Goal: Task Accomplishment & Management: Manage account settings

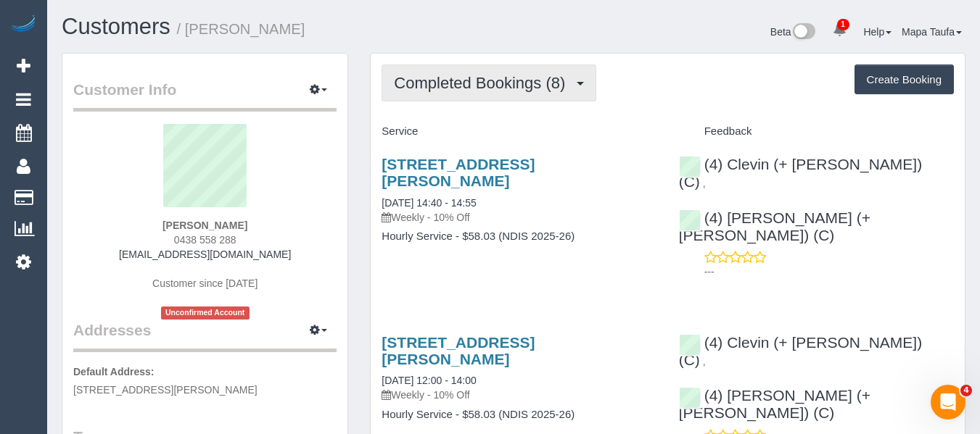
click at [415, 93] on button "Completed Bookings (8)" at bounding box center [488, 83] width 215 height 37
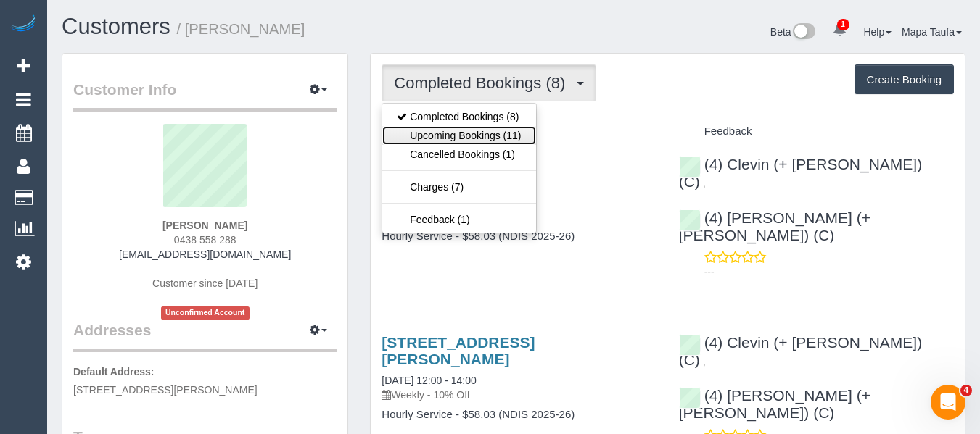
click at [424, 128] on link "Upcoming Bookings (11)" at bounding box center [458, 135] width 153 height 19
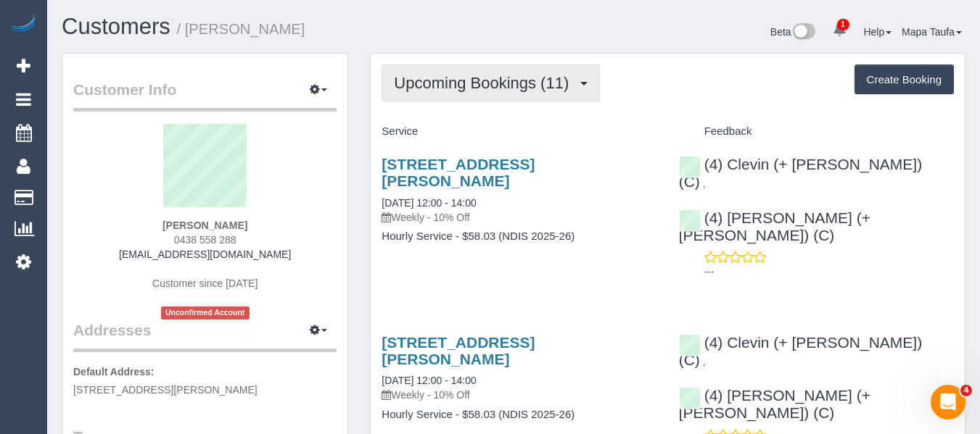
click at [504, 84] on span "Upcoming Bookings (11)" at bounding box center [485, 83] width 182 height 18
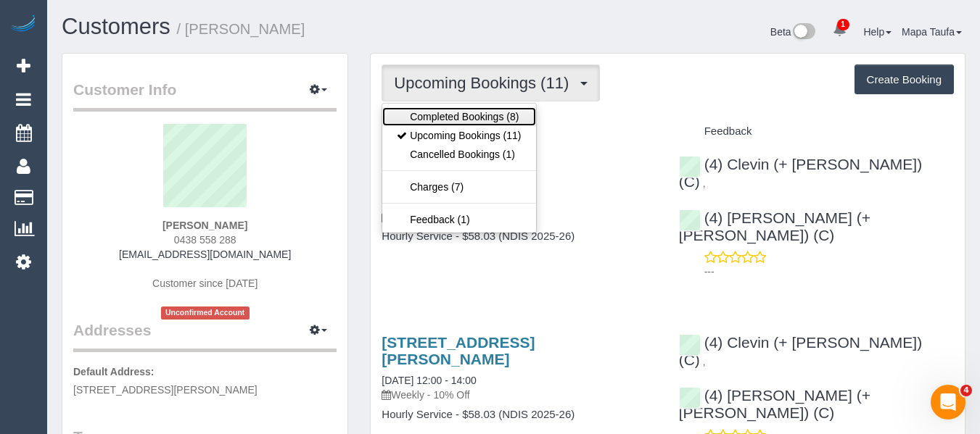
click at [487, 113] on link "Completed Bookings (8)" at bounding box center [458, 116] width 153 height 19
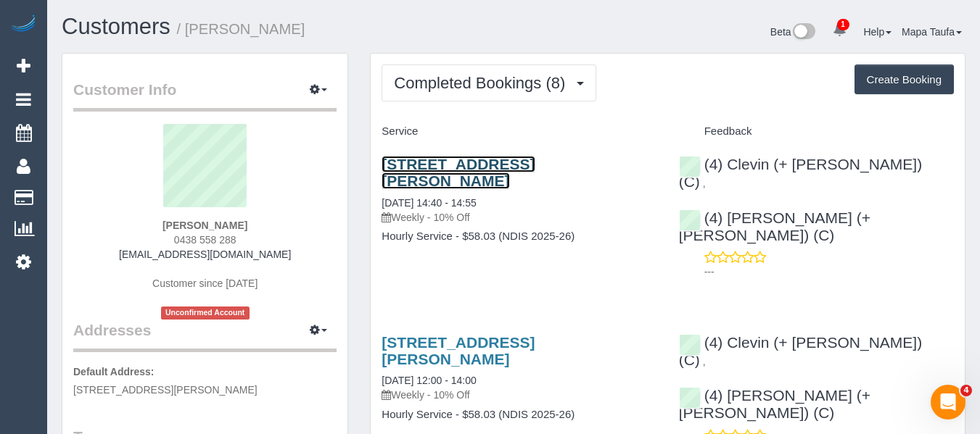
click at [448, 160] on link "[STREET_ADDRESS][PERSON_NAME]" at bounding box center [457, 172] width 153 height 33
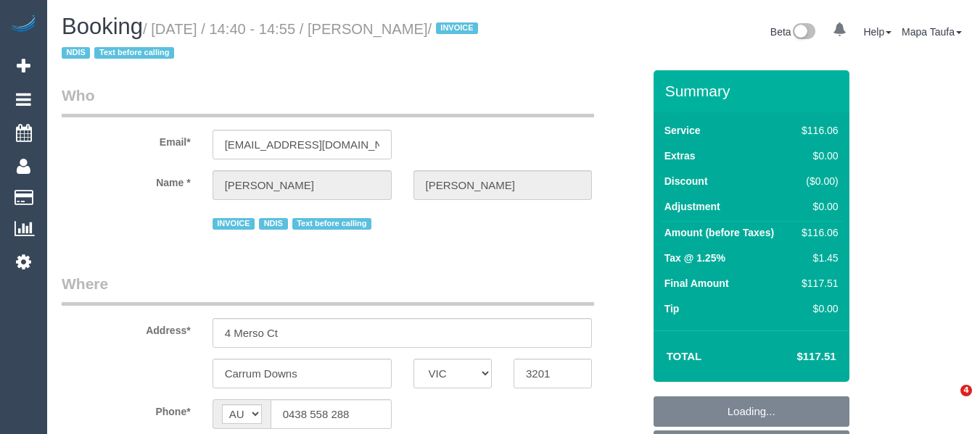
select select "VIC"
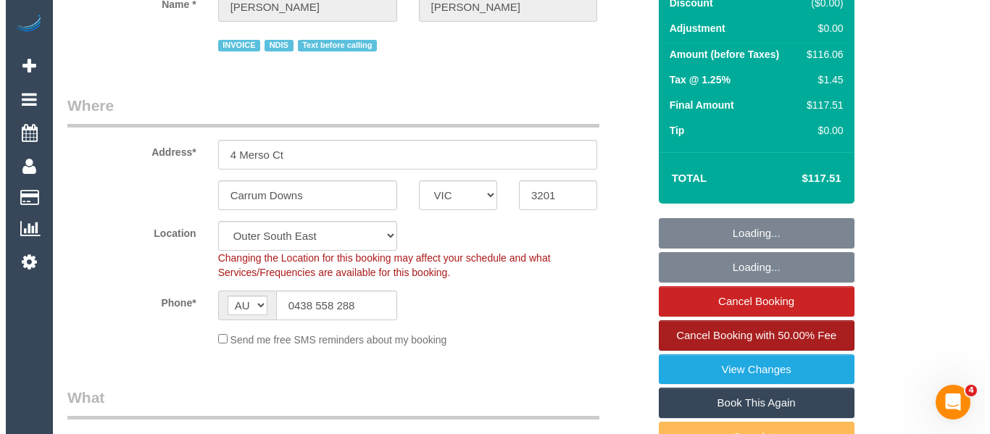
scroll to position [218, 0]
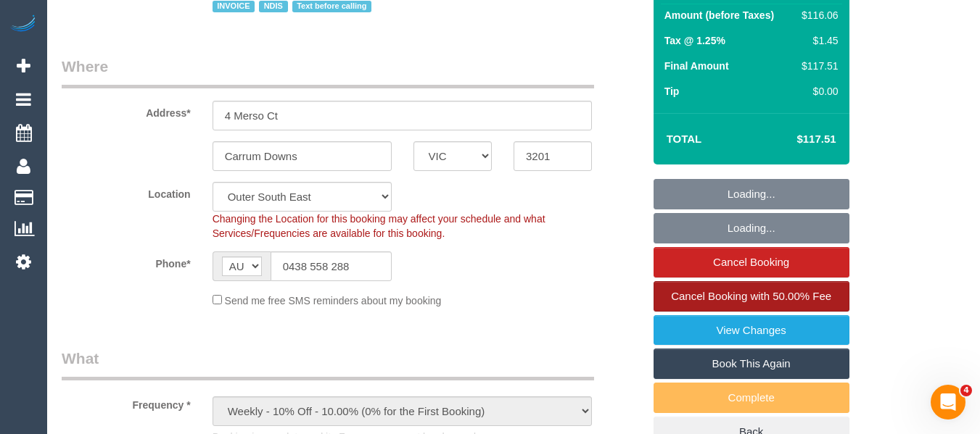
select select "object:936"
select select "number:27"
select select "number:14"
select select "number:18"
select select "number:36"
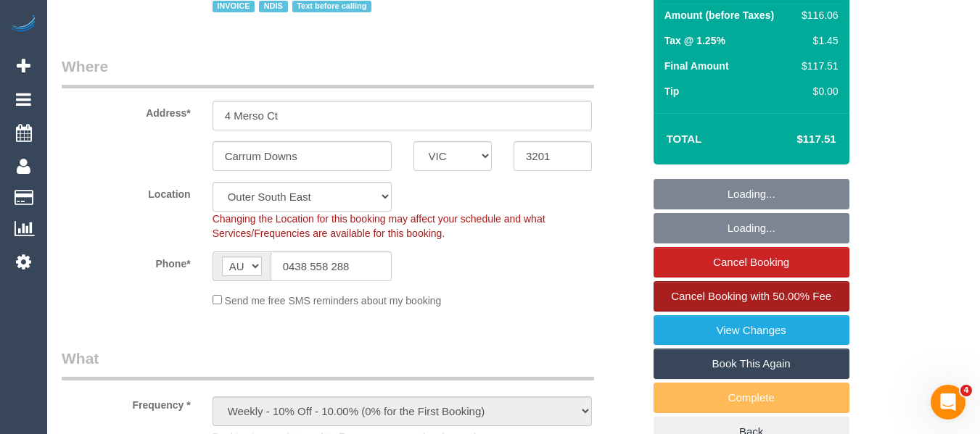
select select "number:34"
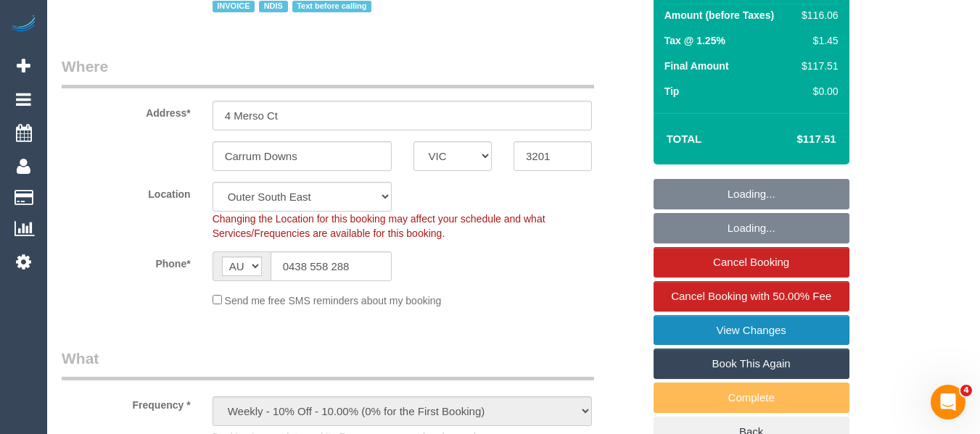
click at [749, 331] on link "View Changes" at bounding box center [751, 330] width 196 height 30
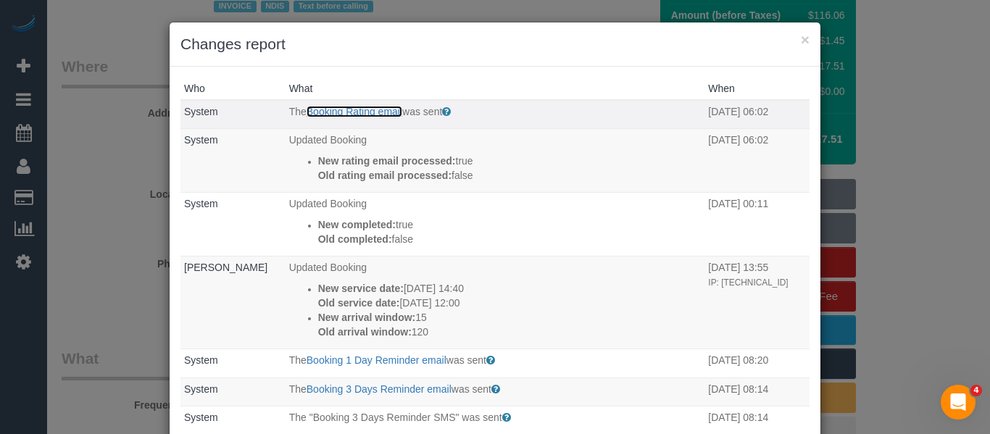
click at [349, 115] on link "Booking Rating email" at bounding box center [355, 112] width 96 height 12
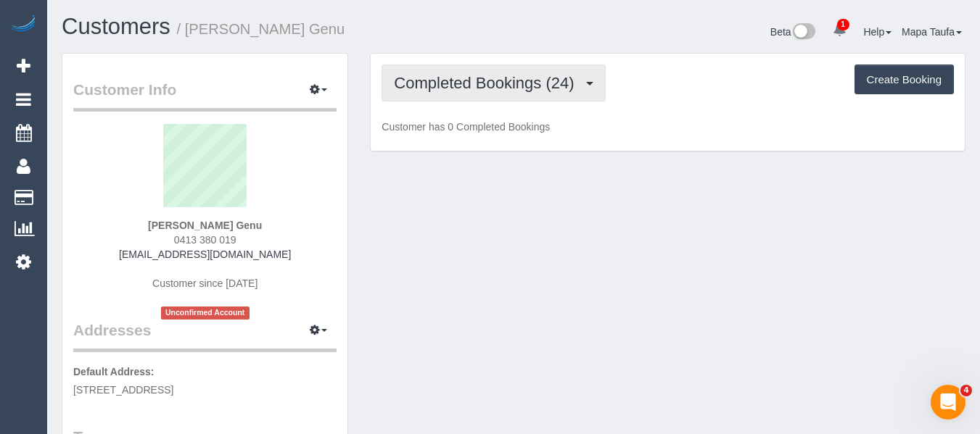
click at [526, 96] on button "Completed Bookings (24)" at bounding box center [492, 83] width 223 height 37
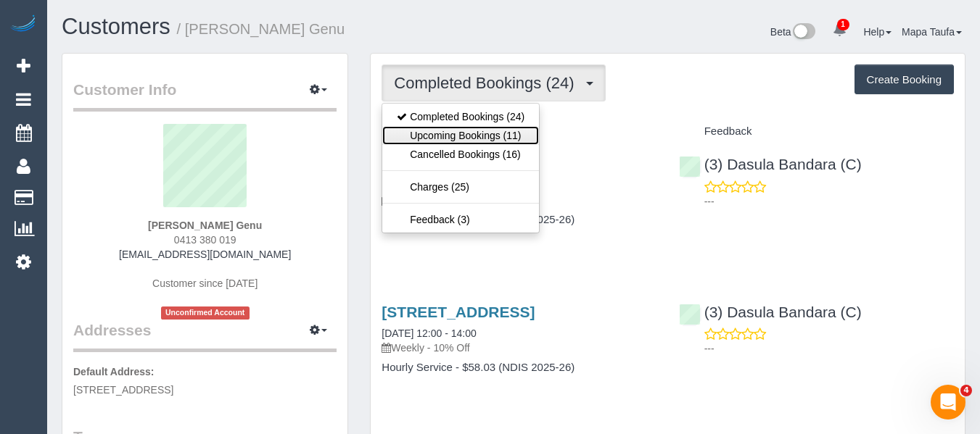
click at [508, 131] on link "Upcoming Bookings (11)" at bounding box center [460, 135] width 157 height 19
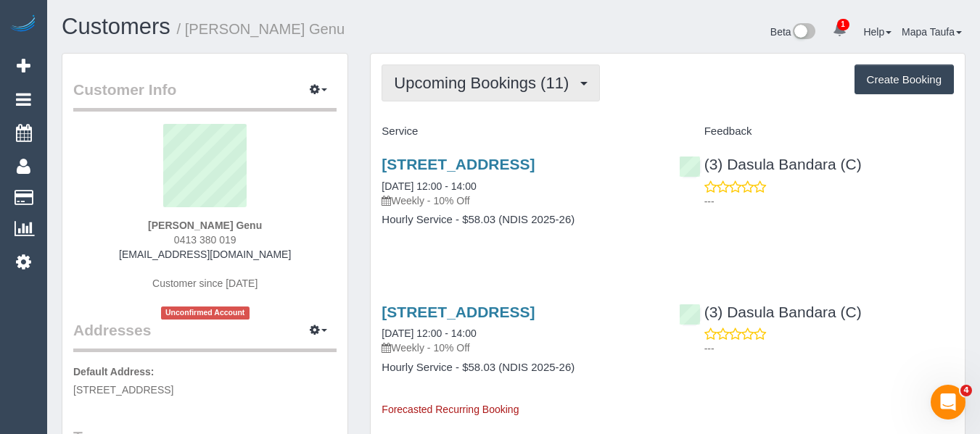
click at [440, 80] on span "Upcoming Bookings (11)" at bounding box center [485, 83] width 182 height 18
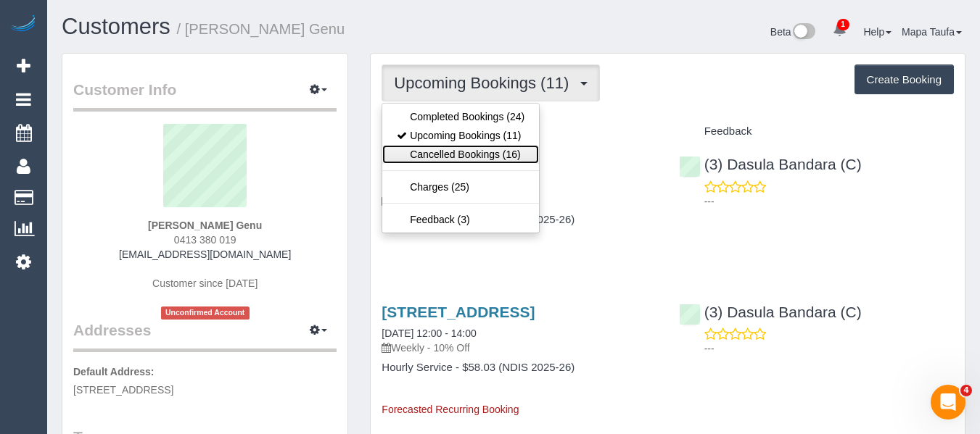
click at [452, 154] on link "Cancelled Bookings (16)" at bounding box center [460, 154] width 157 height 19
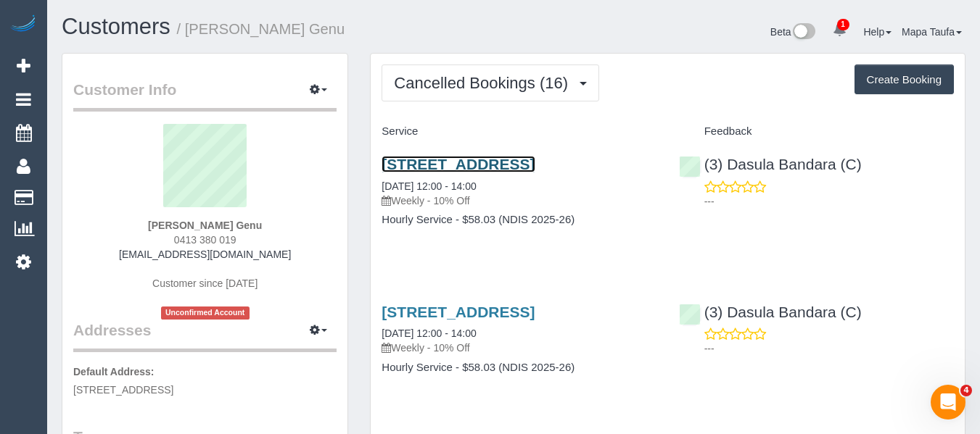
click at [452, 161] on link "103/2 Olive York Way, Brunswick West, VIC 3055" at bounding box center [457, 164] width 153 height 17
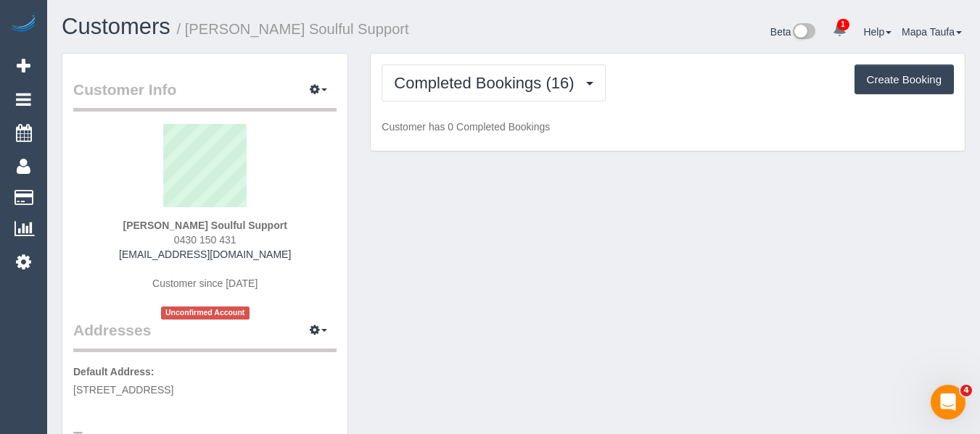
drag, startPoint x: 294, startPoint y: 223, endPoint x: 111, endPoint y: 216, distance: 183.6
click at [121, 223] on div "Jordan Dymke Soulful Support 0430 150 431 jordan.soulfulsupport@fake.com Custom…" at bounding box center [204, 222] width 263 height 196
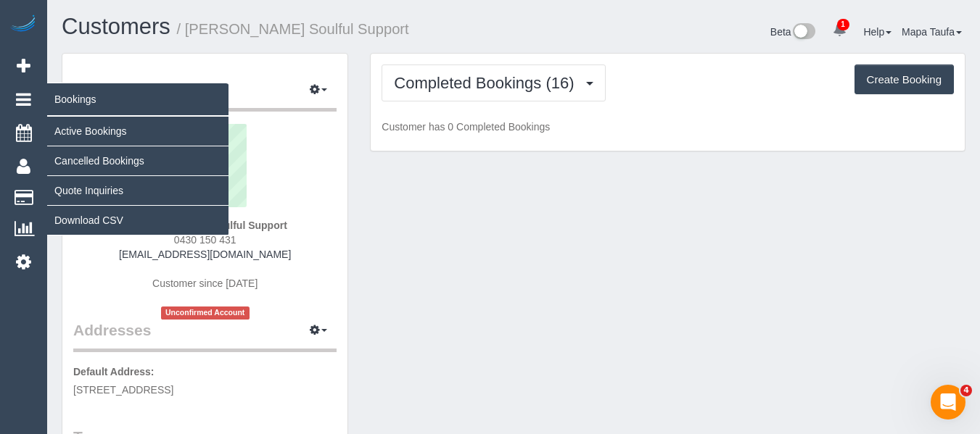
copy strong "Jordan Dymke Soulful Support"
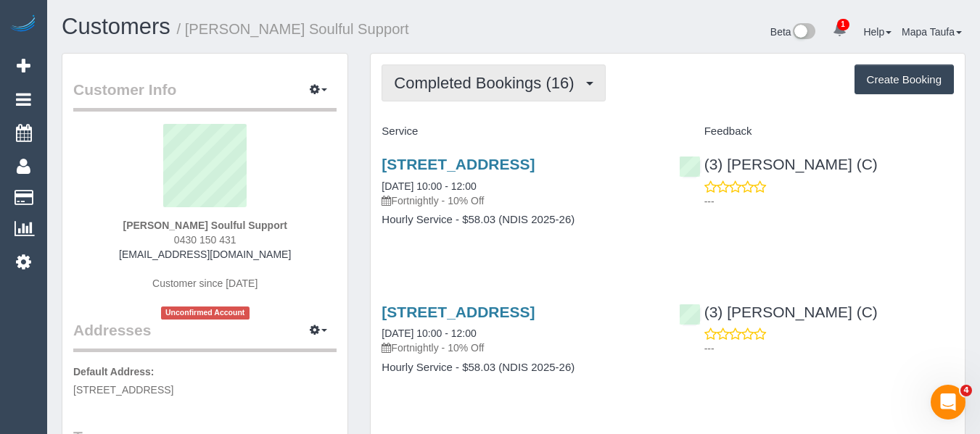
click at [466, 85] on span "Completed Bookings (16)" at bounding box center [487, 83] width 187 height 18
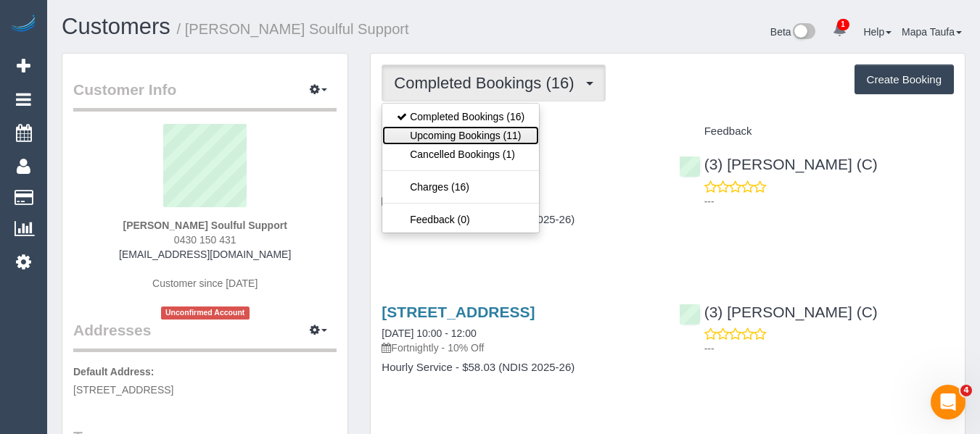
click at [450, 128] on link "Upcoming Bookings (11)" at bounding box center [460, 135] width 157 height 19
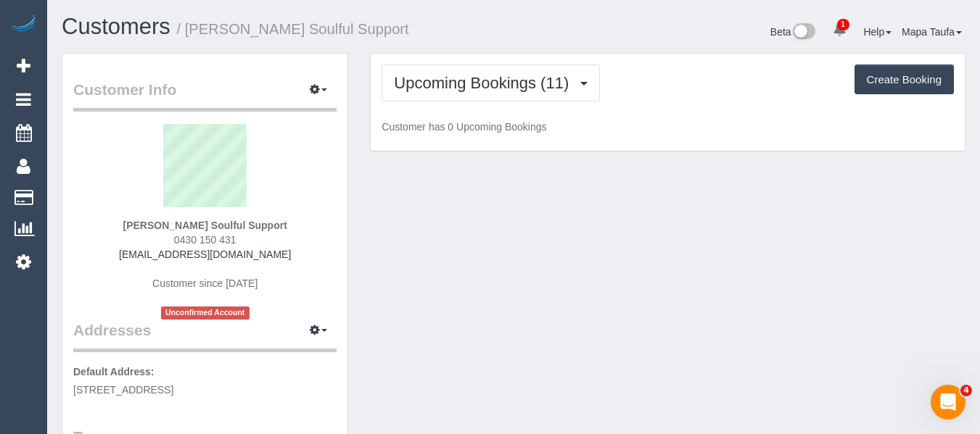
click at [421, 44] on div "Customers / Jordan Dymke Soulful Support" at bounding box center [282, 30] width 463 height 31
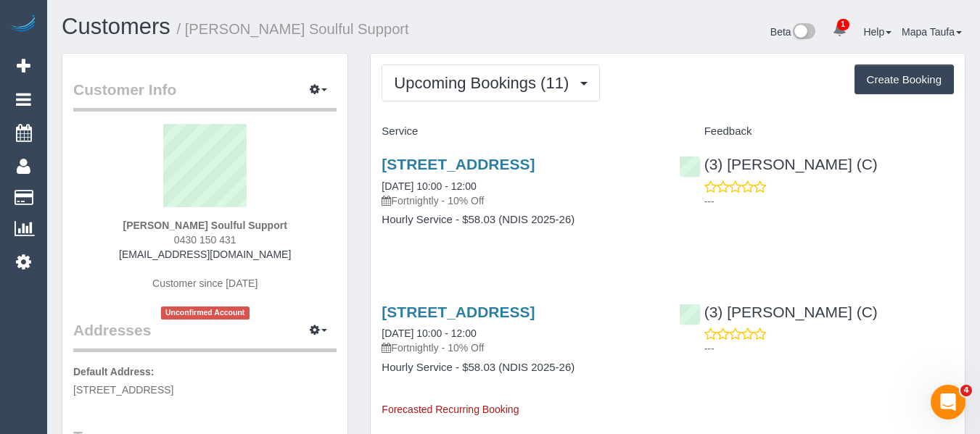
click at [428, 173] on h3 "105/14 Paper Trail, Alphington, VIC 3078" at bounding box center [518, 164] width 275 height 17
click at [426, 167] on link "105/14 Paper Trail, Alphington, VIC 3078" at bounding box center [457, 164] width 153 height 17
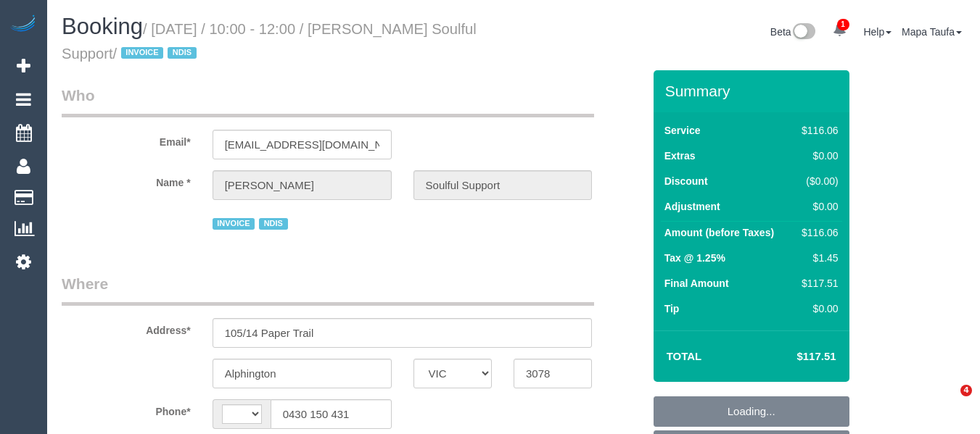
select select "VIC"
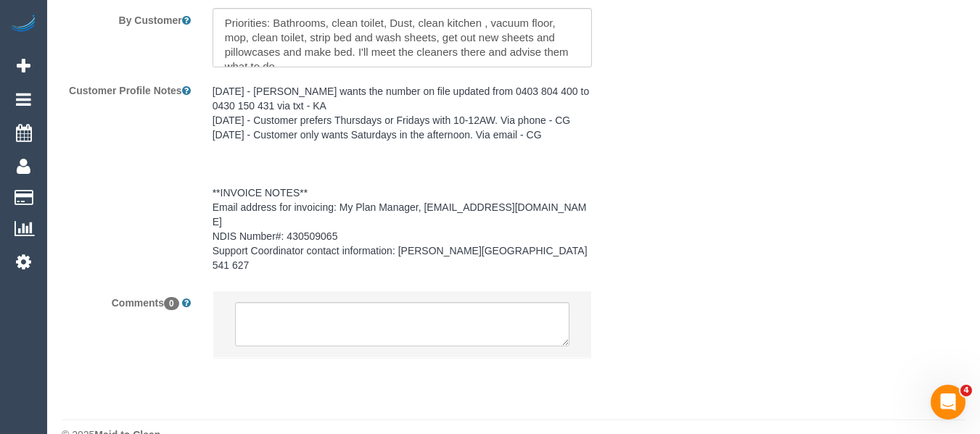
select select "object:691"
select select "string:AU"
select select "number:28"
select select "number:14"
select select "number:19"
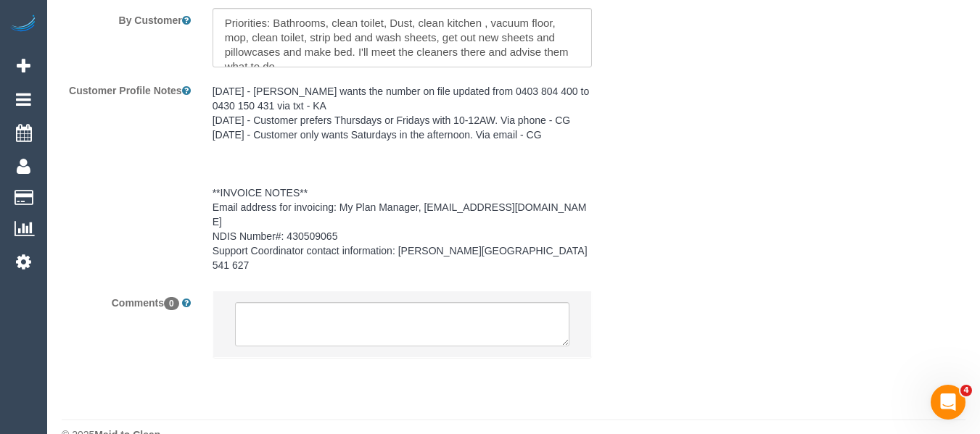
select select "number:36"
select select "number:35"
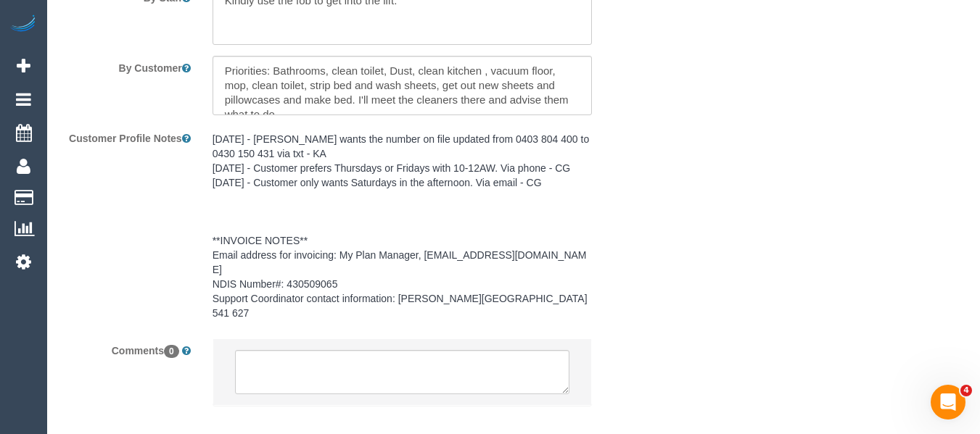
select select "spot1"
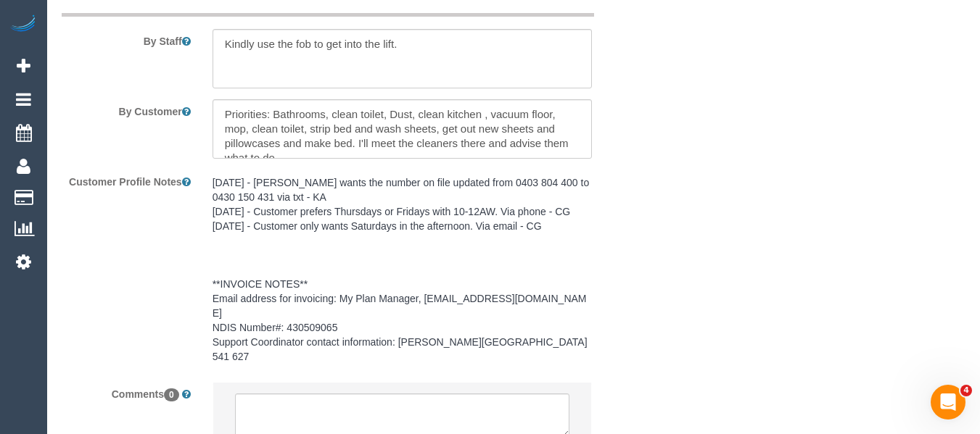
scroll to position [1981, 0]
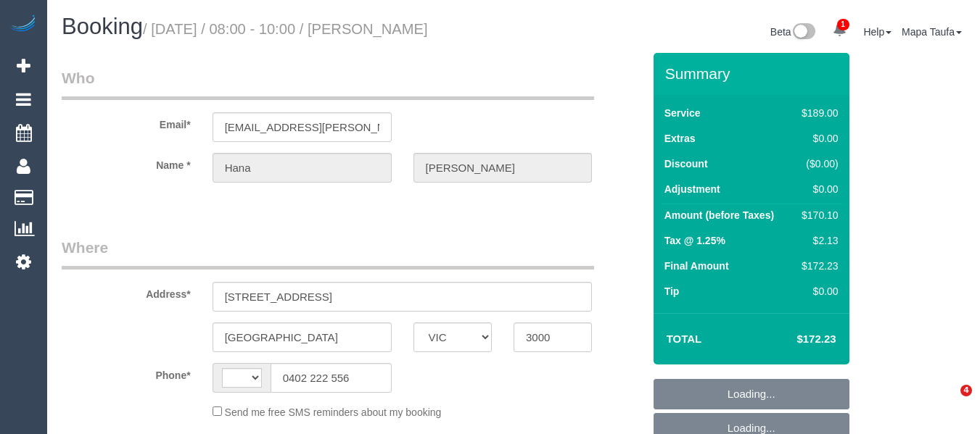
select select "VIC"
select select "string:AU"
select select "string:stripe-pm_1QsrmX2GScqysDRV5M0agtFe"
select select "number:28"
select select "number:15"
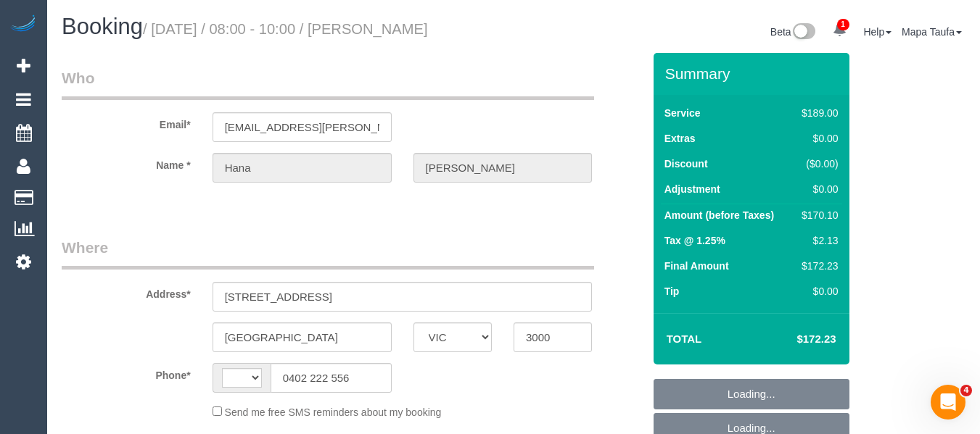
select select "number:21"
select select "number:24"
select select "number:33"
select select "number:11"
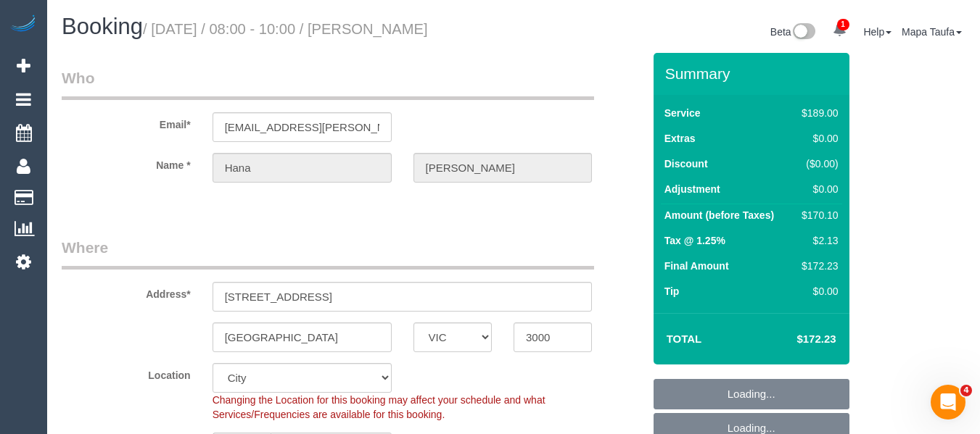
select select "object:1226"
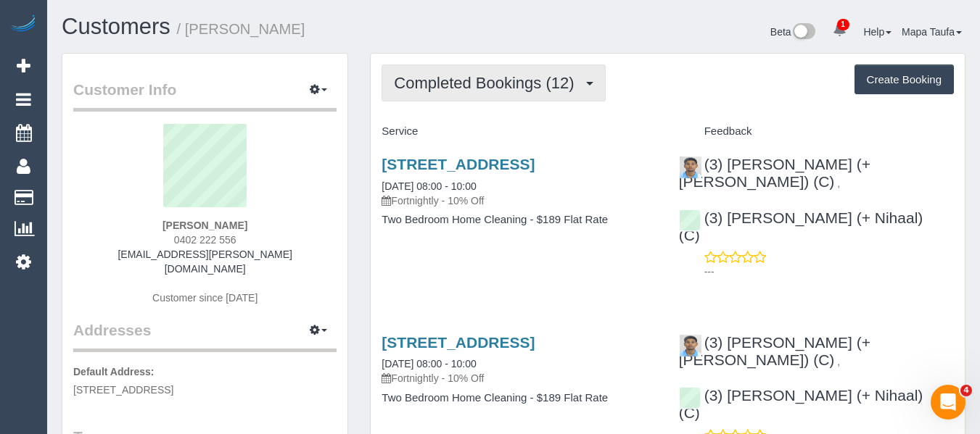
click at [414, 83] on span "Completed Bookings (12)" at bounding box center [487, 83] width 187 height 18
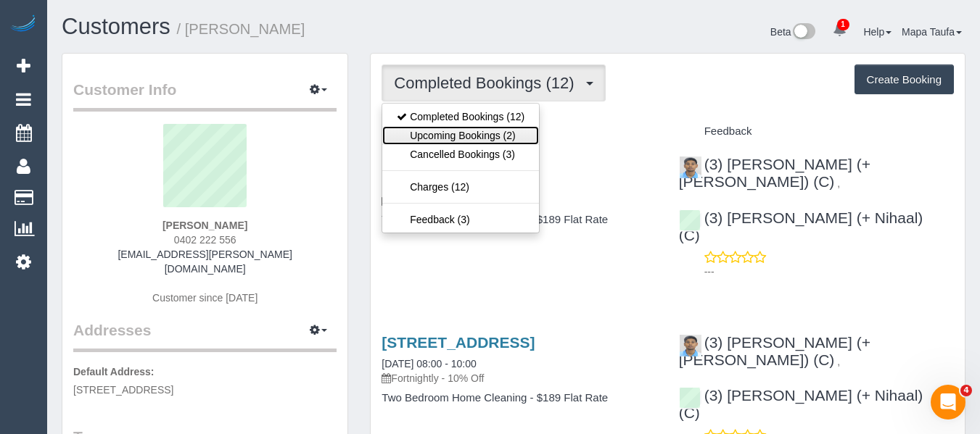
click at [449, 137] on link "Upcoming Bookings (2)" at bounding box center [460, 135] width 157 height 19
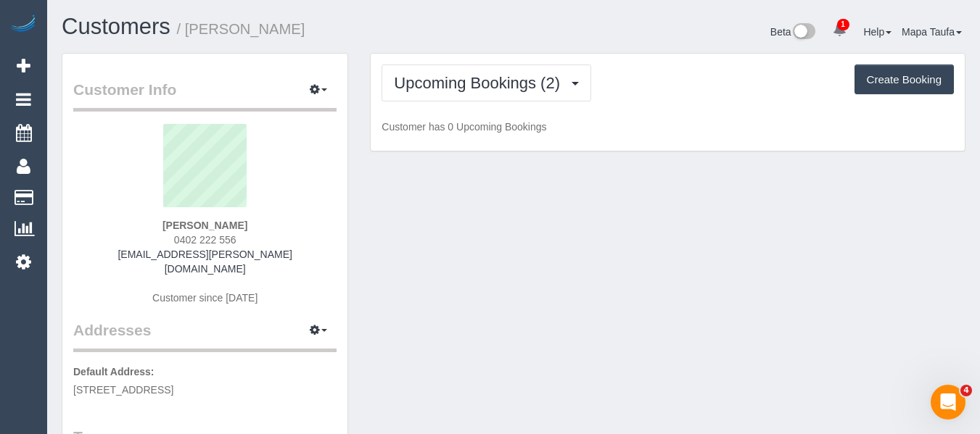
click at [683, 114] on div "Upcoming Bookings (2) Completed Bookings (12) Upcoming Bookings (2) Cancelled B…" at bounding box center [667, 103] width 594 height 98
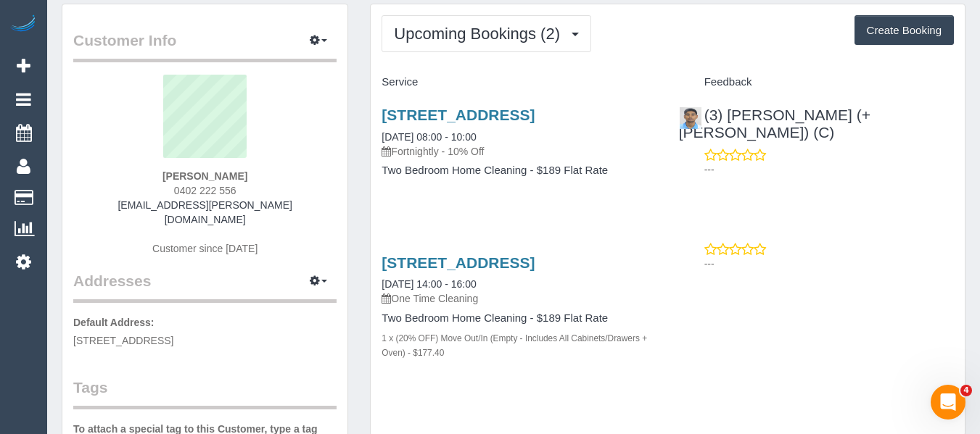
scroll to position [73, 0]
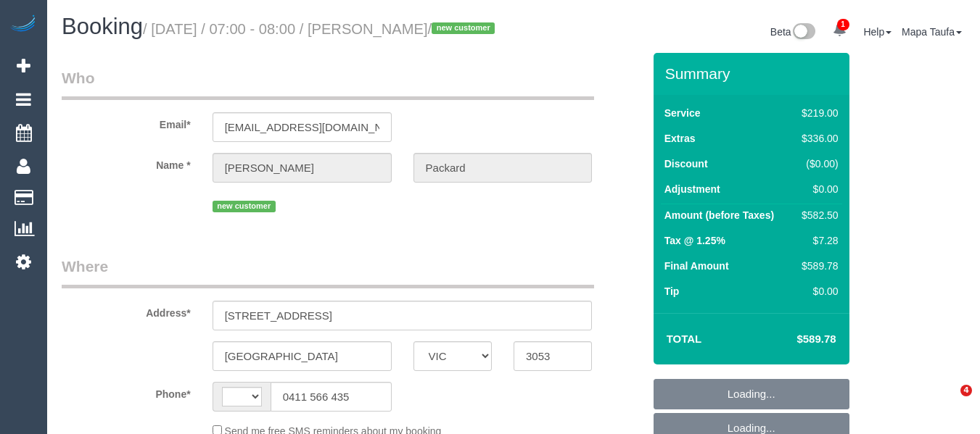
select select "VIC"
select select "string:AU"
select select "string:stripe-pm_1RxcLy2GScqysDRVrpP4WL7K"
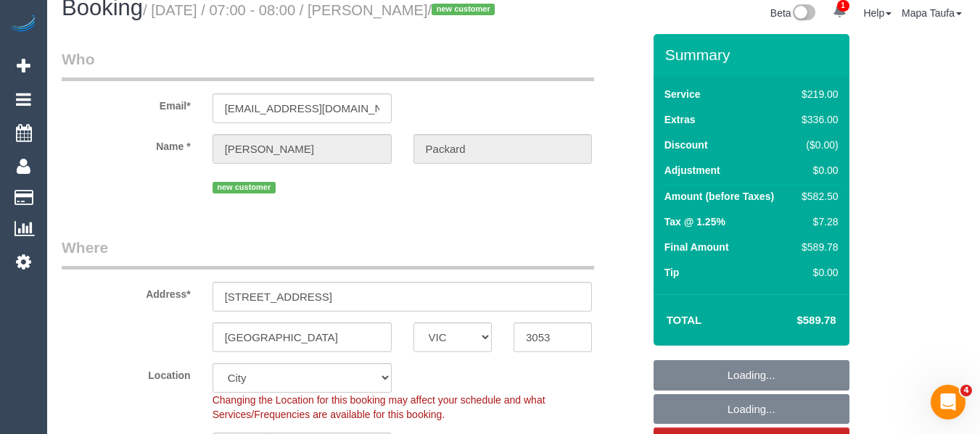
select select "object:1247"
select select "number:28"
select select "number:14"
select select "number:20"
select select "number:25"
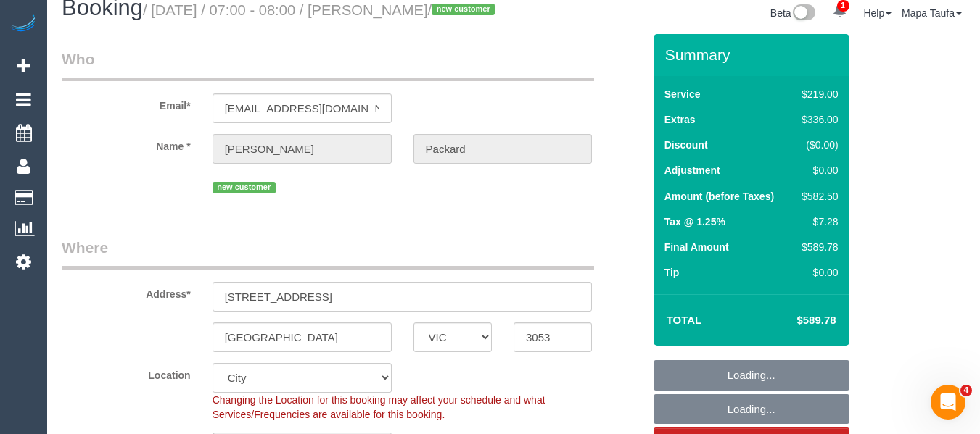
select select "number:35"
select select "number:26"
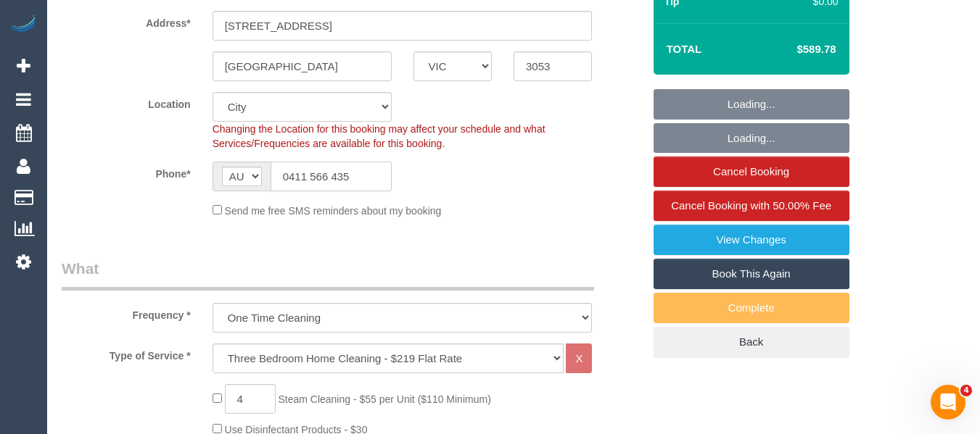
click at [318, 191] on input "0411 566 435" at bounding box center [330, 177] width 121 height 30
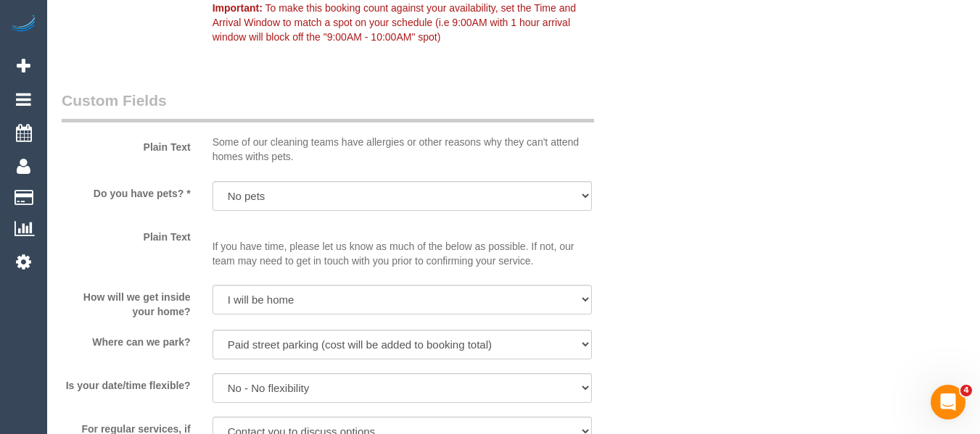
scroll to position [2747, 0]
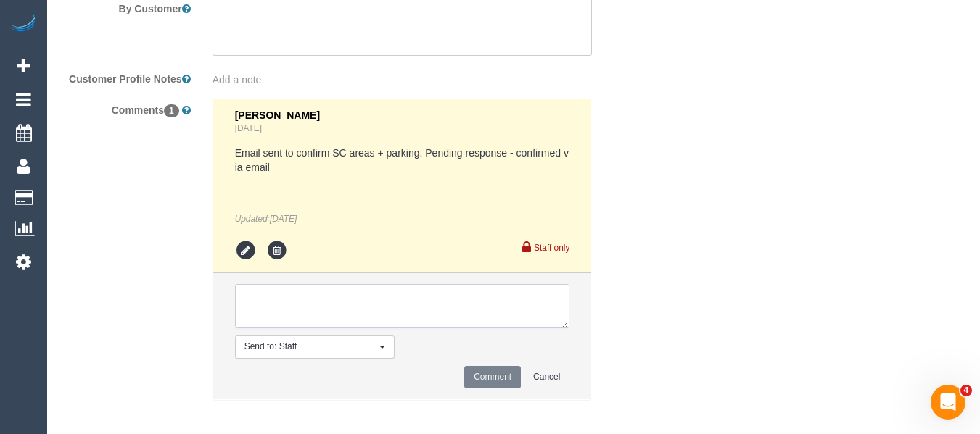
click at [291, 289] on textarea at bounding box center [402, 306] width 335 height 45
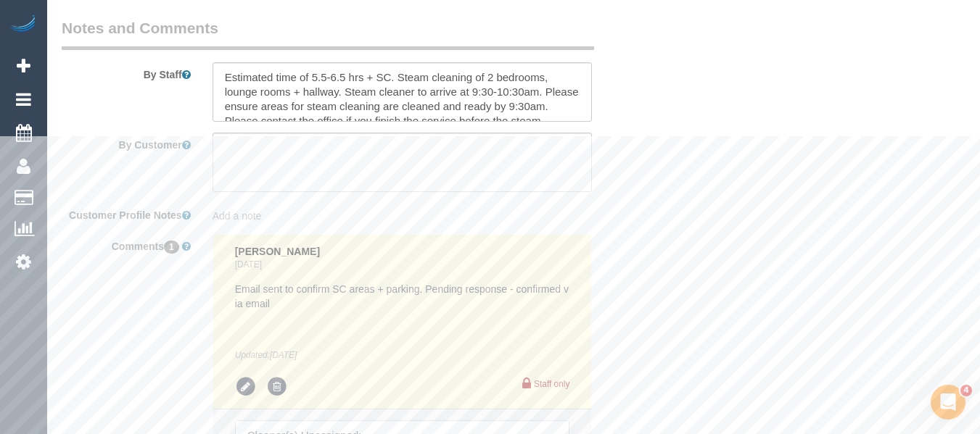
scroll to position [2385, 0]
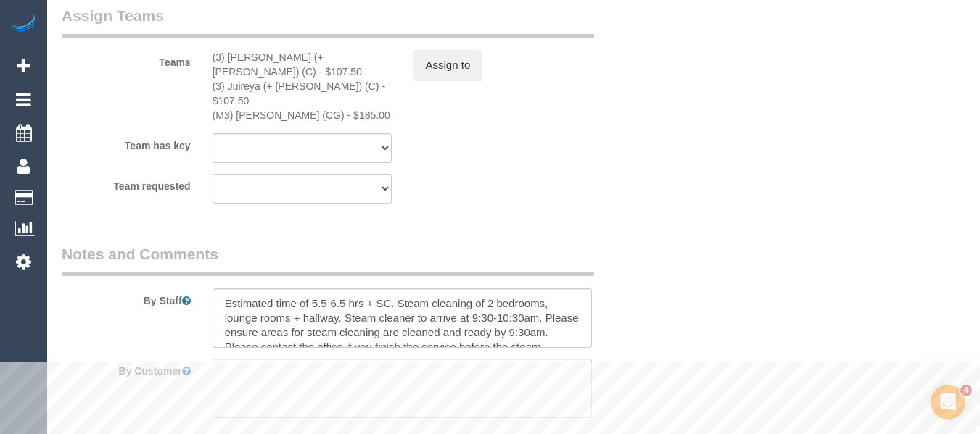
type textarea "Cleaner(s) Unassigned: Reason Unassigned: Contact via: Text Which message sent:…"
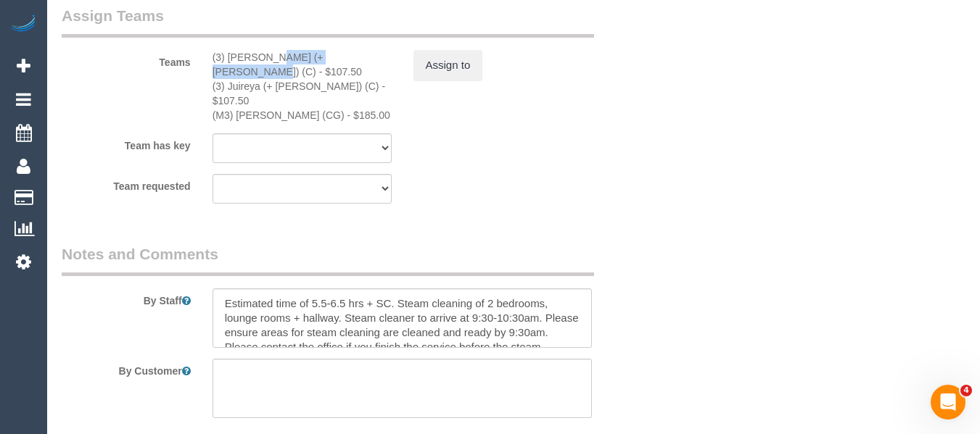
drag, startPoint x: 318, startPoint y: 74, endPoint x: 231, endPoint y: 70, distance: 87.1
click at [231, 70] on div "(3) Gazi (+ Juireya) (C) - $107.50" at bounding box center [301, 64] width 179 height 29
copy div "Gazi (+ Juireya) (C)"
click at [452, 78] on button "Assign to" at bounding box center [448, 65] width 70 height 30
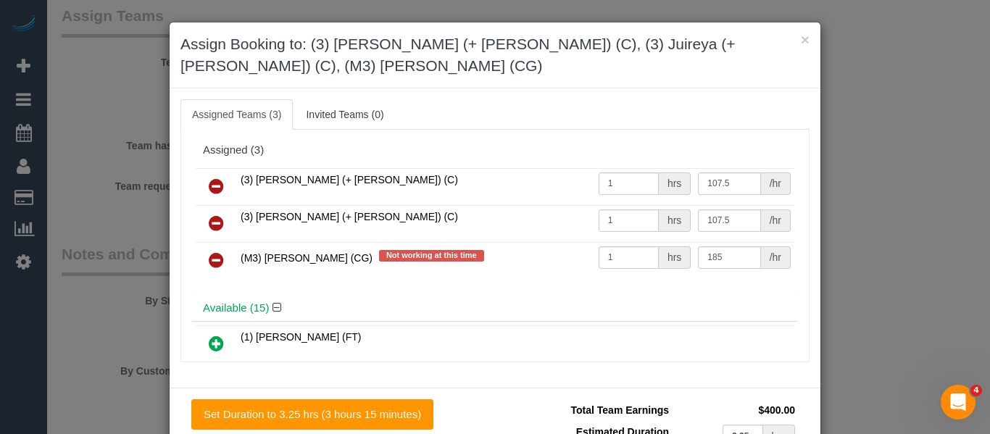
click at [209, 178] on icon at bounding box center [216, 186] width 15 height 17
click at [209, 215] on icon at bounding box center [216, 223] width 15 height 17
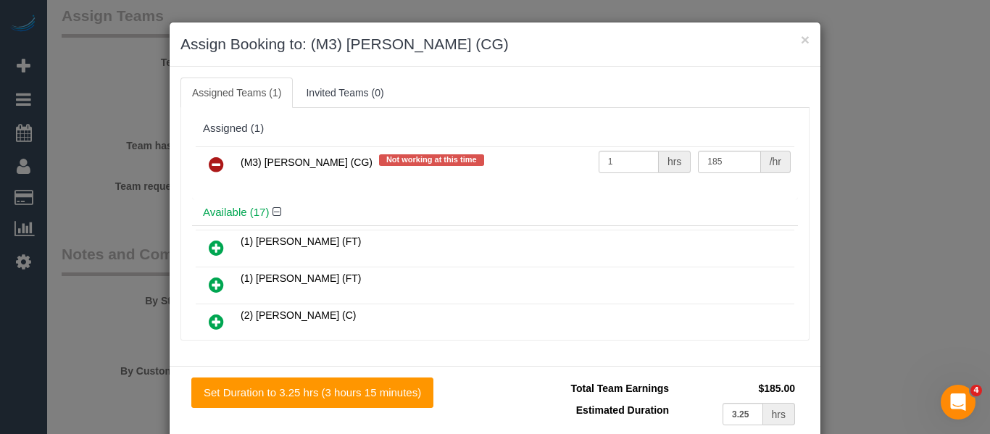
click at [209, 156] on icon at bounding box center [216, 164] width 15 height 17
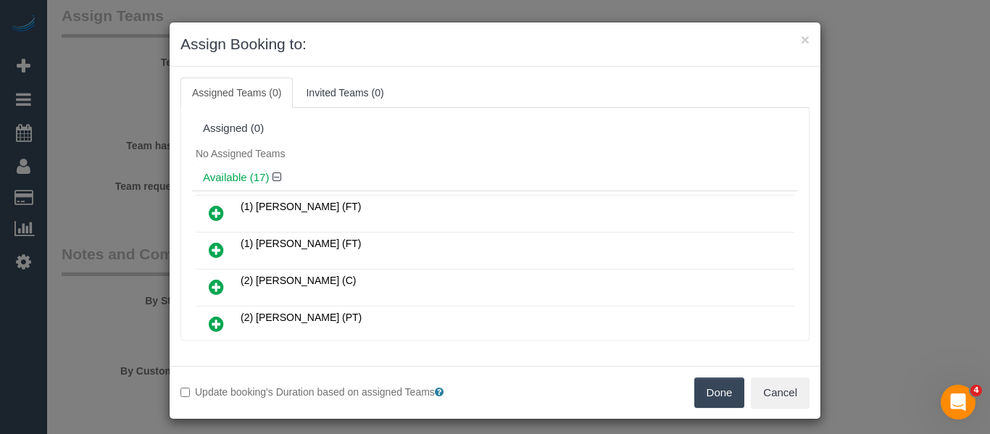
drag, startPoint x: 715, startPoint y: 395, endPoint x: 705, endPoint y: 369, distance: 28.0
click at [716, 394] on button "Done" at bounding box center [720, 393] width 51 height 30
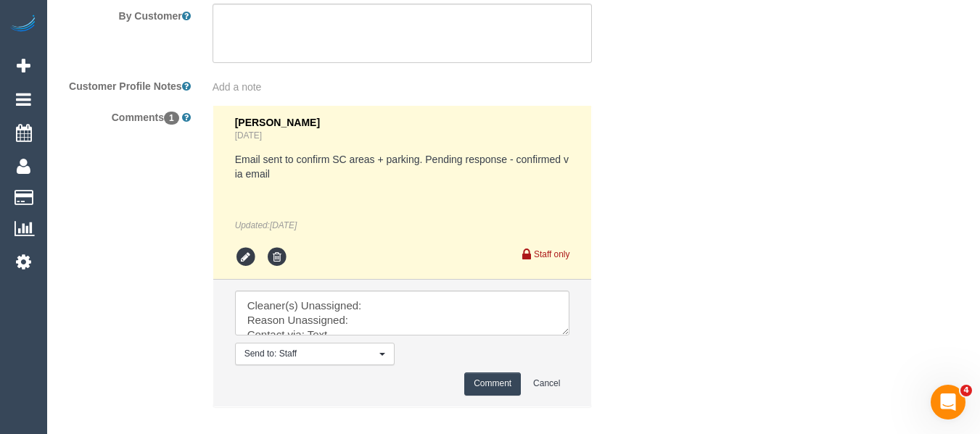
scroll to position [2794, 0]
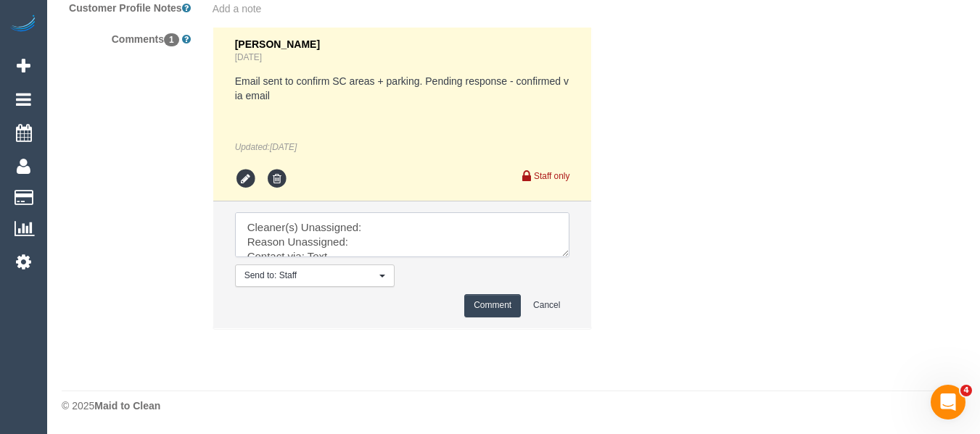
click at [381, 221] on textarea at bounding box center [402, 234] width 335 height 45
paste textarea "Gazi (+ Juireya) (C)"
drag, startPoint x: 561, startPoint y: 252, endPoint x: 595, endPoint y: 332, distance: 86.7
click at [570, 257] on textarea at bounding box center [402, 234] width 335 height 45
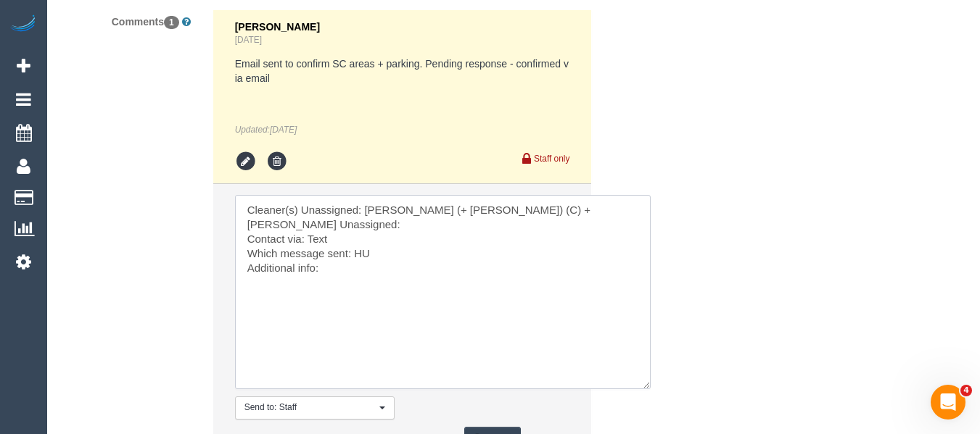
click at [422, 241] on textarea at bounding box center [442, 292] width 415 height 194
click at [332, 254] on textarea at bounding box center [442, 292] width 415 height 194
click at [376, 275] on textarea at bounding box center [442, 292] width 415 height 194
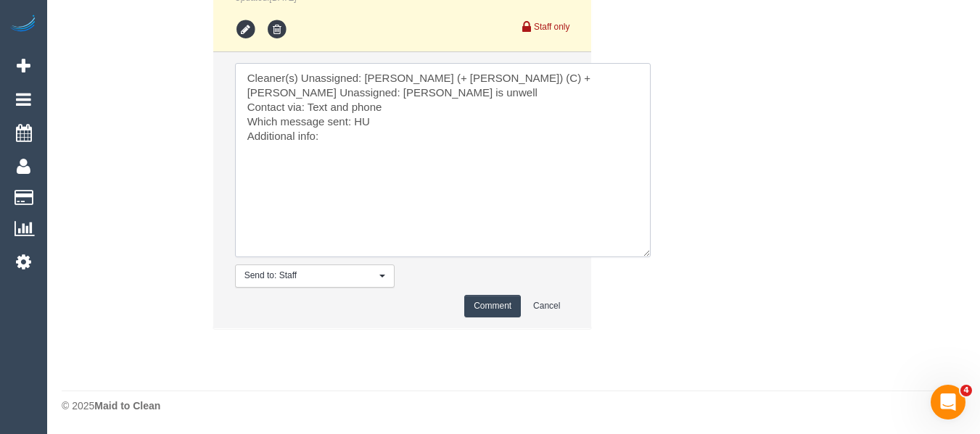
click at [341, 142] on textarea at bounding box center [442, 160] width 415 height 194
type textarea "Cleaner(s) Unassigned: Gazi (+ Juireya) (C) + Adnan Reason Unassigned: Gazi is …"
click at [489, 313] on button "Comment" at bounding box center [492, 306] width 57 height 22
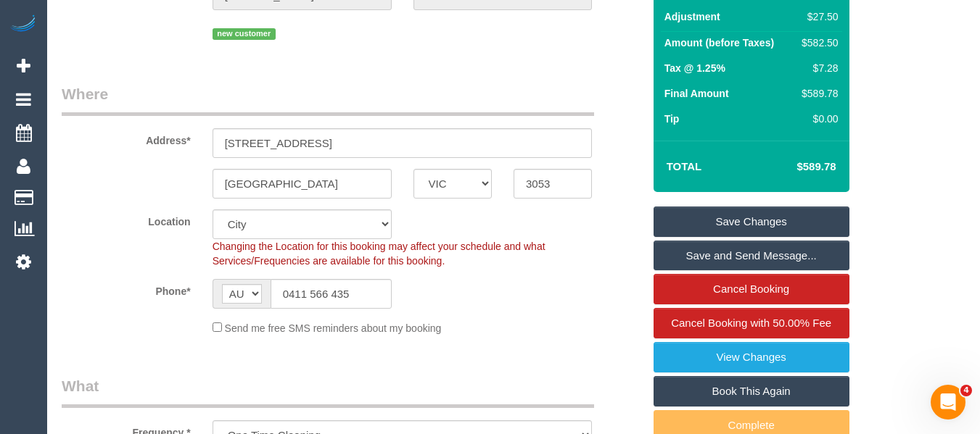
scroll to position [100, 0]
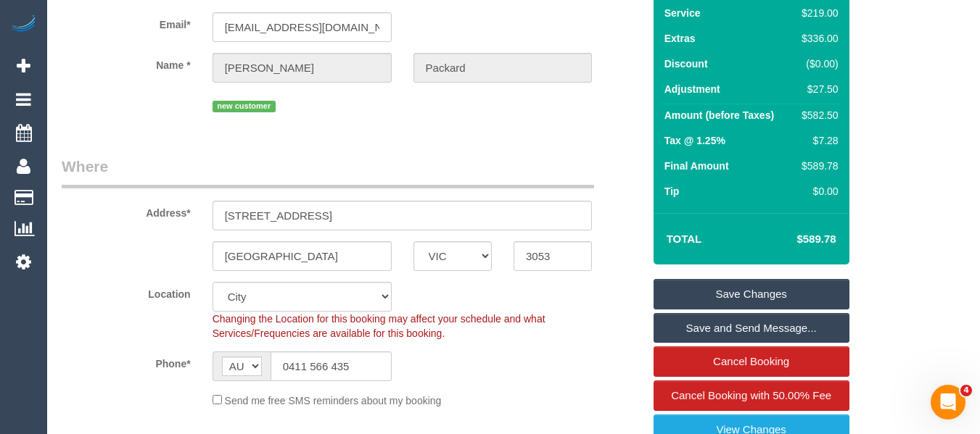
click at [721, 298] on link "Save Changes" at bounding box center [751, 294] width 196 height 30
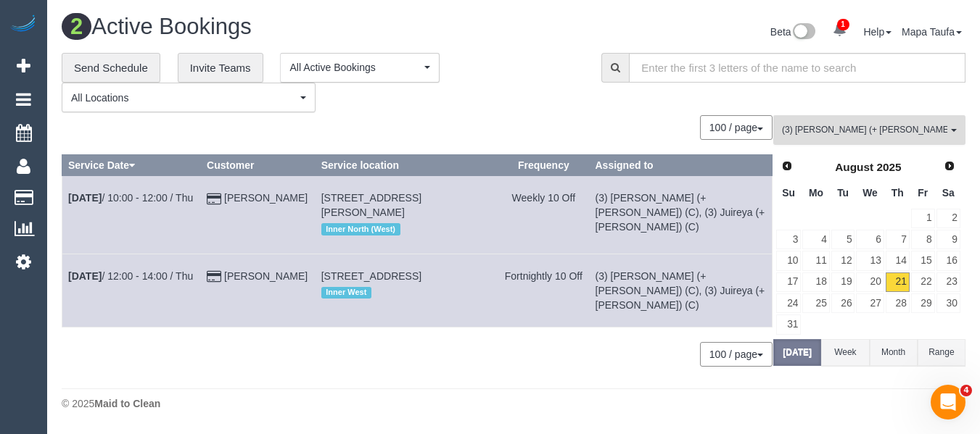
click at [835, 128] on span "(3) Gazi (+ Juireya) (C)" at bounding box center [864, 130] width 165 height 12
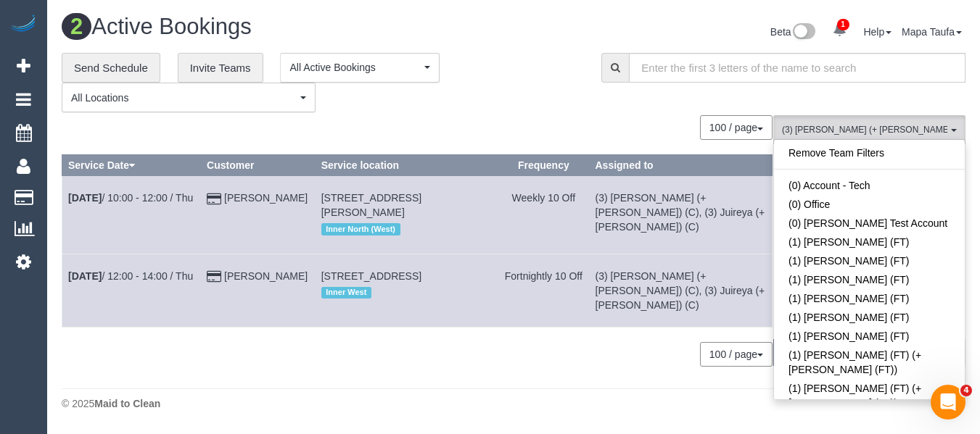
scroll to position [2159, 0]
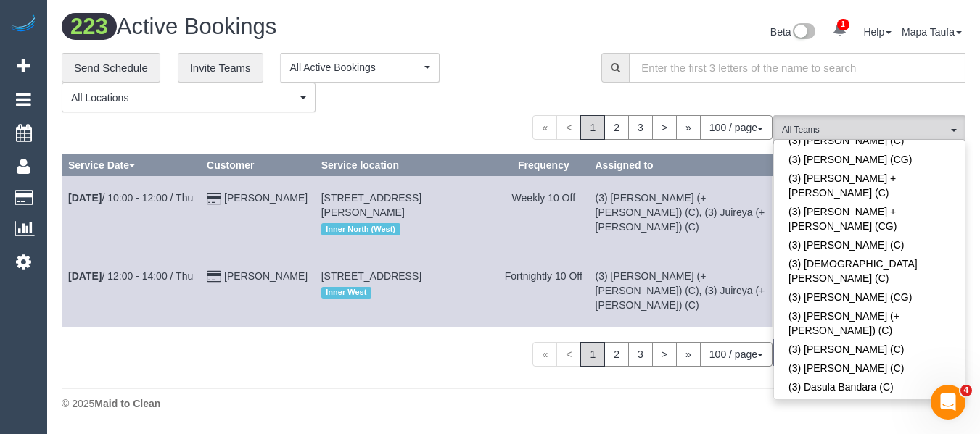
scroll to position [1914, 0]
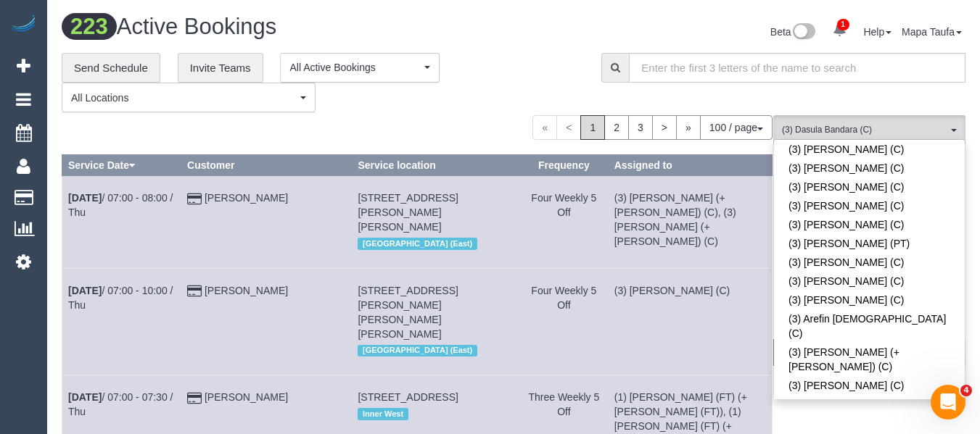
click at [523, 92] on div "**********" at bounding box center [321, 83] width 518 height 60
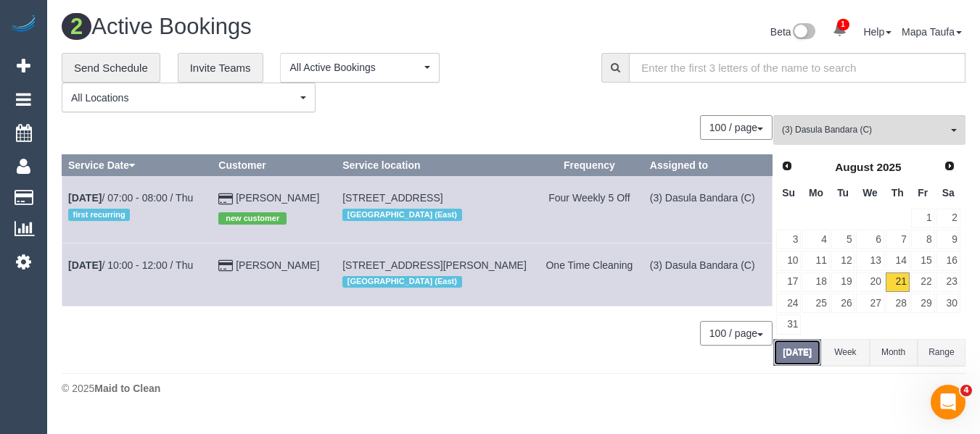
click at [792, 355] on button "[DATE]" at bounding box center [797, 352] width 48 height 27
drag, startPoint x: 888, startPoint y: 125, endPoint x: 878, endPoint y: 138, distance: 16.5
click at [888, 125] on span "(3) Dasula Bandara (C)" at bounding box center [864, 130] width 165 height 12
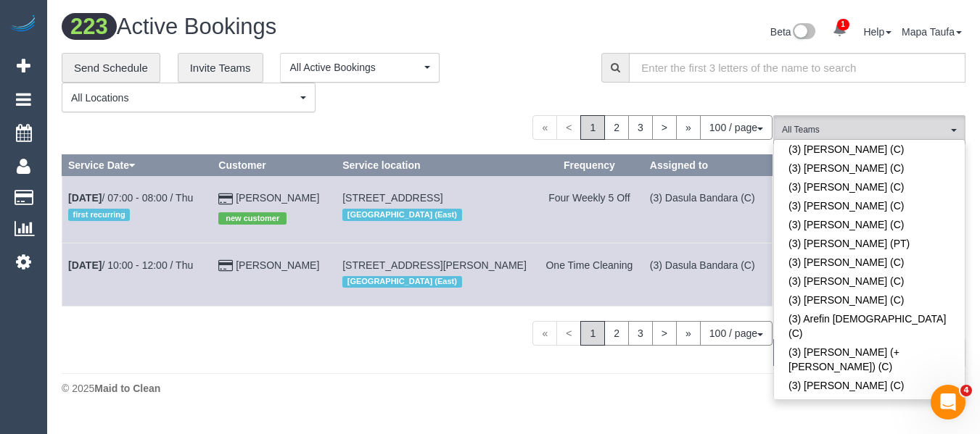
scroll to position [2159, 0]
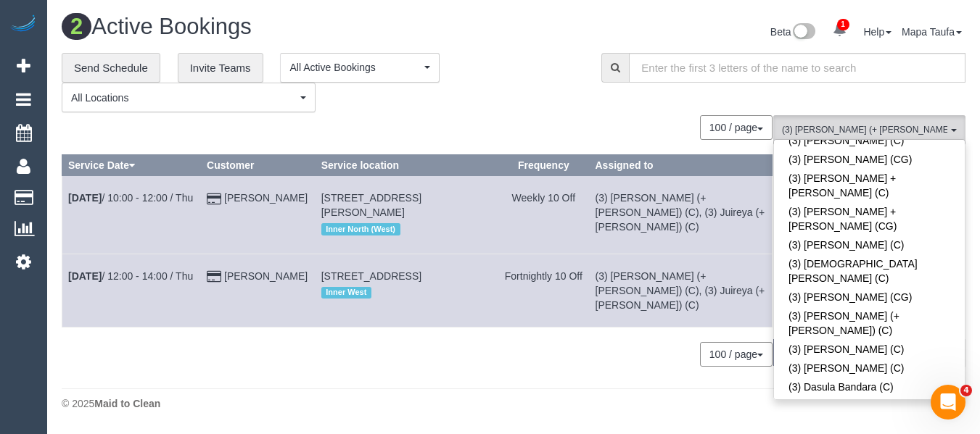
click at [413, 366] on div "100 / page 10 / page 20 / page 30 / page 40 / page 50 / page 100 / page" at bounding box center [417, 354] width 711 height 25
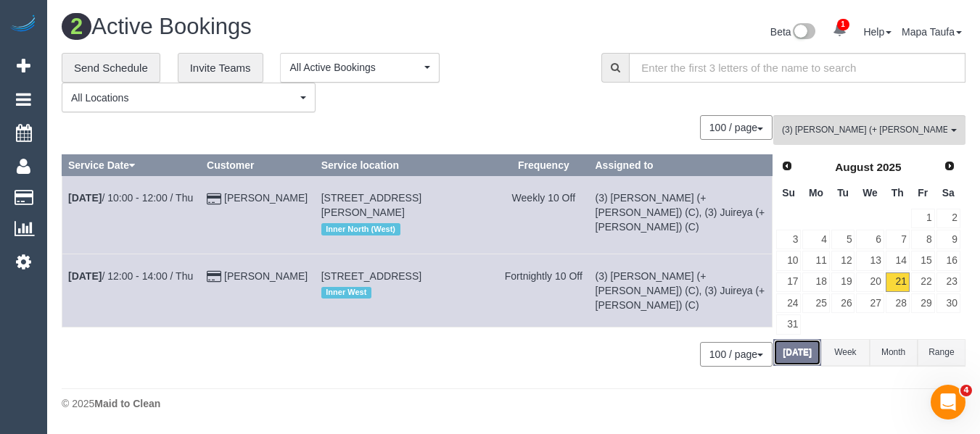
click at [785, 360] on button "Today" at bounding box center [797, 352] width 48 height 27
drag, startPoint x: 228, startPoint y: 200, endPoint x: 216, endPoint y: 199, distance: 11.6
drag, startPoint x: 216, startPoint y: 199, endPoint x: 202, endPoint y: 219, distance: 24.4
click at [177, 220] on td "Aug 21st / 10:00 - 12:00 / Thu" at bounding box center [131, 215] width 138 height 78
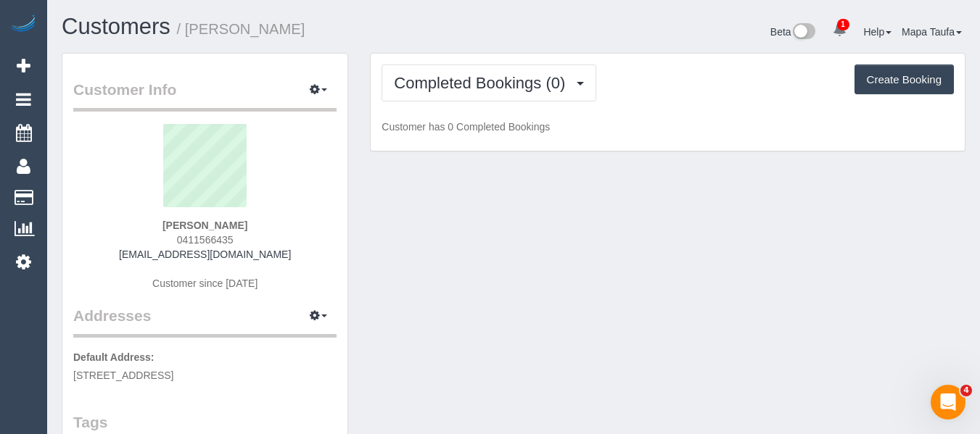
drag, startPoint x: 196, startPoint y: 235, endPoint x: 182, endPoint y: 242, distance: 16.2
click at [176, 236] on div "Oliver Packard 0411566435 oliverpackard@gmail.com Customer since 2025" at bounding box center [204, 214] width 263 height 181
copy span "0411566435"
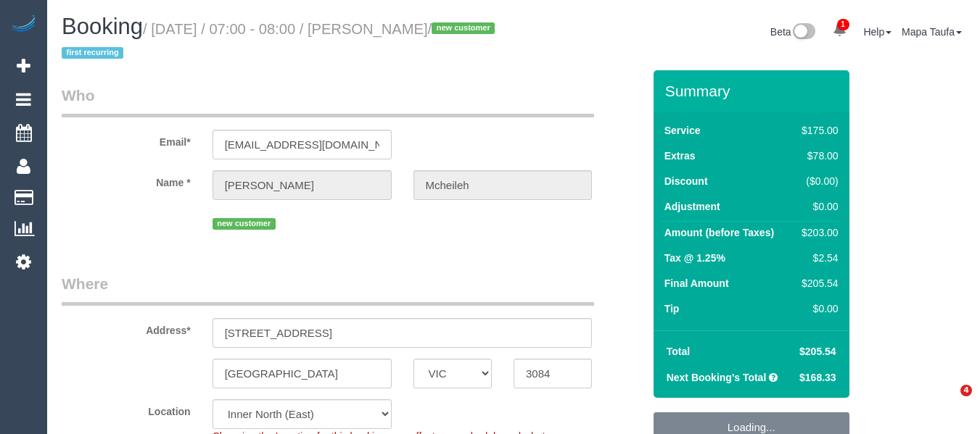
select select "VIC"
select select "150"
select select "number:29"
select select "number:14"
select select "number:19"
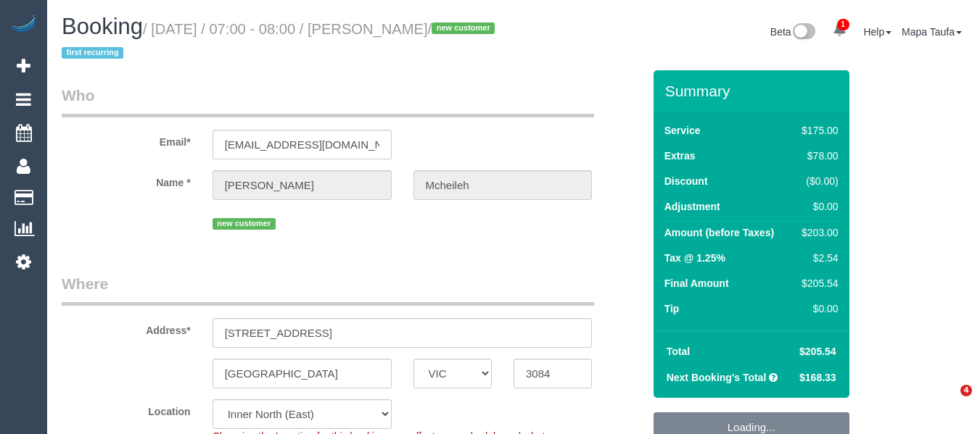
select select "number:25"
select select "number:35"
select select "number:12"
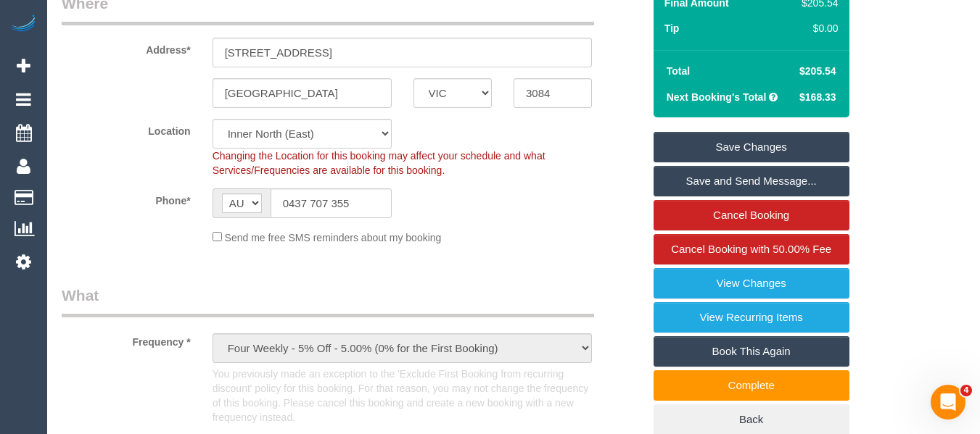
scroll to position [290, 0]
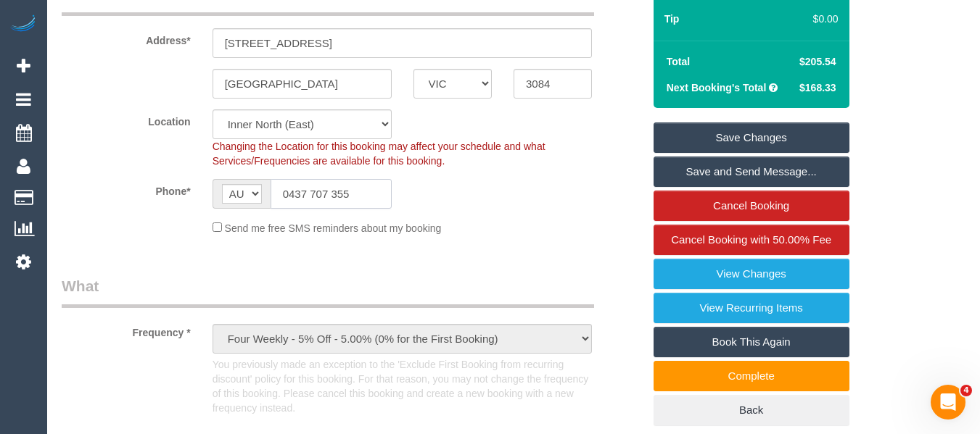
click at [344, 194] on input "0437 707 355" at bounding box center [330, 194] width 121 height 30
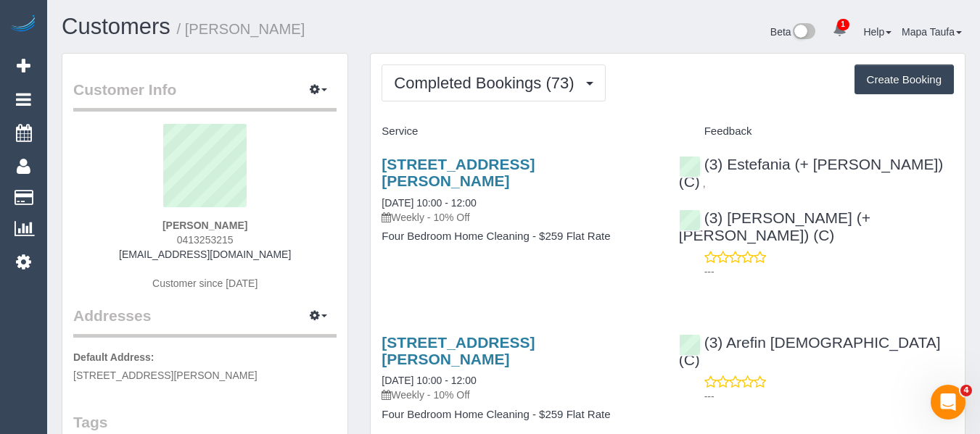
click at [236, 241] on div "[PERSON_NAME] 0413253215 [EMAIL_ADDRESS][DOMAIN_NAME] Customer since [DATE]" at bounding box center [204, 214] width 263 height 181
drag, startPoint x: 239, startPoint y: 240, endPoint x: 173, endPoint y: 236, distance: 66.8
click at [173, 236] on div "[PERSON_NAME] 0413253215 [EMAIL_ADDRESS][DOMAIN_NAME] Customer since [DATE]" at bounding box center [204, 214] width 263 height 181
copy span "0413253215"
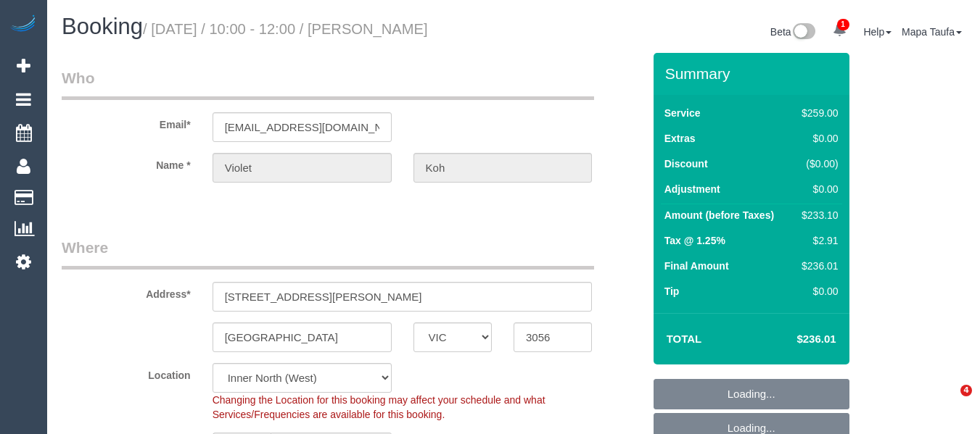
select select "VIC"
select select "number:28"
select select "number:14"
select select "number:19"
select select "number:22"
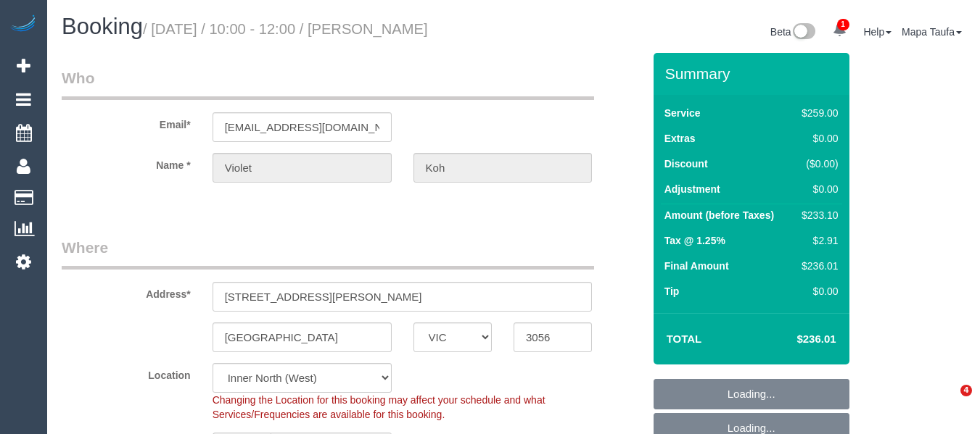
select select "number:33"
select select "number:11"
select select "object:808"
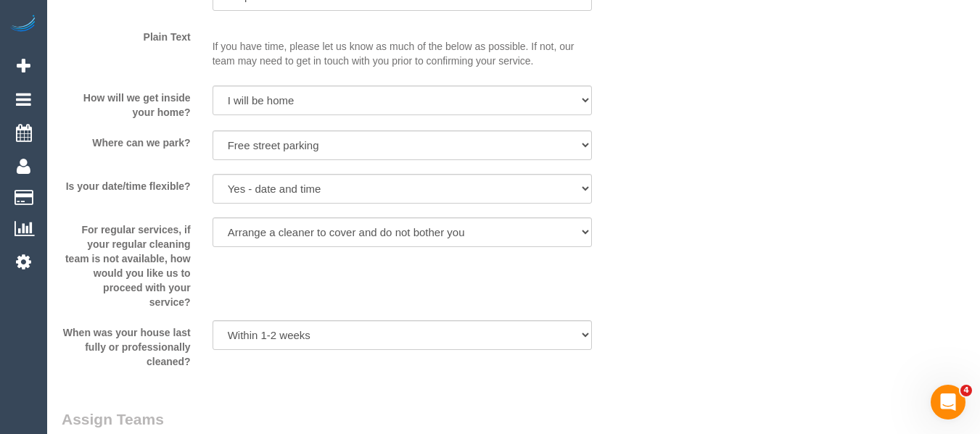
scroll to position [2320, 0]
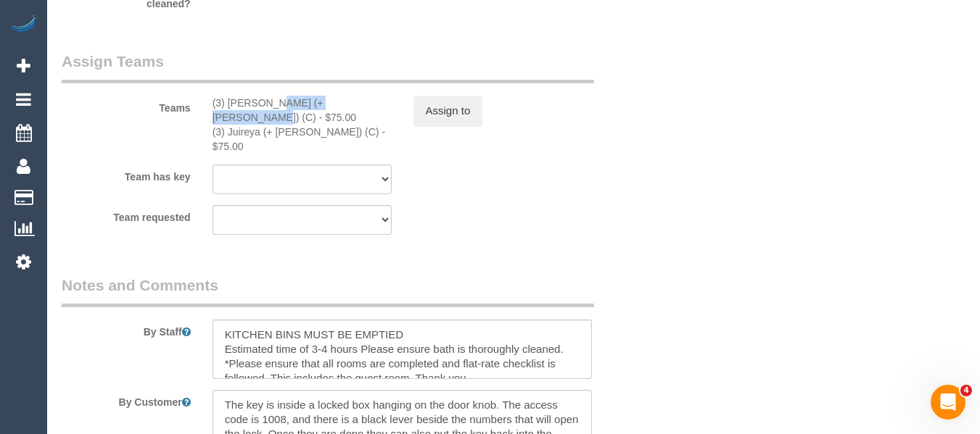
drag, startPoint x: 317, startPoint y: 104, endPoint x: 228, endPoint y: 104, distance: 89.2
click at [228, 104] on div "(3) Gazi (+ Juireya) (C) - $75.00" at bounding box center [301, 110] width 179 height 29
click at [445, 109] on button "Assign to" at bounding box center [448, 111] width 70 height 30
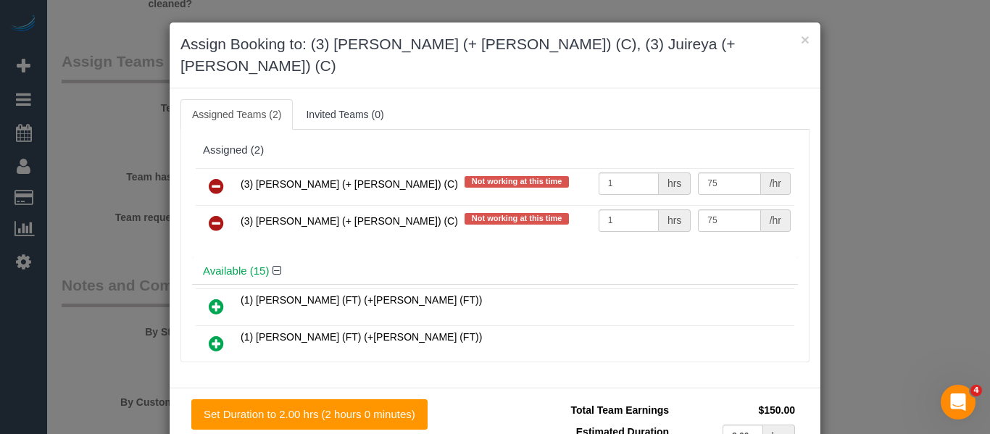
click at [202, 173] on link at bounding box center [216, 187] width 34 height 29
click at [202, 210] on link at bounding box center [216, 224] width 34 height 29
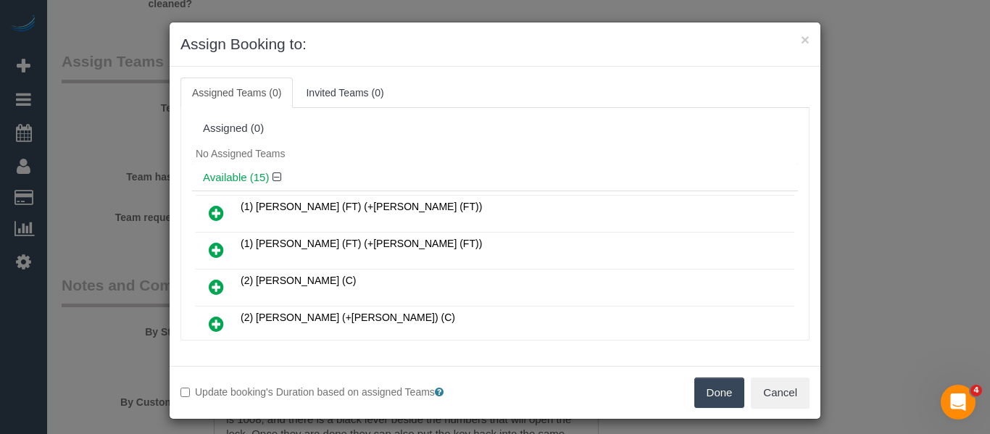
click at [702, 392] on button "Done" at bounding box center [720, 393] width 51 height 30
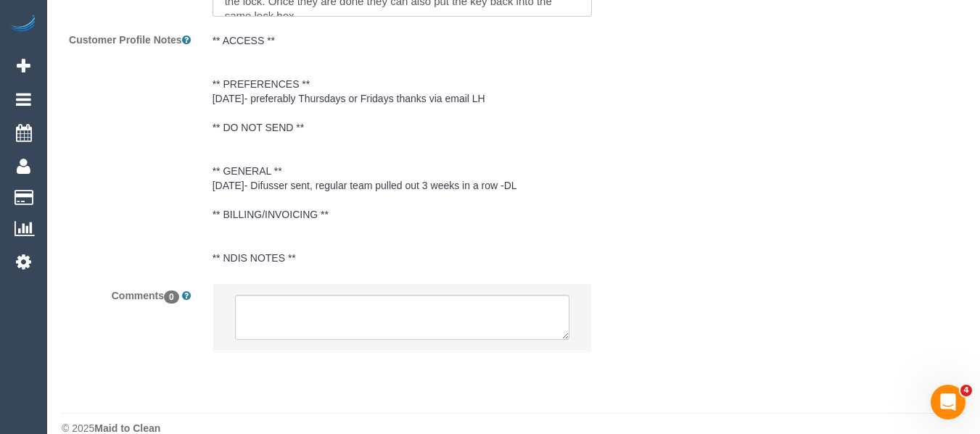
scroll to position [2747, 0]
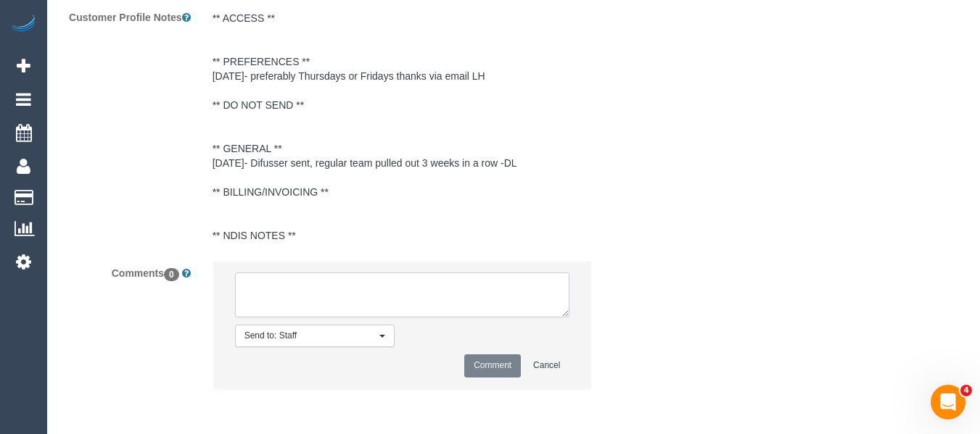
click at [339, 294] on textarea at bounding box center [402, 295] width 335 height 45
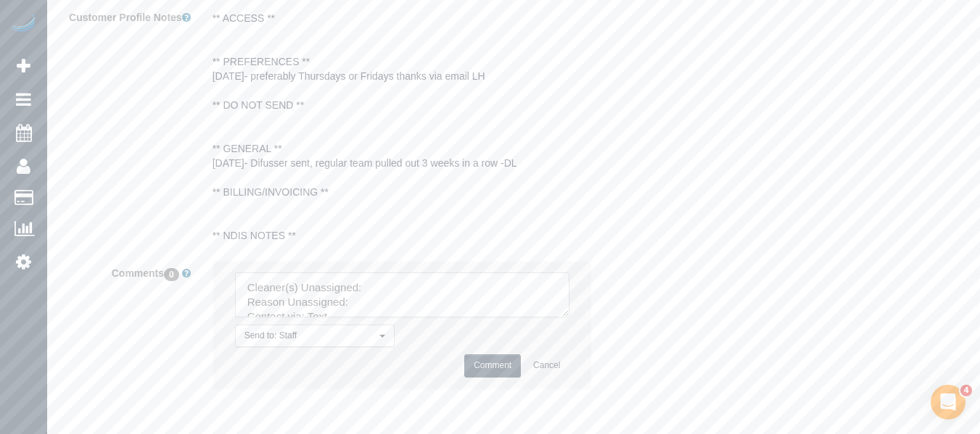
click at [376, 289] on textarea at bounding box center [402, 295] width 335 height 45
paste textarea "[PERSON_NAME] (+ Juireya) (C)"
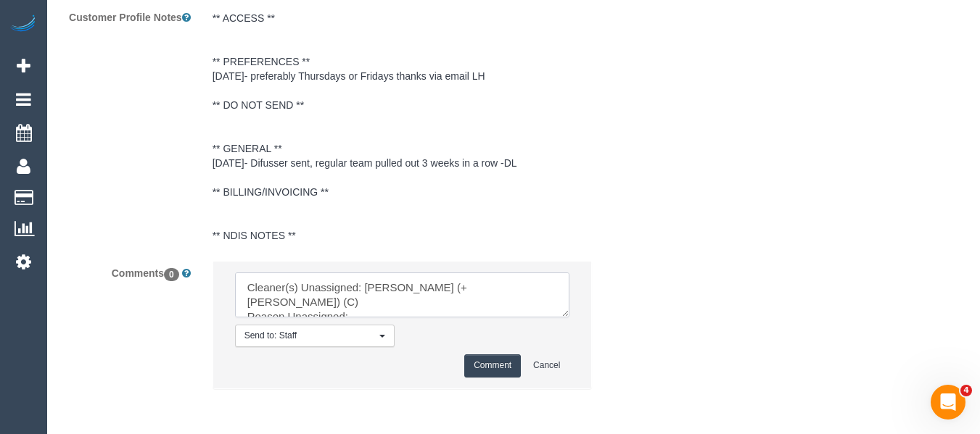
drag, startPoint x: 568, startPoint y: 331, endPoint x: 586, endPoint y: 386, distance: 58.7
click at [570, 318] on textarea at bounding box center [402, 295] width 335 height 45
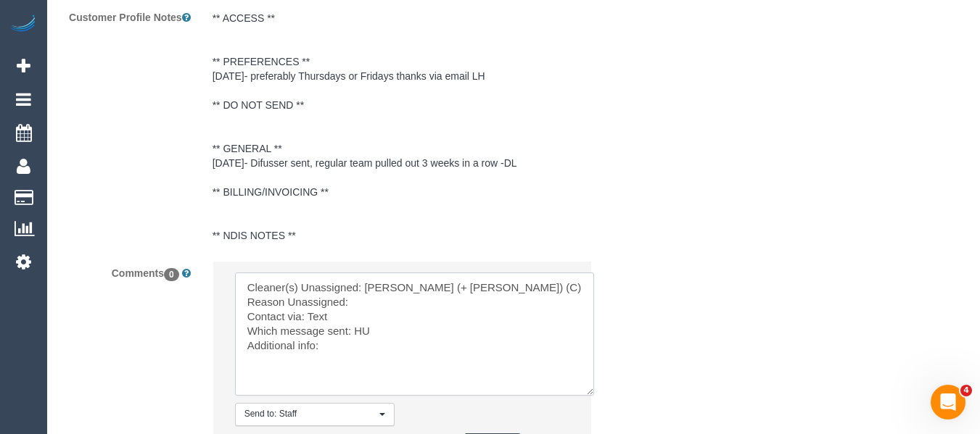
click at [400, 307] on textarea at bounding box center [414, 334] width 359 height 123
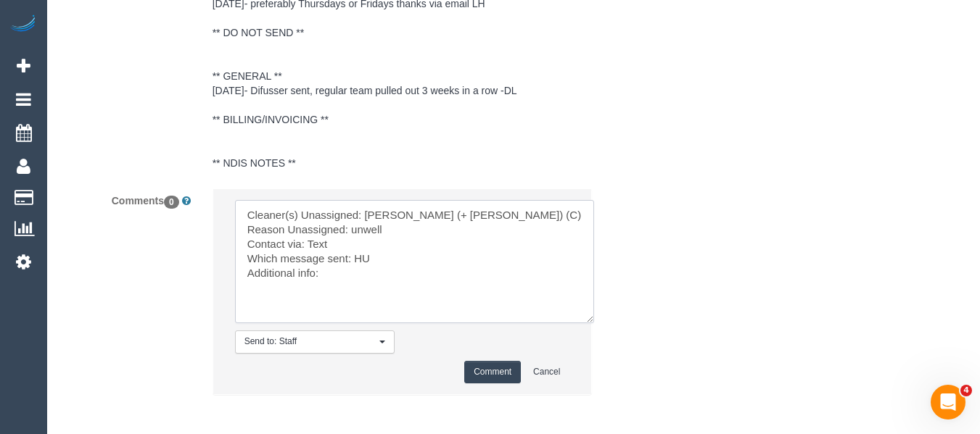
type textarea "Cleaner(s) Unassigned: Gazi (+ Juireya) (C) Reason Unassigned: unwell Contact v…"
click at [494, 373] on button "Comment" at bounding box center [492, 372] width 57 height 22
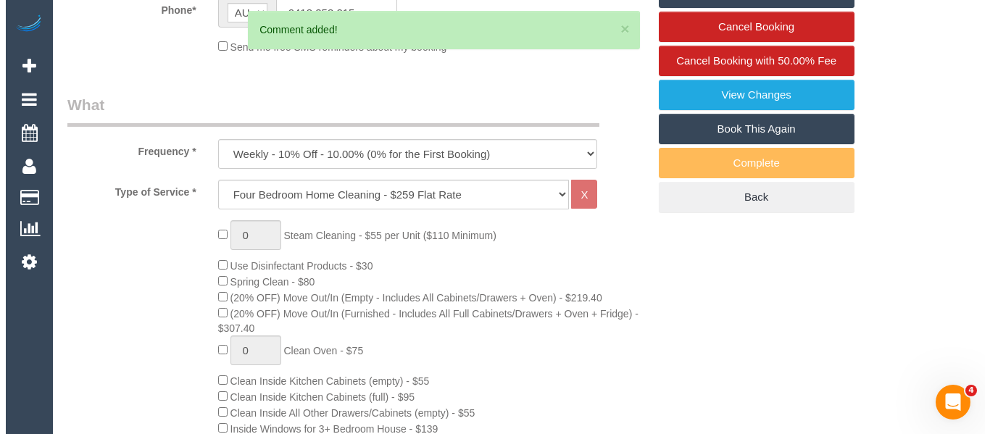
scroll to position [0, 0]
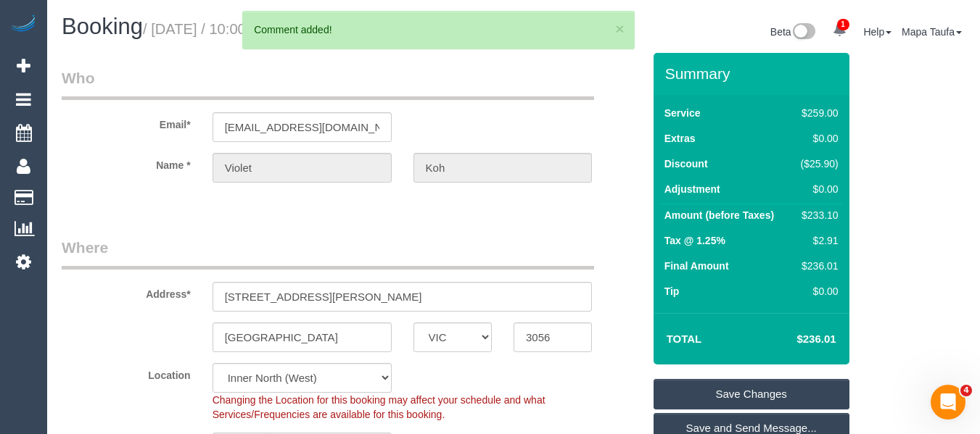
click at [749, 383] on link "Save Changes" at bounding box center [751, 394] width 196 height 30
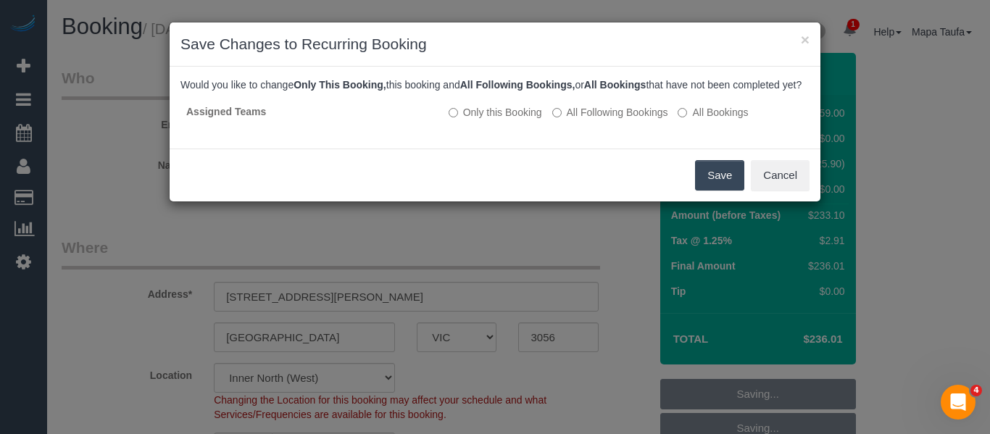
click at [728, 184] on button "Save" at bounding box center [719, 175] width 49 height 30
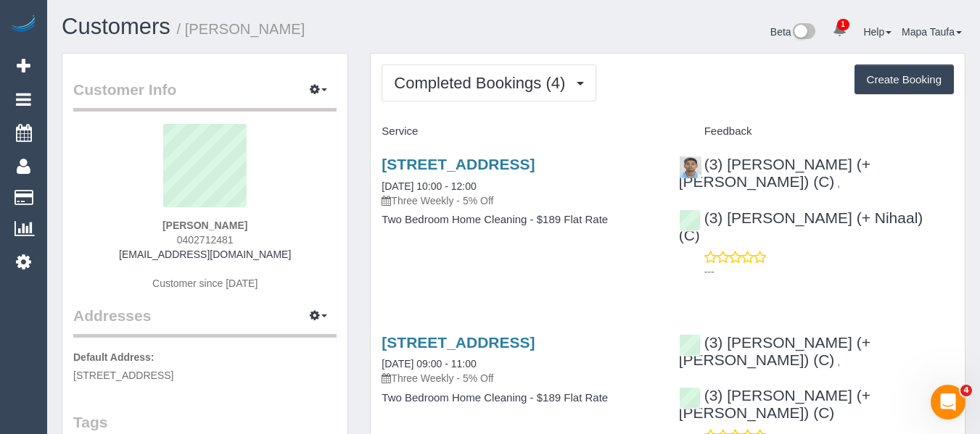
drag, startPoint x: 213, startPoint y: 240, endPoint x: 183, endPoint y: 241, distance: 30.5
click at [174, 241] on div "[PERSON_NAME] 0402712481 [EMAIL_ADDRESS][DOMAIN_NAME] Customer since [DATE]" at bounding box center [204, 214] width 263 height 181
click at [259, 244] on div "[PERSON_NAME] 0402712481 [EMAIL_ADDRESS][DOMAIN_NAME] Customer since [DATE]" at bounding box center [204, 214] width 263 height 181
drag, startPoint x: 218, startPoint y: 236, endPoint x: 173, endPoint y: 236, distance: 45.0
click at [173, 236] on div "[PERSON_NAME] 0402712481 [EMAIL_ADDRESS][DOMAIN_NAME] Customer since [DATE]" at bounding box center [204, 214] width 263 height 181
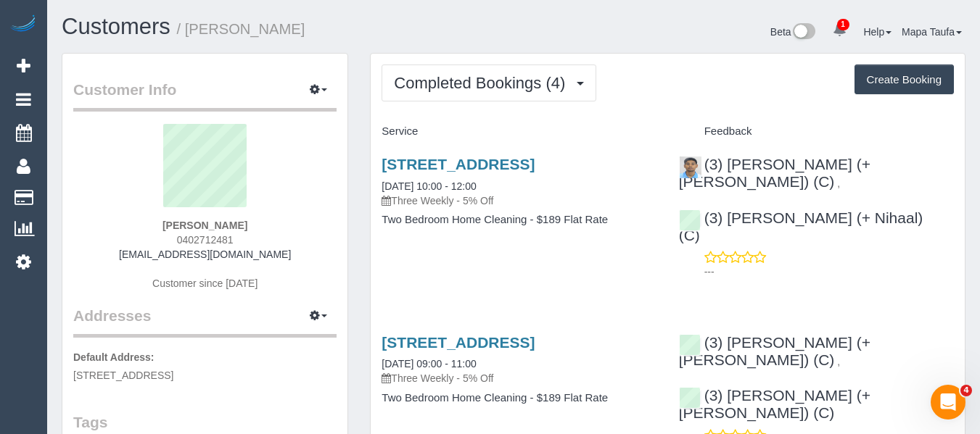
copy span "0402712481"
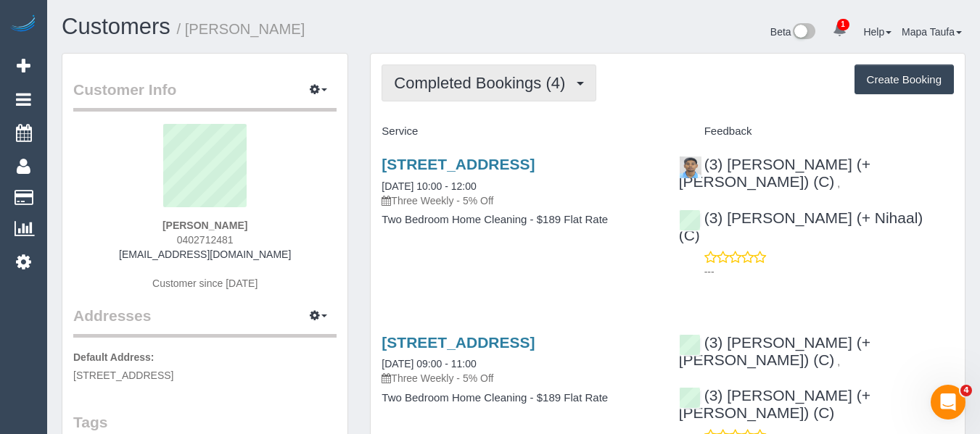
click at [437, 93] on button "Completed Bookings (4)" at bounding box center [488, 83] width 215 height 37
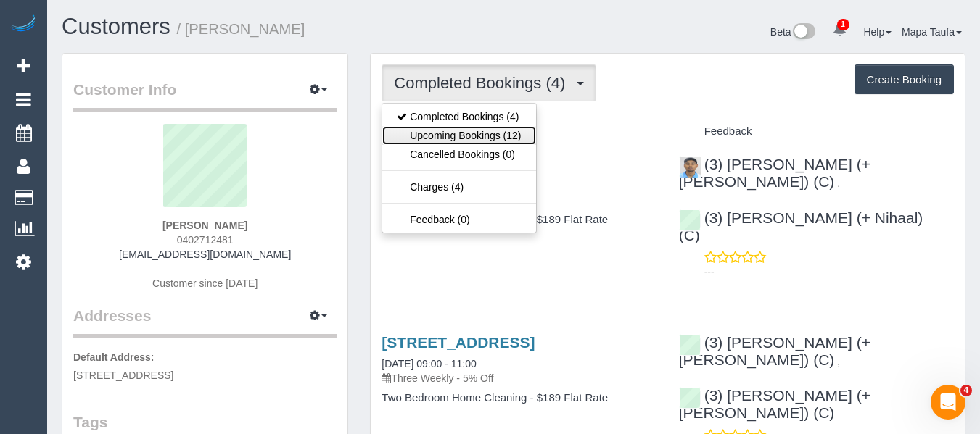
click at [437, 131] on link "Upcoming Bookings (12)" at bounding box center [458, 135] width 153 height 19
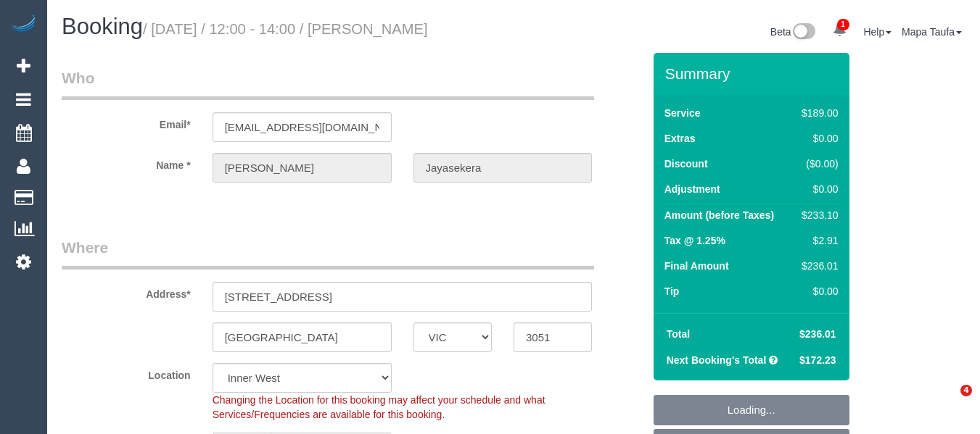
select select "VIC"
select select "number:28"
select select "number:16"
select select "number:19"
select select "number:22"
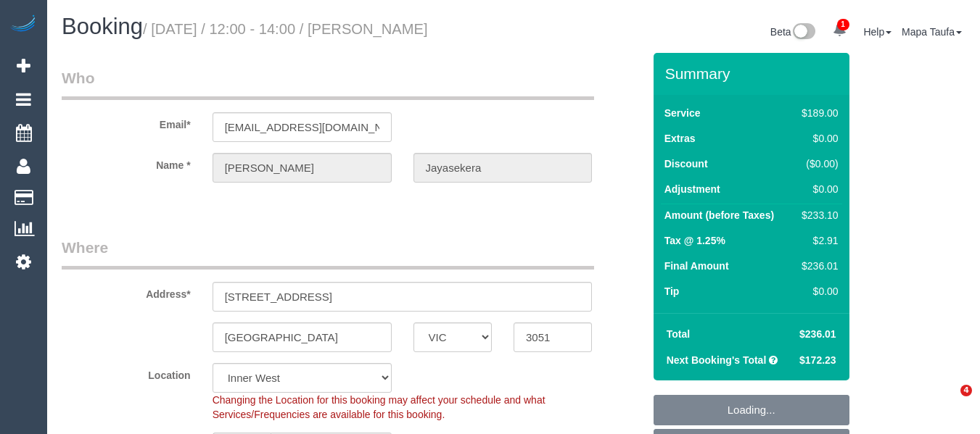
select select "number:35"
select select "number:13"
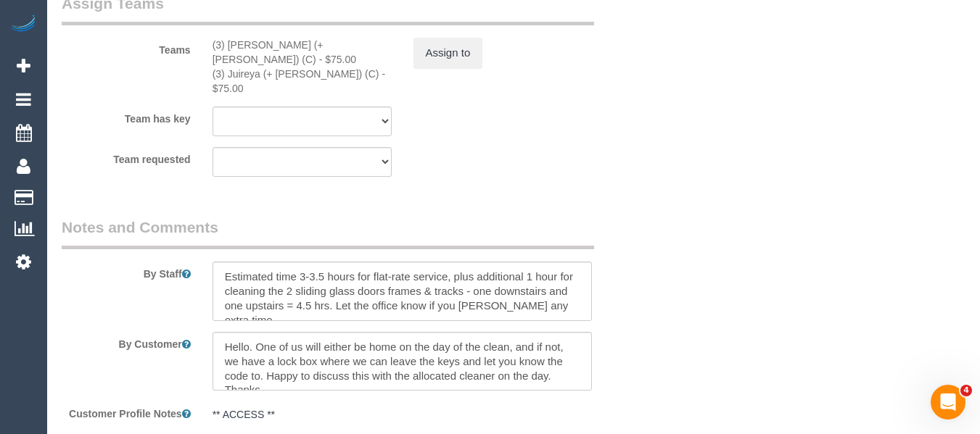
scroll to position [2417, 0]
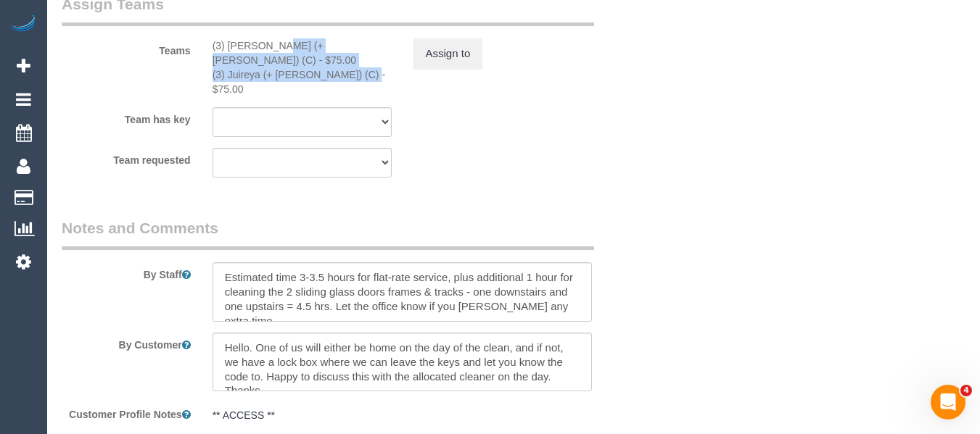
drag, startPoint x: 298, startPoint y: 69, endPoint x: 234, endPoint y: 65, distance: 63.9
click at [233, 65] on div "(3) [PERSON_NAME] (+ [PERSON_NAME]) (C) - $75.00 (3) Juireya (+ [PERSON_NAME]) …" at bounding box center [302, 67] width 201 height 58
click at [303, 65] on div "(3) [PERSON_NAME] (+ [PERSON_NAME]) (C) - $75.00" at bounding box center [301, 52] width 179 height 29
drag, startPoint x: 325, startPoint y: 60, endPoint x: 233, endPoint y: 67, distance: 91.6
click at [233, 67] on div "(3) [PERSON_NAME] (+ [PERSON_NAME]) (C) - $75.00" at bounding box center [301, 52] width 179 height 29
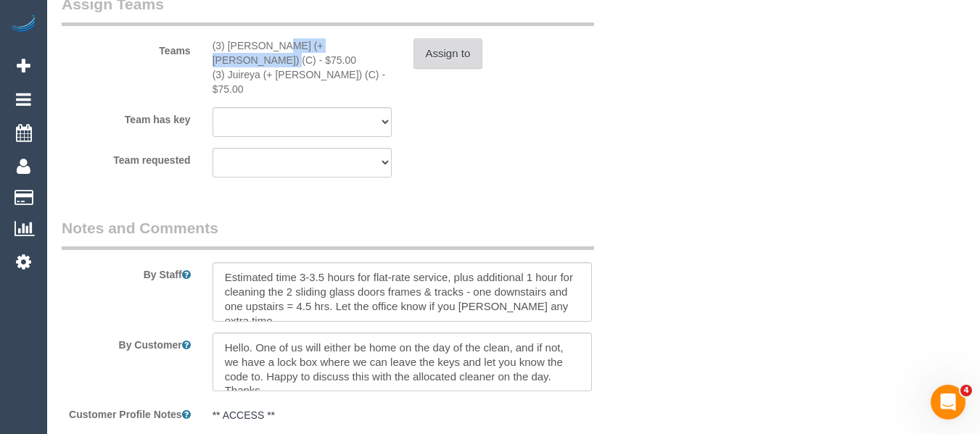
click at [419, 69] on button "Assign to" at bounding box center [448, 53] width 70 height 30
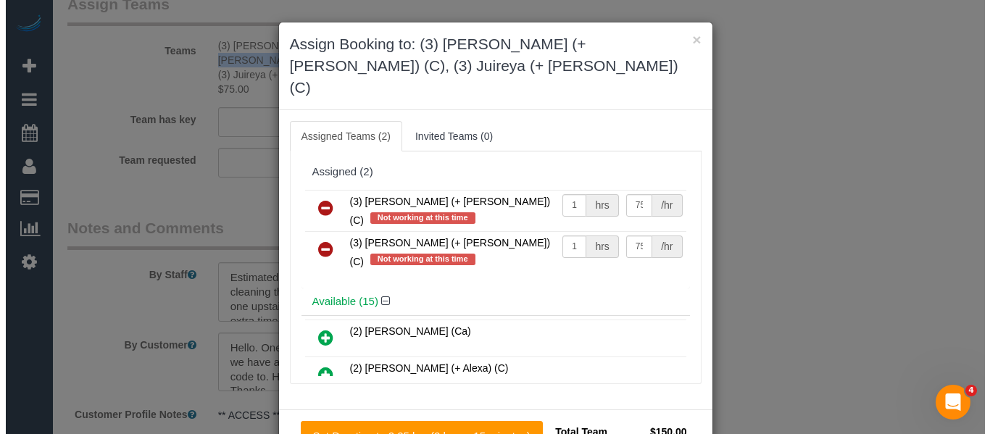
scroll to position [2400, 0]
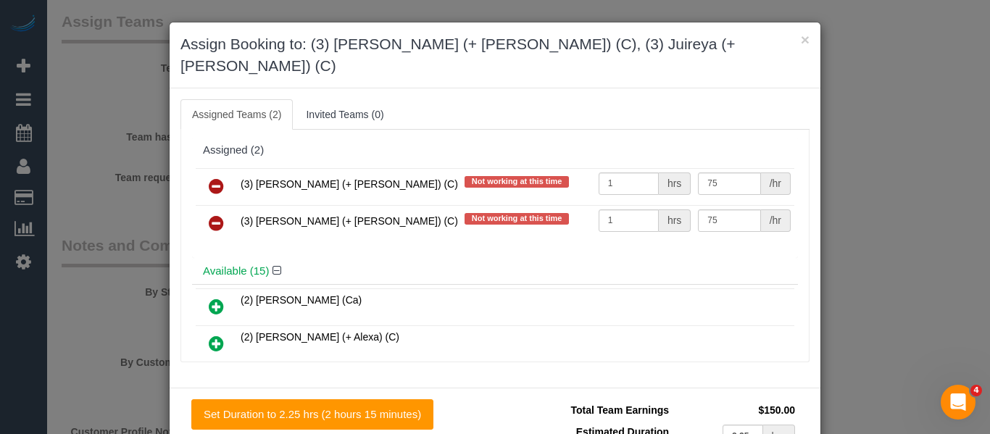
drag, startPoint x: 321, startPoint y: 160, endPoint x: 271, endPoint y: 160, distance: 50.0
click at [250, 168] on td "(3) [PERSON_NAME] (+ [PERSON_NAME]) (C) Not working at this time" at bounding box center [416, 186] width 358 height 37
click at [215, 178] on icon at bounding box center [216, 186] width 15 height 17
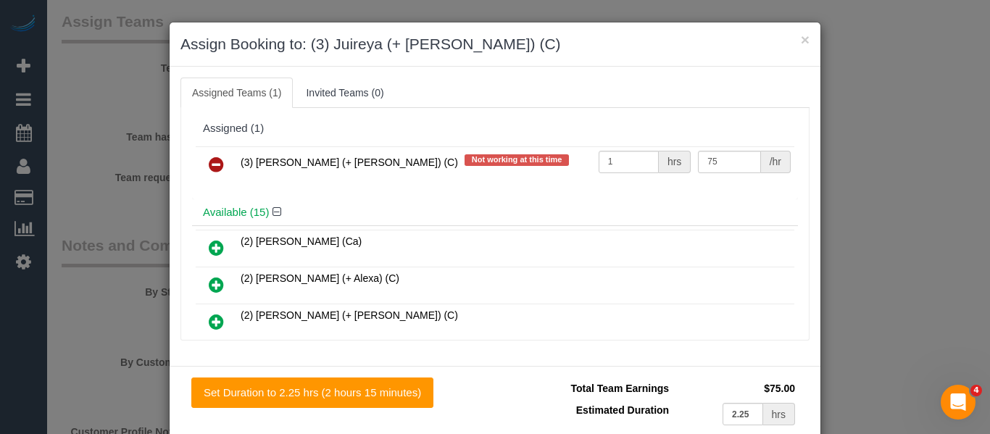
click at [215, 167] on icon at bounding box center [216, 164] width 15 height 17
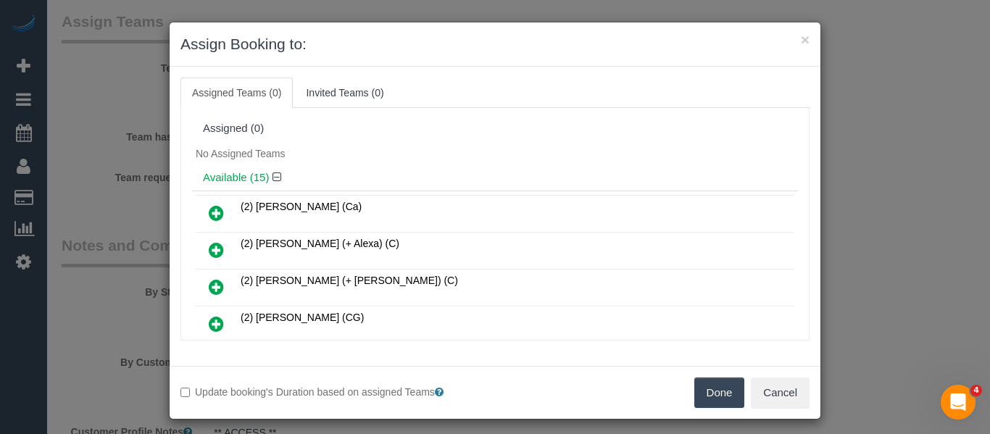
click at [717, 394] on button "Done" at bounding box center [720, 393] width 51 height 30
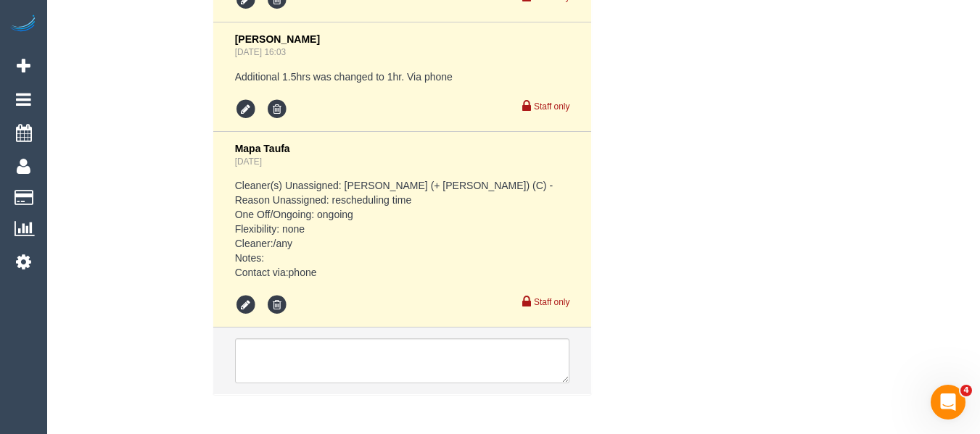
scroll to position [3287, 0]
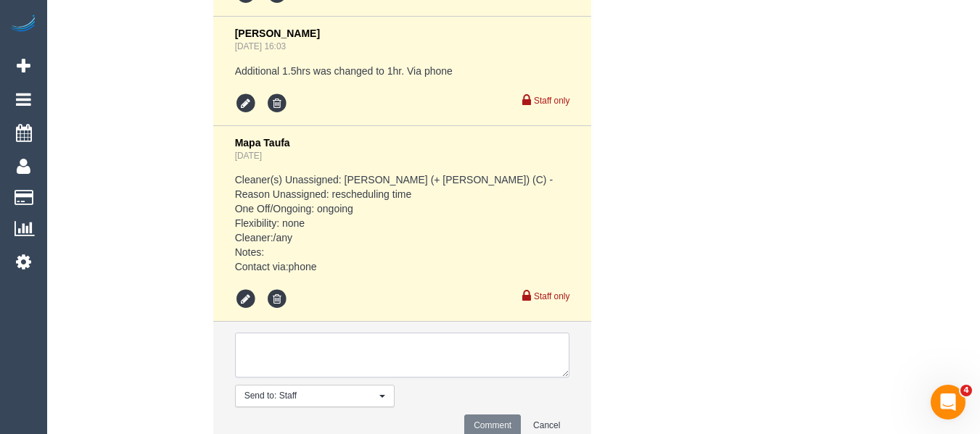
click at [328, 361] on textarea at bounding box center [402, 355] width 335 height 45
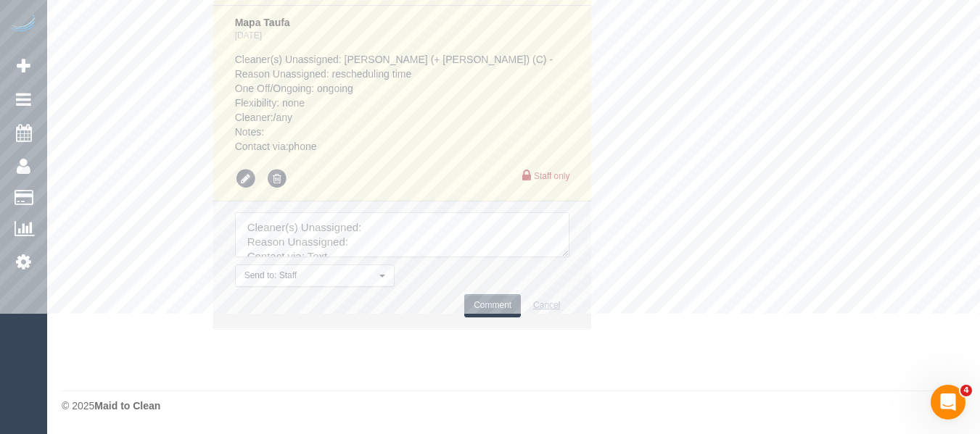
scroll to position [3425, 0]
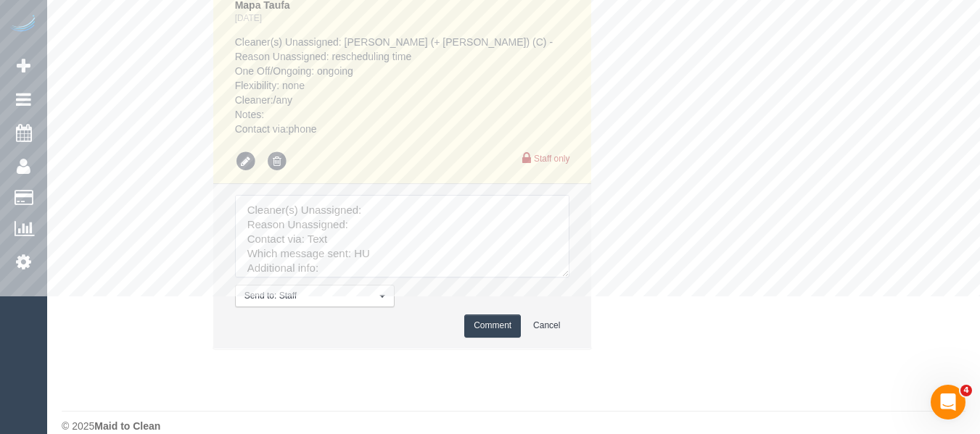
drag, startPoint x: 560, startPoint y: 250, endPoint x: 416, endPoint y: 259, distance: 143.8
click at [569, 278] on textarea at bounding box center [402, 236] width 334 height 83
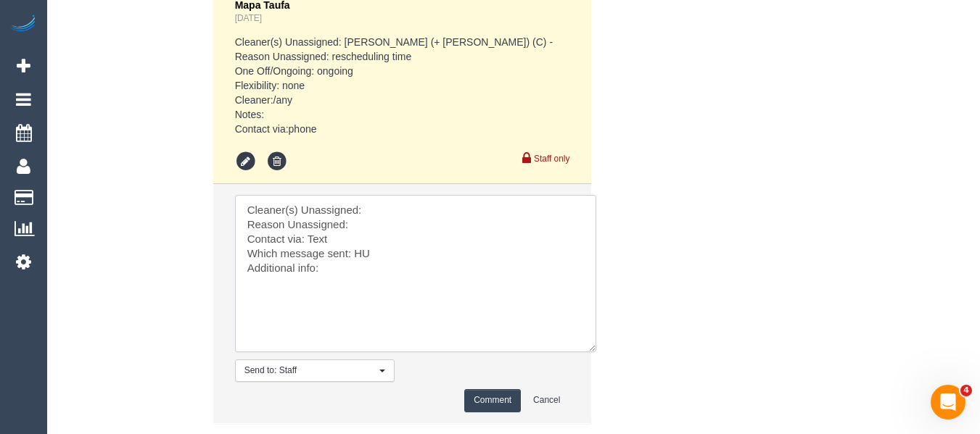
drag, startPoint x: 381, startPoint y: 229, endPoint x: 375, endPoint y: 244, distance: 15.9
click at [381, 229] on textarea at bounding box center [415, 273] width 361 height 157
paste textarea "Gazi (+ Juireya) (C)"
click at [374, 244] on textarea at bounding box center [415, 273] width 361 height 157
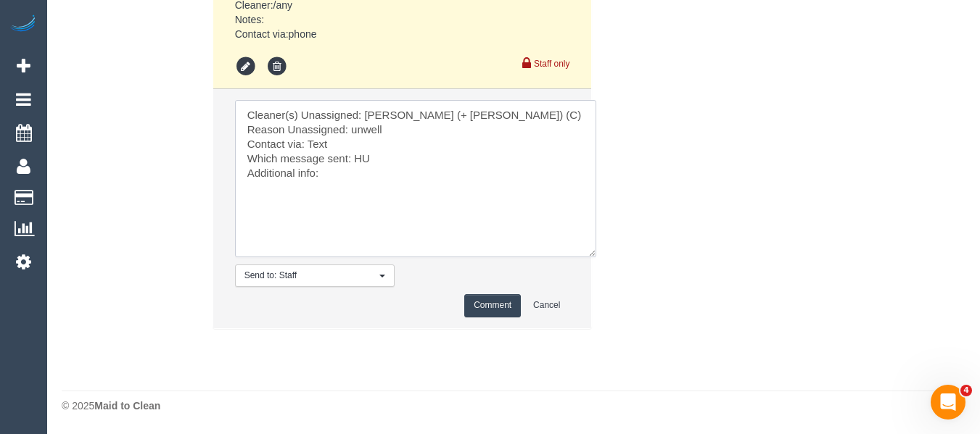
scroll to position [3538, 0]
type textarea "Cleaner(s) Unassigned: Gazi (+ Juireya) (C) Reason Unassigned: unwell Contact v…"
click at [486, 302] on button "Comment" at bounding box center [492, 305] width 57 height 22
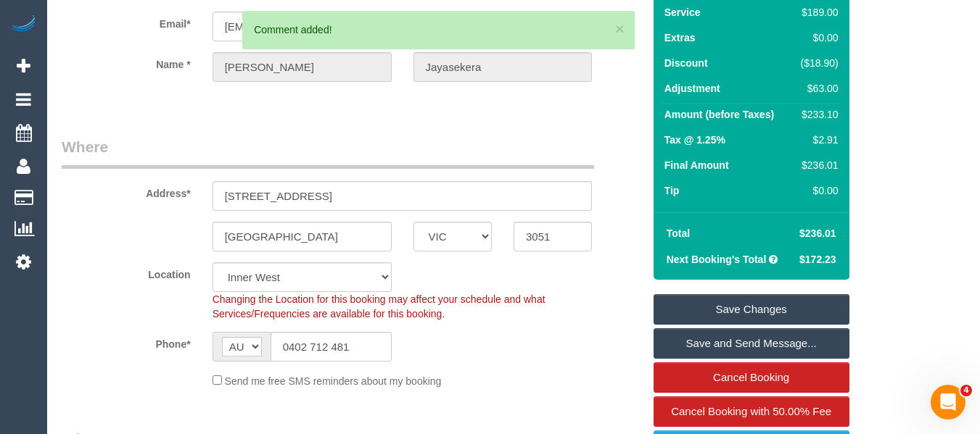
scroll to position [86, 0]
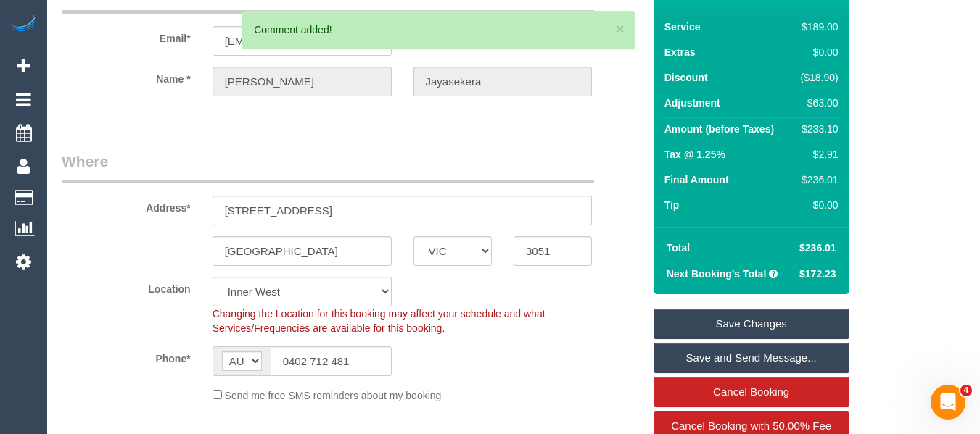
click at [756, 338] on link "Save Changes" at bounding box center [751, 324] width 196 height 30
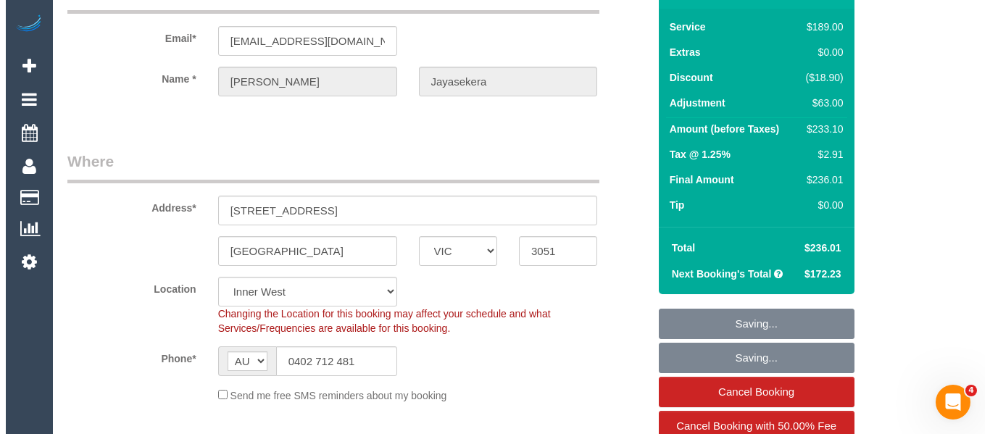
scroll to position [69, 0]
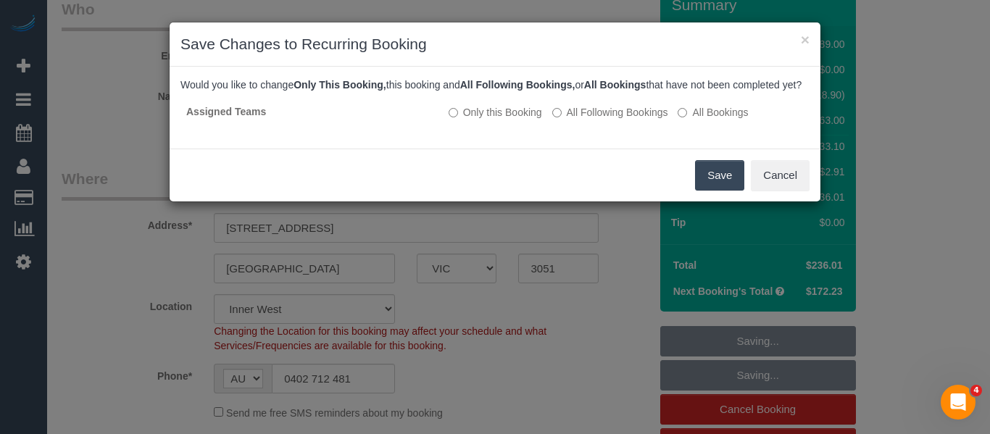
click at [708, 191] on button "Save" at bounding box center [719, 175] width 49 height 30
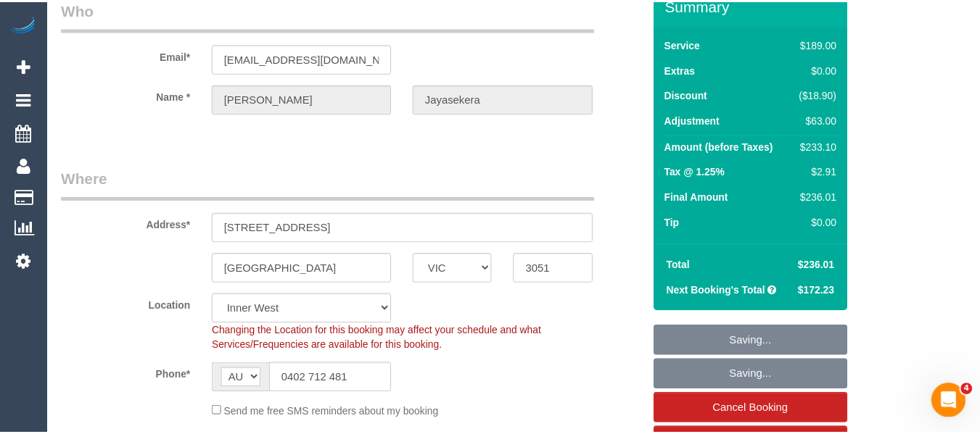
scroll to position [86, 0]
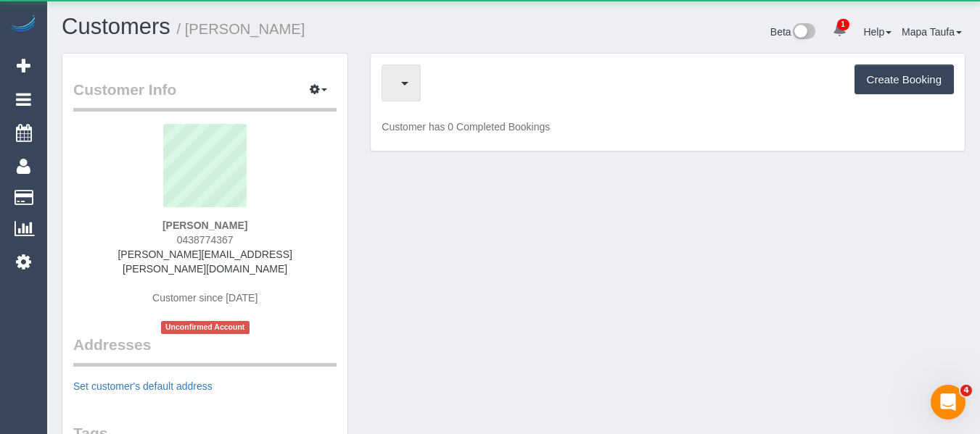
click at [401, 79] on span "button" at bounding box center [397, 83] width 7 height 18
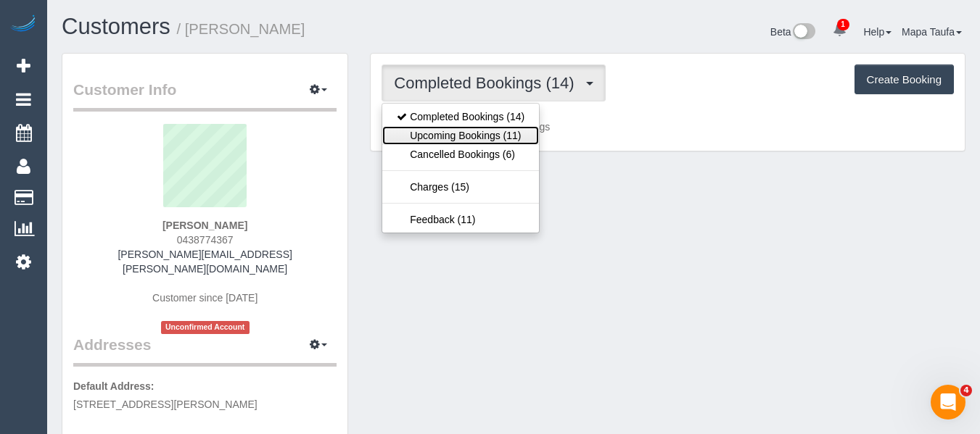
click at [456, 128] on link "Upcoming Bookings (11)" at bounding box center [460, 135] width 157 height 19
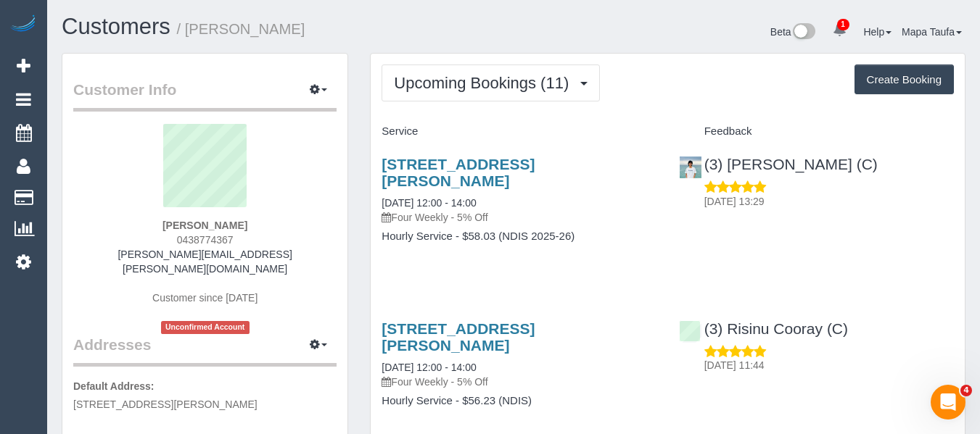
click at [451, 37] on h1 "Customers / Jaydeep Suthar" at bounding box center [282, 27] width 441 height 25
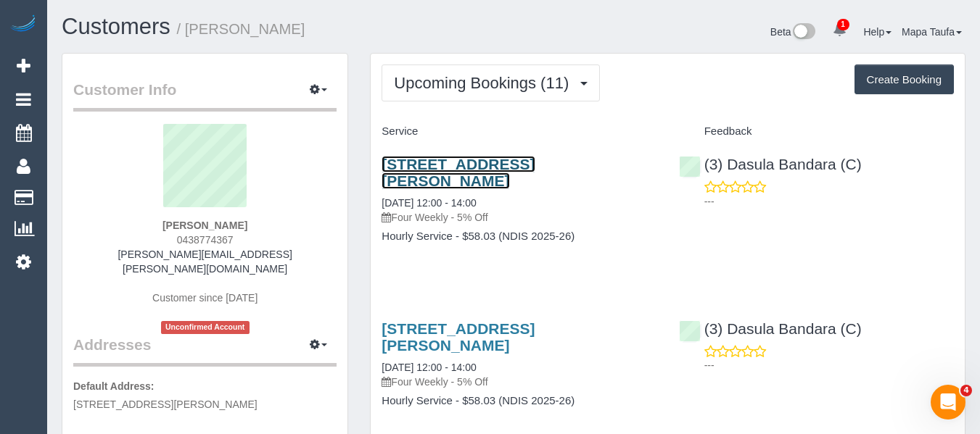
click at [460, 165] on link "40 Penrose Street, Box Hill South, VIC 3128" at bounding box center [457, 172] width 153 height 33
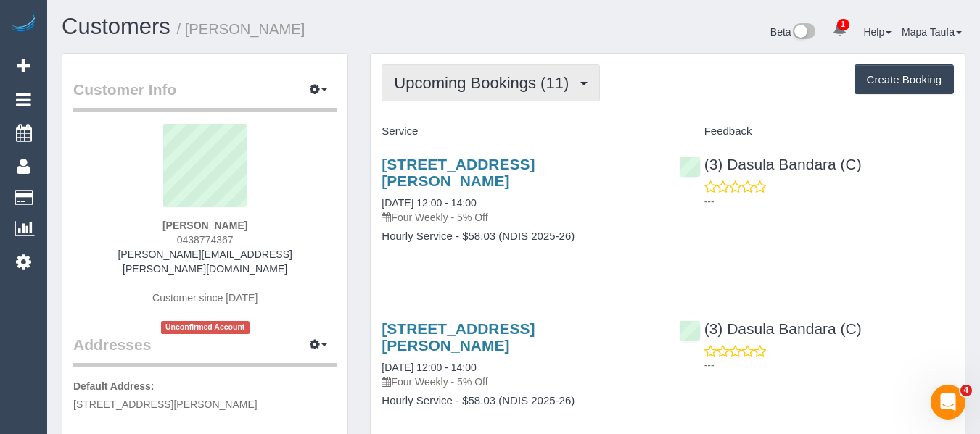
click at [403, 73] on button "Upcoming Bookings (11)" at bounding box center [490, 83] width 218 height 37
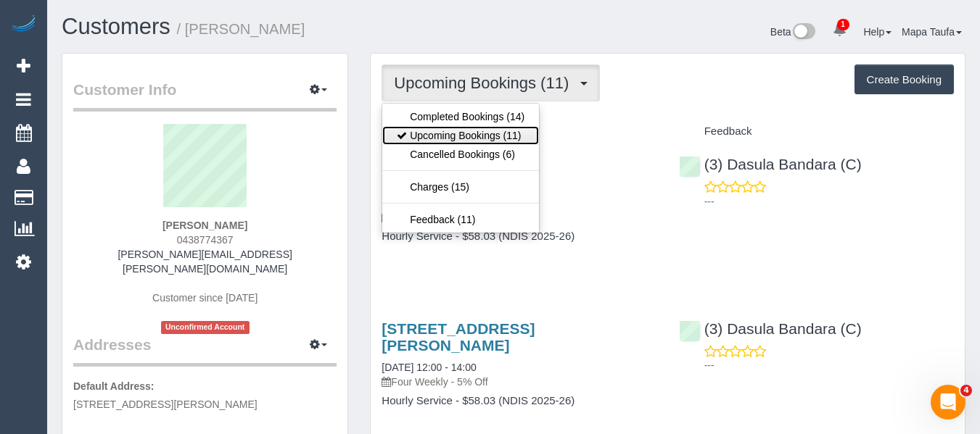
click at [425, 136] on link "Upcoming Bookings (11)" at bounding box center [460, 135] width 157 height 19
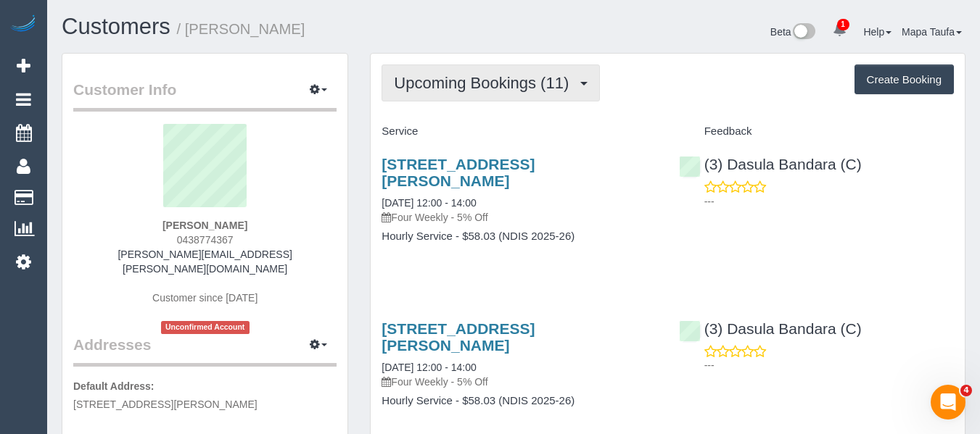
click at [544, 80] on span "Upcoming Bookings (11)" at bounding box center [485, 83] width 182 height 18
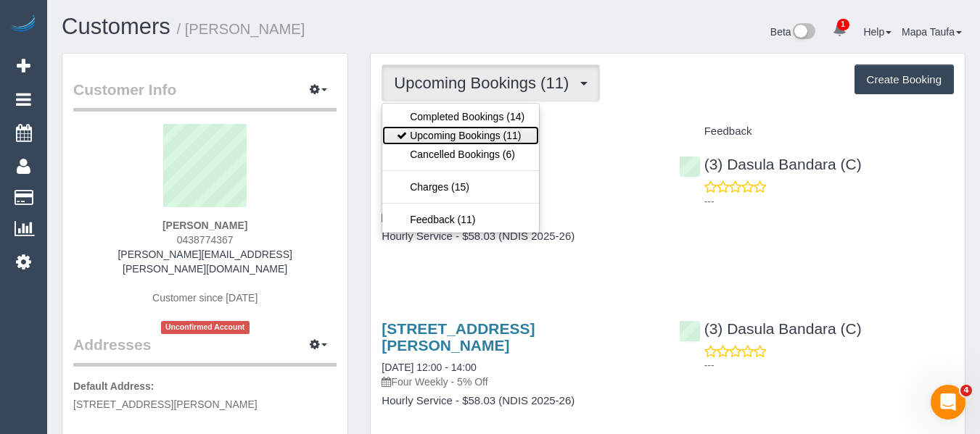
click at [506, 128] on link "Upcoming Bookings (11)" at bounding box center [460, 135] width 157 height 19
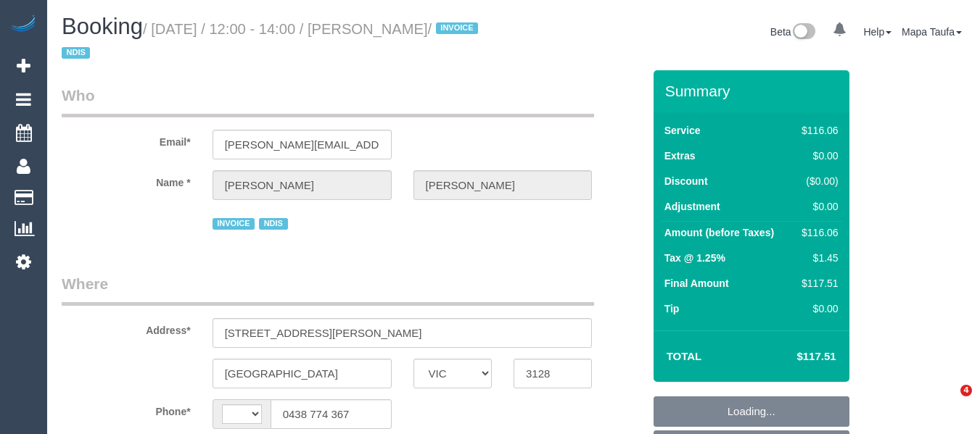
select select "VIC"
select select "string:AU"
select select "object:534"
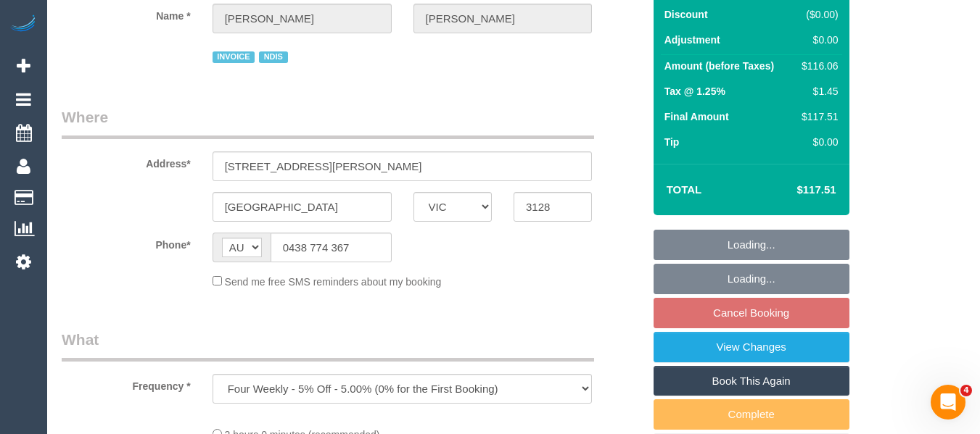
select select "number:27"
select select "number:14"
select select "number:19"
select select "number:36"
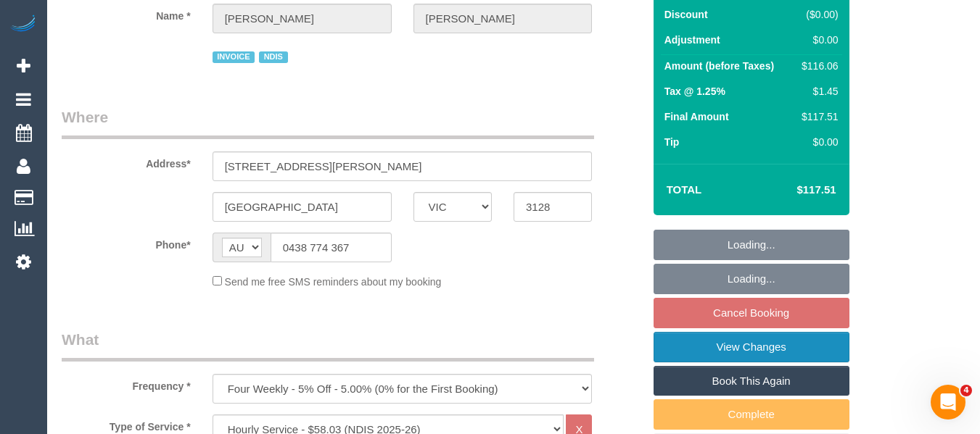
scroll to position [290, 0]
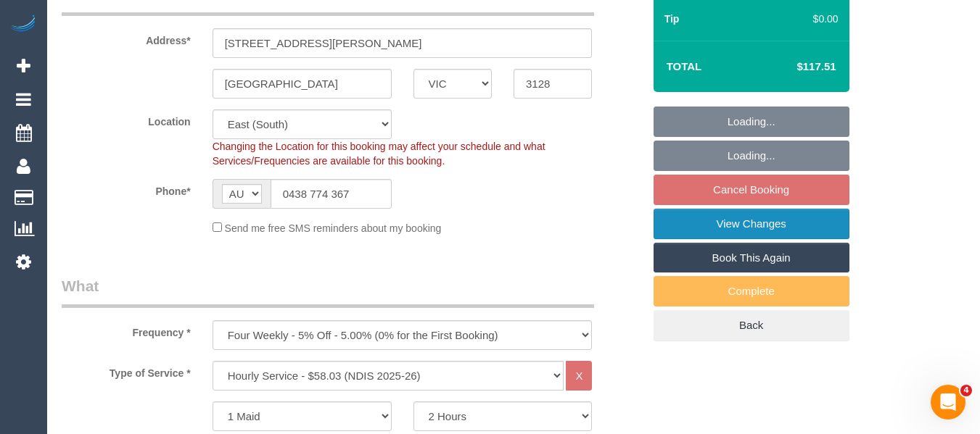
select select "object:1174"
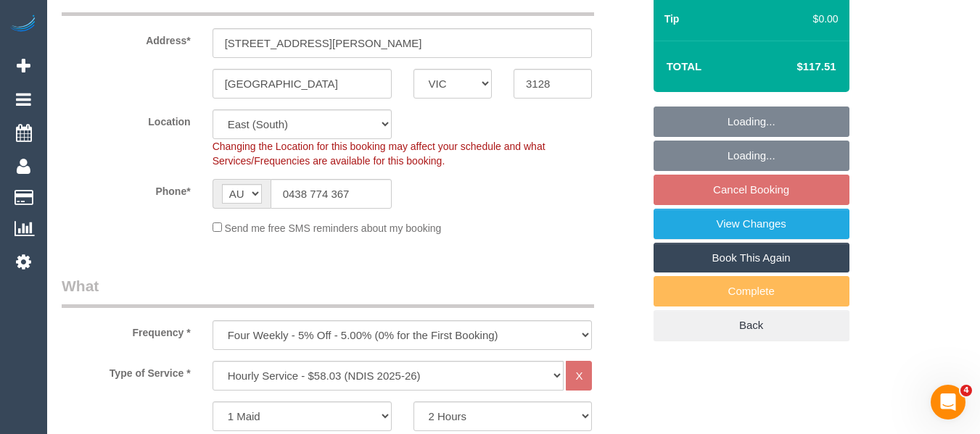
select select "spot4"
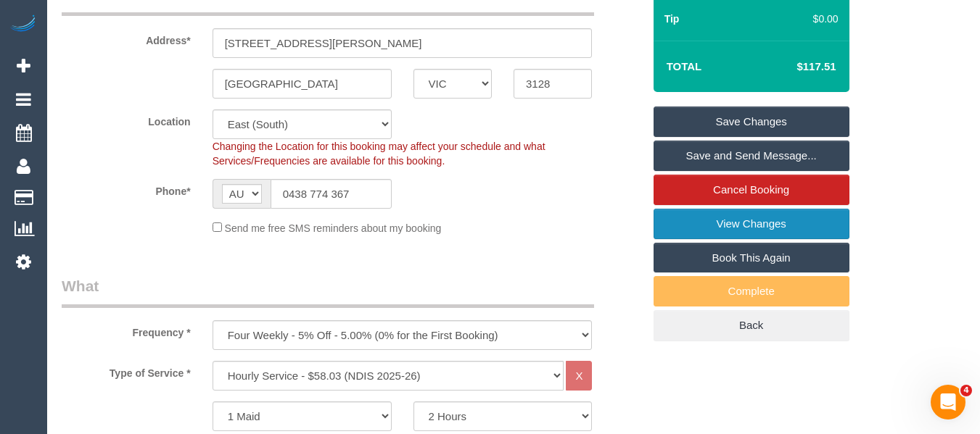
click at [758, 221] on link "View Changes" at bounding box center [751, 224] width 196 height 30
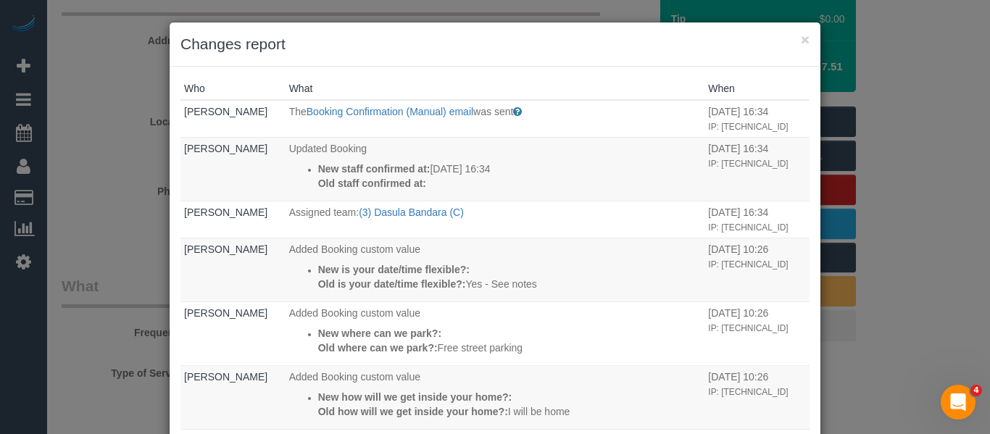
click at [809, 38] on div "× Changes report" at bounding box center [495, 44] width 651 height 44
click at [801, 39] on button "×" at bounding box center [805, 39] width 9 height 15
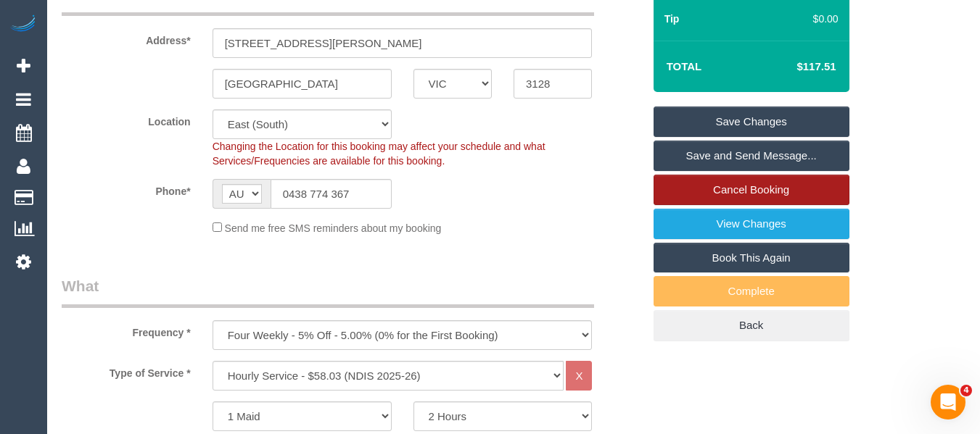
click at [775, 191] on link "Cancel Booking" at bounding box center [751, 190] width 196 height 30
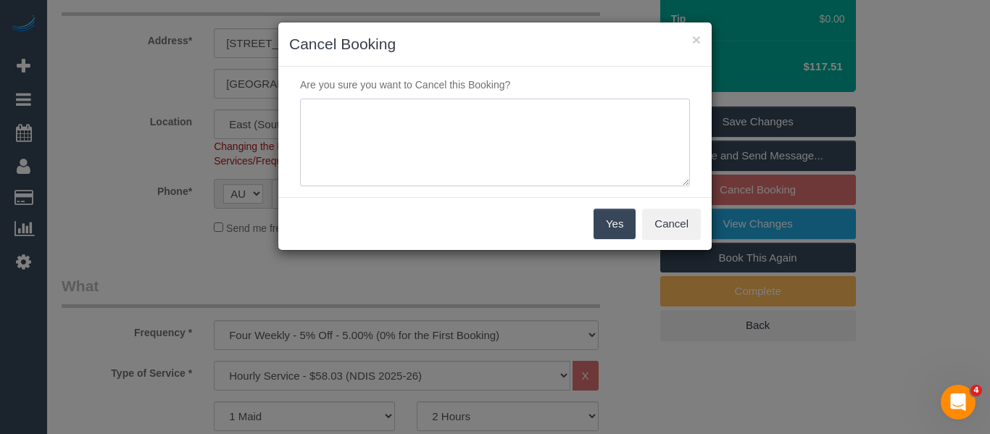
click at [529, 175] on textarea at bounding box center [495, 143] width 390 height 88
type textarea "service not needed via email -MT"
click at [619, 217] on button "Yes" at bounding box center [615, 224] width 42 height 30
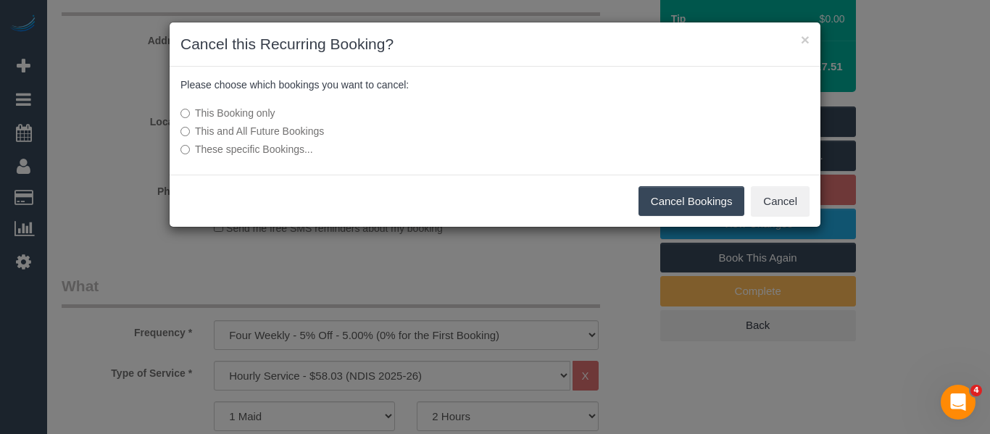
click at [695, 196] on button "Cancel Bookings" at bounding box center [692, 201] width 107 height 30
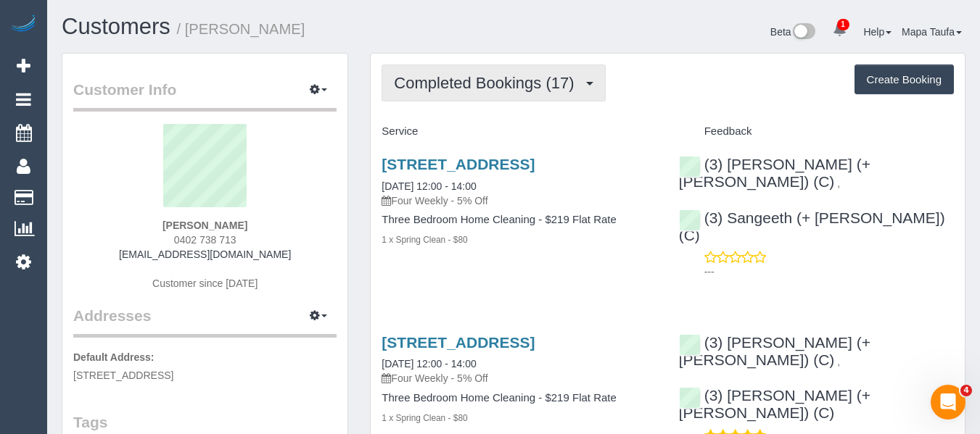
click at [473, 96] on button "Completed Bookings (17)" at bounding box center [492, 83] width 223 height 37
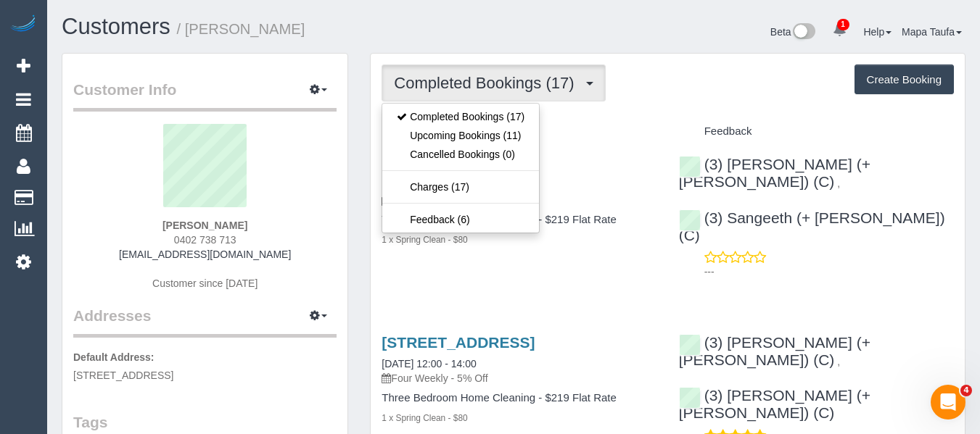
click at [450, 39] on h1 "Customers / [PERSON_NAME]" at bounding box center [282, 27] width 441 height 25
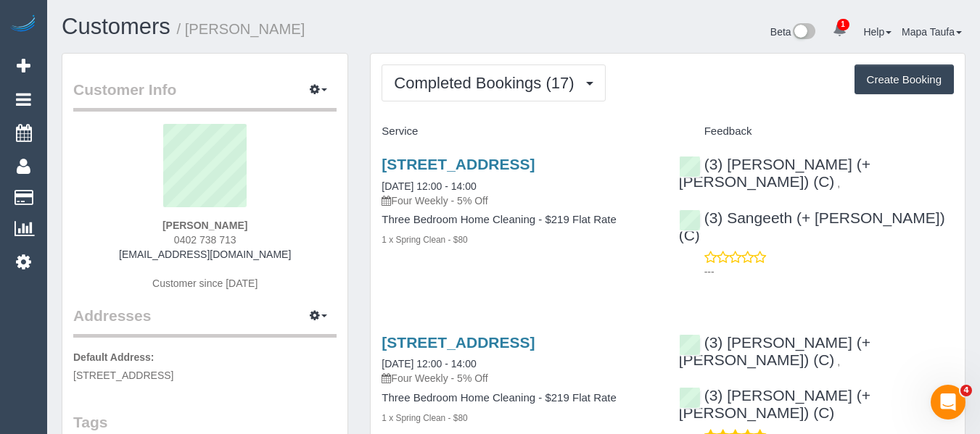
drag, startPoint x: 467, startPoint y: 59, endPoint x: 464, endPoint y: 68, distance: 9.9
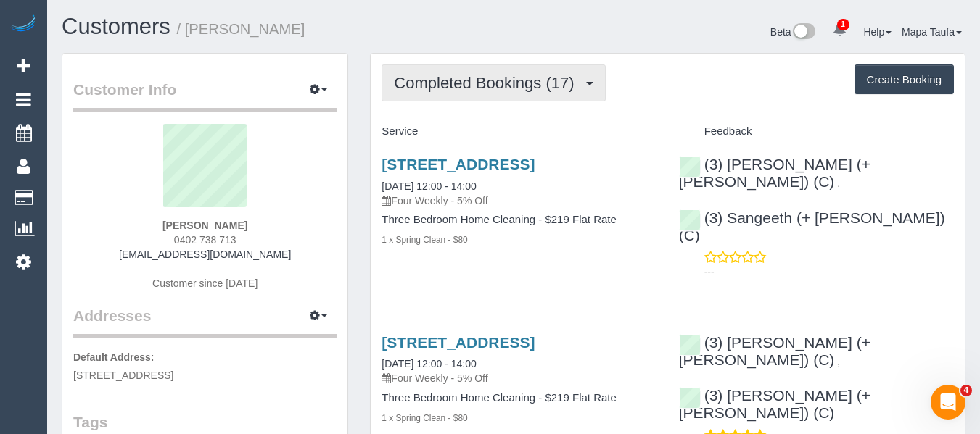
click at [458, 86] on span "Completed Bookings (17)" at bounding box center [487, 83] width 187 height 18
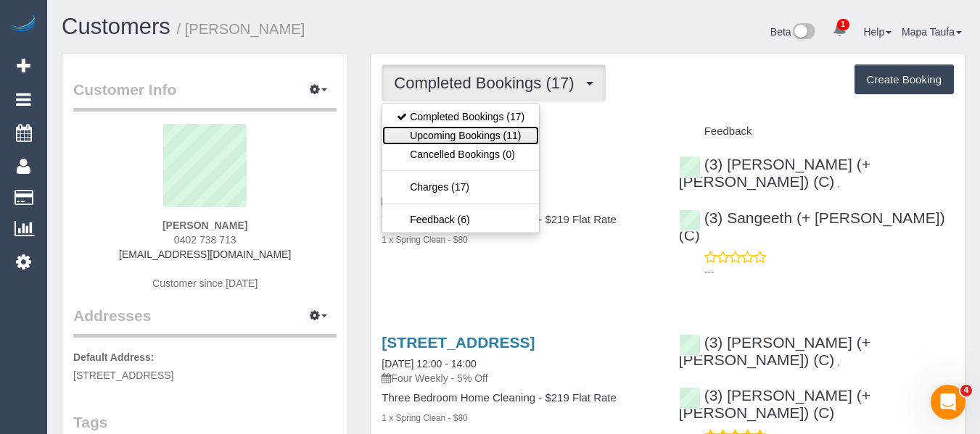
click at [427, 143] on link "Upcoming Bookings (11)" at bounding box center [460, 135] width 157 height 19
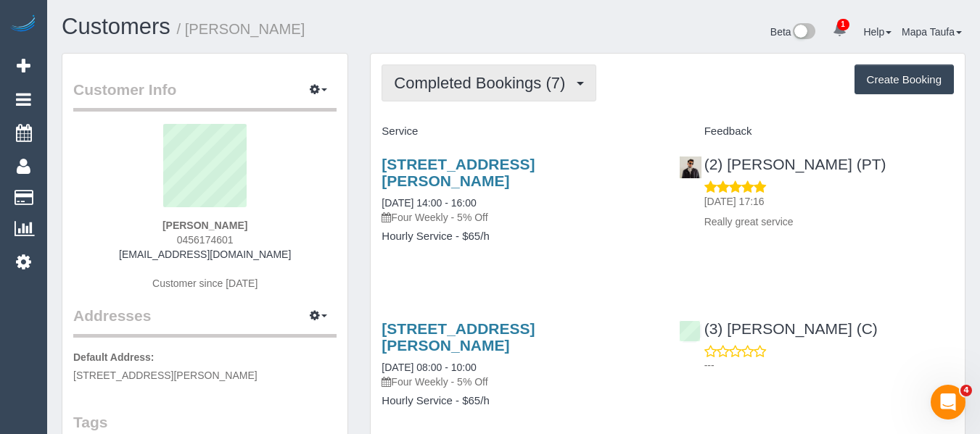
click at [442, 70] on button "Completed Bookings (7)" at bounding box center [488, 83] width 215 height 37
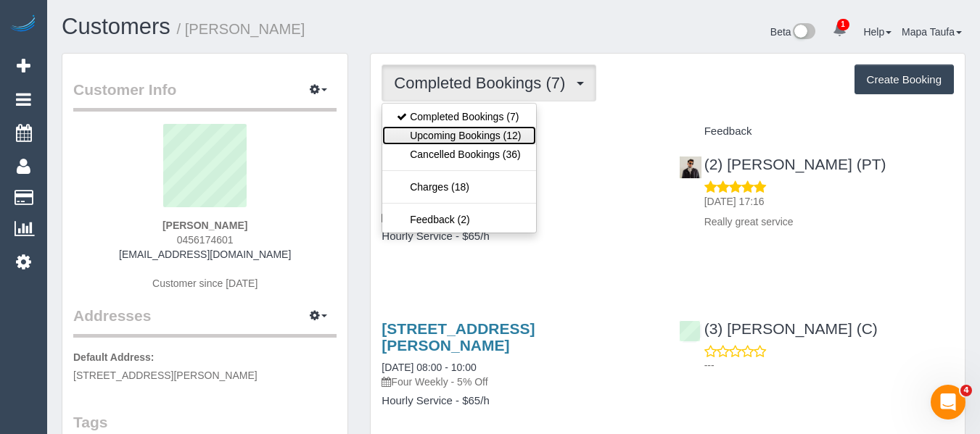
click at [470, 132] on link "Upcoming Bookings (12)" at bounding box center [458, 135] width 153 height 19
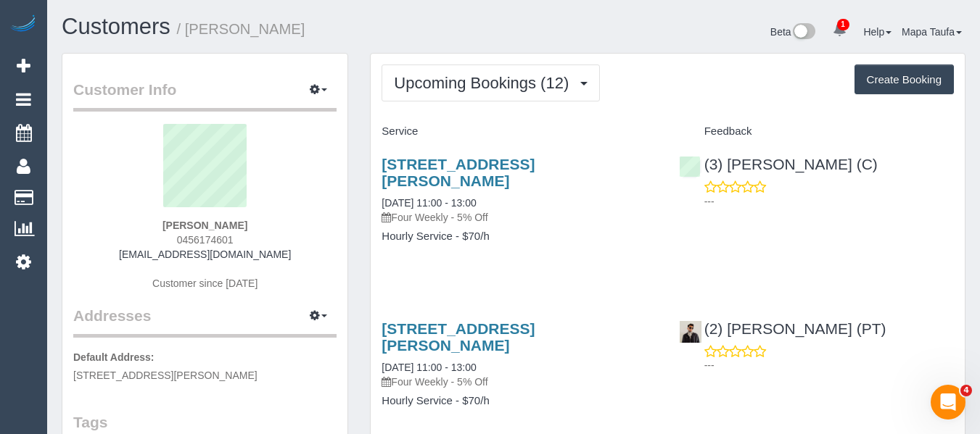
click at [471, 271] on div "[STREET_ADDRESS][PERSON_NAME] [DATE] 11:00 - 13:00 Four Weekly - 5% Off Hourly …" at bounding box center [518, 208] width 297 height 128
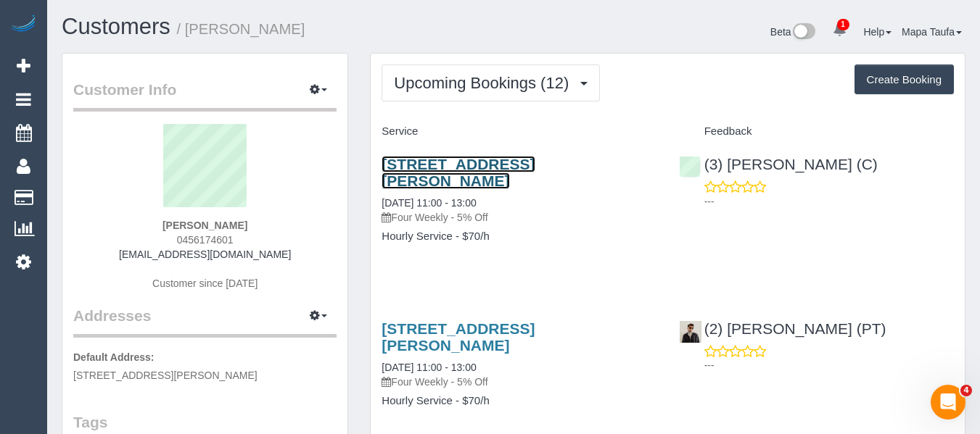
click at [476, 173] on link "[STREET_ADDRESS][PERSON_NAME]" at bounding box center [457, 172] width 153 height 33
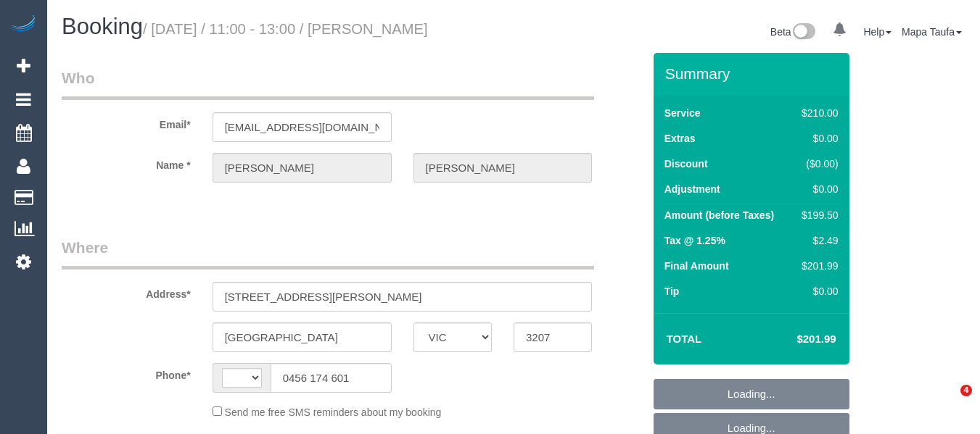
select select "VIC"
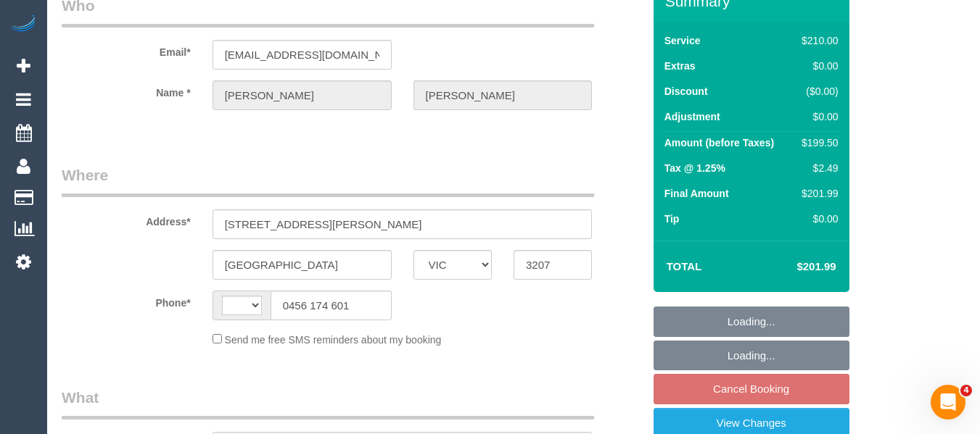
select select "string:stripe-pm_1MypSg2GScqysDRVqmHMNROm"
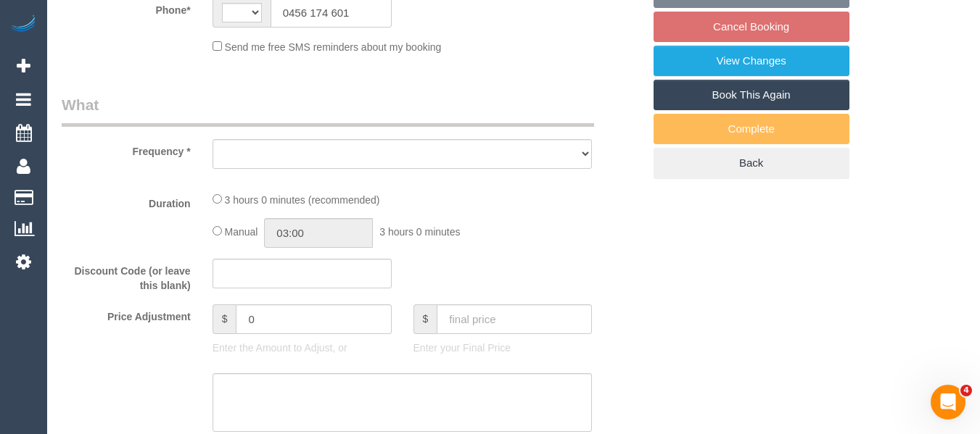
select select "string:AU"
select select "object:742"
select select "number:28"
select select "number:14"
select select "number:19"
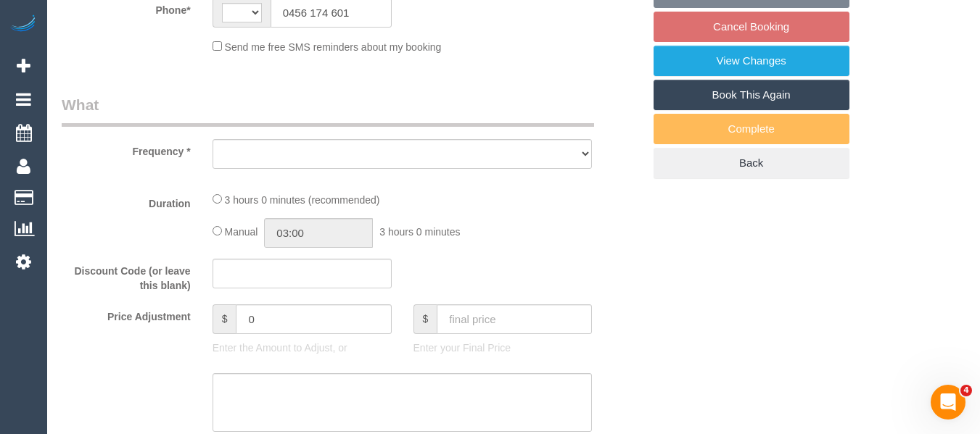
select select "number:22"
select select "number:34"
select select "number:26"
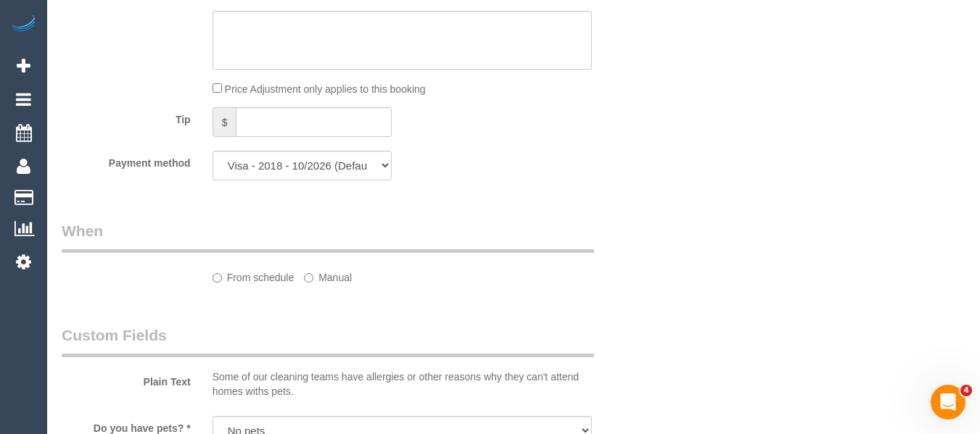
select select "object:915"
select select "180"
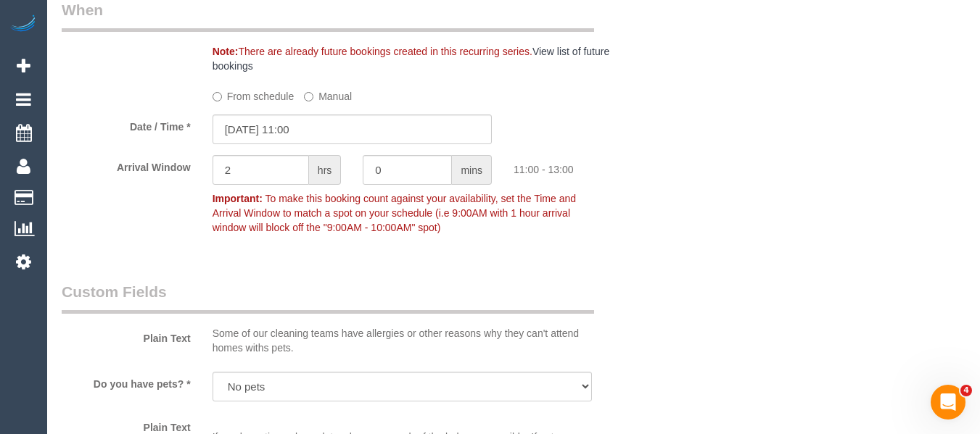
scroll to position [1474, 0]
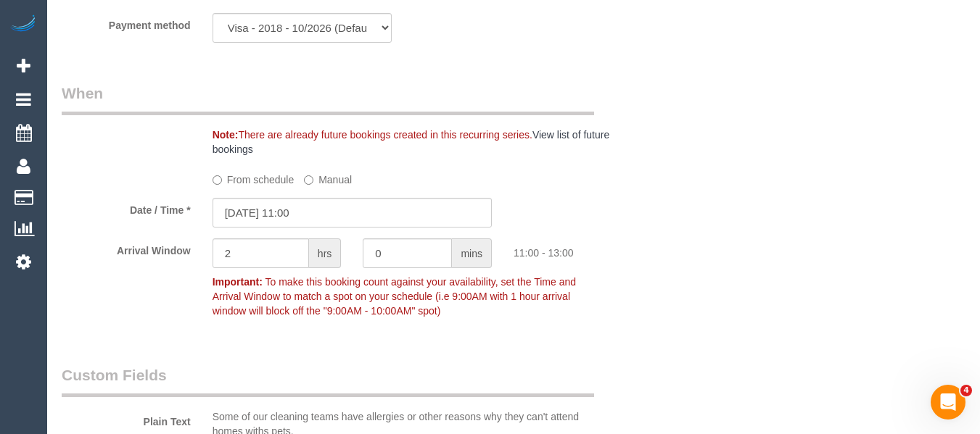
click at [268, 176] on label "From schedule" at bounding box center [253, 177] width 82 height 20
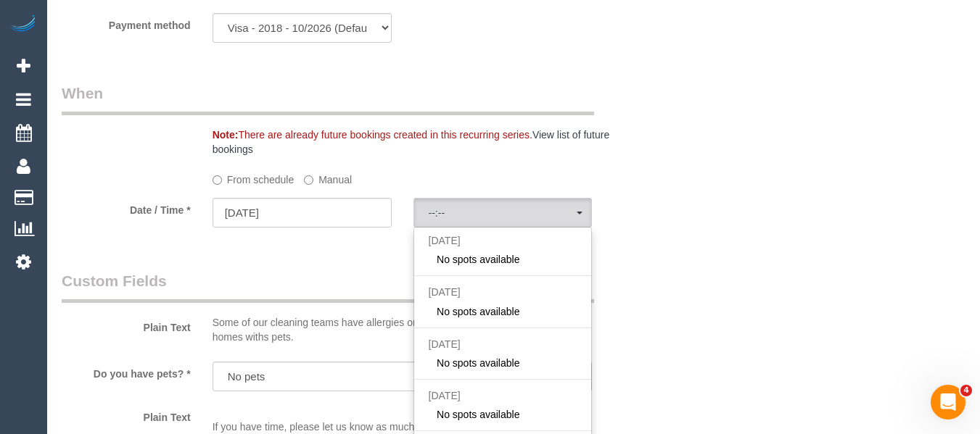
select select "spot6"
click at [348, 212] on input "25/08/2025" at bounding box center [301, 213] width 179 height 30
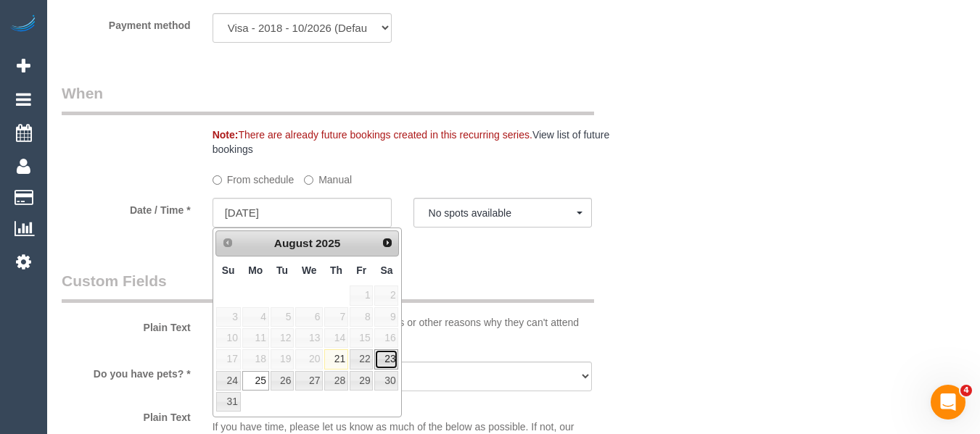
click at [386, 357] on link "23" at bounding box center [386, 359] width 24 height 20
type input "23/08/2025"
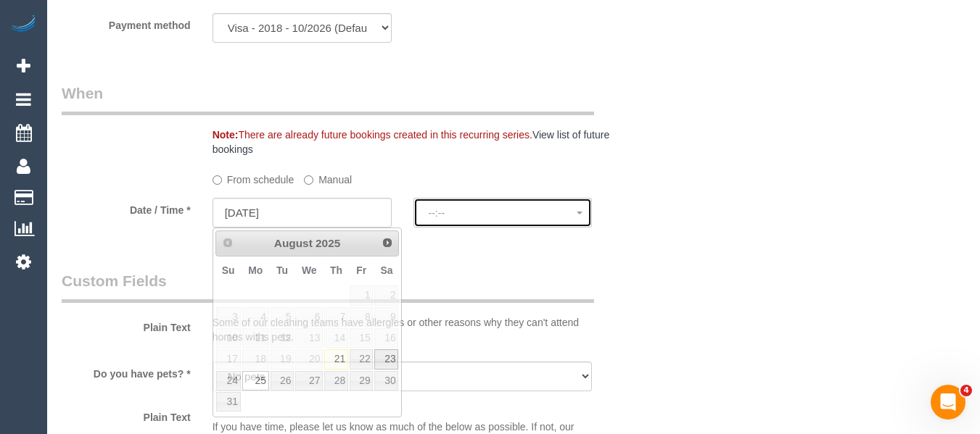
click at [471, 215] on span "--:--" at bounding box center [503, 213] width 149 height 12
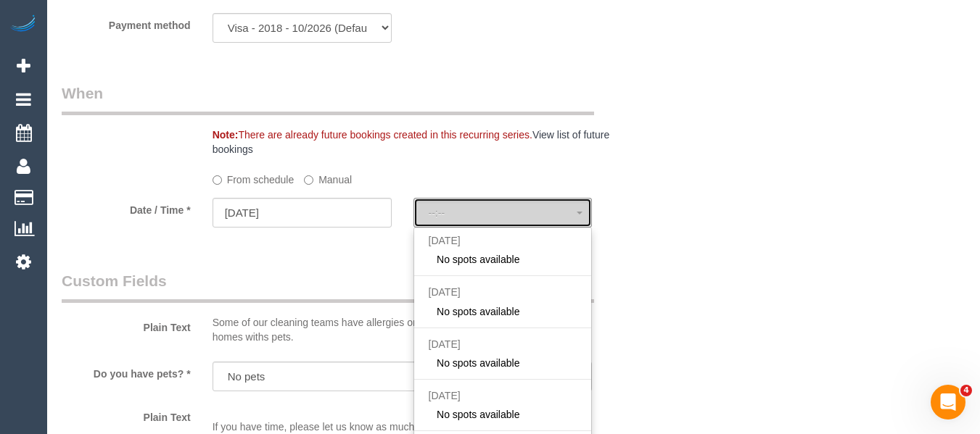
select select "spot11"
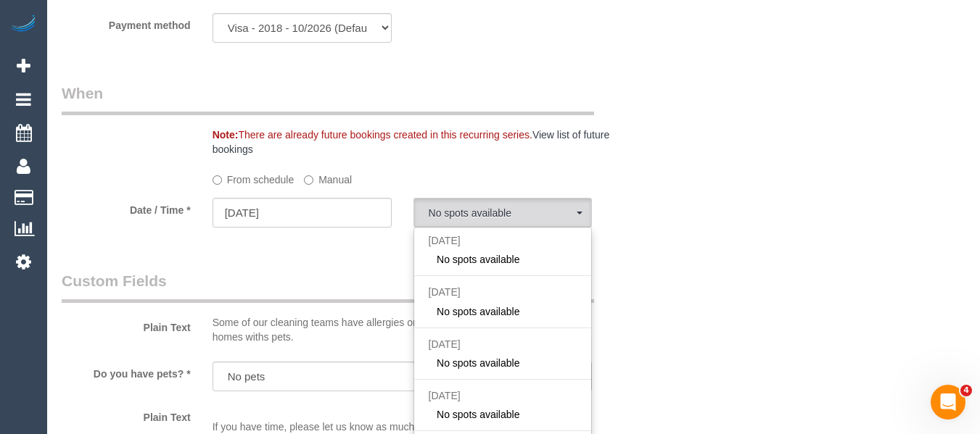
scroll to position [1, 0]
click at [740, 291] on div "Who Email* dobsonj@outlook.com Name * Janet Dobson Where Address* 53 Johnston S…" at bounding box center [513, 228] width 903 height 3298
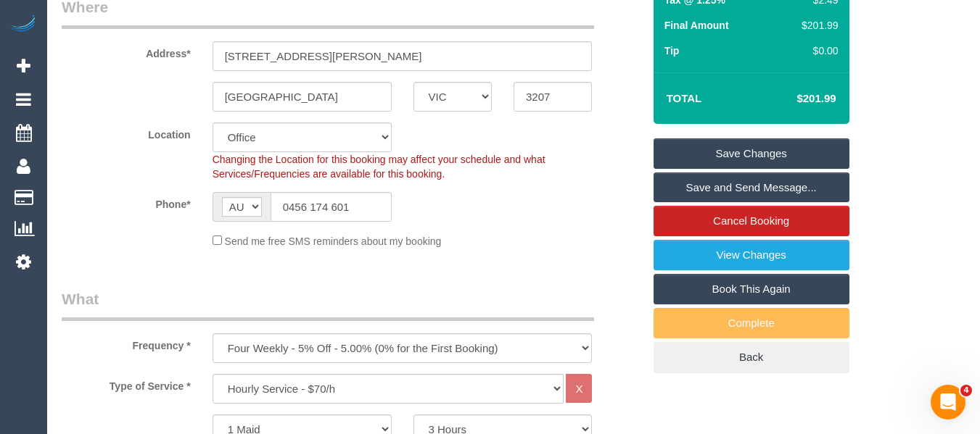
scroll to position [241, 0]
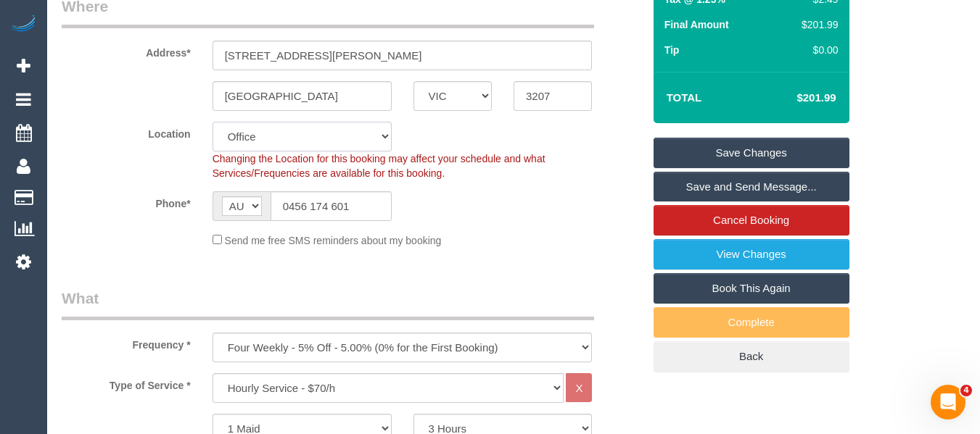
click at [276, 123] on select "Office City East (North) East (South) Inner East Inner North (East) Inner North…" at bounding box center [301, 137] width 179 height 30
select select "55"
click at [212, 122] on select "Office City East (North) East (South) Inner East Inner North (East) Inner North…" at bounding box center [301, 137] width 179 height 30
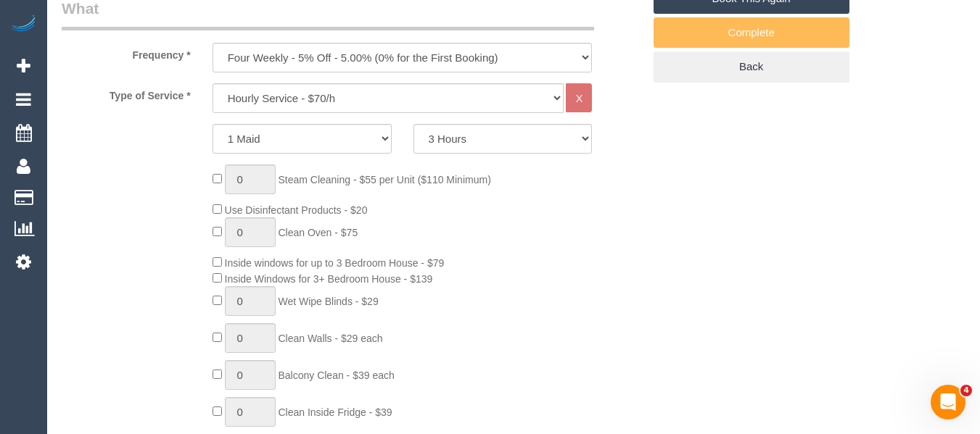
select select "object:7334"
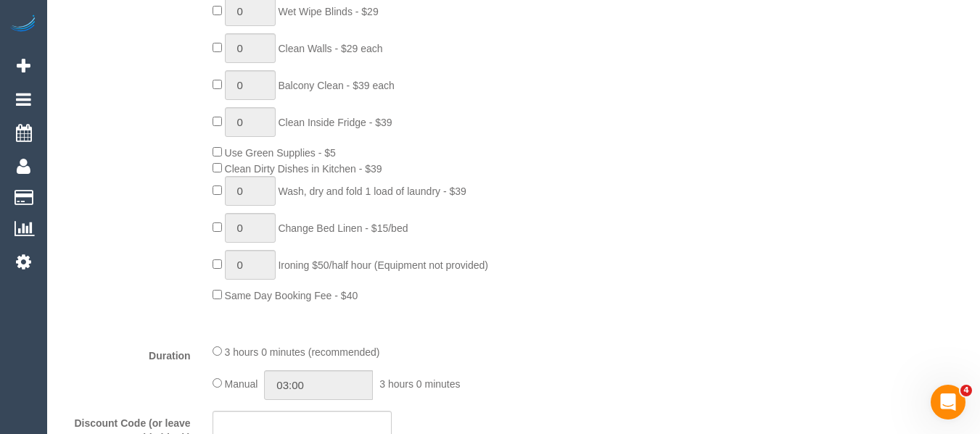
select select "spot16"
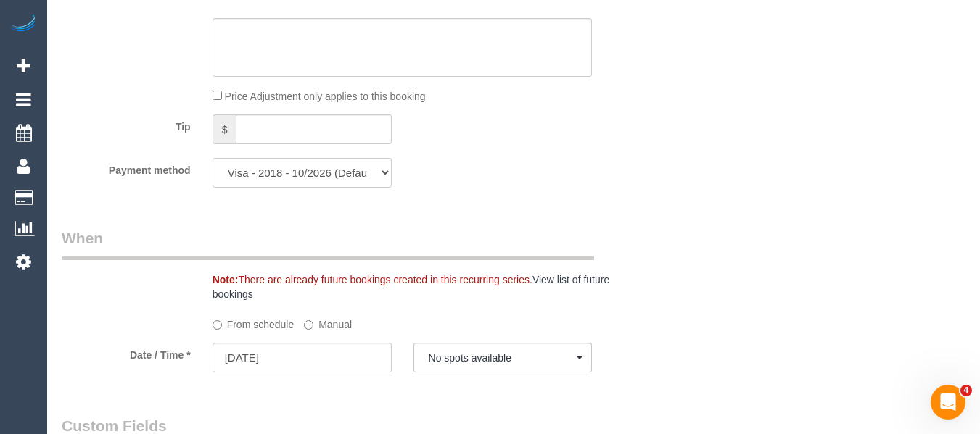
scroll to position [1547, 0]
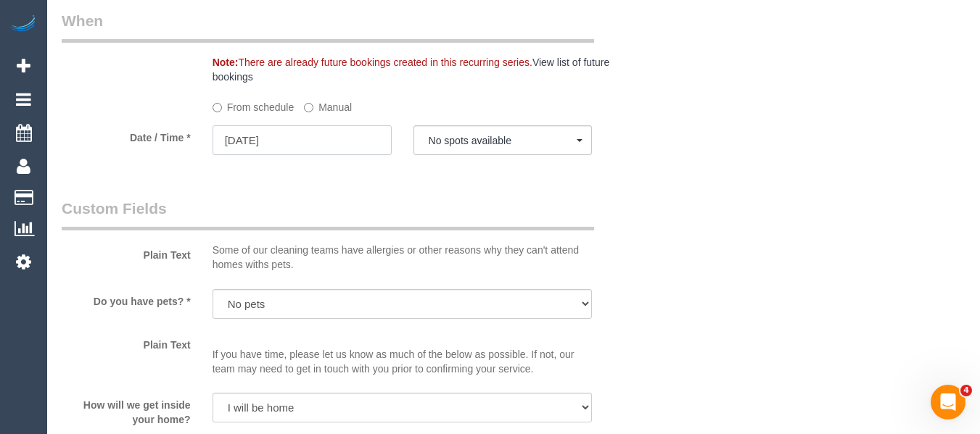
click at [320, 144] on input "23/08/2025" at bounding box center [301, 140] width 179 height 30
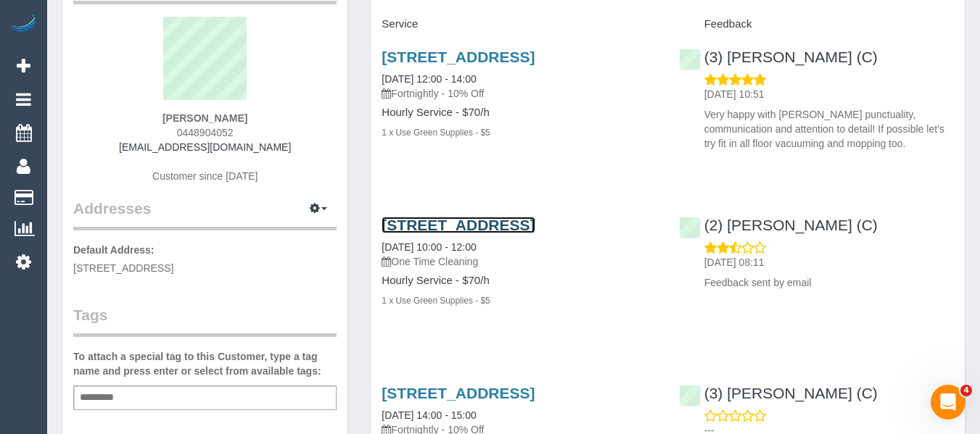
scroll to position [73, 0]
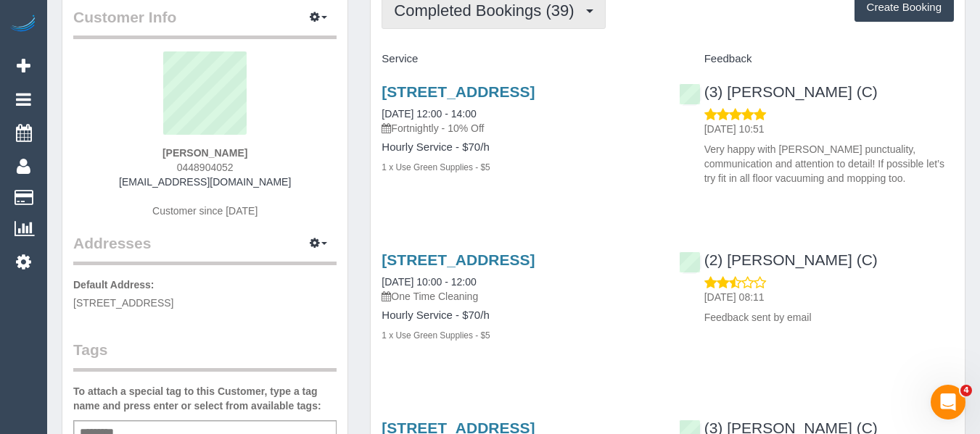
click at [463, 14] on span "Completed Bookings (39)" at bounding box center [487, 10] width 187 height 18
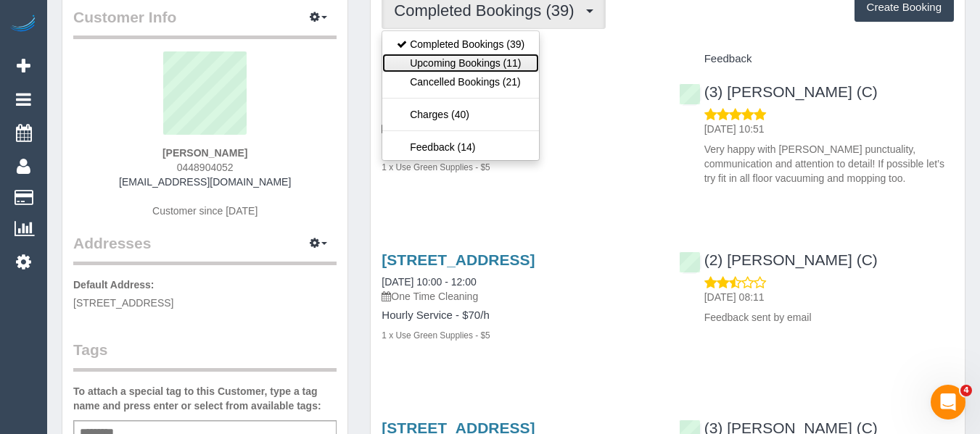
click at [465, 59] on link "Upcoming Bookings (11)" at bounding box center [460, 63] width 157 height 19
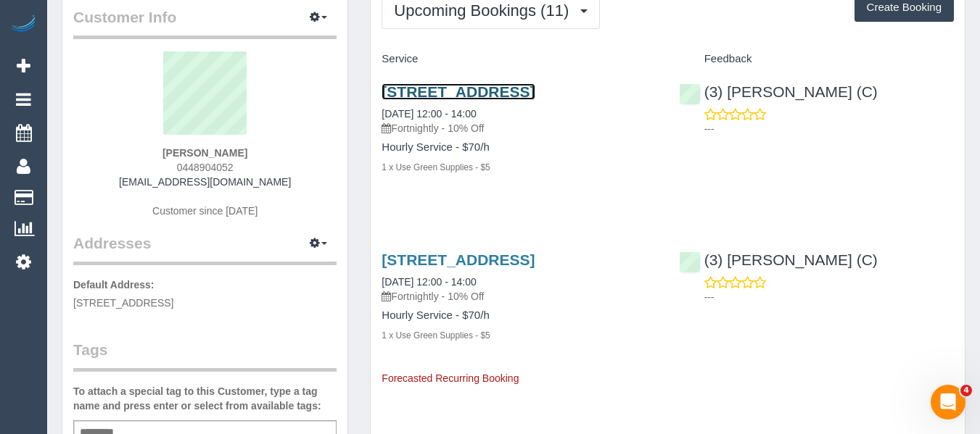
click at [455, 96] on link "[STREET_ADDRESS]" at bounding box center [457, 91] width 153 height 17
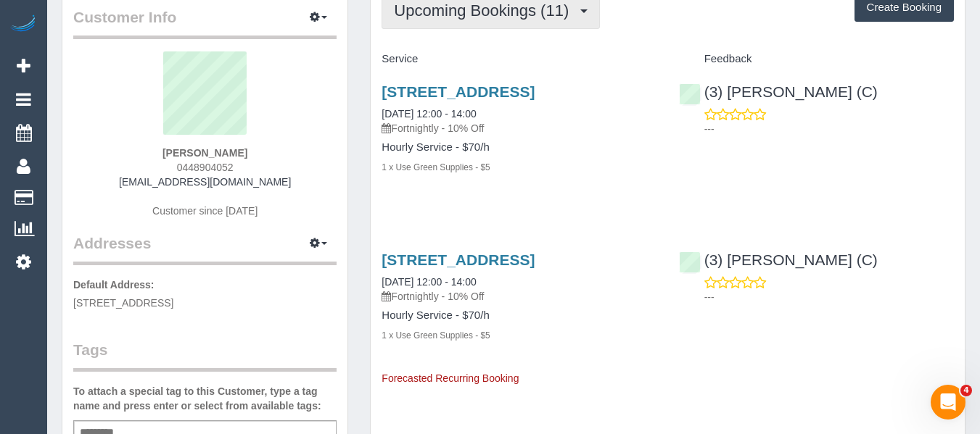
click at [443, 16] on span "Upcoming Bookings (11)" at bounding box center [485, 10] width 182 height 18
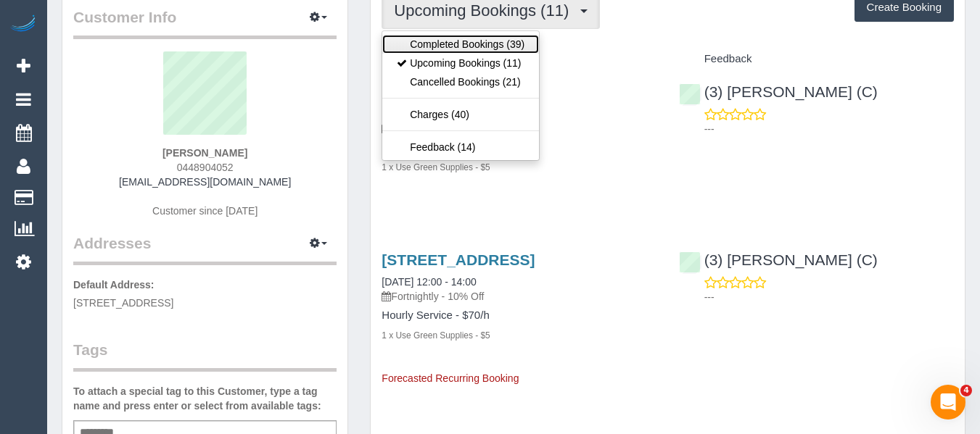
click at [447, 36] on link "Completed Bookings (39)" at bounding box center [460, 44] width 157 height 19
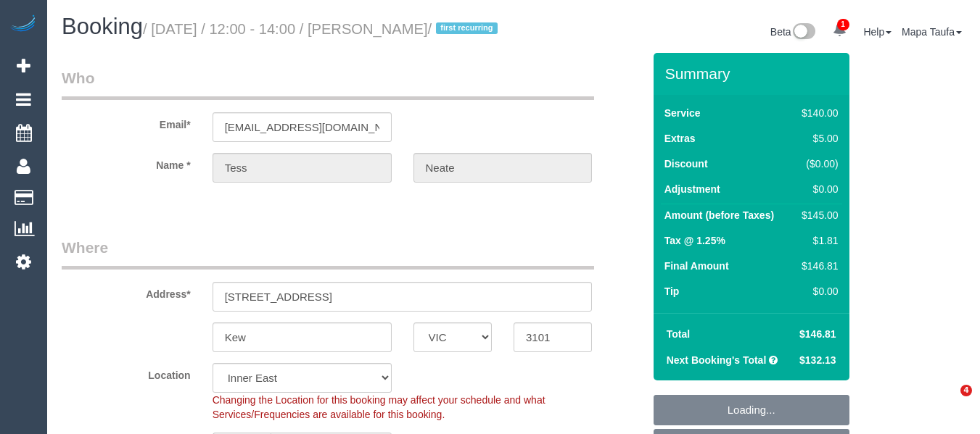
select select "VIC"
select select "string:stripe-pm_1N6ksF2GScqysDRVbVn5fQs9"
select select "number:29"
select select "number:14"
select select "number:18"
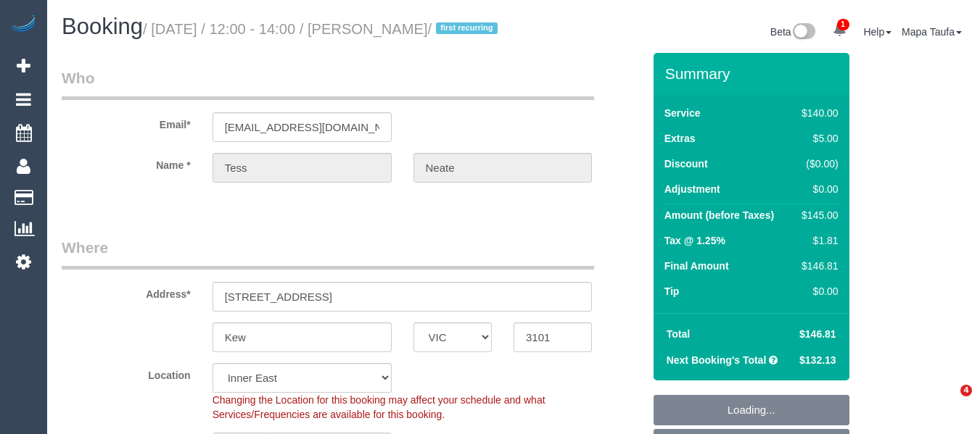
select select "number:36"
select select "number:35"
select select "number:11"
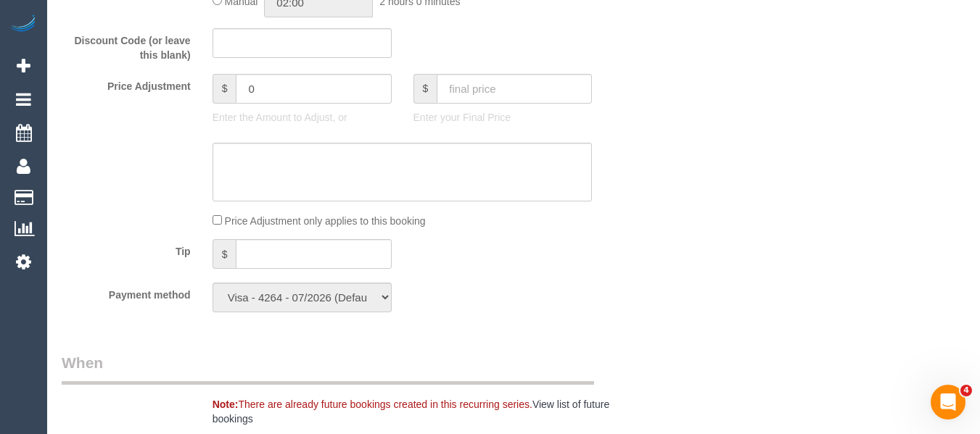
scroll to position [1230, 0]
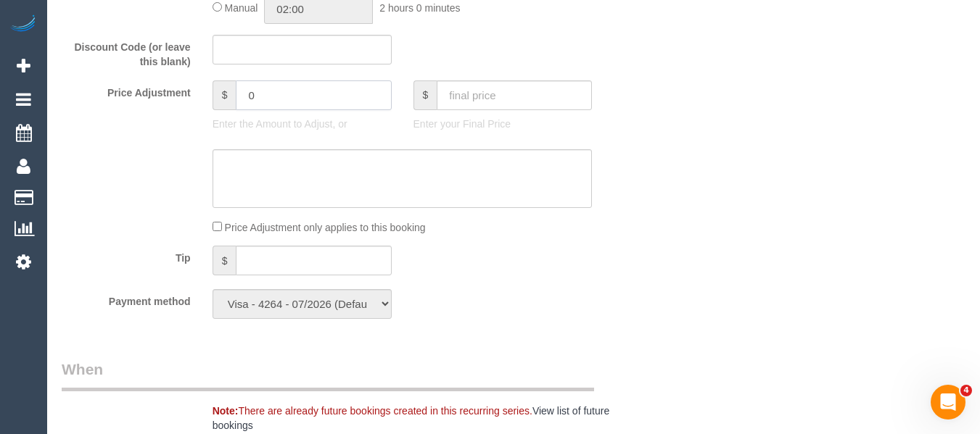
drag, startPoint x: 277, startPoint y: 109, endPoint x: 233, endPoint y: 110, distance: 44.3
click at [235, 109] on div "$ 0" at bounding box center [301, 95] width 179 height 30
type input "-14.50"
click at [245, 174] on textarea at bounding box center [402, 178] width 380 height 59
type textarea "disc"
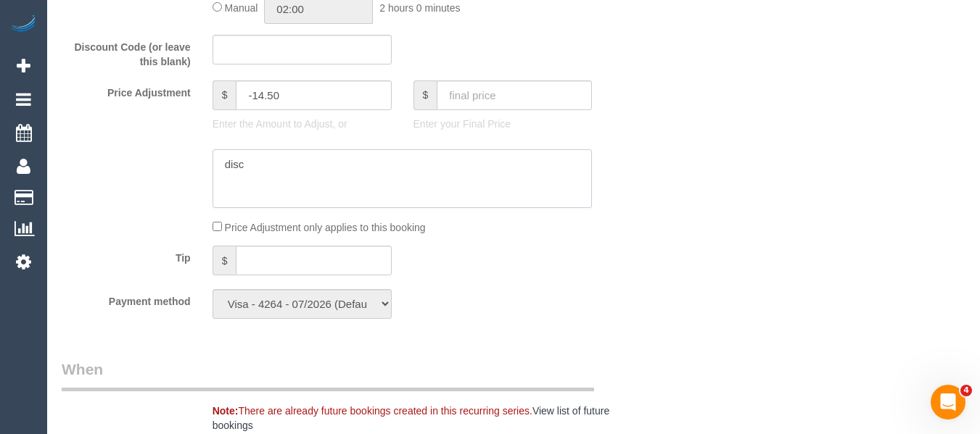
type input "-14.5"
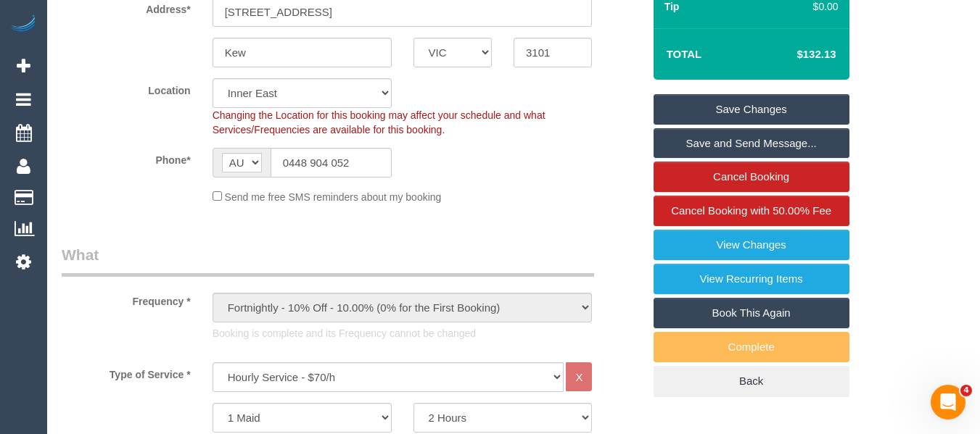
scroll to position [65, 0]
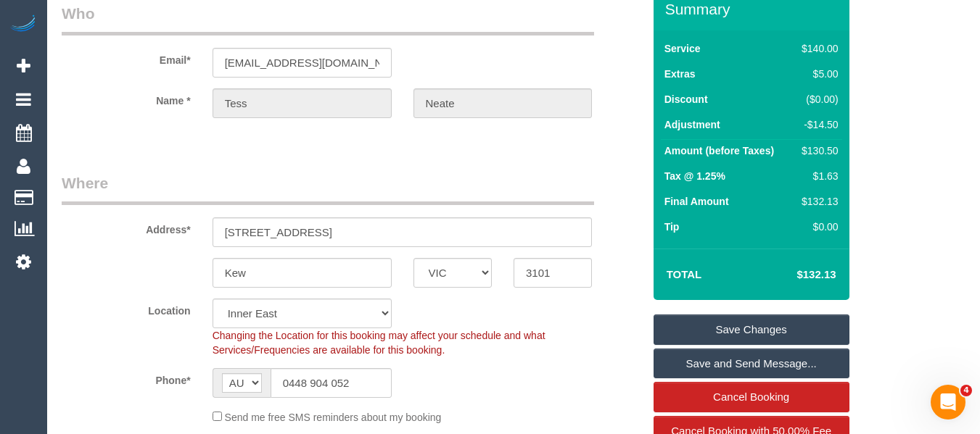
type textarea "discount as regular clean -MT"
click at [788, 341] on link "Save Changes" at bounding box center [751, 330] width 196 height 30
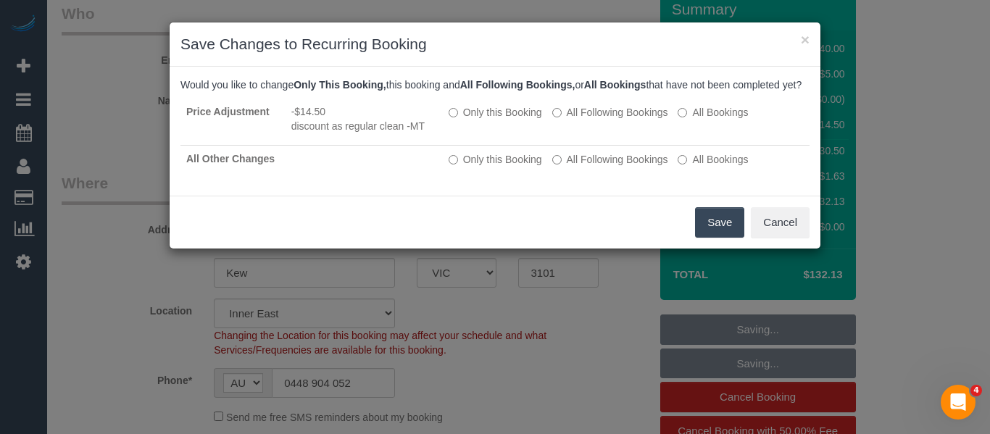
click at [714, 236] on button "Save" at bounding box center [719, 222] width 49 height 30
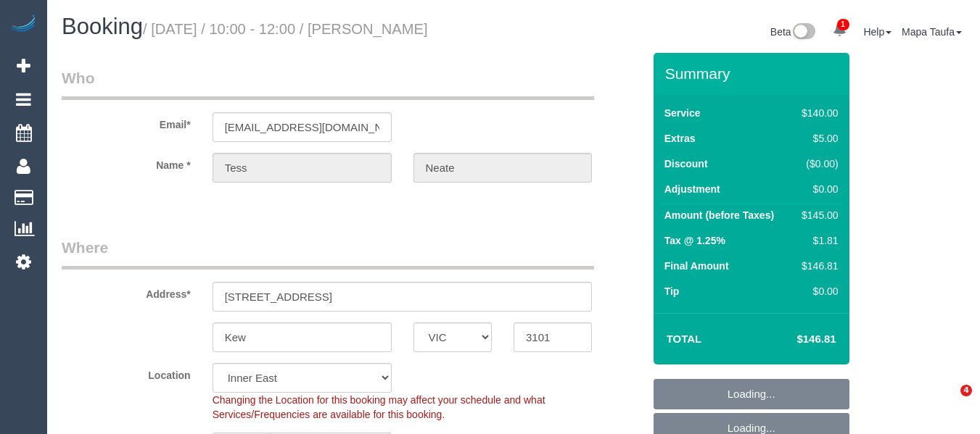
select select "VIC"
select select "string:stripe-pm_1N6ksF2GScqysDRVbVn5fQs9"
select select "spot1"
select select "number:29"
select select "number:14"
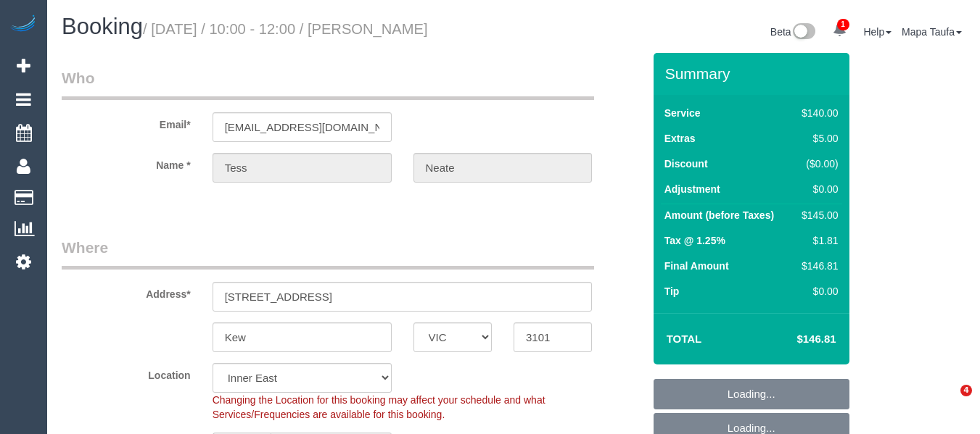
select select "number:18"
select select "number:36"
select select "number:12"
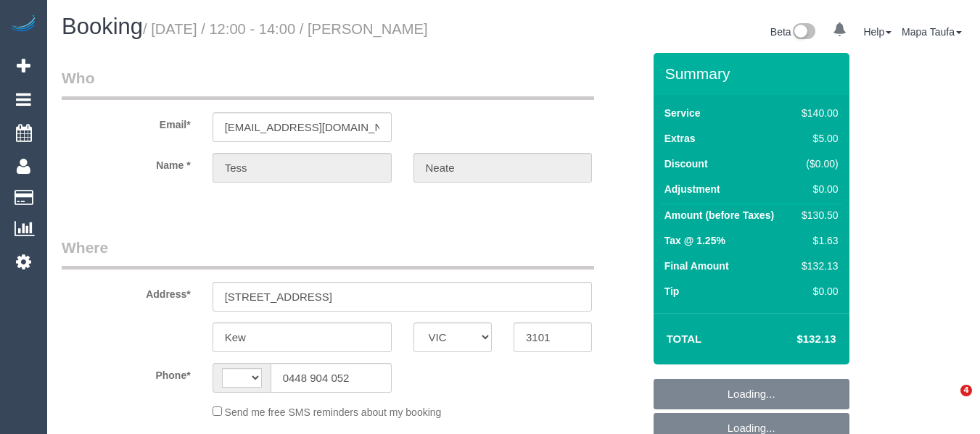
select select "VIC"
select select "string:AU"
select select "string:stripe-pm_1N6ksF2GScqysDRVbVn5fQs9"
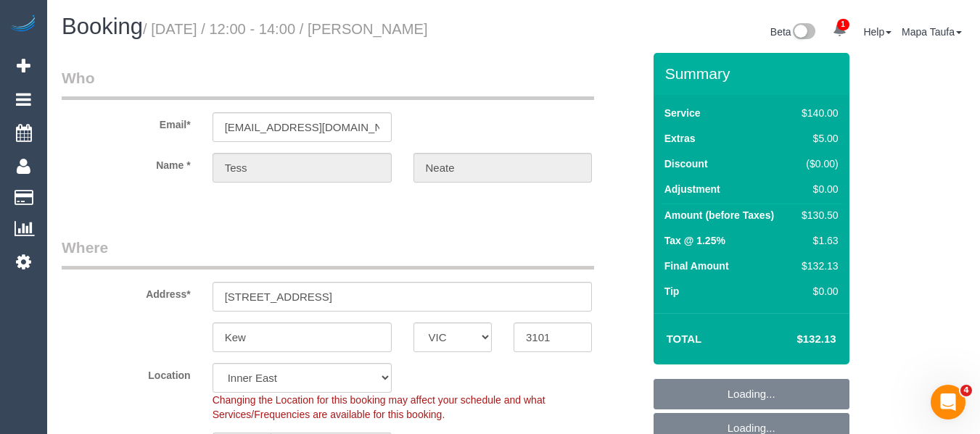
select select "object:851"
select select "number:29"
select select "number:14"
select select "number:18"
select select "number:36"
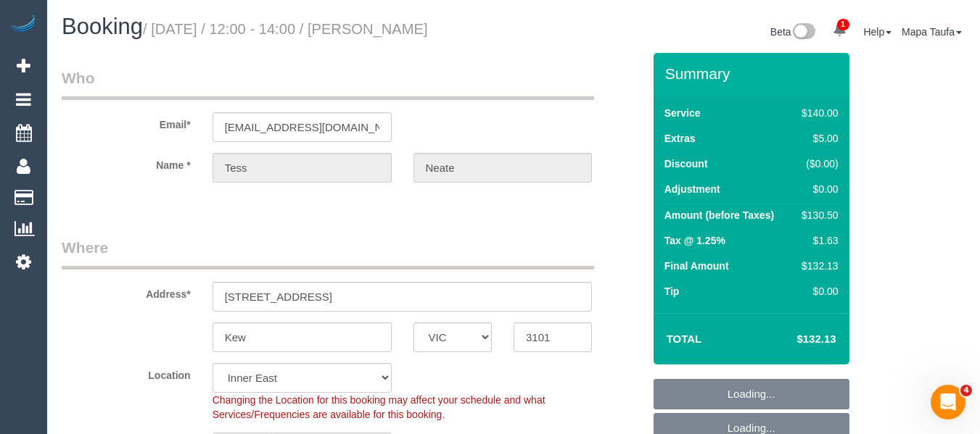
select select "number:35"
select select "number:11"
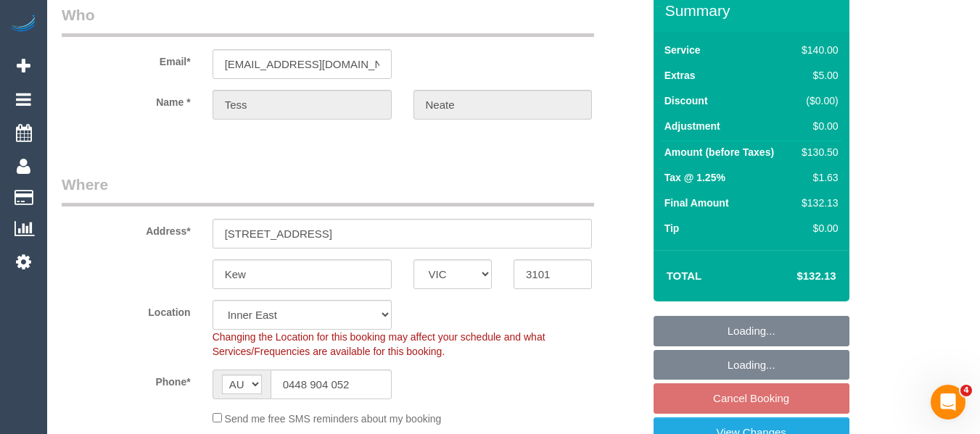
select select "object:856"
select select "spot4"
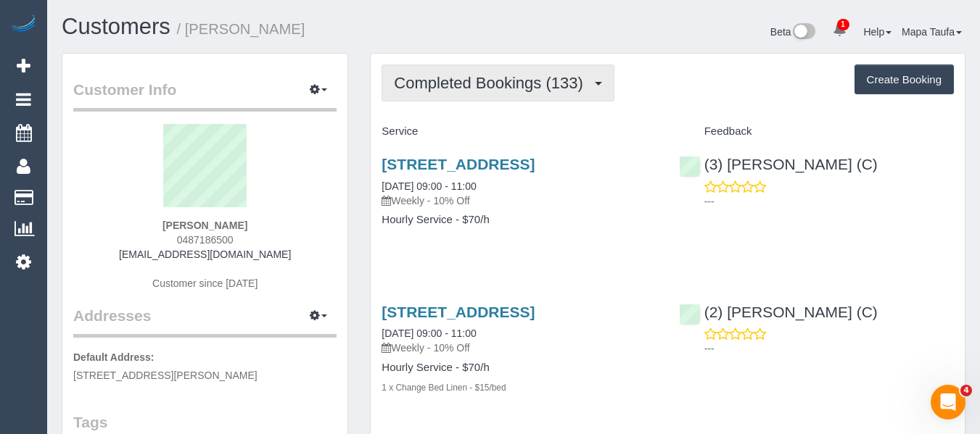
click at [441, 94] on button "Completed Bookings (133)" at bounding box center [497, 83] width 233 height 37
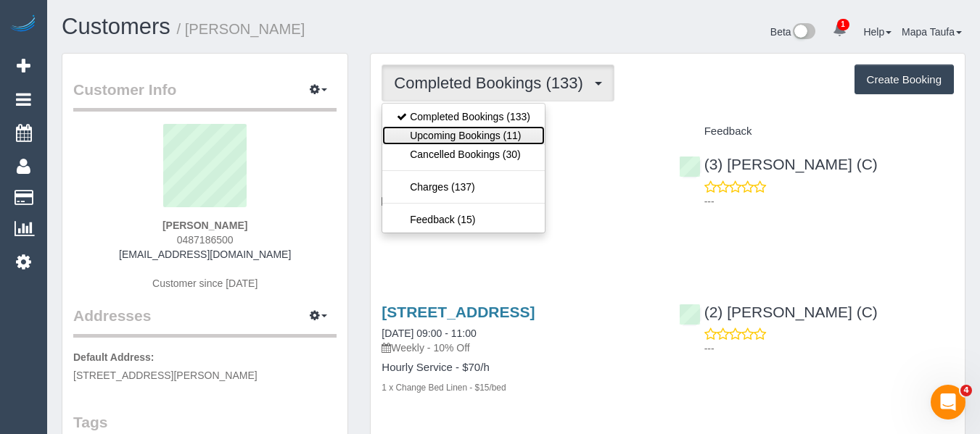
click at [445, 133] on link "Upcoming Bookings (11)" at bounding box center [463, 135] width 162 height 19
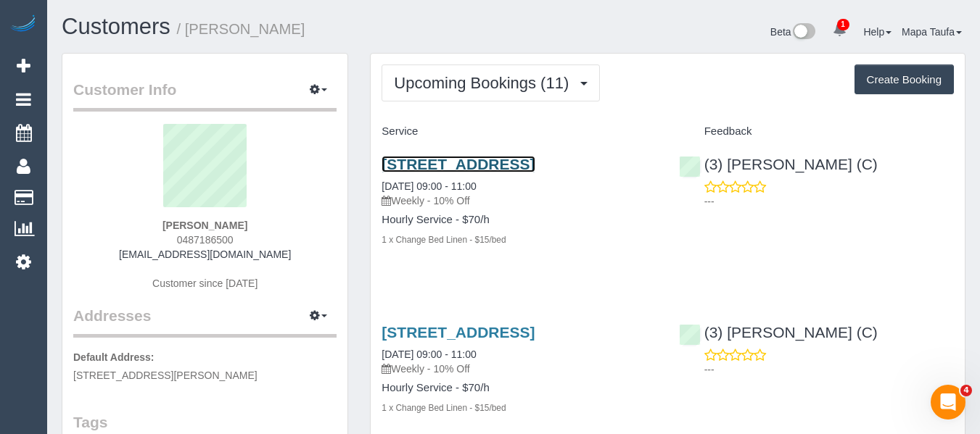
click at [479, 168] on link "3/117 Argyle Street, Fitzroy, VIC 3065" at bounding box center [457, 164] width 153 height 17
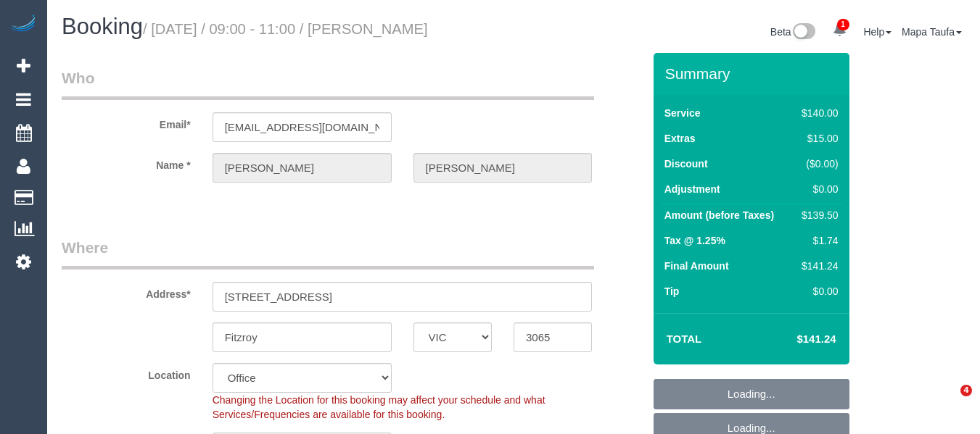
select select "VIC"
select select "number:29"
select select "number:15"
select select "number:18"
select select "number:24"
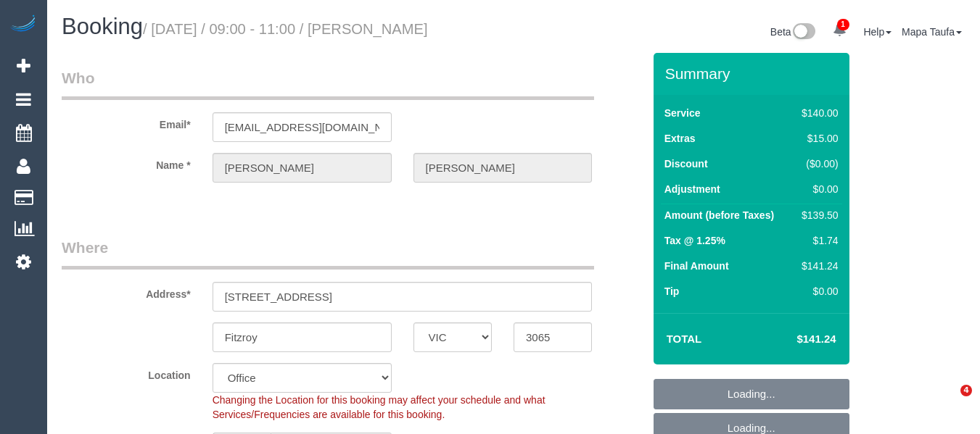
select select "number:35"
select select "number:12"
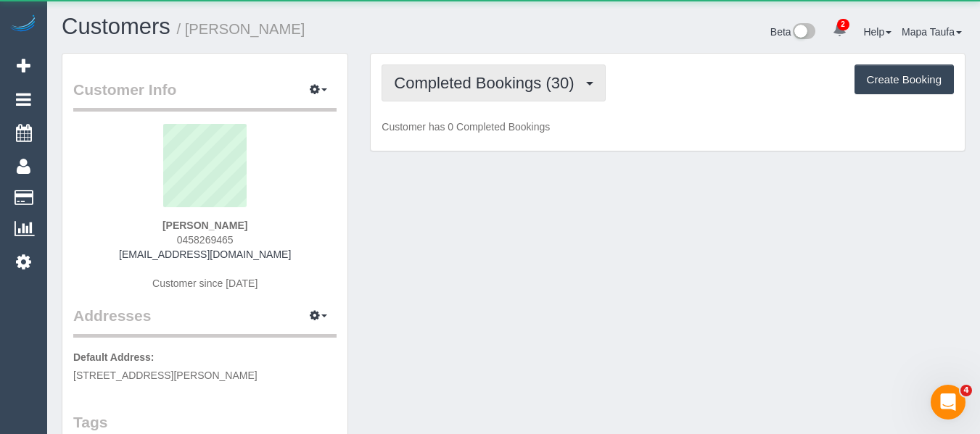
click at [435, 82] on span "Completed Bookings (30)" at bounding box center [487, 83] width 187 height 18
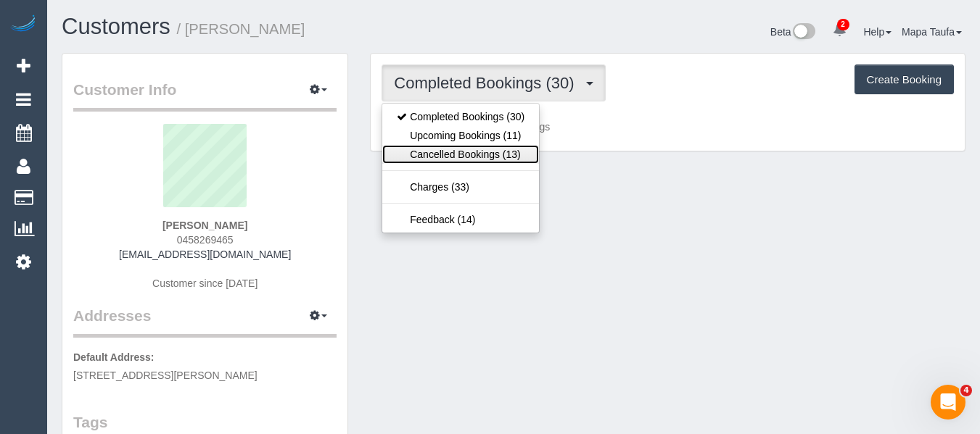
click at [457, 145] on link "Cancelled Bookings (13)" at bounding box center [460, 154] width 157 height 19
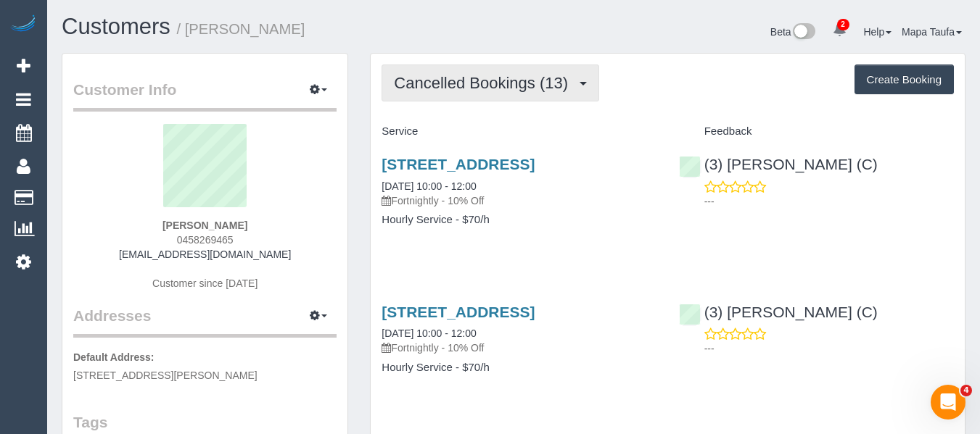
click at [446, 80] on span "Cancelled Bookings (13)" at bounding box center [484, 83] width 181 height 18
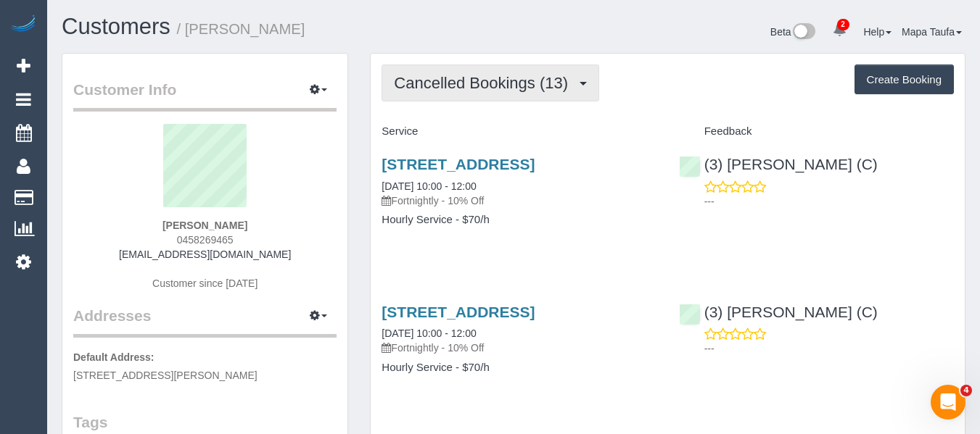
drag, startPoint x: 502, startPoint y: 97, endPoint x: 485, endPoint y: 142, distance: 47.9
click at [501, 97] on button "Cancelled Bookings (13)" at bounding box center [490, 83] width 218 height 37
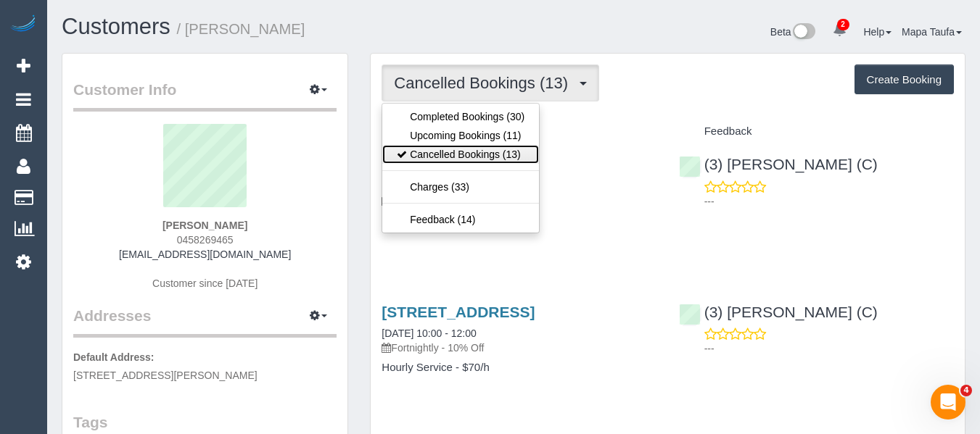
click at [474, 157] on link "Cancelled Bookings (13)" at bounding box center [460, 154] width 157 height 19
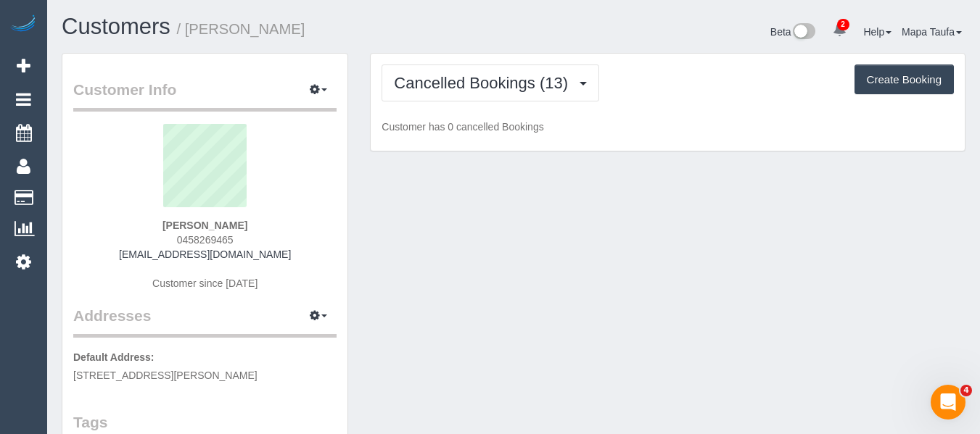
click at [726, 92] on div "Cancelled Bookings (13) Completed Bookings (30) Upcoming Bookings (11) Cancelle…" at bounding box center [667, 83] width 572 height 37
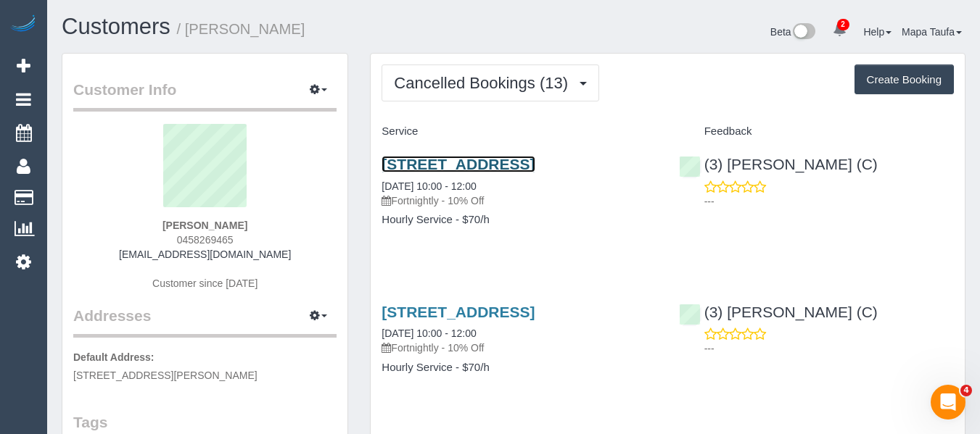
click at [505, 160] on link "2/48 Swan Street, Footscray, VIC 3011" at bounding box center [457, 164] width 153 height 17
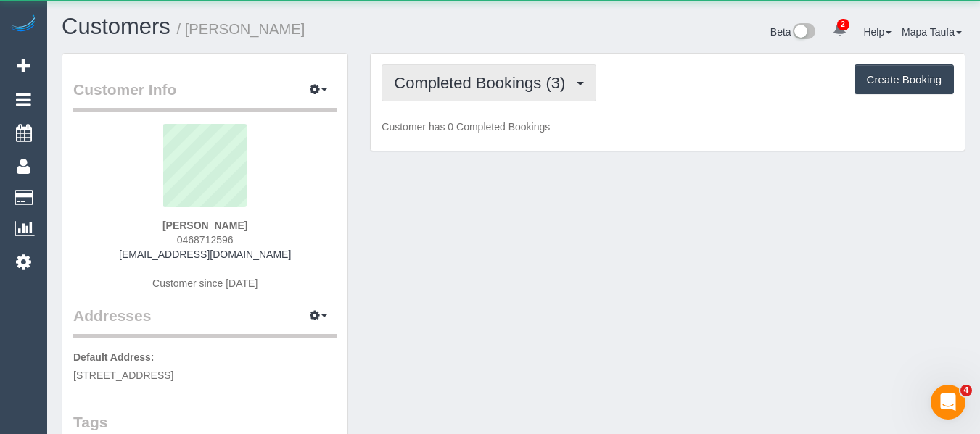
click at [411, 75] on span "Completed Bookings (3)" at bounding box center [483, 83] width 178 height 18
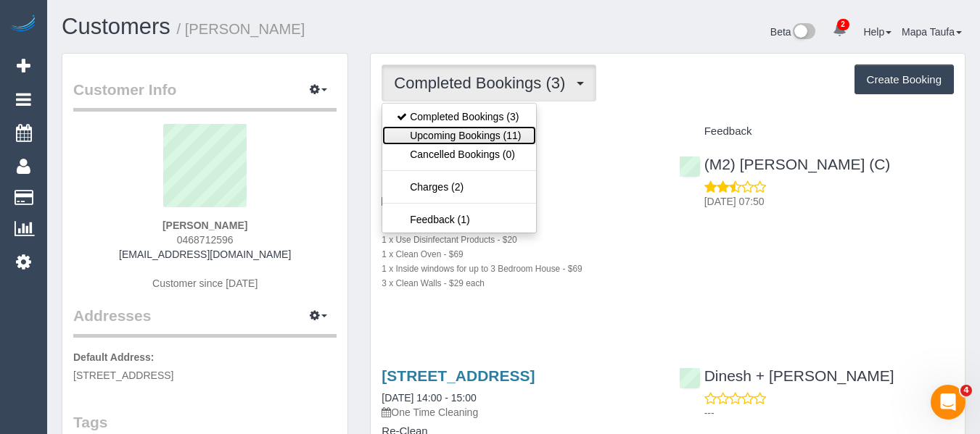
click at [432, 133] on link "Upcoming Bookings (11)" at bounding box center [458, 135] width 153 height 19
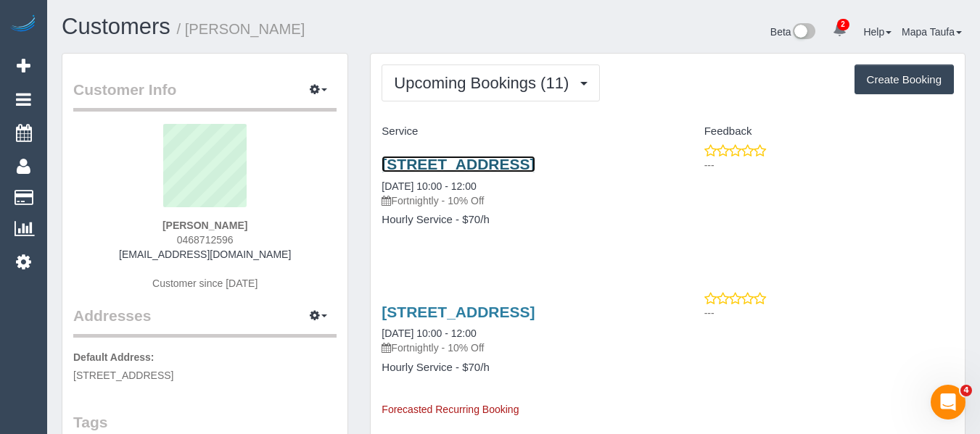
click at [439, 165] on link "[STREET_ADDRESS]" at bounding box center [457, 164] width 153 height 17
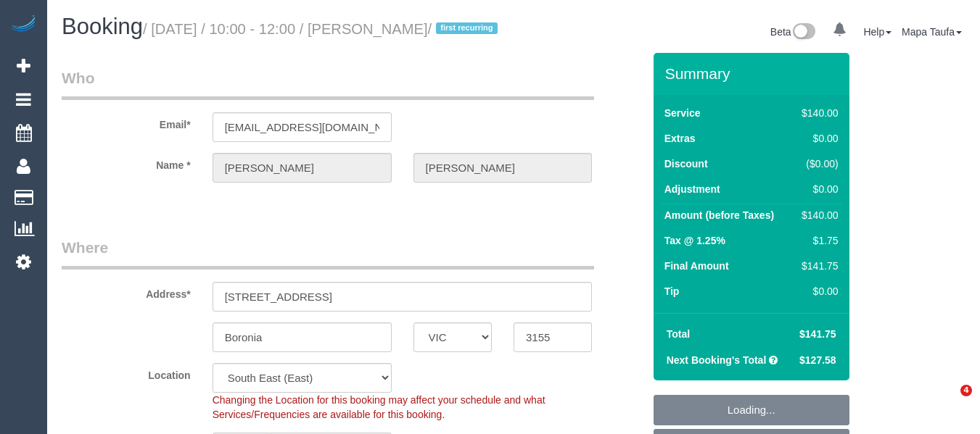
select select "VIC"
select select "string:stripe-pm_1Rvydx2GScqysDRVk2VPIqjE"
select select "number:28"
select select "number:14"
select select "number:19"
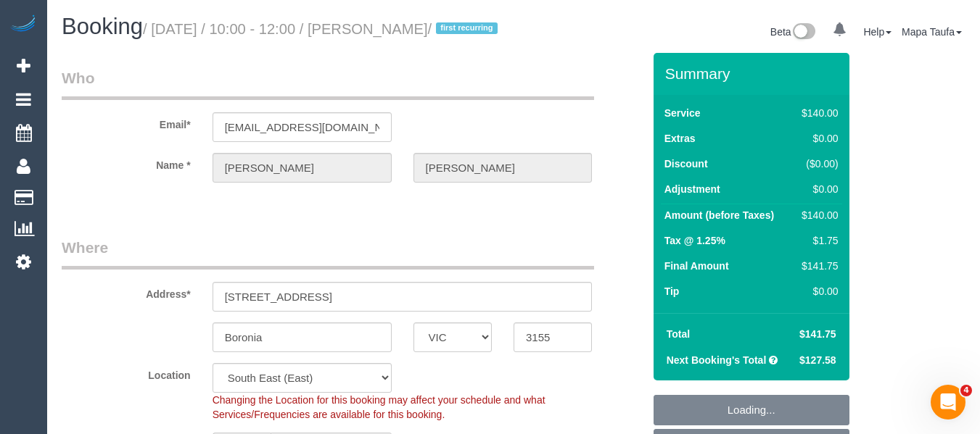
select select "number:22"
select select "number:34"
select select "number:12"
select select "object:453"
select select "string:AU"
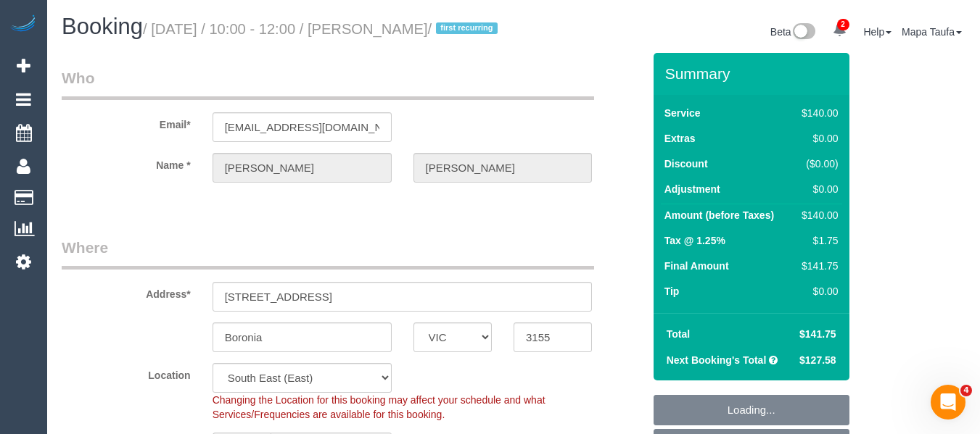
drag, startPoint x: 451, startPoint y: 215, endPoint x: 443, endPoint y: 234, distance: 21.1
click at [450, 208] on fieldset "Who Email* emmatwitte@hotmail.com Name * Emma Witte" at bounding box center [352, 137] width 581 height 141
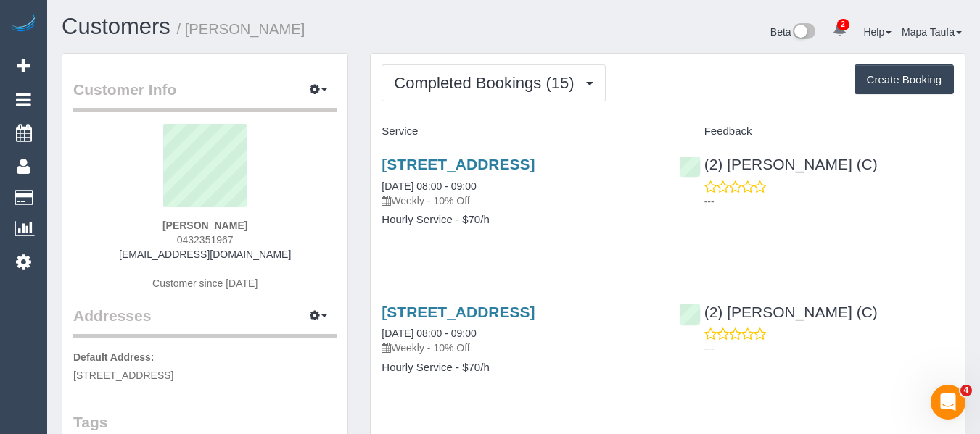
drag, startPoint x: 247, startPoint y: 239, endPoint x: 168, endPoint y: 239, distance: 78.3
click at [168, 239] on div "Lauren Kotrba 0432351967 jlkotrba2@gmail.com Customer since 2025" at bounding box center [204, 214] width 263 height 181
copy span "0432351967"
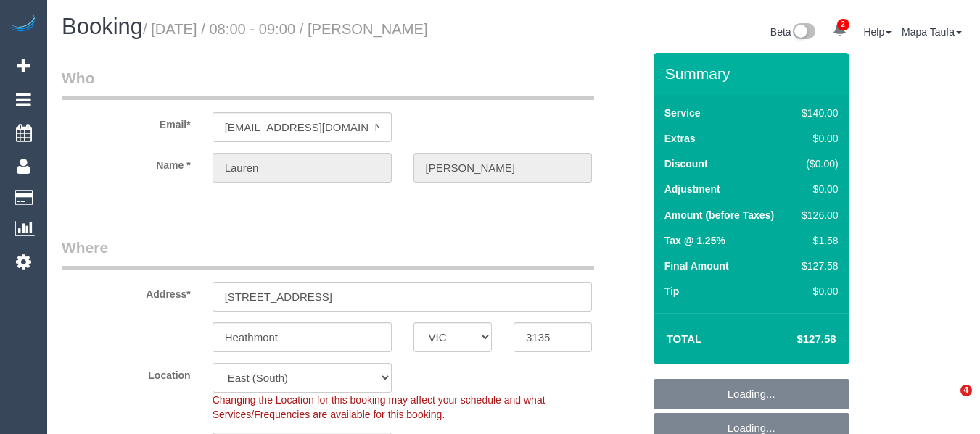
select select "VIC"
select select "number:28"
select select "number:14"
select select "number:19"
select select "number:25"
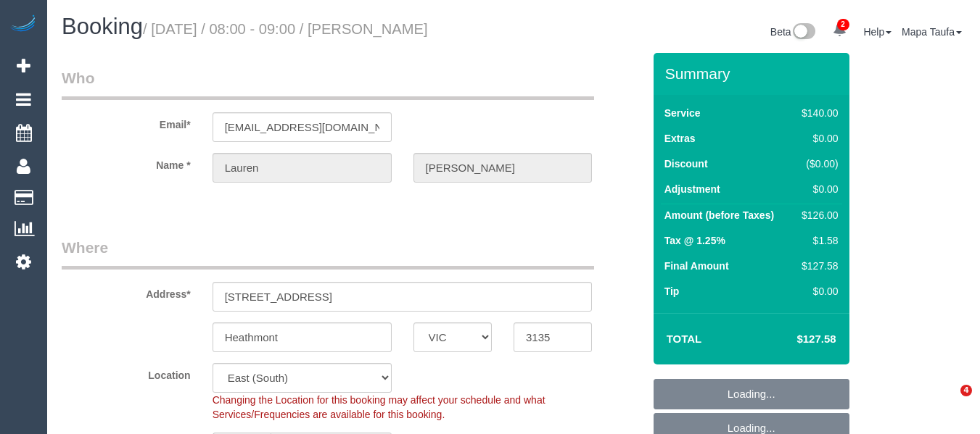
select select "number:34"
select select "number:11"
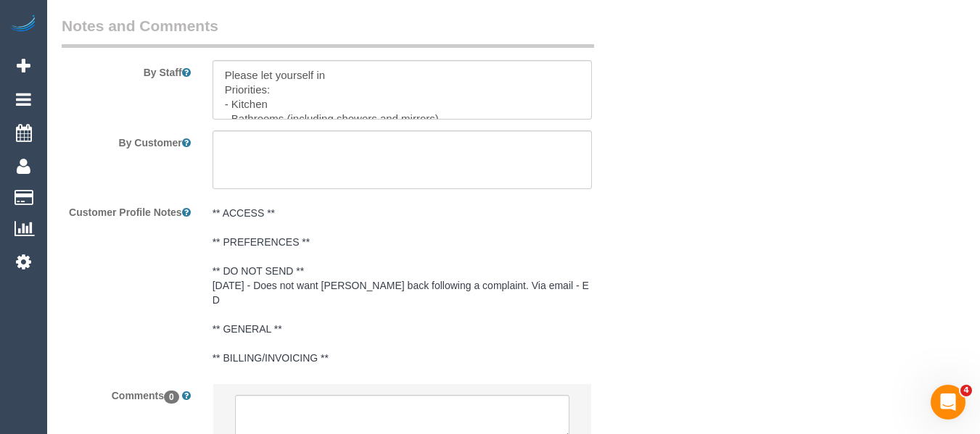
scroll to position [2607, 0]
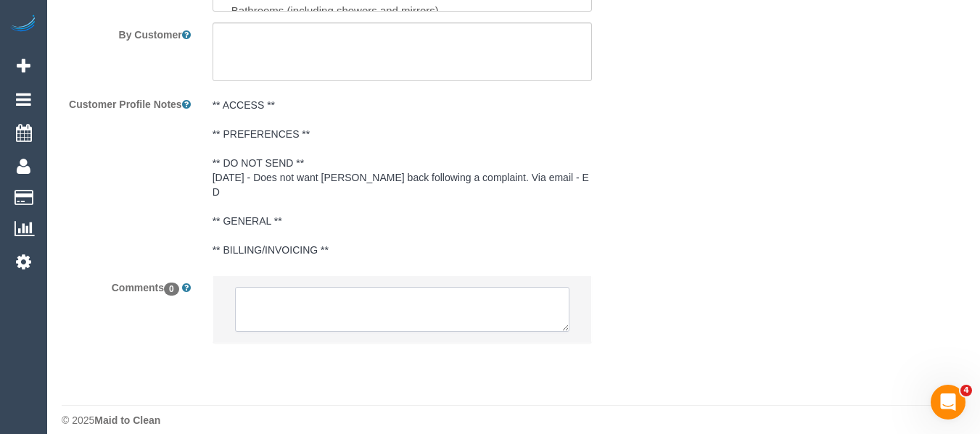
click at [355, 287] on textarea at bounding box center [402, 309] width 335 height 45
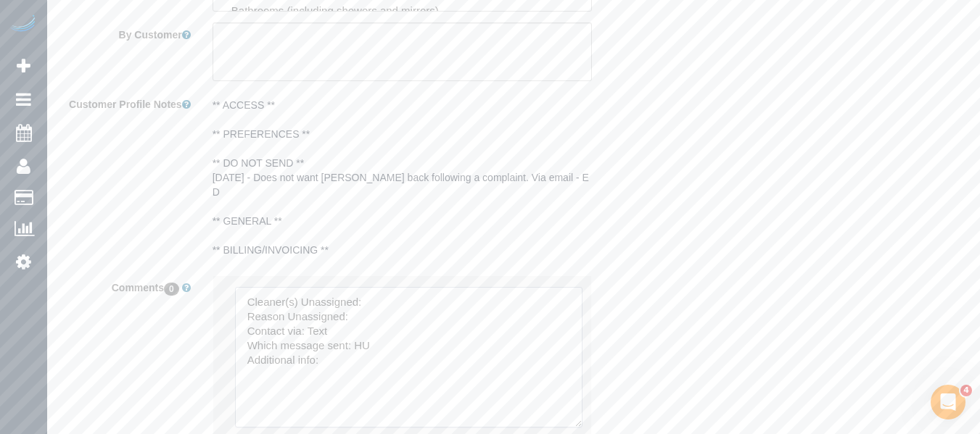
drag, startPoint x: 560, startPoint y: 314, endPoint x: 566, endPoint y: 276, distance: 38.3
click at [571, 402] on textarea at bounding box center [408, 357] width 347 height 141
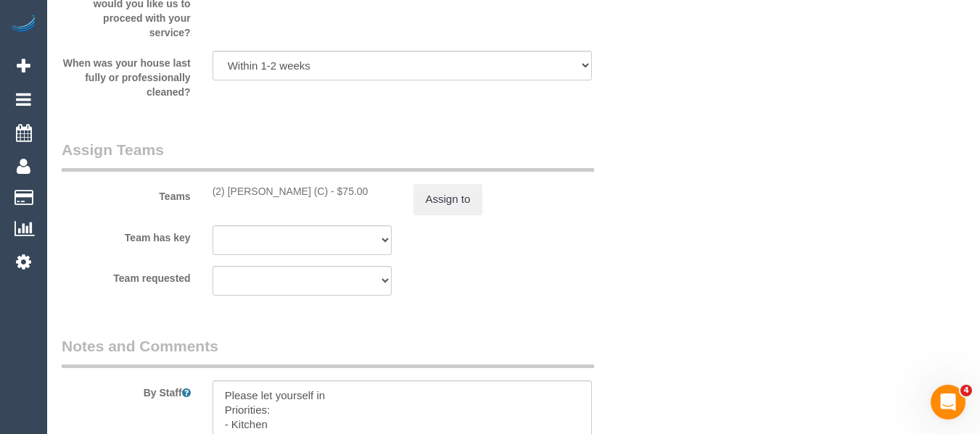
scroll to position [2172, 0]
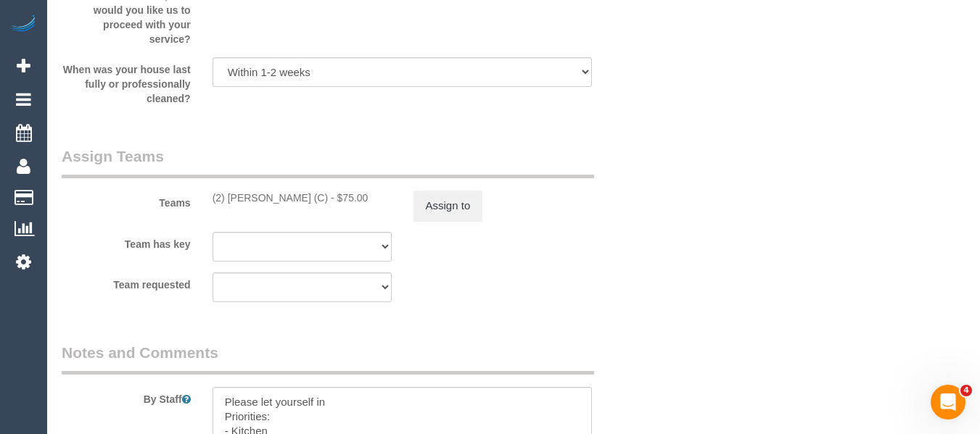
drag, startPoint x: 313, startPoint y: 196, endPoint x: 230, endPoint y: 187, distance: 83.9
click at [230, 187] on div "Teams (2) Catalina Fabro (C) - $75.00 Assign to" at bounding box center [352, 183] width 603 height 75
copy div "Catalina Fabro (C)"
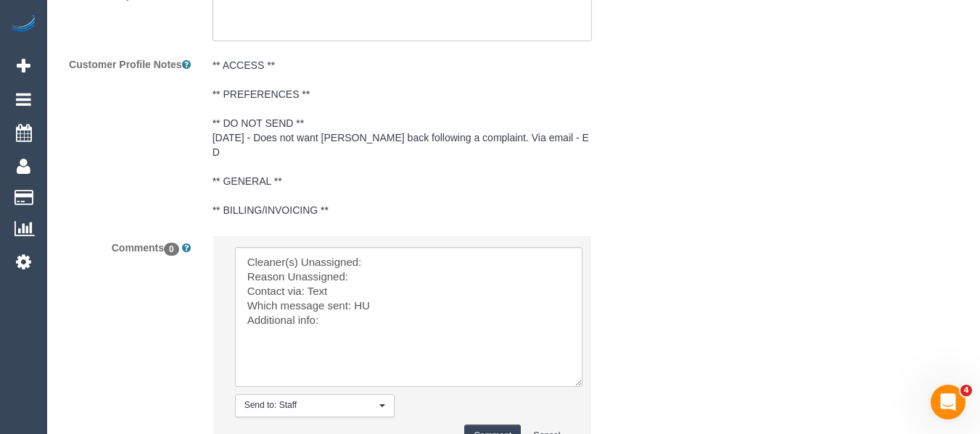
scroll to position [2752, 0]
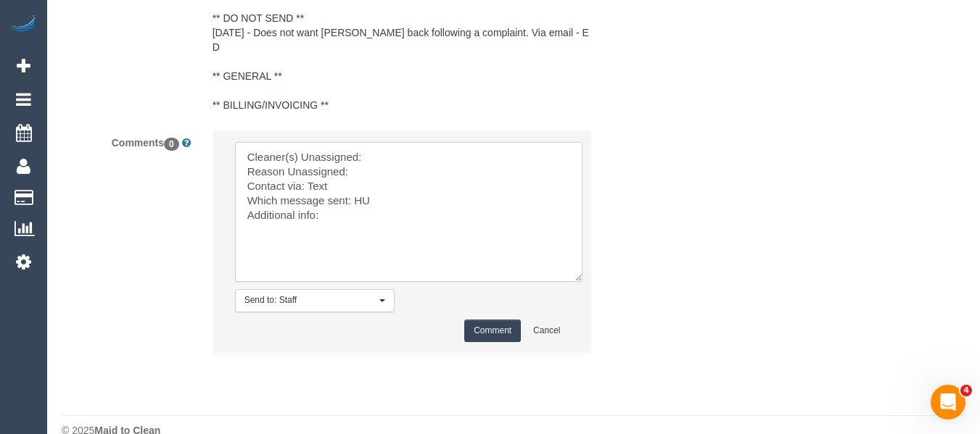
click at [378, 142] on textarea at bounding box center [408, 212] width 347 height 140
paste textarea "Catalina Fabro (C)"
click at [386, 157] on textarea at bounding box center [408, 212] width 347 height 140
click at [355, 203] on textarea at bounding box center [408, 212] width 347 height 140
click at [367, 162] on textarea at bounding box center [408, 212] width 347 height 140
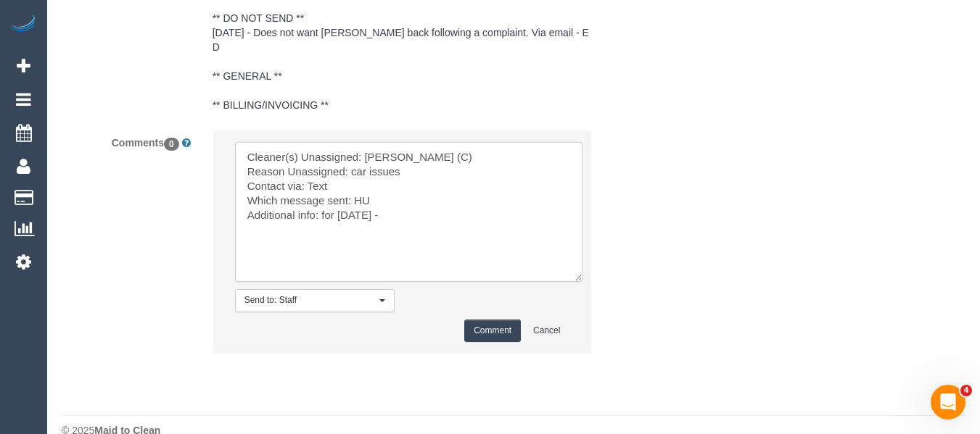
drag, startPoint x: 397, startPoint y: 198, endPoint x: 321, endPoint y: 196, distance: 75.4
click at [321, 196] on textarea at bounding box center [408, 212] width 347 height 140
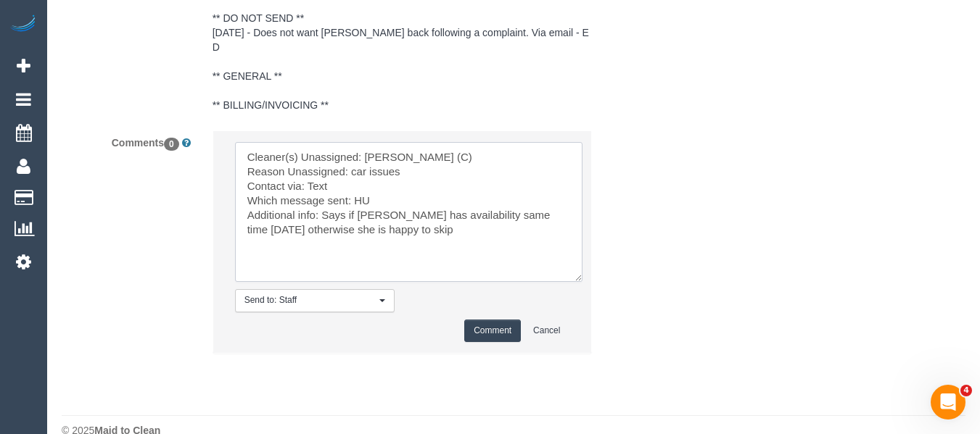
click at [313, 172] on textarea at bounding box center [408, 212] width 347 height 140
click at [363, 184] on textarea at bounding box center [408, 212] width 347 height 140
type textarea "Cleaner(s) Unassigned: Catalina Fabro (C) Reason Unassigned: car issues Contact…"
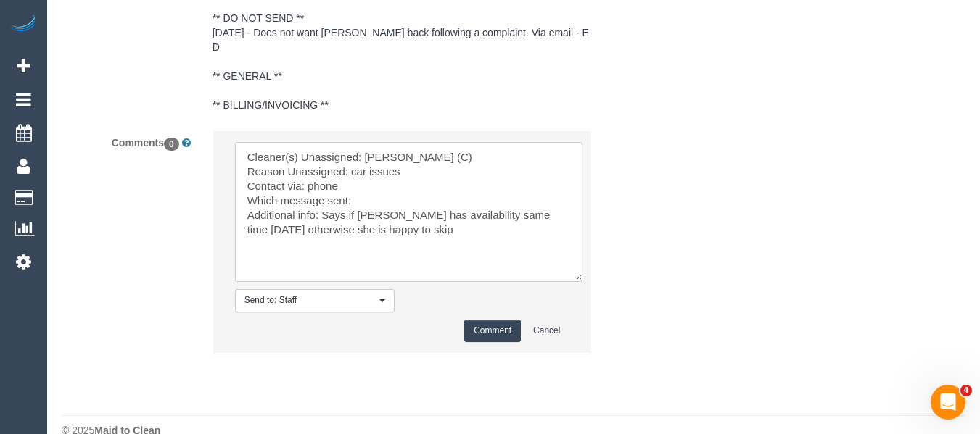
click at [475, 320] on button "Comment" at bounding box center [492, 331] width 57 height 22
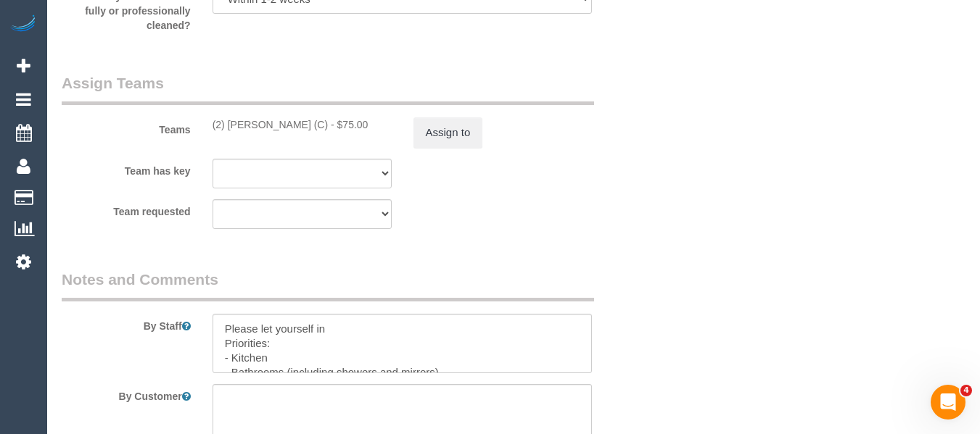
scroll to position [2209, 0]
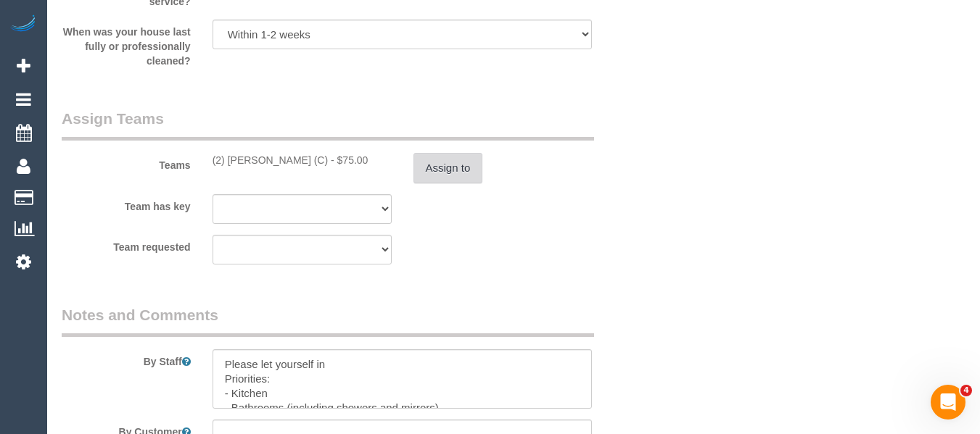
click at [462, 183] on button "Assign to" at bounding box center [448, 168] width 70 height 30
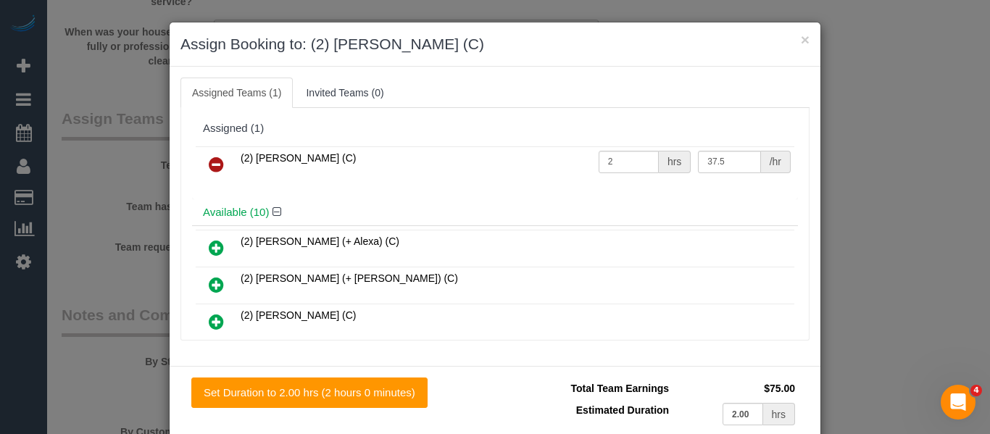
click at [218, 165] on icon at bounding box center [216, 164] width 15 height 17
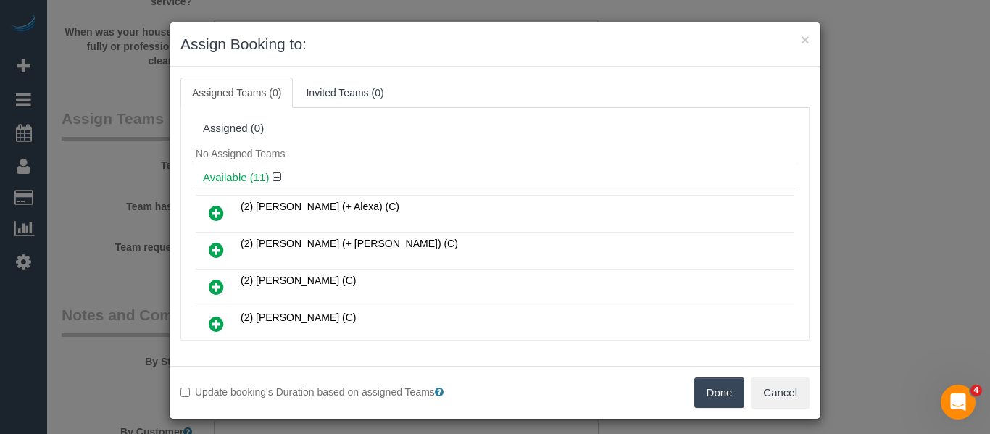
drag, startPoint x: 729, startPoint y: 393, endPoint x: 737, endPoint y: 390, distance: 9.2
click at [730, 393] on button "Done" at bounding box center [720, 393] width 51 height 30
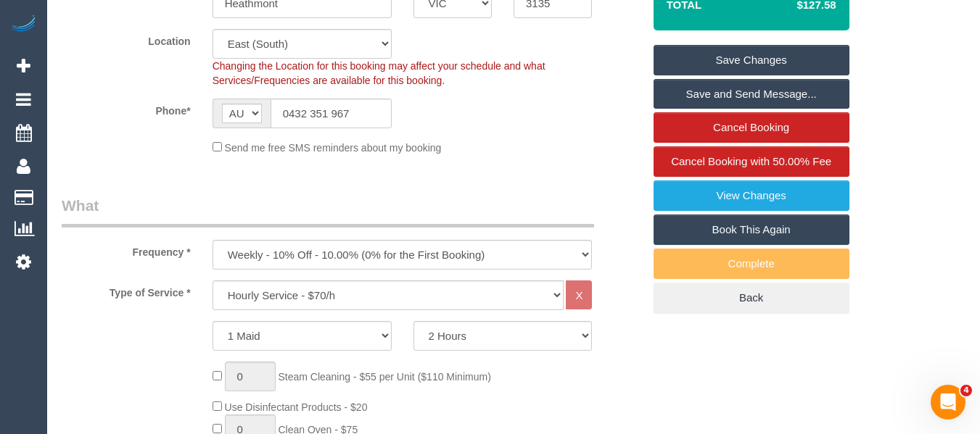
scroll to position [328, 0]
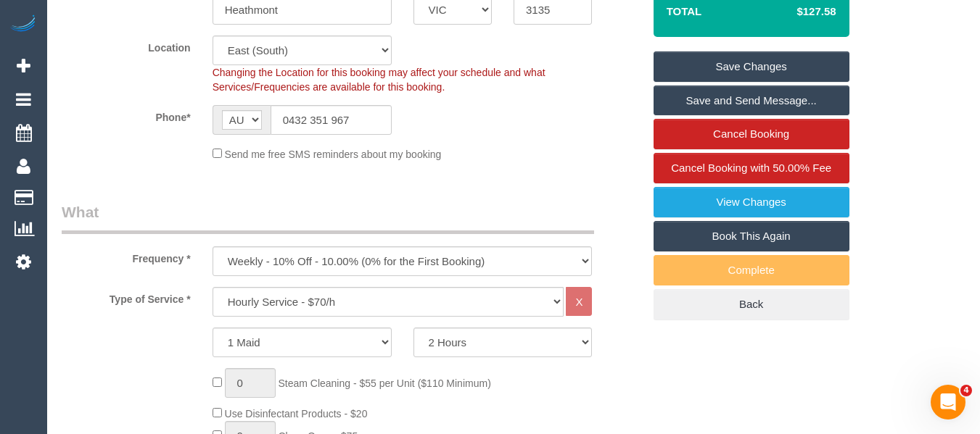
click at [761, 73] on link "Save Changes" at bounding box center [751, 66] width 196 height 30
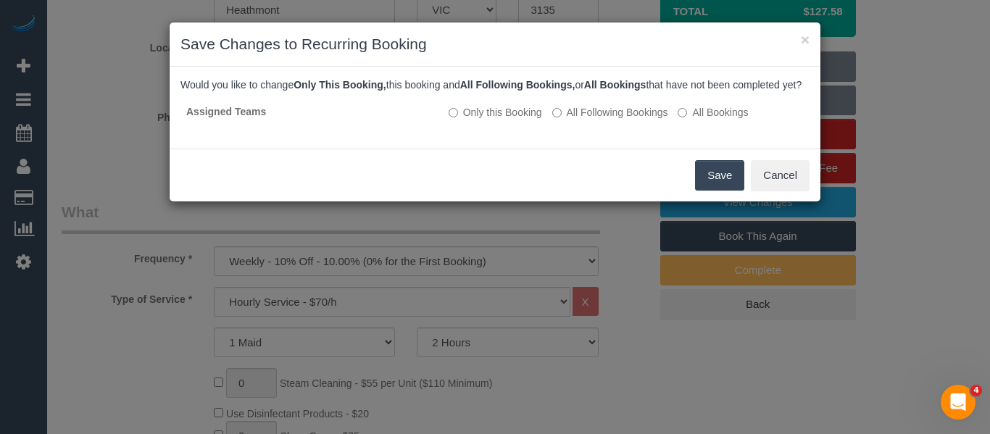
click at [705, 187] on button "Save" at bounding box center [719, 175] width 49 height 30
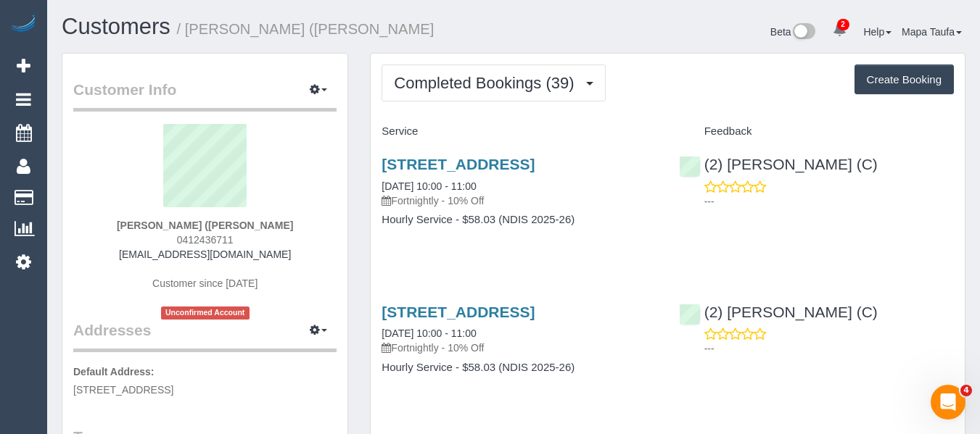
drag, startPoint x: 233, startPoint y: 235, endPoint x: 182, endPoint y: 229, distance: 51.1
click at [178, 229] on div "[PERSON_NAME] ([PERSON_NAME] 0412436711 [EMAIL_ADDRESS][DOMAIN_NAME] Customer s…" at bounding box center [204, 222] width 263 height 196
copy div "s ([PERSON_NAME]) Karaviotis 0412436711"
click at [301, 231] on div "[PERSON_NAME] ([PERSON_NAME] 0412436711 [EMAIL_ADDRESS][DOMAIN_NAME] Customer s…" at bounding box center [204, 222] width 263 height 196
click at [239, 238] on div "[PERSON_NAME] ([PERSON_NAME] 0412436711 [EMAIL_ADDRESS][DOMAIN_NAME] Customer s…" at bounding box center [204, 222] width 263 height 196
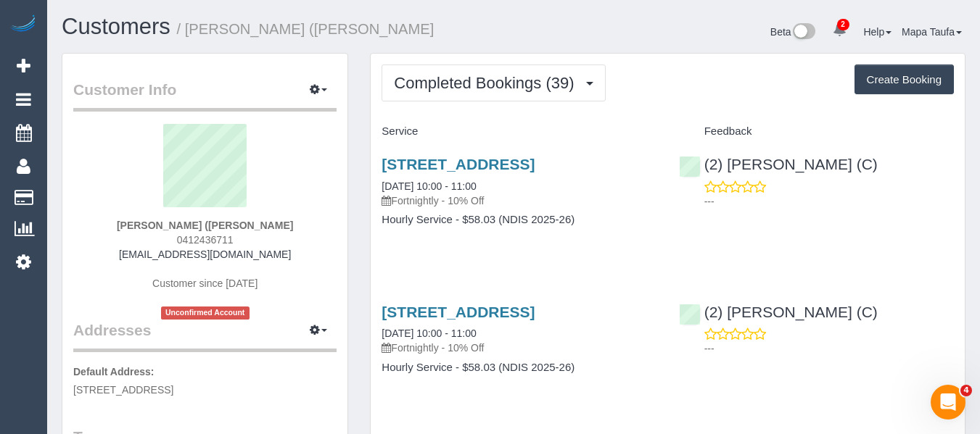
drag, startPoint x: 182, startPoint y: 244, endPoint x: 244, endPoint y: 243, distance: 61.6
click at [188, 243] on span "0412436711" at bounding box center [205, 240] width 57 height 12
drag, startPoint x: 231, startPoint y: 243, endPoint x: 178, endPoint y: 242, distance: 52.9
click at [163, 242] on div "[PERSON_NAME] ([PERSON_NAME] 0412436711 [EMAIL_ADDRESS][DOMAIN_NAME] Customer s…" at bounding box center [204, 222] width 263 height 196
copy span "0412436711"
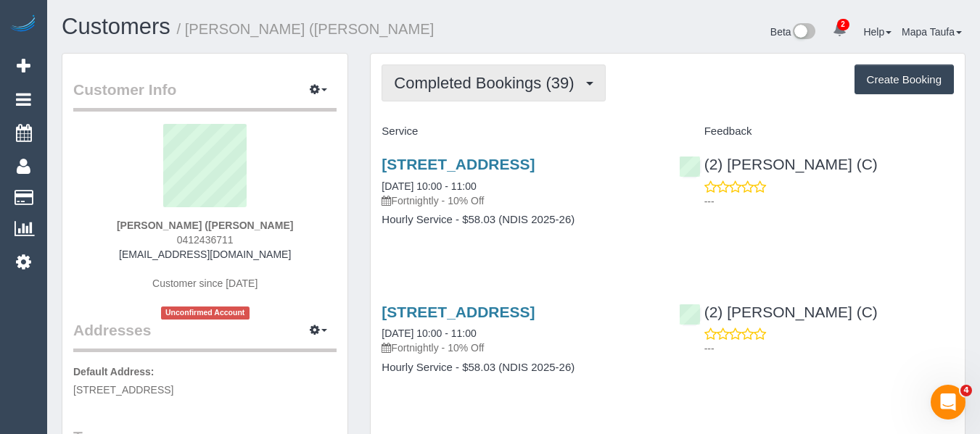
click at [475, 86] on span "Completed Bookings (39)" at bounding box center [487, 83] width 187 height 18
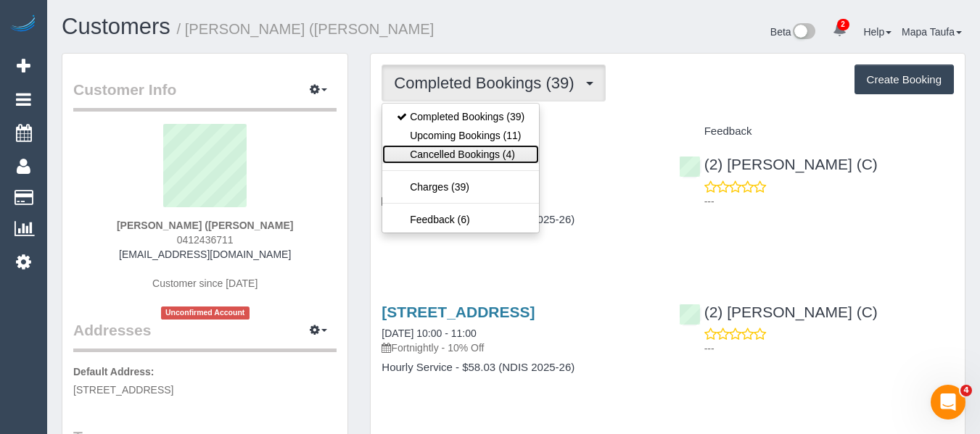
click at [463, 146] on link "Cancelled Bookings (4)" at bounding box center [460, 154] width 157 height 19
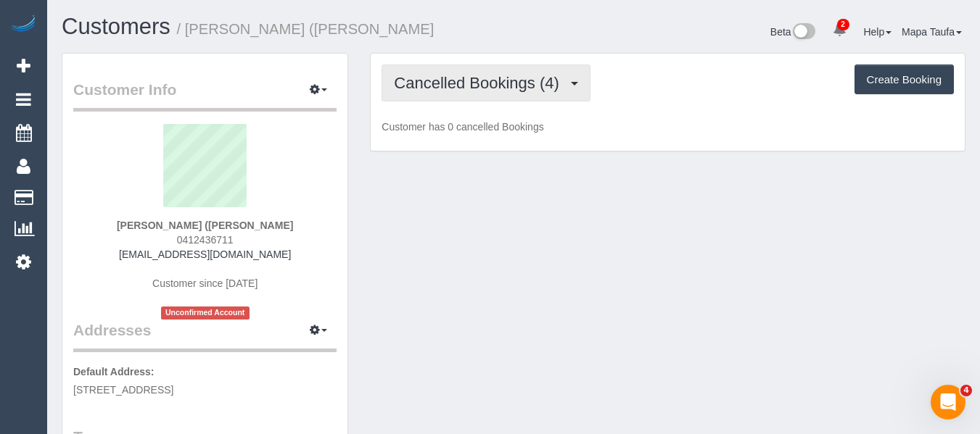
drag, startPoint x: 480, startPoint y: 88, endPoint x: 476, endPoint y: 104, distance: 17.1
click at [480, 87] on span "Cancelled Bookings (4)" at bounding box center [480, 83] width 172 height 18
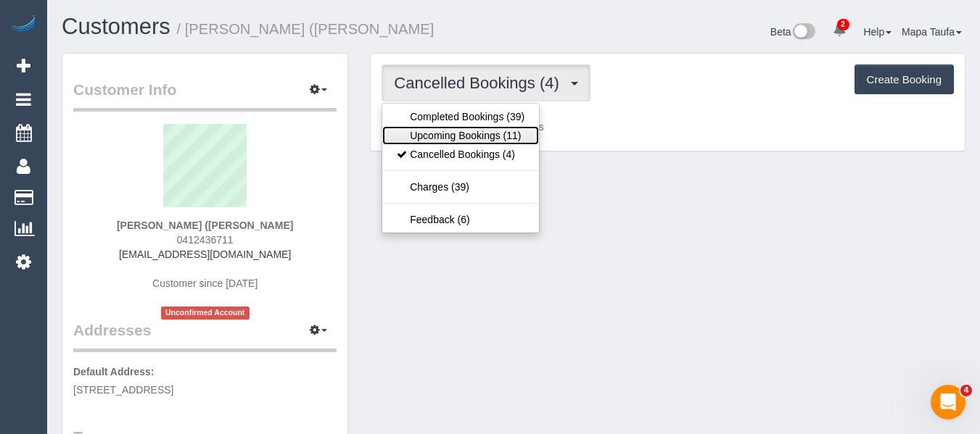
click at [472, 136] on link "Upcoming Bookings (11)" at bounding box center [460, 135] width 157 height 19
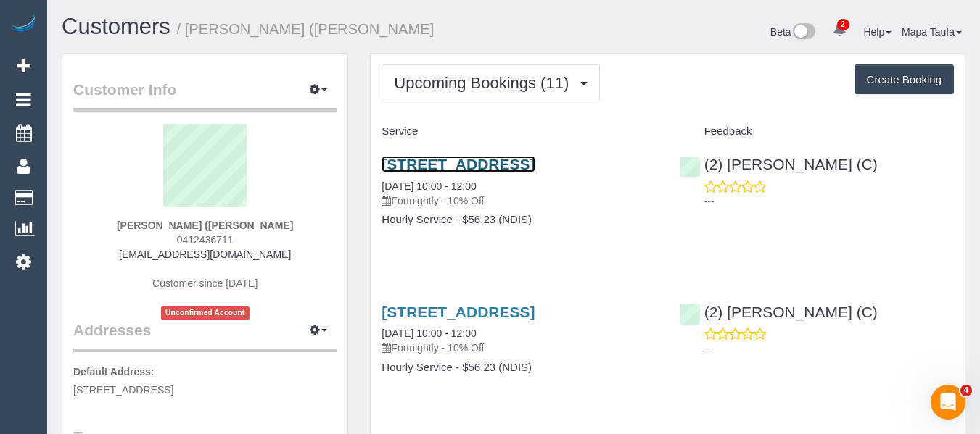
click at [443, 169] on link "[STREET_ADDRESS]" at bounding box center [457, 164] width 153 height 17
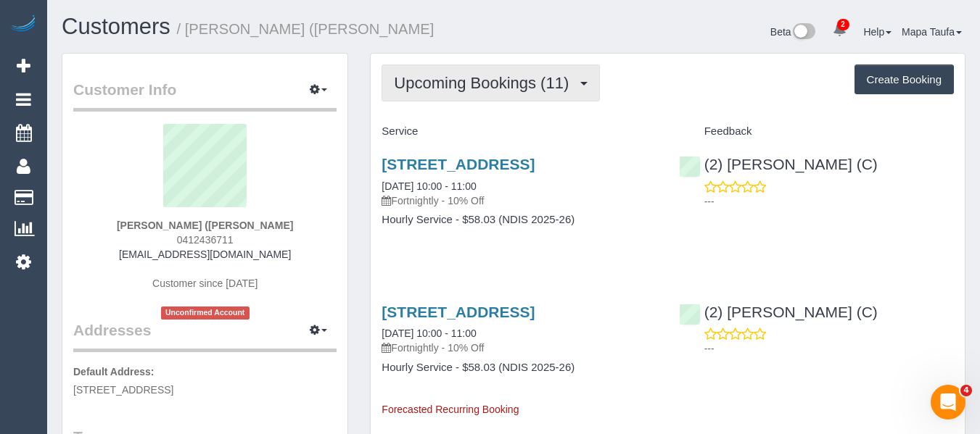
drag, startPoint x: 429, startPoint y: 80, endPoint x: 427, endPoint y: 116, distance: 36.3
click at [429, 80] on span "Upcoming Bookings (11)" at bounding box center [485, 83] width 182 height 18
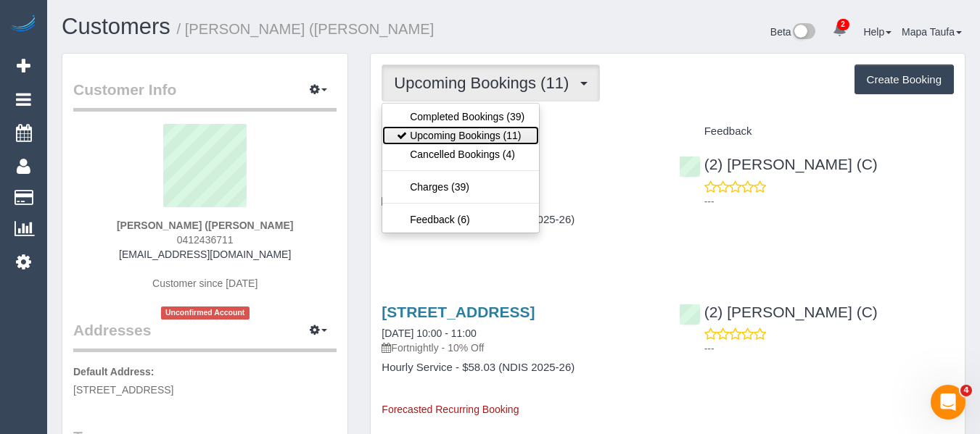
click at [429, 130] on link "Upcoming Bookings (11)" at bounding box center [460, 135] width 157 height 19
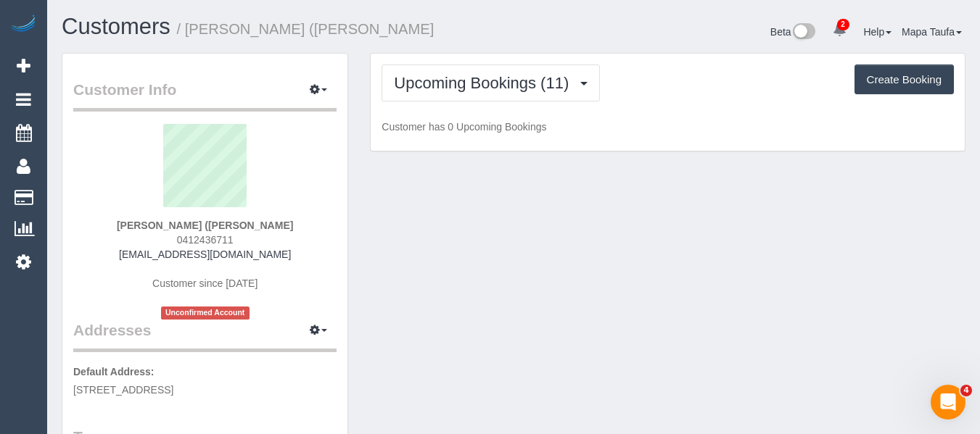
click at [458, 20] on h1 "Customers / [PERSON_NAME] ([PERSON_NAME]" at bounding box center [282, 27] width 441 height 25
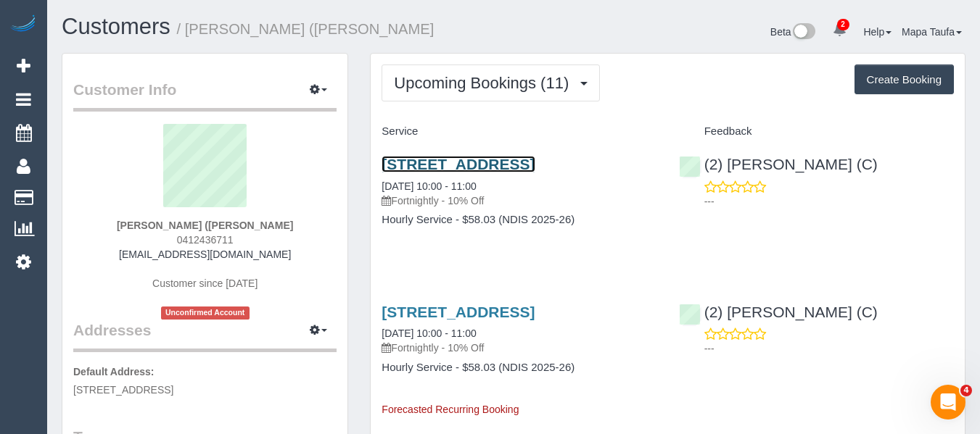
click at [441, 162] on link "[STREET_ADDRESS]" at bounding box center [457, 164] width 153 height 17
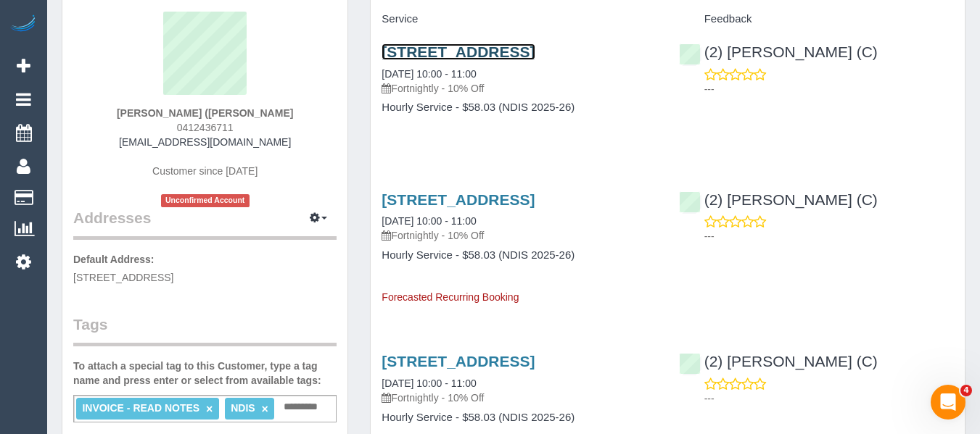
scroll to position [290, 0]
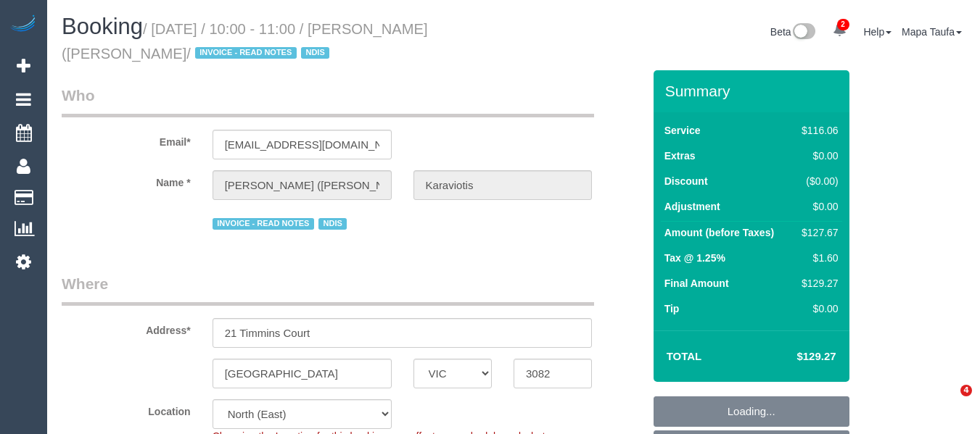
select select "VIC"
select select "object:627"
select select "string:AU"
select select "number:29"
select select "number:14"
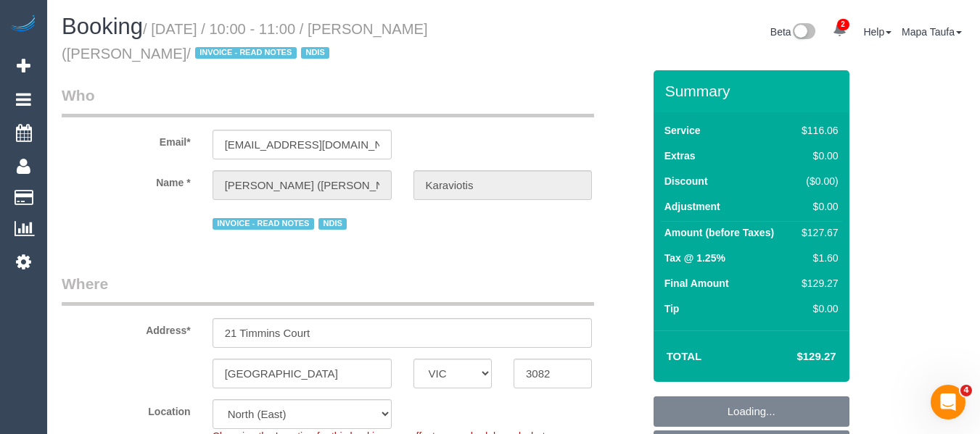
select select "number:19"
select select "number:36"
select select "number:34"
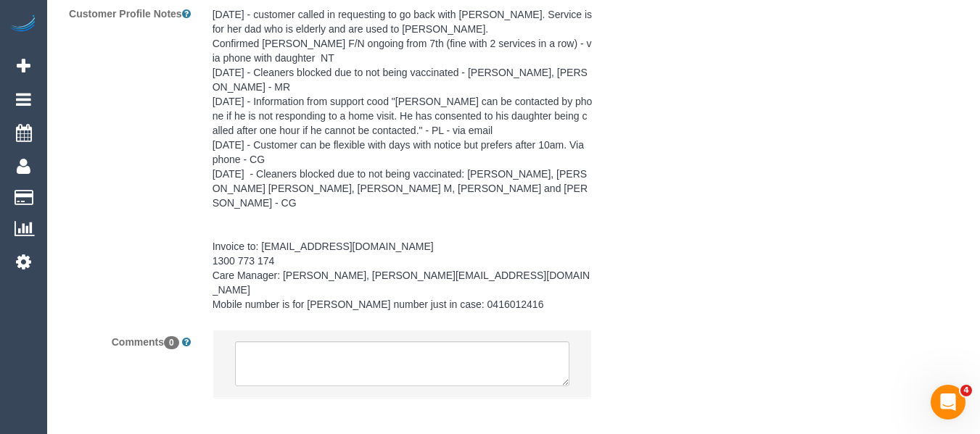
scroll to position [2316, 0]
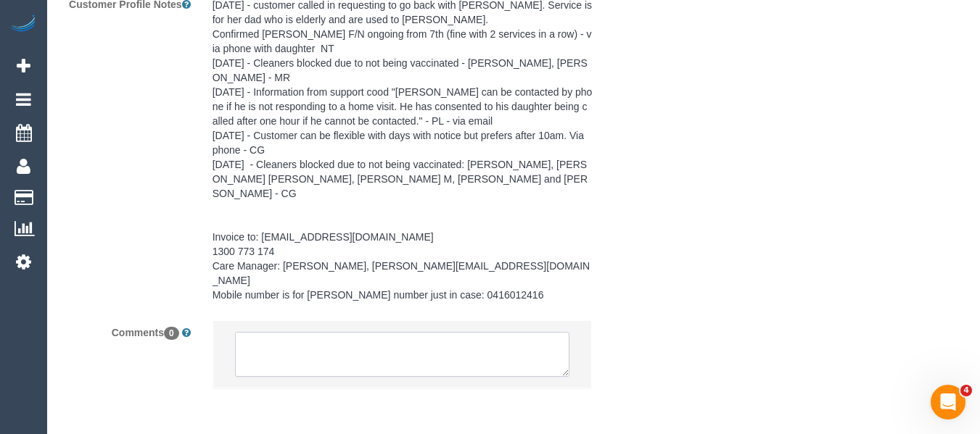
click at [410, 332] on textarea at bounding box center [402, 354] width 335 height 45
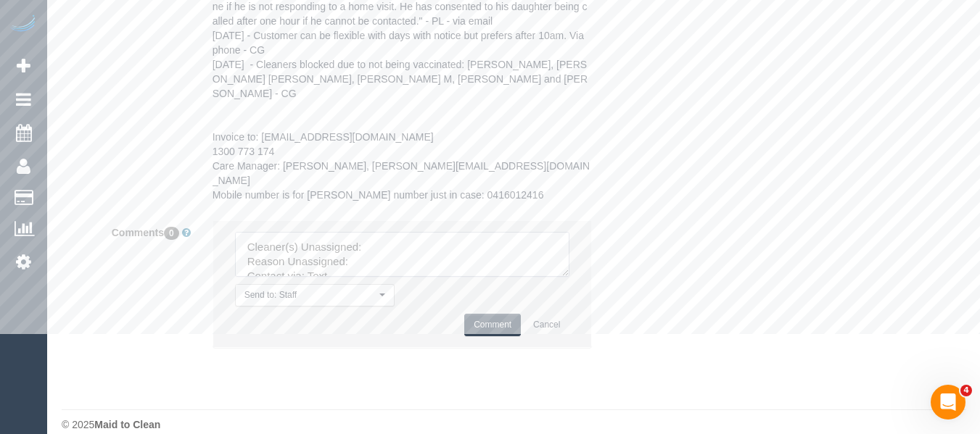
scroll to position [2420, 0]
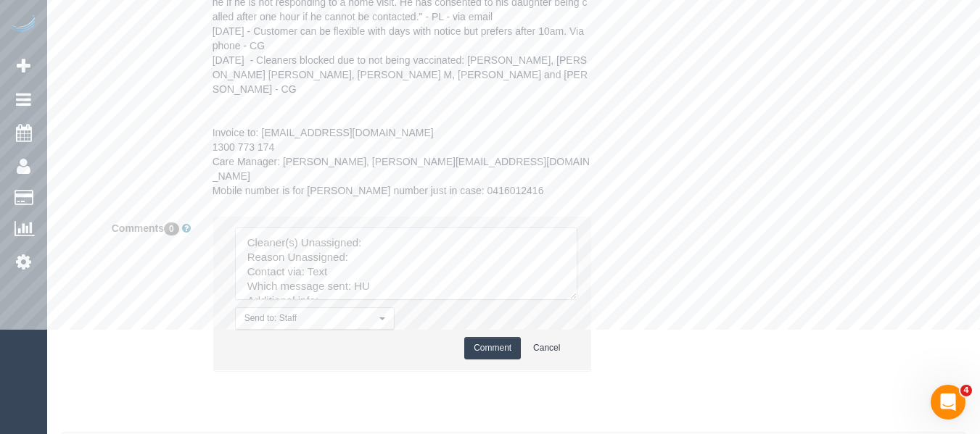
drag, startPoint x: 566, startPoint y: 276, endPoint x: 388, endPoint y: 212, distance: 189.2
click at [577, 300] on textarea at bounding box center [406, 264] width 342 height 73
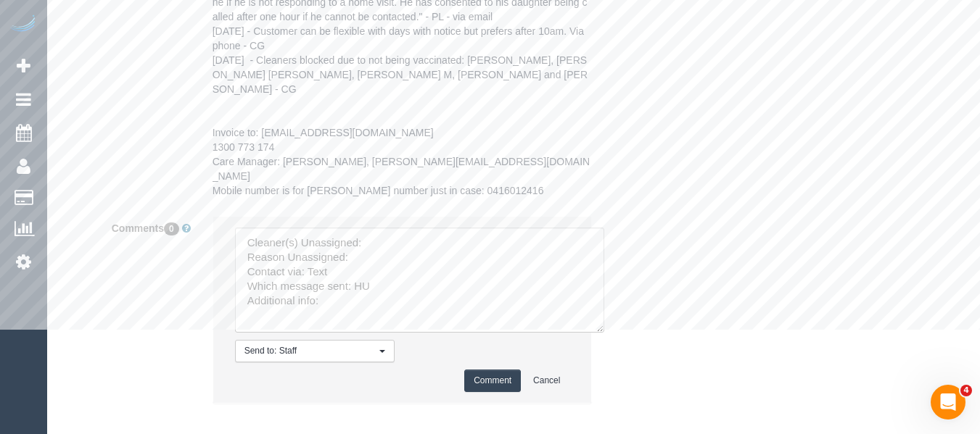
click at [379, 205] on sui-booking-comments "By Staff By Customer Customer Profile Notes Comments 0 Send to: Staff Nothing s…" at bounding box center [352, 60] width 581 height 716
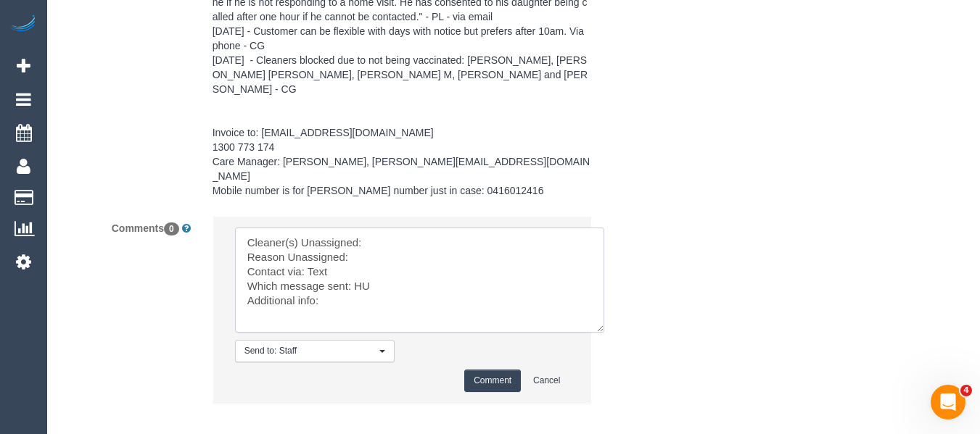
click at [389, 228] on textarea at bounding box center [419, 280] width 369 height 105
paste textarea "0412436711"
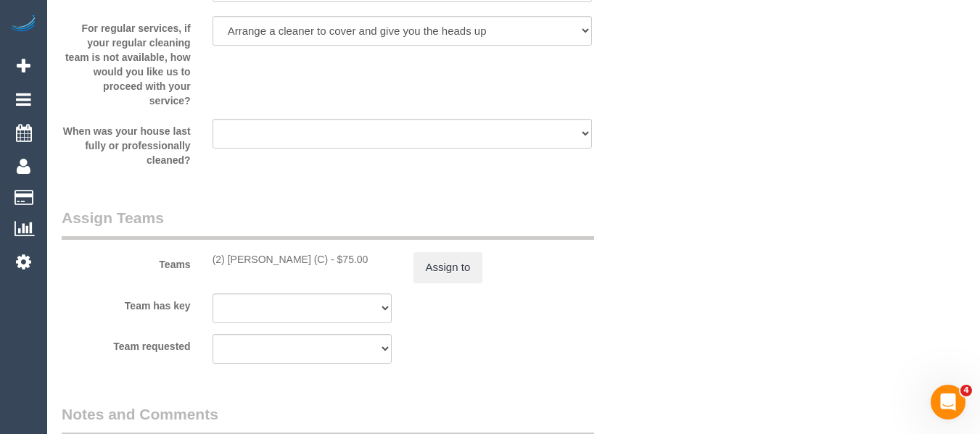
scroll to position [1695, 0]
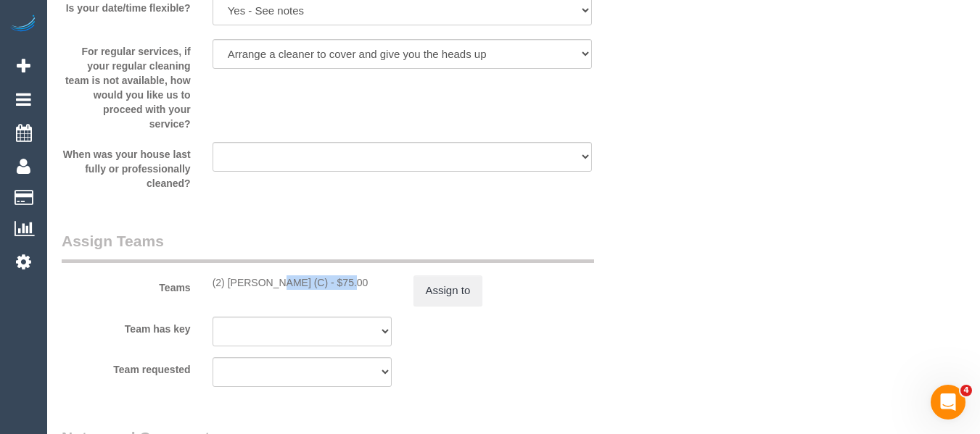
drag, startPoint x: 293, startPoint y: 282, endPoint x: 228, endPoint y: 285, distance: 64.6
click at [228, 285] on div "(2) Terri Kamil (C) - $75.00" at bounding box center [301, 283] width 179 height 15
copy div "Terri Kamil (C)"
click at [446, 285] on button "Assign to" at bounding box center [448, 291] width 70 height 30
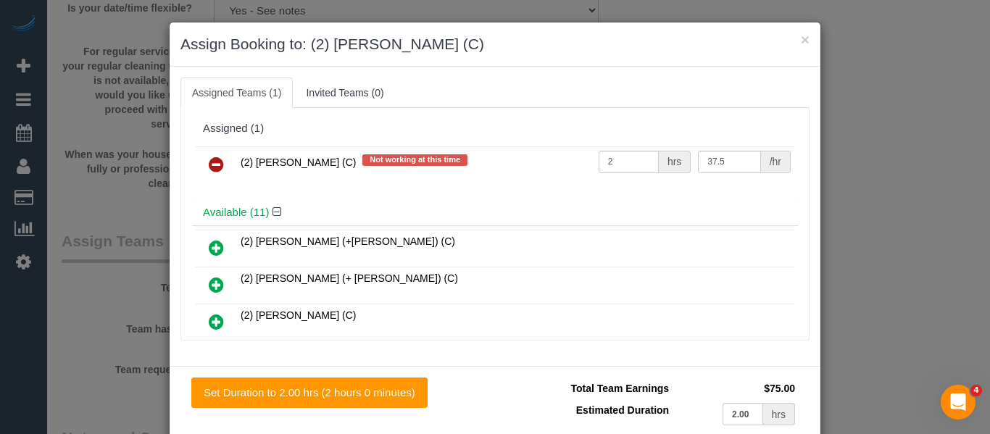
click at [218, 163] on icon at bounding box center [216, 164] width 15 height 17
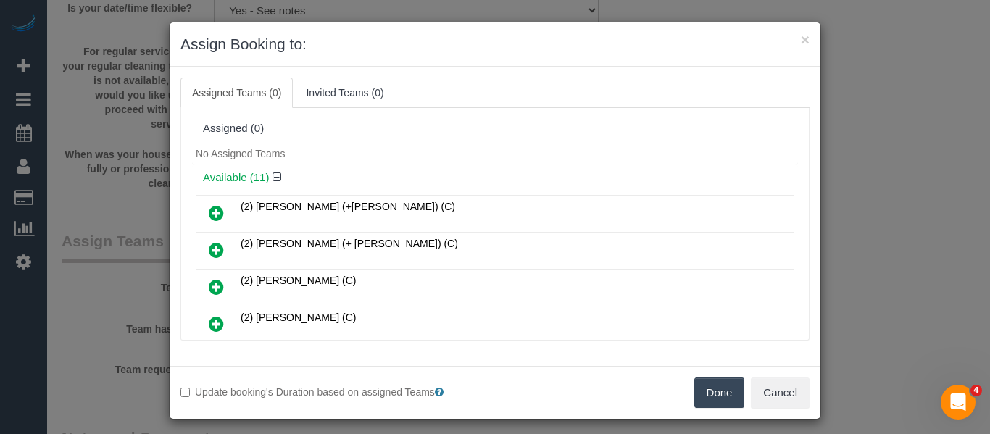
drag, startPoint x: 702, startPoint y: 387, endPoint x: 700, endPoint y: 373, distance: 14.6
click at [702, 386] on button "Done" at bounding box center [720, 393] width 51 height 30
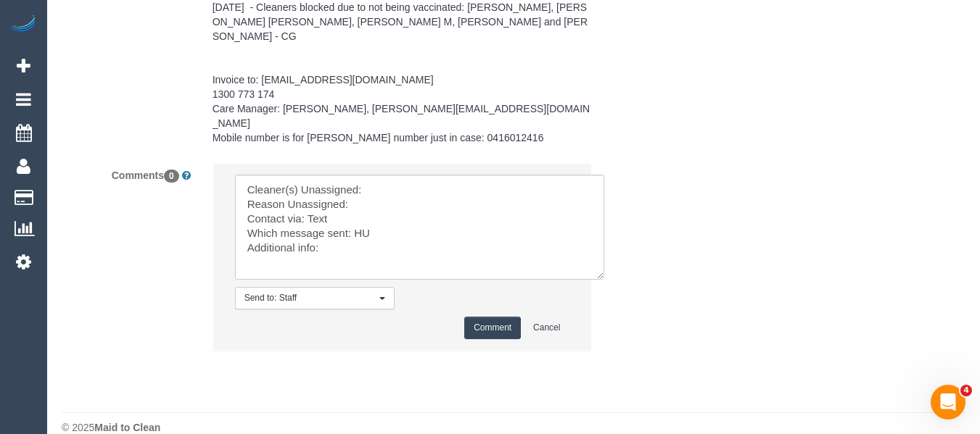
scroll to position [2480, 0]
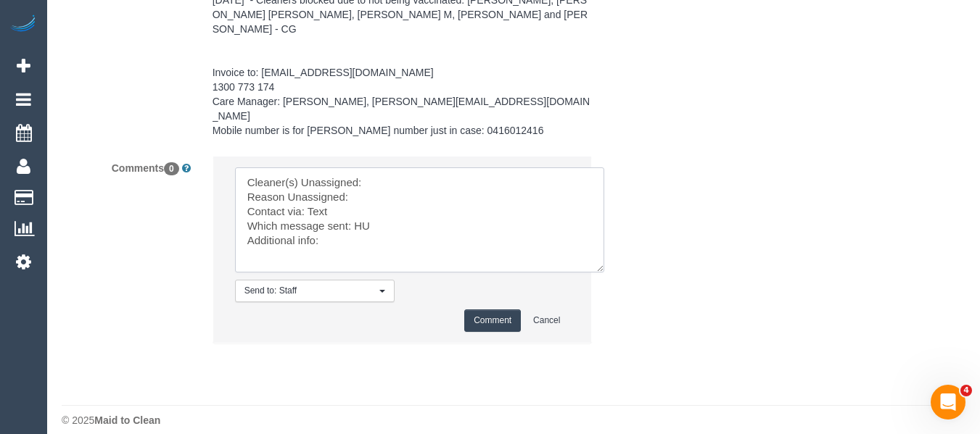
click at [400, 171] on textarea at bounding box center [419, 219] width 369 height 105
paste textarea "Terri Kamil (C)"
click at [389, 181] on textarea at bounding box center [419, 219] width 369 height 105
type textarea "Cleaner(s) Unassigned: Terri Kamil (C) Reason Unassigned: unwell Contact via: T…"
click at [484, 310] on button "Comment" at bounding box center [492, 321] width 57 height 22
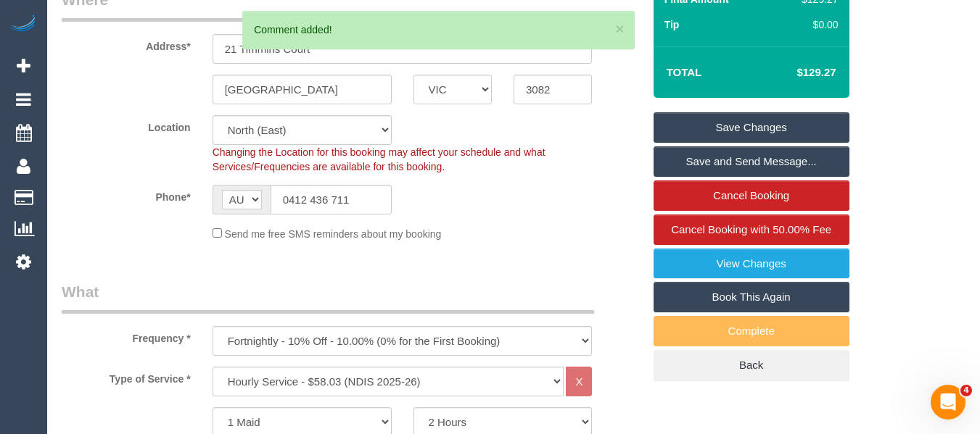
scroll to position [247, 0]
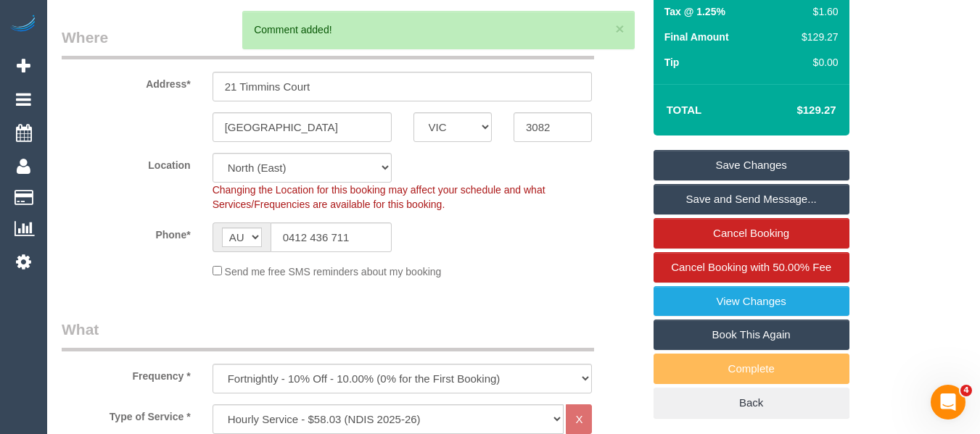
click at [802, 159] on link "Save Changes" at bounding box center [751, 165] width 196 height 30
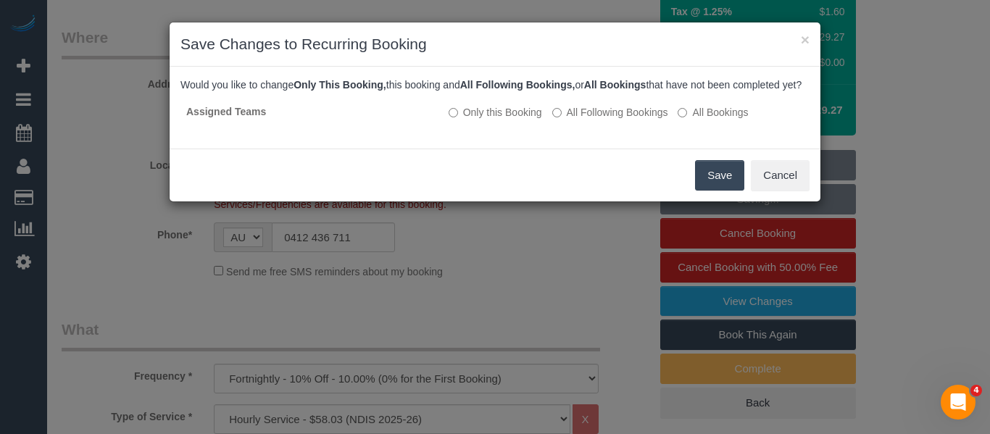
click at [721, 186] on button "Save" at bounding box center [719, 175] width 49 height 30
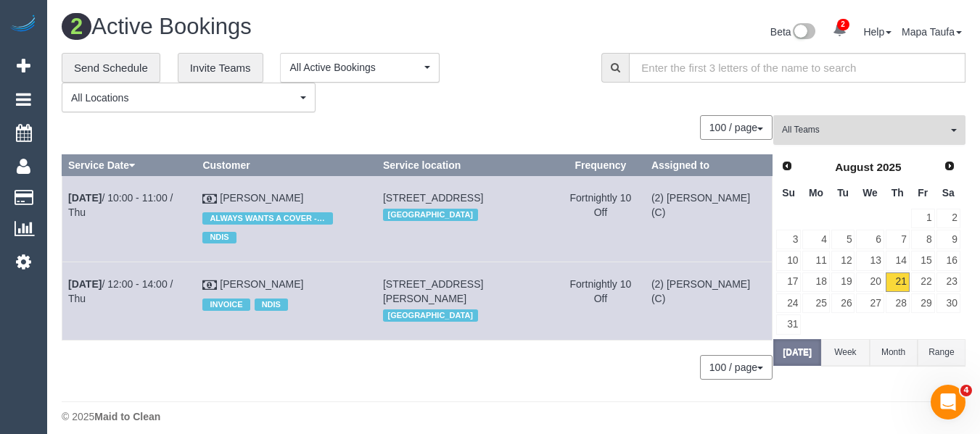
click at [851, 127] on span "All Teams" at bounding box center [864, 130] width 165 height 12
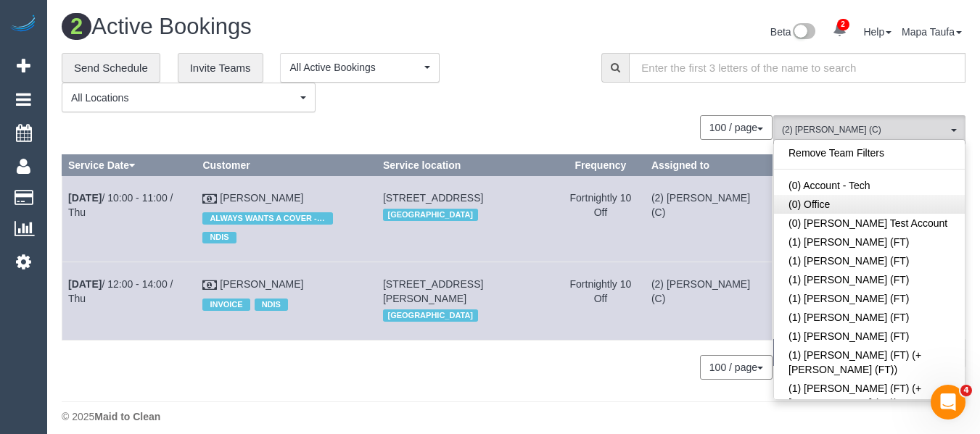
scroll to position [1405, 0]
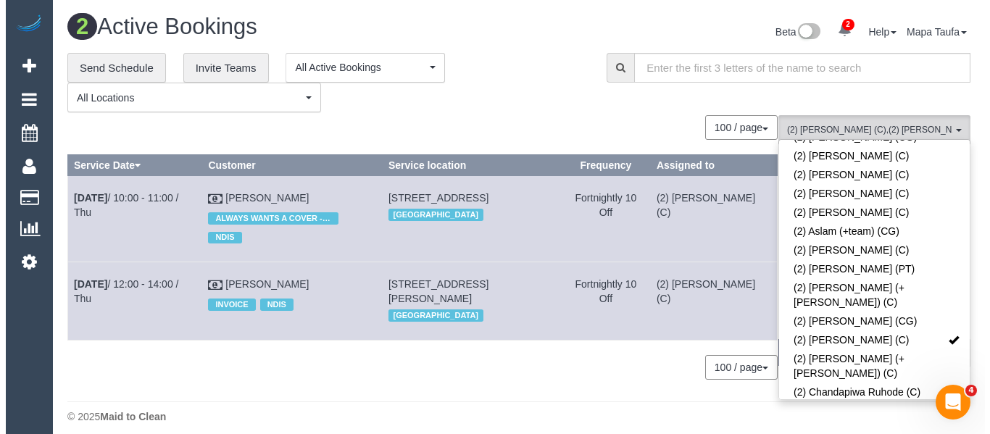
scroll to position [390, 0]
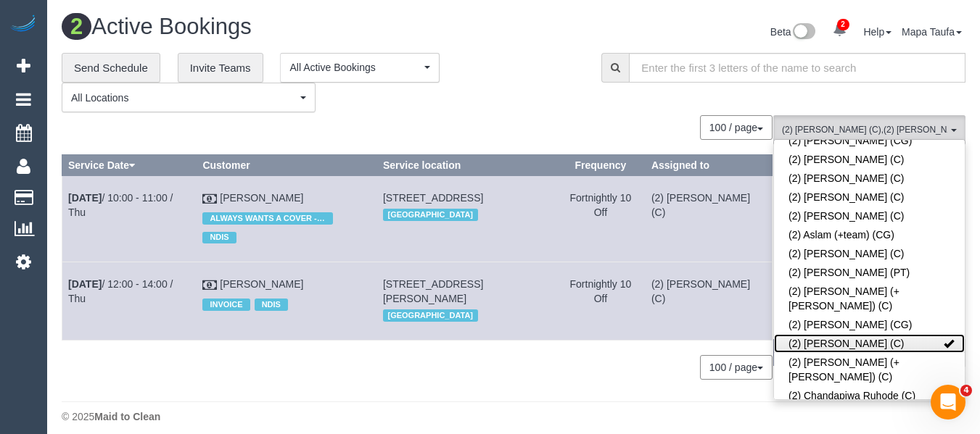
click at [896, 334] on link "(2) [PERSON_NAME] (C)" at bounding box center [869, 343] width 191 height 19
click at [470, 54] on div "**********" at bounding box center [321, 83] width 518 height 60
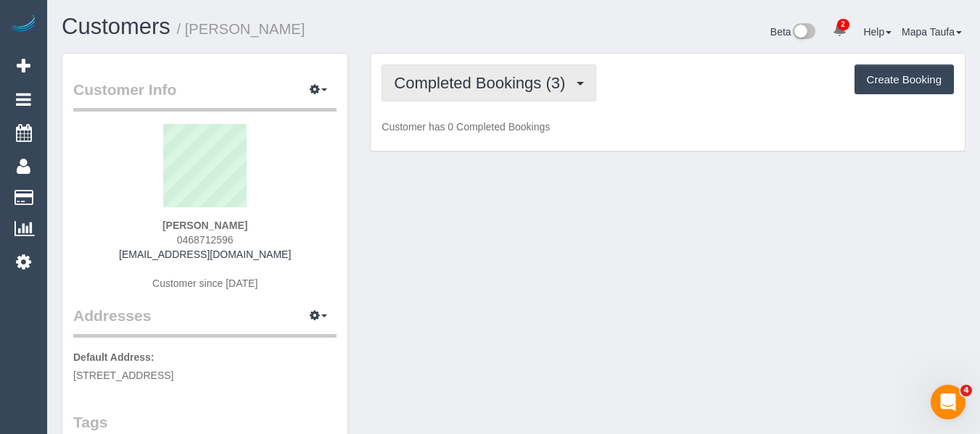
click at [493, 78] on span "Completed Bookings (3)" at bounding box center [483, 83] width 178 height 18
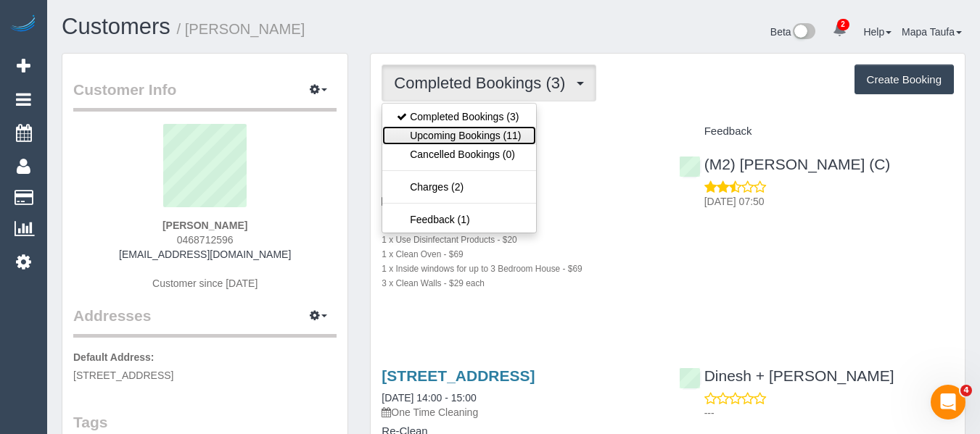
click at [493, 130] on link "Upcoming Bookings (11)" at bounding box center [458, 135] width 153 height 19
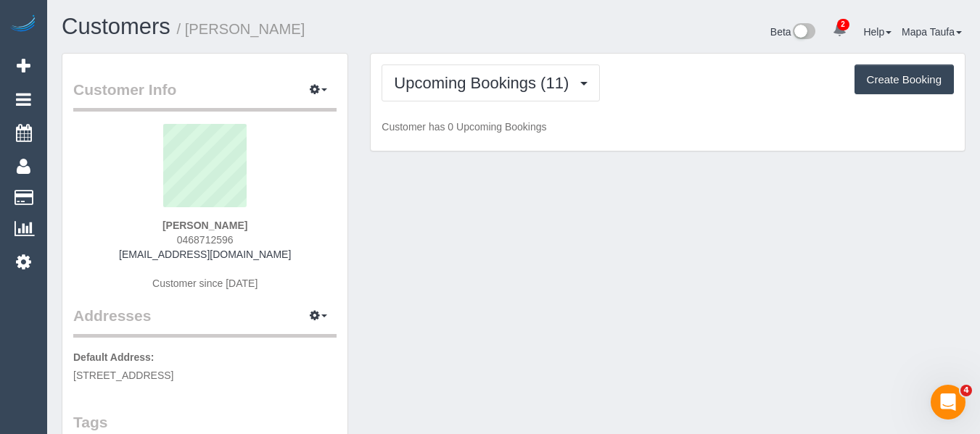
click at [632, 25] on div "Beta 2 Your Notifications You have 0 alerts × You have 1 to charge for [DATE] ×…" at bounding box center [744, 34] width 463 height 38
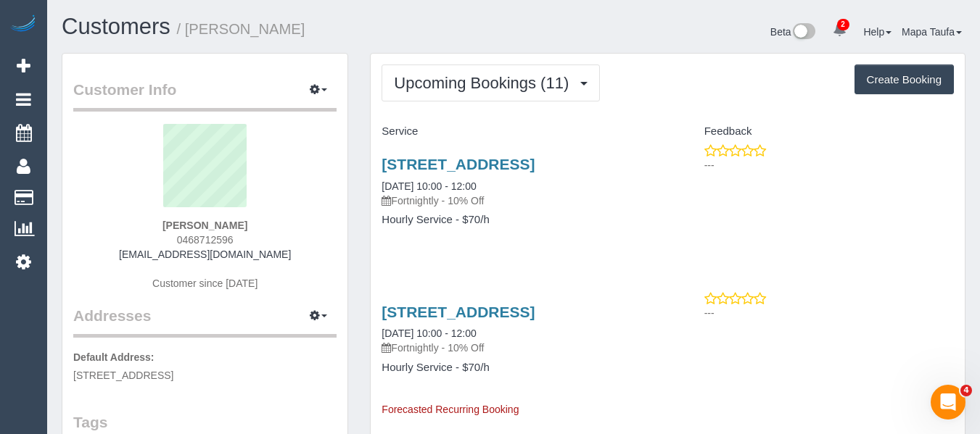
drag, startPoint x: 191, startPoint y: 219, endPoint x: 162, endPoint y: 223, distance: 29.2
click at [165, 221] on div "[PERSON_NAME] 0468712596 [EMAIL_ADDRESS][DOMAIN_NAME] Customer since [DATE]" at bounding box center [204, 214] width 263 height 181
copy strong "[PERSON_NAME]"
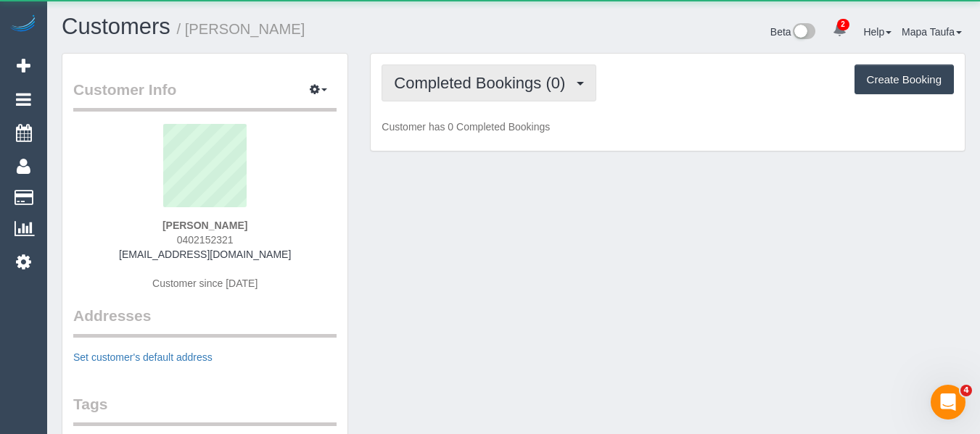
click at [439, 88] on span "Completed Bookings (0)" at bounding box center [483, 83] width 178 height 18
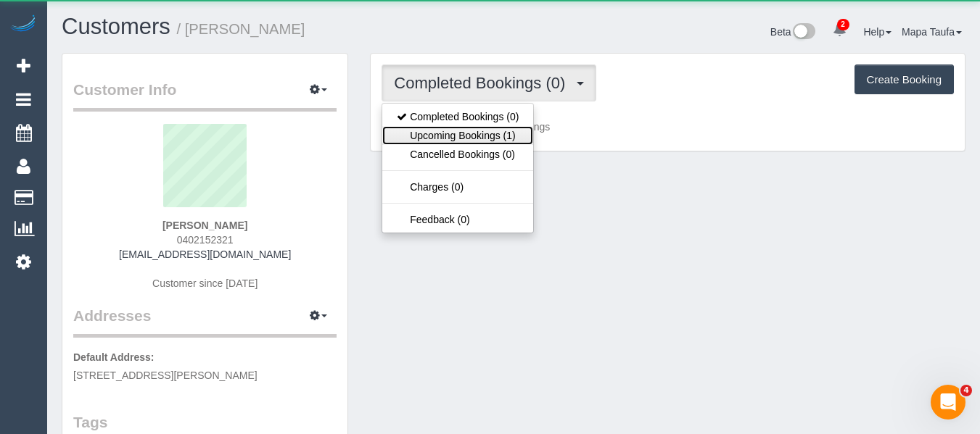
click at [450, 127] on link "Upcoming Bookings (1)" at bounding box center [457, 135] width 151 height 19
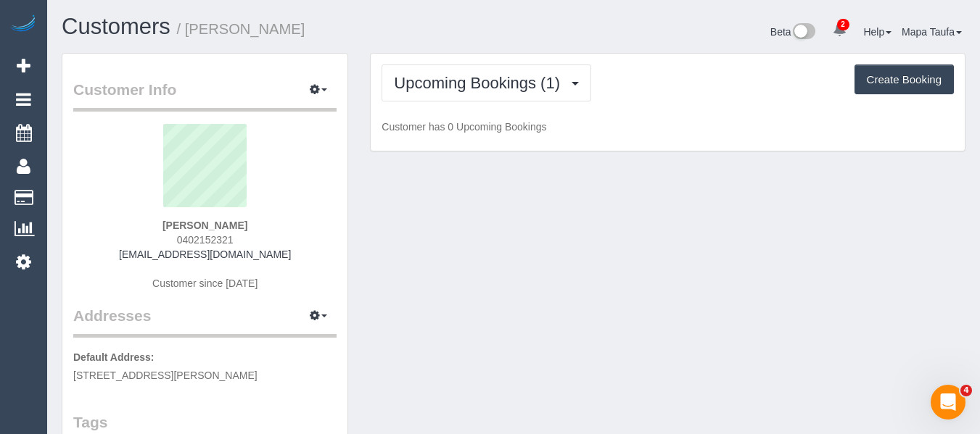
click at [465, 28] on h1 "Customers / [PERSON_NAME]" at bounding box center [282, 27] width 441 height 25
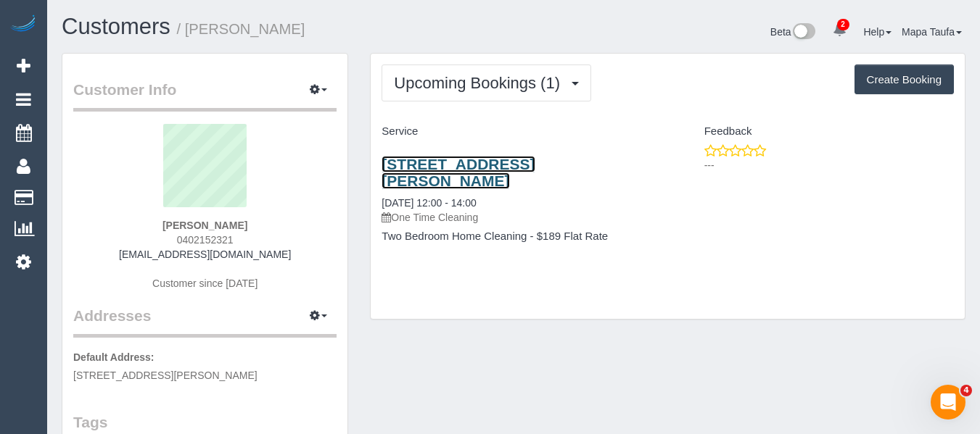
click at [411, 164] on link "[STREET_ADDRESS][PERSON_NAME]" at bounding box center [457, 172] width 153 height 33
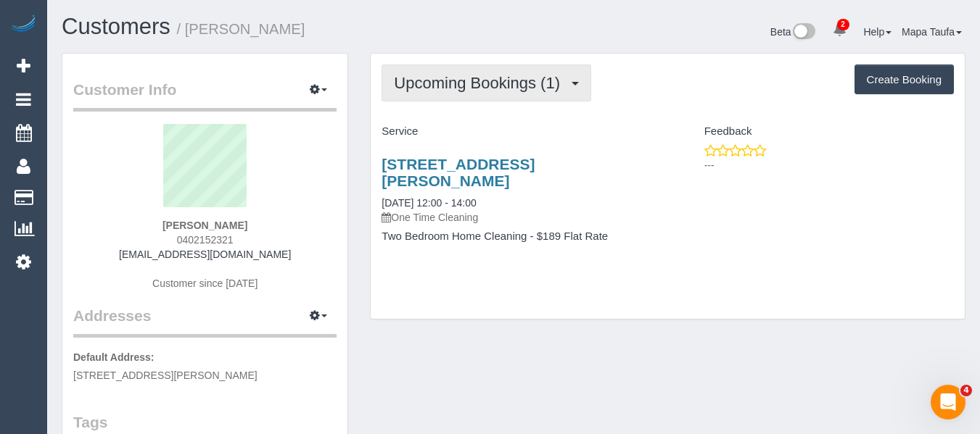
click at [409, 78] on span "Upcoming Bookings (1)" at bounding box center [480, 83] width 173 height 18
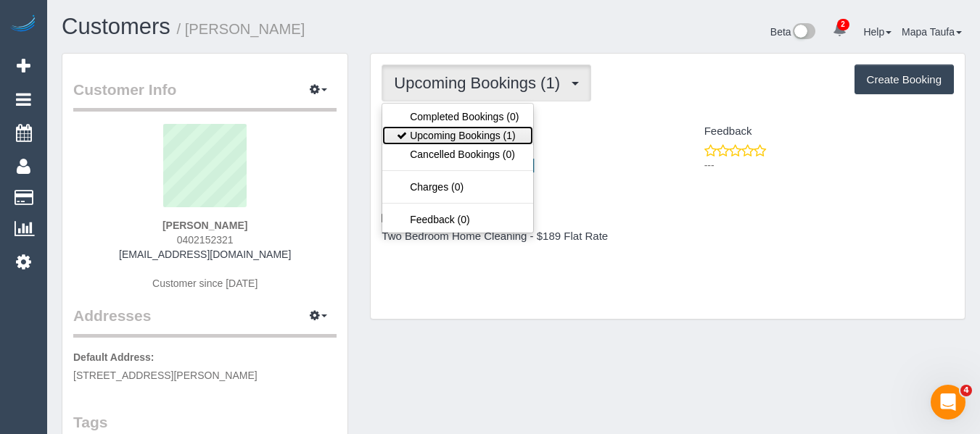
drag, startPoint x: 423, startPoint y: 132, endPoint x: 399, endPoint y: 80, distance: 57.4
click at [423, 132] on link "Upcoming Bookings (1)" at bounding box center [457, 135] width 151 height 19
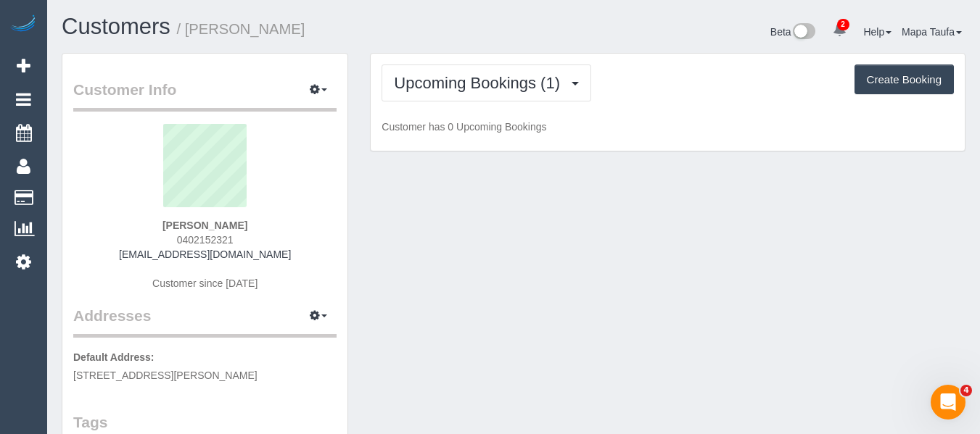
drag, startPoint x: 381, startPoint y: 26, endPoint x: 346, endPoint y: 27, distance: 35.5
click at [381, 26] on h1 "Customers / [PERSON_NAME]" at bounding box center [282, 27] width 441 height 25
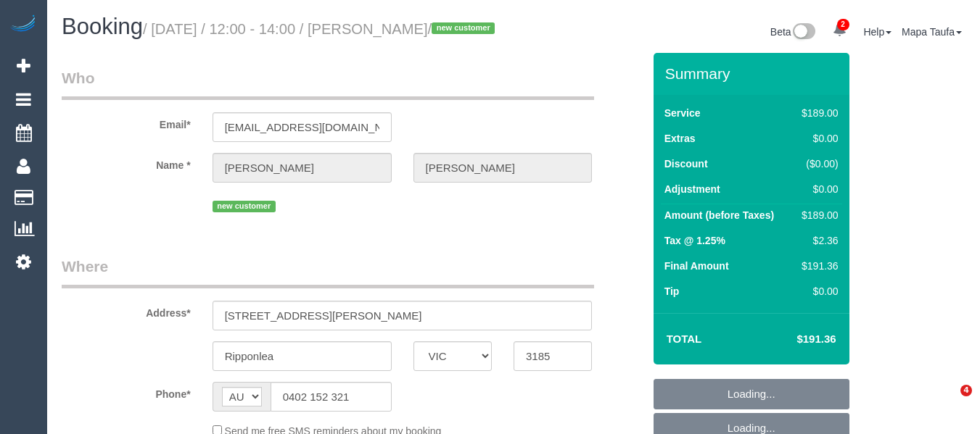
select select "VIC"
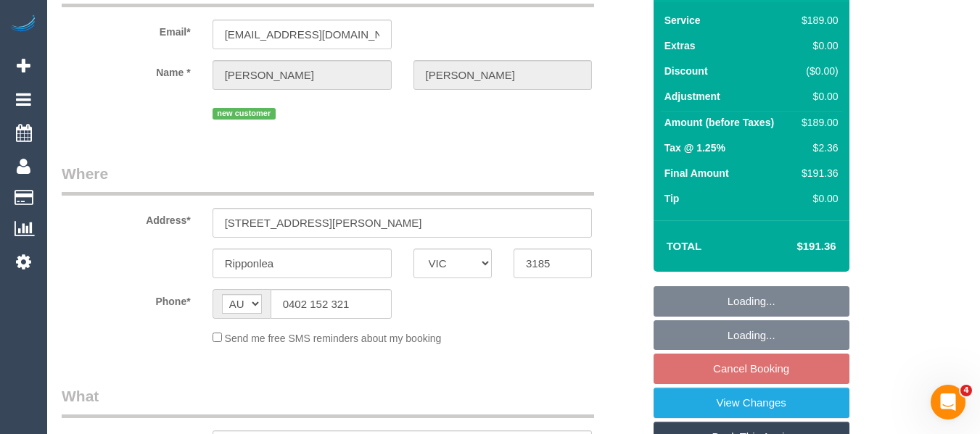
select select "string:stripe-pm_1RxmTp2GScqysDRVpMVwWGs8"
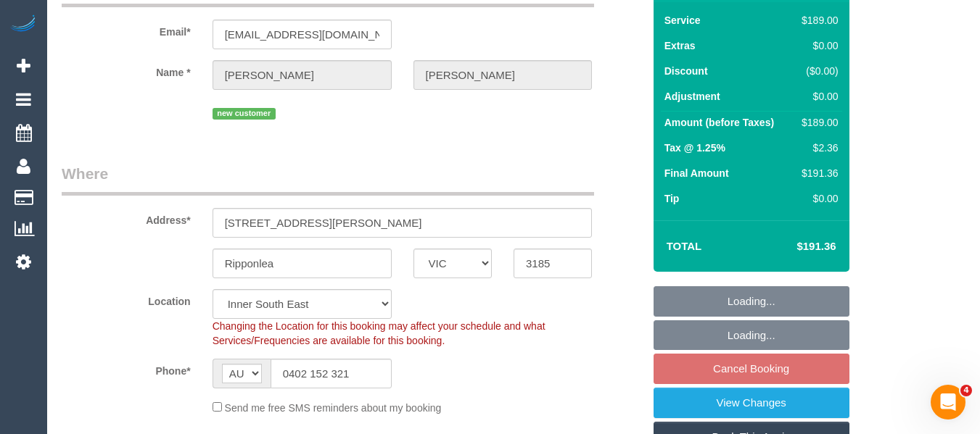
scroll to position [218, 0]
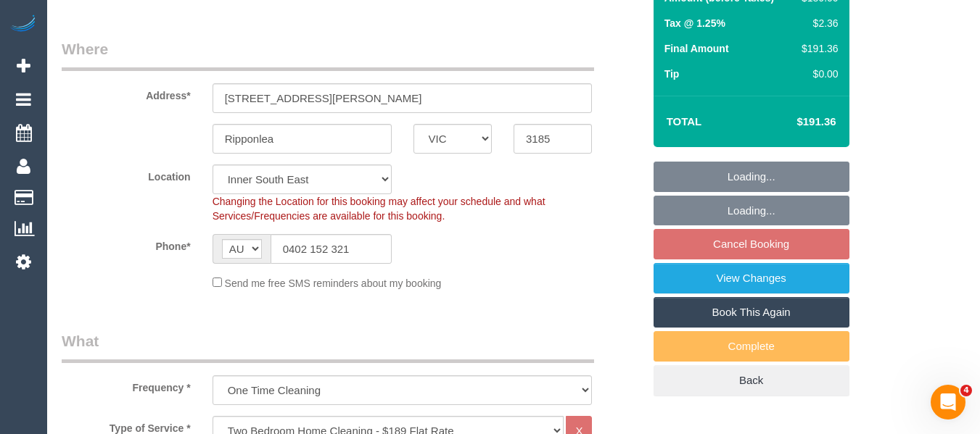
select select "object:652"
select select "number:29"
select select "number:14"
select select "number:19"
select select "number:25"
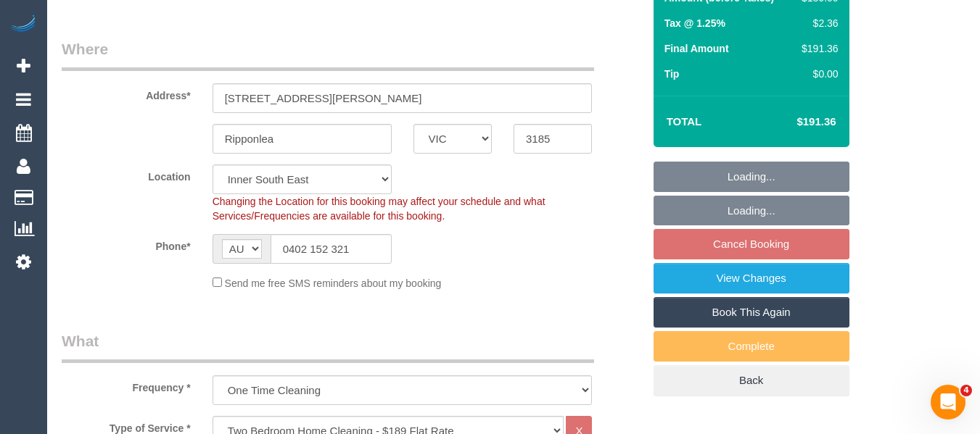
select select "number:26"
select select "spot4"
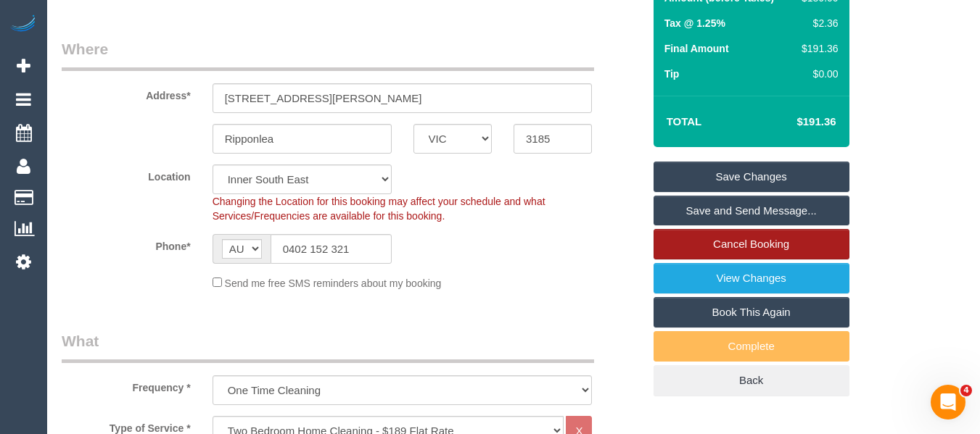
click at [743, 260] on link "Cancel Booking" at bounding box center [751, 244] width 196 height 30
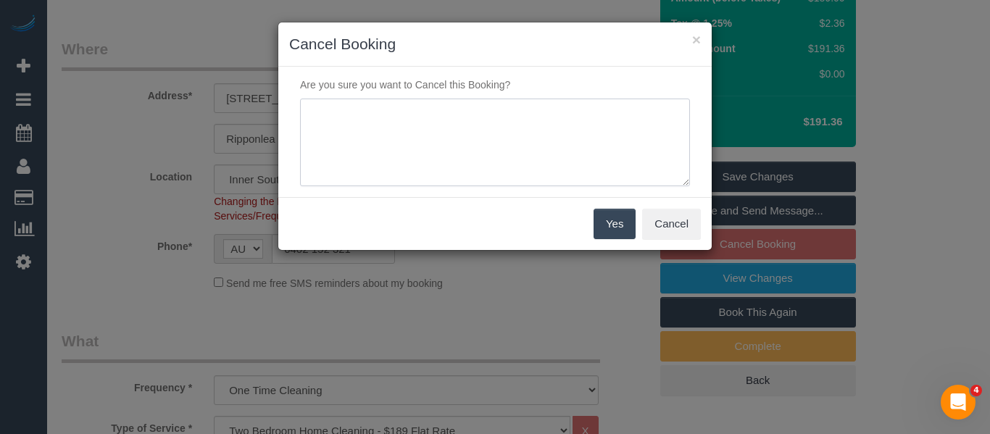
click at [489, 136] on textarea at bounding box center [495, 143] width 390 height 88
type textarea "service not needed via email -MT"
click at [616, 218] on button "Yes" at bounding box center [615, 224] width 42 height 30
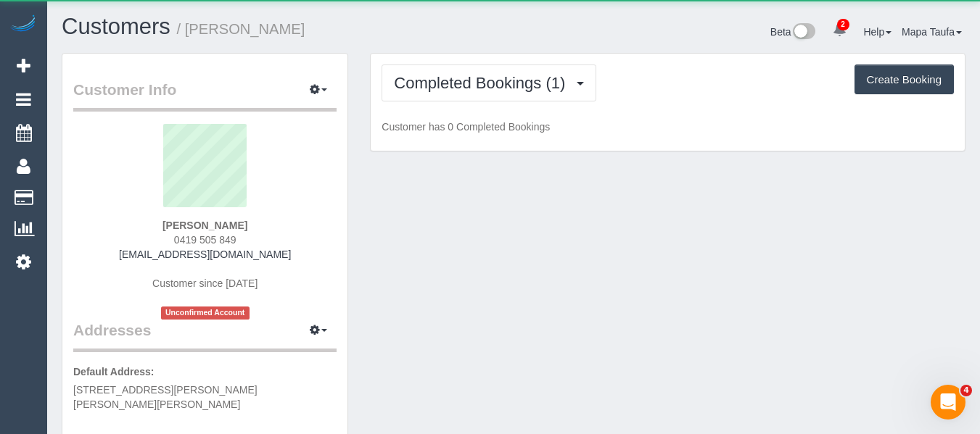
click at [426, 92] on div "Completed Bookings (1) Completed Bookings (1) Upcoming Bookings (0) Cancelled B…" at bounding box center [667, 83] width 572 height 37
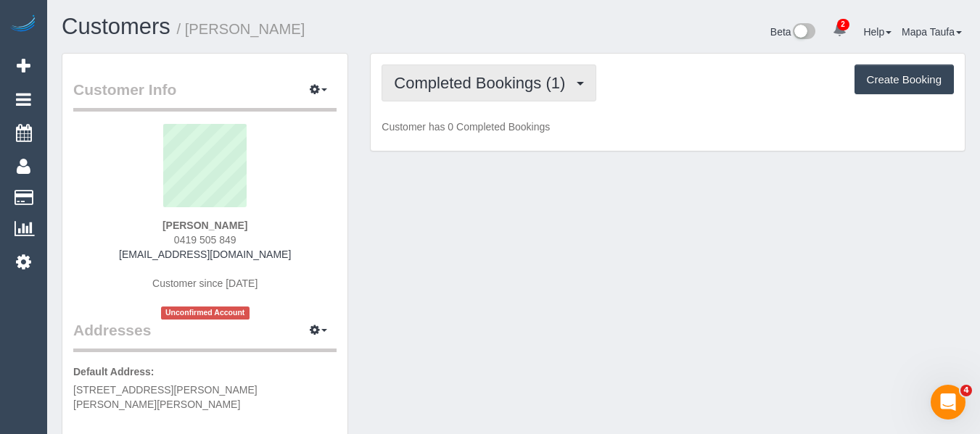
click at [426, 87] on span "Completed Bookings (1)" at bounding box center [483, 83] width 178 height 18
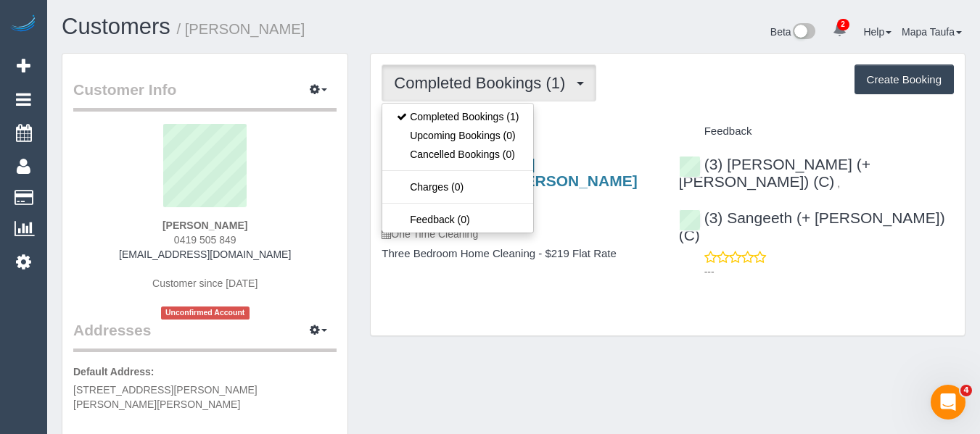
click at [460, 58] on div "Completed Bookings (1) Completed Bookings (1) Upcoming Bookings (0) Cancelled B…" at bounding box center [667, 195] width 594 height 283
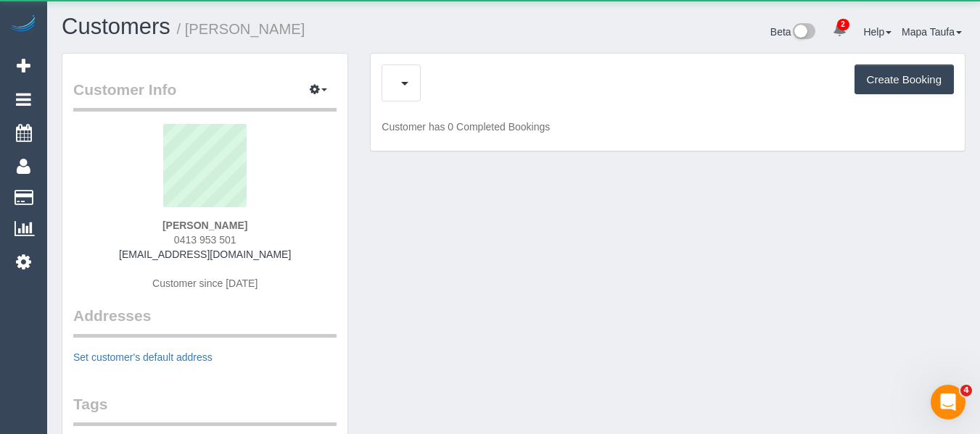
click at [478, 83] on div "Upcoming Bookings (14) Feedback (17) Create Booking" at bounding box center [667, 83] width 572 height 37
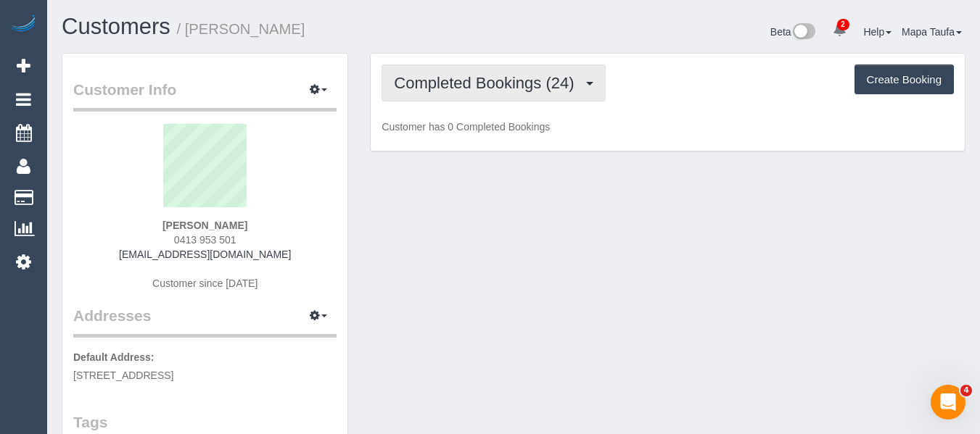
drag, startPoint x: 488, startPoint y: 84, endPoint x: 495, endPoint y: 108, distance: 25.0
click at [489, 84] on span "Completed Bookings (24)" at bounding box center [487, 83] width 187 height 18
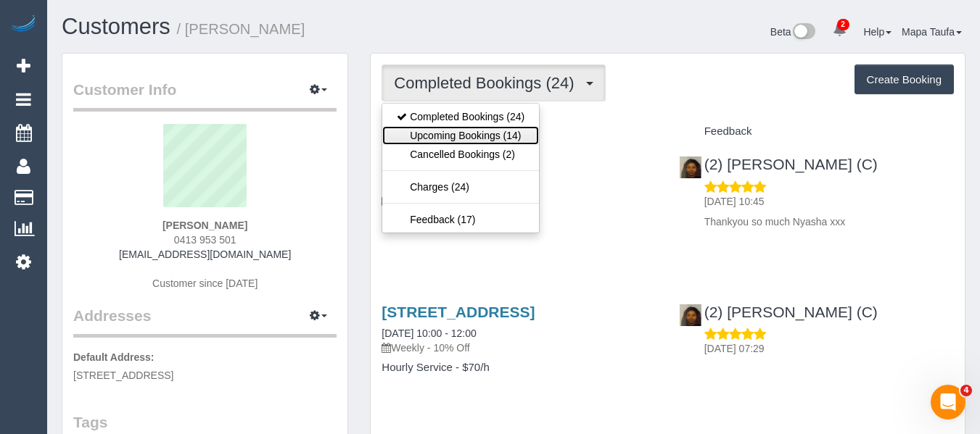
click at [496, 129] on link "Upcoming Bookings (14)" at bounding box center [460, 135] width 157 height 19
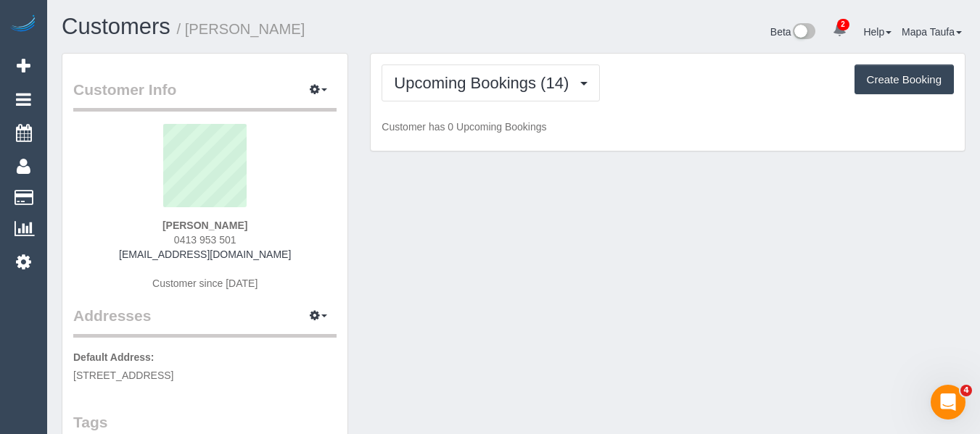
click at [520, 26] on div "Beta 2 Your Notifications You have 0 alerts × You have 1 to charge for [DATE] ×…" at bounding box center [744, 34] width 463 height 38
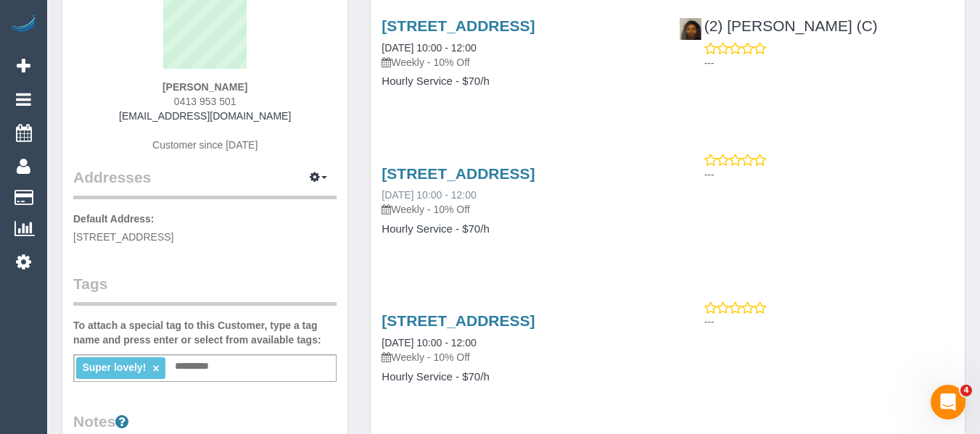
scroll to position [145, 0]
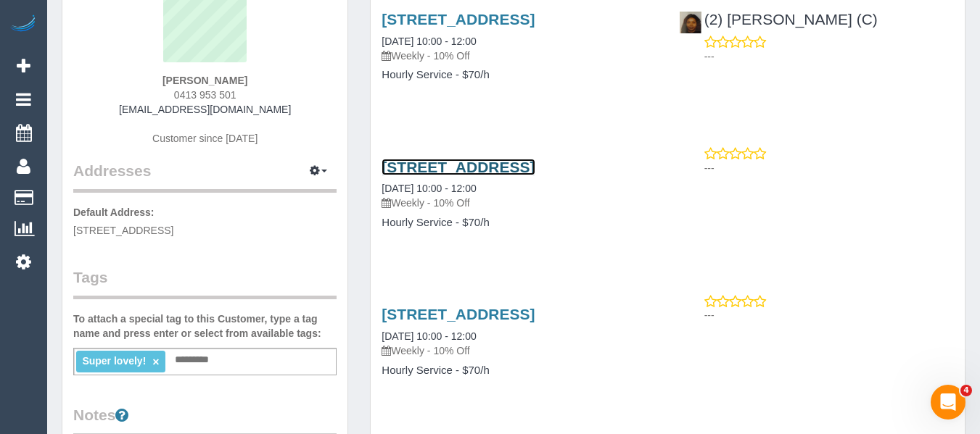
click at [405, 175] on link "[STREET_ADDRESS]" at bounding box center [457, 167] width 153 height 17
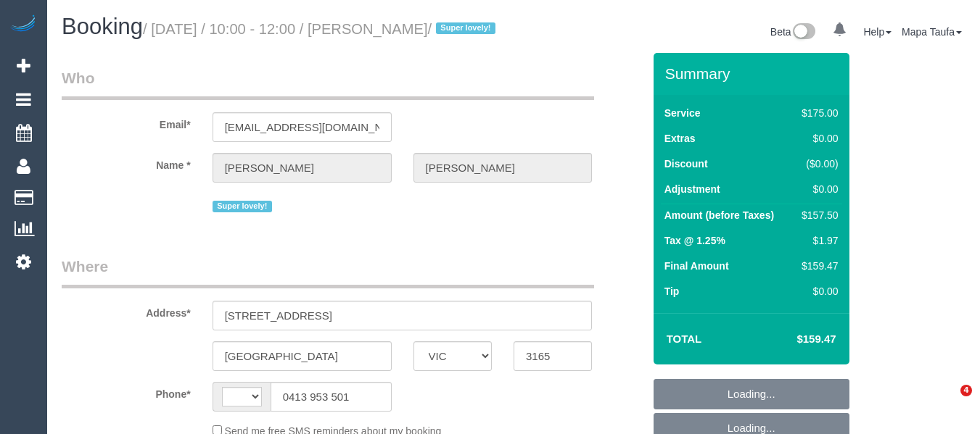
select select "VIC"
select select "string:AU"
select select "object:716"
select select "number:27"
select select "number:15"
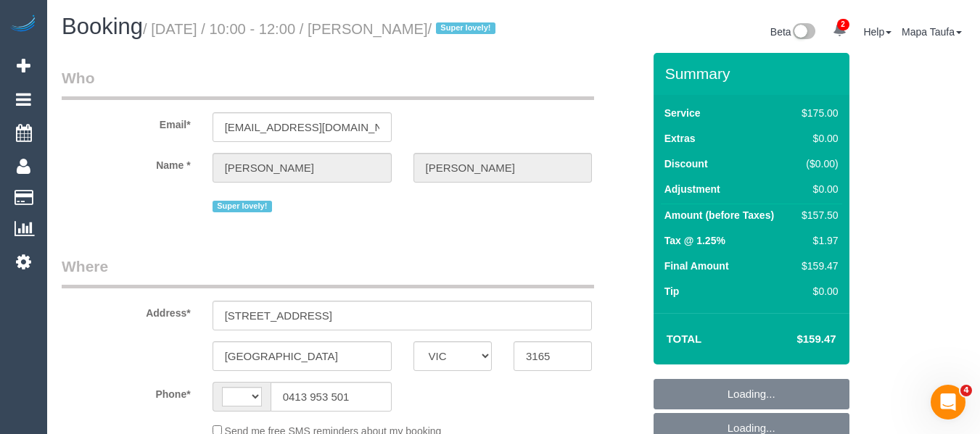
select select "number:19"
select select "number:36"
select select "number:34"
select select "number:11"
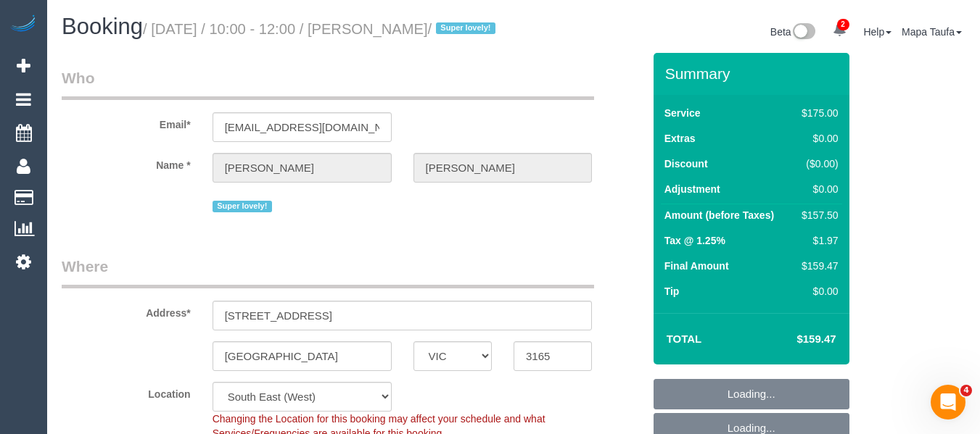
select select "object:891"
select select "string:stripe-pm_1QupRP2GScqysDRVYLz3LRpP"
select select "150"
select select "spot3"
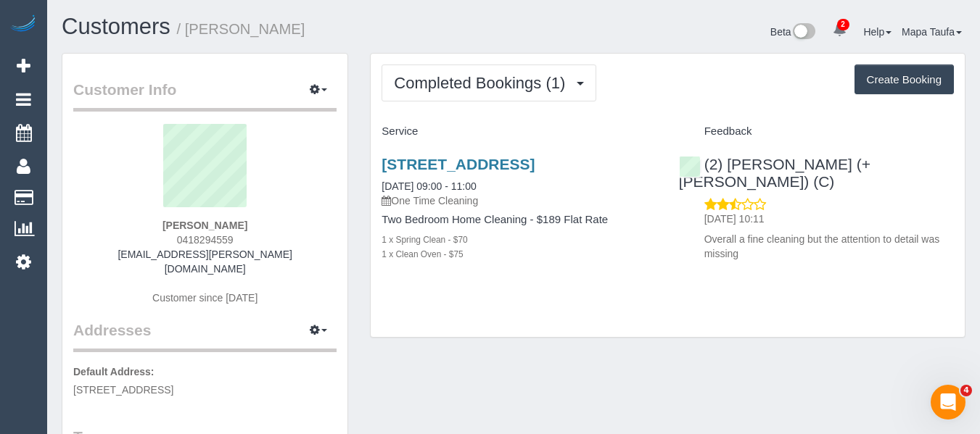
drag, startPoint x: 243, startPoint y: 238, endPoint x: 178, endPoint y: 238, distance: 65.3
click at [178, 238] on div "[PERSON_NAME] 0418294559 [PERSON_NAME][EMAIL_ADDRESS][PERSON_NAME][DOMAIN_NAME]…" at bounding box center [204, 222] width 263 height 196
copy span "0418294559"
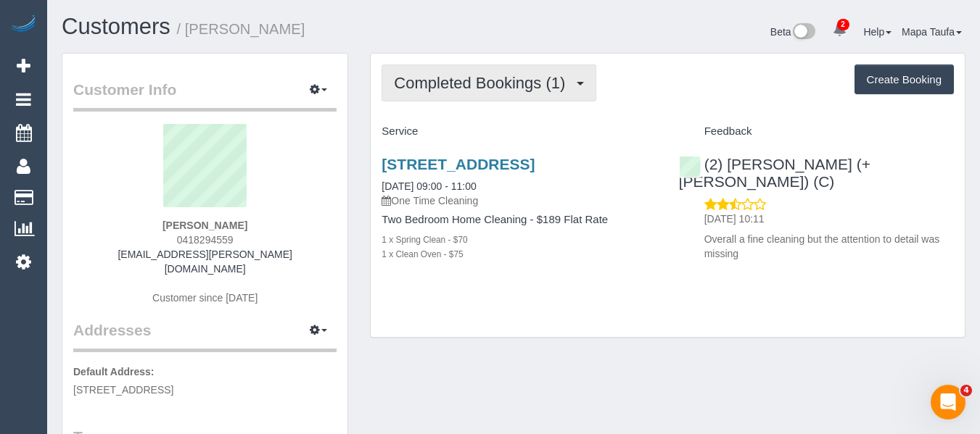
click at [434, 94] on button "Completed Bookings (1)" at bounding box center [488, 83] width 215 height 37
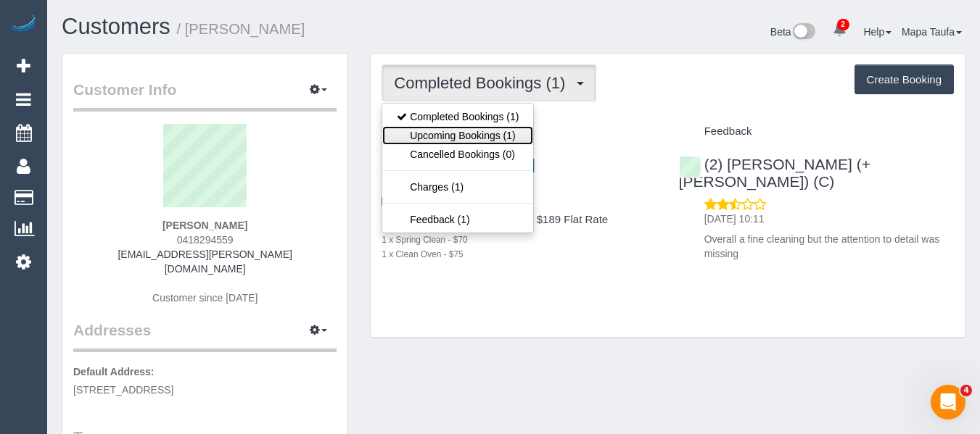
click at [436, 141] on link "Upcoming Bookings (1)" at bounding box center [457, 135] width 151 height 19
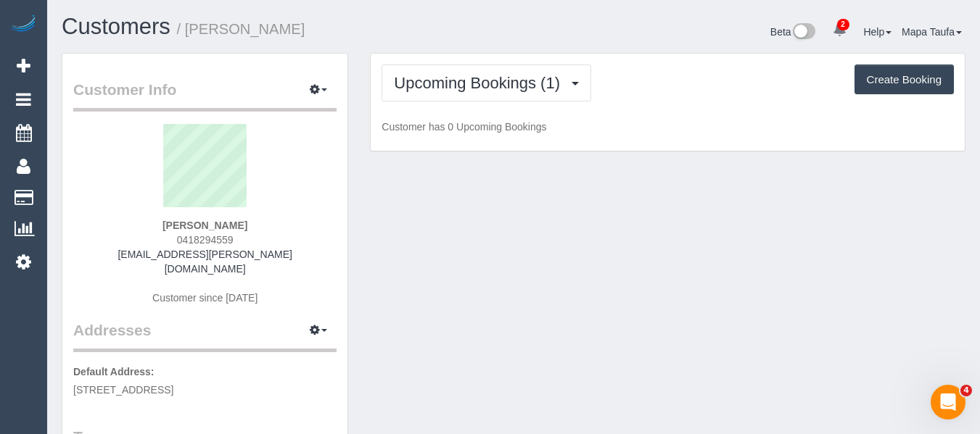
click at [641, 83] on div "Upcoming Bookings (1) Completed Bookings (1) Upcoming Bookings (1) Cancelled Bo…" at bounding box center [667, 83] width 572 height 37
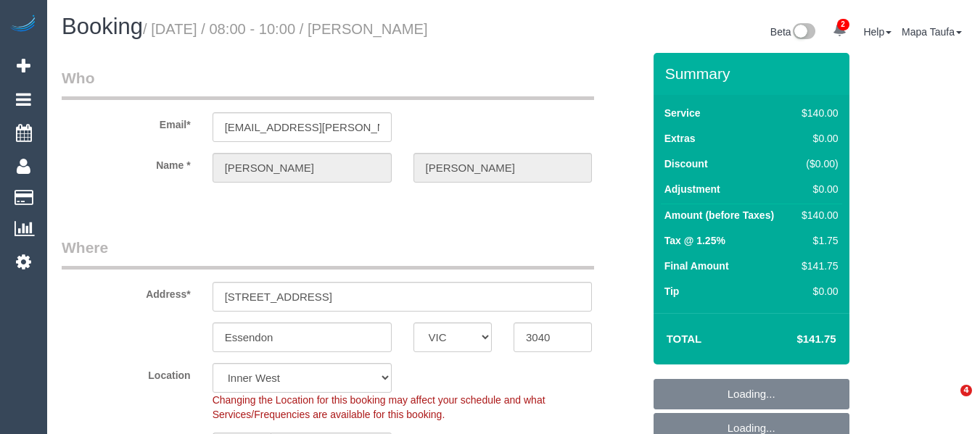
select select "VIC"
select select "number:28"
select select "number:16"
select select "number:19"
select select "number:24"
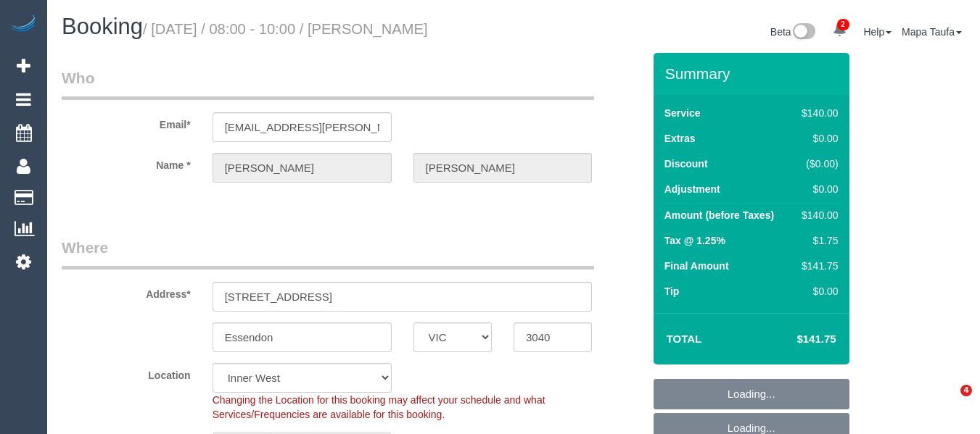
select select "number:12"
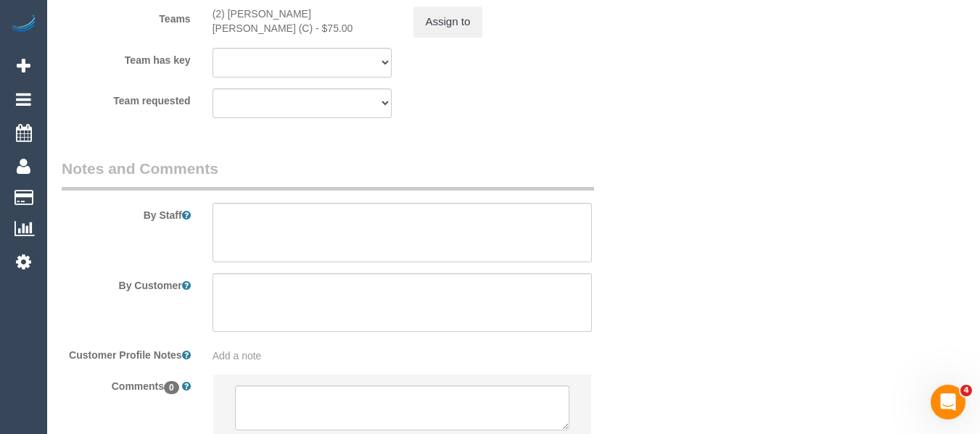
scroll to position [2469, 0]
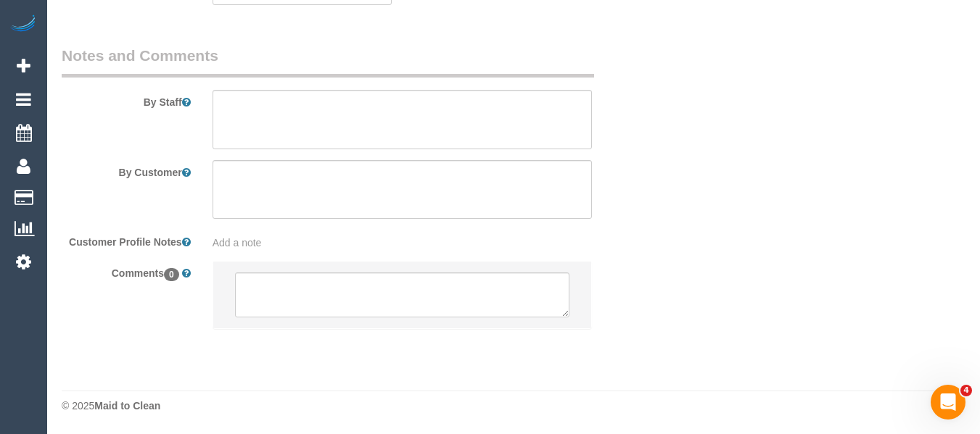
drag, startPoint x: 985, startPoint y: 44, endPoint x: 11, endPoint y: 28, distance: 973.9
click at [364, 310] on textarea at bounding box center [402, 295] width 335 height 45
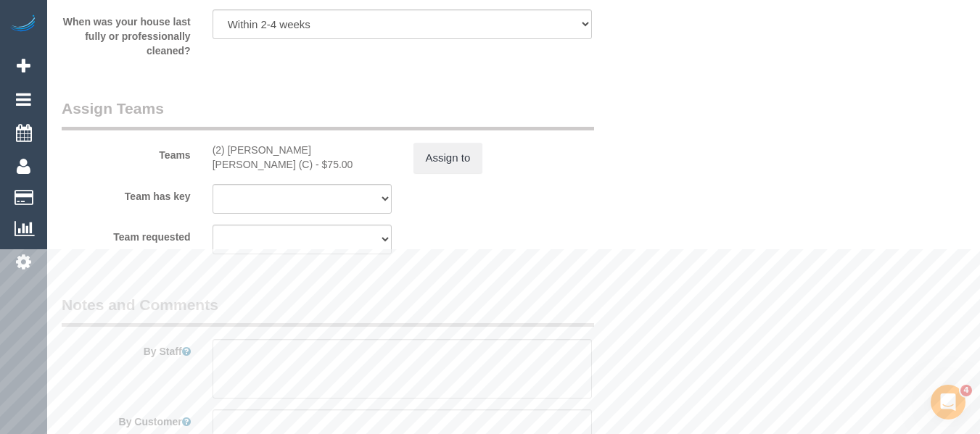
scroll to position [2106, 0]
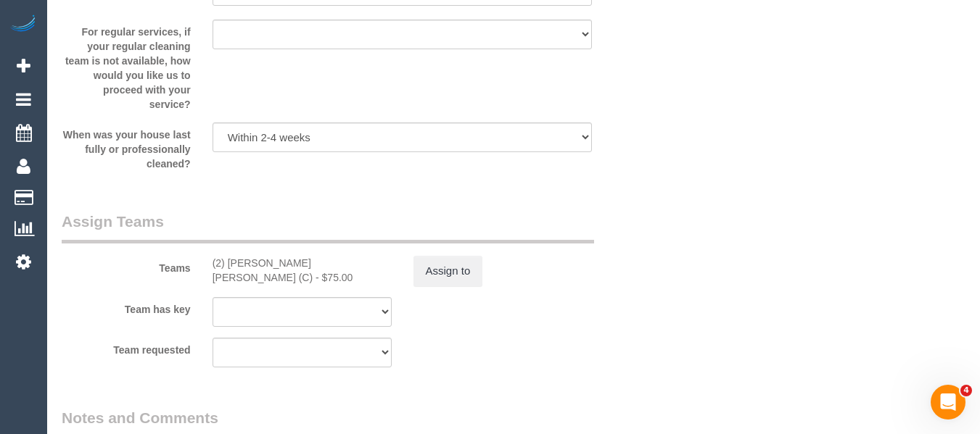
type textarea "Cleaner(s) Unassigned: Reason Unassigned: Contact via: Text Which message sent:…"
drag, startPoint x: 307, startPoint y: 262, endPoint x: 239, endPoint y: 262, distance: 68.9
click at [230, 262] on div "(2) [PERSON_NAME] [PERSON_NAME] (C) - $75.00" at bounding box center [301, 270] width 179 height 29
copy div "[PERSON_NAME] [PERSON_NAME] (C)"
click at [439, 270] on button "Assign to" at bounding box center [448, 271] width 70 height 30
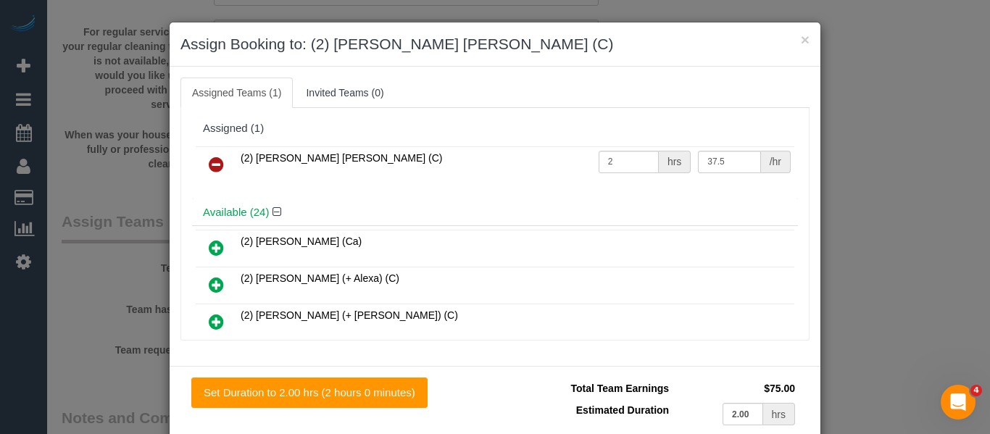
click at [220, 155] on link at bounding box center [216, 165] width 34 height 29
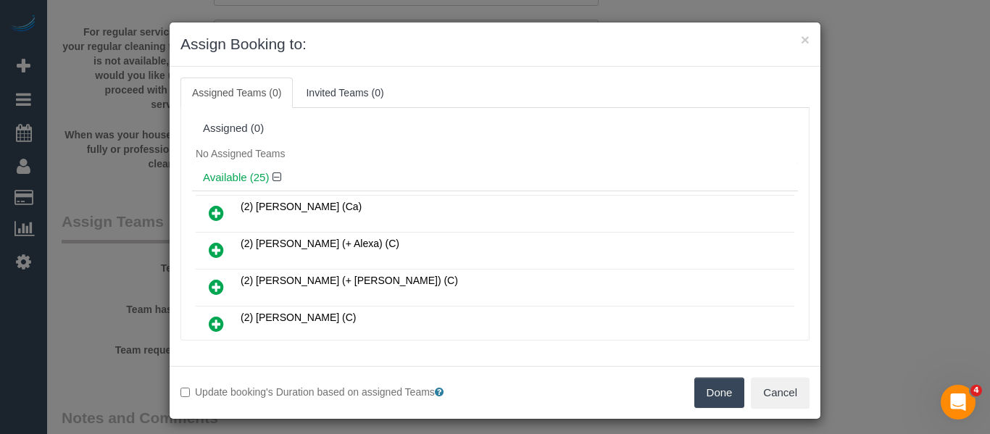
click at [701, 397] on button "Done" at bounding box center [720, 393] width 51 height 30
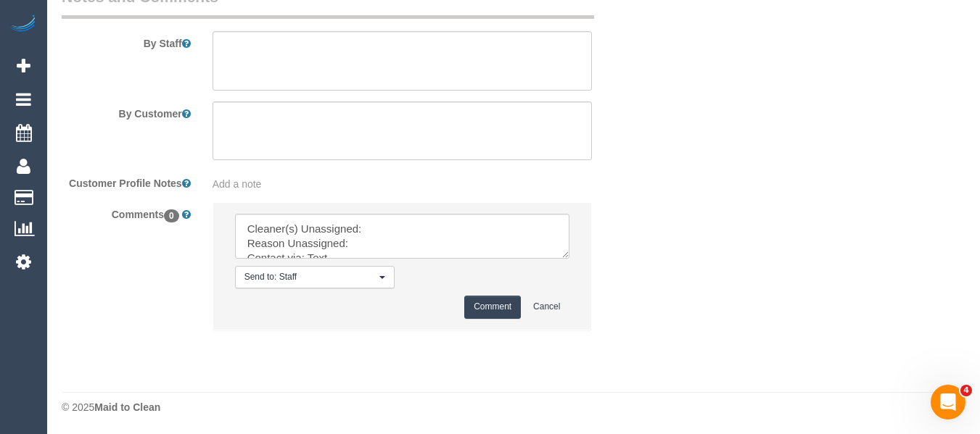
scroll to position [2529, 0]
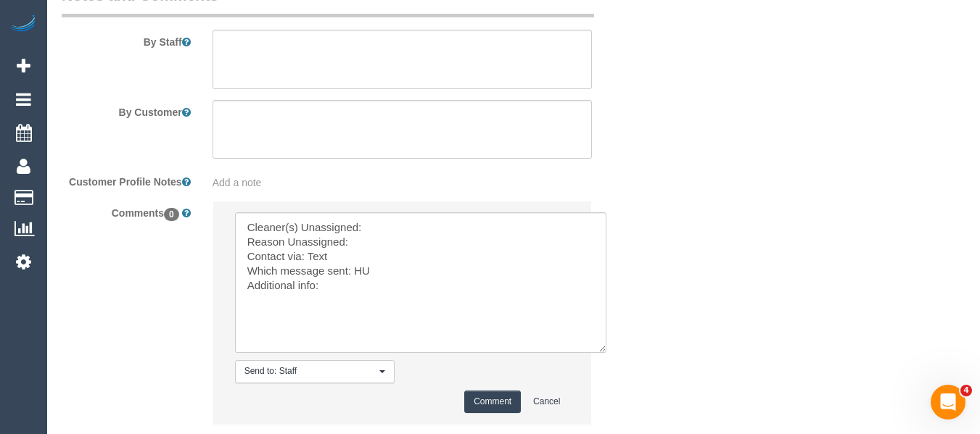
drag, startPoint x: 570, startPoint y: 292, endPoint x: 600, endPoint y: 350, distance: 65.2
click at [600, 350] on textarea at bounding box center [420, 282] width 371 height 141
click at [437, 242] on textarea at bounding box center [420, 282] width 371 height 141
click at [428, 231] on textarea at bounding box center [420, 282] width 371 height 141
paste textarea "[PERSON_NAME] [PERSON_NAME] (C)"
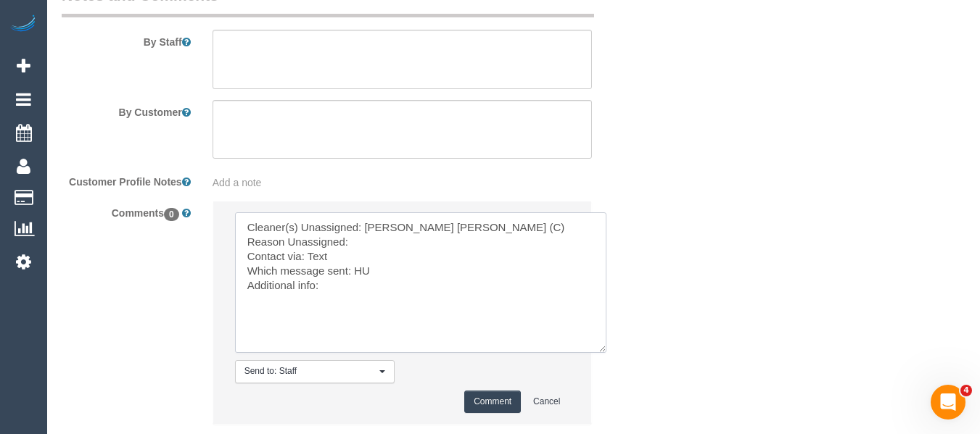
click at [384, 241] on textarea at bounding box center [420, 282] width 371 height 141
drag, startPoint x: 308, startPoint y: 299, endPoint x: 365, endPoint y: 286, distance: 58.0
click at [323, 295] on textarea at bounding box center [420, 282] width 371 height 141
click at [365, 286] on textarea at bounding box center [420, 282] width 371 height 141
click at [320, 250] on textarea at bounding box center [420, 282] width 371 height 141
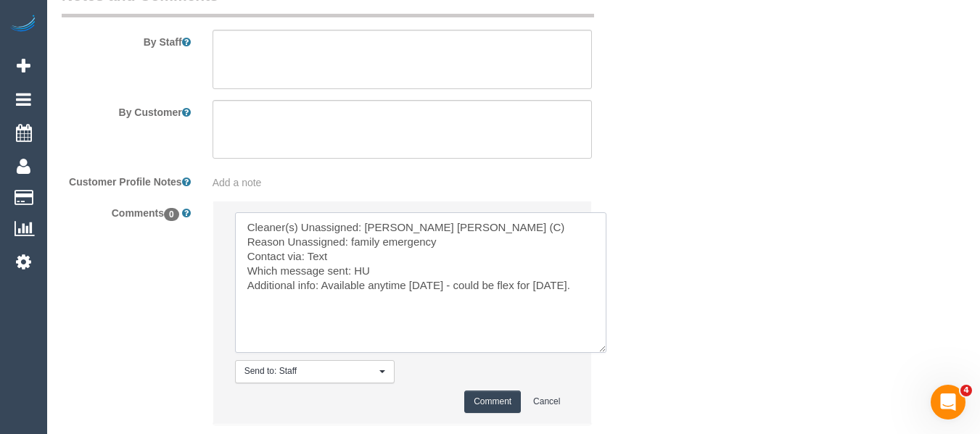
click at [320, 250] on textarea at bounding box center [420, 282] width 371 height 141
click at [360, 270] on textarea at bounding box center [420, 282] width 371 height 141
click at [558, 287] on textarea at bounding box center [420, 282] width 371 height 141
drag, startPoint x: 560, startPoint y: 288, endPoint x: 526, endPoint y: 286, distance: 33.4
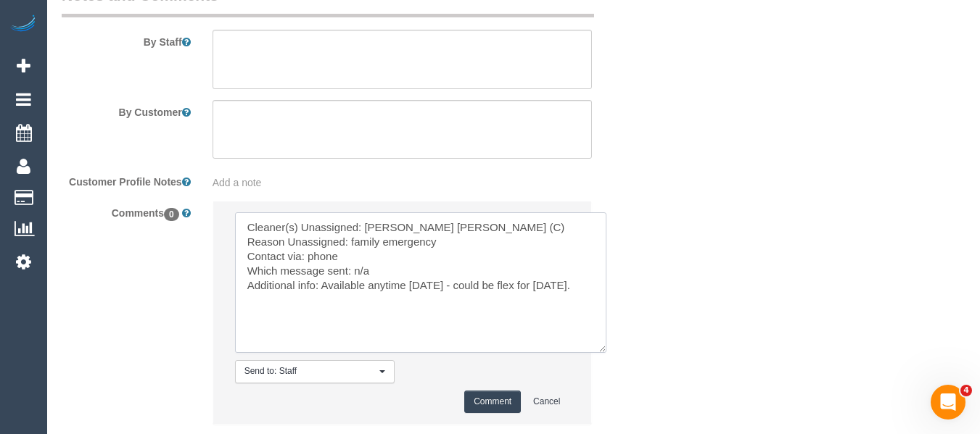
click at [526, 286] on textarea at bounding box center [420, 282] width 371 height 141
type textarea "Cleaner(s) Unassigned: [PERSON_NAME] [PERSON_NAME] (C) Reason Unassigned: famil…"
click at [473, 397] on button "Comment" at bounding box center [492, 402] width 57 height 22
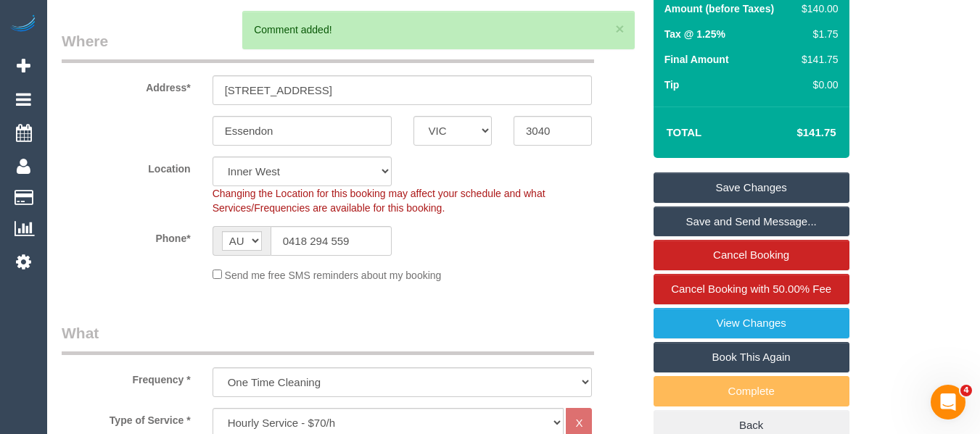
scroll to position [116, 0]
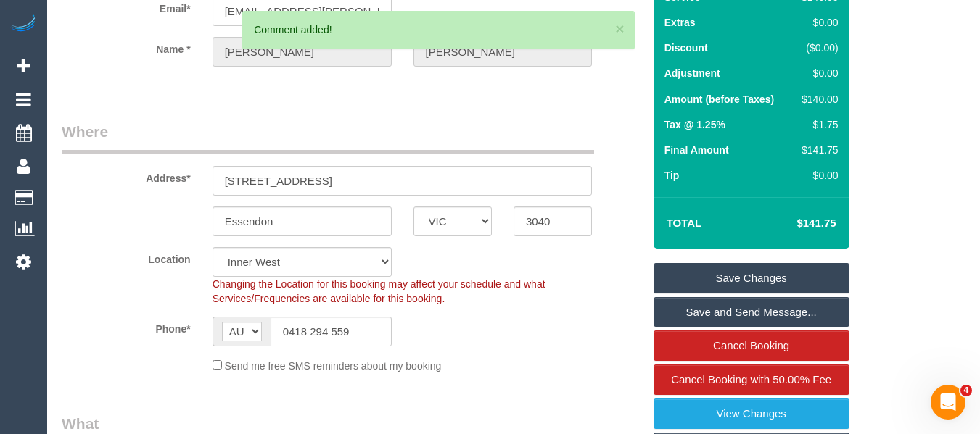
click at [754, 271] on link "Save Changes" at bounding box center [751, 278] width 196 height 30
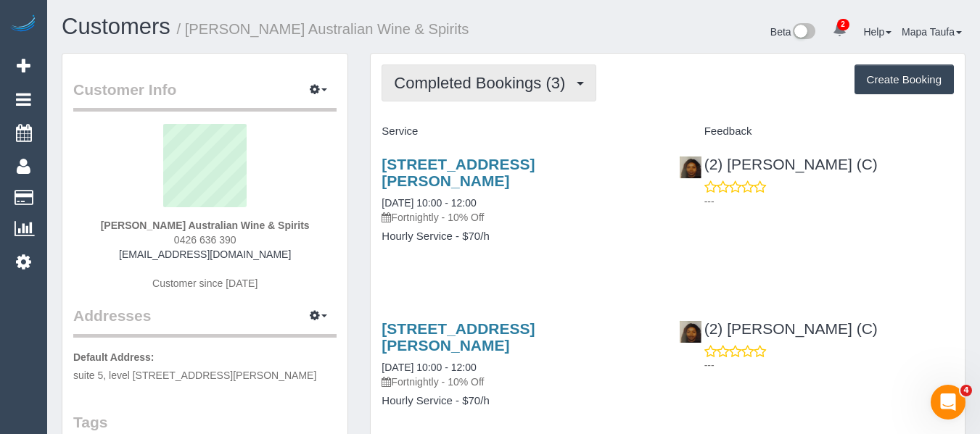
click at [529, 86] on span "Completed Bookings (3)" at bounding box center [483, 83] width 178 height 18
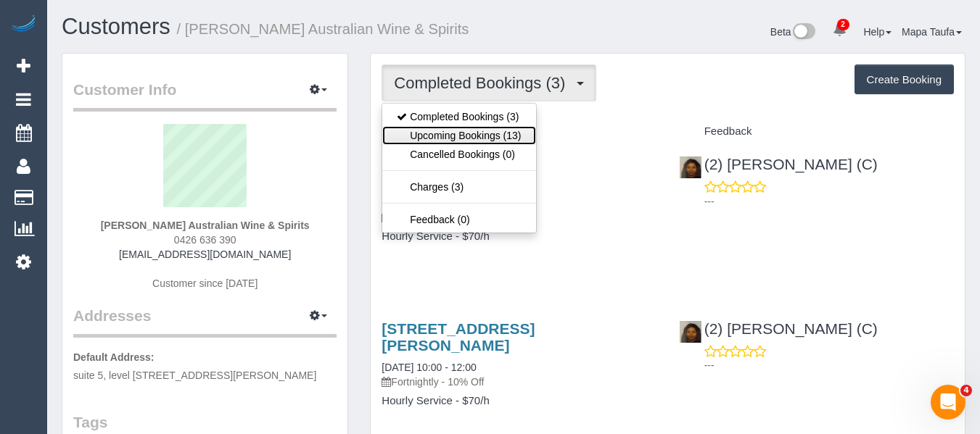
click at [498, 136] on link "Upcoming Bookings (13)" at bounding box center [458, 135] width 153 height 19
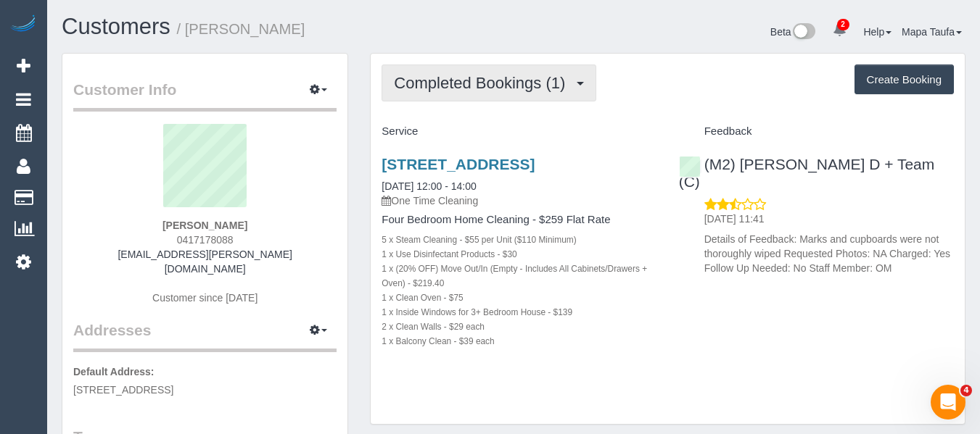
click at [457, 80] on span "Completed Bookings (1)" at bounding box center [483, 83] width 178 height 18
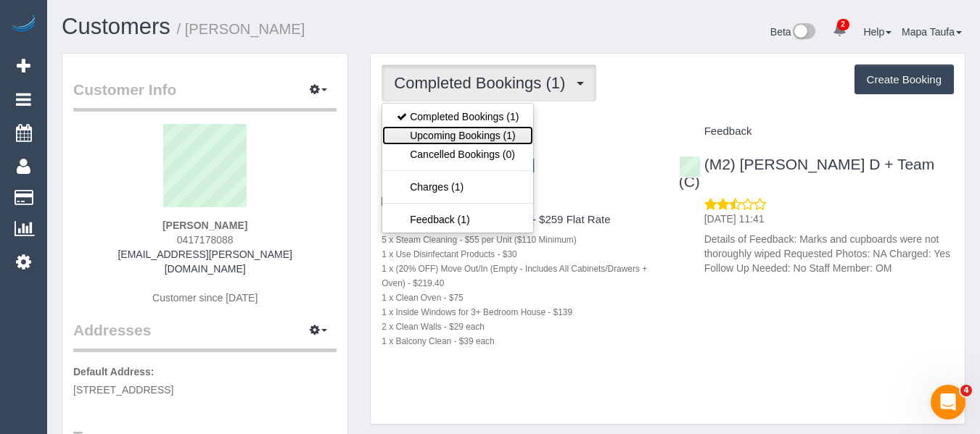
click at [465, 129] on link "Upcoming Bookings (1)" at bounding box center [457, 135] width 151 height 19
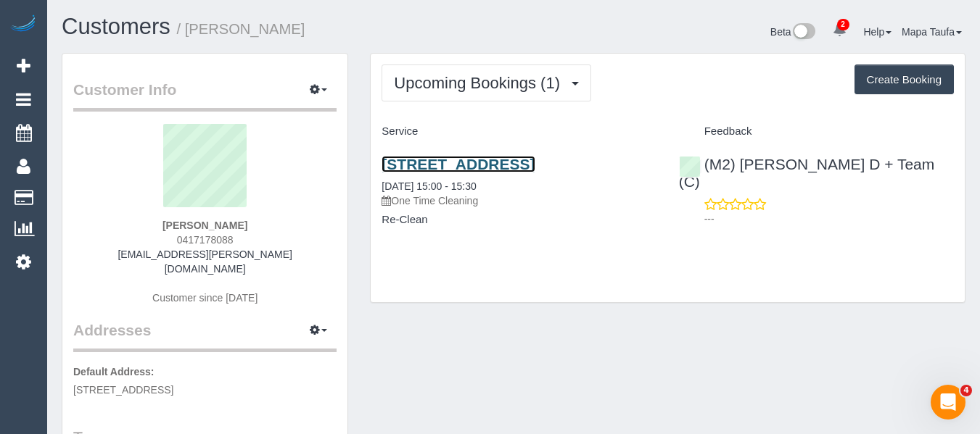
click at [458, 169] on link "[STREET_ADDRESS]" at bounding box center [457, 164] width 153 height 17
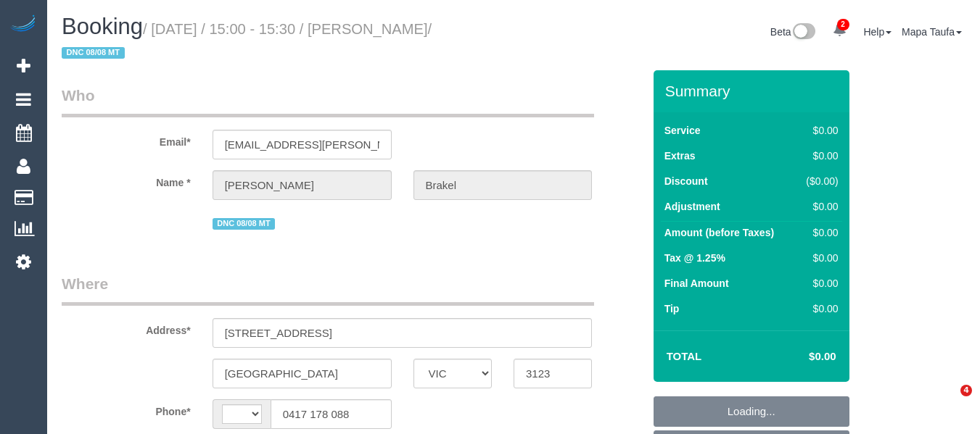
select select "VIC"
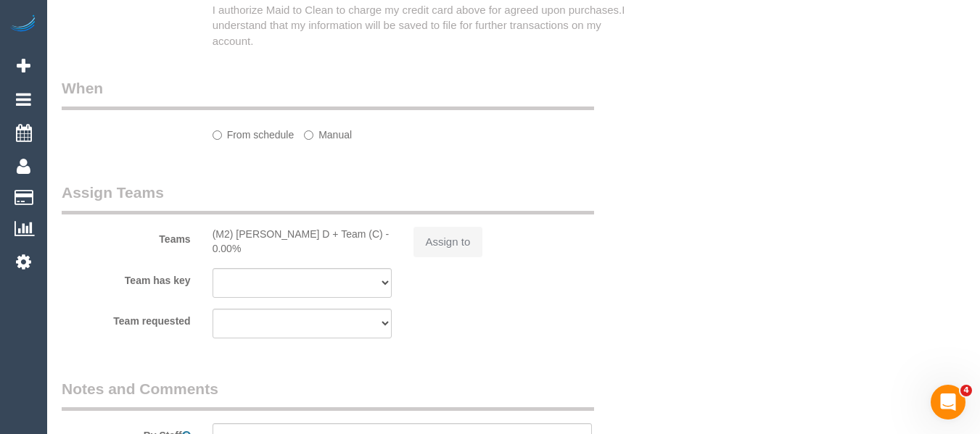
select select "string:stripe-pm_1Rq0a12GScqysDRVK0l8yW5w"
select select "number:27"
select select "number:14"
select select "number:19"
select select "number:24"
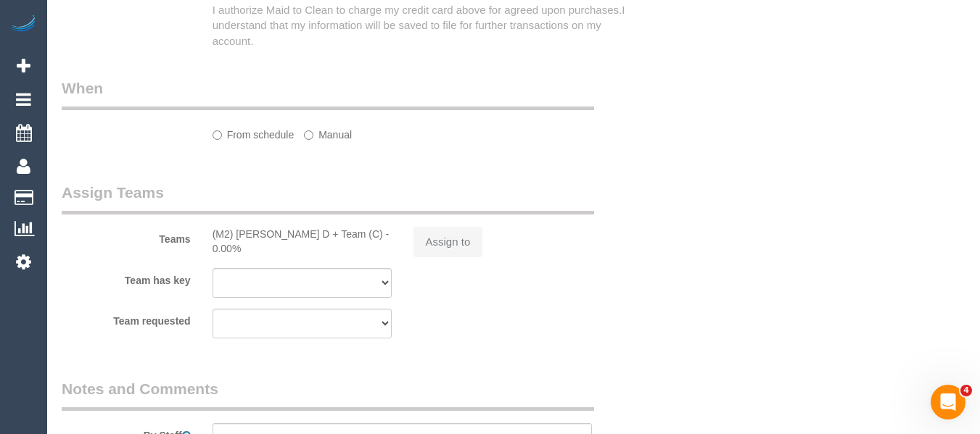
select select "number:26"
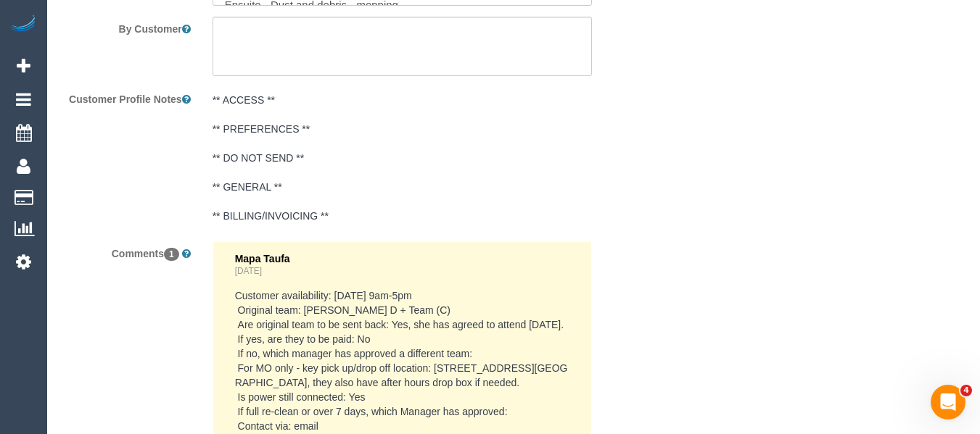
select select "string:AU"
select select "object:804"
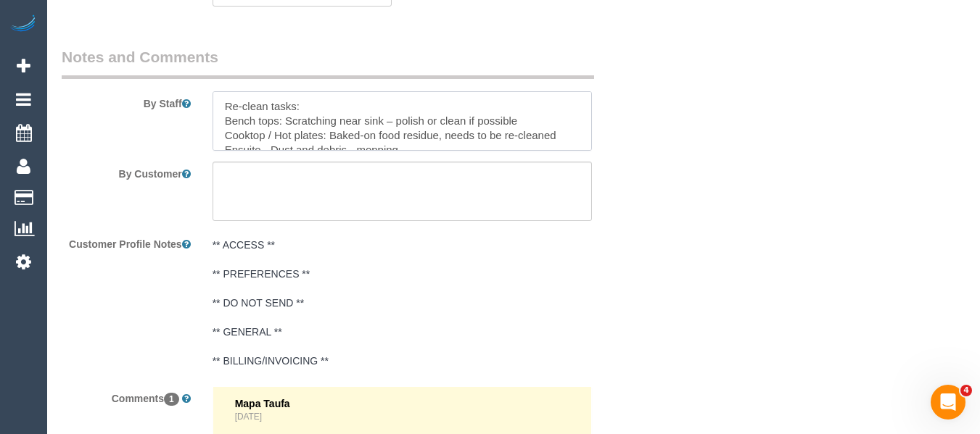
click at [348, 100] on textarea at bounding box center [402, 120] width 380 height 59
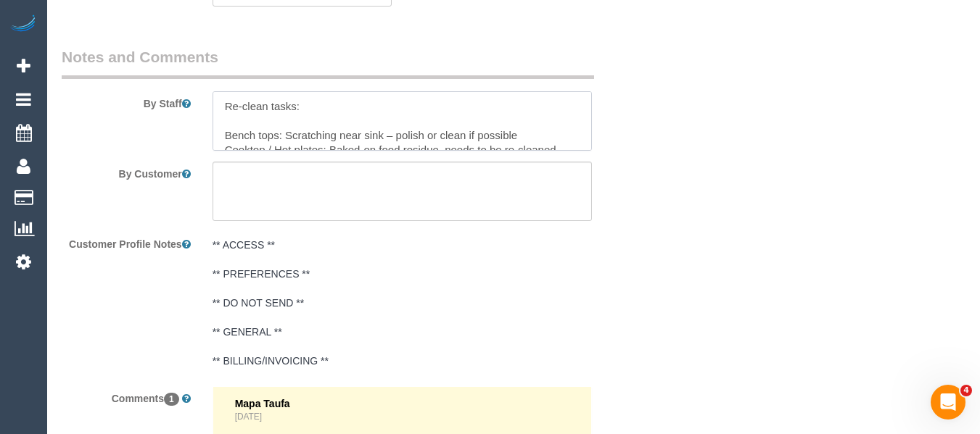
paste textarea "fronts of cupboards in kitchen need to be wiped down again as wel"
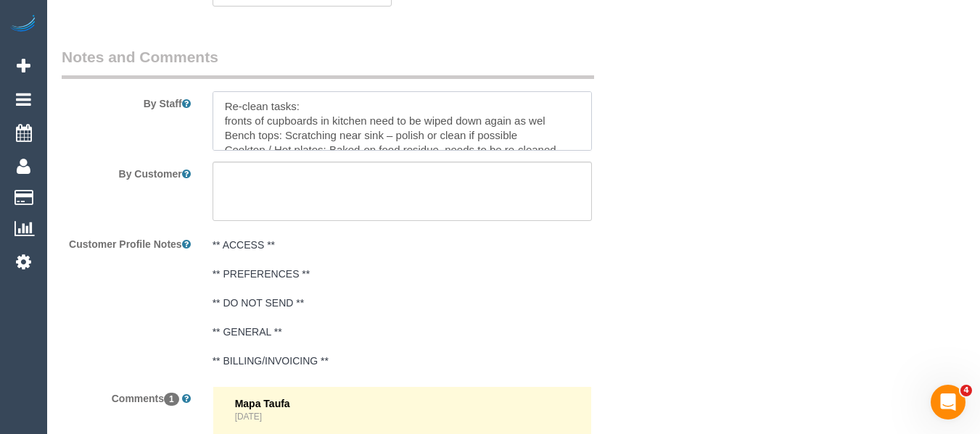
drag, startPoint x: 550, startPoint y: 120, endPoint x: 473, endPoint y: 117, distance: 76.9
click at [473, 117] on textarea at bounding box center [402, 120] width 380 height 59
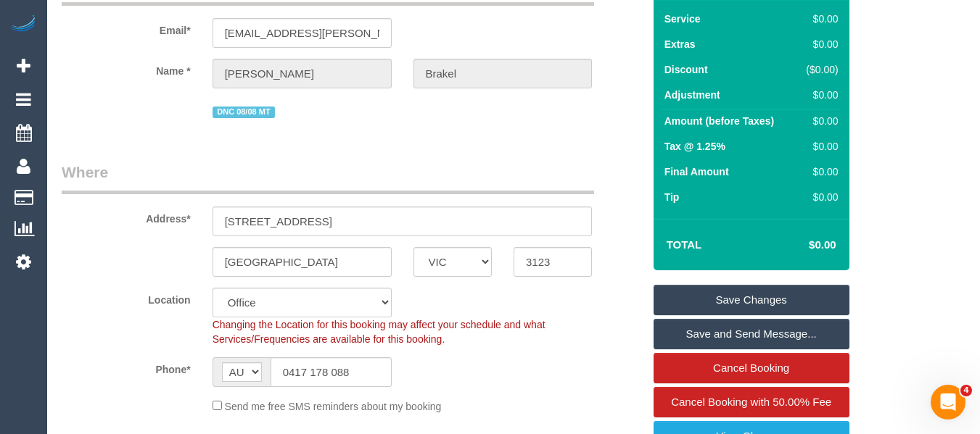
scroll to position [62, 0]
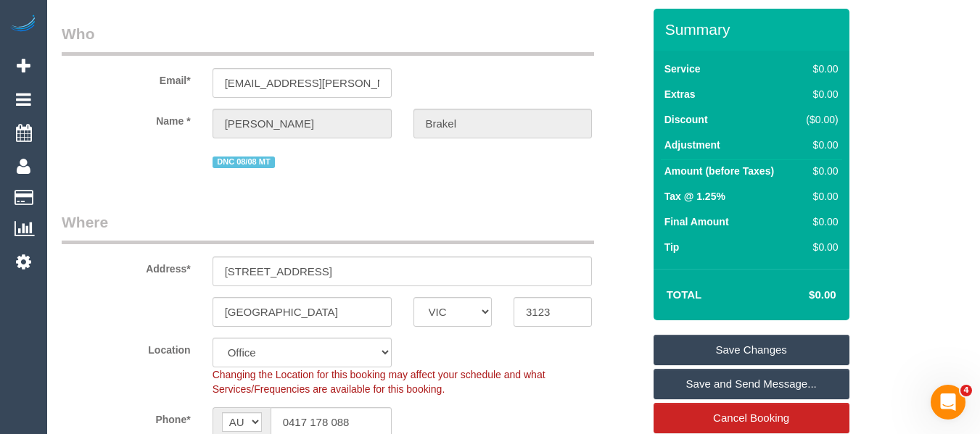
type textarea "Re-clean tasks: fronts of cupboards in kitchen need to be wiped down Bench tops…"
click at [705, 331] on div "Summary Service $0.00 Extras $0.00 Discount ($0.00) Adjustment $0.00 Amount (be…" at bounding box center [751, 306] width 196 height 595
click at [708, 352] on link "Save Changes" at bounding box center [751, 350] width 196 height 30
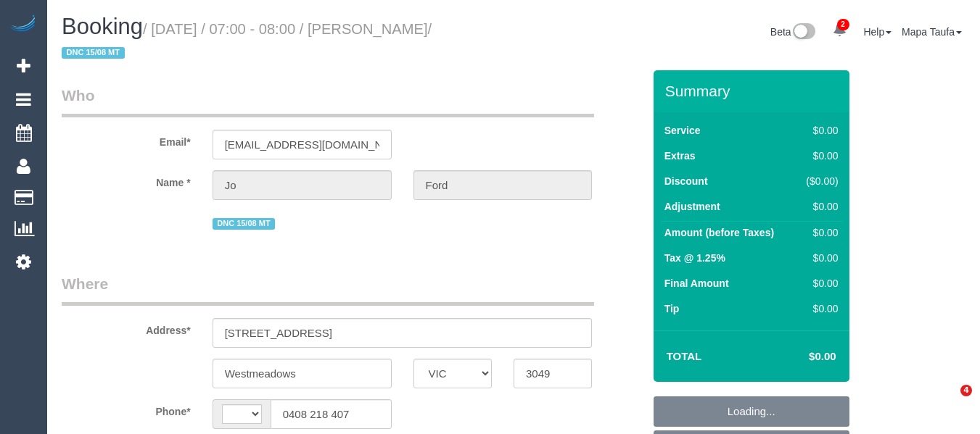
select select "VIC"
select select "object:397"
select select "string:AU"
select select "string:stripe-pm_1RtIlV2GScqysDRVLkxjzZLq"
select select "number:28"
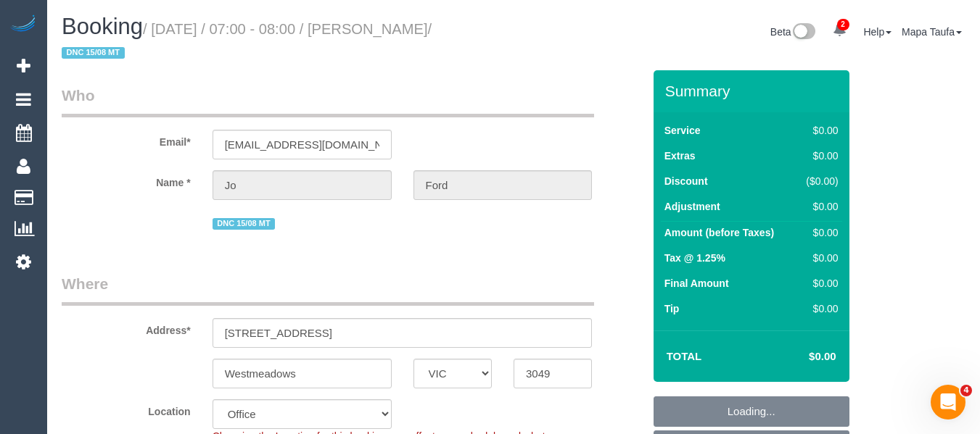
select select "number:14"
select select "number:19"
select select "number:25"
select select "number:33"
select select "number:26"
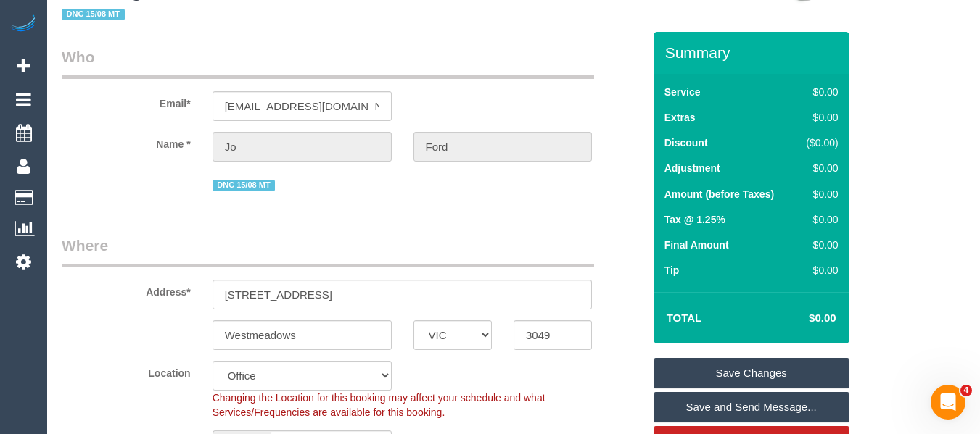
scroll to position [73, 0]
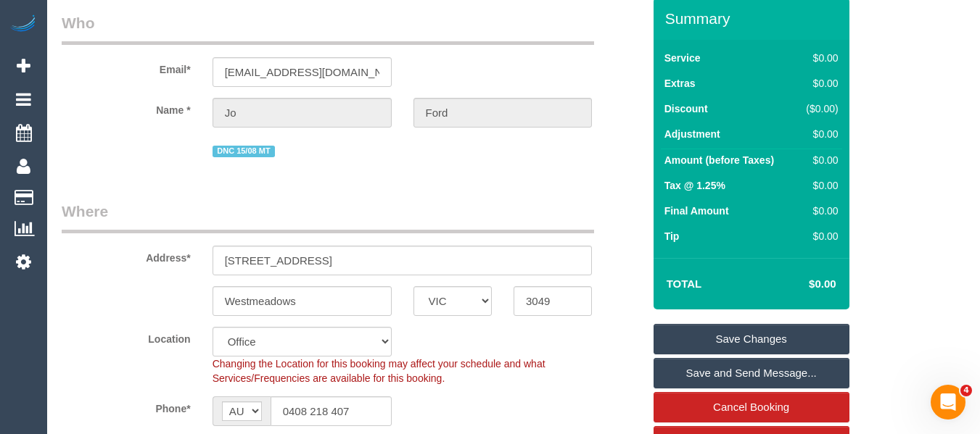
click at [349, 412] on sui-booking-location "Location Office City East (North) East (South) Inner East Inner North (East) In…" at bounding box center [352, 390] width 581 height 126
drag, startPoint x: 349, startPoint y: 412, endPoint x: 354, endPoint y: 394, distance: 17.9
click at [349, 410] on sui-booking-location "Location Office City East (North) East (South) Inner East Inner North (East) In…" at bounding box center [352, 390] width 581 height 126
click at [354, 397] on input "0408 218 407" at bounding box center [330, 412] width 121 height 30
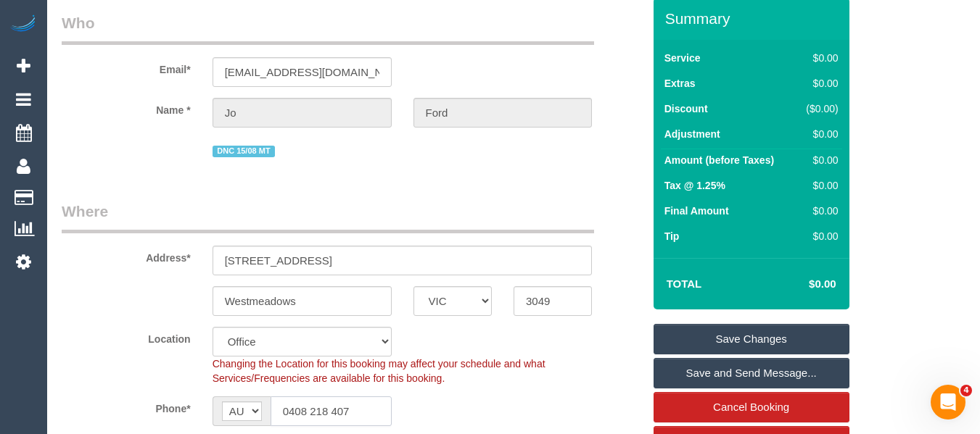
click at [354, 397] on input "0408 218 407" at bounding box center [330, 412] width 121 height 30
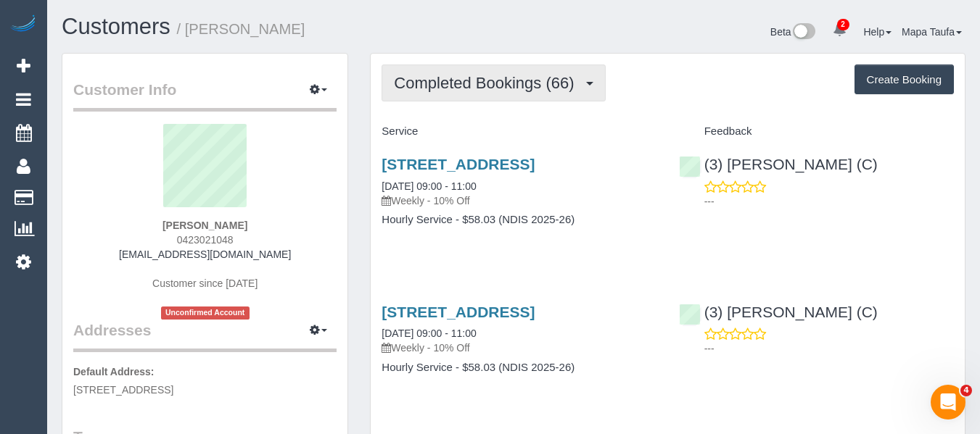
click at [465, 73] on button "Completed Bookings (66)" at bounding box center [492, 83] width 223 height 37
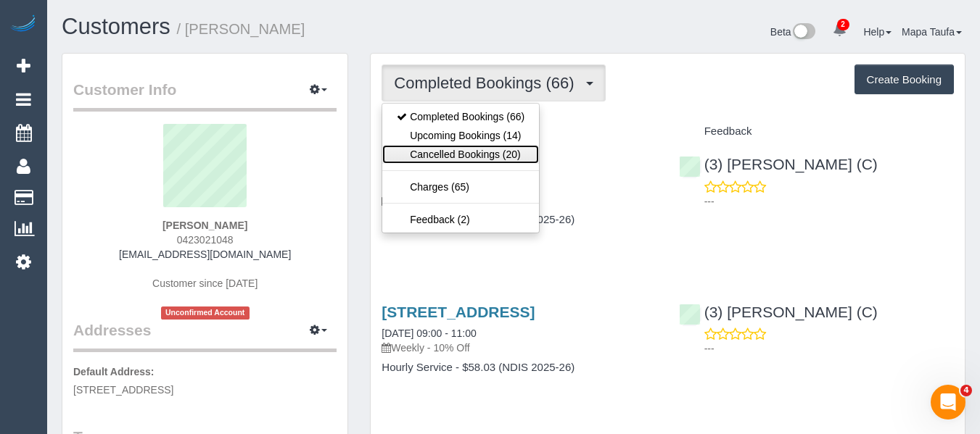
click at [467, 149] on link "Cancelled Bookings (20)" at bounding box center [460, 154] width 157 height 19
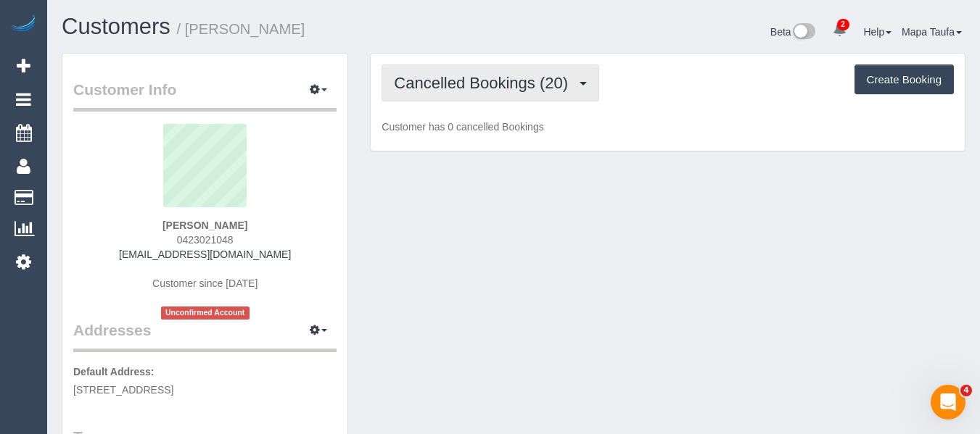
click at [467, 94] on button "Cancelled Bookings (20)" at bounding box center [490, 83] width 218 height 37
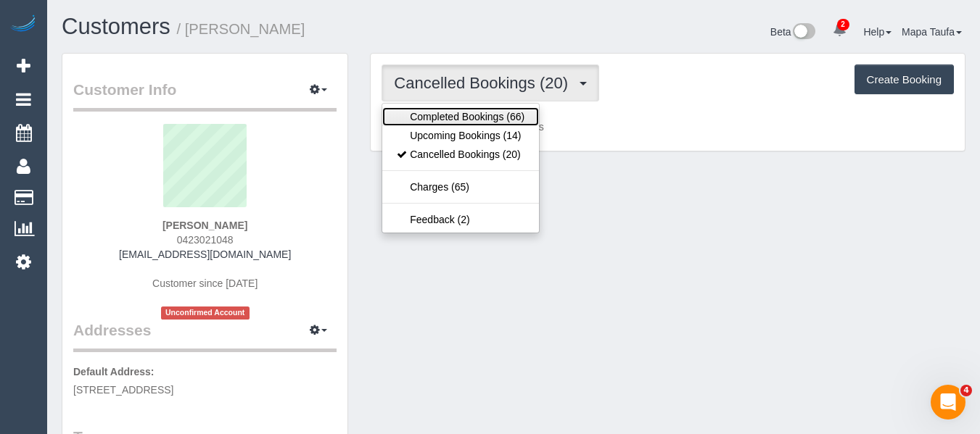
click at [467, 124] on link "Completed Bookings (66)" at bounding box center [460, 116] width 157 height 19
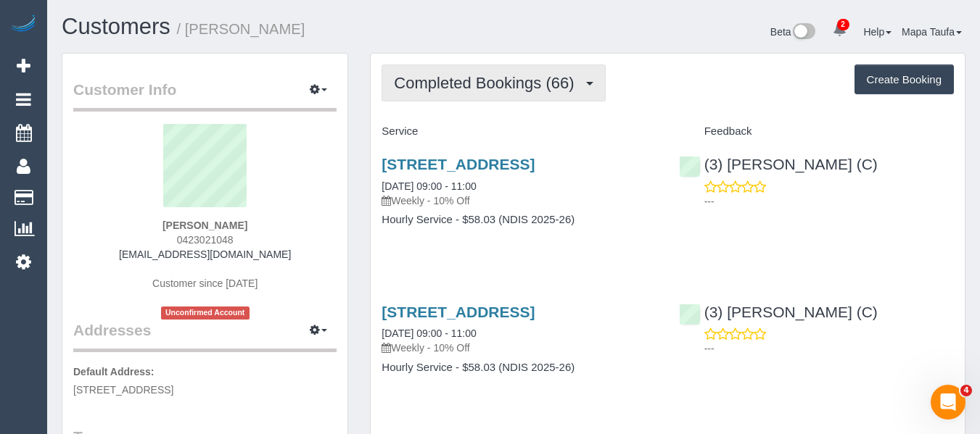
click at [481, 81] on span "Completed Bookings (66)" at bounding box center [487, 83] width 187 height 18
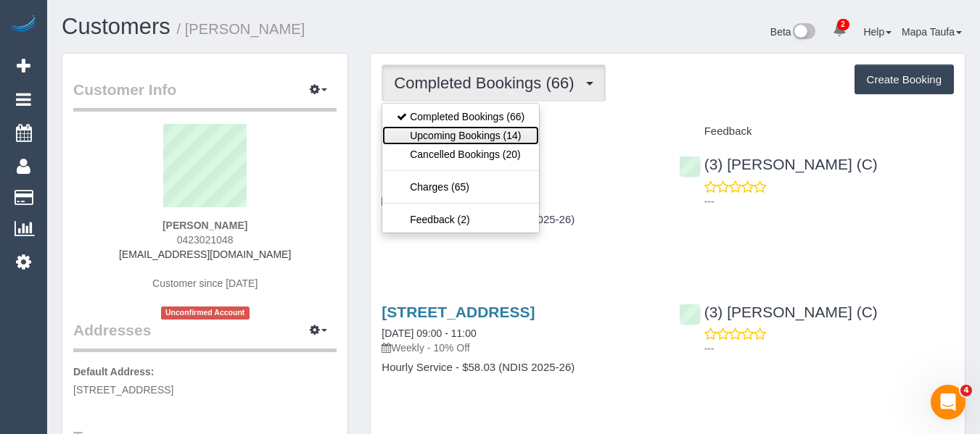
click at [479, 128] on link "Upcoming Bookings (14)" at bounding box center [460, 135] width 157 height 19
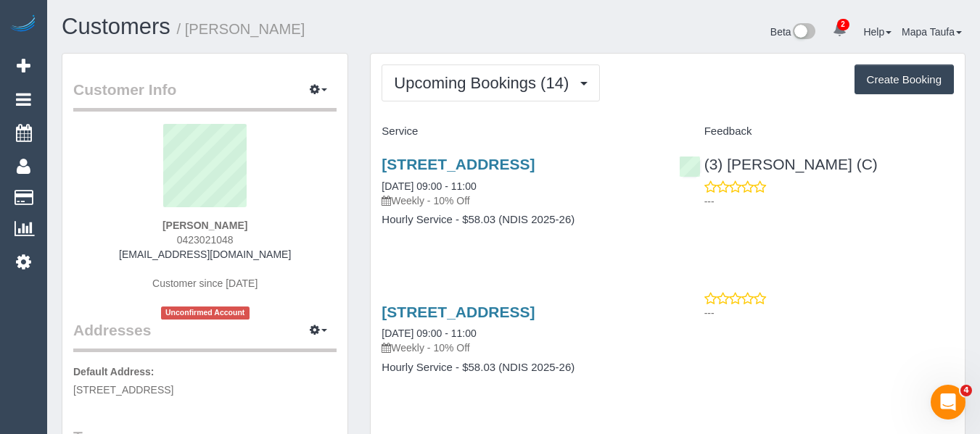
scroll to position [73, 0]
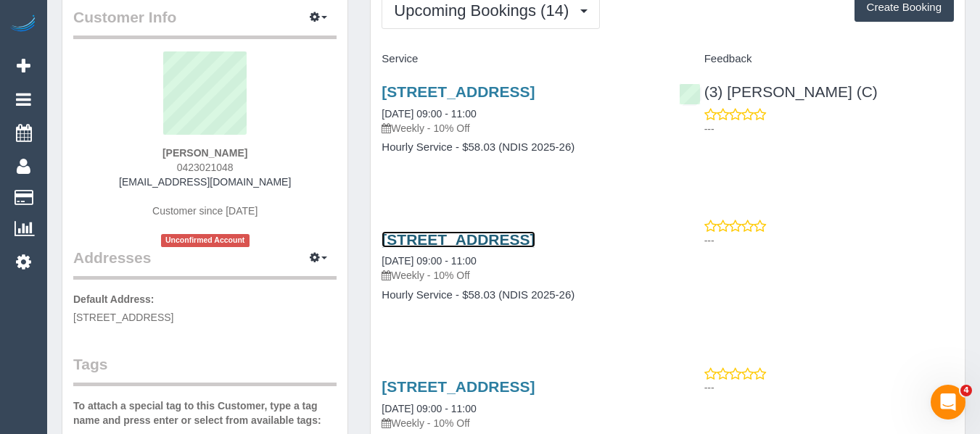
click at [478, 237] on link "64 Duke Street, Richmond, VIC 3121" at bounding box center [457, 239] width 153 height 17
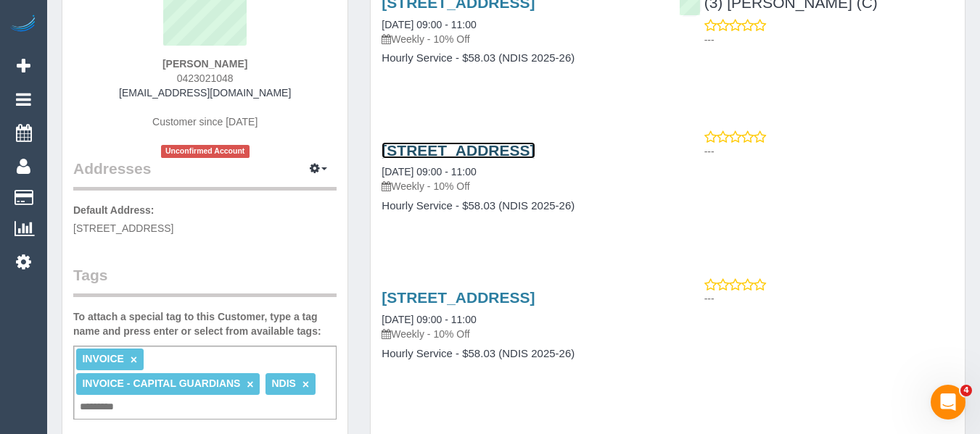
scroll to position [290, 0]
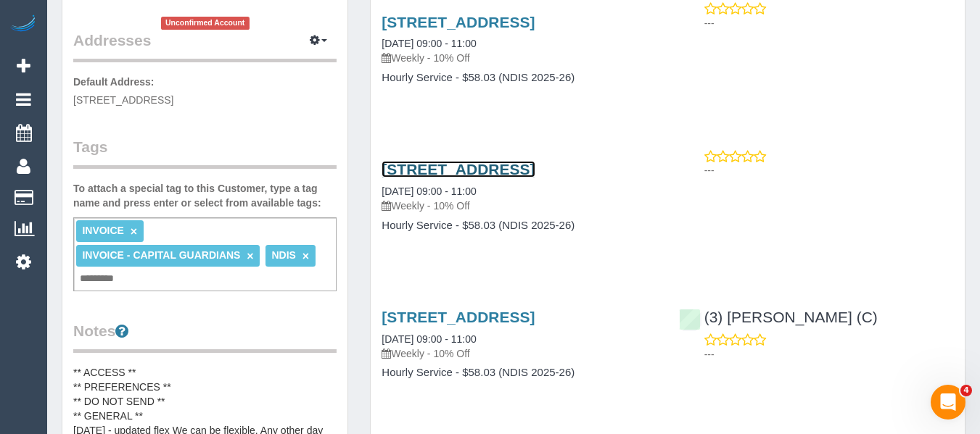
click at [526, 172] on link "64 Duke Street, Richmond, VIC 3121" at bounding box center [457, 169] width 153 height 17
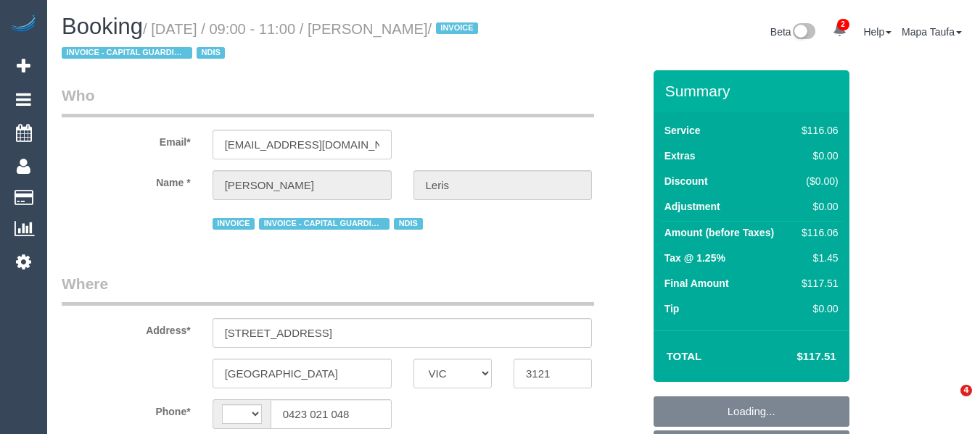
select select "VIC"
select select "number:28"
select select "number:14"
select select "number:19"
select select "number:36"
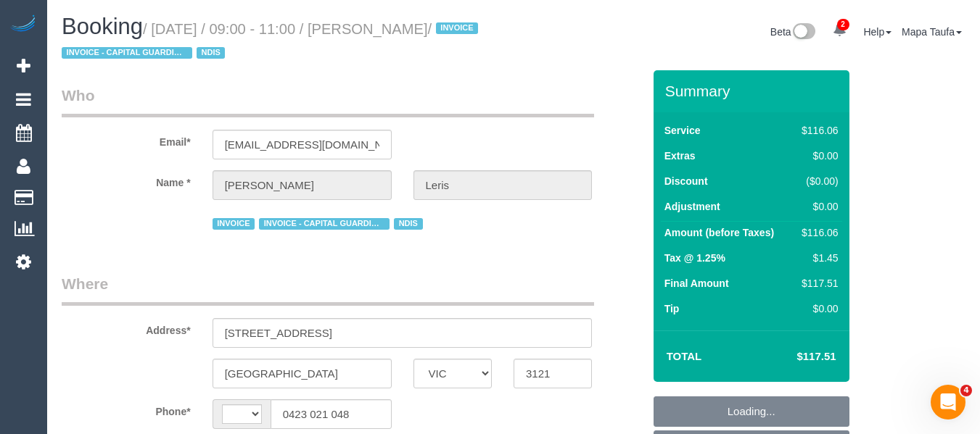
select select "number:35"
select select "object:468"
select select "string:AU"
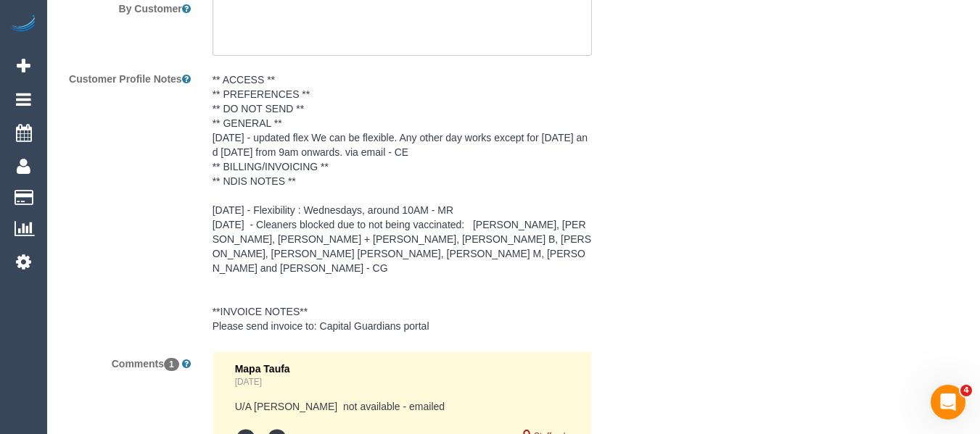
scroll to position [2467, 0]
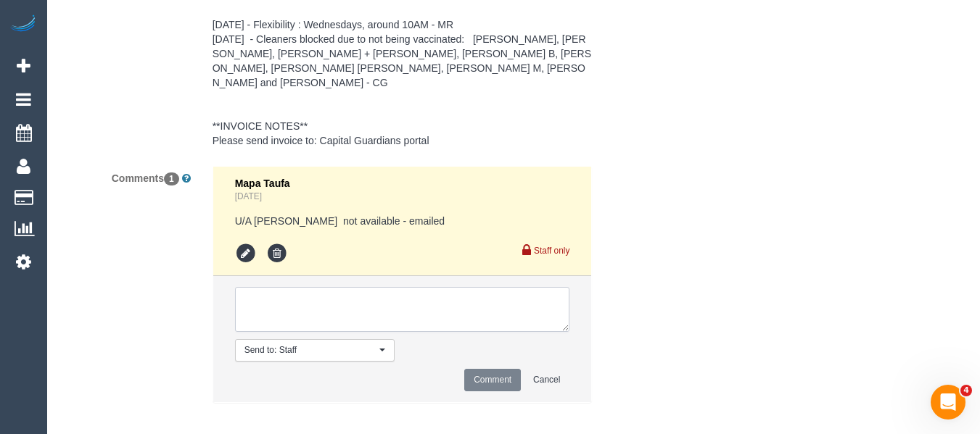
click at [336, 293] on textarea at bounding box center [402, 309] width 335 height 45
paste textarea "[DATE], [DATE], [DATE] work between 9am - 4 pm."
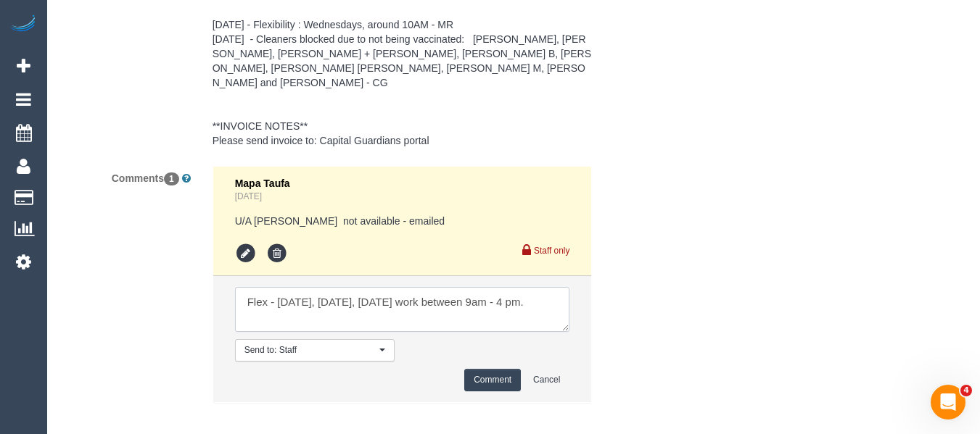
type textarea "Flex - [DATE], [DATE], [DATE] work between 9am - 4 pm."
click at [486, 369] on button "Comment" at bounding box center [492, 380] width 57 height 22
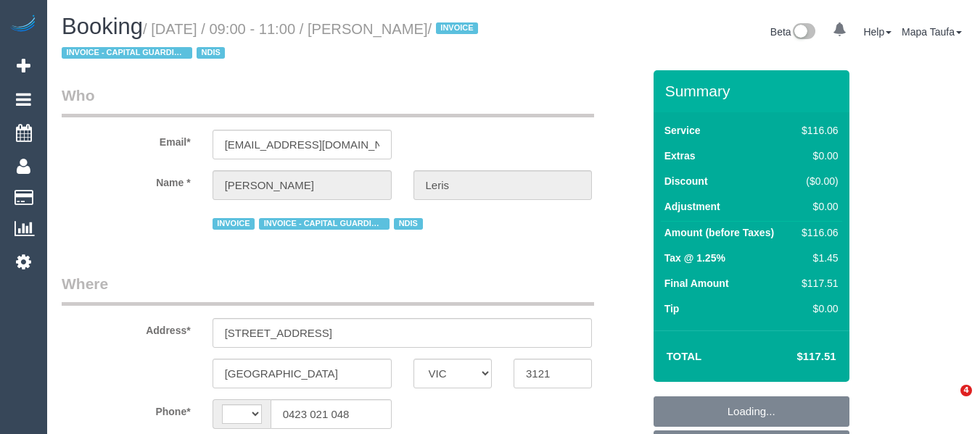
select select "VIC"
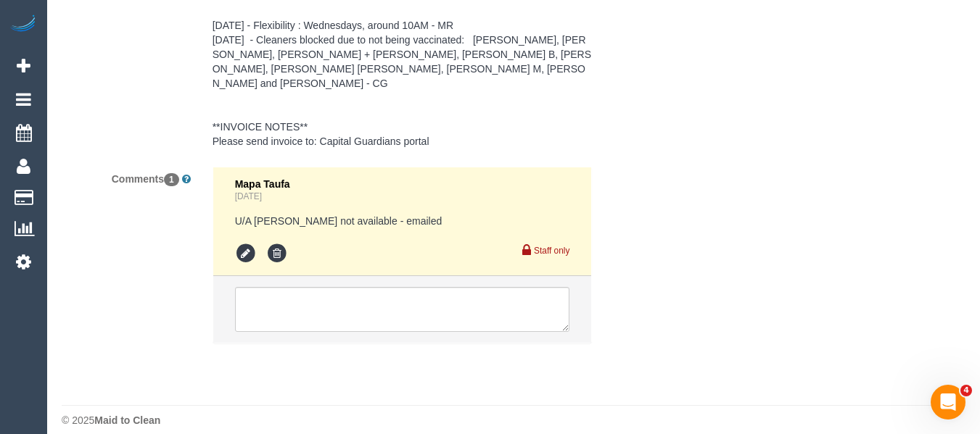
select select "string:AU"
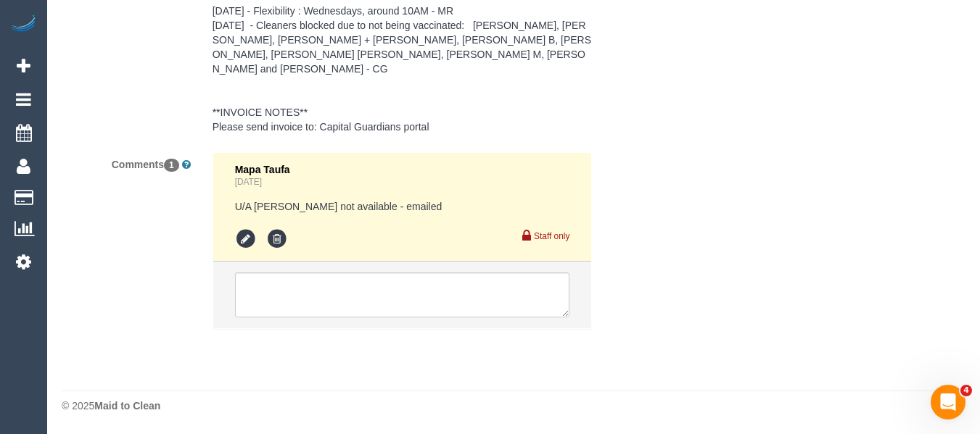
select select "object:778"
select select "number:28"
select select "number:14"
select select "number:19"
select select "number:36"
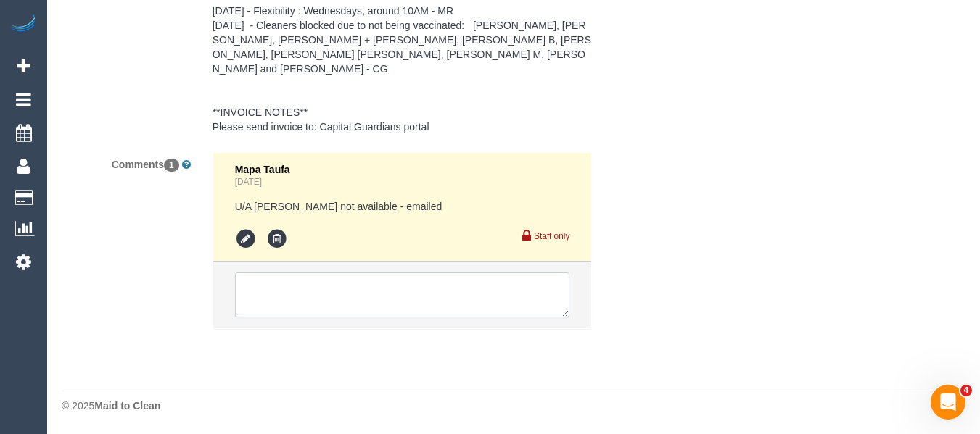
select select "number:35"
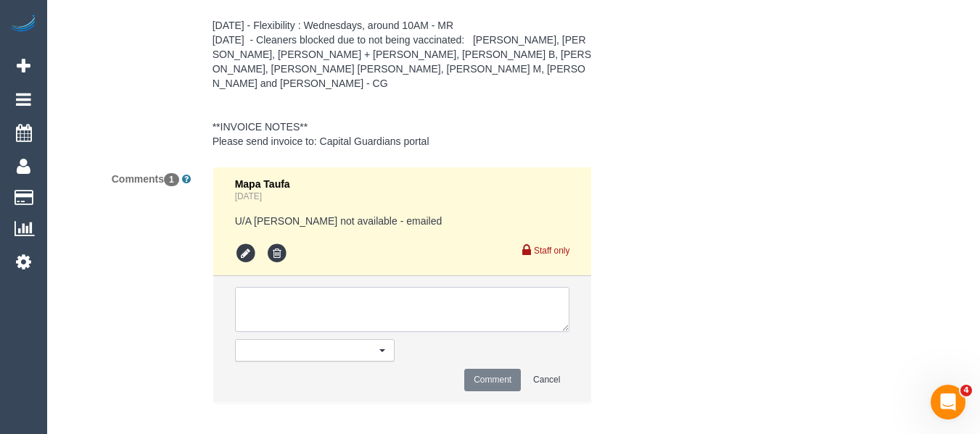
click at [353, 293] on textarea at bounding box center [402, 309] width 335 height 45
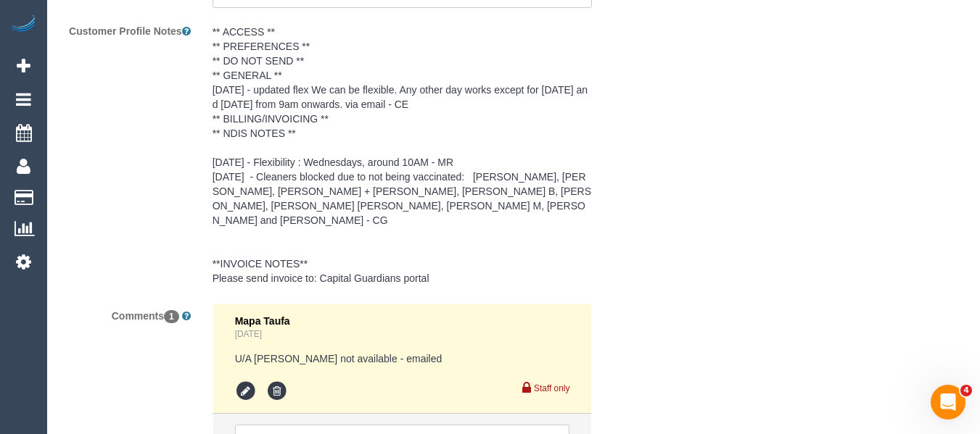
scroll to position [2466, 0]
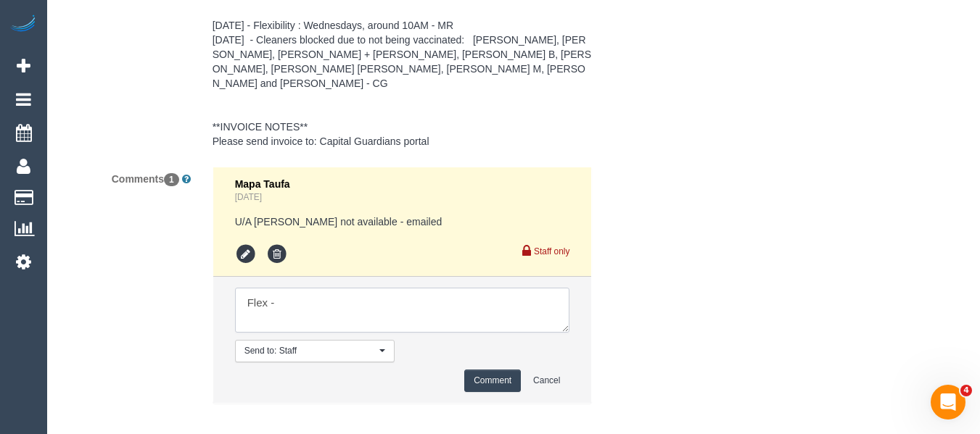
paste textarea "Monday, Wednesday, Thursday work between 9am - 4 pm."
type textarea "Flex - Monday, Wednesday, Thursday work between 9am - 4 pm."
click at [483, 370] on button "Comment" at bounding box center [492, 381] width 57 height 22
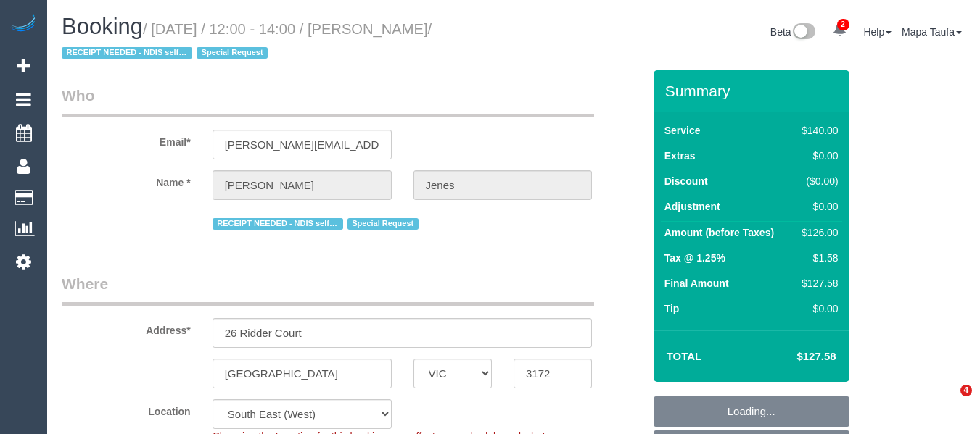
select select "VIC"
select select "object:2863"
select select "number:29"
select select "number:14"
select select "number:19"
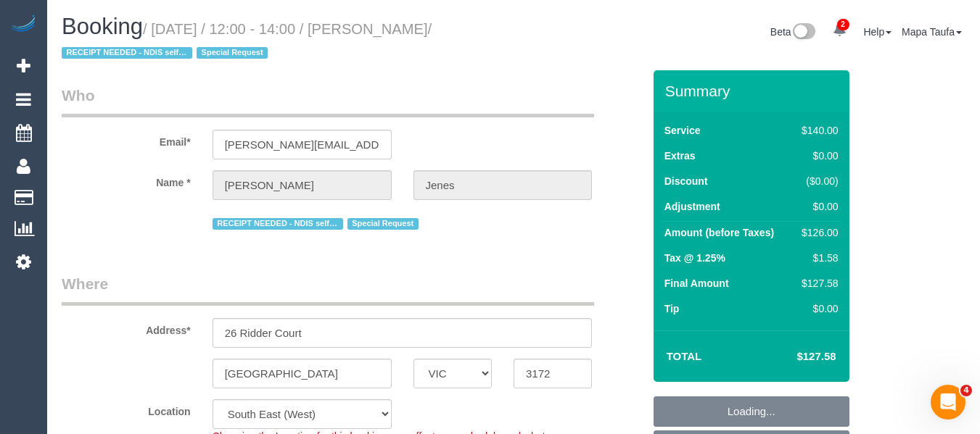
select select "number:36"
select select "number:34"
select select "string:stripe-pm_1R3Rgt2GScqysDRViSPMqNi6"
select select "spot1"
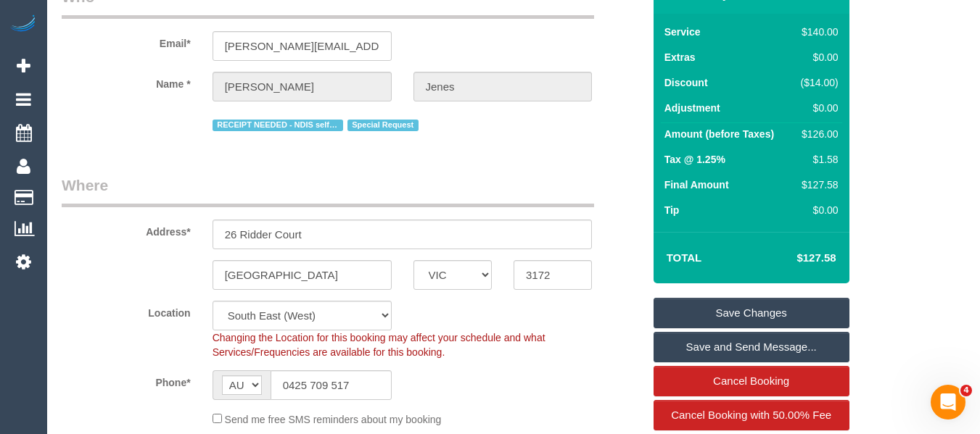
scroll to position [133, 0]
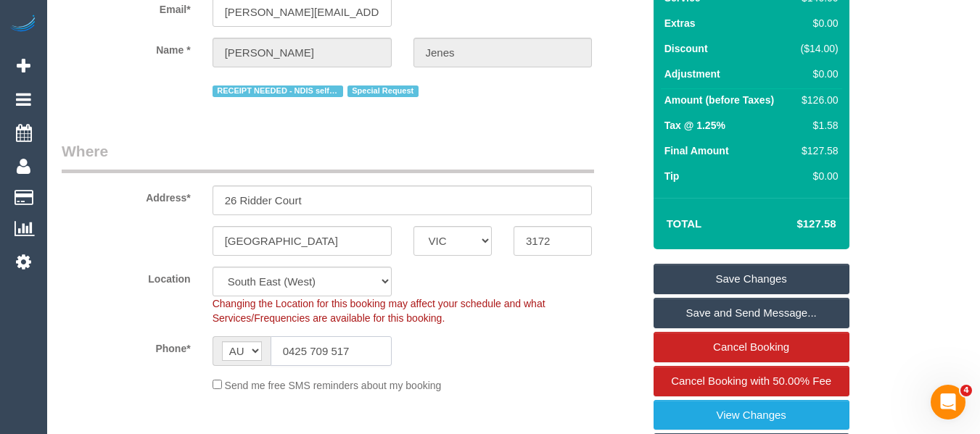
click at [352, 347] on input "0425 709 517" at bounding box center [330, 351] width 121 height 30
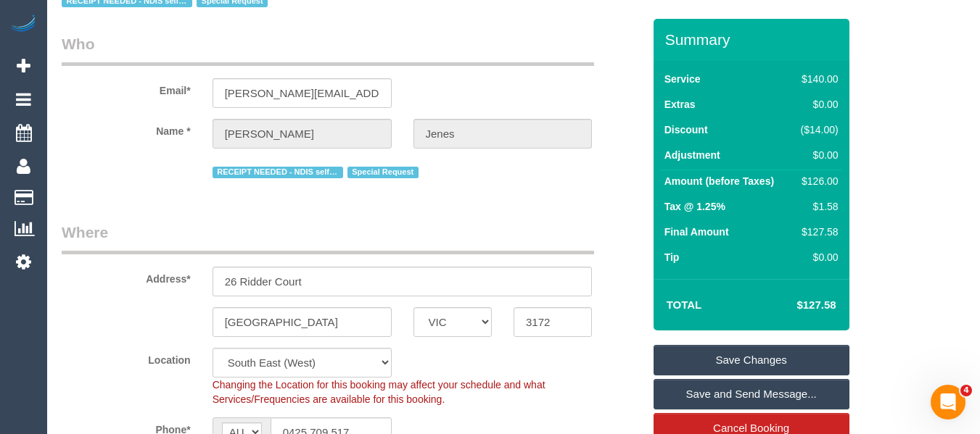
scroll to position [0, 0]
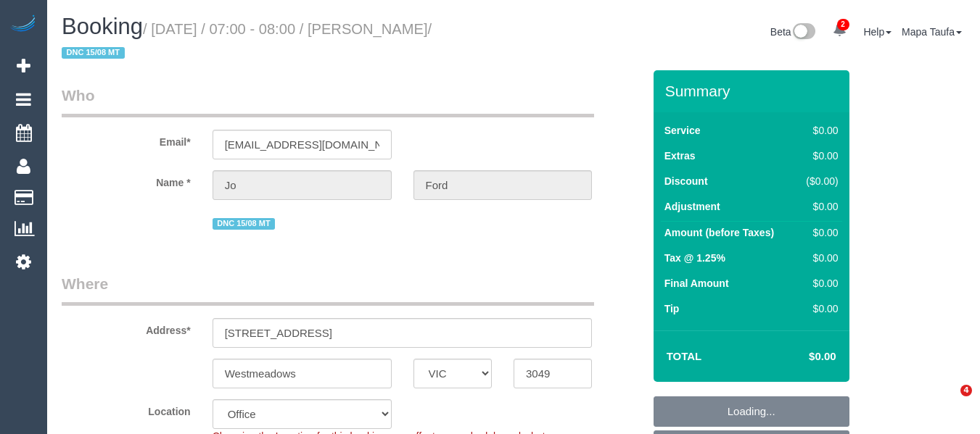
select select "VIC"
select select "number:28"
select select "number:14"
select select "number:19"
select select "number:25"
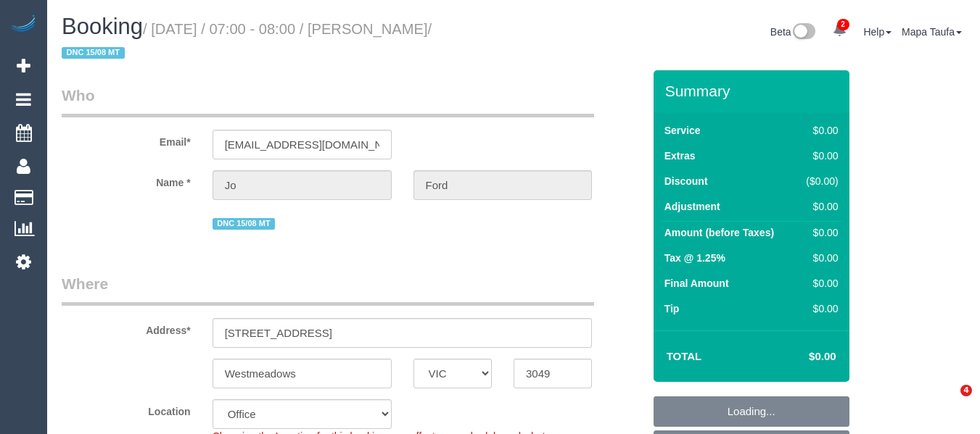
select select "number:33"
select select "number:26"
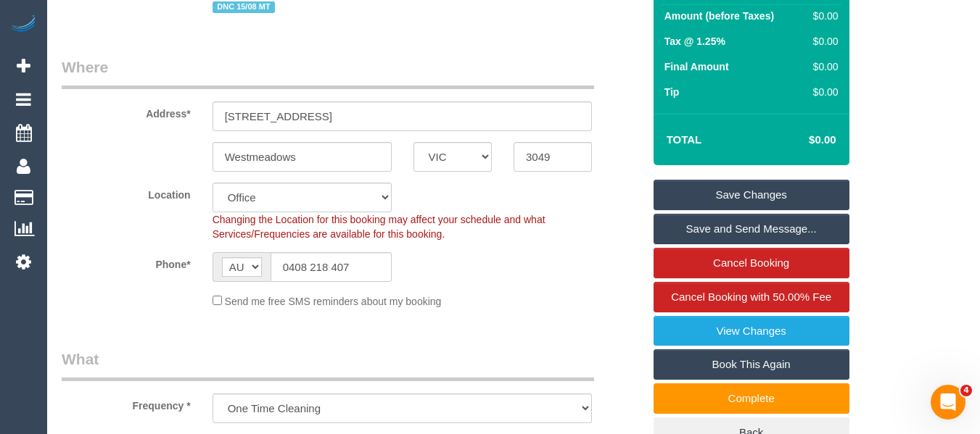
scroll to position [218, 0]
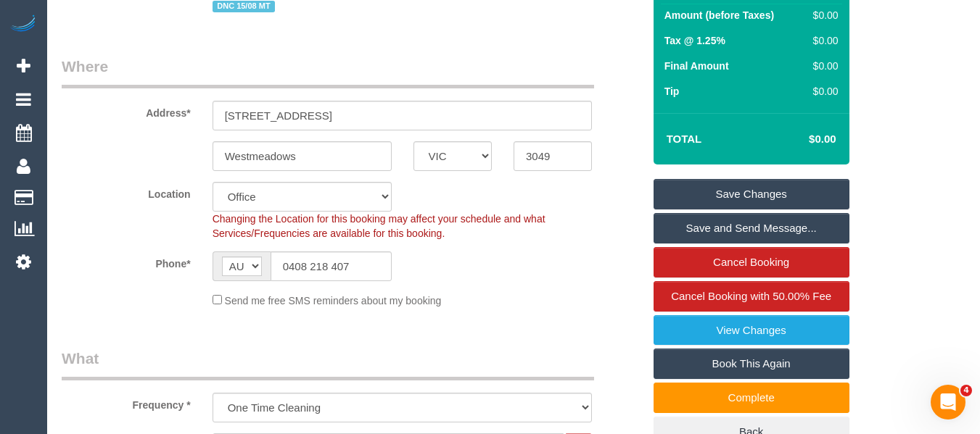
drag, startPoint x: 318, startPoint y: 207, endPoint x: 331, endPoint y: 242, distance: 37.2
click at [320, 222] on div "Changing the Location for this booking may affect your schedule and what Servic…" at bounding box center [403, 226] width 402 height 29
click at [331, 252] on input "0408 218 407" at bounding box center [330, 267] width 121 height 30
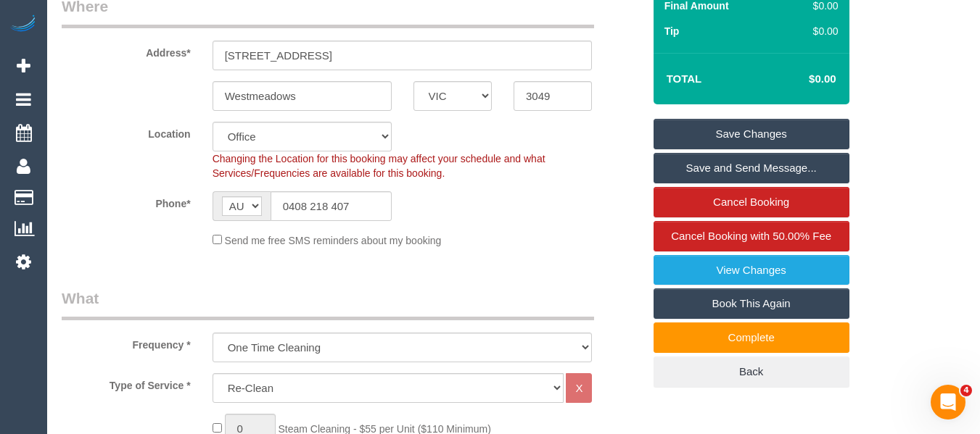
scroll to position [290, 0]
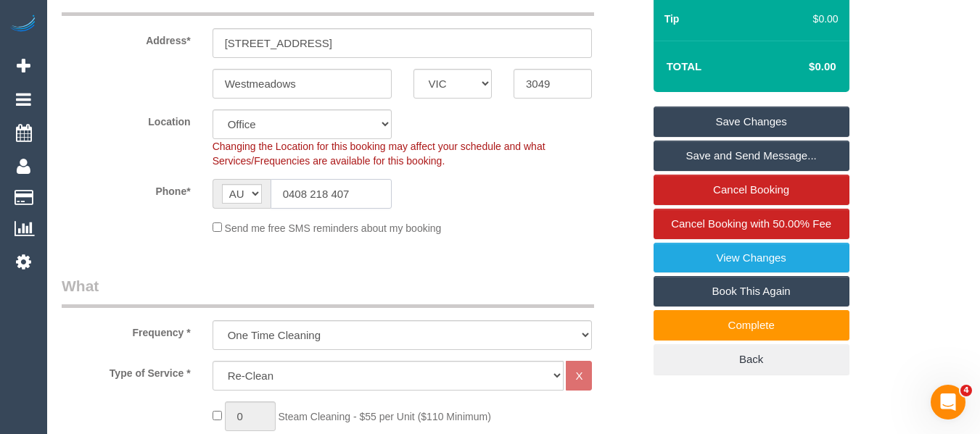
click at [328, 182] on input "0408 218 407" at bounding box center [330, 194] width 121 height 30
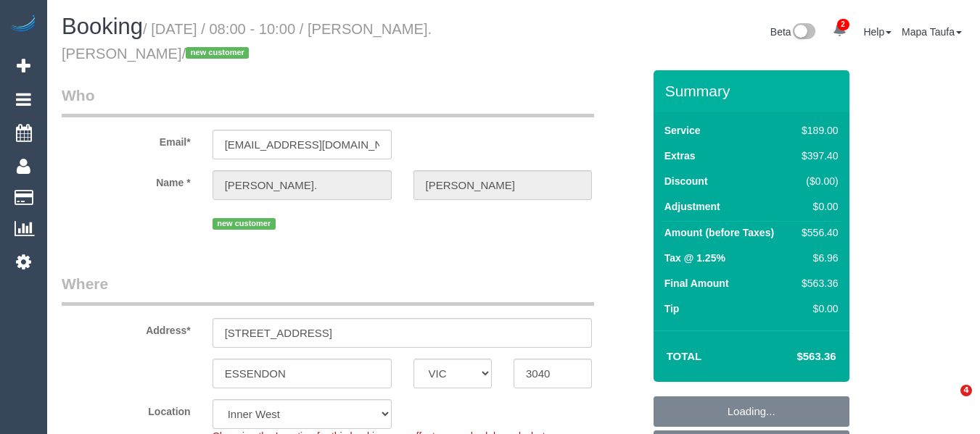
select select "VIC"
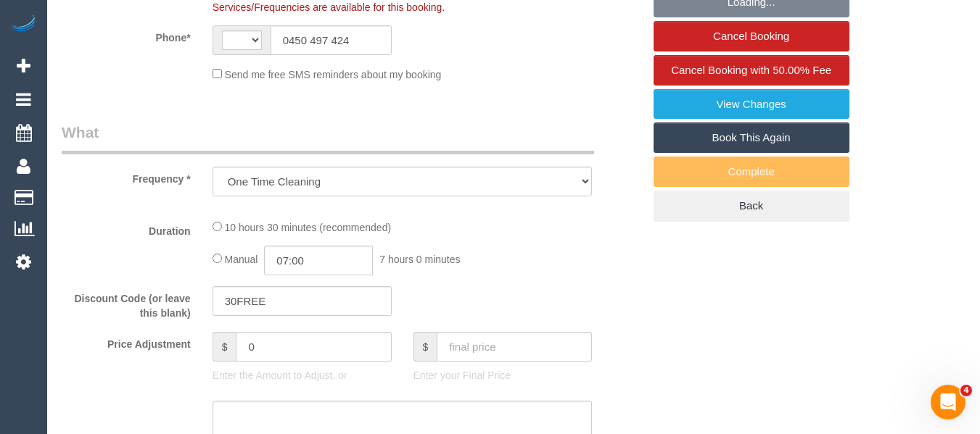
select select "object:611"
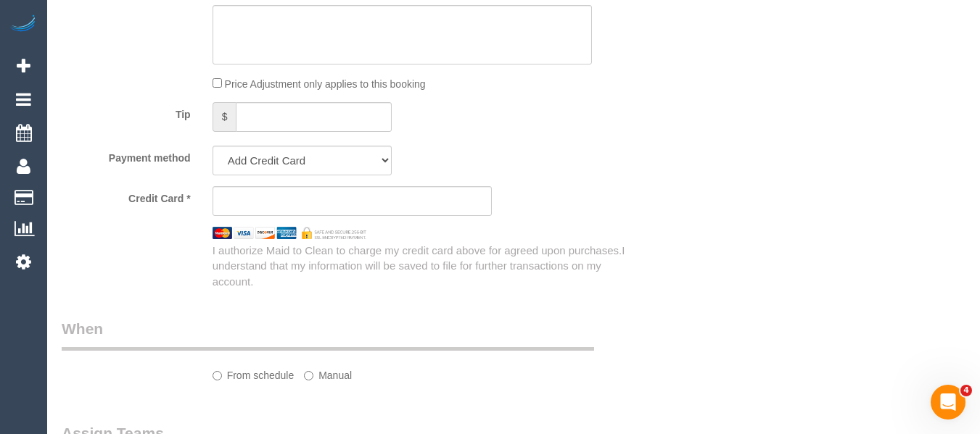
select select "string:AU"
select select "string:stripe-pm_1RwcHd2GScqysDRVHSTHynFQ"
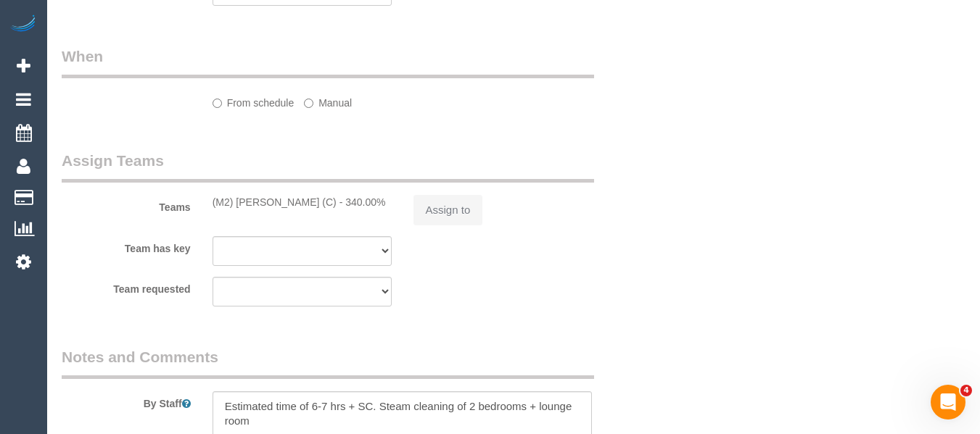
select select "number:28"
select select "number:14"
select select "number:19"
select select "number:24"
select select "number:26"
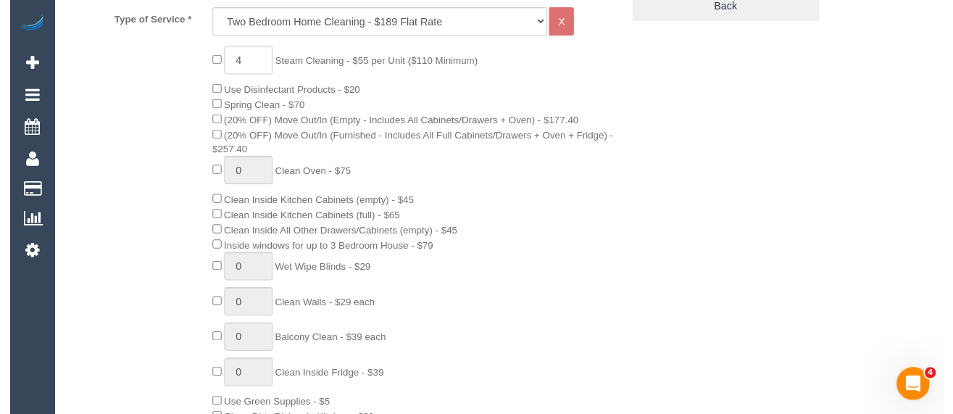
scroll to position [666, 0]
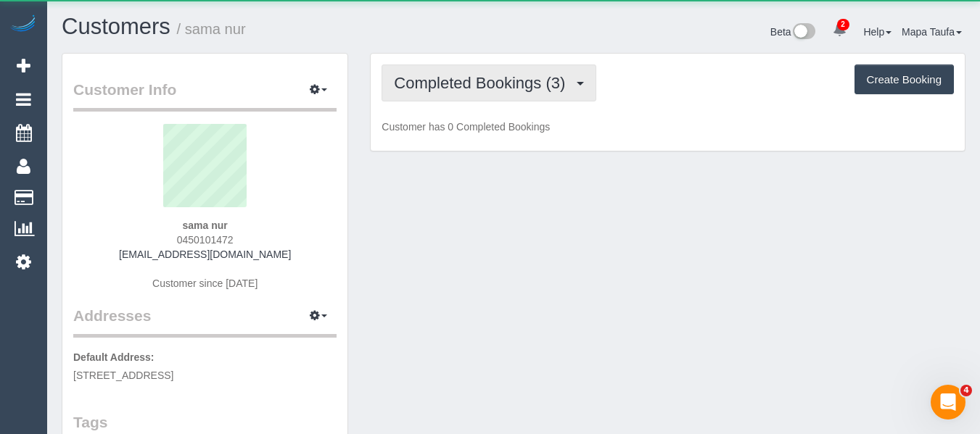
click at [434, 84] on span "Completed Bookings (3)" at bounding box center [483, 83] width 178 height 18
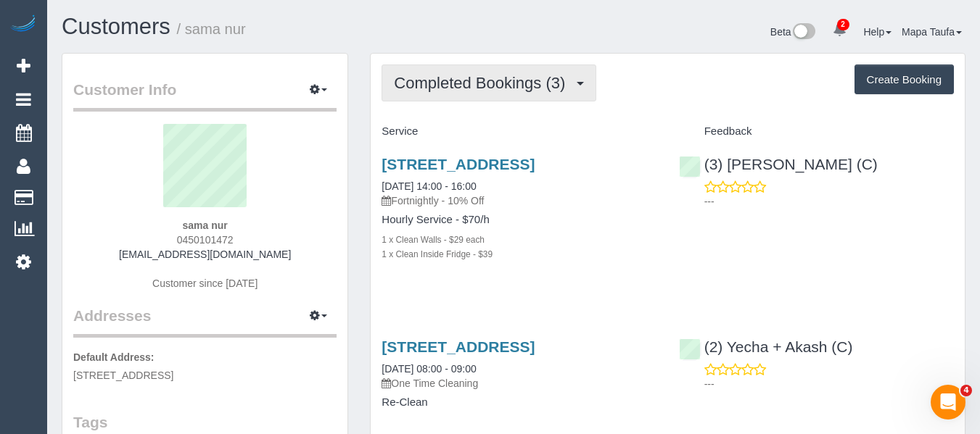
drag, startPoint x: 492, startPoint y: 61, endPoint x: 492, endPoint y: 75, distance: 13.8
drag, startPoint x: 479, startPoint y: 88, endPoint x: 481, endPoint y: 119, distance: 31.3
click at [477, 89] on span "Completed Bookings (3)" at bounding box center [483, 83] width 178 height 18
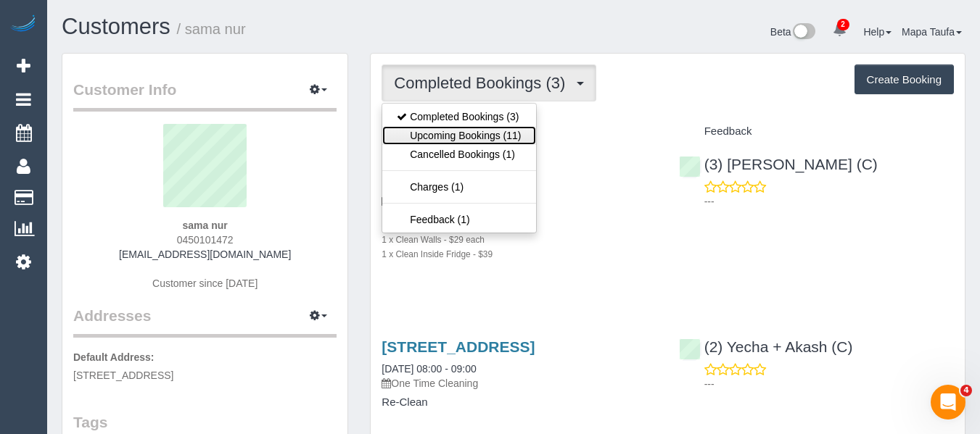
click at [481, 127] on link "Upcoming Bookings (11)" at bounding box center [458, 135] width 153 height 19
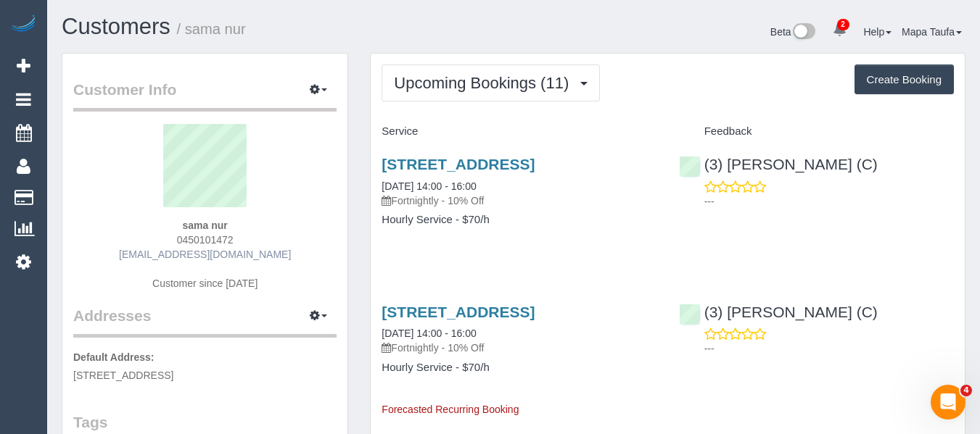
drag, startPoint x: 245, startPoint y: 238, endPoint x: 220, endPoint y: 257, distance: 31.0
click at [174, 251] on div "sama nur 0450101472 sah.qalb@gmail.com Customer since 2023" at bounding box center [204, 214] width 263 height 181
click at [244, 240] on div "sama nur 0450101472 sah.qalb@gmail.com Customer since 2023" at bounding box center [204, 214] width 263 height 181
drag, startPoint x: 244, startPoint y: 240, endPoint x: 189, endPoint y: 238, distance: 55.1
click at [189, 238] on div "sama nur 0450101472 sah.qalb@gmail.com Customer since 2023" at bounding box center [204, 214] width 263 height 181
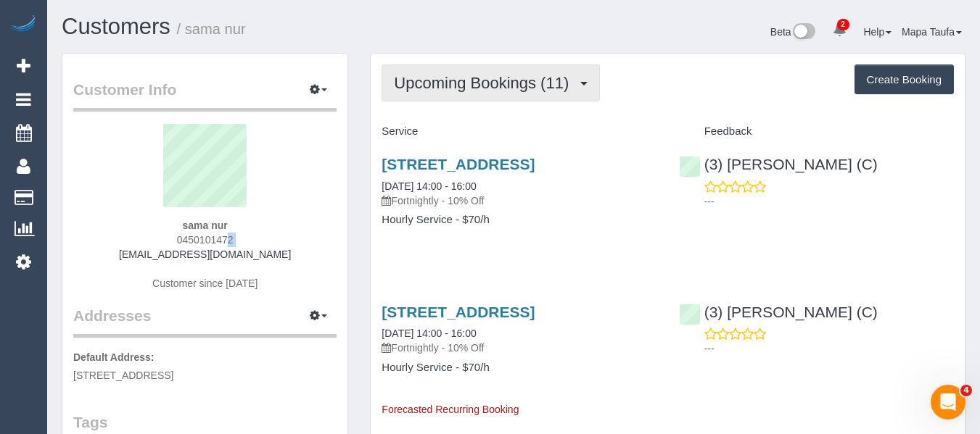
click at [526, 83] on span "Upcoming Bookings (11)" at bounding box center [485, 83] width 182 height 18
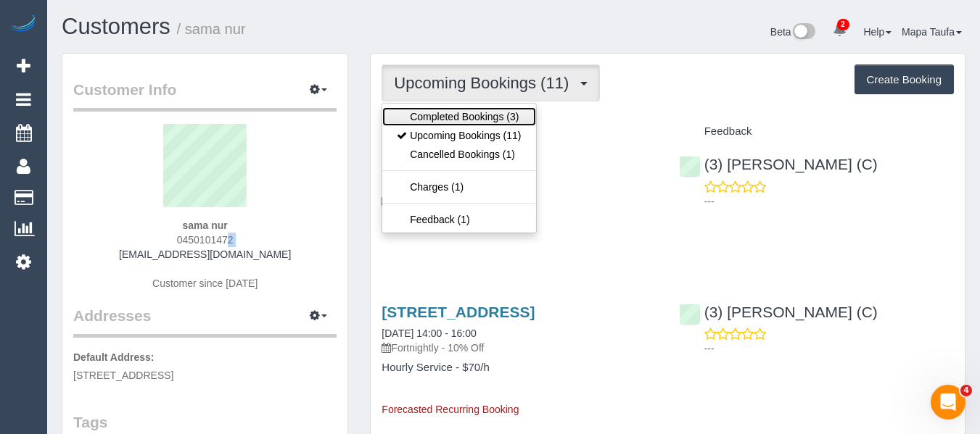
click at [504, 120] on link "Completed Bookings (3)" at bounding box center [458, 116] width 153 height 19
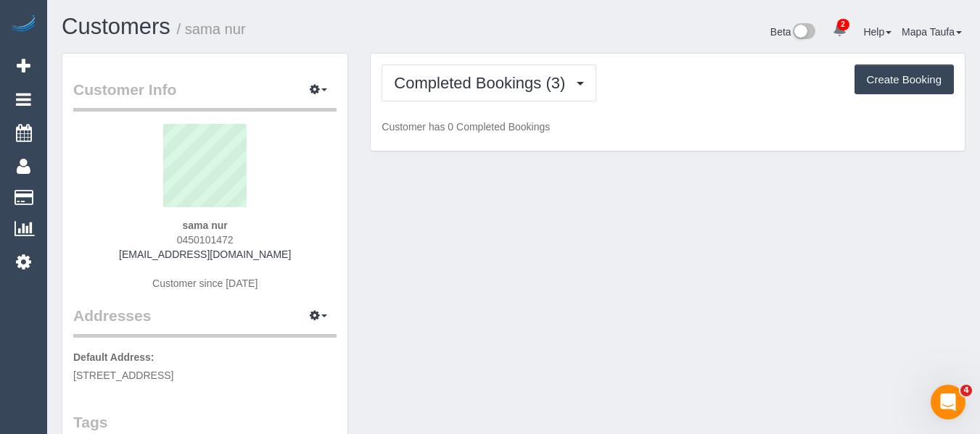
click at [698, 88] on div "Completed Bookings (3) Completed Bookings (3) Upcoming Bookings (11) Cancelled …" at bounding box center [667, 83] width 572 height 37
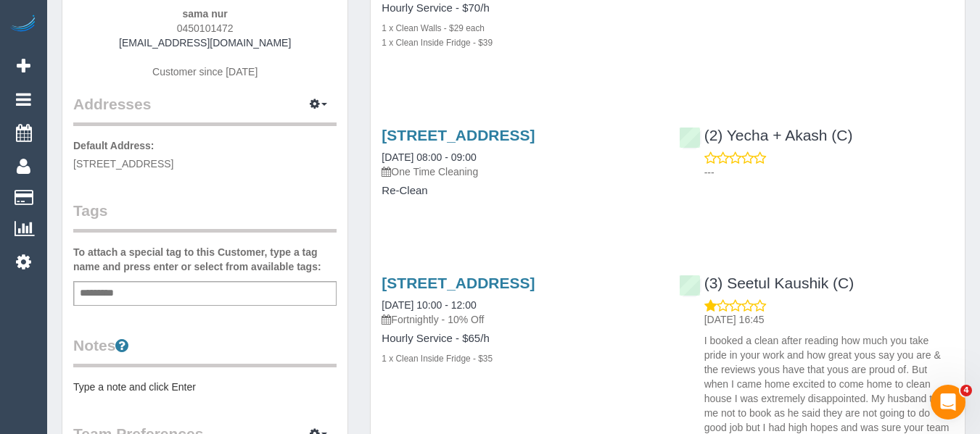
scroll to position [218, 0]
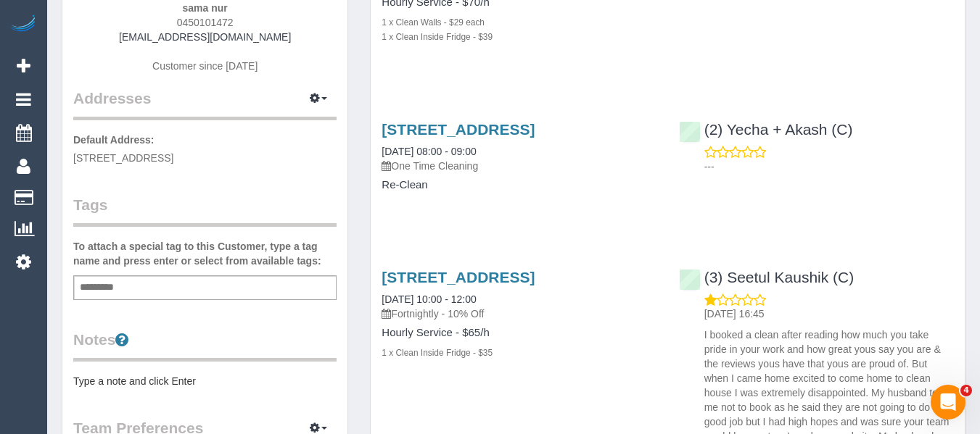
click at [156, 284] on div "Add a tag" at bounding box center [204, 288] width 263 height 25
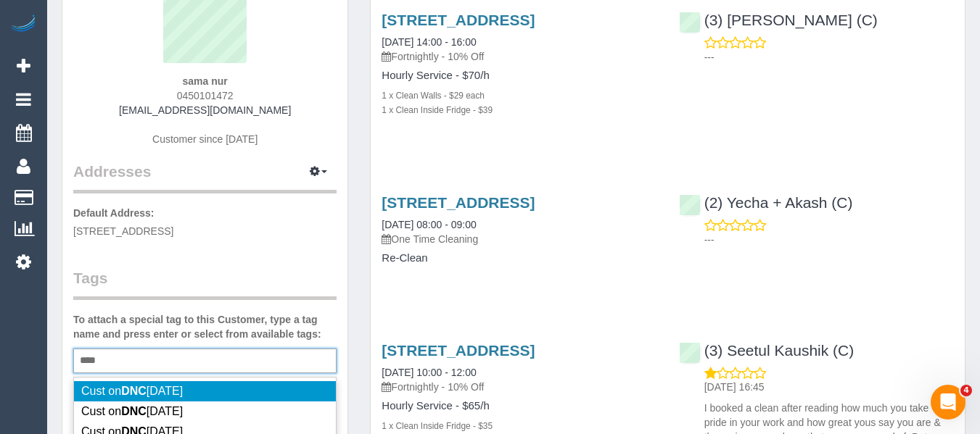
scroll to position [145, 0]
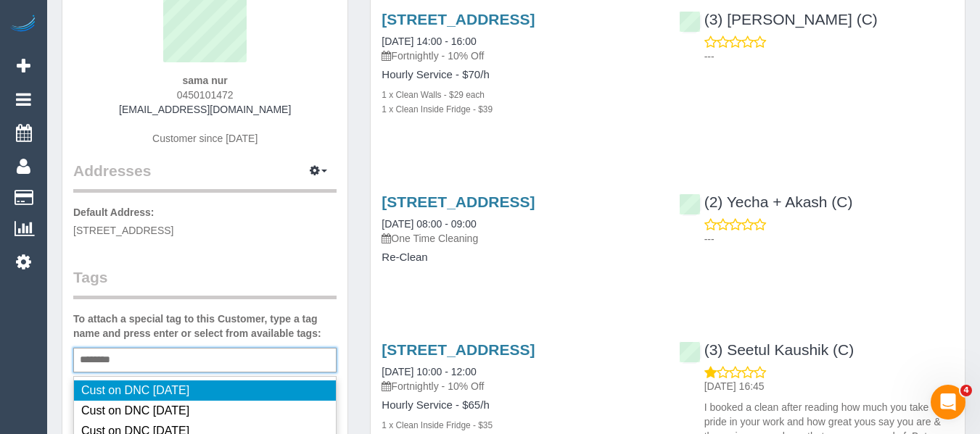
type input "*********"
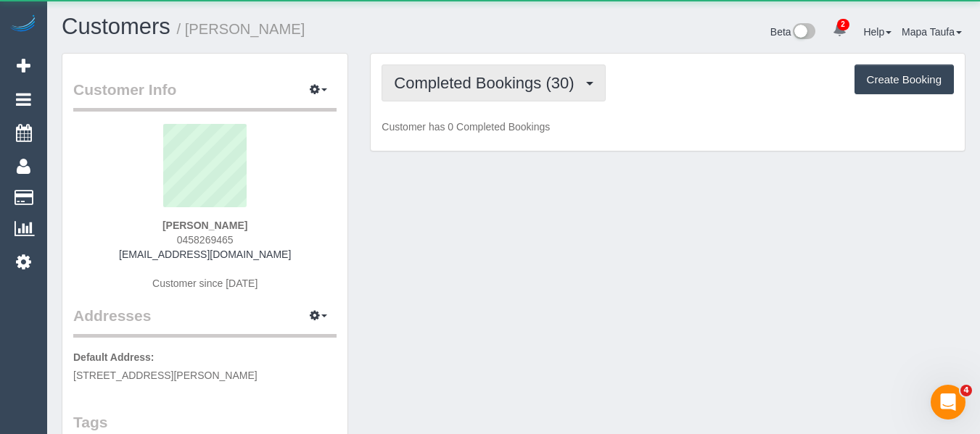
click at [485, 81] on span "Completed Bookings (30)" at bounding box center [487, 83] width 187 height 18
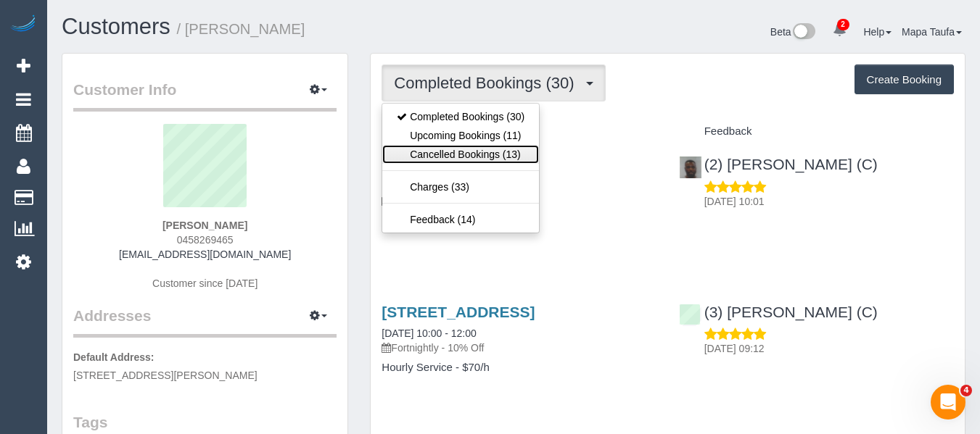
click at [475, 153] on link "Cancelled Bookings (13)" at bounding box center [460, 154] width 157 height 19
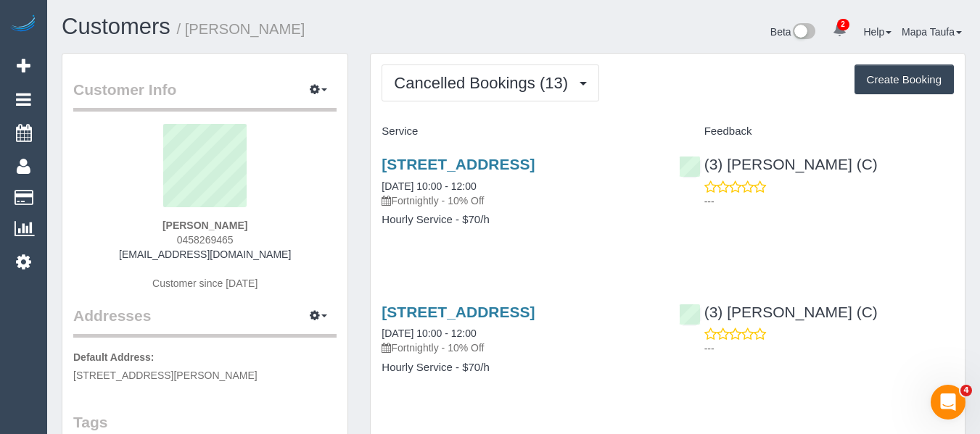
click at [485, 152] on div "[STREET_ADDRESS] [DATE] 10:00 - 12:00 Fortnightly - 10% Off Hourly Service - $7…" at bounding box center [518, 200] width 297 height 112
click at [487, 163] on link "[STREET_ADDRESS]" at bounding box center [457, 164] width 153 height 17
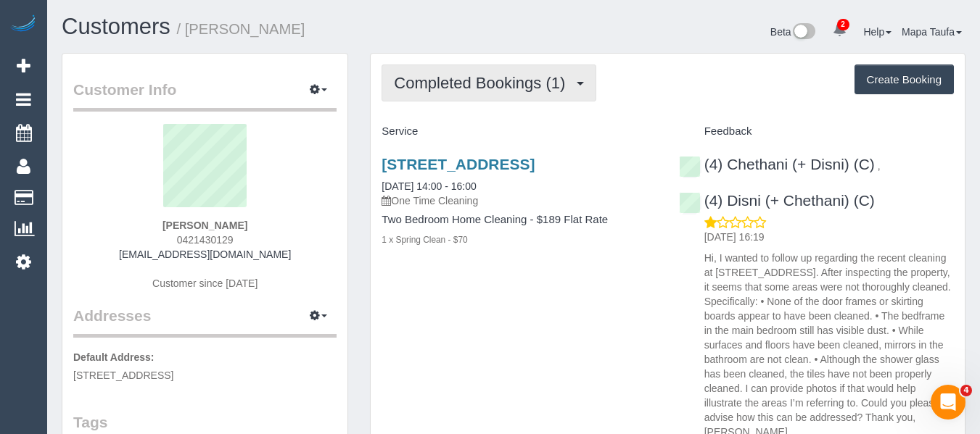
click at [473, 92] on button "Completed Bookings (1)" at bounding box center [488, 83] width 215 height 37
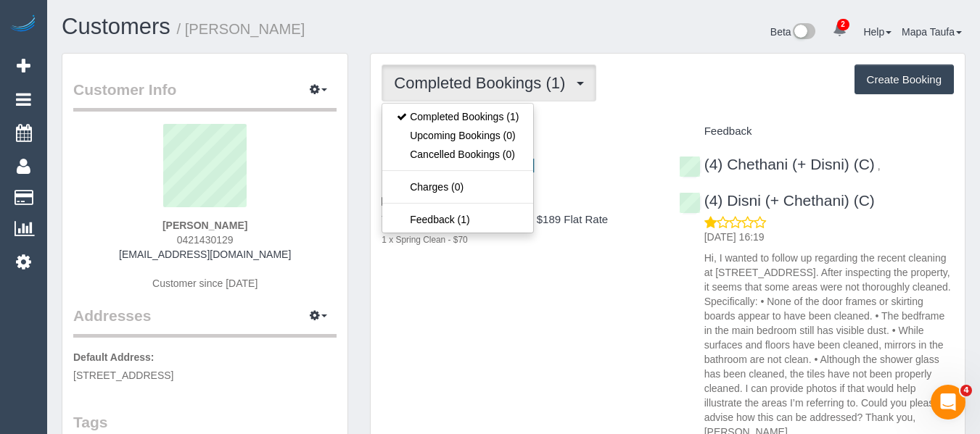
drag, startPoint x: 589, startPoint y: 127, endPoint x: 49, endPoint y: 172, distance: 542.0
click at [588, 128] on h4 "Service" at bounding box center [518, 131] width 275 height 12
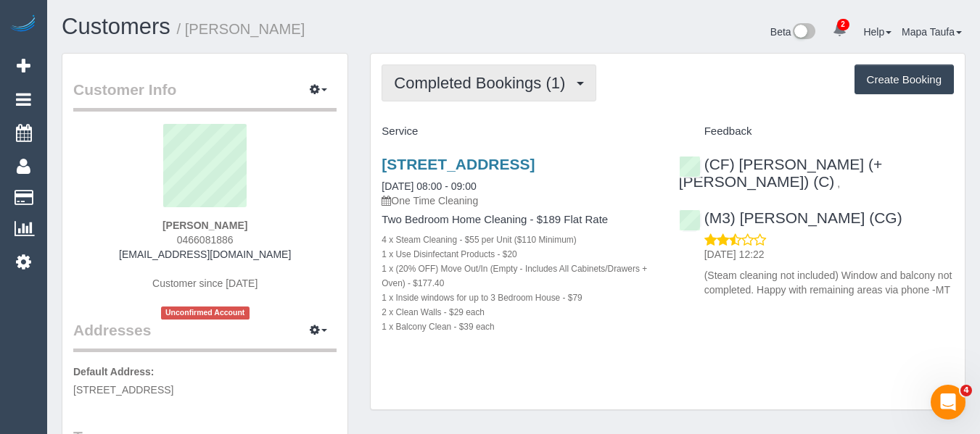
click at [472, 86] on span "Completed Bookings (1)" at bounding box center [483, 83] width 178 height 18
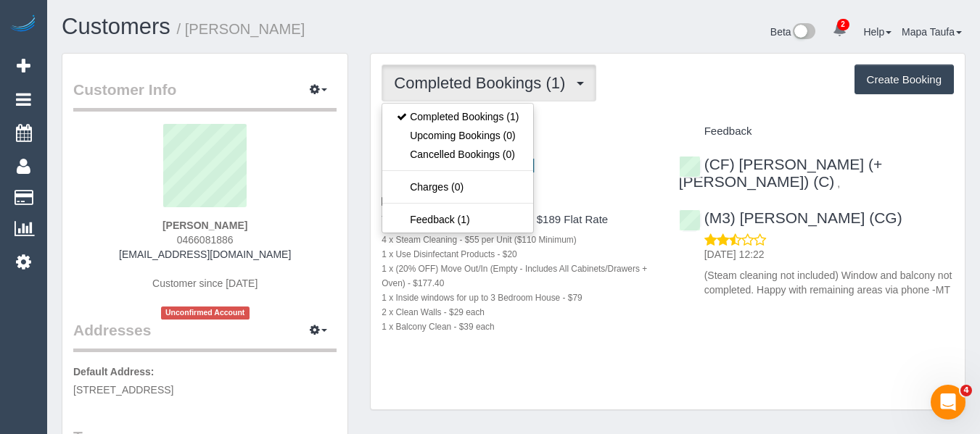
click at [675, 95] on div "Completed Bookings (1) Completed Bookings (1) Upcoming Bookings (0) Cancelled B…" at bounding box center [667, 83] width 572 height 37
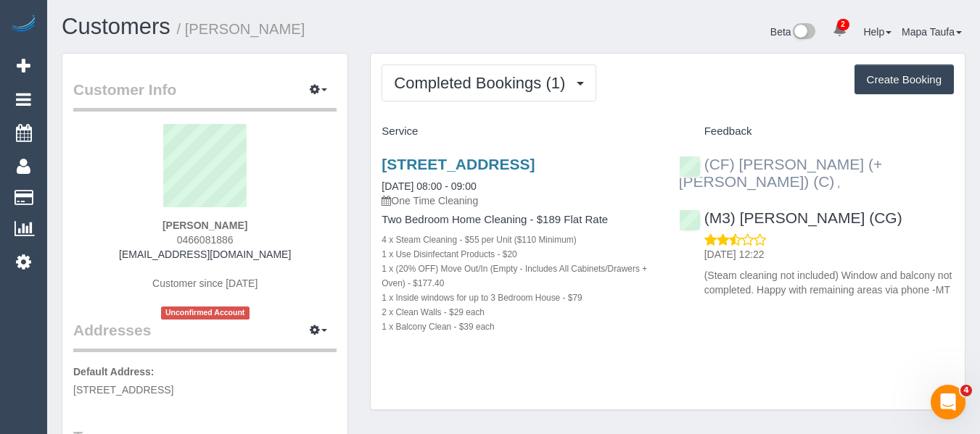
drag, startPoint x: 895, startPoint y: 157, endPoint x: 740, endPoint y: 163, distance: 154.5
click at [740, 163] on div "(CF) [PERSON_NAME] (+ [PERSON_NAME]) (C) , (M3) [PERSON_NAME] (CG) [DATE] 12:22…" at bounding box center [816, 224] width 297 height 160
copy div "[PERSON_NAME] (+ [PERSON_NAME]) (C) ,"
drag, startPoint x: 255, startPoint y: 226, endPoint x: 167, endPoint y: 222, distance: 87.8
click at [165, 222] on div "[PERSON_NAME] 0466081886 [EMAIL_ADDRESS][DOMAIN_NAME] Customer since [DATE] Unc…" at bounding box center [204, 222] width 263 height 196
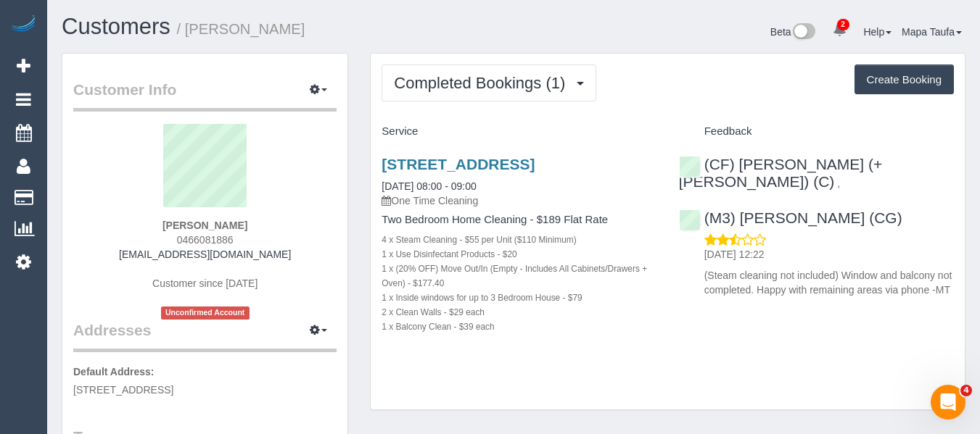
copy strong "[PERSON_NAME]"
click at [428, 167] on link "[STREET_ADDRESS]" at bounding box center [457, 164] width 153 height 17
drag, startPoint x: 452, startPoint y: 178, endPoint x: 385, endPoint y: 161, distance: 68.9
click at [385, 161] on h3 "[STREET_ADDRESS]" at bounding box center [518, 164] width 275 height 17
copy link "[STREET_ADDRESS]"
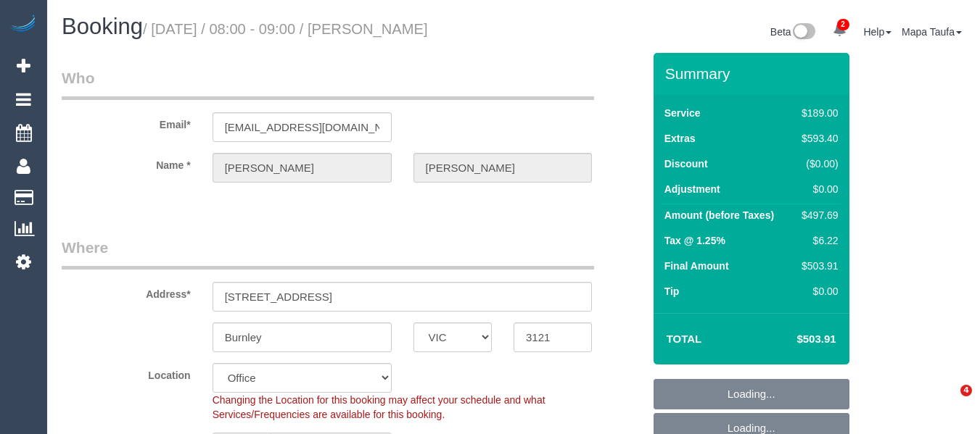
select select "VIC"
select select "number:27"
select select "number:14"
select select "number:18"
select select "number:24"
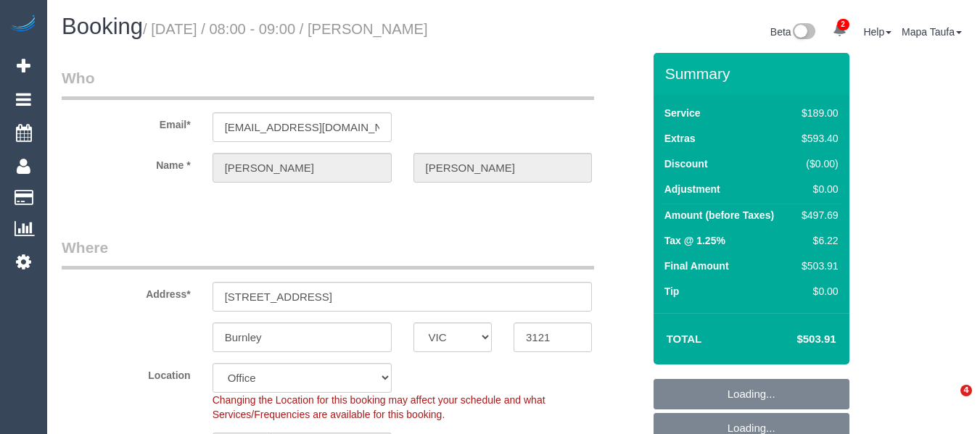
select select "number:26"
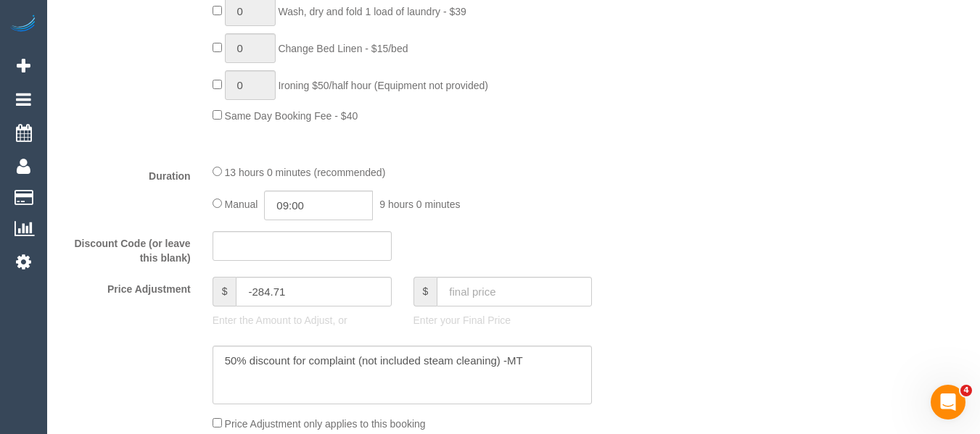
scroll to position [1233, 0]
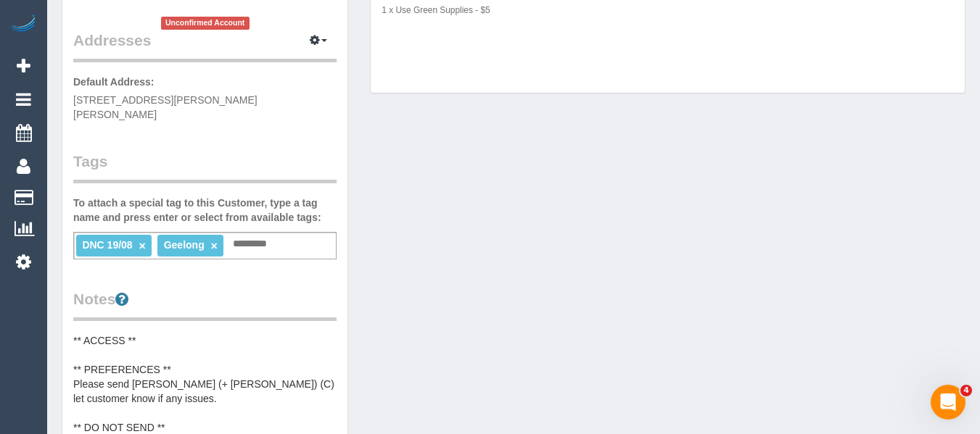
scroll to position [73, 0]
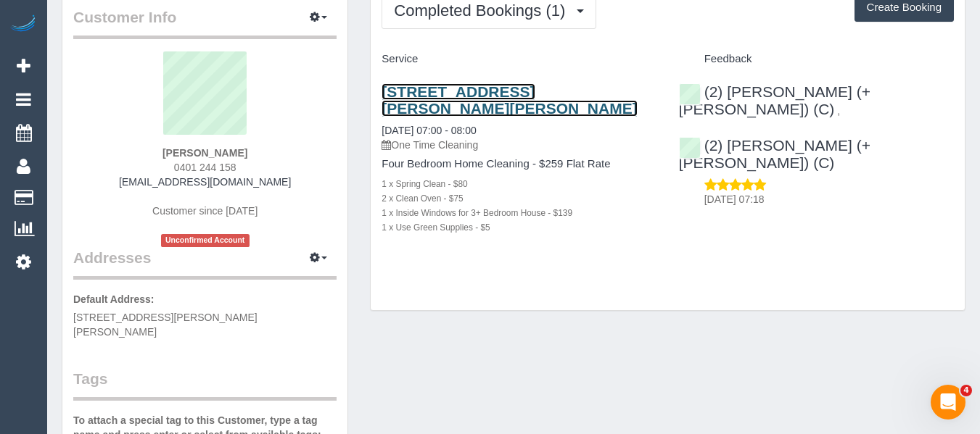
click at [406, 89] on link "[STREET_ADDRESS][PERSON_NAME][PERSON_NAME]" at bounding box center [508, 99] width 255 height 33
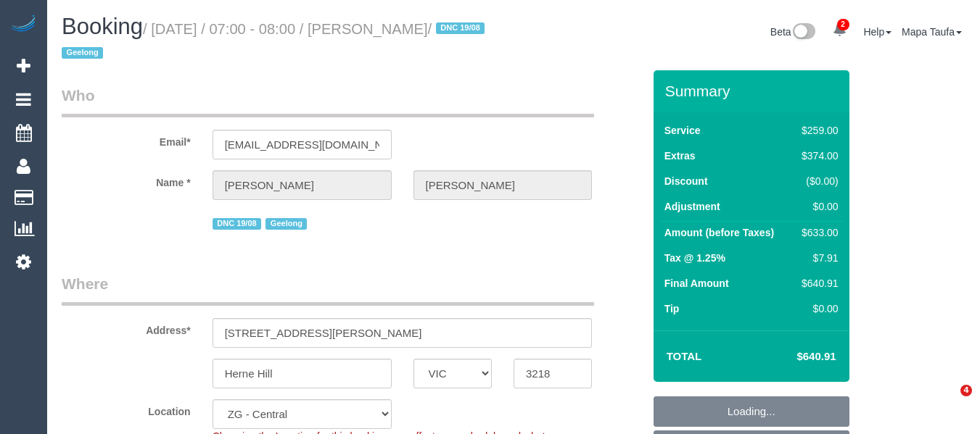
select select "VIC"
select select "spot1"
select select "number:28"
select select "number:14"
select select "number:19"
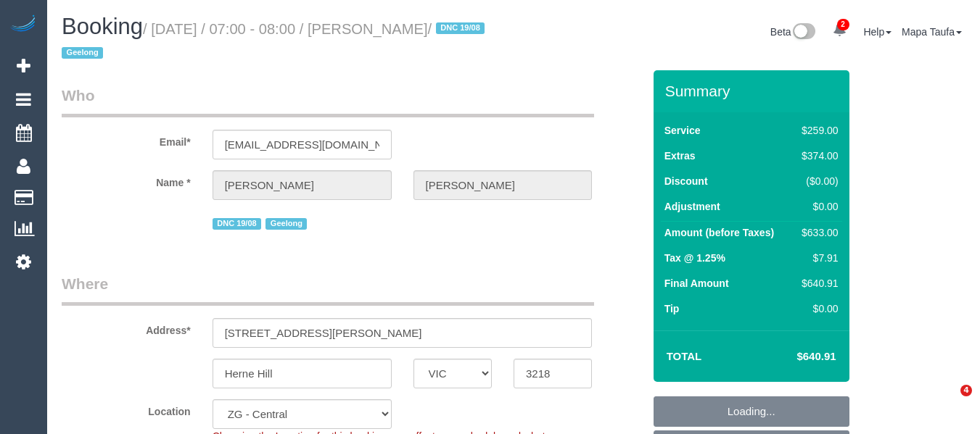
select select "number:24"
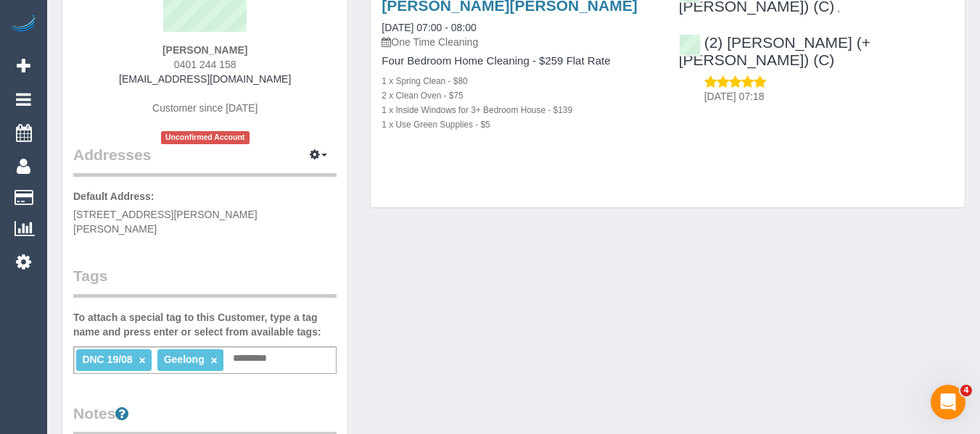
scroll to position [218, 0]
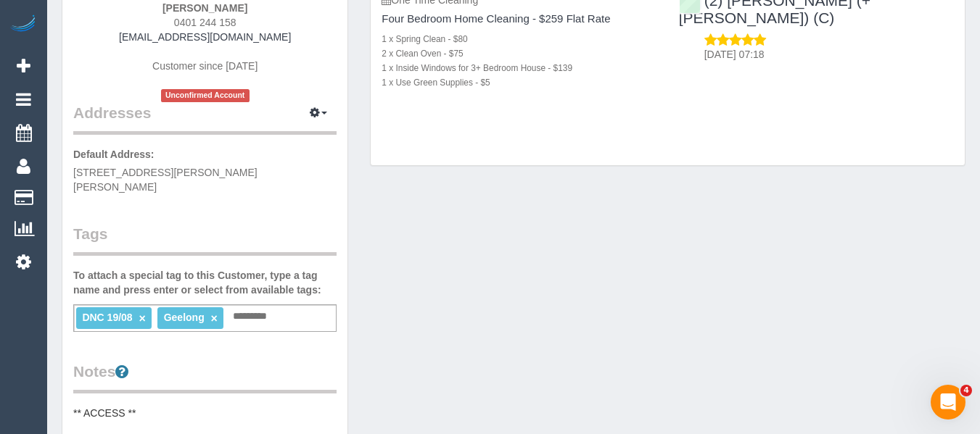
drag, startPoint x: 144, startPoint y: 304, endPoint x: 210, endPoint y: 305, distance: 65.3
click at [144, 312] on link "×" at bounding box center [142, 318] width 7 height 12
drag, startPoint x: 421, startPoint y: 306, endPoint x: 730, endPoint y: 36, distance: 411.1
click at [439, 299] on div "Customer Info Edit Contact Info Send Message Email Preferences Special Sales Ta…" at bounding box center [513, 402] width 925 height 1134
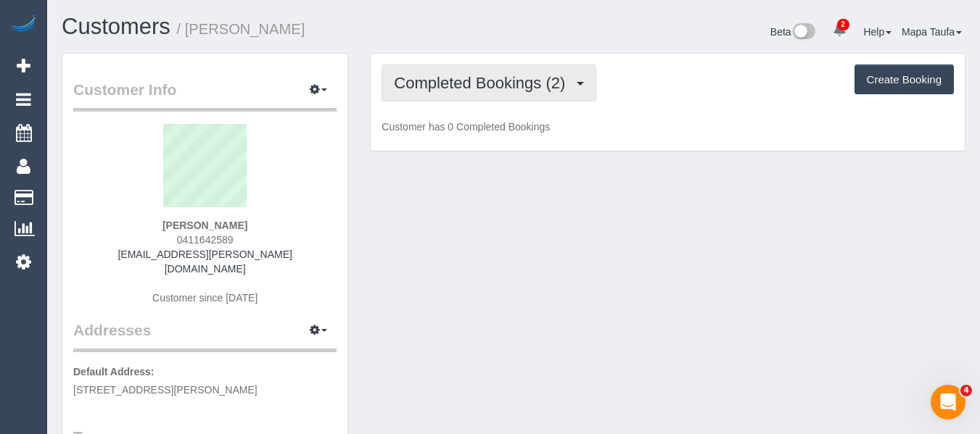
click at [474, 95] on button "Completed Bookings (2)" at bounding box center [488, 83] width 215 height 37
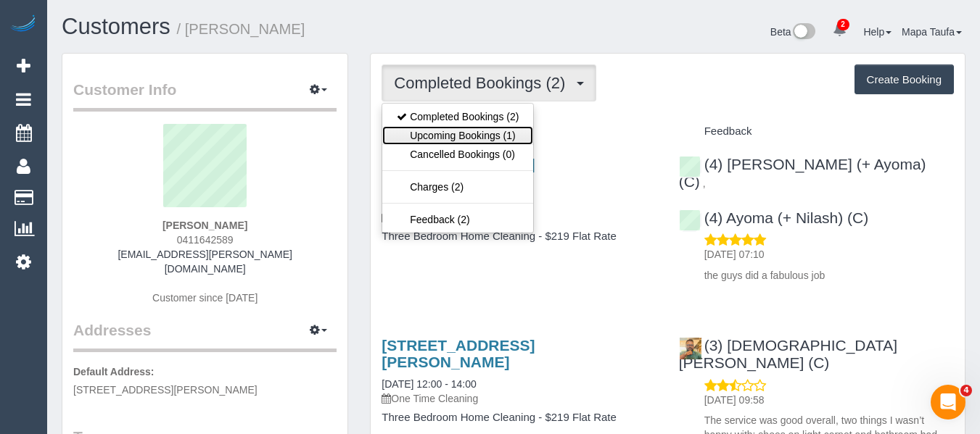
click at [473, 127] on link "Upcoming Bookings (1)" at bounding box center [457, 135] width 151 height 19
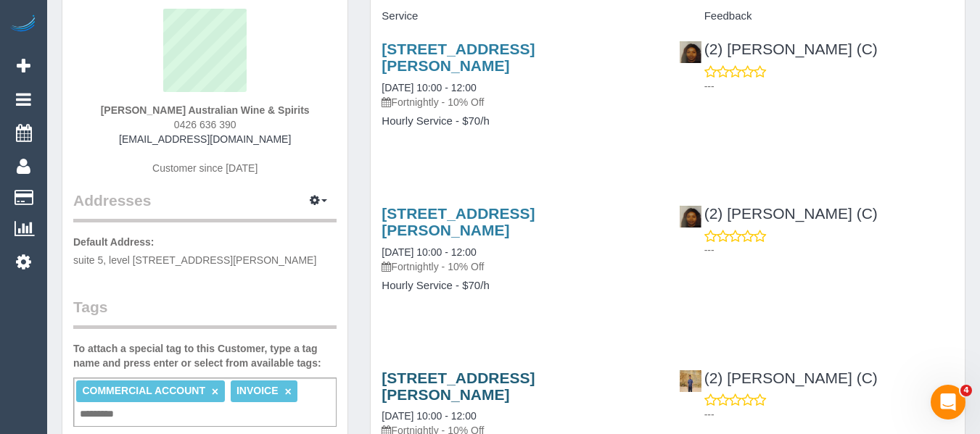
scroll to position [73, 0]
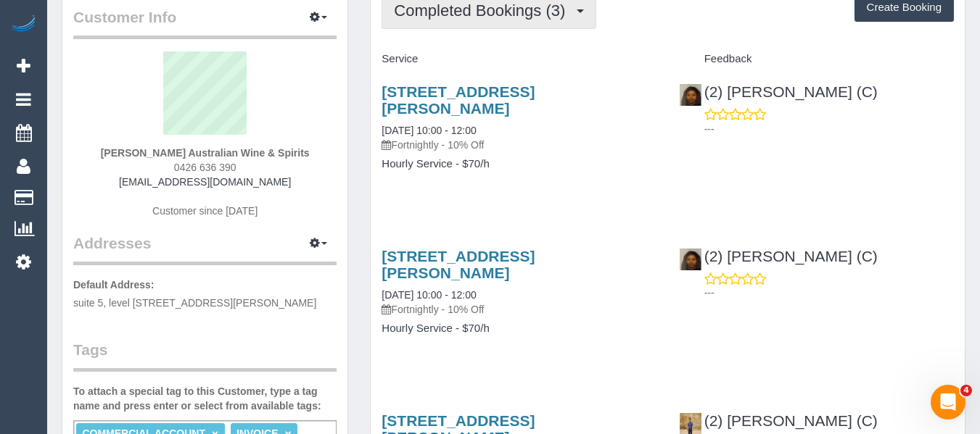
click at [463, 20] on button "Completed Bookings (3)" at bounding box center [488, 10] width 215 height 37
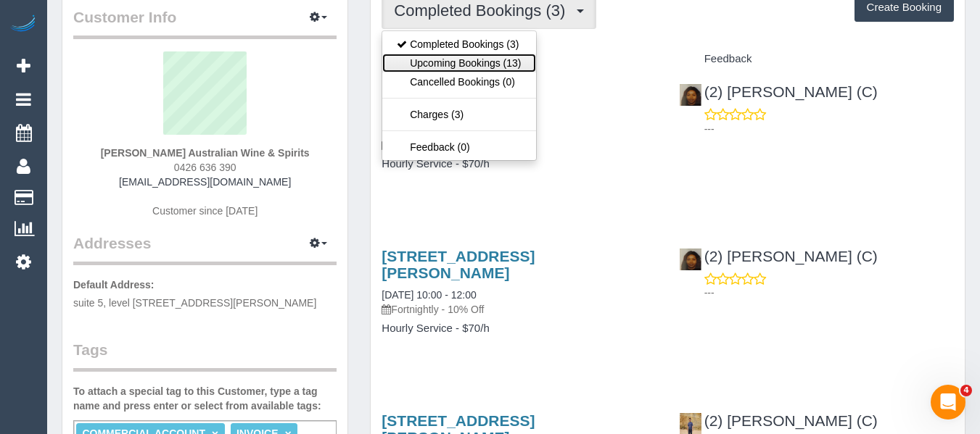
click at [455, 58] on link "Upcoming Bookings (13)" at bounding box center [458, 63] width 153 height 19
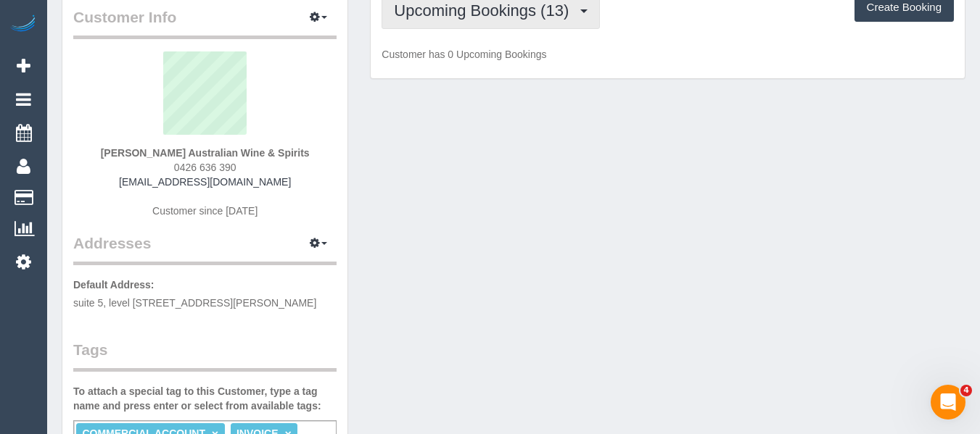
click at [503, 19] on span "Upcoming Bookings (13)" at bounding box center [485, 10] width 182 height 18
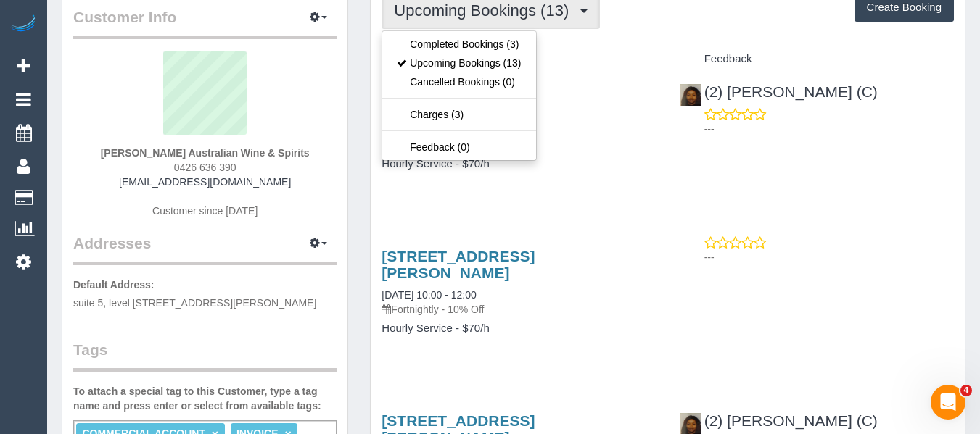
click at [617, 188] on div "Suite 5, Level 1 / 2-8 St Andrews Street, Brighton, VIC 3186 25/08/2025 10:00 -…" at bounding box center [518, 135] width 297 height 128
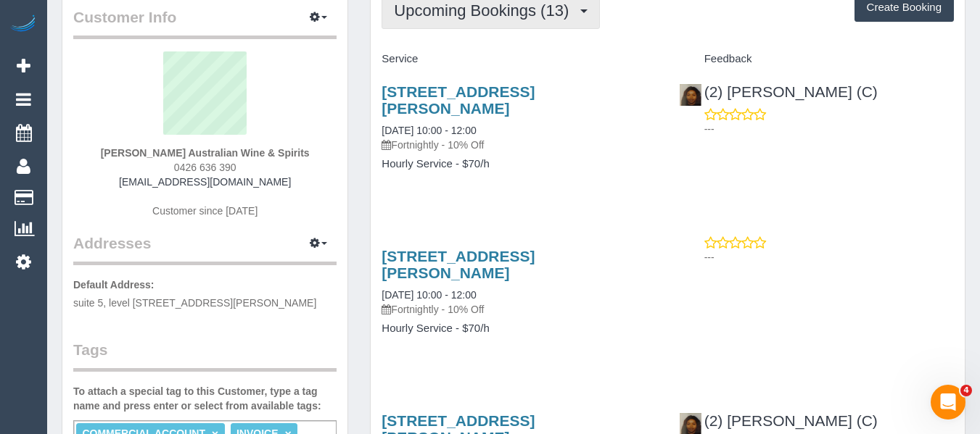
click at [492, 21] on button "Upcoming Bookings (13)" at bounding box center [490, 10] width 218 height 37
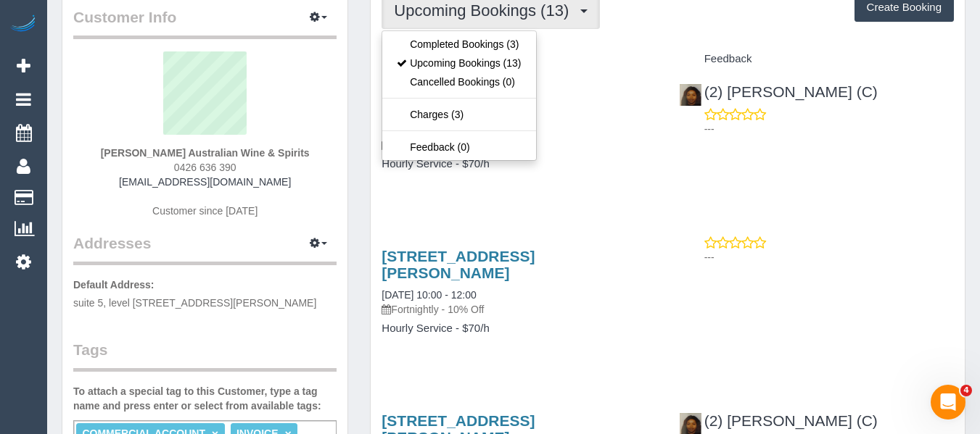
drag, startPoint x: 734, startPoint y: 51, endPoint x: 744, endPoint y: 67, distance: 17.9
click at [736, 54] on div "Feedback" at bounding box center [816, 59] width 297 height 25
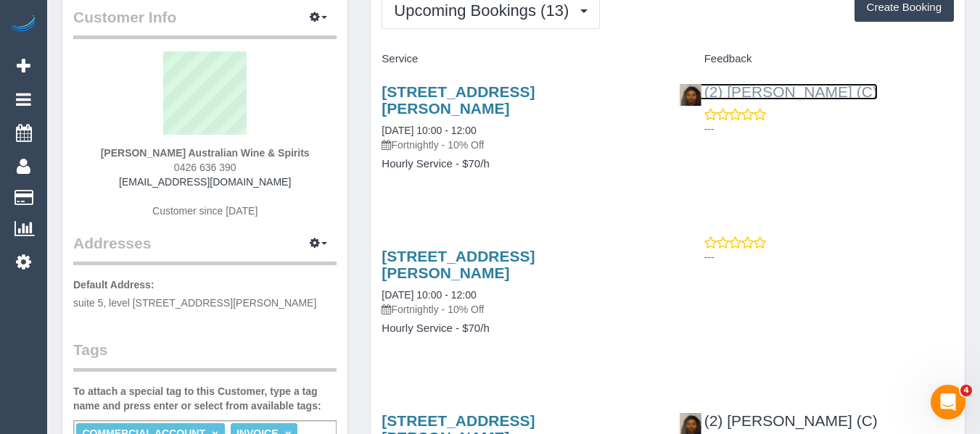
click at [761, 96] on link "(2) Nyasha Mahofa (C)" at bounding box center [778, 91] width 199 height 17
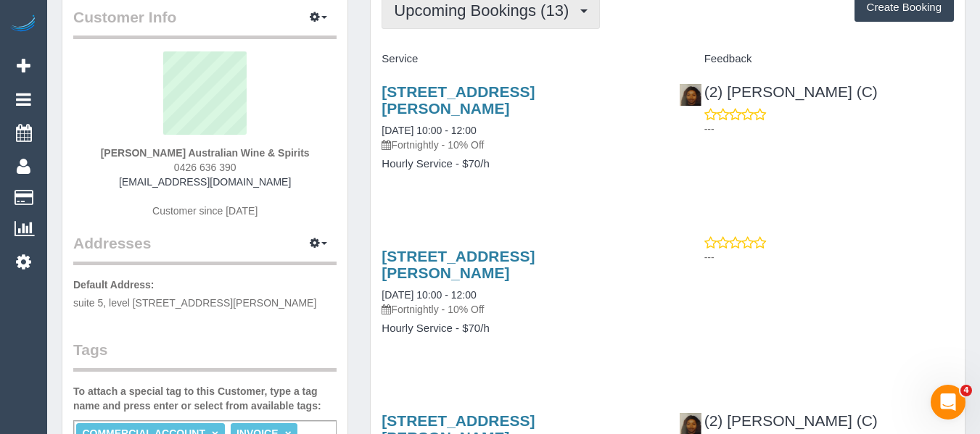
click at [430, 28] on button "Upcoming Bookings (13)" at bounding box center [490, 10] width 218 height 37
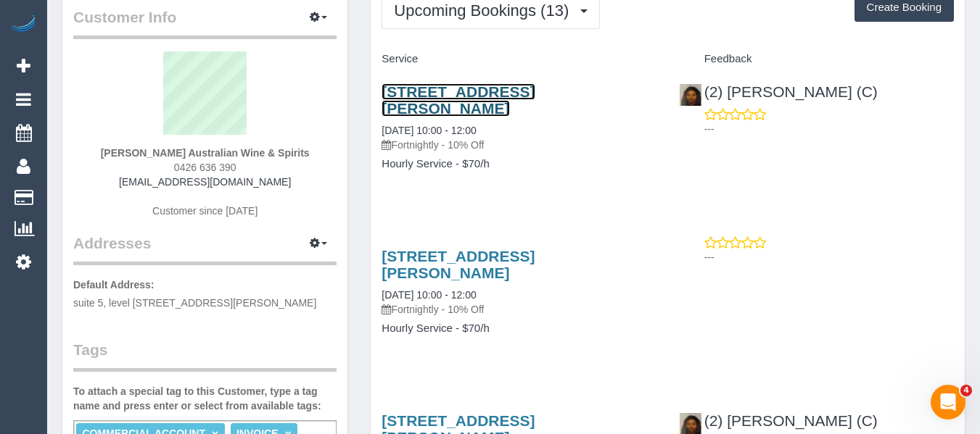
click at [435, 90] on link "Suite 5, Level 1 / 2-8 St Andrews Street, Brighton, VIC 3186" at bounding box center [457, 99] width 153 height 33
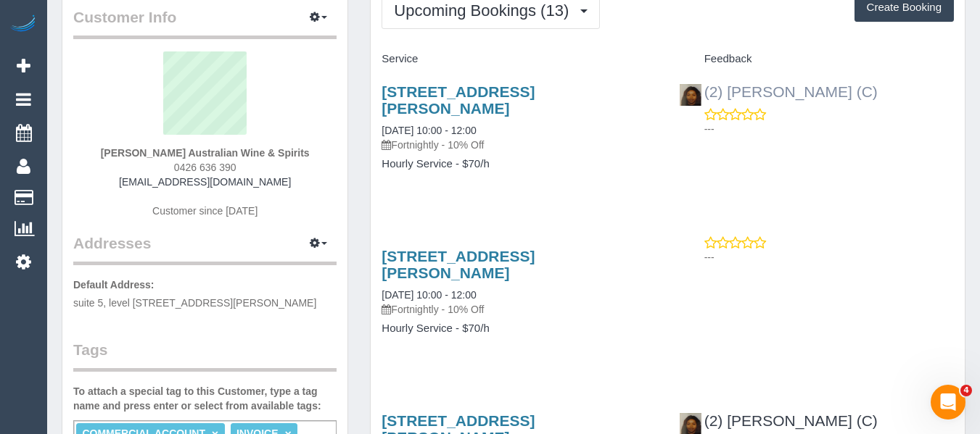
drag, startPoint x: 877, startPoint y: 91, endPoint x: 731, endPoint y: 87, distance: 145.8
click at [731, 87] on div "(2) Nyasha Mahofa (C) ---" at bounding box center [816, 106] width 297 height 71
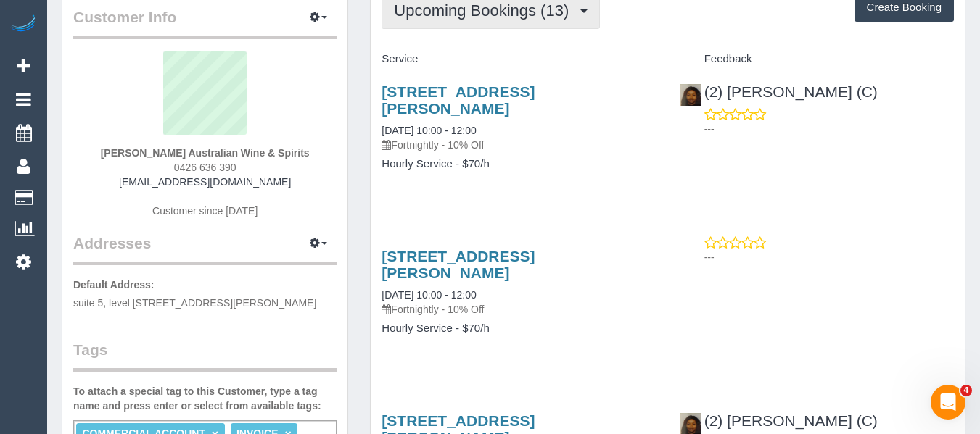
copy link "[PERSON_NAME] (C)"
click at [489, 17] on span "Upcoming Bookings (13)" at bounding box center [485, 10] width 182 height 18
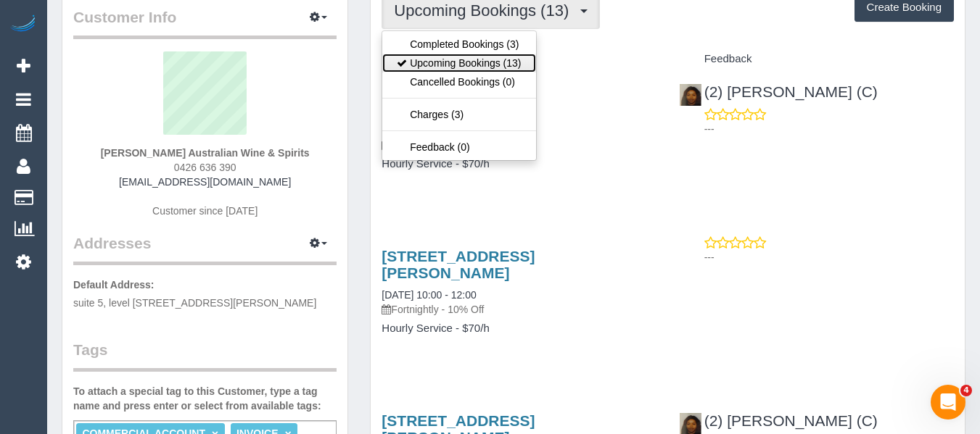
click at [472, 54] on link "Upcoming Bookings (13)" at bounding box center [458, 63] width 153 height 19
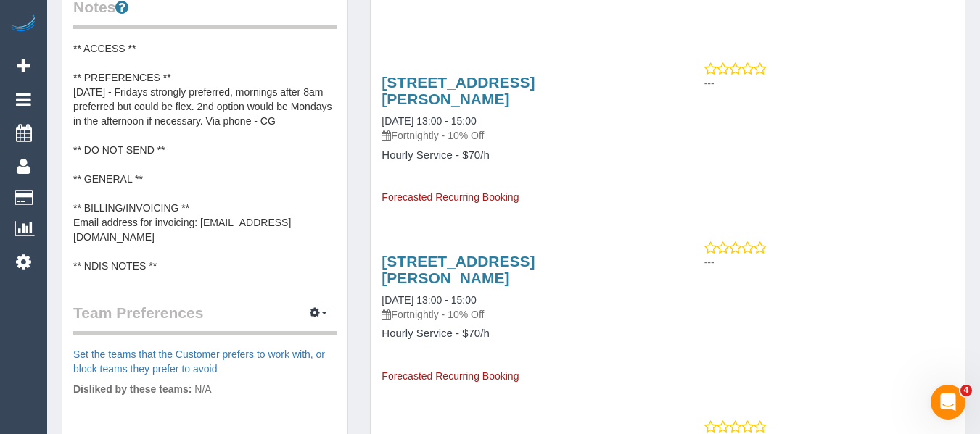
scroll to position [580, 0]
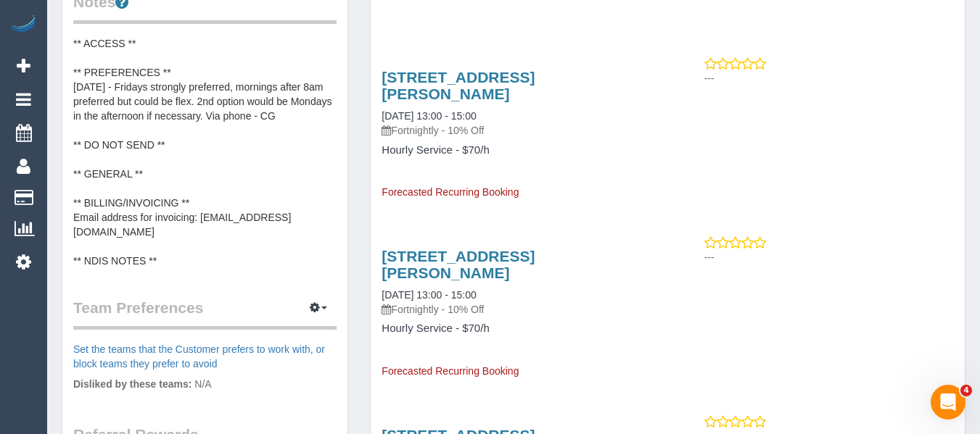
click at [286, 130] on pre "** ACCESS ** ** PREFERENCES ** [DATE] - Fridays strongly preferred, mornings af…" at bounding box center [204, 152] width 263 height 232
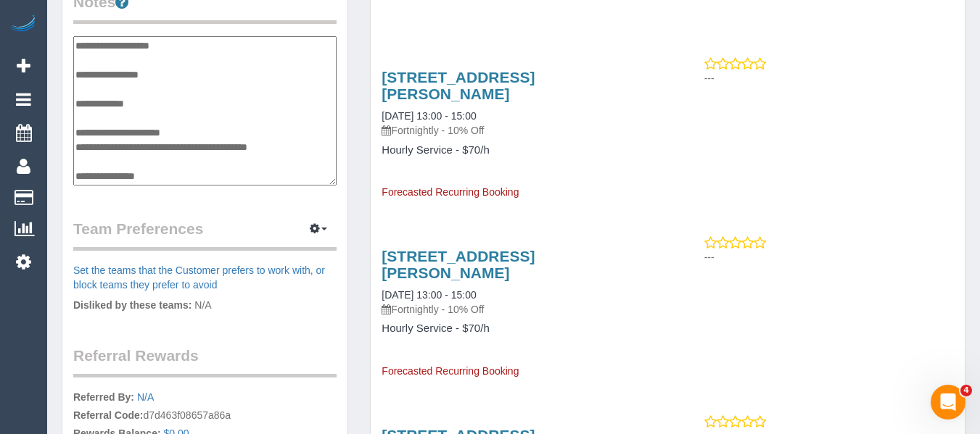
scroll to position [0, 0]
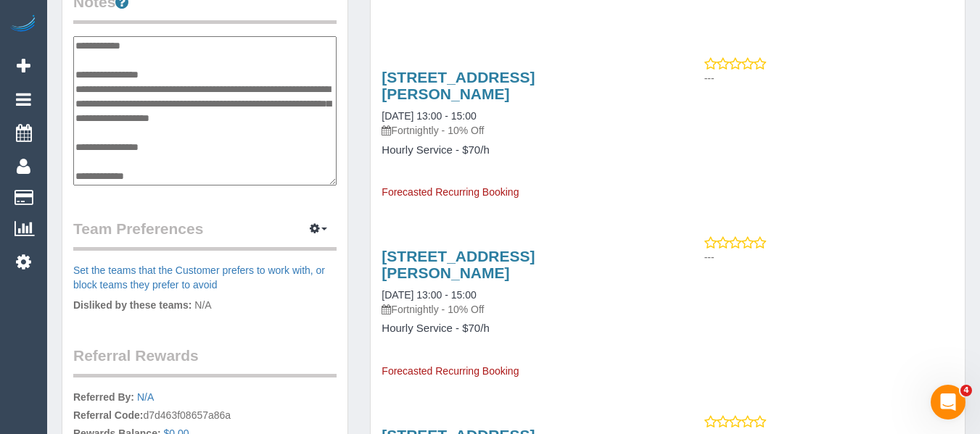
click at [321, 131] on textarea "**********" at bounding box center [204, 110] width 263 height 149
click at [228, 81] on textarea "**********" at bounding box center [204, 110] width 263 height 149
drag, startPoint x: 215, startPoint y: 80, endPoint x: 216, endPoint y: 88, distance: 8.0
click at [215, 81] on textarea "**********" at bounding box center [204, 110] width 263 height 149
click at [216, 92] on textarea "**********" at bounding box center [204, 110] width 263 height 149
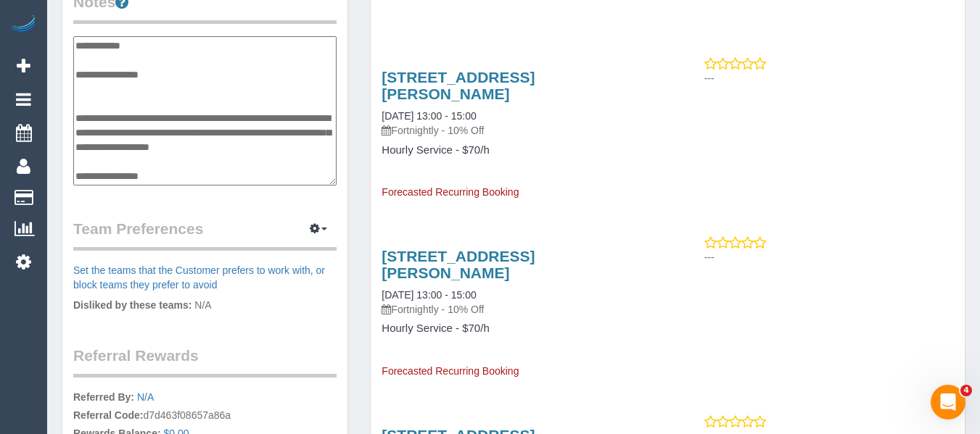
click at [100, 103] on textarea "**********" at bounding box center [204, 110] width 263 height 149
type textarea "**********"
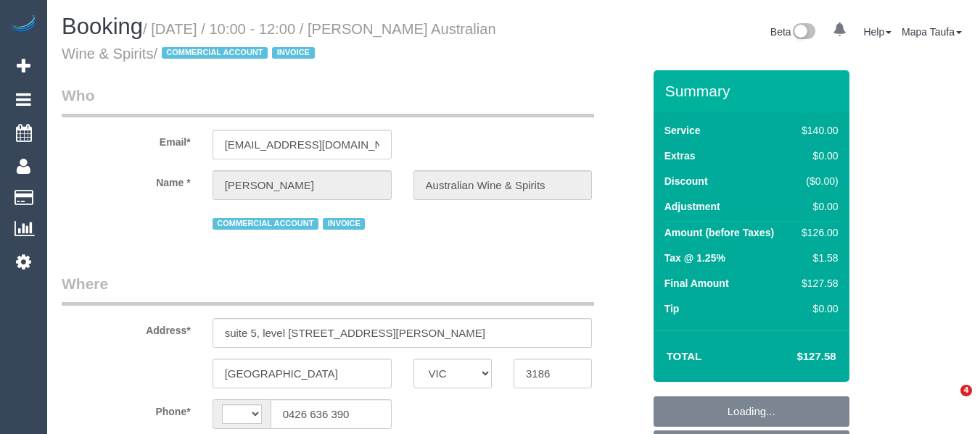
select select "VIC"
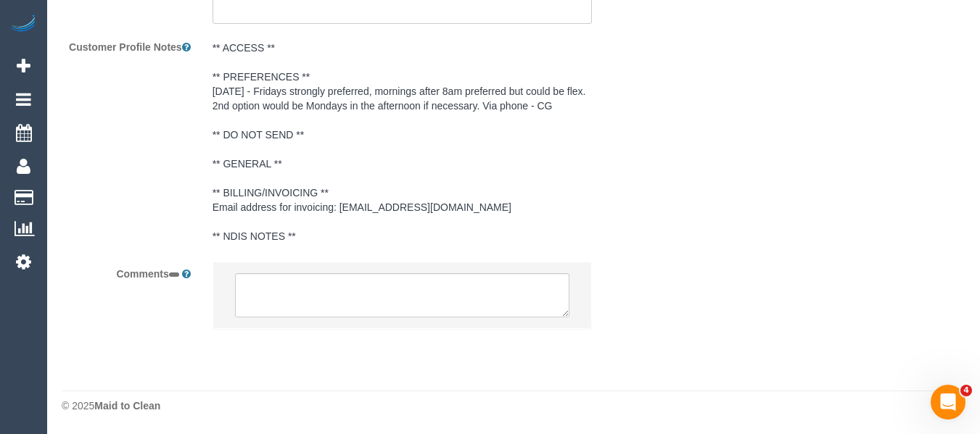
select select "string:AU"
select select "object:853"
select select "number:28"
select select "number:14"
select select "number:21"
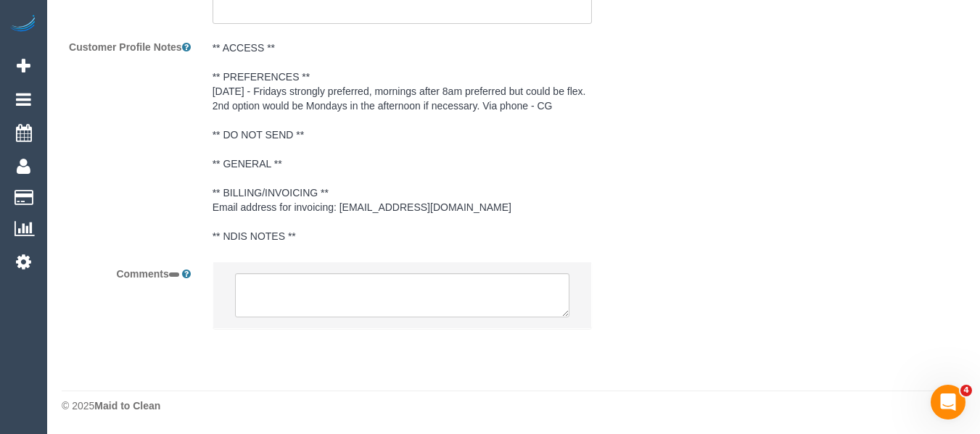
select select "number:36"
select select "number:35"
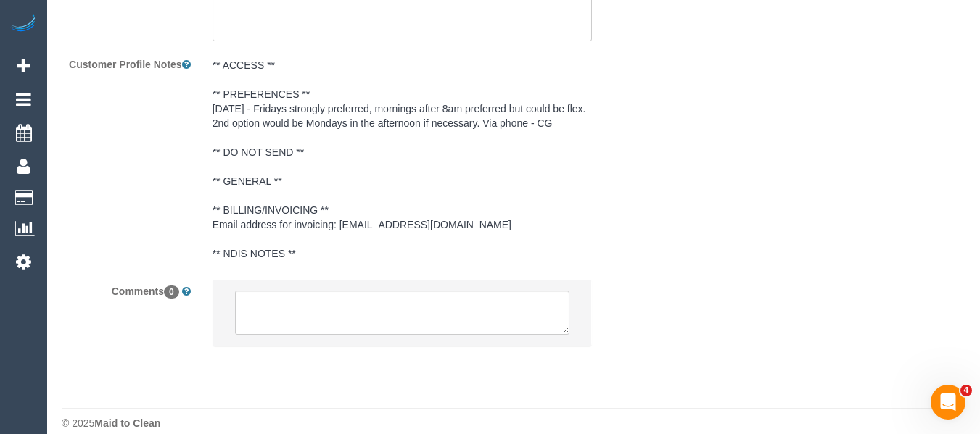
select select "object:864"
click at [390, 312] on textarea at bounding box center [402, 313] width 335 height 45
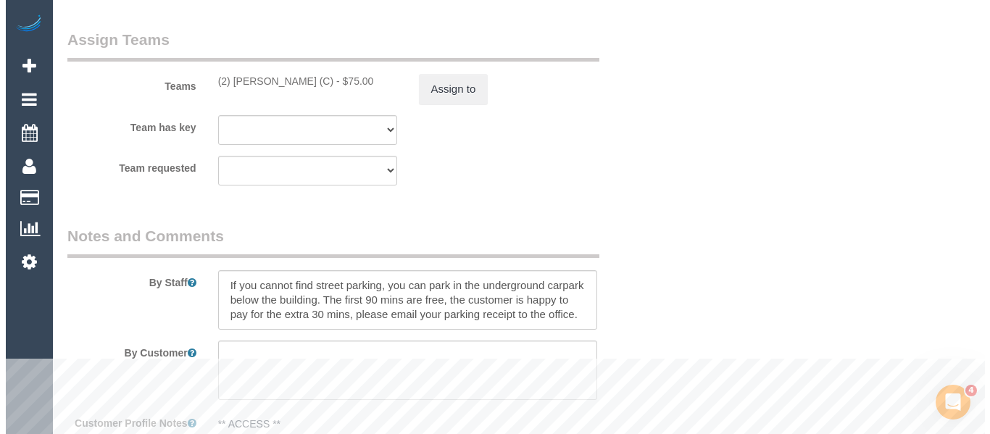
scroll to position [2361, 0]
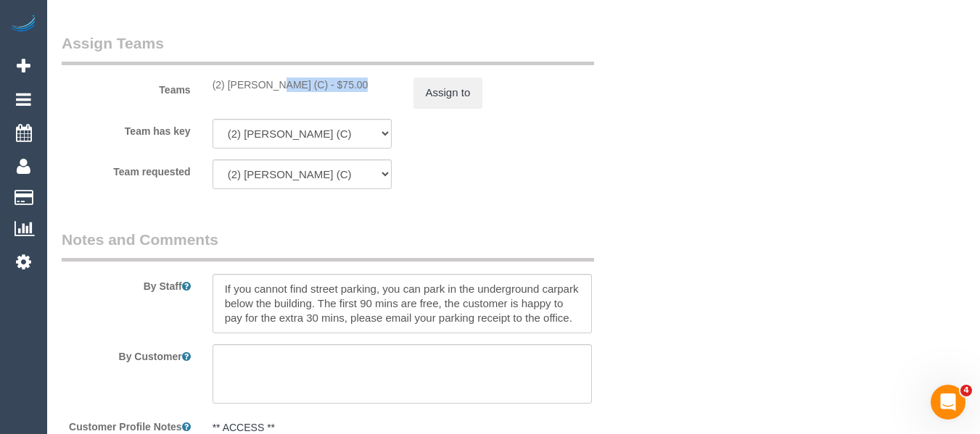
drag, startPoint x: 314, startPoint y: 86, endPoint x: 231, endPoint y: 88, distance: 83.4
click at [231, 88] on div "(2) [PERSON_NAME] (C) - $75.00" at bounding box center [301, 85] width 179 height 15
copy div "[PERSON_NAME] (C)"
click at [435, 94] on button "Assign to" at bounding box center [448, 93] width 70 height 30
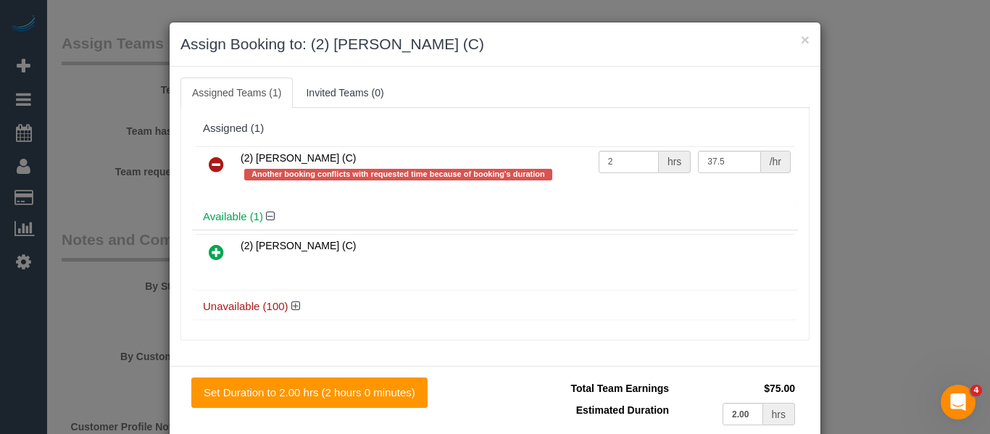
click at [213, 173] on icon at bounding box center [216, 164] width 15 height 17
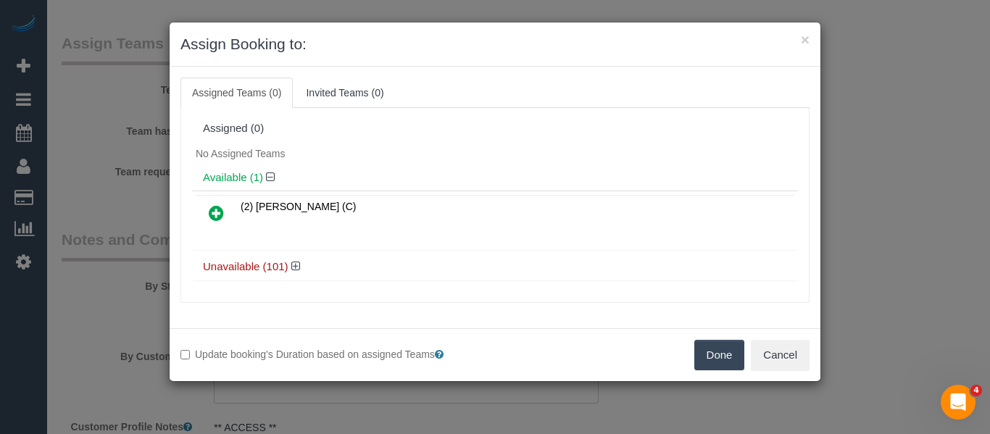
click at [735, 352] on button "Done" at bounding box center [720, 355] width 51 height 30
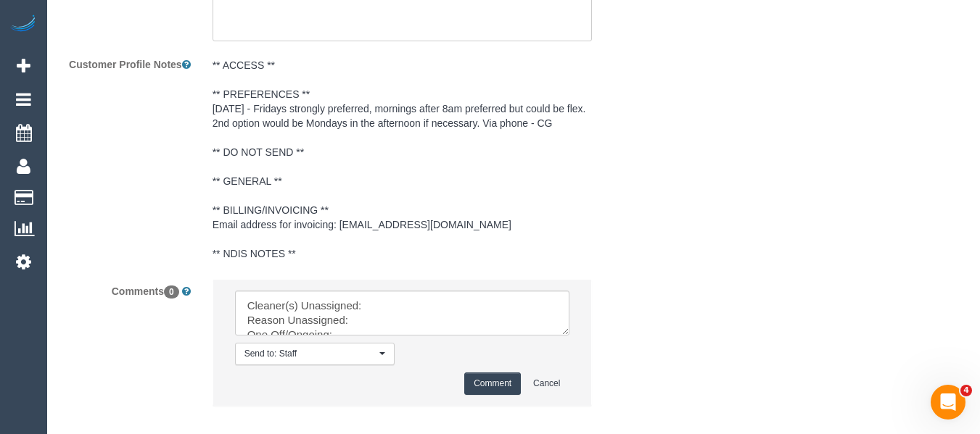
scroll to position [2801, 0]
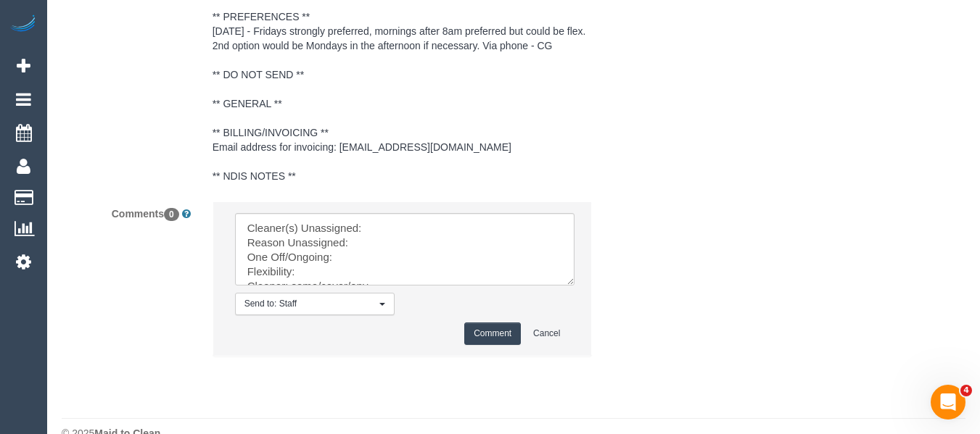
drag, startPoint x: 566, startPoint y: 256, endPoint x: 429, endPoint y: 296, distance: 142.7
click at [574, 286] on textarea at bounding box center [404, 249] width 339 height 73
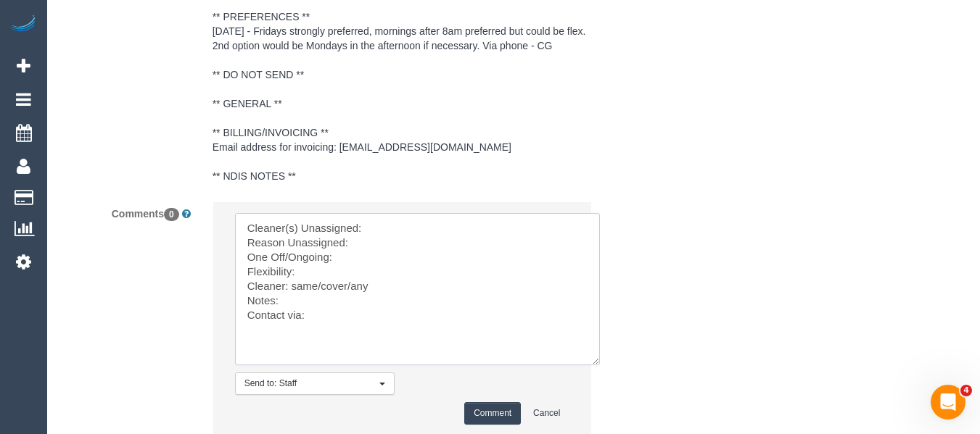
click at [386, 225] on textarea at bounding box center [417, 289] width 365 height 152
paste textarea "[PERSON_NAME] (C)"
click at [384, 247] on textarea at bounding box center [417, 289] width 365 height 152
click at [373, 260] on textarea at bounding box center [417, 289] width 365 height 152
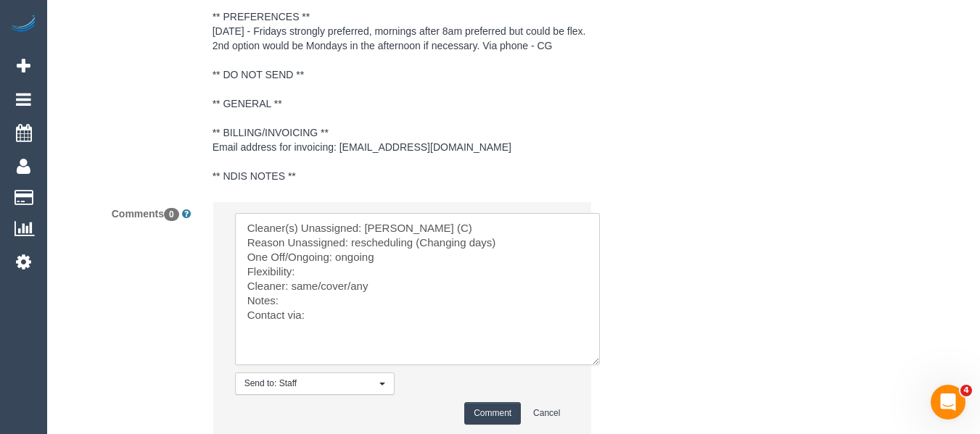
drag, startPoint x: 358, startPoint y: 286, endPoint x: 365, endPoint y: 268, distance: 18.9
click at [359, 283] on textarea at bounding box center [417, 289] width 365 height 152
click at [367, 264] on textarea at bounding box center [417, 289] width 365 height 152
click at [367, 270] on textarea at bounding box center [417, 289] width 365 height 152
drag, startPoint x: 349, startPoint y: 283, endPoint x: 291, endPoint y: 285, distance: 57.3
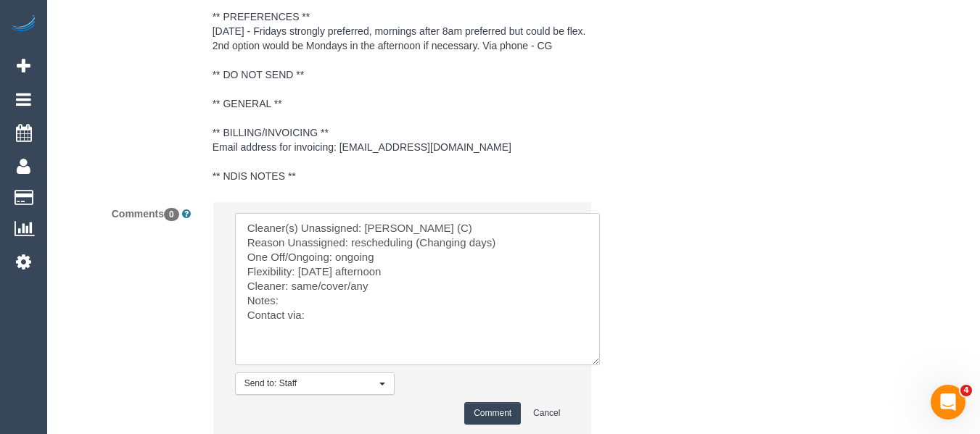
click at [291, 285] on textarea at bounding box center [417, 289] width 365 height 152
paste textarea "Nyasha Mahofa (C)"
click at [434, 331] on textarea at bounding box center [417, 289] width 365 height 152
type textarea "Cleaner(s) Unassigned: Nyasha Mahofa (C) Reason Unassigned: rescheduling (Chang…"
click at [483, 406] on button "Comment" at bounding box center [492, 413] width 57 height 22
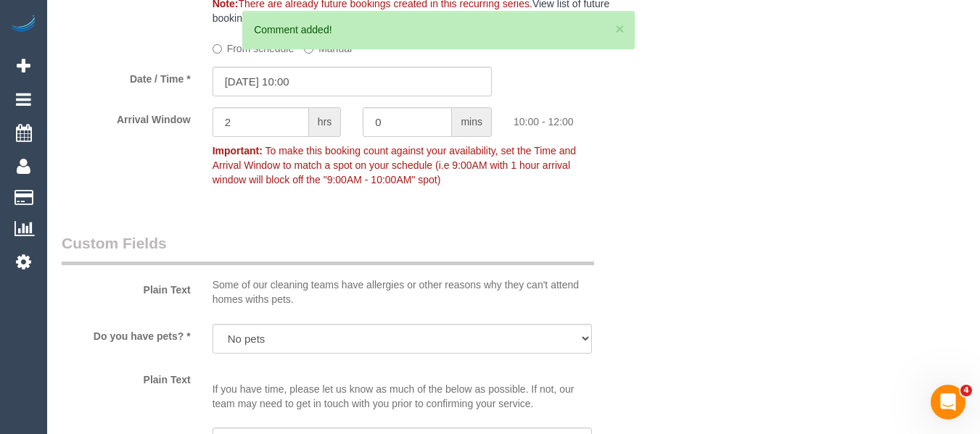
scroll to position [1641, 0]
click at [272, 88] on input "25/08/2025 10:00" at bounding box center [351, 83] width 279 height 30
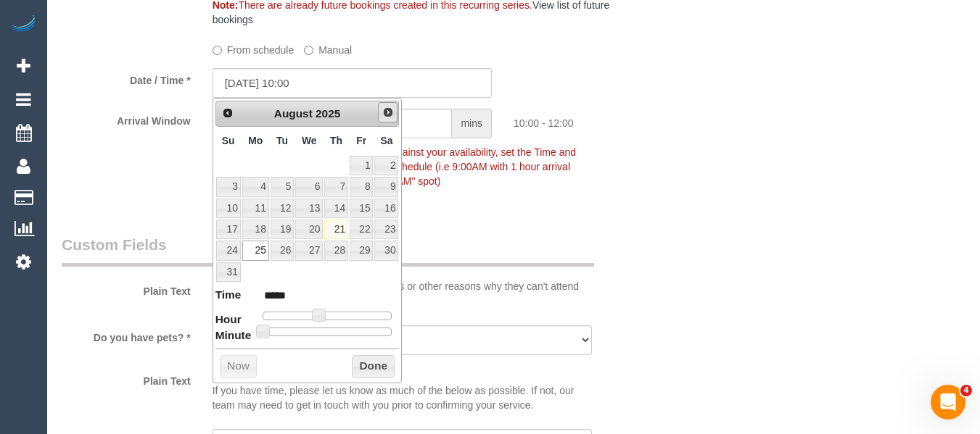
click at [386, 115] on span "Next" at bounding box center [388, 113] width 12 height 12
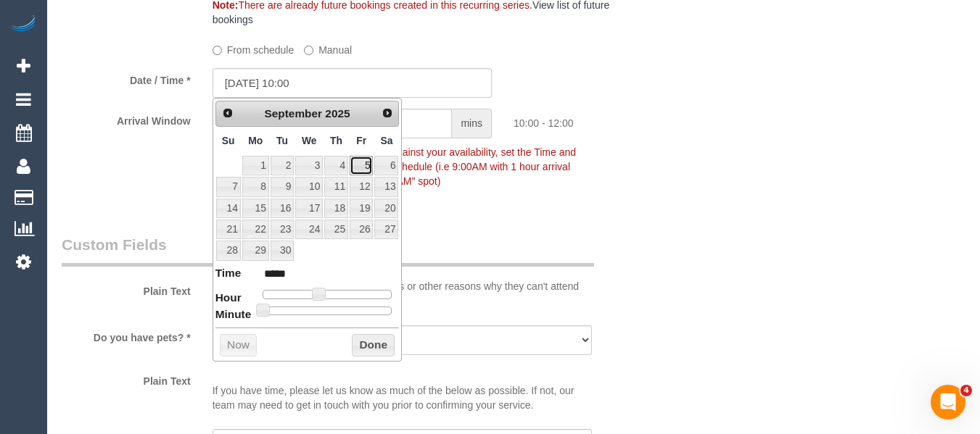
click at [363, 169] on link "5" at bounding box center [360, 166] width 23 height 20
click at [373, 343] on button "Done" at bounding box center [373, 345] width 43 height 23
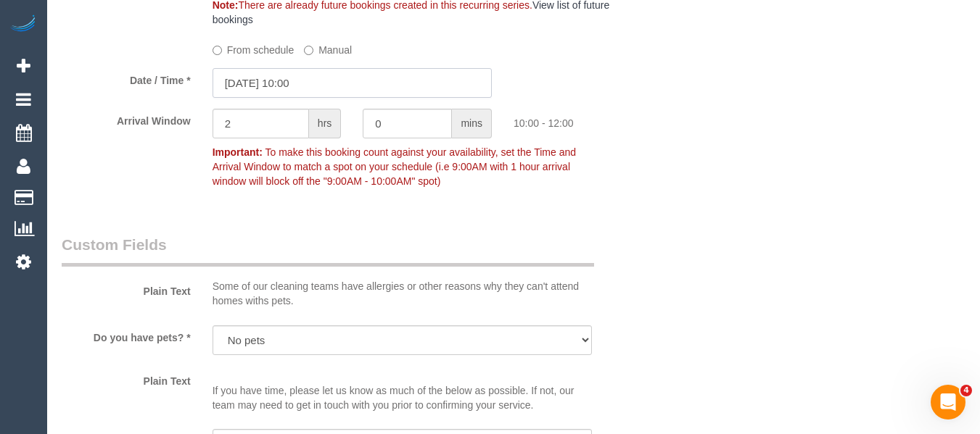
click at [315, 80] on input "05/09/2025 10:00" at bounding box center [351, 83] width 279 height 30
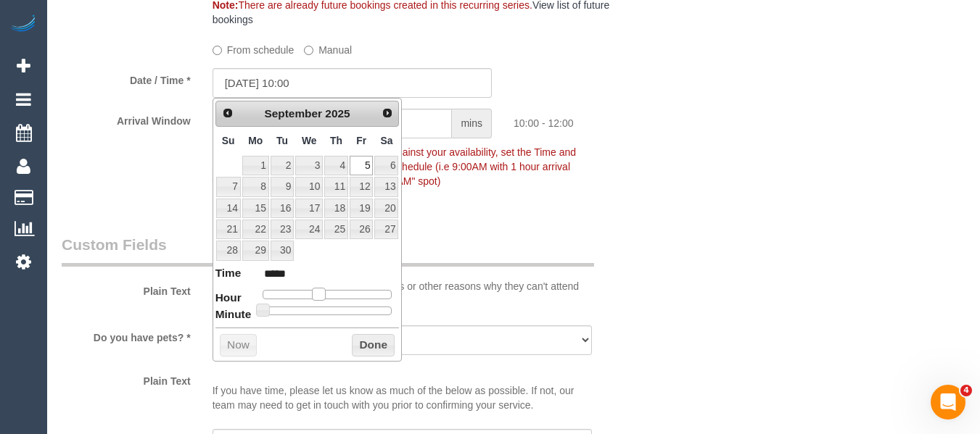
type input "05/09/2025 11:00"
type input "*****"
type input "05/09/2025 12:00"
type input "*****"
type input "05/09/2025 13:00"
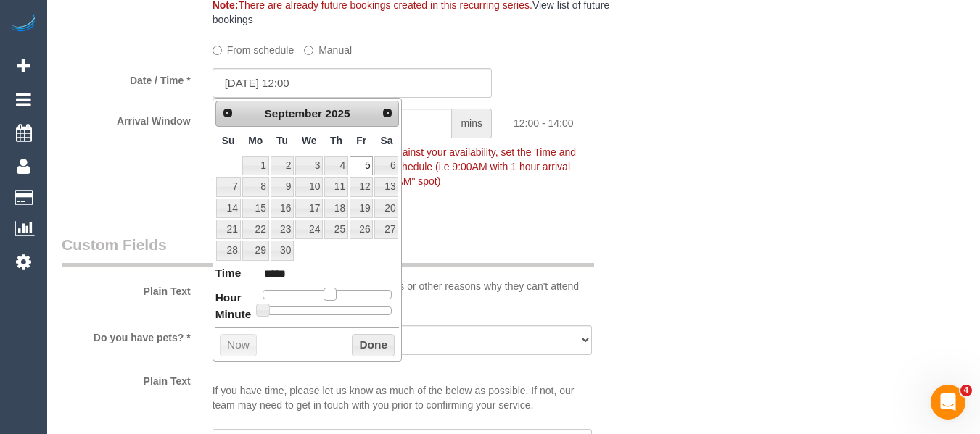
type input "*****"
drag, startPoint x: 319, startPoint y: 292, endPoint x: 334, endPoint y: 294, distance: 14.6
click at [334, 294] on span at bounding box center [334, 294] width 13 height 13
click at [372, 351] on button "Done" at bounding box center [373, 345] width 43 height 23
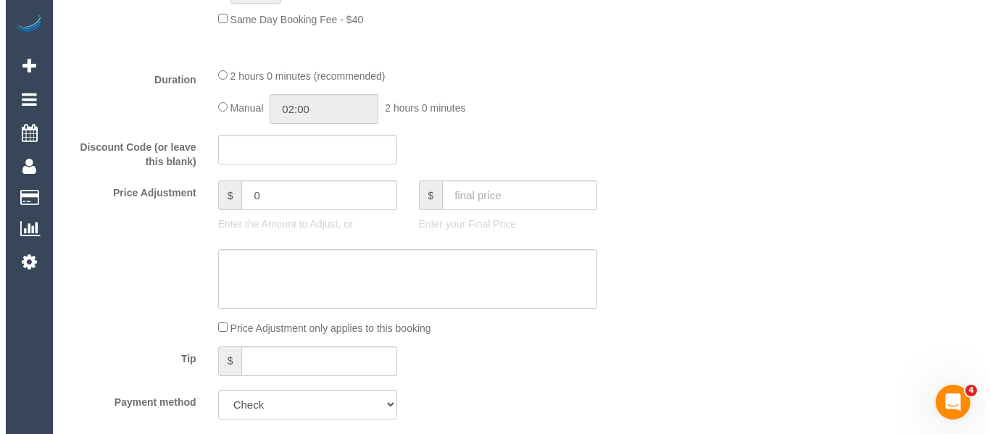
scroll to position [0, 0]
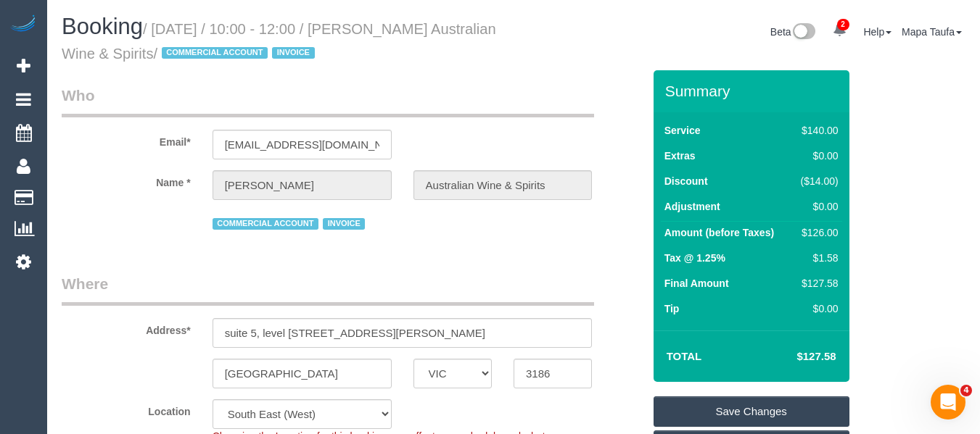
click at [735, 412] on link "Save Changes" at bounding box center [751, 412] width 196 height 30
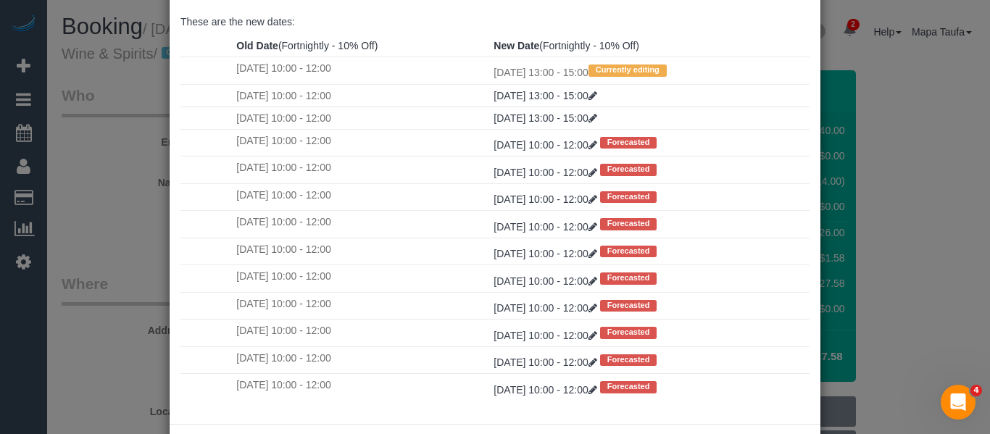
scroll to position [215, 0]
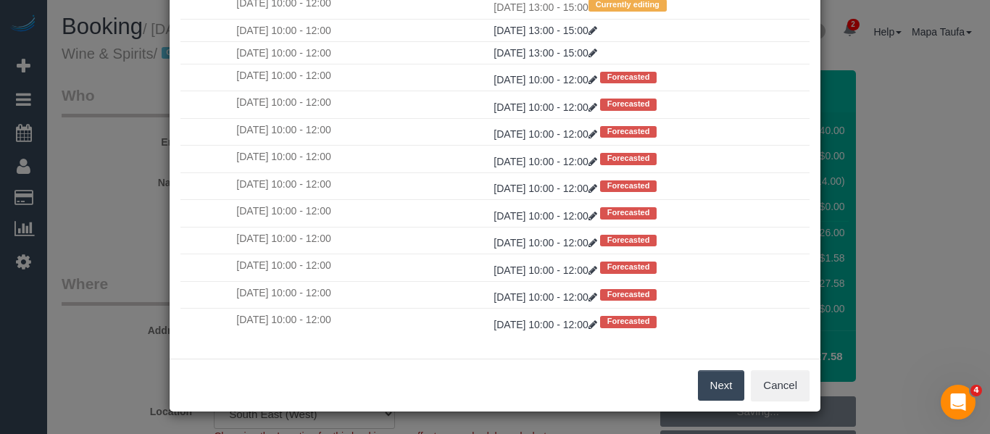
drag, startPoint x: 729, startPoint y: 378, endPoint x: 731, endPoint y: 347, distance: 32.0
click at [728, 378] on button "Next" at bounding box center [721, 385] width 47 height 30
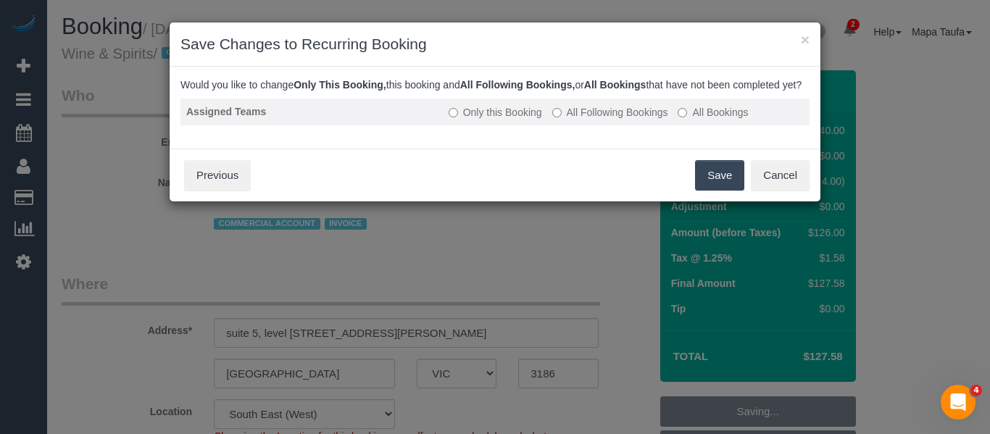
click at [648, 120] on label "All Following Bookings" at bounding box center [610, 112] width 116 height 15
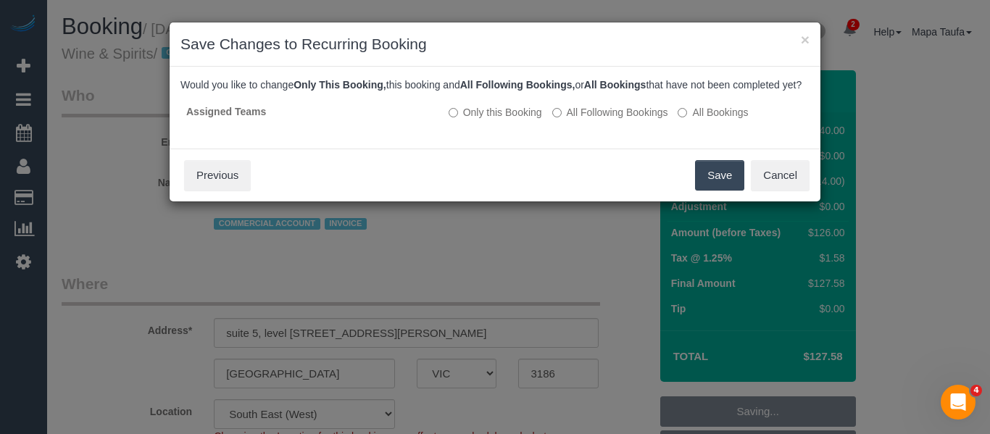
click at [711, 191] on button "Save" at bounding box center [719, 175] width 49 height 30
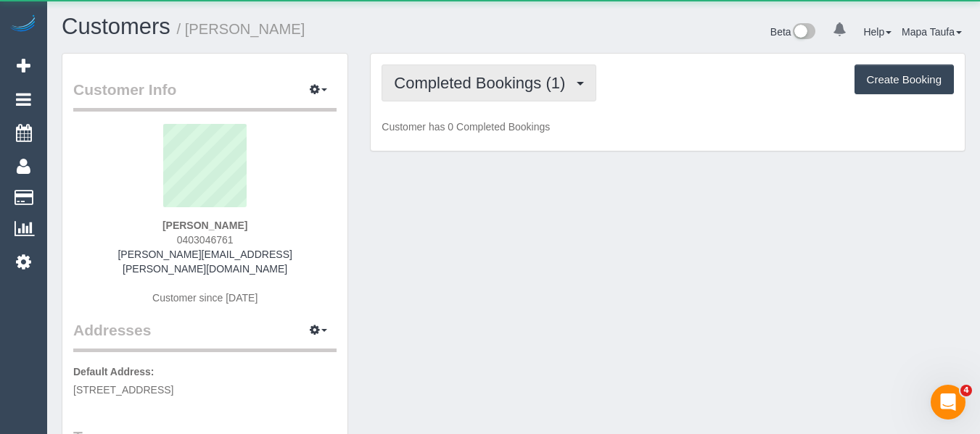
click at [486, 75] on span "Completed Bookings (1)" at bounding box center [483, 83] width 178 height 18
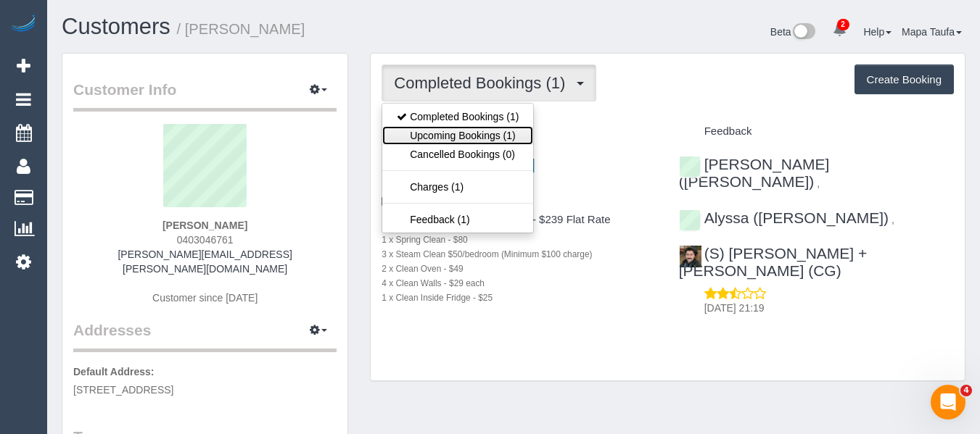
click at [482, 133] on link "Upcoming Bookings (1)" at bounding box center [457, 135] width 151 height 19
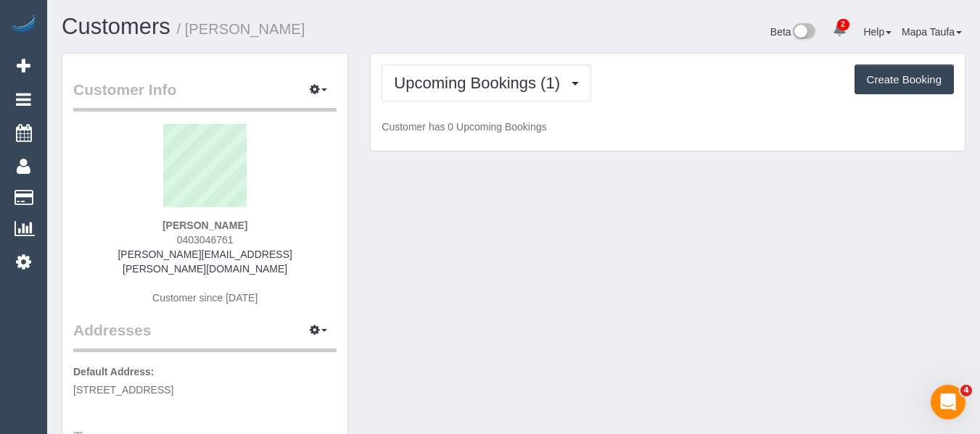
click at [653, 83] on div "Upcoming Bookings (1) Completed Bookings (1) Upcoming Bookings (1) Cancelled Bo…" at bounding box center [667, 83] width 572 height 37
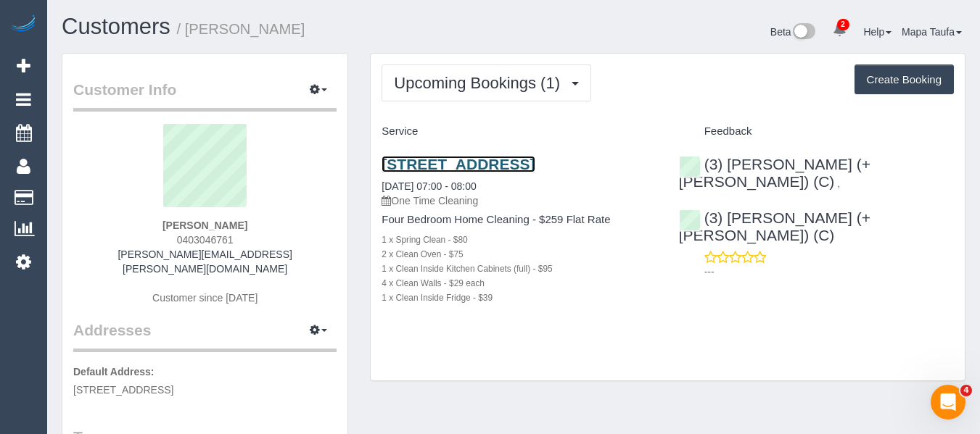
click at [434, 164] on link "[STREET_ADDRESS]" at bounding box center [457, 164] width 153 height 17
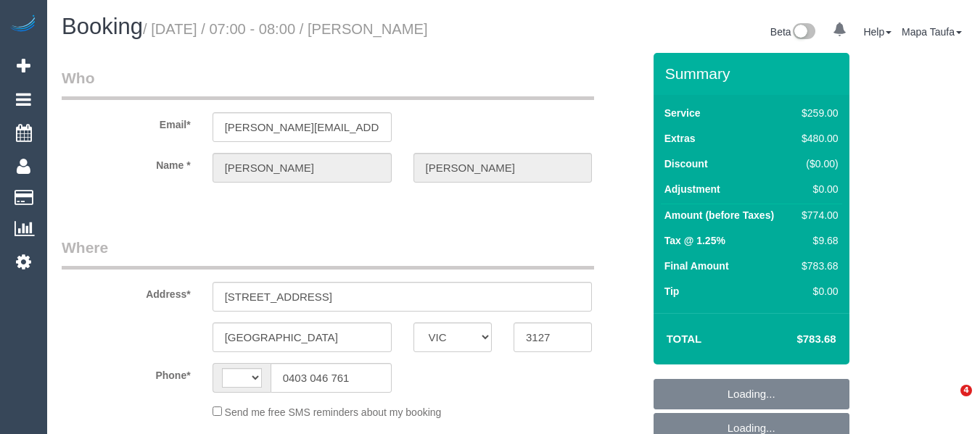
select select "VIC"
select select "object:303"
select select "string:stripe-pm_1LGbX32GScqysDRVAs0SbGma"
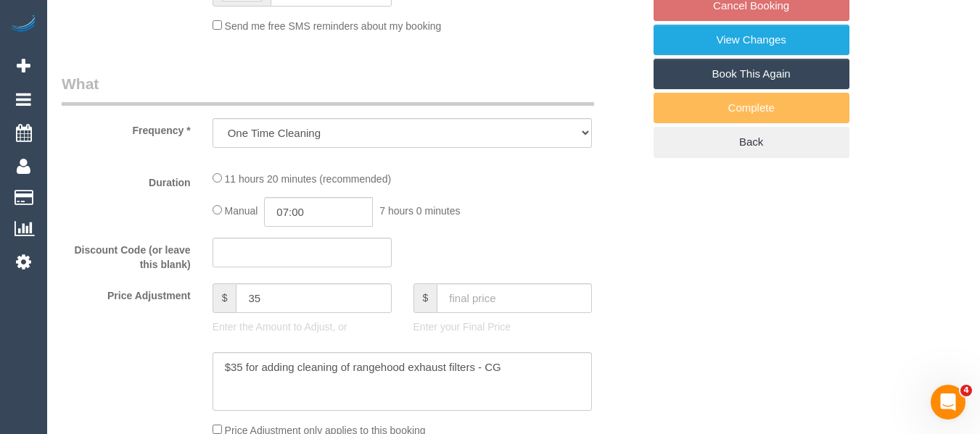
select select "string:AU"
select select "number:30"
select select "number:14"
select select "number:19"
select select "number:36"
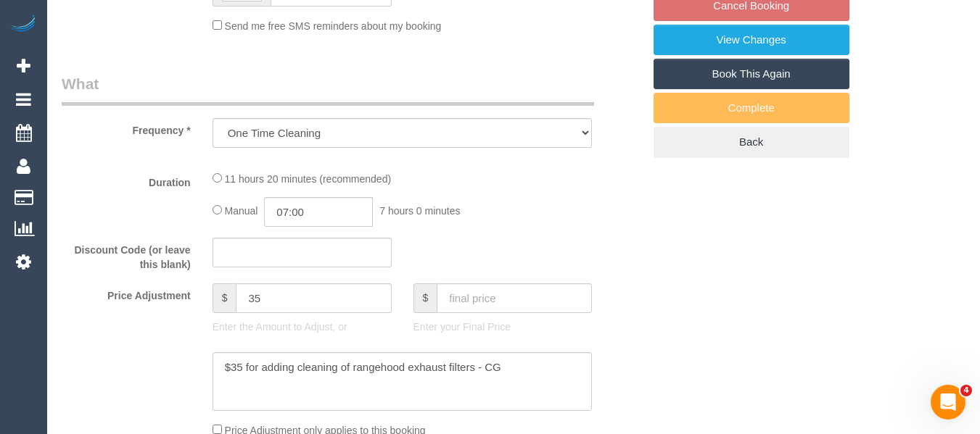
select select "number:11"
select select "object:1350"
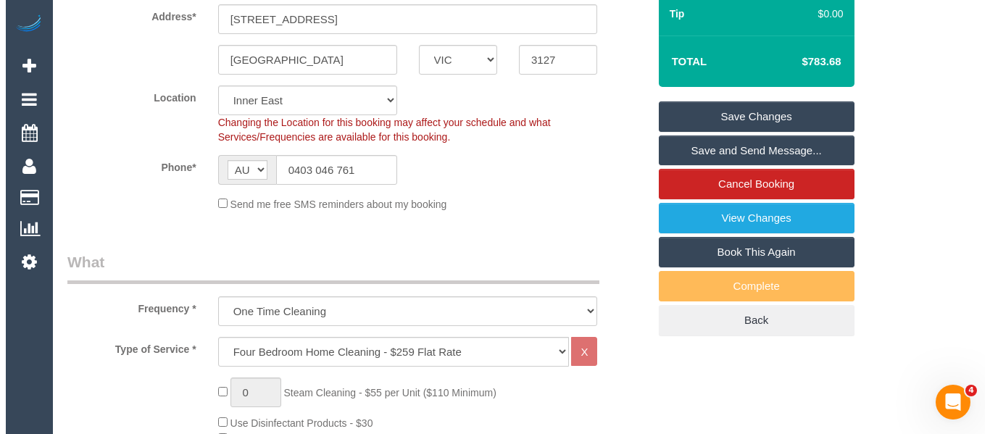
scroll to position [231, 0]
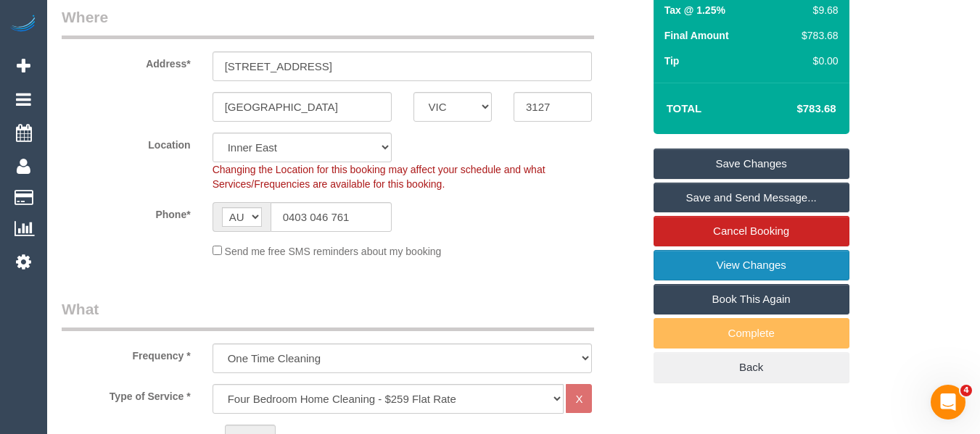
click at [748, 265] on link "View Changes" at bounding box center [751, 265] width 196 height 30
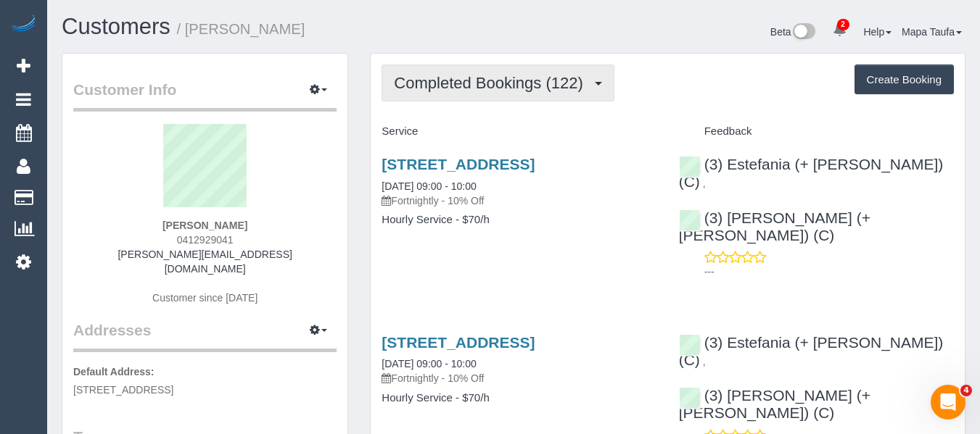
click at [459, 77] on span "Completed Bookings (122)" at bounding box center [492, 83] width 196 height 18
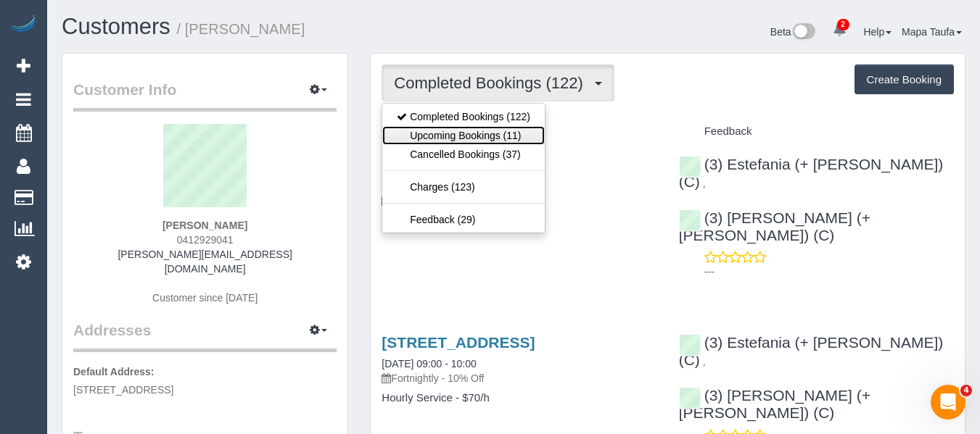
click at [459, 137] on link "Upcoming Bookings (11)" at bounding box center [463, 135] width 162 height 19
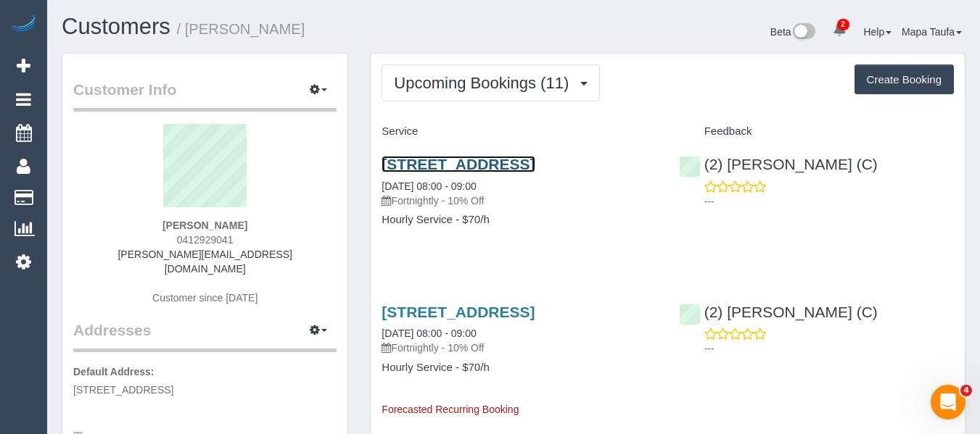
click at [464, 170] on link "[STREET_ADDRESS]" at bounding box center [457, 164] width 153 height 17
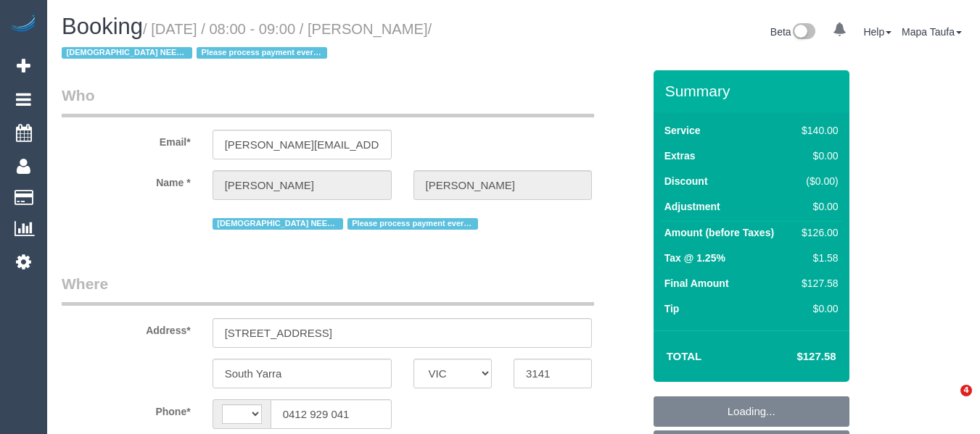
select select "VIC"
select select "object:571"
select select "string:AU"
select select "string:stripe-pm_1RcxVW2GScqysDRVayQ06MlS"
select select "number:29"
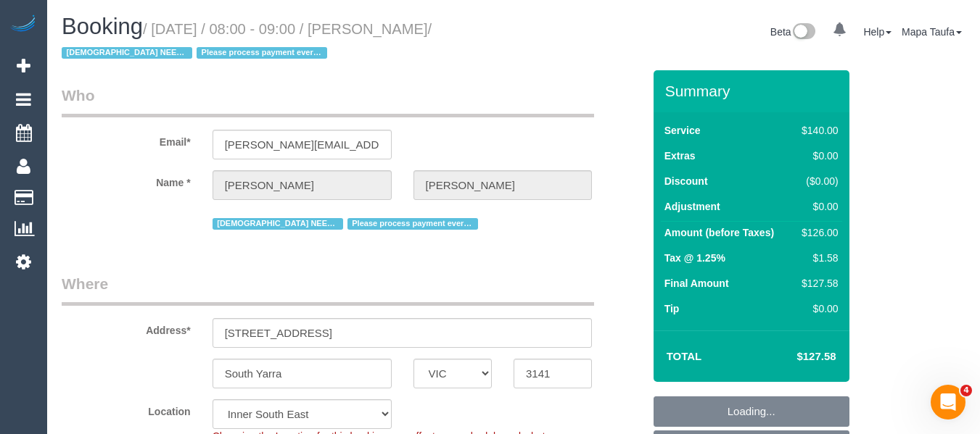
select select "number:14"
select select "number:21"
select select "number:36"
select select "number:35"
select select "88144"
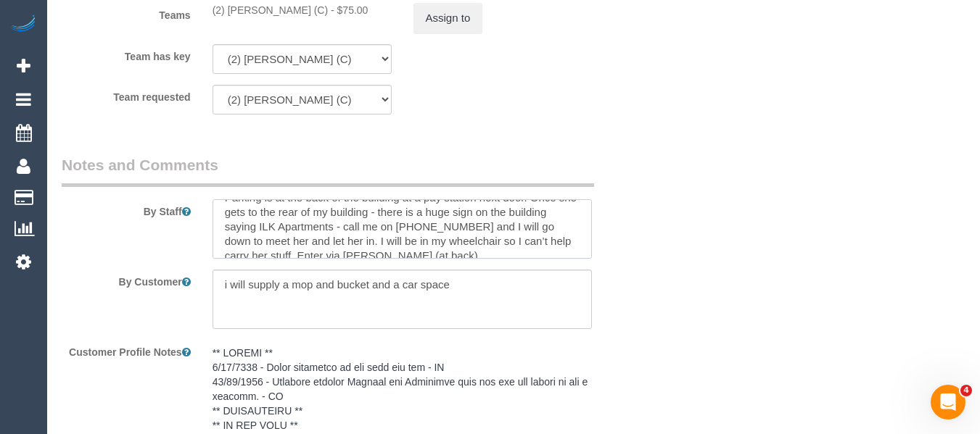
scroll to position [73, 0]
drag, startPoint x: 467, startPoint y: 286, endPoint x: 456, endPoint y: 289, distance: 11.3
click at [468, 286] on textarea at bounding box center [402, 299] width 380 height 59
click at [487, 289] on textarea at bounding box center [402, 299] width 380 height 59
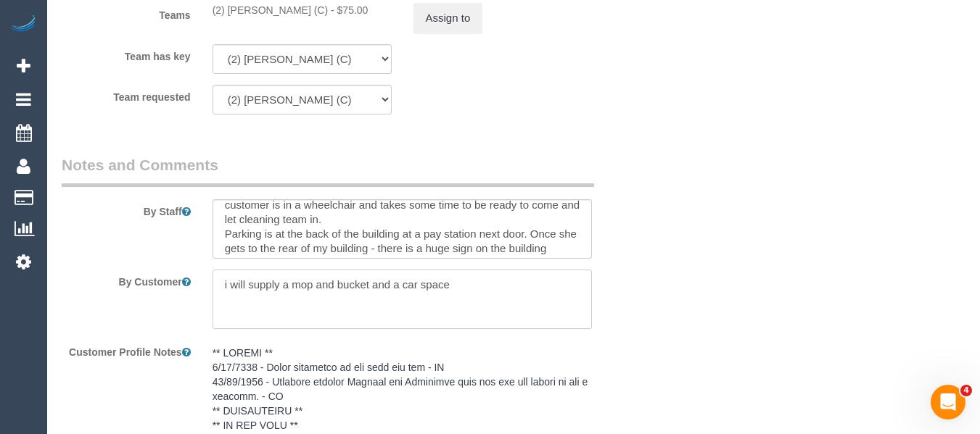
scroll to position [0, 0]
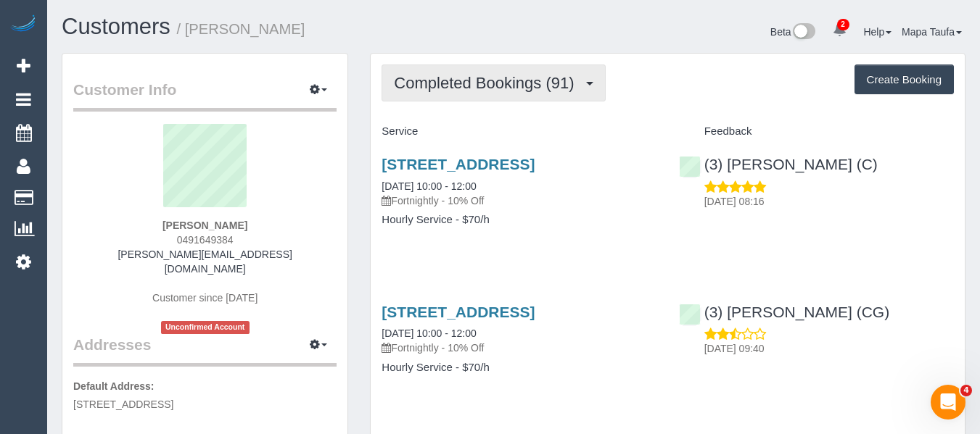
drag, startPoint x: 492, startPoint y: 78, endPoint x: 492, endPoint y: 104, distance: 26.1
click at [492, 79] on span "Completed Bookings (91)" at bounding box center [487, 83] width 187 height 18
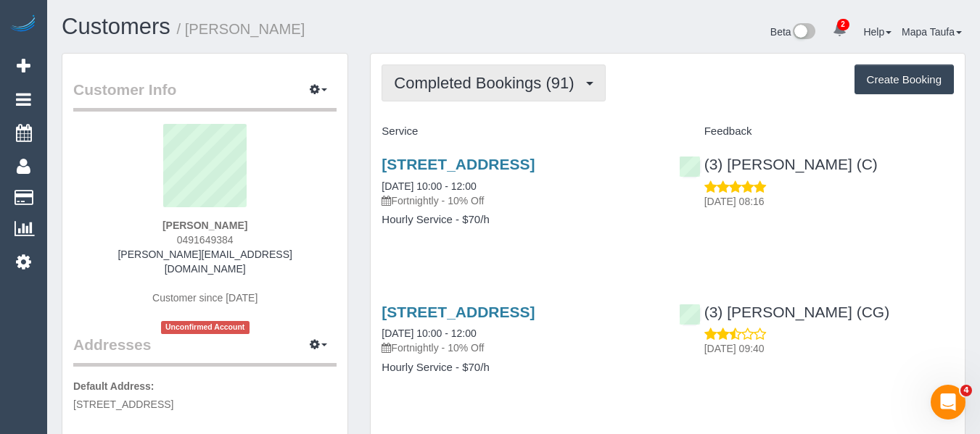
click at [542, 85] on span "Completed Bookings (91)" at bounding box center [487, 83] width 187 height 18
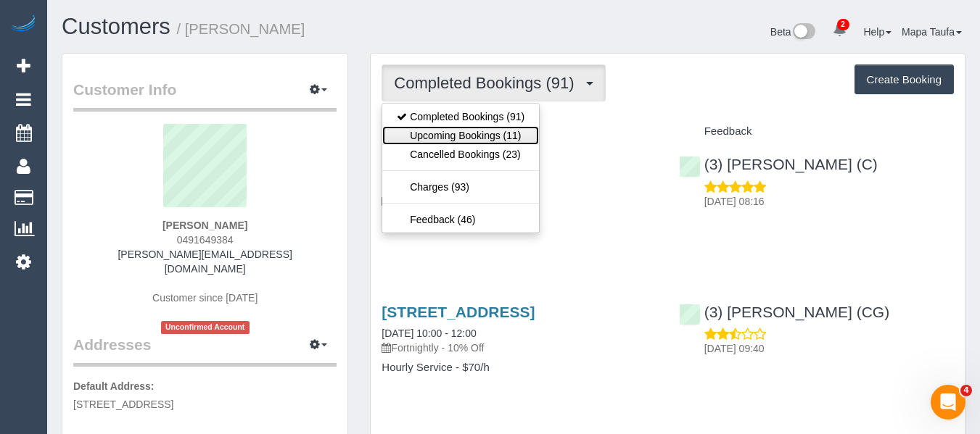
click at [500, 128] on link "Upcoming Bookings (11)" at bounding box center [460, 135] width 157 height 19
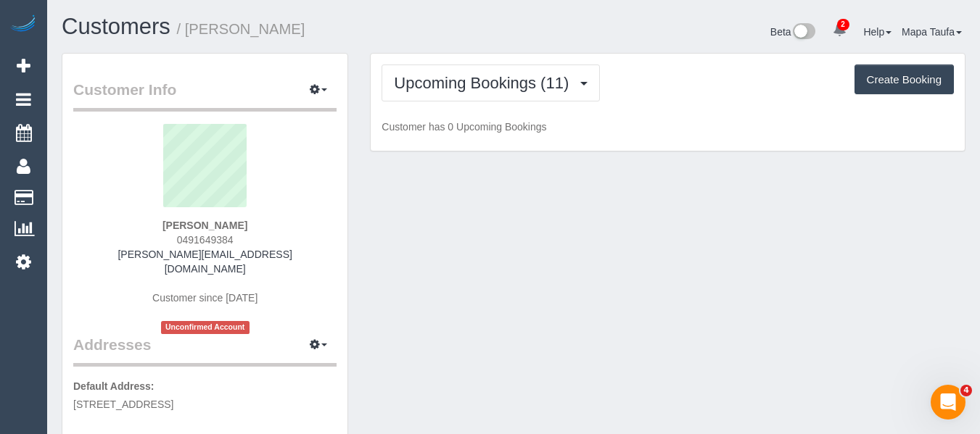
click at [645, 98] on div "Upcoming Bookings (11) Completed Bookings (91) Upcoming Bookings (11) Cancelled…" at bounding box center [667, 83] width 572 height 37
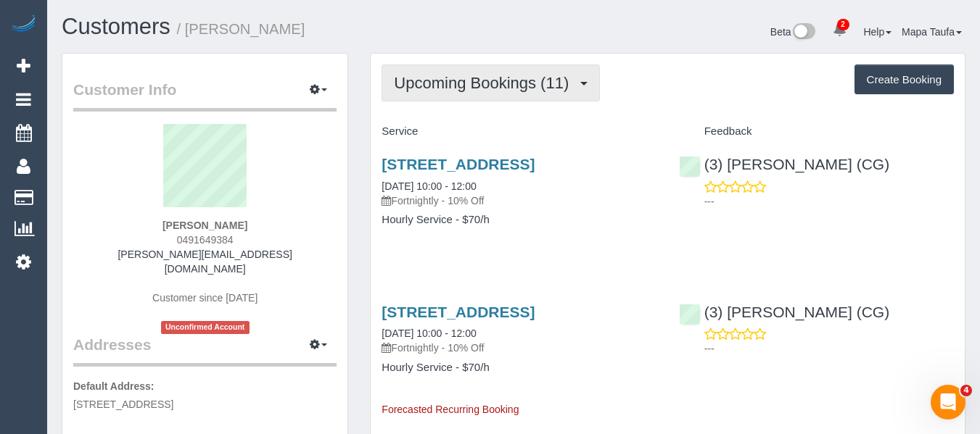
click at [513, 96] on button "Upcoming Bookings (11)" at bounding box center [490, 83] width 218 height 37
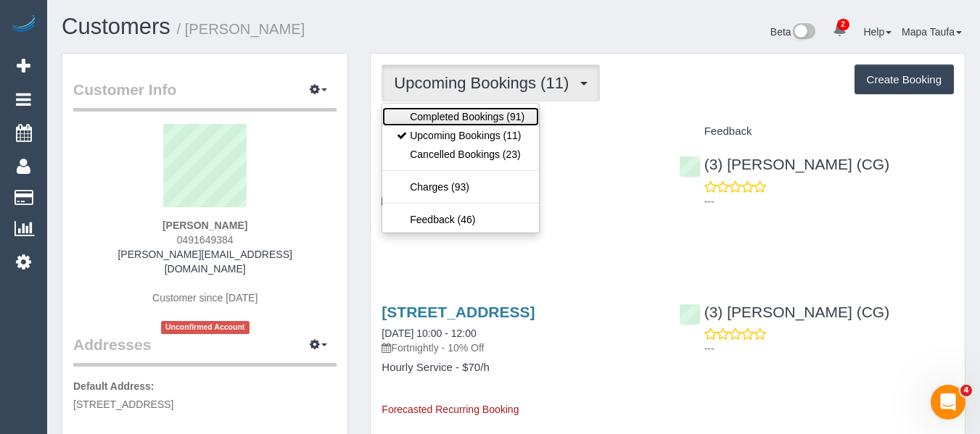
click at [506, 113] on link "Completed Bookings (91)" at bounding box center [460, 116] width 157 height 19
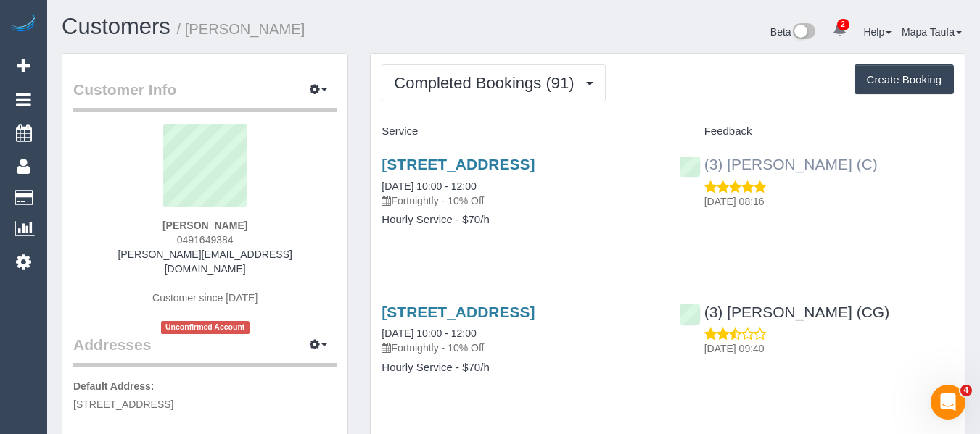
drag, startPoint x: 895, startPoint y: 172, endPoint x: 725, endPoint y: 165, distance: 170.5
click at [725, 165] on div "(3) Milasha Fernando (C) 21/08/2025 08:16" at bounding box center [816, 179] width 297 height 71
copy link "Milasha Fernando (C)"
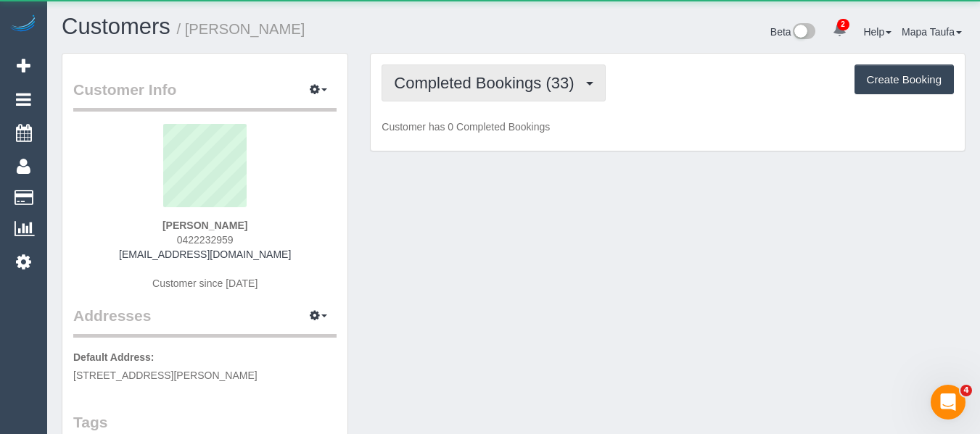
click at [436, 75] on span "Completed Bookings (33)" at bounding box center [487, 83] width 187 height 18
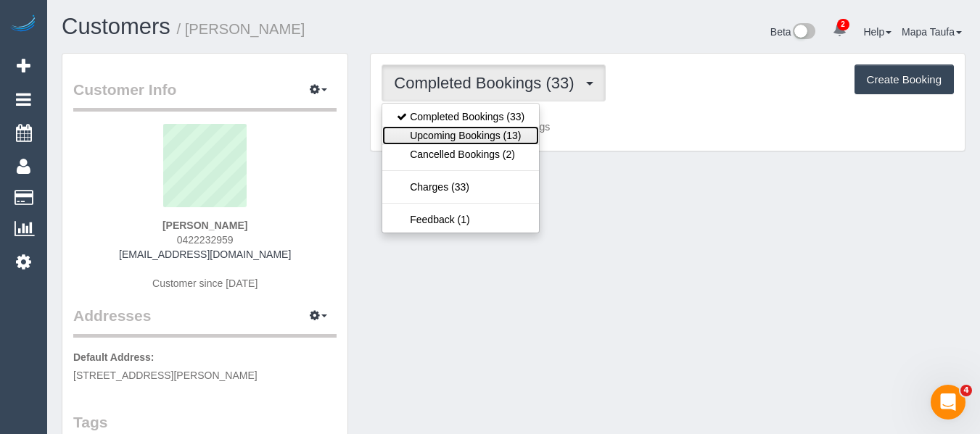
click at [450, 136] on link "Upcoming Bookings (13)" at bounding box center [460, 135] width 157 height 19
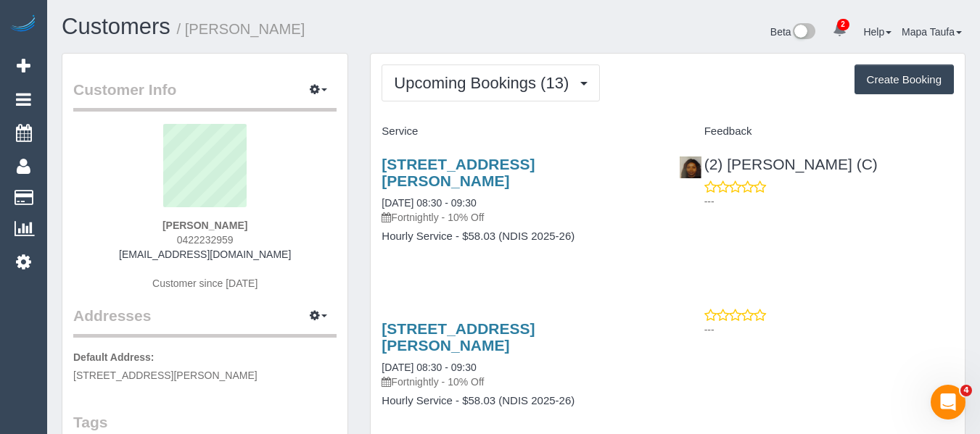
scroll to position [145, 0]
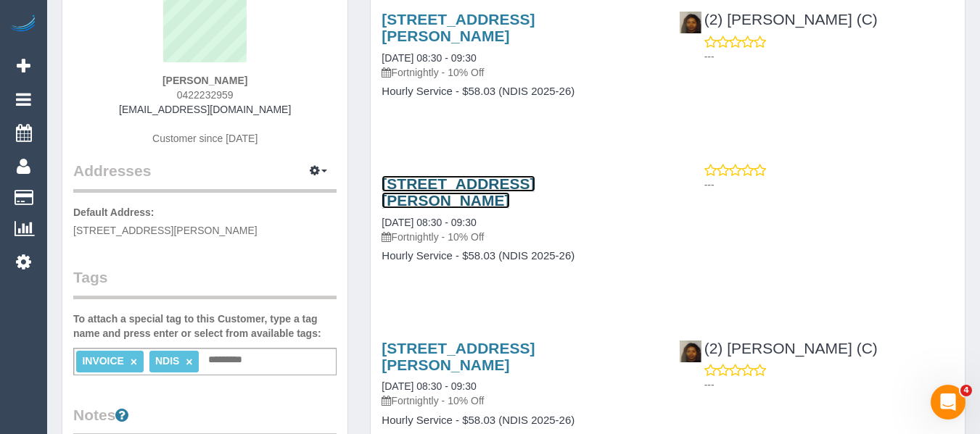
click at [436, 188] on link "[STREET_ADDRESS][PERSON_NAME]" at bounding box center [457, 191] width 153 height 33
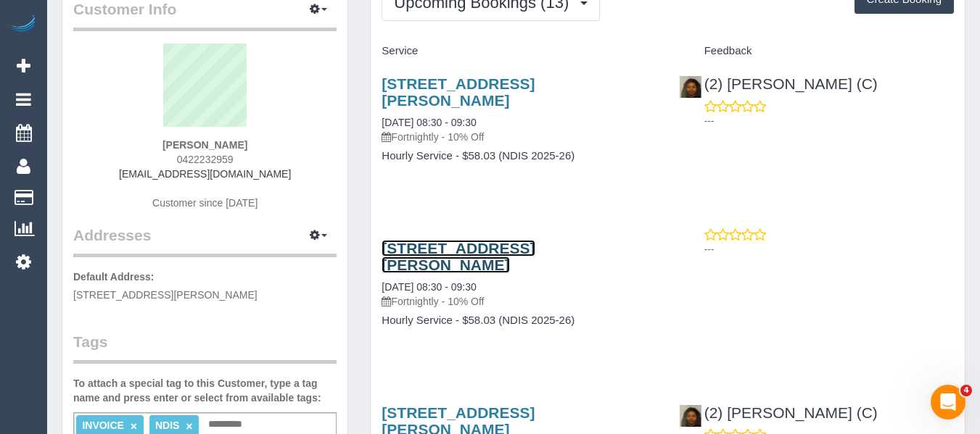
scroll to position [0, 0]
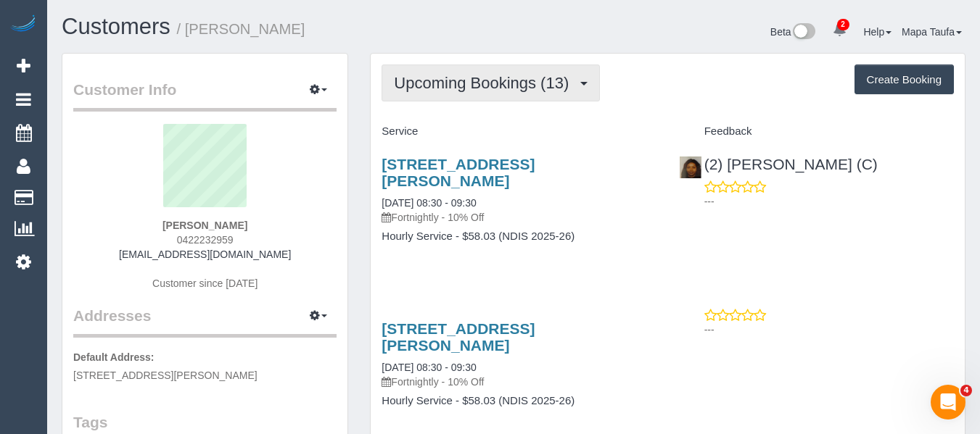
click at [450, 83] on span "Upcoming Bookings (13)" at bounding box center [485, 83] width 182 height 18
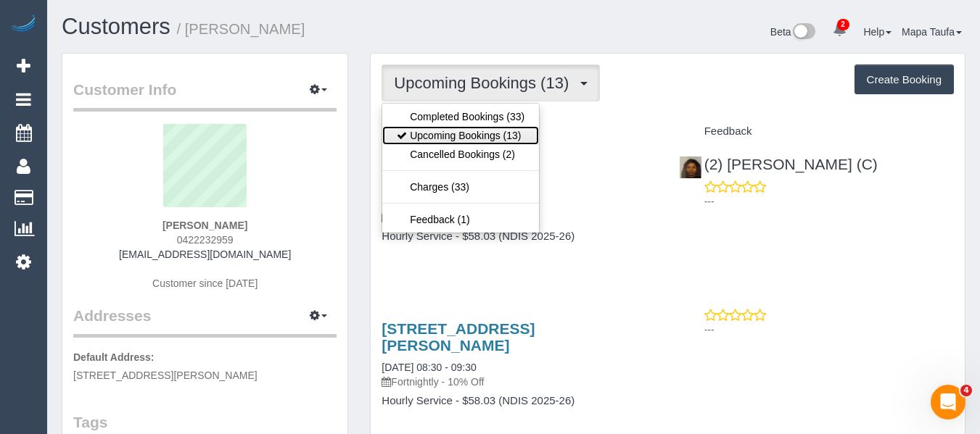
click at [449, 133] on link "Upcoming Bookings (13)" at bounding box center [460, 135] width 157 height 19
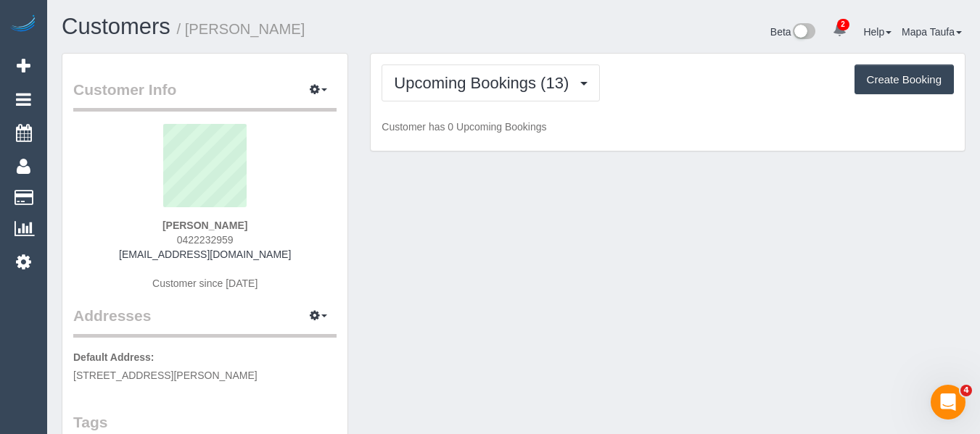
click at [418, 25] on h1 "Customers / Michelle Bullen" at bounding box center [282, 27] width 441 height 25
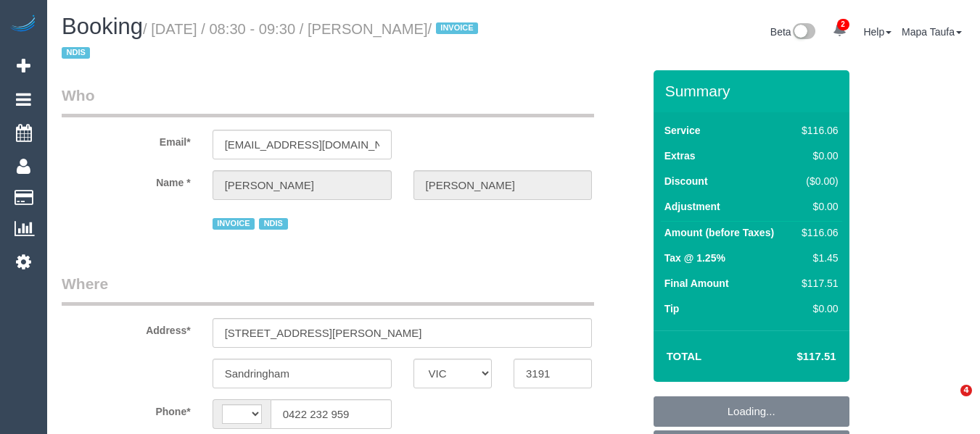
select select "VIC"
select select "number:28"
select select "number:16"
select select "number:19"
select select "number:36"
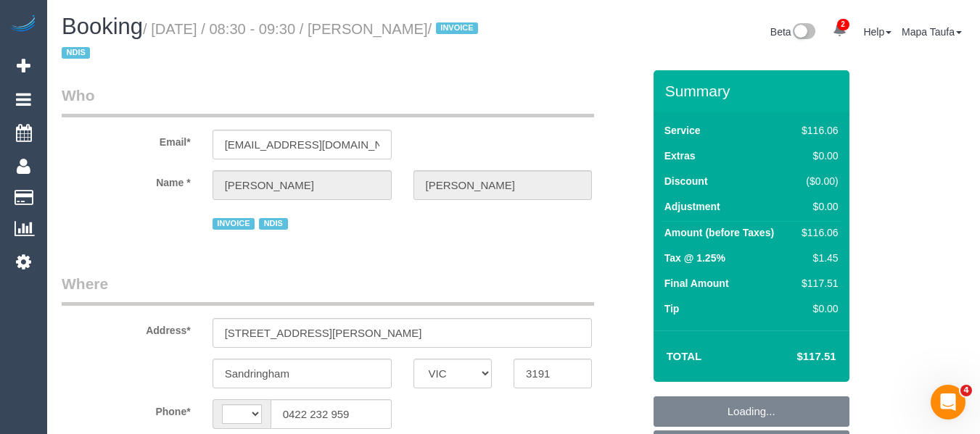
select select "number:35"
select select "string:AU"
select select "object:770"
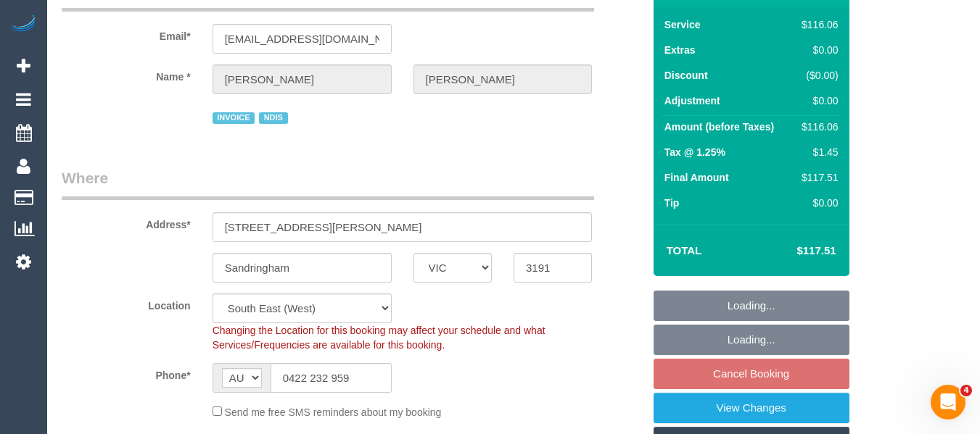
scroll to position [218, 0]
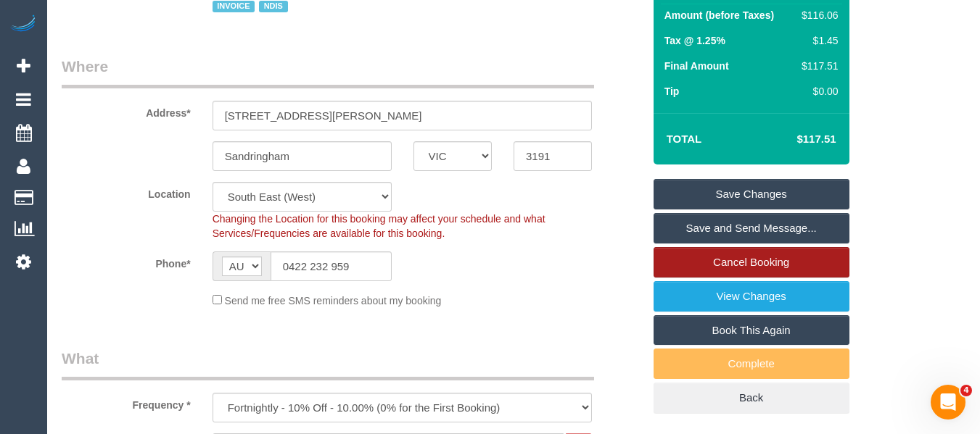
click at [762, 255] on link "Cancel Booking" at bounding box center [751, 262] width 196 height 30
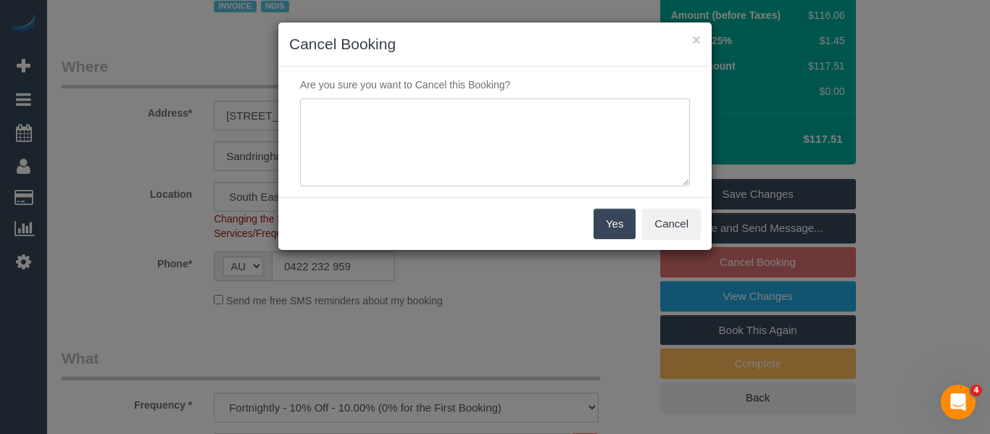
click at [513, 175] on textarea at bounding box center [495, 143] width 390 height 88
type textarea "service not needed via email -MT"
click at [619, 226] on button "Yes" at bounding box center [615, 224] width 42 height 30
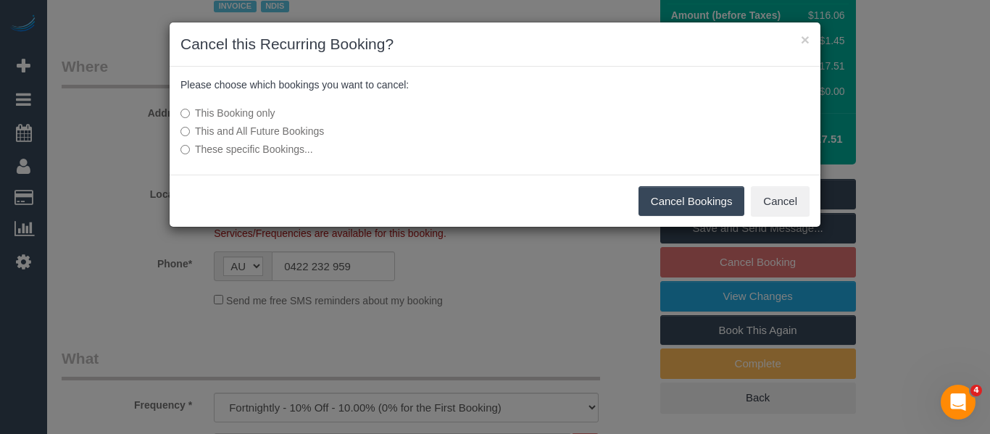
click at [701, 192] on button "Cancel Bookings" at bounding box center [692, 201] width 107 height 30
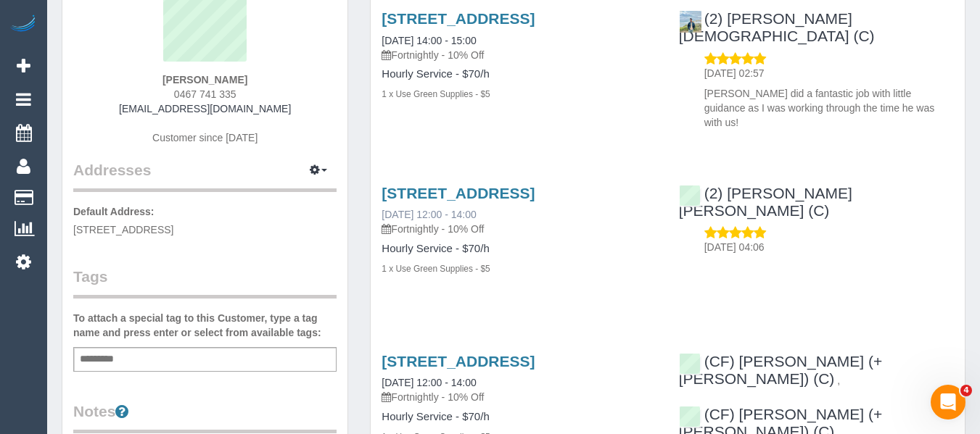
scroll to position [145, 0]
drag, startPoint x: 271, startPoint y: 109, endPoint x: 183, endPoint y: 108, distance: 88.5
click at [154, 102] on div "Katherine Leong 0467 741 335 kathleong@hotmail.com Customer since 2020" at bounding box center [204, 69] width 263 height 181
click at [283, 114] on div "Katherine Leong 0467 741 335 kathleong@hotmail.com Customer since 2020" at bounding box center [204, 69] width 263 height 181
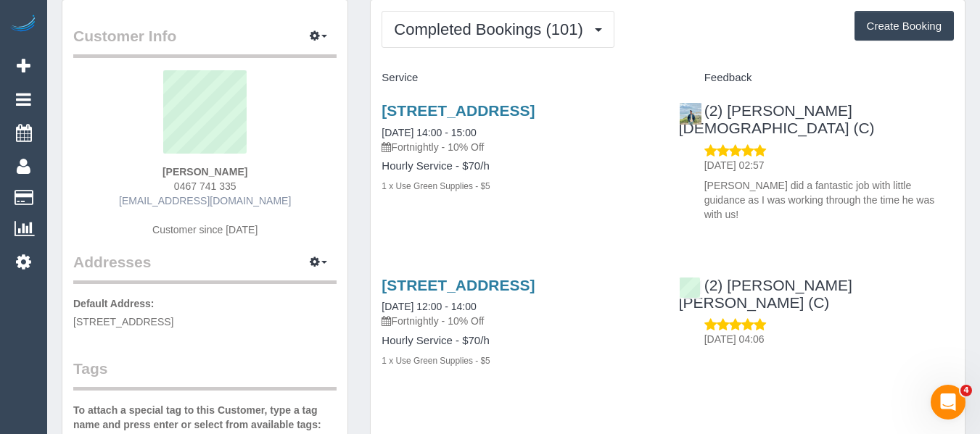
scroll to position [0, 0]
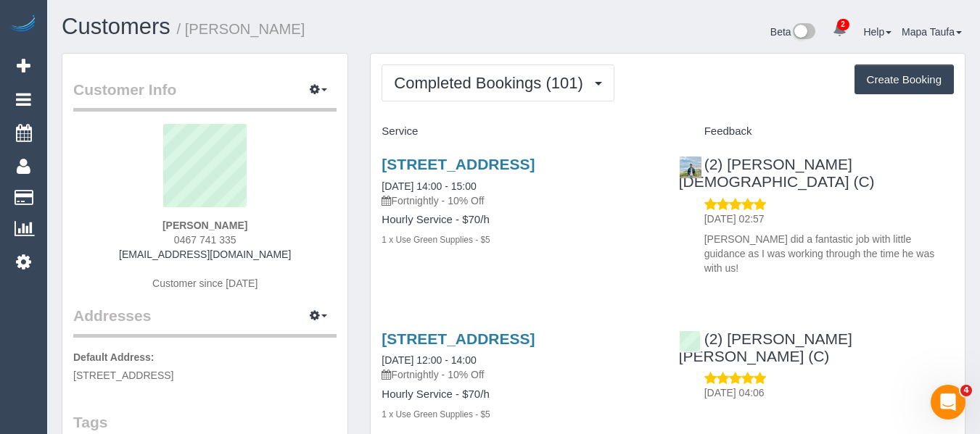
drag, startPoint x: 598, startPoint y: 257, endPoint x: 598, endPoint y: 237, distance: 19.6
click at [598, 245] on div "9 Brooke Street, Northcote, VIC 3070 12/08/2025 14:00 - 15:00 Fortnightly - 10%…" at bounding box center [518, 210] width 297 height 132
drag, startPoint x: 291, startPoint y: 252, endPoint x: 204, endPoint y: 263, distance: 87.8
click at [151, 256] on div "Katherine Leong 0467 741 335 kathleong@hotmail.com Customer since 2020" at bounding box center [204, 214] width 263 height 181
copy link "[EMAIL_ADDRESS][DOMAIN_NAME]"
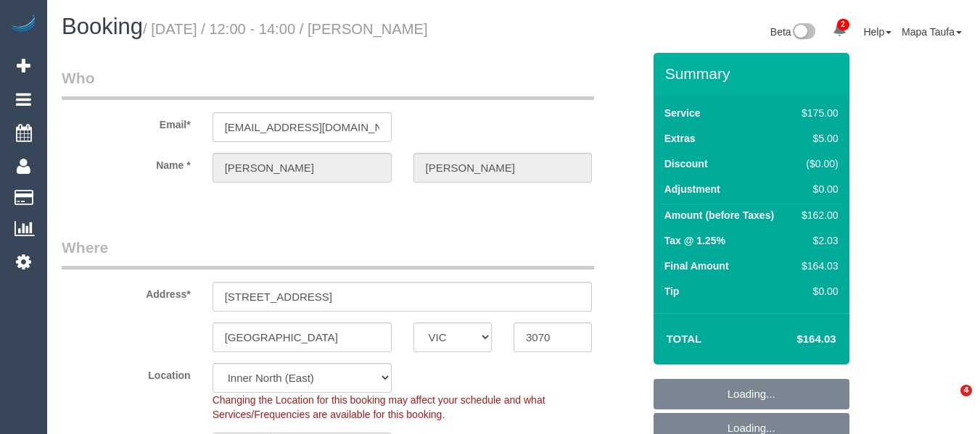
select select "VIC"
select select "150"
select select "number:28"
select select "number:14"
select select "number:19"
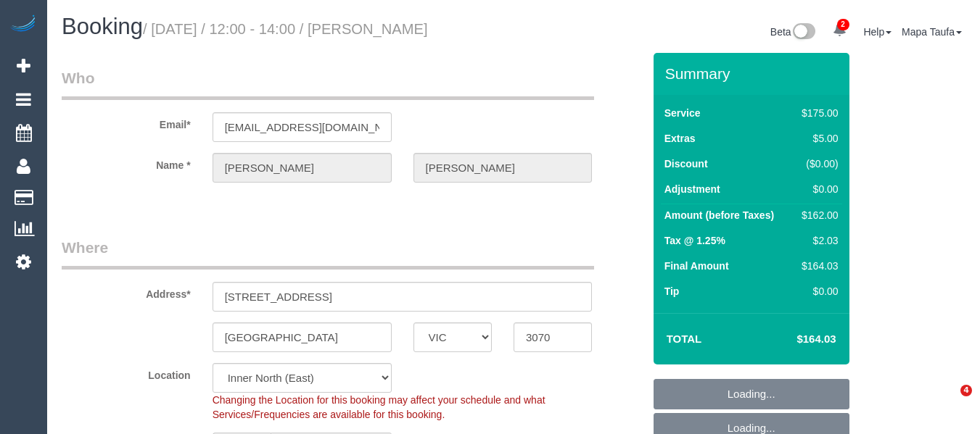
select select "number:22"
select select "number:13"
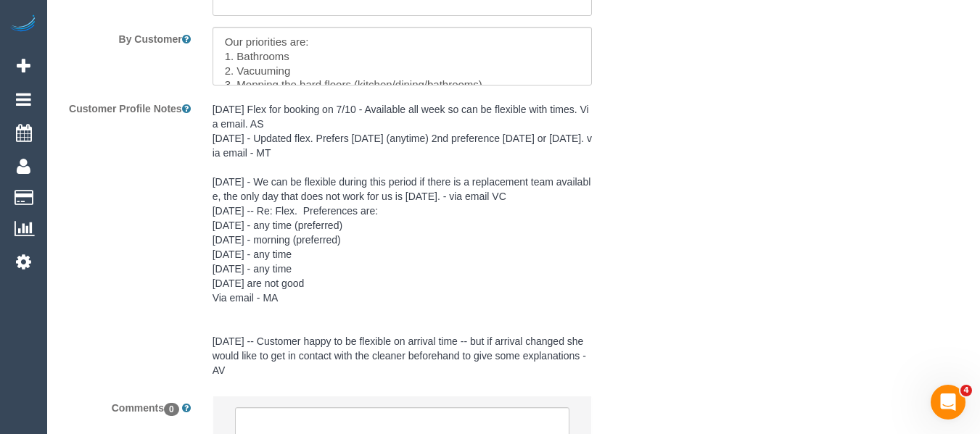
scroll to position [2658, 0]
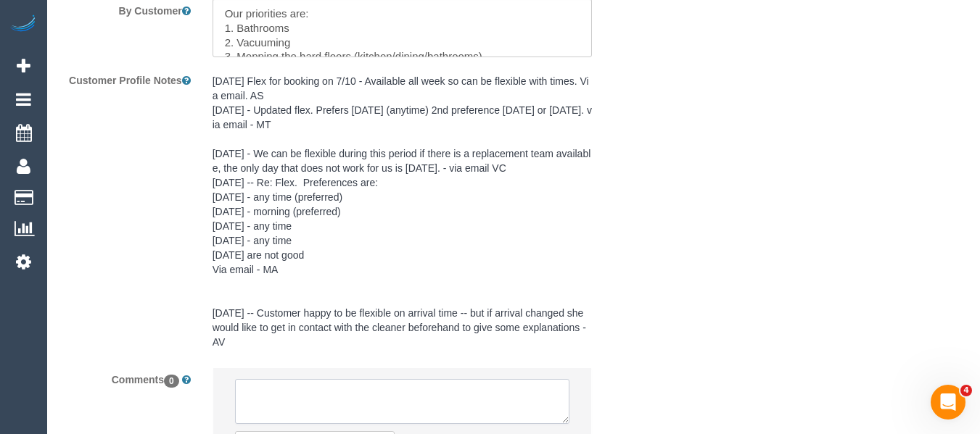
click at [405, 379] on textarea at bounding box center [402, 401] width 335 height 45
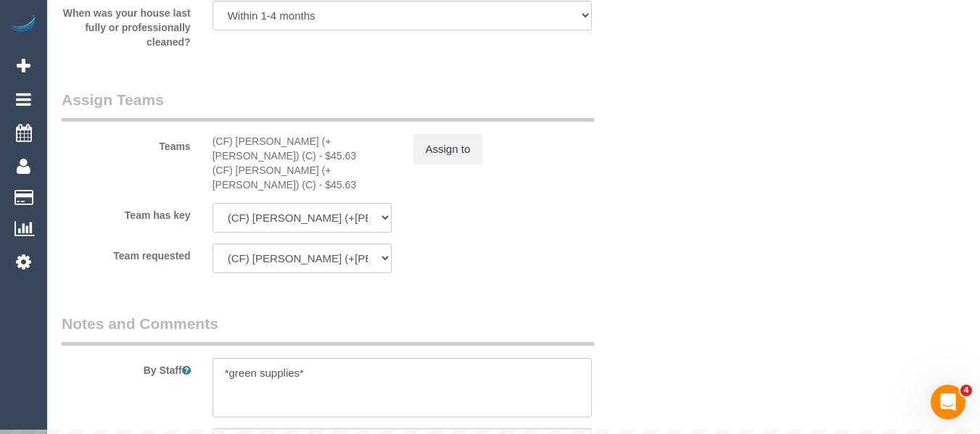
scroll to position [2223, 0]
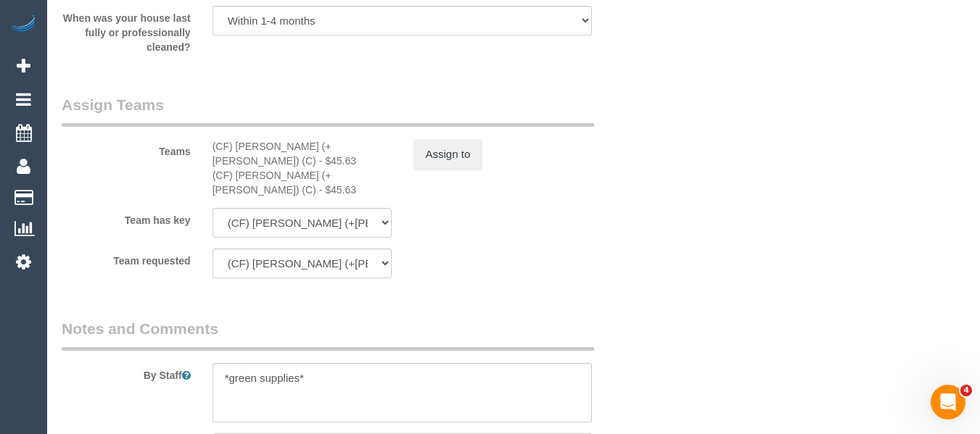
type textarea "Cleaner(s) Unassigned: Reason Unassigned: Contact via: Text Which message sent:…"
drag, startPoint x: 323, startPoint y: 158, endPoint x: 451, endPoint y: 163, distance: 128.4
click at [237, 168] on div "(CF) Manvi (+Lokesh) (C) - $45.63" at bounding box center [301, 182] width 179 height 29
copy div "Manvi (+Lokesh) (C"
click at [465, 163] on button "Assign to" at bounding box center [448, 154] width 70 height 30
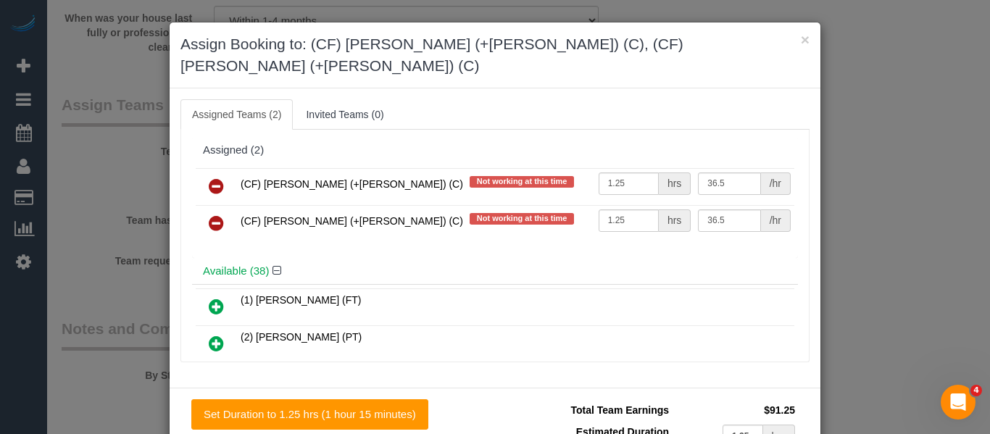
click at [213, 178] on icon at bounding box center [216, 186] width 15 height 17
click at [213, 215] on icon at bounding box center [216, 223] width 15 height 17
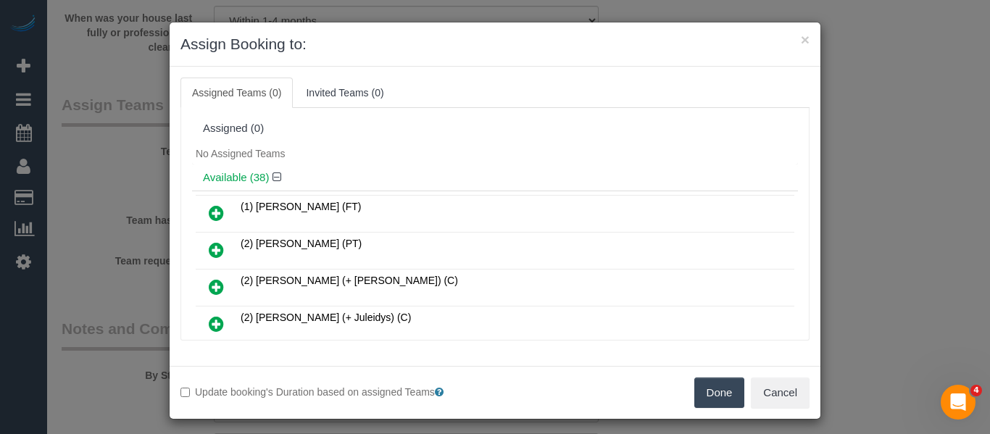
click at [700, 381] on button "Done" at bounding box center [720, 393] width 51 height 30
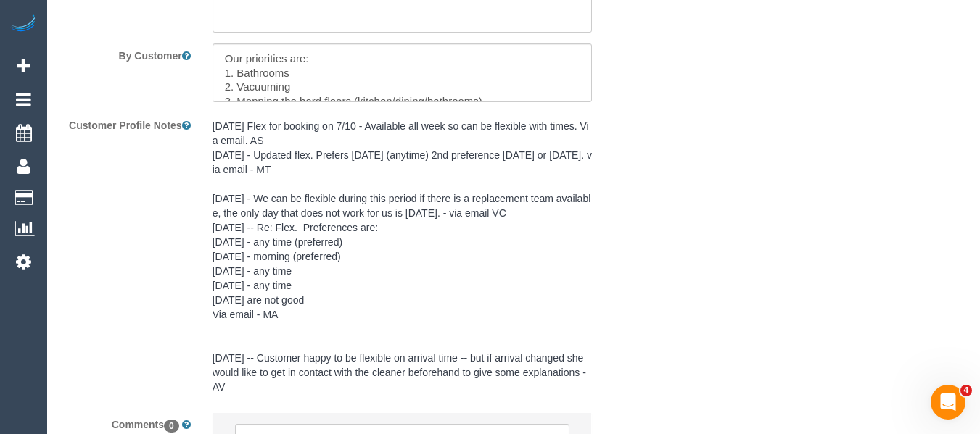
scroll to position [2797, 0]
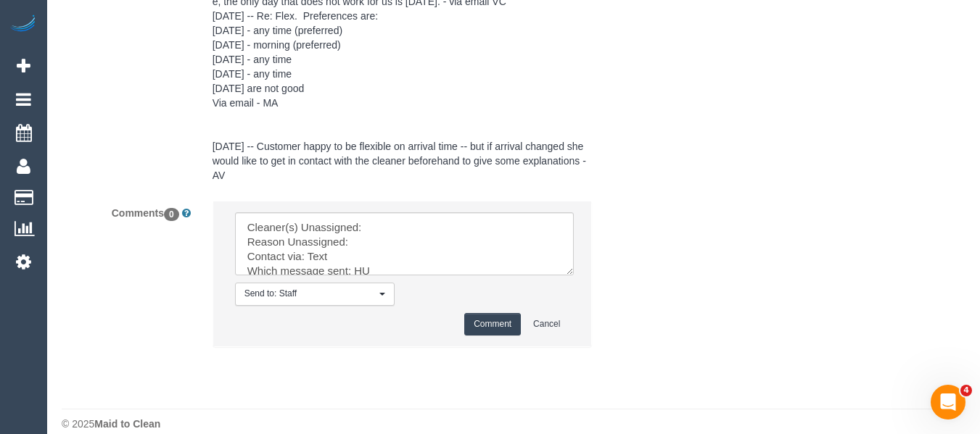
drag, startPoint x: 563, startPoint y: 251, endPoint x: 592, endPoint y: 336, distance: 89.9
click at [574, 276] on textarea at bounding box center [404, 243] width 339 height 63
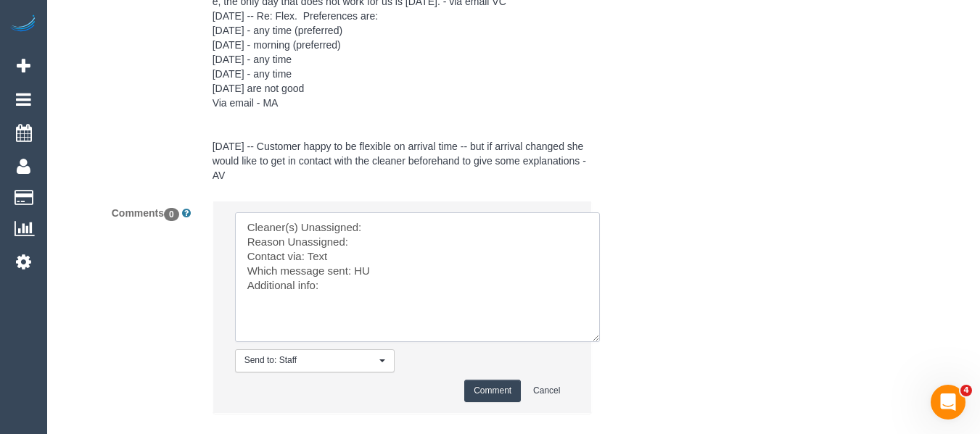
drag, startPoint x: 443, startPoint y: 307, endPoint x: 133, endPoint y: 170, distance: 339.2
click at [138, 175] on sui-booking-comments "By Staff By Customer Customer Profile Notes 4/10/2024 Flex for booking on 7/10 …" at bounding box center [352, 73] width 581 height 712
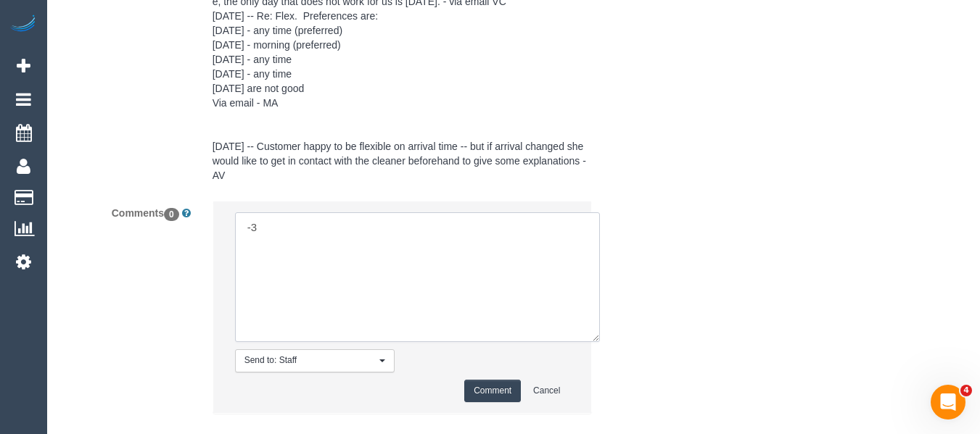
type textarea "Thank you so much for advising, our scheduling team will work on this and be in…"
click at [297, 226] on textarea at bounding box center [417, 277] width 365 height 130
paste textarea "Manvi (+Lokesh) (C"
click at [454, 232] on textarea at bounding box center [417, 277] width 365 height 130
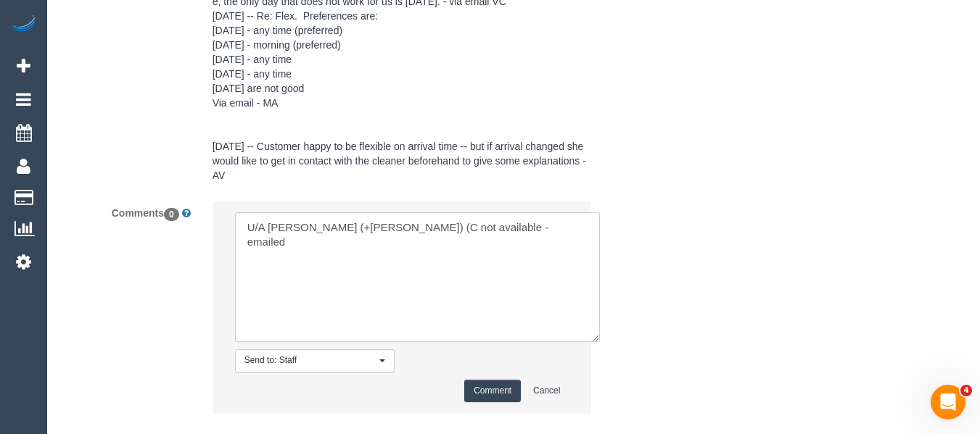
type textarea "U/A Manvi (+Lokesh) (C not available - emailed"
click at [497, 392] on button "Comment" at bounding box center [492, 391] width 57 height 22
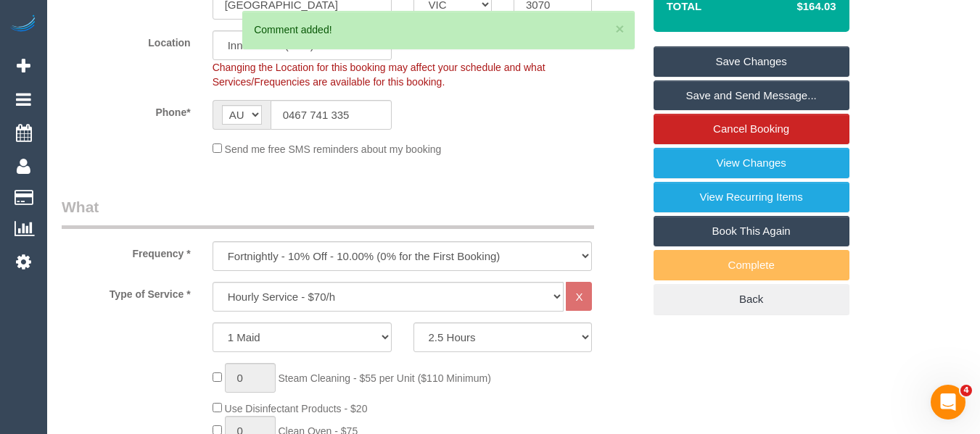
scroll to position [255, 0]
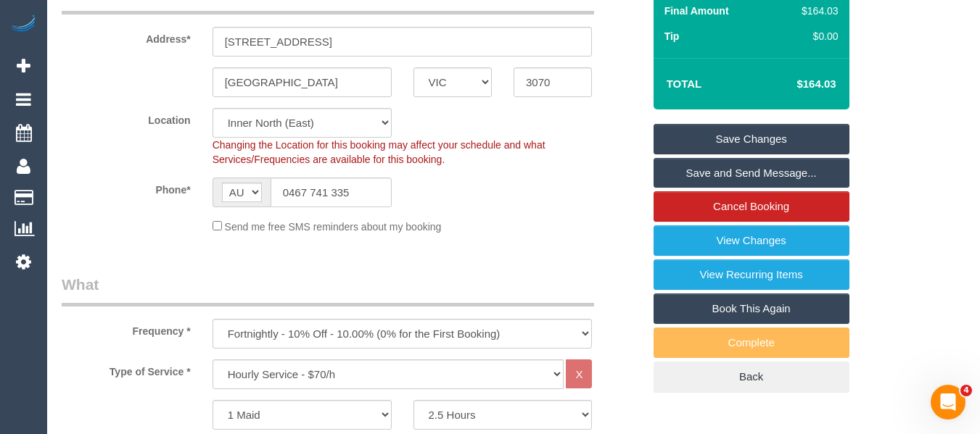
click at [728, 128] on link "Save Changes" at bounding box center [751, 139] width 196 height 30
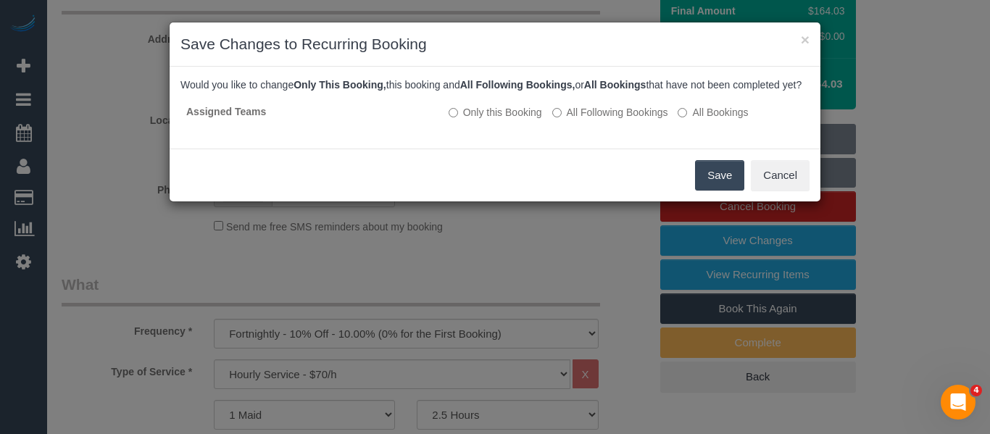
drag, startPoint x: 719, startPoint y: 185, endPoint x: 652, endPoint y: 247, distance: 90.8
click at [718, 186] on button "Save" at bounding box center [719, 175] width 49 height 30
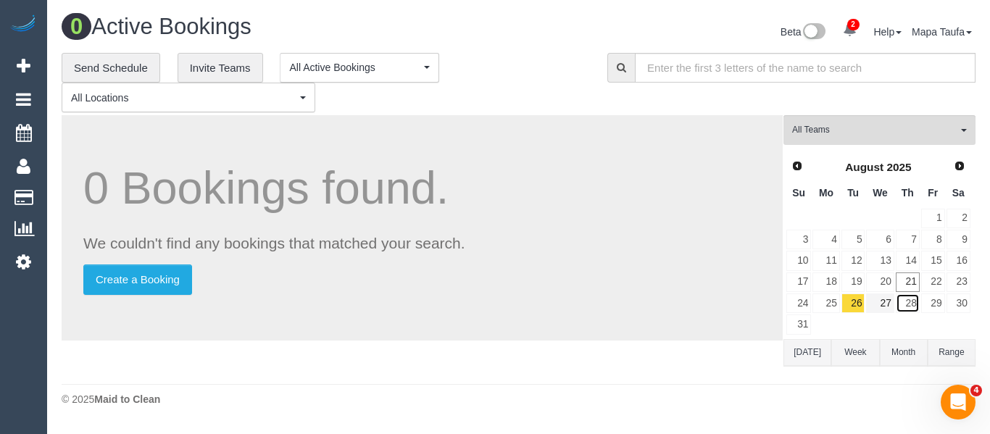
click at [896, 302] on link "28" at bounding box center [908, 304] width 24 height 20
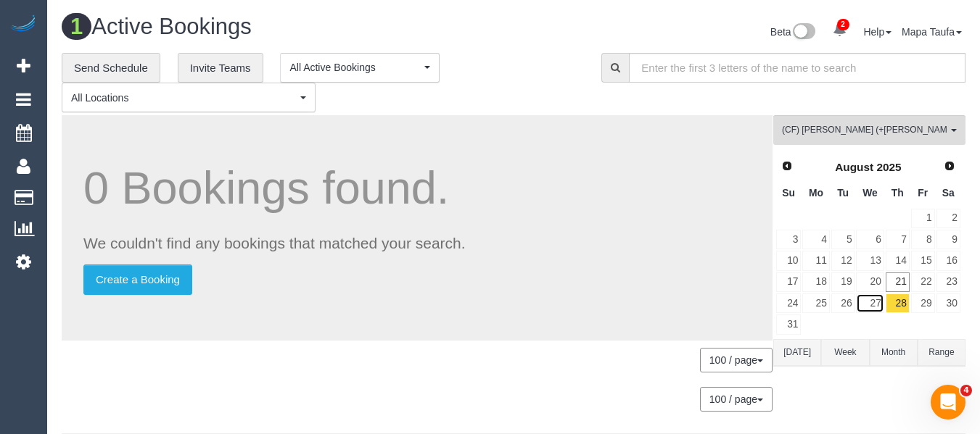
click at [883, 305] on link "27" at bounding box center [870, 304] width 28 height 20
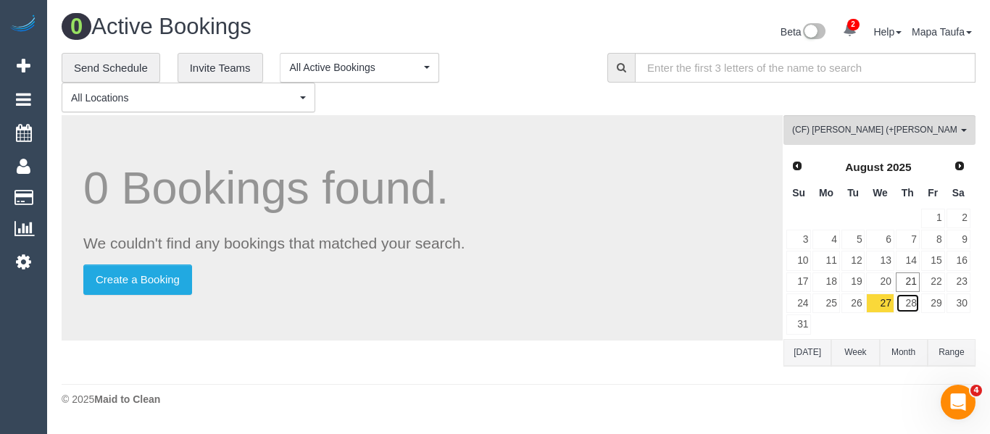
click at [902, 306] on link "28" at bounding box center [908, 304] width 24 height 20
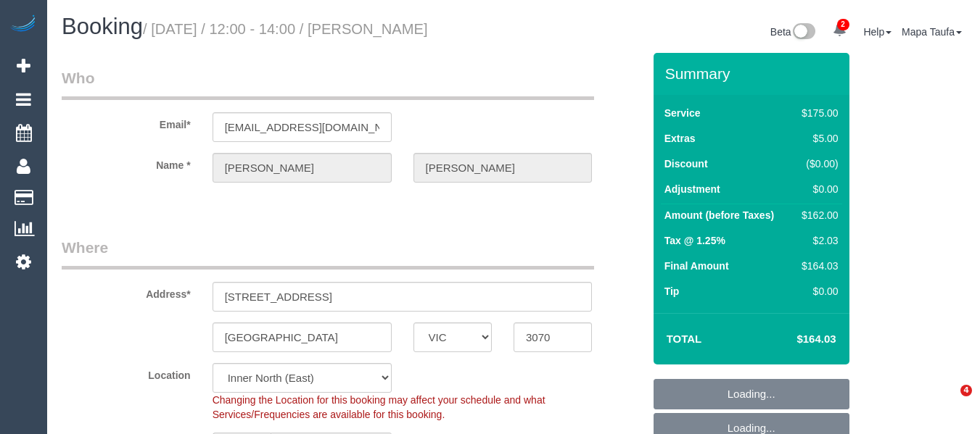
select select "VIC"
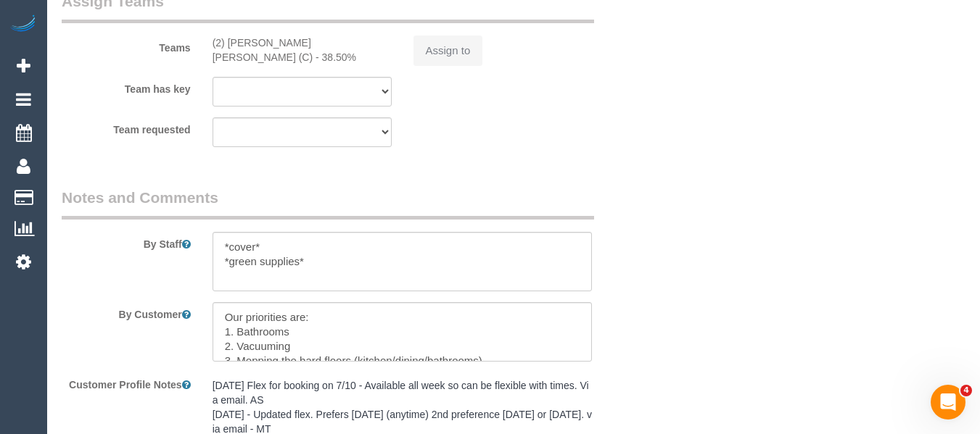
select select "string:AU"
select select "object:578"
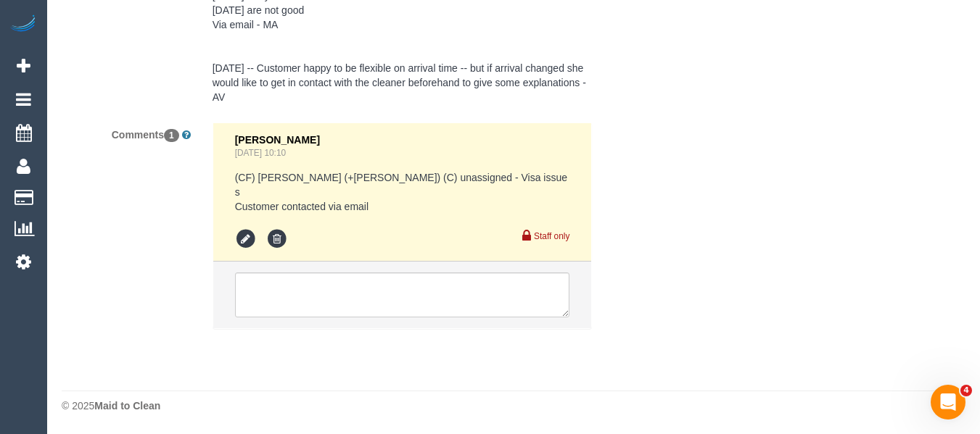
select select "string:stripe-pm_1Ht9YO2GScqysDRV8bIY9SR2"
select select "150"
select select "number:28"
select select "number:14"
select select "number:19"
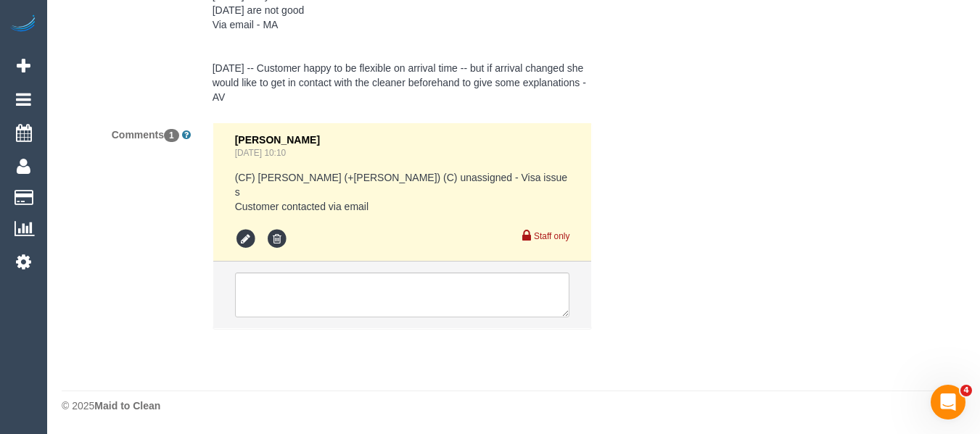
select select "number:22"
select select "number:13"
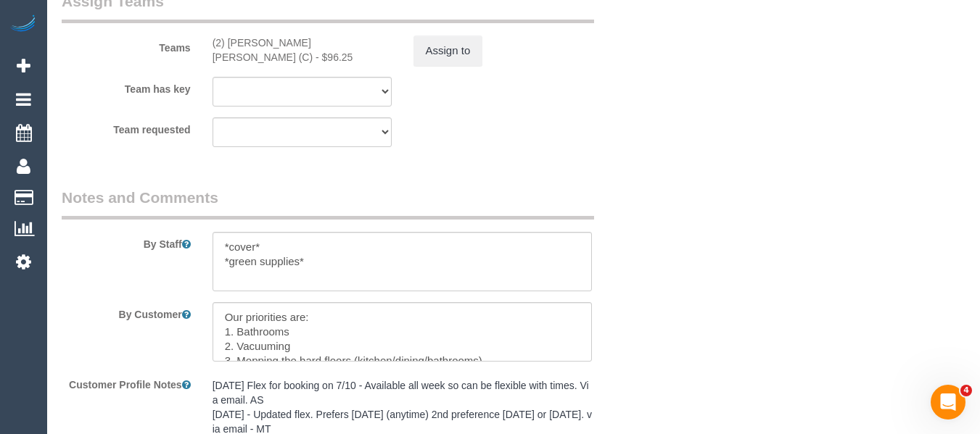
select select "object:1371"
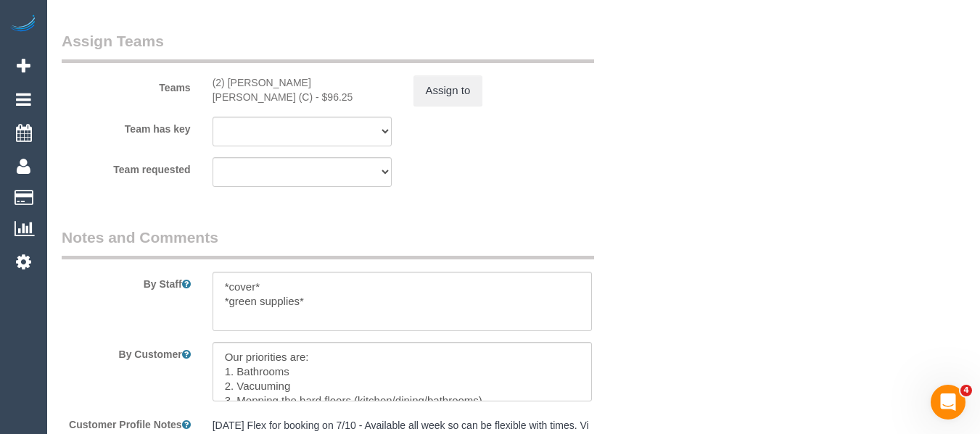
select select "spot1"
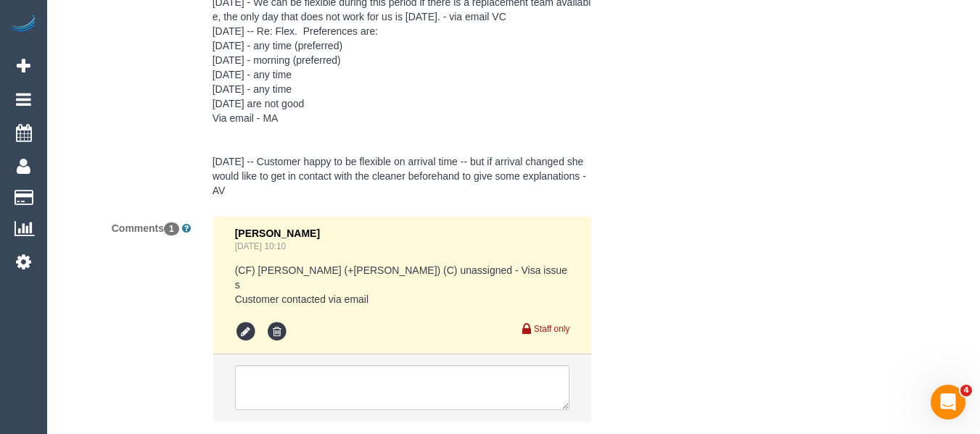
scroll to position [2799, 0]
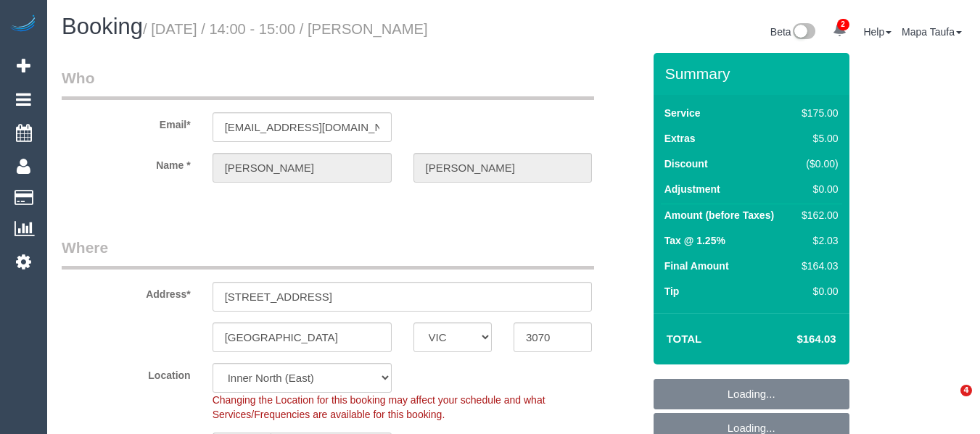
select select "VIC"
select select "150"
select select "number:28"
select select "number:14"
select select "number:19"
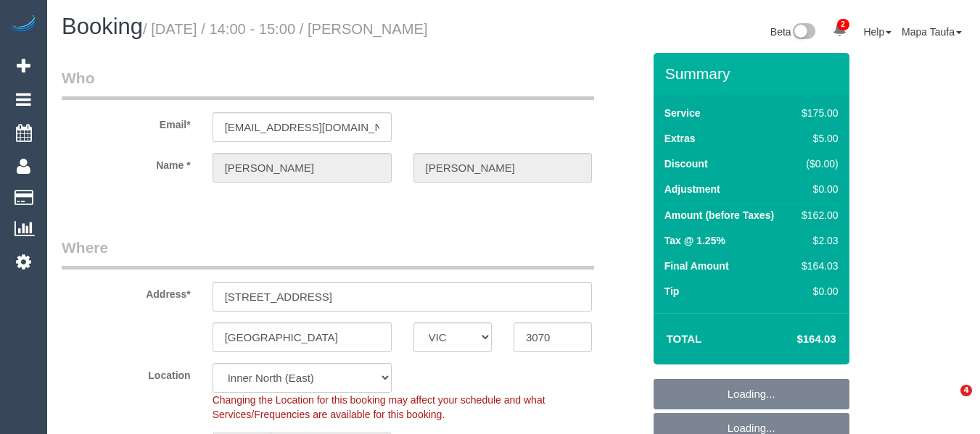
select select "number:22"
select select "number:13"
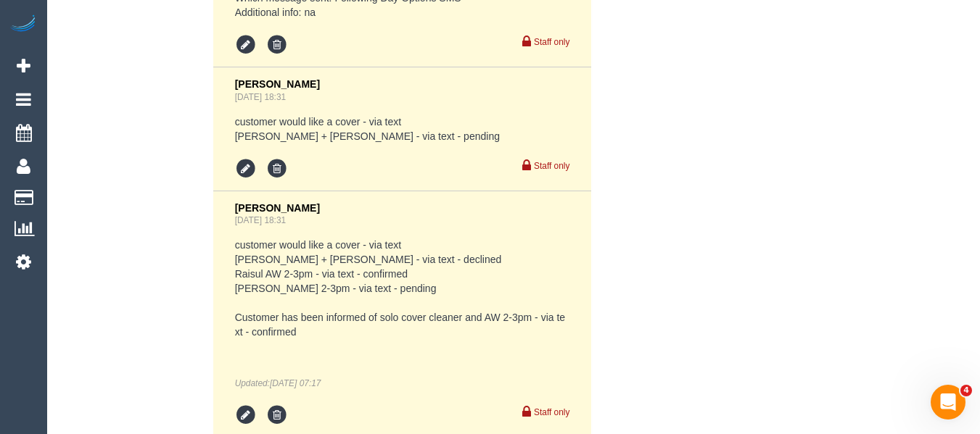
scroll to position [3197, 0]
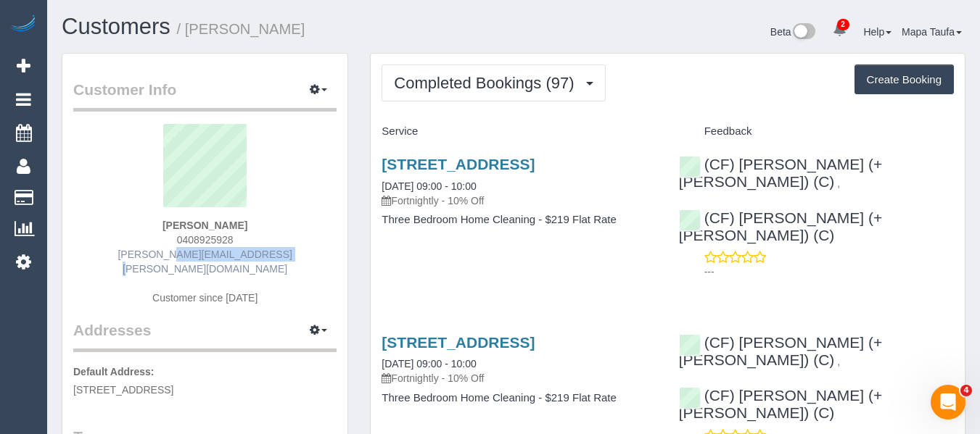
drag, startPoint x: 281, startPoint y: 257, endPoint x: 178, endPoint y: 257, distance: 103.7
click at [152, 254] on div "[PERSON_NAME] 0408925928 [PERSON_NAME][EMAIL_ADDRESS][PERSON_NAME][DOMAIN_NAME]…" at bounding box center [204, 222] width 263 height 196
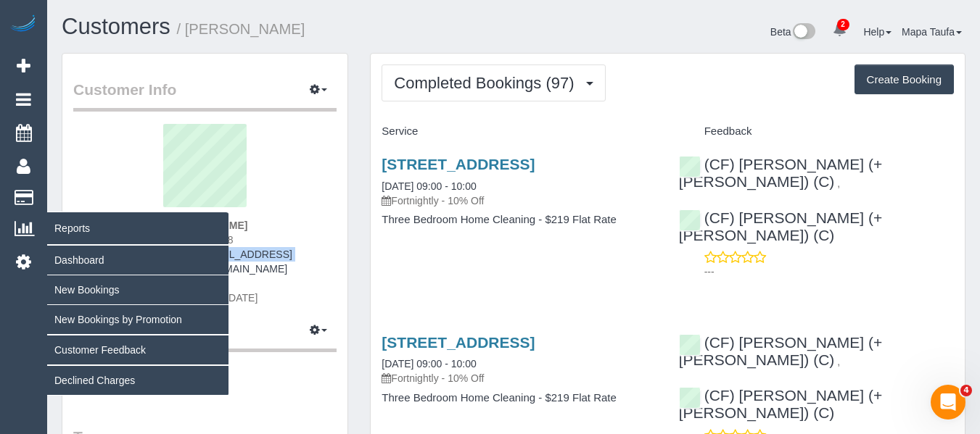
copy link "[PERSON_NAME][EMAIL_ADDRESS][PERSON_NAME][DOMAIN_NAME]"
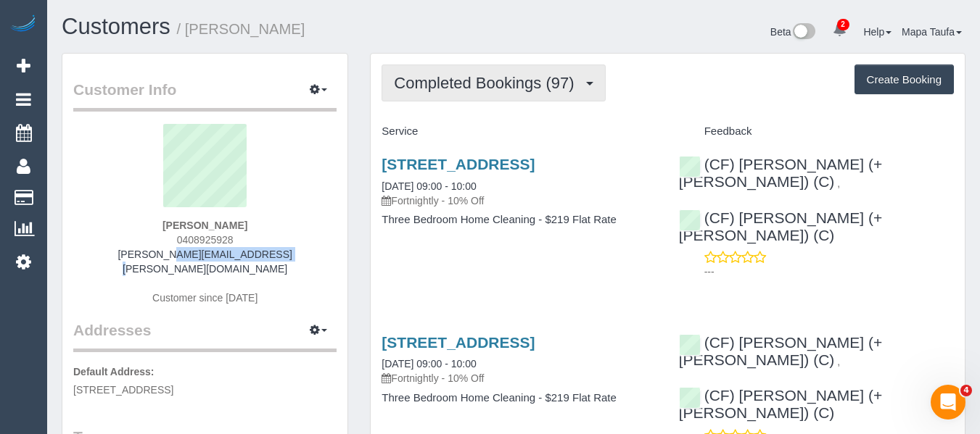
click at [468, 80] on span "Completed Bookings (97)" at bounding box center [487, 83] width 187 height 18
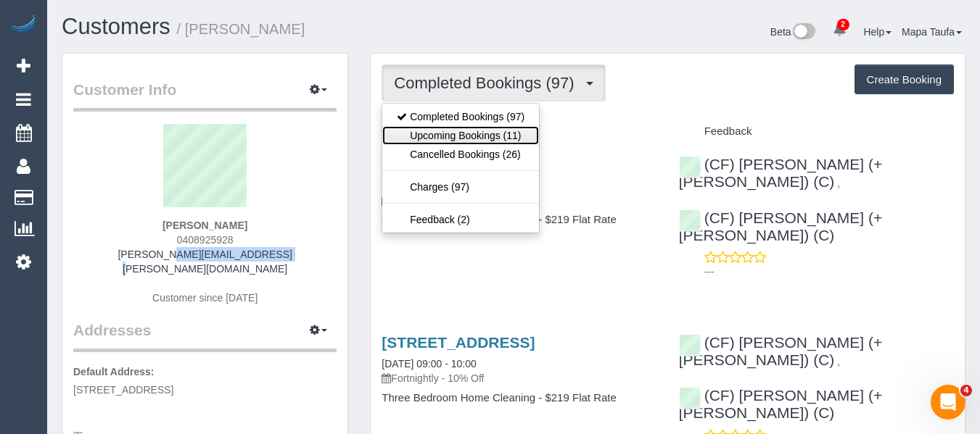
click at [462, 138] on link "Upcoming Bookings (11)" at bounding box center [460, 135] width 157 height 19
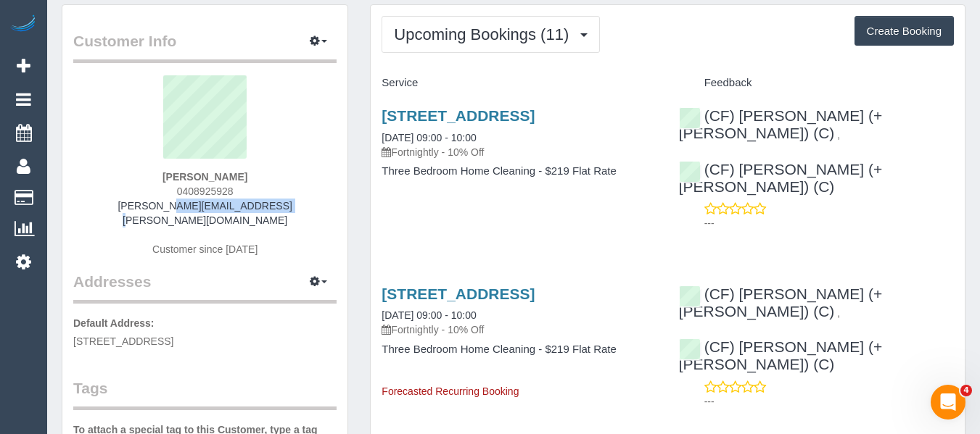
scroll to position [73, 0]
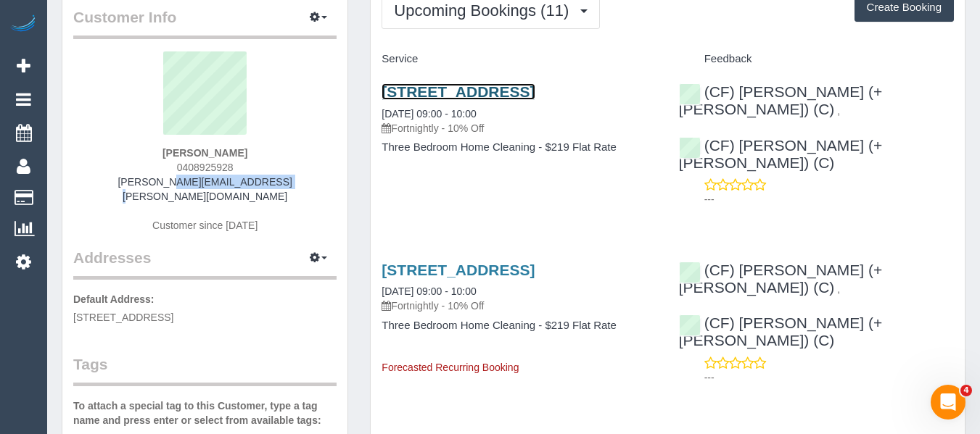
click at [417, 94] on link "[STREET_ADDRESS]" at bounding box center [457, 91] width 153 height 17
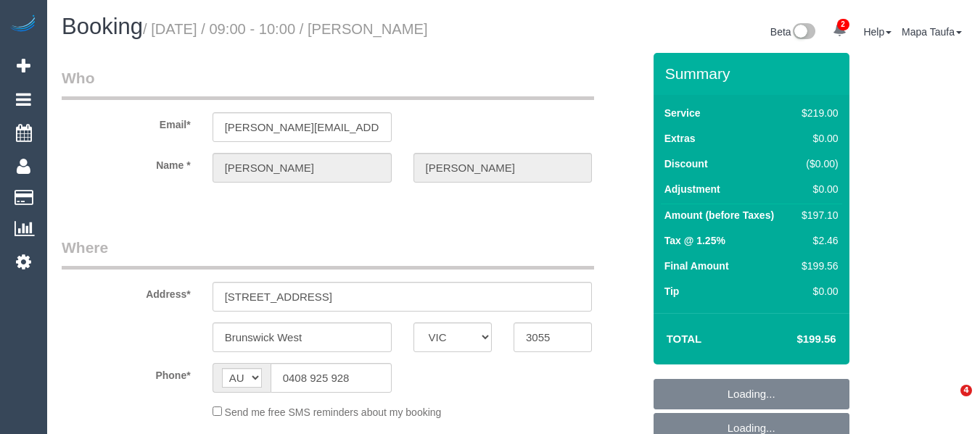
select select "VIC"
select select "object:550"
select select "string:stripe-pm_1PSTU82GScqysDRVltfeHtEI"
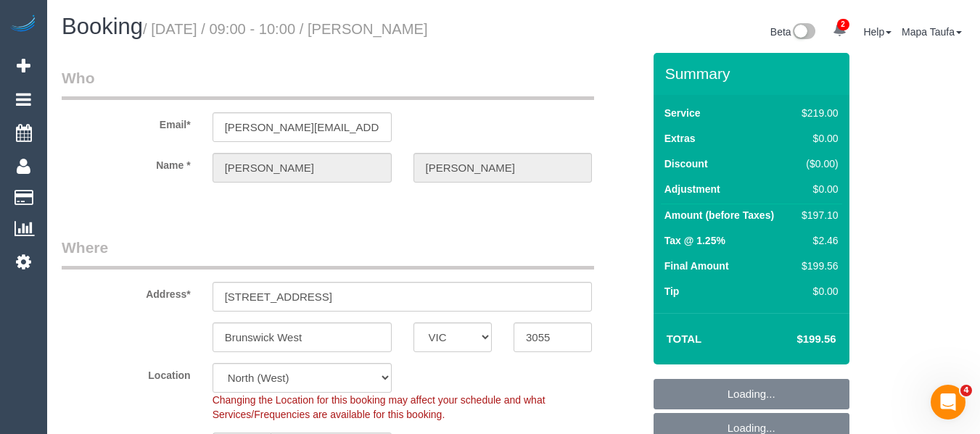
select select "object:703"
select select "number:28"
select select "number:15"
select select "number:18"
select select "number:22"
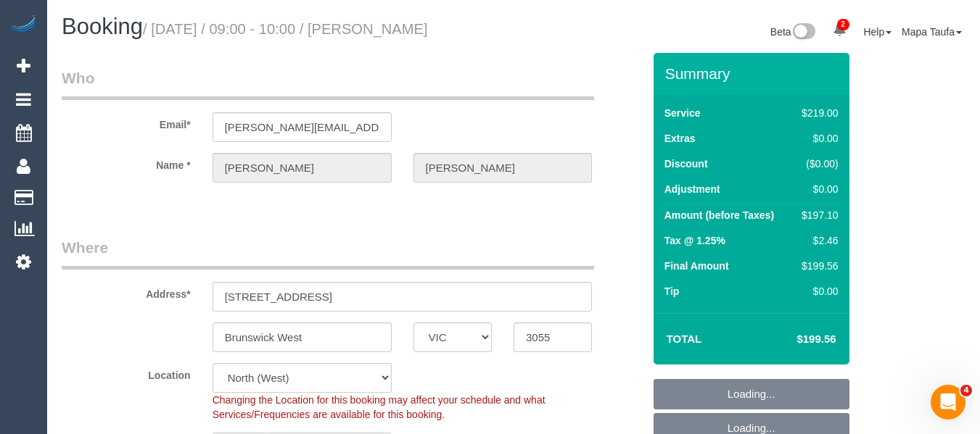
select select "number:12"
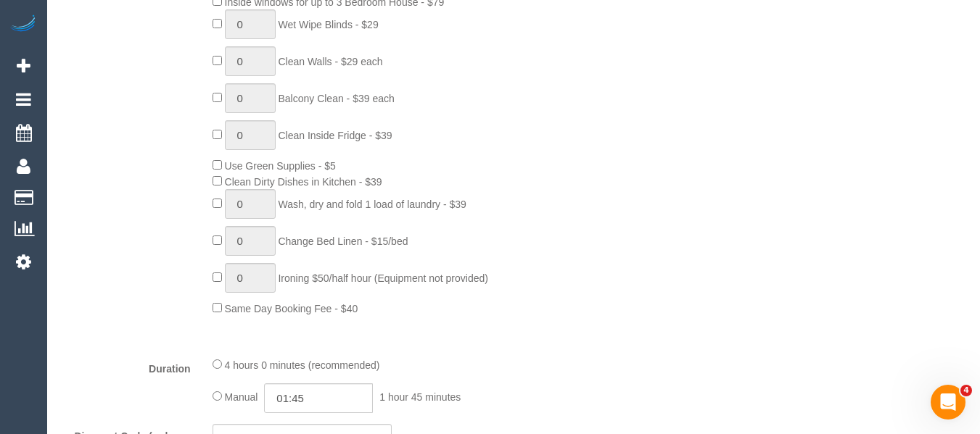
scroll to position [2559, 0]
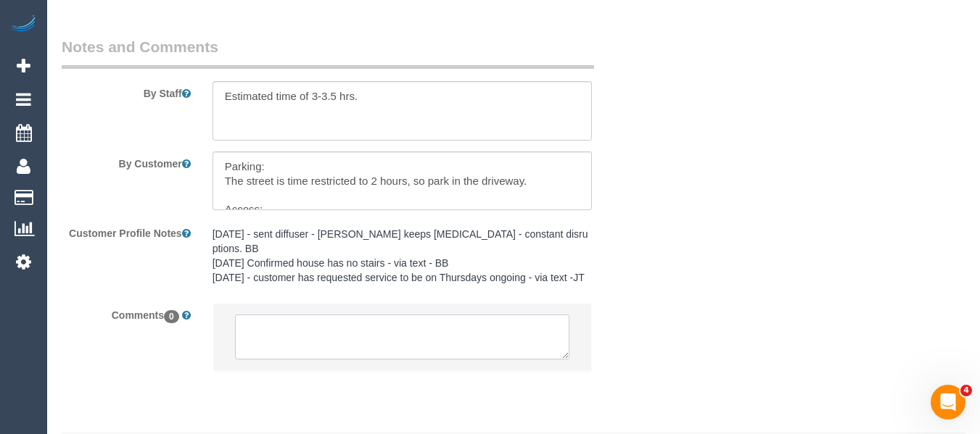
click at [402, 315] on textarea at bounding box center [402, 337] width 335 height 45
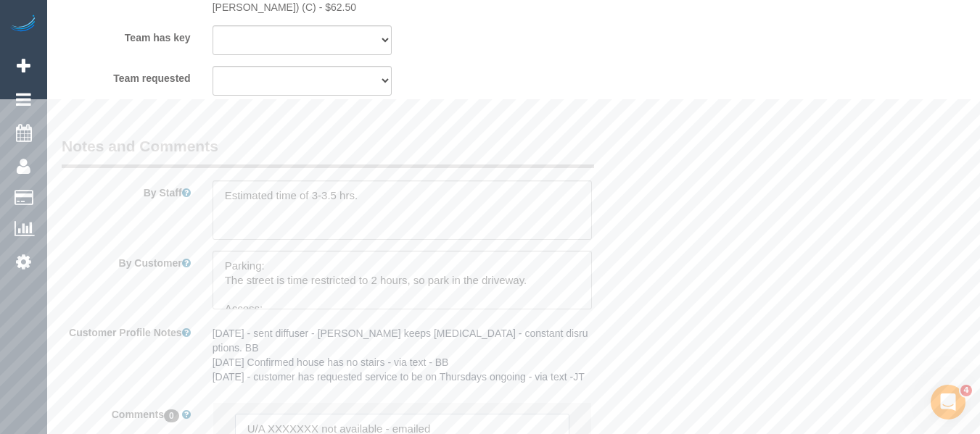
scroll to position [2341, 0]
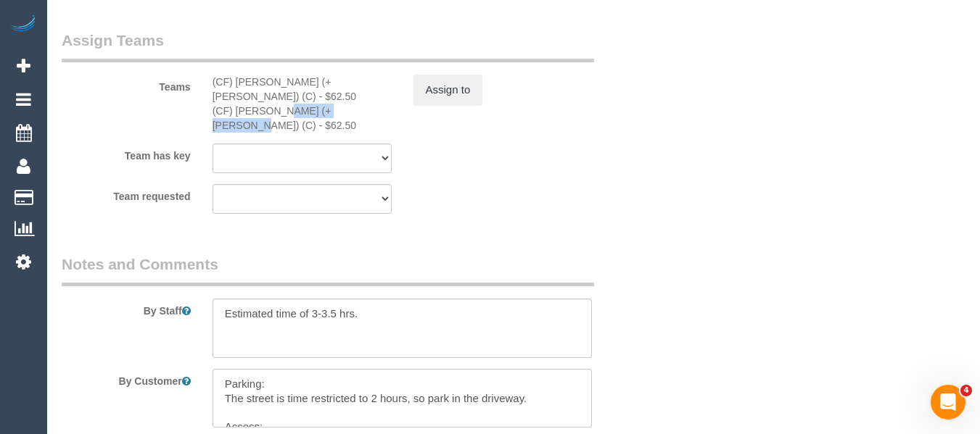
drag, startPoint x: 314, startPoint y: 97, endPoint x: 236, endPoint y: 96, distance: 78.3
click at [236, 104] on div "(CF) Manvi (+Lokesh) (C) - $62.50" at bounding box center [301, 118] width 179 height 29
copy div "Manvi (+Lokesh)"
click at [435, 96] on button "Assign to" at bounding box center [448, 90] width 70 height 30
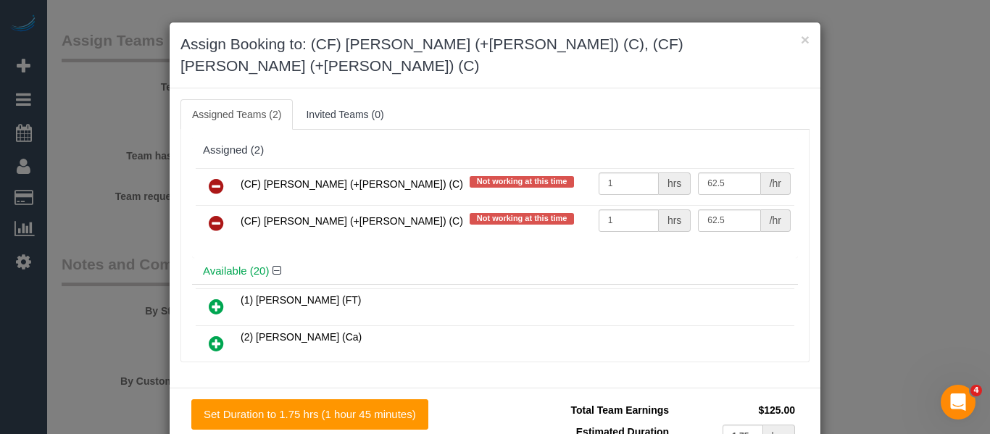
click at [209, 178] on icon at bounding box center [216, 186] width 15 height 17
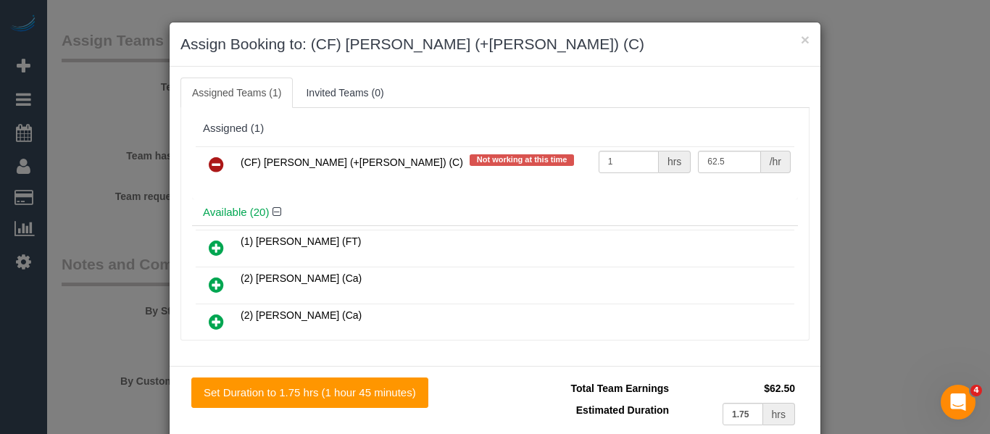
click at [209, 167] on icon at bounding box center [216, 164] width 15 height 17
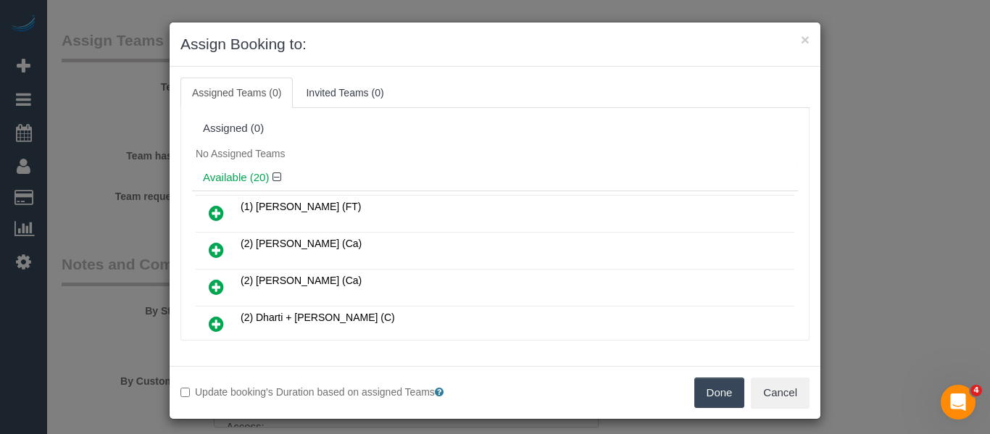
click at [715, 391] on button "Done" at bounding box center [720, 393] width 51 height 30
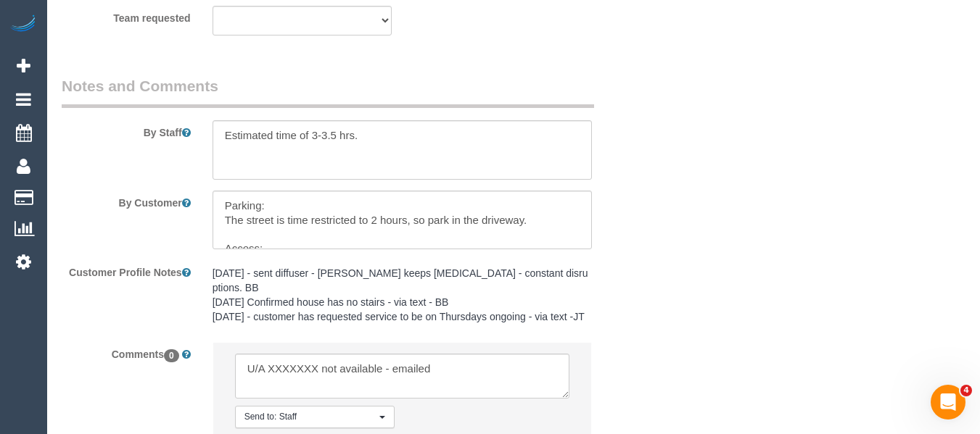
scroll to position [2619, 0]
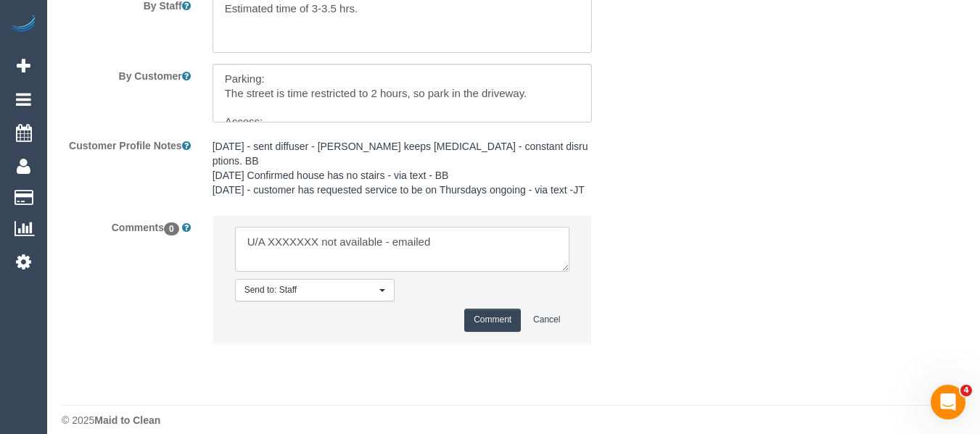
click at [297, 227] on textarea at bounding box center [402, 249] width 335 height 45
paste textarea "Manvi (+Lokesh)"
type textarea "U/A Manvi (+Lokesh) not available - emailed"
click at [469, 309] on button "Comment" at bounding box center [492, 320] width 57 height 22
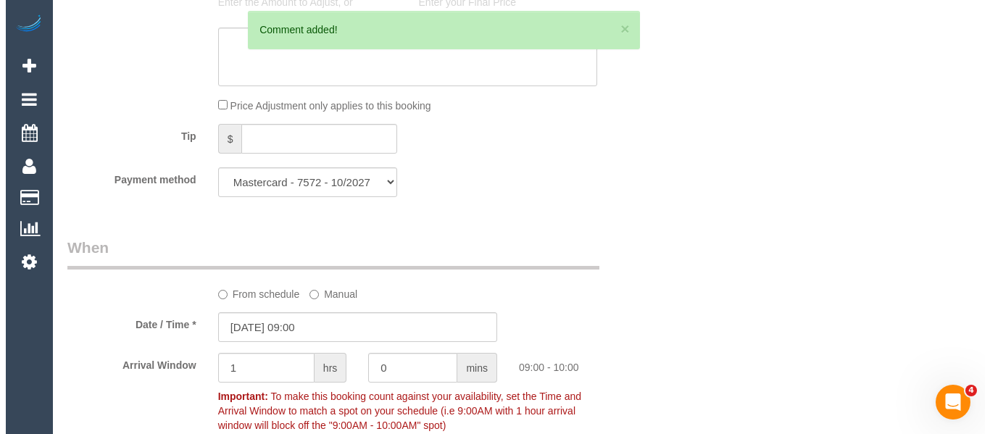
scroll to position [0, 0]
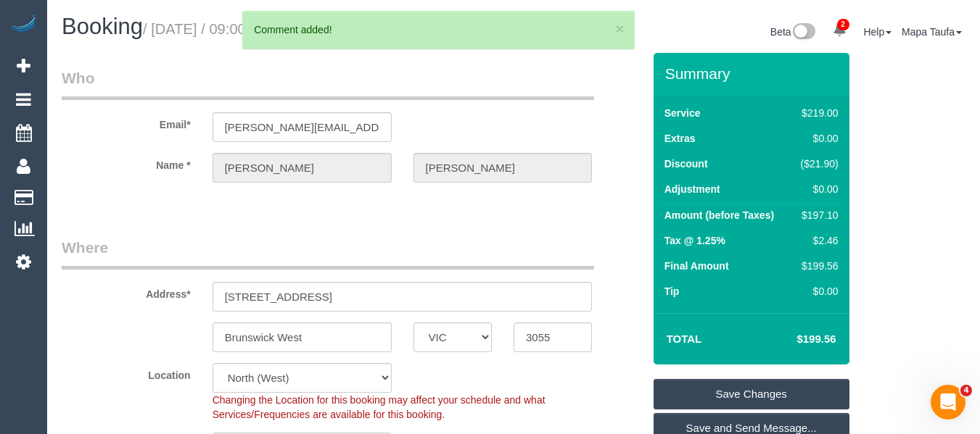
click at [721, 384] on link "Save Changes" at bounding box center [751, 394] width 196 height 30
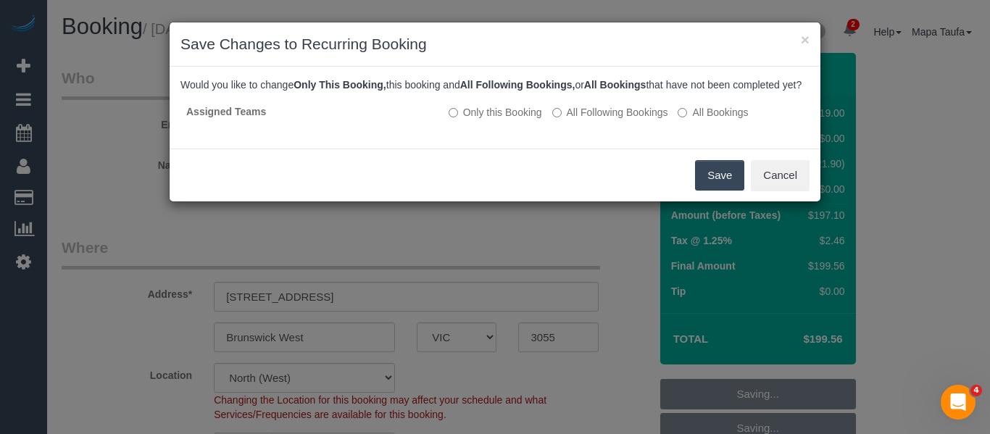
click at [704, 186] on button "Save" at bounding box center [719, 175] width 49 height 30
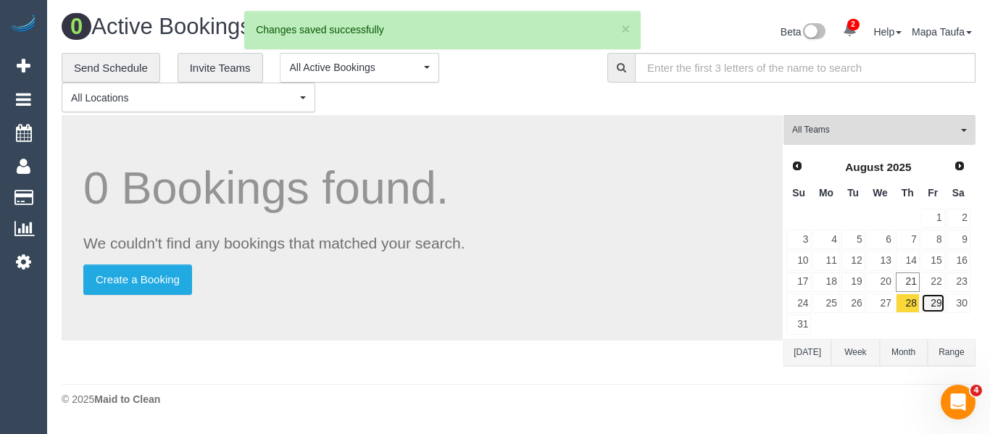
click at [932, 310] on link "29" at bounding box center [934, 304] width 24 height 20
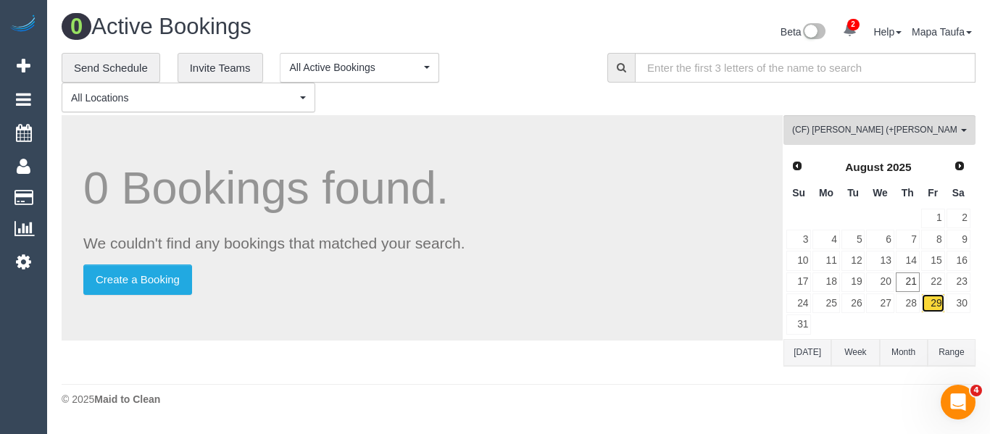
click at [931, 305] on link "29" at bounding box center [934, 304] width 24 height 20
click at [911, 303] on link "28" at bounding box center [908, 304] width 24 height 20
click at [935, 303] on link "29" at bounding box center [934, 304] width 24 height 20
click at [954, 303] on link "30" at bounding box center [959, 304] width 24 height 20
click at [902, 120] on button "(CF) Lokesh (+Manvi) (C) , (CF) Manvi (+Lokesh) (C) All Teams" at bounding box center [880, 130] width 192 height 30
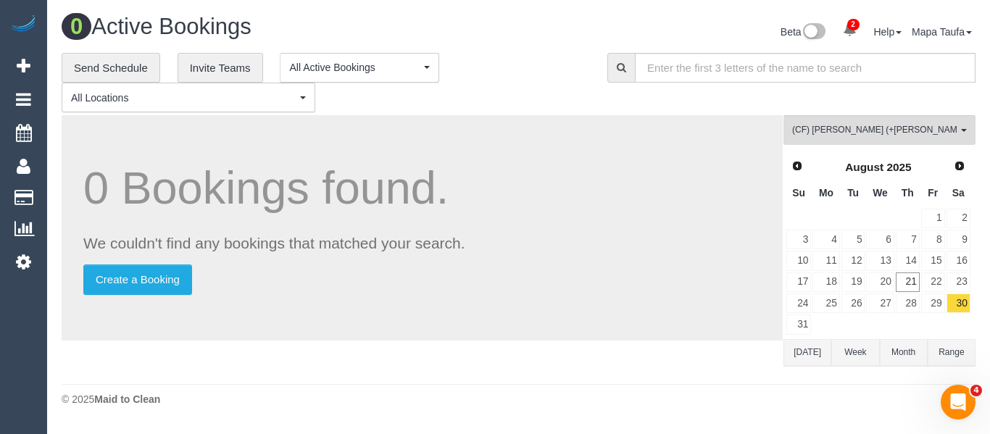
scroll to position [3969, 0]
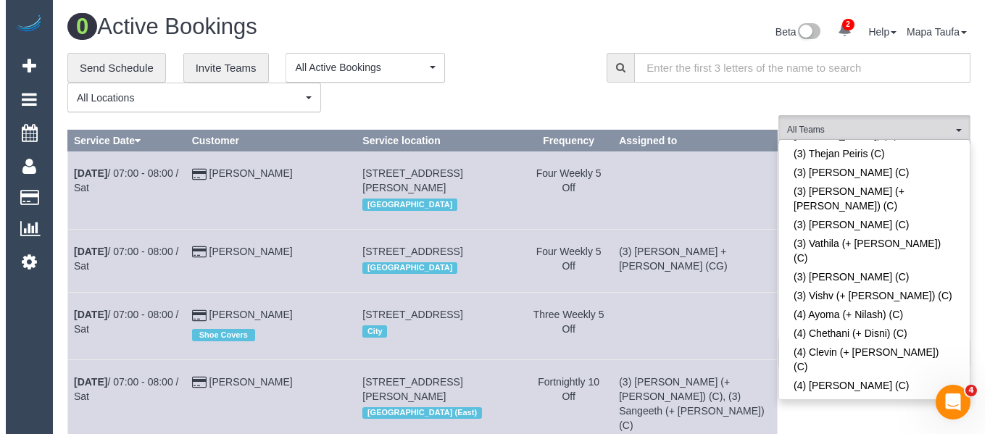
scroll to position [1650, 0]
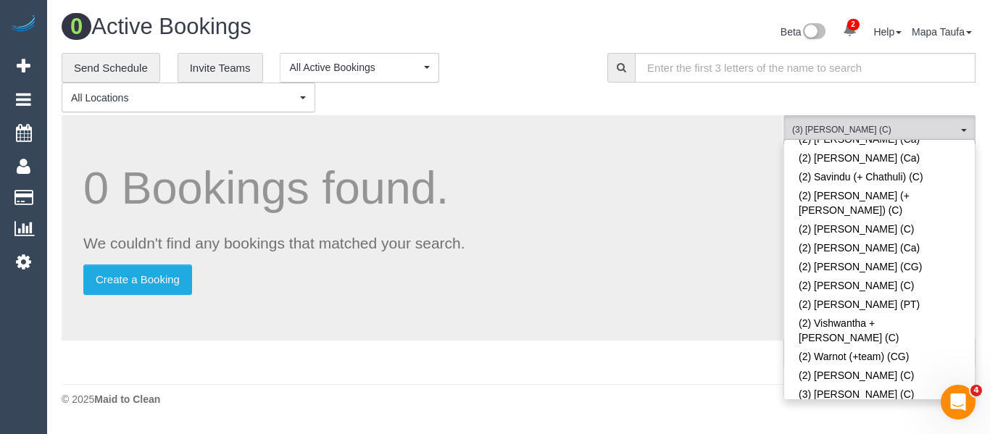
click at [551, 87] on div "**********" at bounding box center [324, 83] width 524 height 60
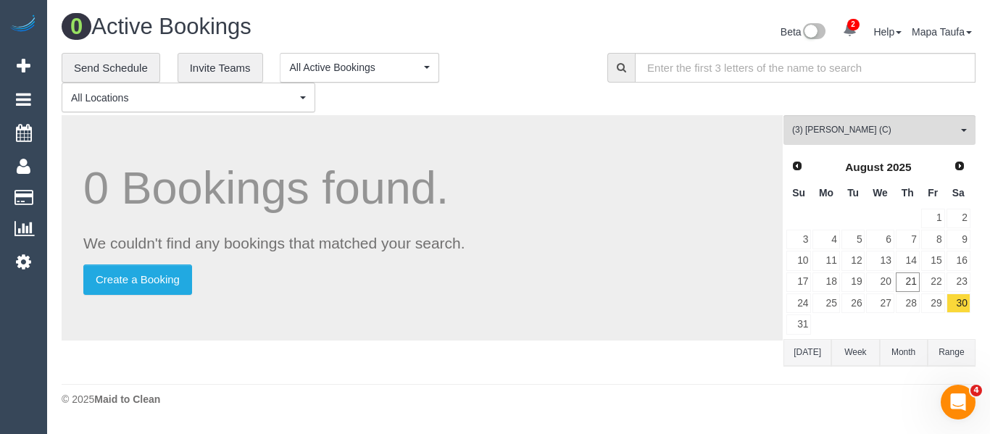
click at [801, 355] on button "[DATE]" at bounding box center [808, 352] width 48 height 27
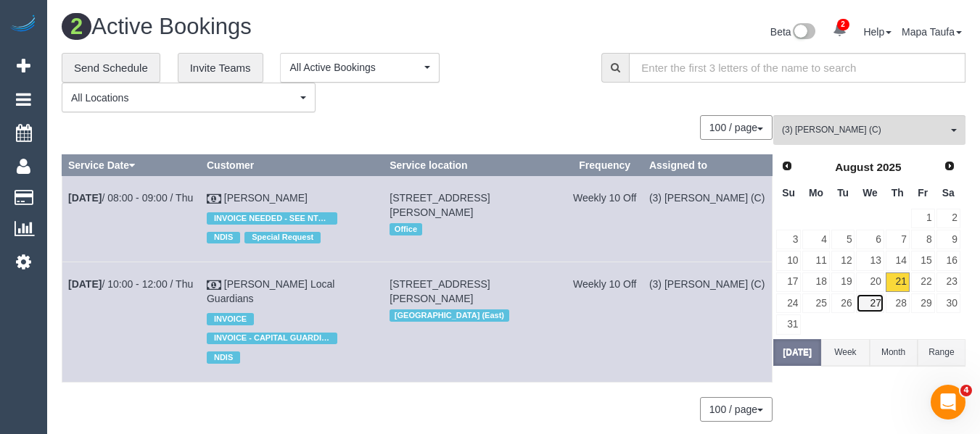
click at [869, 301] on link "27" at bounding box center [870, 304] width 28 height 20
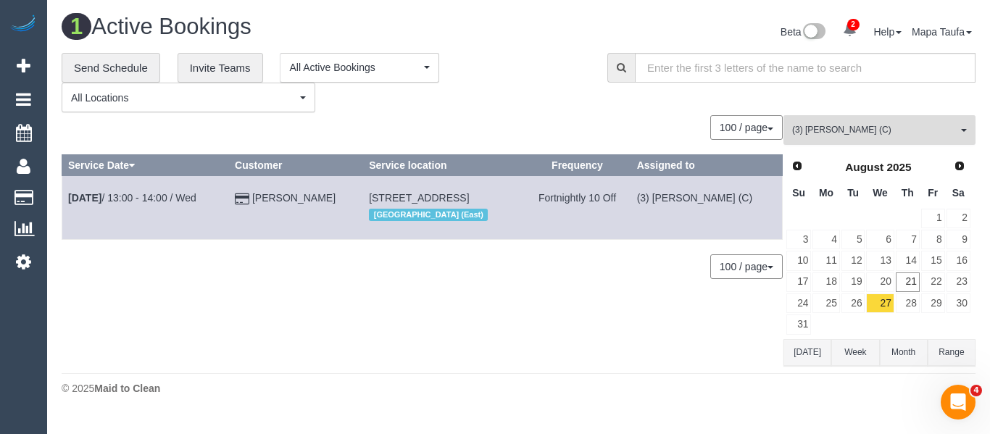
click at [806, 130] on span "(3) [PERSON_NAME] (C)" at bounding box center [874, 130] width 165 height 12
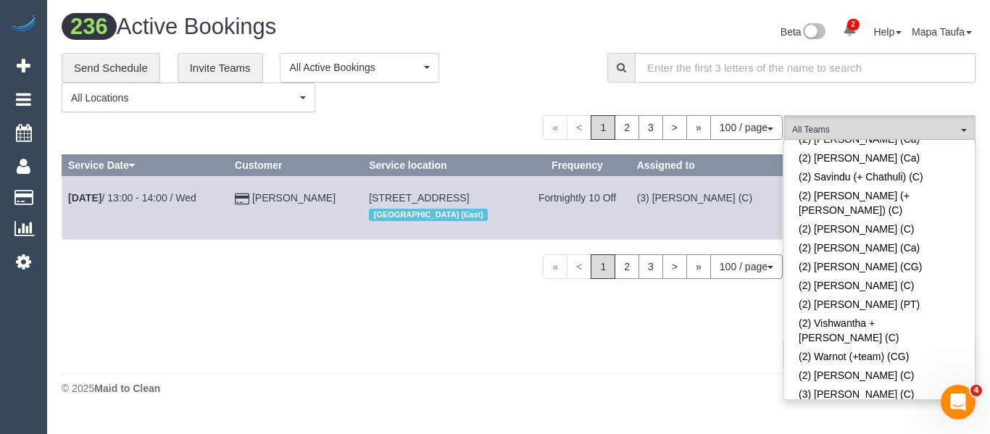
scroll to position [1990, 0]
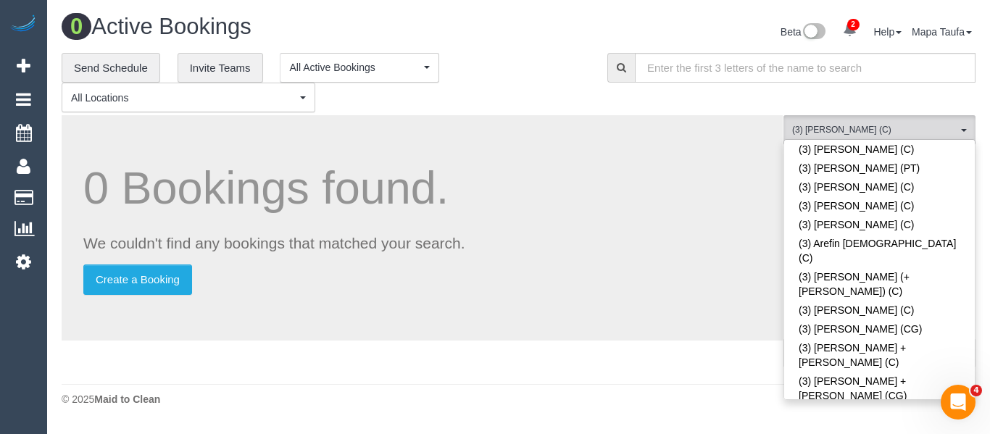
drag, startPoint x: 545, startPoint y: 93, endPoint x: 804, endPoint y: 277, distance: 317.7
click at [545, 94] on div "**********" at bounding box center [324, 83] width 524 height 60
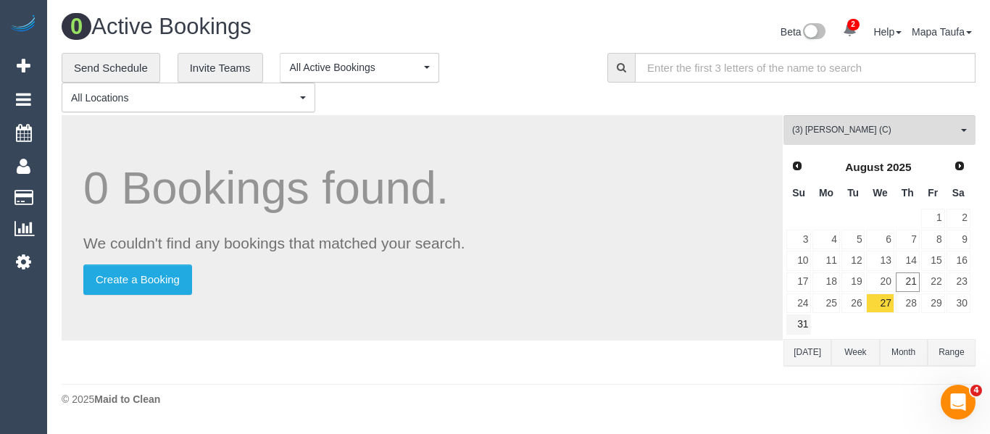
click at [802, 339] on div "Prev Next August 2025 Su Mo Tu We Th Fr Sa 1 2 3 4 5 6 7 8 9 10 11 12 13 14 15 …" at bounding box center [879, 245] width 190 height 187
click at [804, 355] on button "Today" at bounding box center [808, 352] width 48 height 27
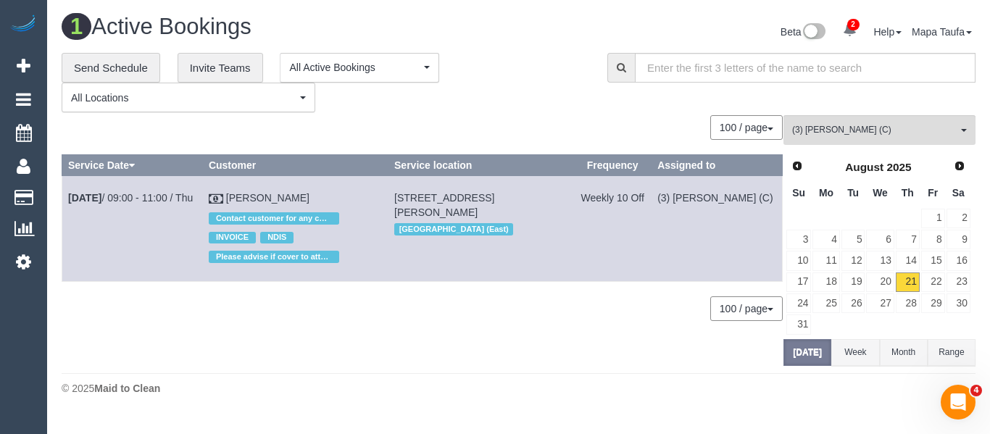
drag, startPoint x: 307, startPoint y: 194, endPoint x: 240, endPoint y: 221, distance: 71.9
click at [247, 198] on td "Ken Lim Contact customer for any changes to booking INVOICE NDIS Please advise …" at bounding box center [295, 228] width 186 height 105
copy link "en Lim"
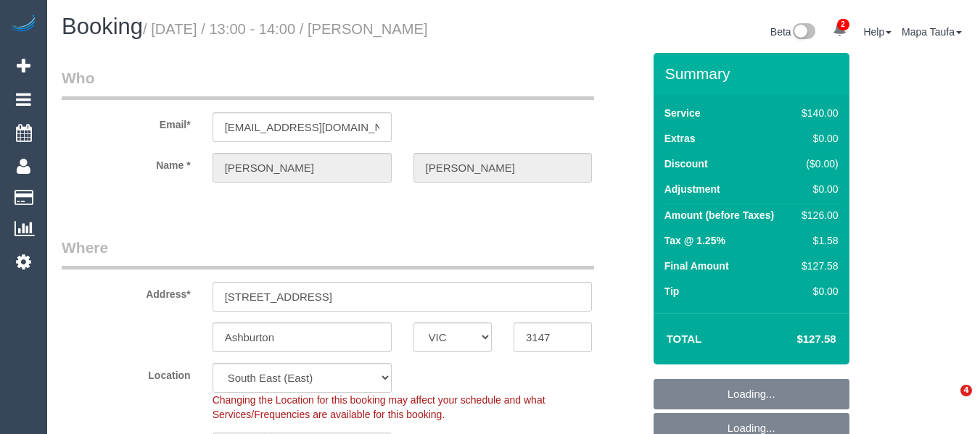
select select "VIC"
select select "number:28"
select select "number:14"
select select "number:18"
select select "number:23"
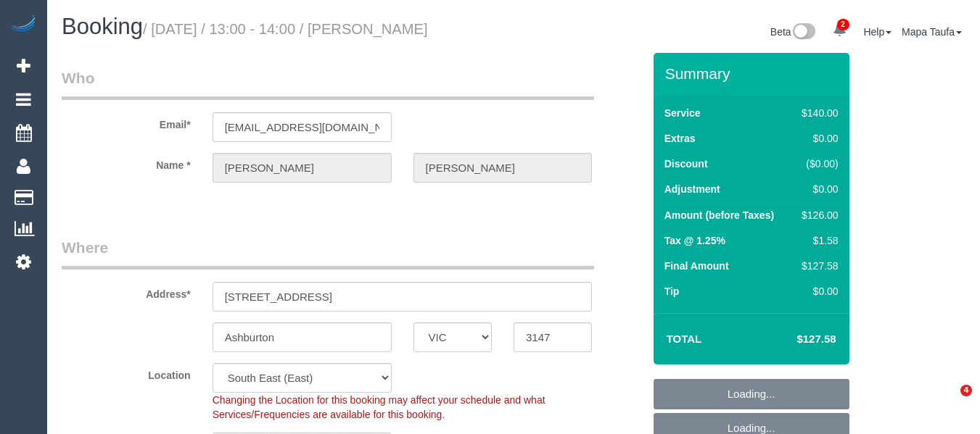
select select "number:34"
select select "number:26"
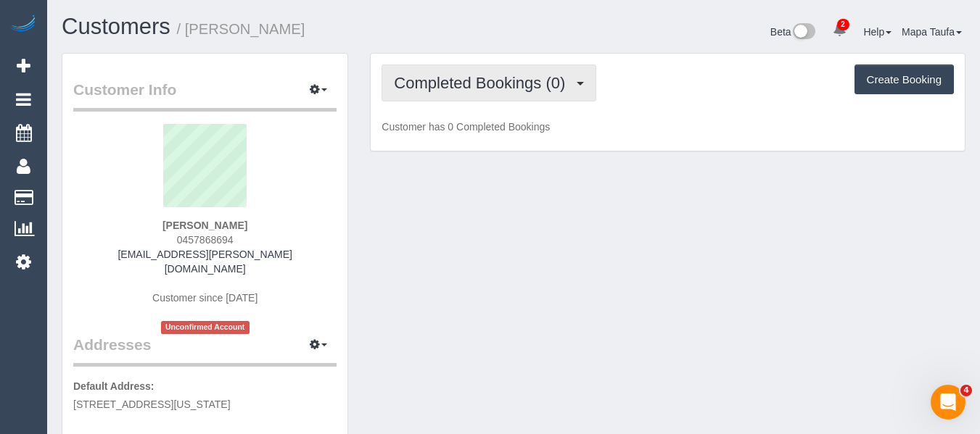
click at [458, 79] on span "Completed Bookings (0)" at bounding box center [483, 83] width 178 height 18
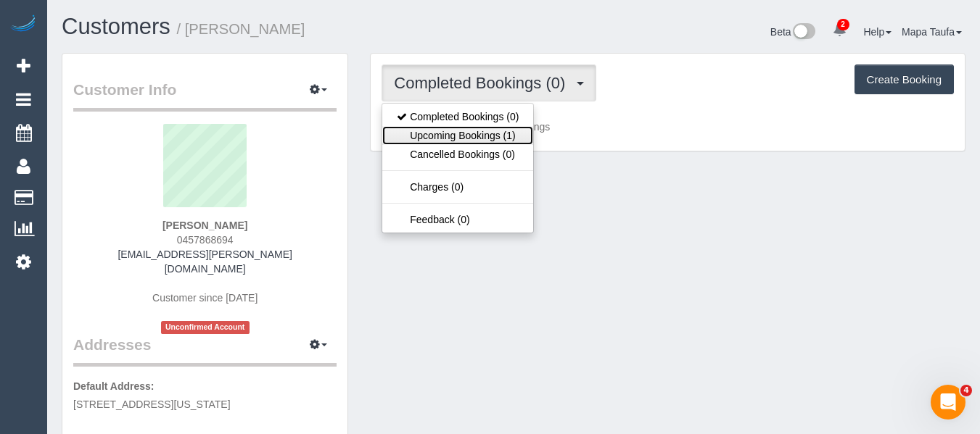
click at [453, 131] on link "Upcoming Bookings (1)" at bounding box center [457, 135] width 151 height 19
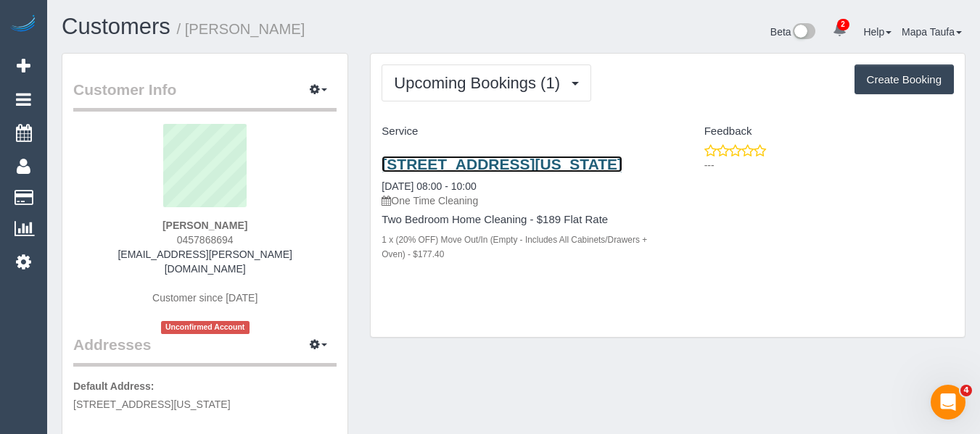
click at [515, 172] on link "[STREET_ADDRESS][US_STATE]" at bounding box center [501, 164] width 241 height 17
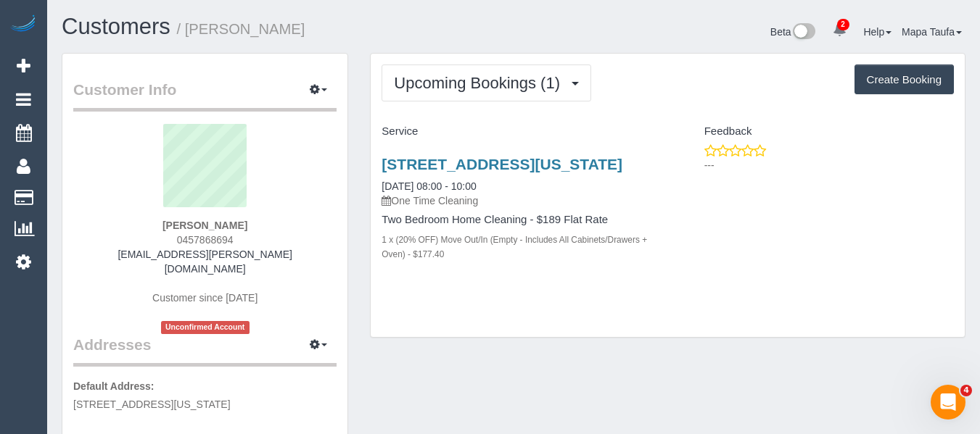
click at [637, 273] on div "[STREET_ADDRESS][US_STATE] [DATE] 08:00 - 10:00 One Time Cleaning Two Bedroom H…" at bounding box center [518, 217] width 297 height 146
click at [330, 360] on div "Addresses Manage Addresses Add New Address Default Address: [STREET_ADDRESS][US…" at bounding box center [204, 276] width 263 height 271
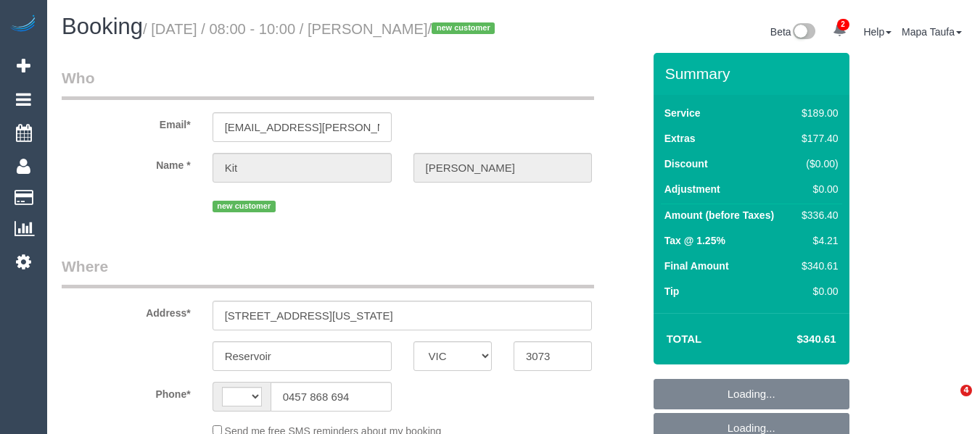
select select "VIC"
select select "number:27"
select select "number:14"
select select "number:19"
select select "number:25"
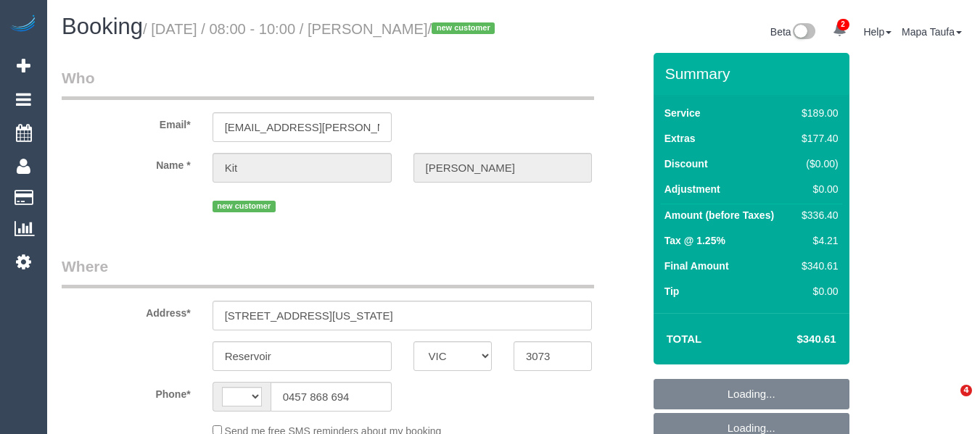
select select "number:33"
select select "number:26"
select select "string:AU"
select select "string:stripe-pm_1RuN0q2GScqysDRVxpWsHVka"
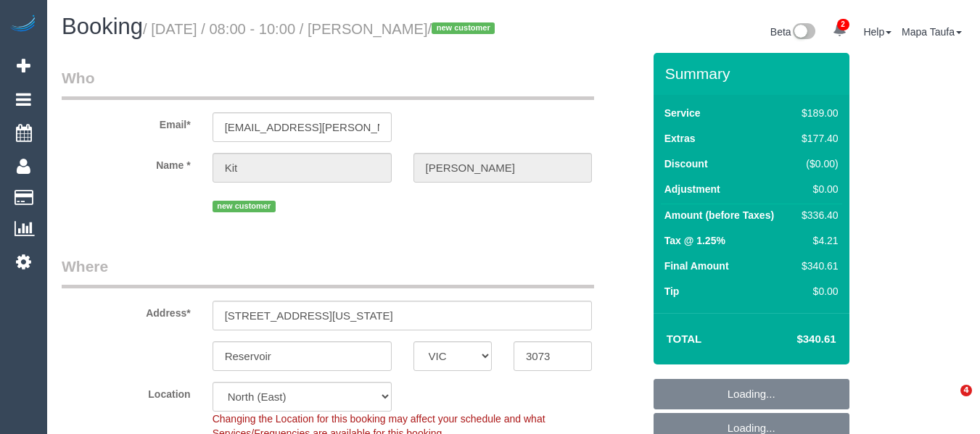
select select "object:1424"
select select "spot2"
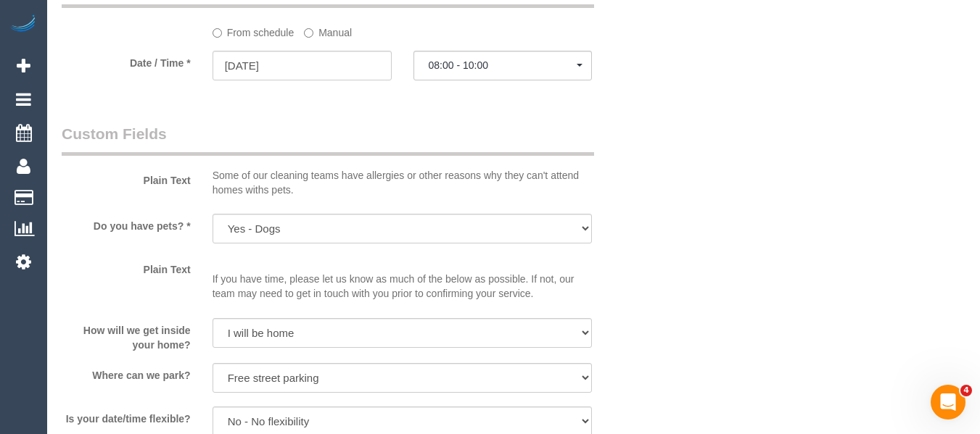
scroll to position [1668, 0]
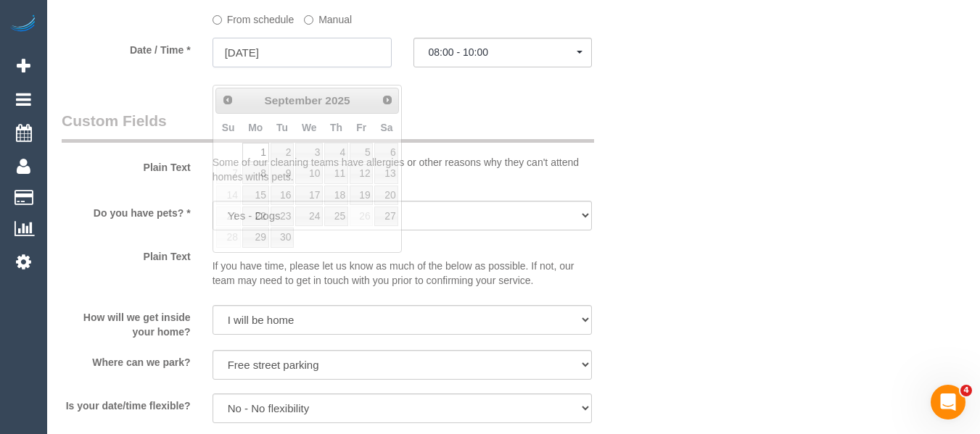
click at [322, 61] on input "01/09/2025" at bounding box center [301, 53] width 179 height 30
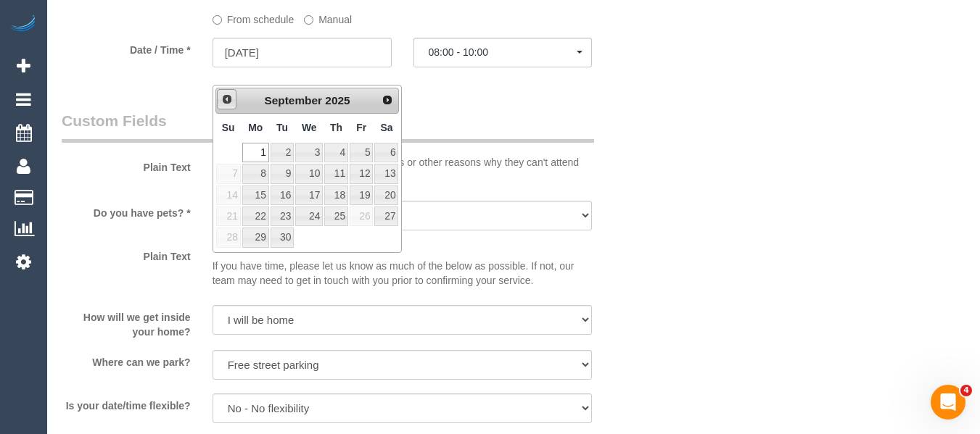
click at [218, 96] on link "Prev" at bounding box center [227, 99] width 20 height 20
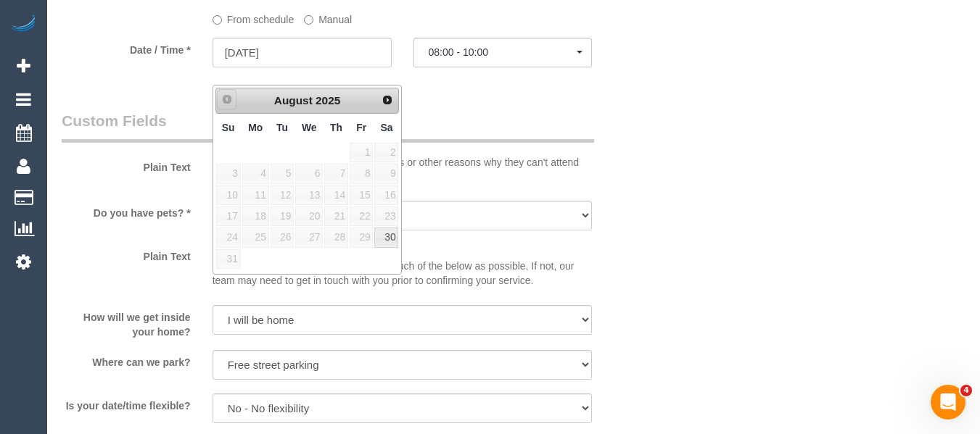
click at [233, 102] on link "Prev" at bounding box center [227, 99] width 20 height 20
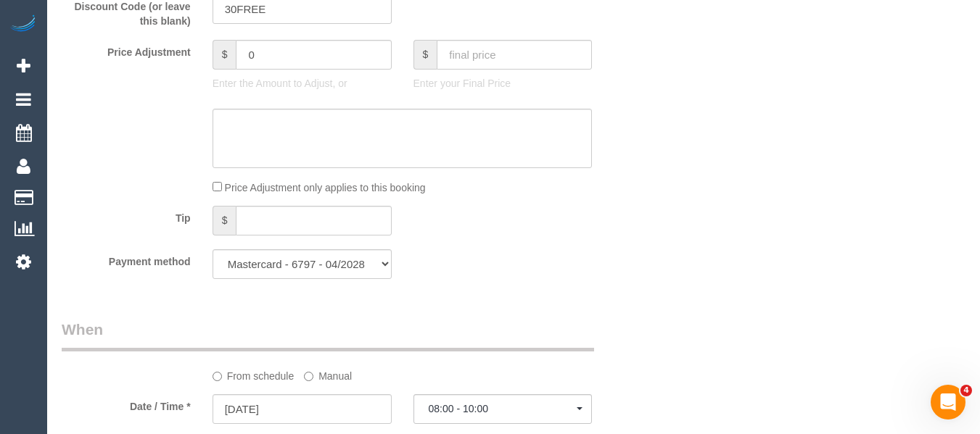
scroll to position [1523, 0]
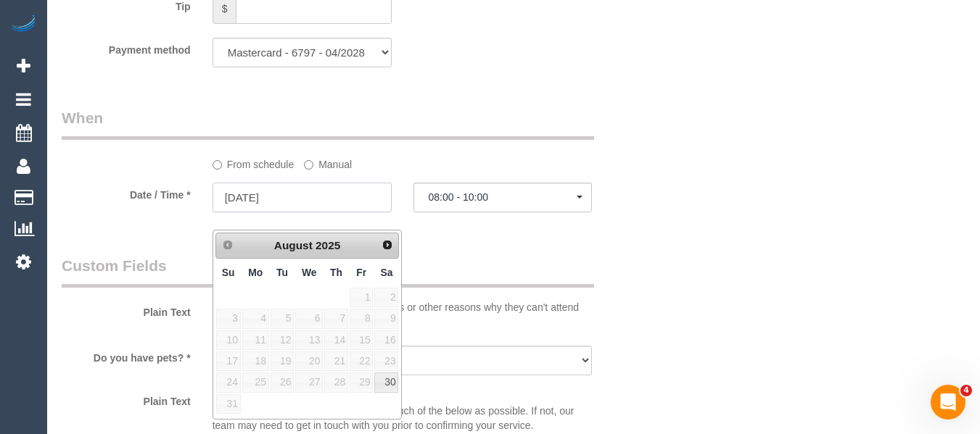
click at [265, 212] on input "01/09/2025" at bounding box center [301, 198] width 179 height 30
click at [392, 240] on span "Next" at bounding box center [387, 245] width 12 height 12
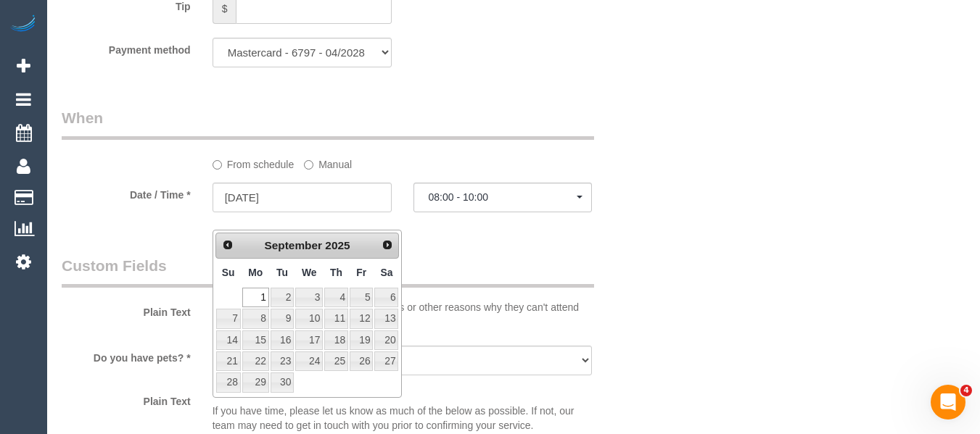
click at [231, 249] on span "Prev" at bounding box center [228, 245] width 12 height 12
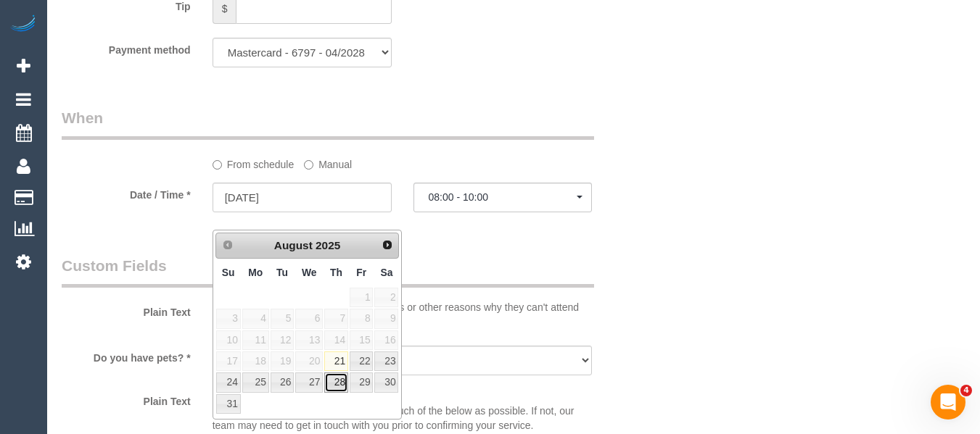
click at [337, 375] on link "28" at bounding box center [336, 383] width 24 height 20
type input "28/08/2025"
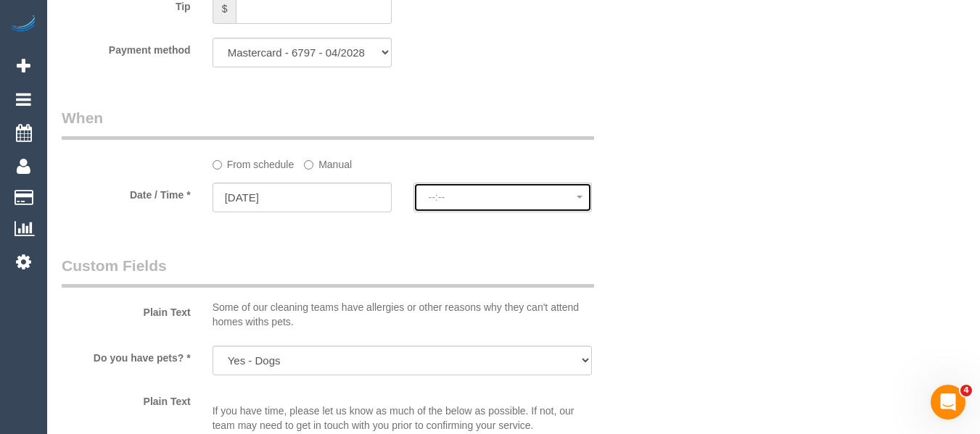
click at [458, 203] on span "--:--" at bounding box center [503, 197] width 149 height 12
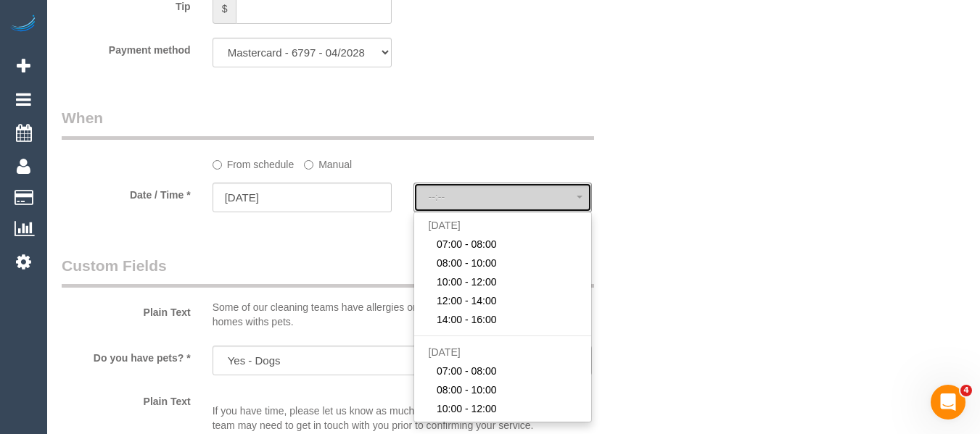
select select "spot26"
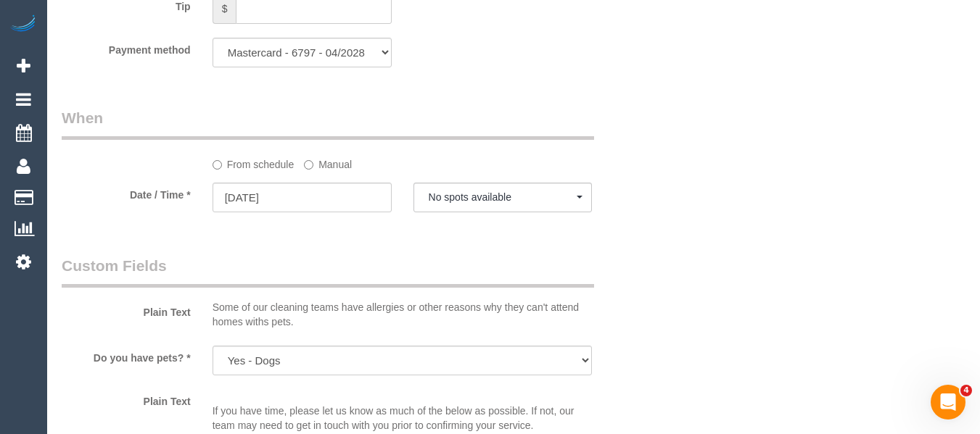
click at [617, 285] on div "Plain Text Some of our cleaning teams have allergies or other reasons why they …" at bounding box center [352, 295] width 603 height 80
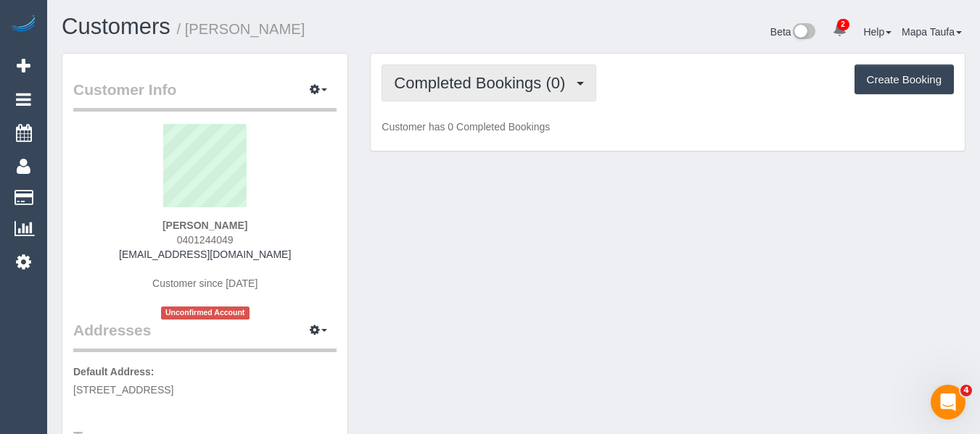
click at [489, 95] on button "Completed Bookings (0)" at bounding box center [488, 83] width 215 height 37
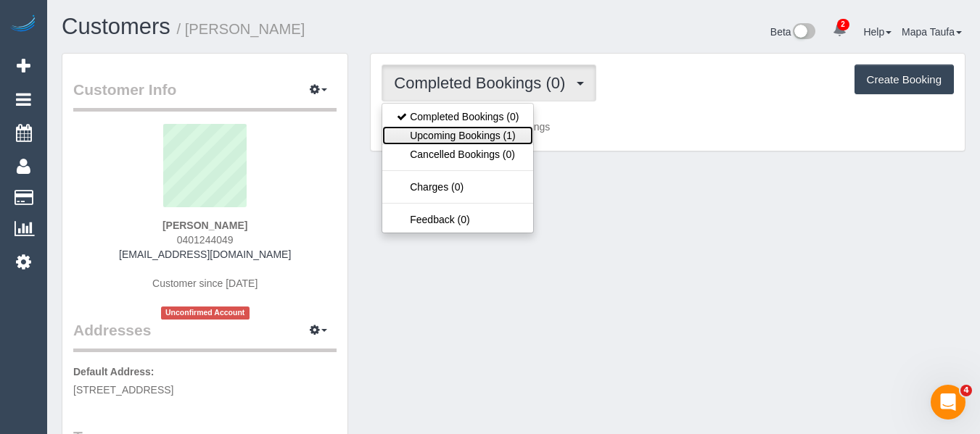
click at [492, 128] on link "Upcoming Bookings (1)" at bounding box center [457, 135] width 151 height 19
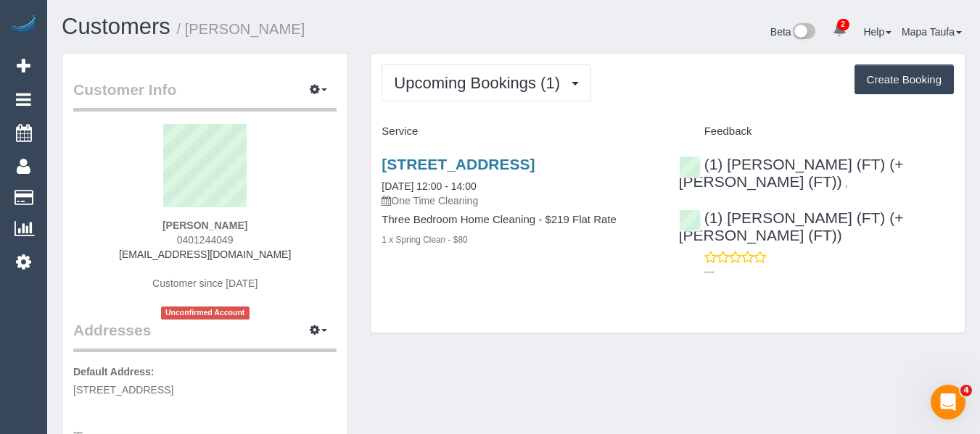
click at [559, 154] on div "[STREET_ADDRESS] [DATE] 12:00 - 14:00 One Time Cleaning Three Bedroom Home Clea…" at bounding box center [518, 210] width 297 height 132
click at [534, 161] on link "[STREET_ADDRESS]" at bounding box center [457, 164] width 153 height 17
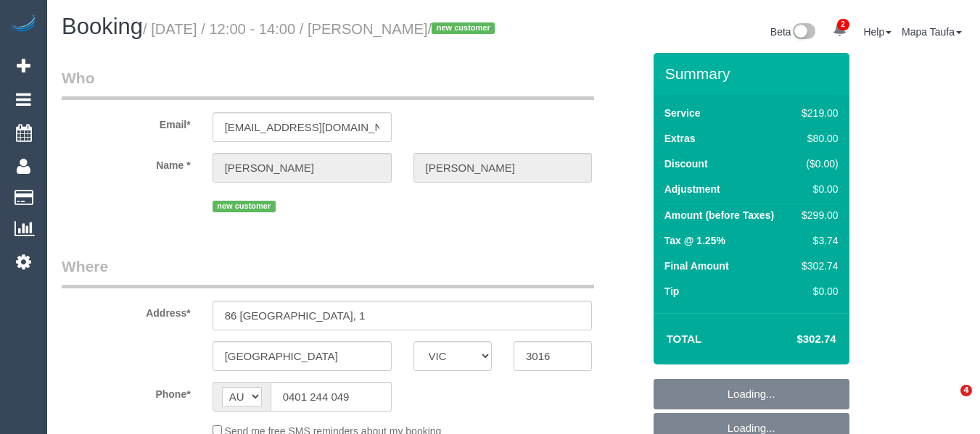
select select "VIC"
select select "object:594"
select select "string:stripe-pm_1Rwz8t2GScqysDRVY59SOC1k"
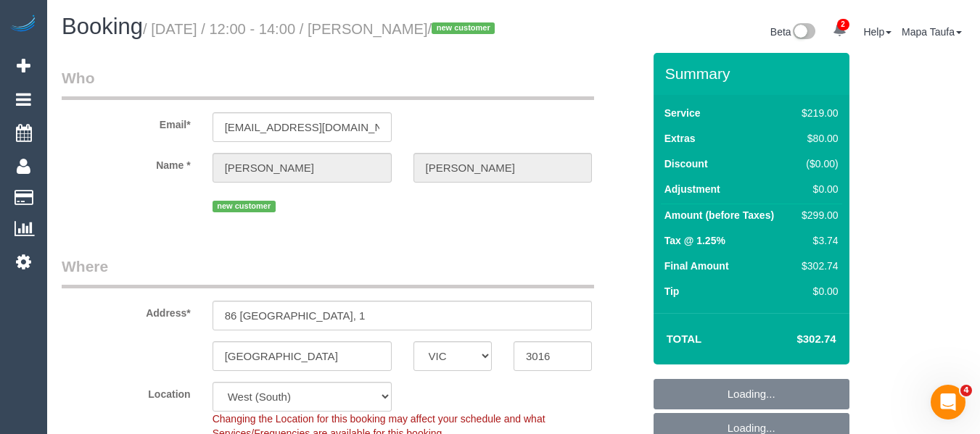
select select "number:30"
select select "number:15"
select select "number:19"
select select "number:22"
select select "number:35"
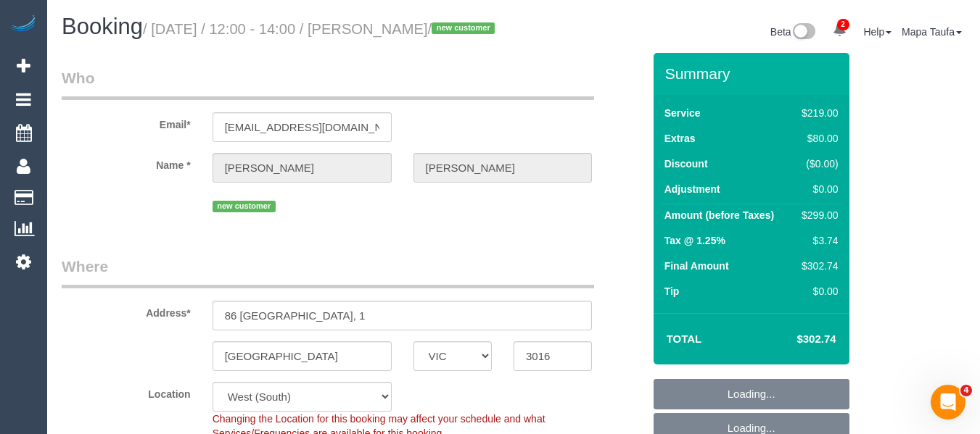
select select "number:13"
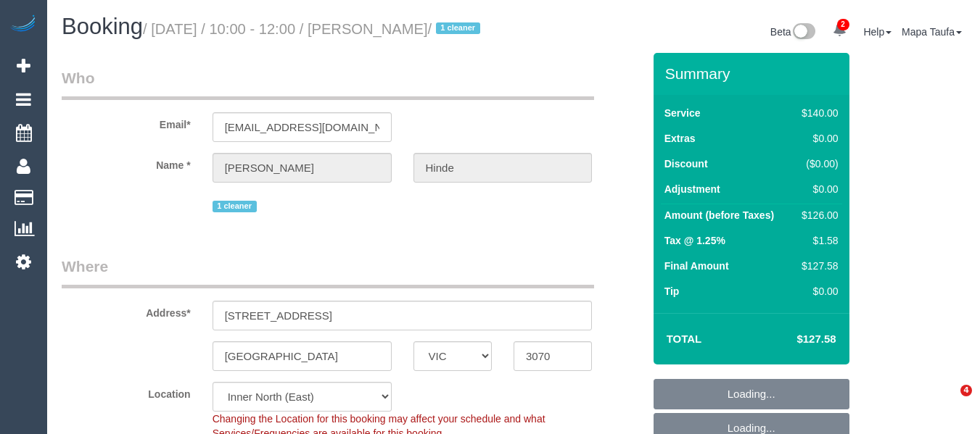
select select "VIC"
select select "string:stripe-pm_1QkDw72GScqysDRVNmaaGZB3"
select select "number:28"
select select "number:14"
select select "number:18"
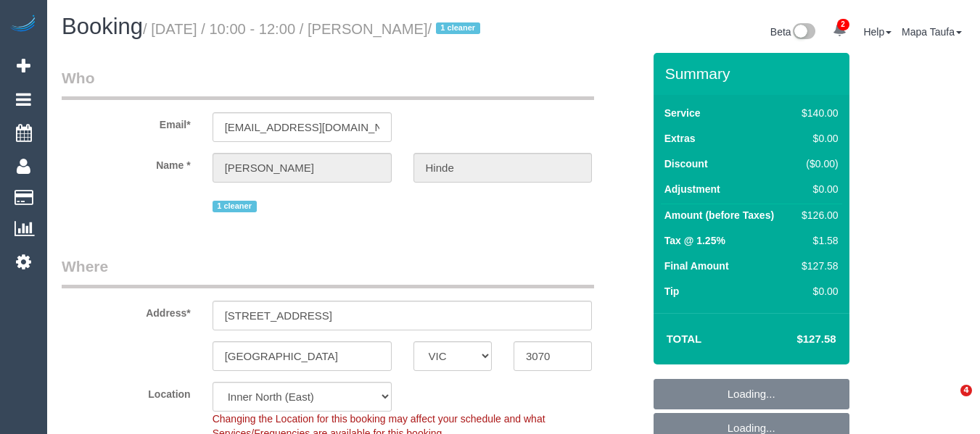
select select "number:36"
select select "number:33"
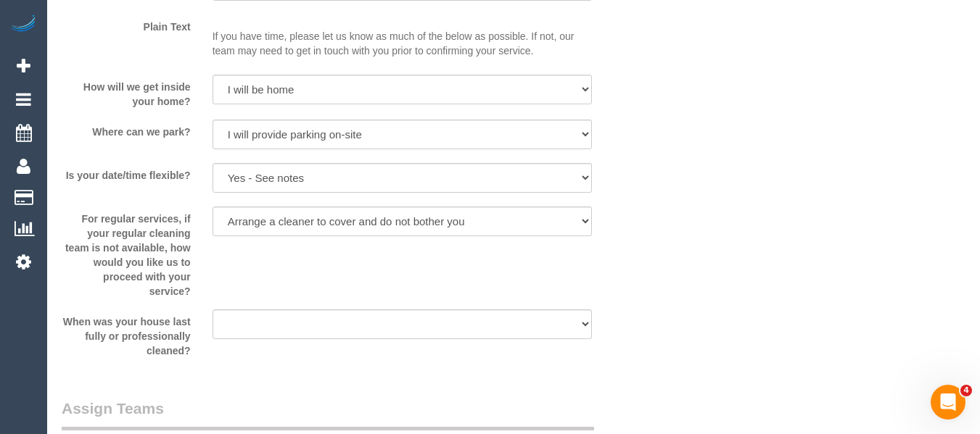
scroll to position [3112, 0]
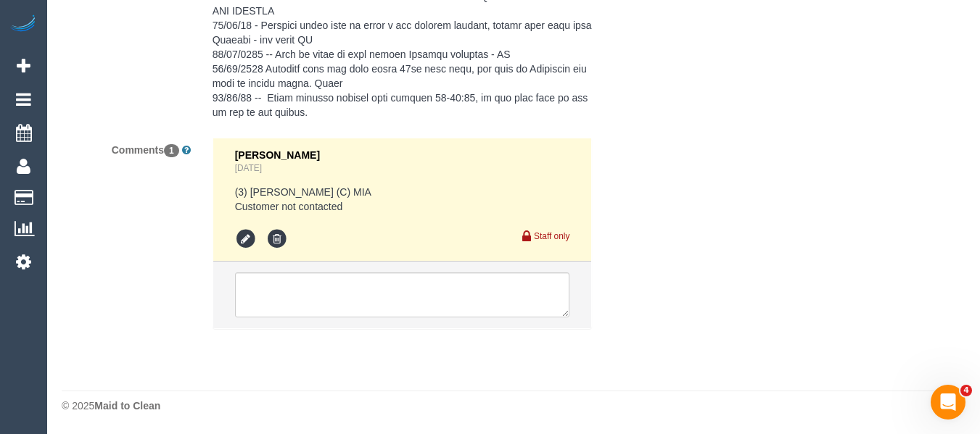
drag, startPoint x: 989, startPoint y: 23, endPoint x: 0, endPoint y: 13, distance: 989.0
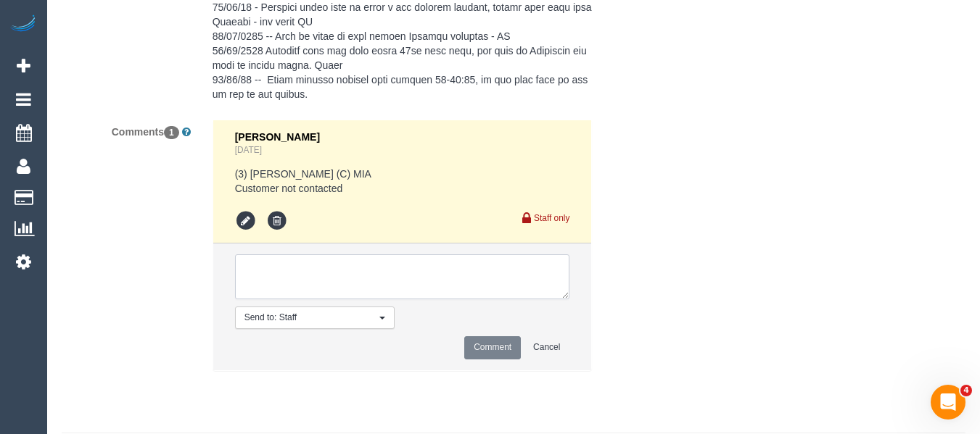
click at [421, 299] on textarea at bounding box center [402, 276] width 335 height 45
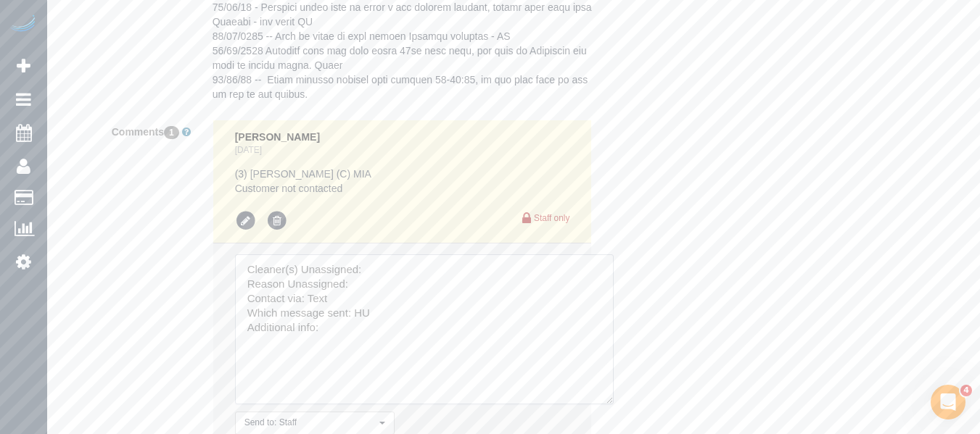
drag, startPoint x: 561, startPoint y: 311, endPoint x: 653, endPoint y: 344, distance: 97.3
click at [613, 405] on textarea at bounding box center [424, 329] width 378 height 150
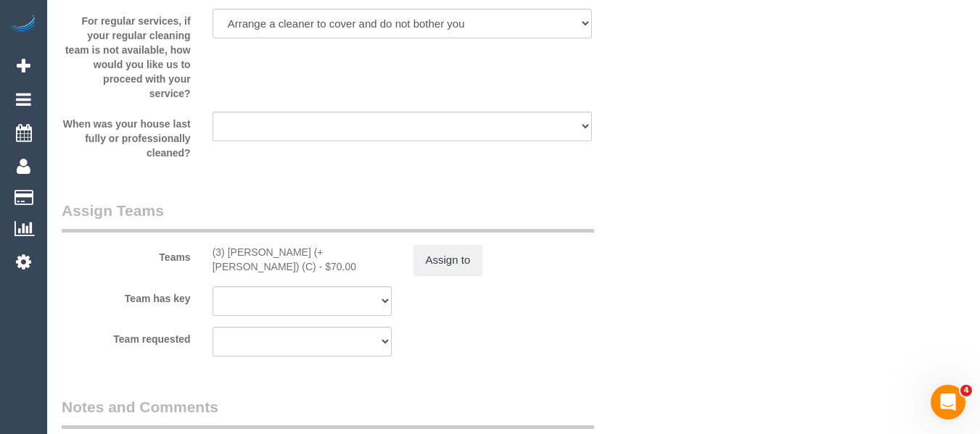
scroll to position [2169, 0]
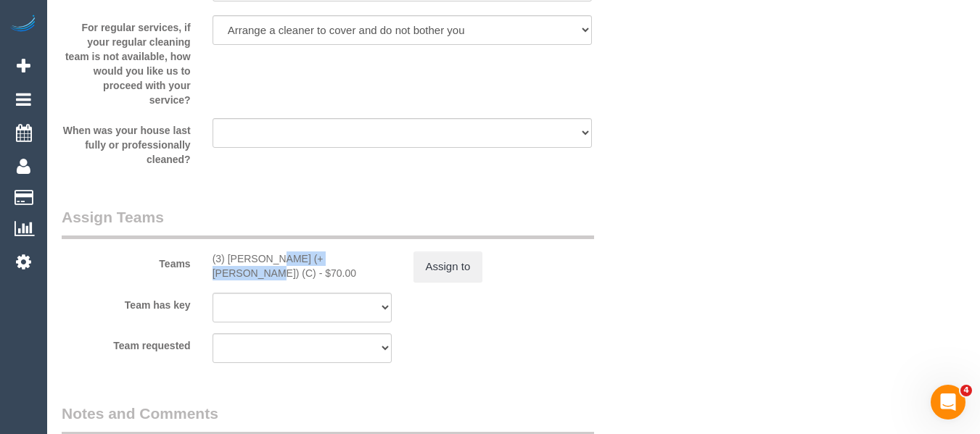
drag, startPoint x: 318, startPoint y: 278, endPoint x: 228, endPoint y: 278, distance: 89.9
click at [228, 278] on div "(3) Nihaal (+ Shweta) (C) - $70.00" at bounding box center [301, 266] width 179 height 29
copy div "Nihaal (+ Shweta) ("
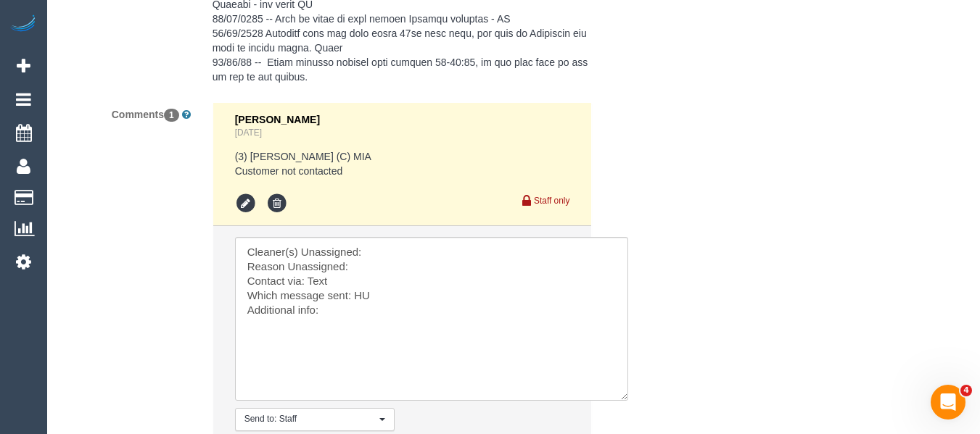
scroll to position [3257, 0]
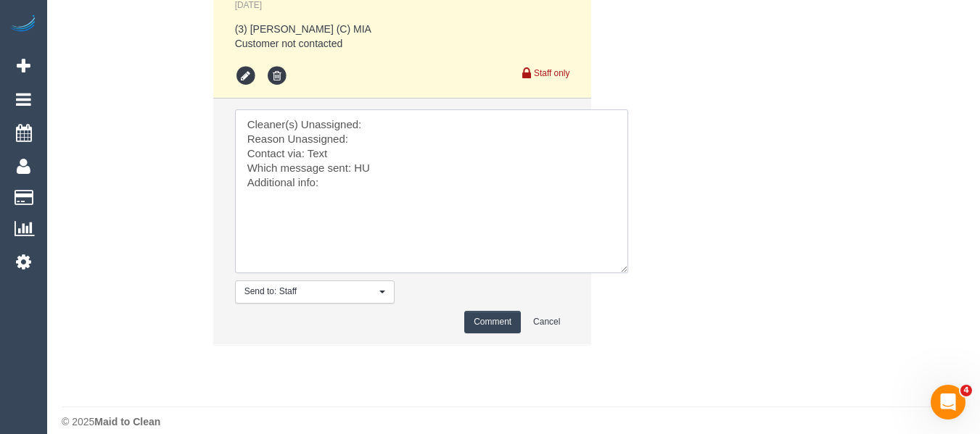
click at [373, 142] on textarea at bounding box center [431, 191] width 393 height 164
paste textarea "Nihaal (+ Shweta) ("
click at [360, 158] on textarea at bounding box center [431, 191] width 393 height 164
click at [373, 162] on textarea at bounding box center [431, 191] width 393 height 164
click at [366, 167] on textarea at bounding box center [431, 191] width 393 height 164
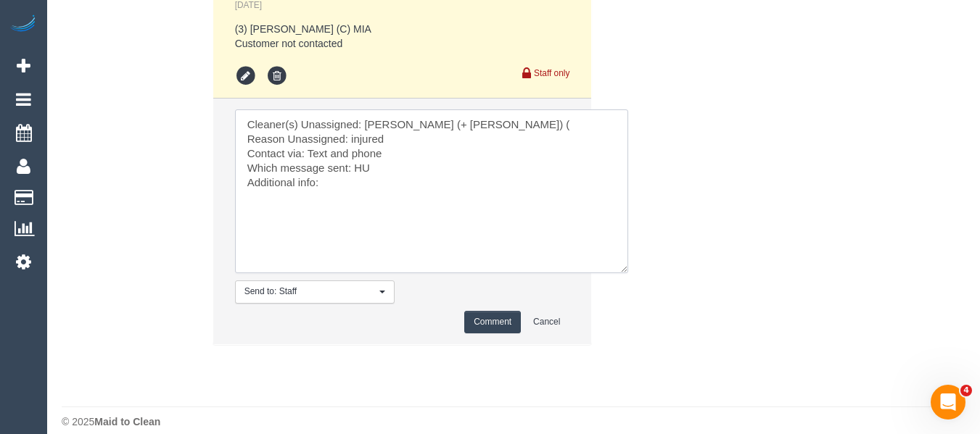
type textarea "Cleaner(s) Unassigned: Nihaal (+ Shweta) ( Reason Unassigned: injured Contact v…"
click at [493, 334] on button "Comment" at bounding box center [492, 322] width 57 height 22
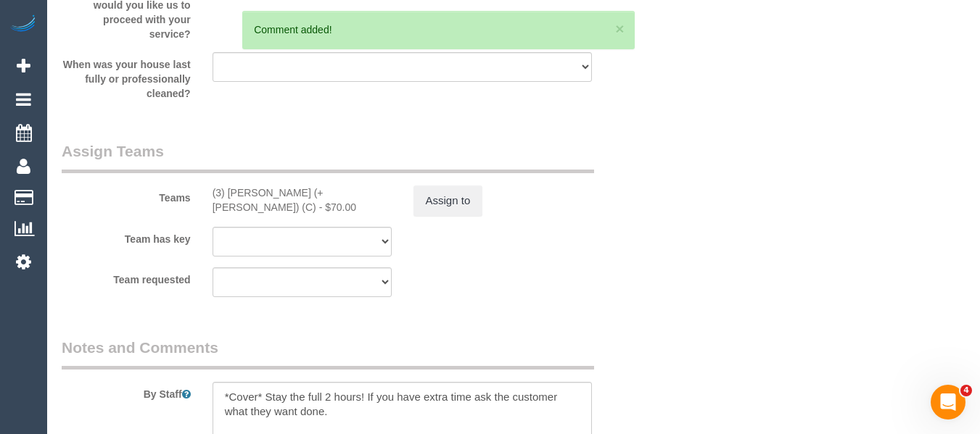
scroll to position [2249, 0]
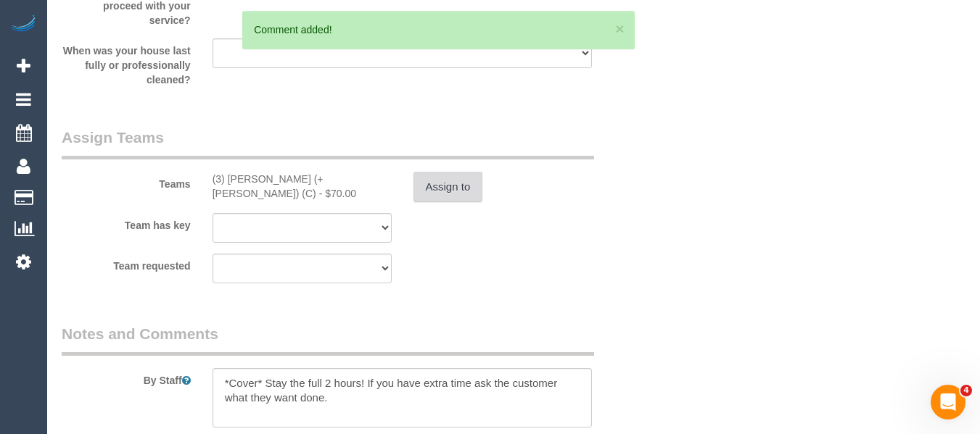
click at [445, 202] on button "Assign to" at bounding box center [448, 187] width 70 height 30
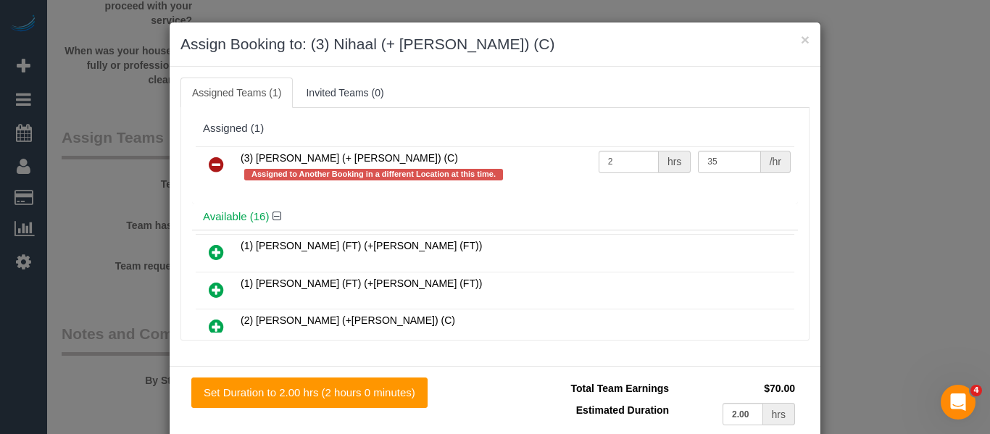
click at [209, 161] on icon at bounding box center [216, 164] width 15 height 17
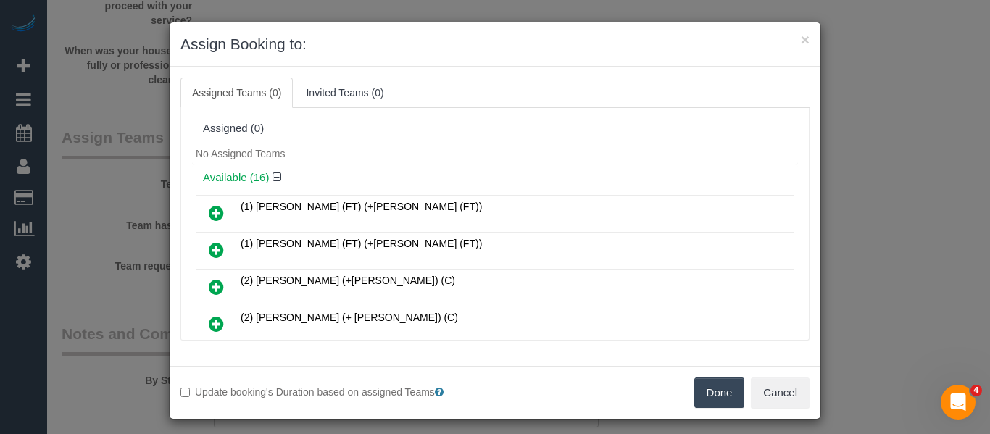
click at [704, 396] on button "Done" at bounding box center [720, 393] width 51 height 30
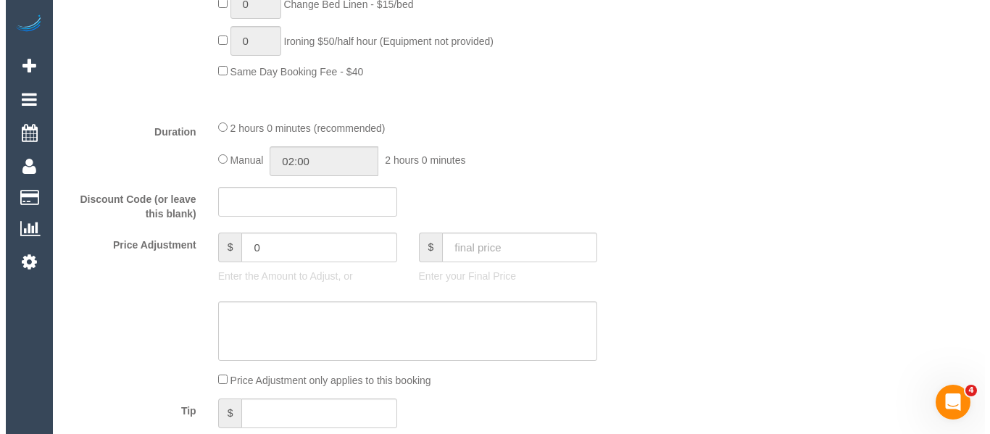
scroll to position [0, 0]
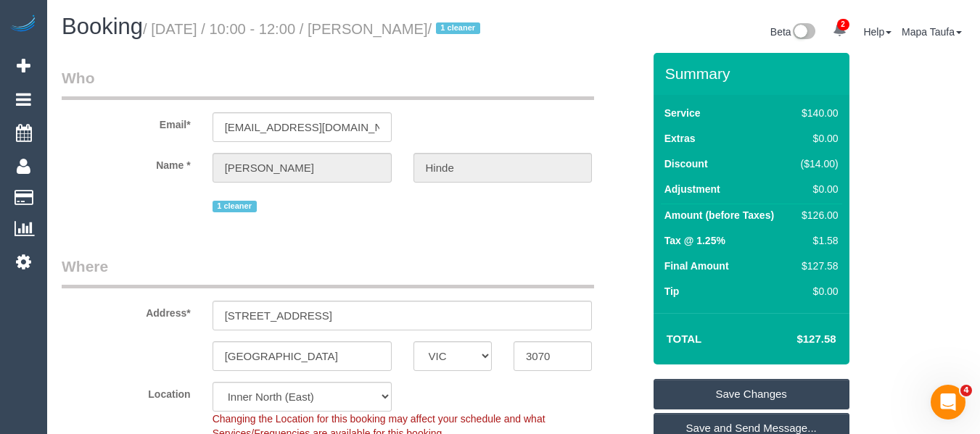
click at [725, 405] on link "Save Changes" at bounding box center [751, 394] width 196 height 30
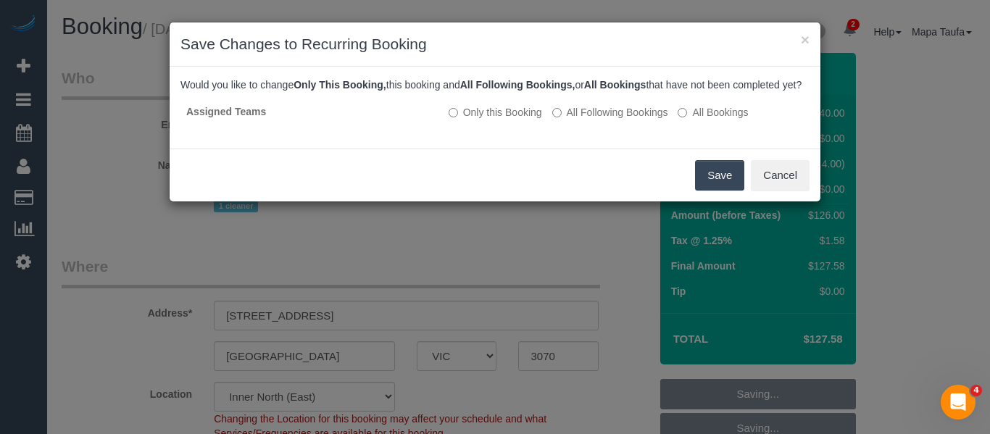
click at [732, 189] on button "Save" at bounding box center [719, 175] width 49 height 30
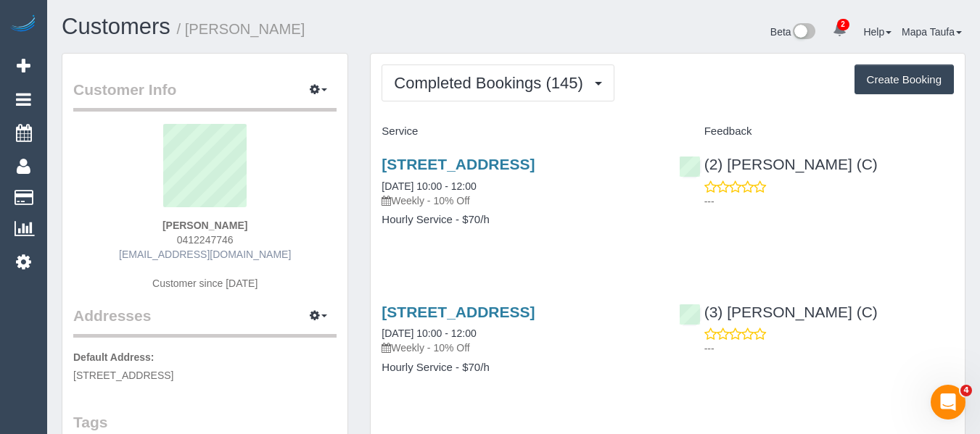
drag, startPoint x: 245, startPoint y: 244, endPoint x: 191, endPoint y: 252, distance: 54.4
click at [150, 242] on div "[PERSON_NAME] 0412247746 [EMAIL_ADDRESS][DOMAIN_NAME] Customer since [DATE]" at bounding box center [204, 214] width 263 height 181
copy span "0412247746"
click at [249, 226] on div "[PERSON_NAME] 0412247746 [EMAIL_ADDRESS][DOMAIN_NAME] Customer since [DATE]" at bounding box center [204, 214] width 263 height 181
drag, startPoint x: 228, startPoint y: 245, endPoint x: 151, endPoint y: 239, distance: 77.9
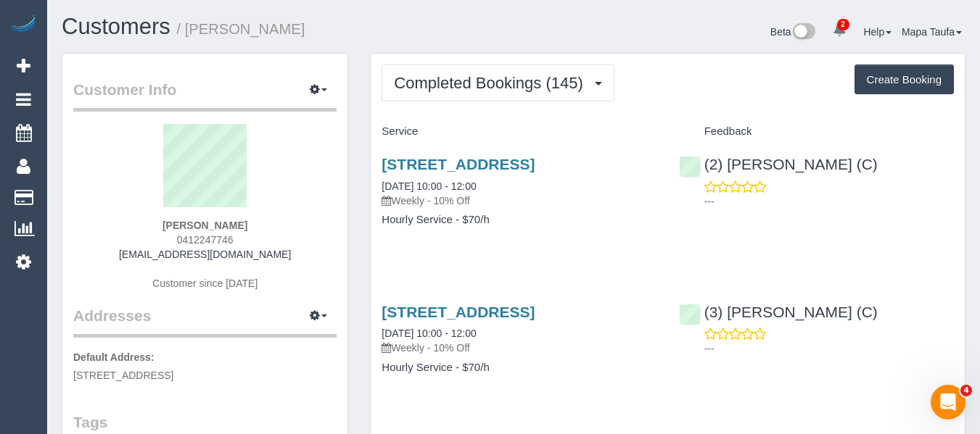
click at [152, 239] on div "[PERSON_NAME] 0412247746 [EMAIL_ADDRESS][DOMAIN_NAME] Customer since [DATE]" at bounding box center [204, 214] width 263 height 181
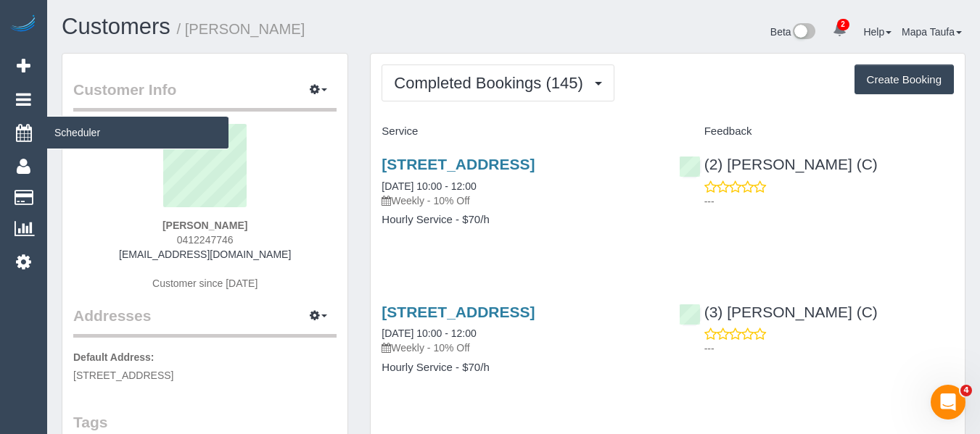
copy span "0412247746"
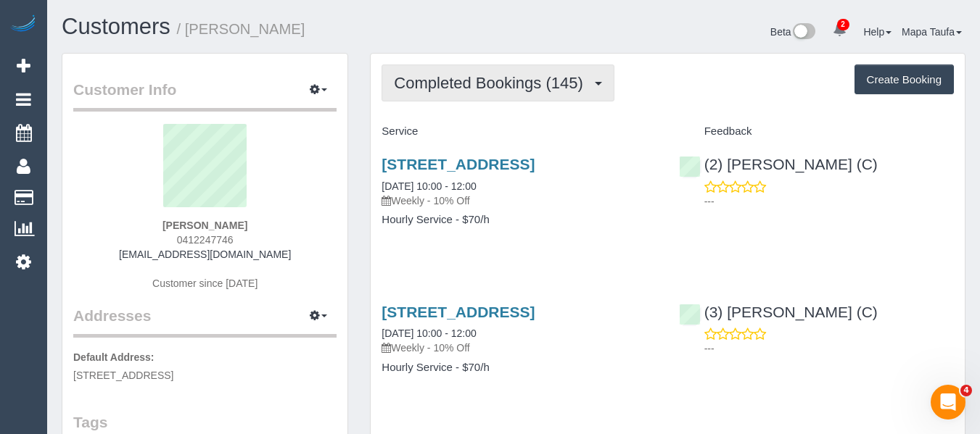
drag, startPoint x: 431, startPoint y: 87, endPoint x: 431, endPoint y: 96, distance: 8.7
click at [431, 88] on span "Completed Bookings (145)" at bounding box center [492, 83] width 196 height 18
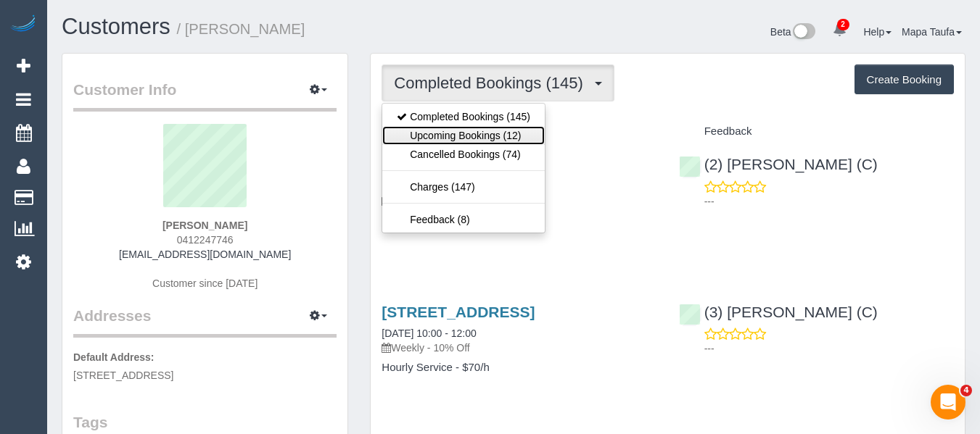
click at [446, 133] on link "Upcoming Bookings (12)" at bounding box center [463, 135] width 162 height 19
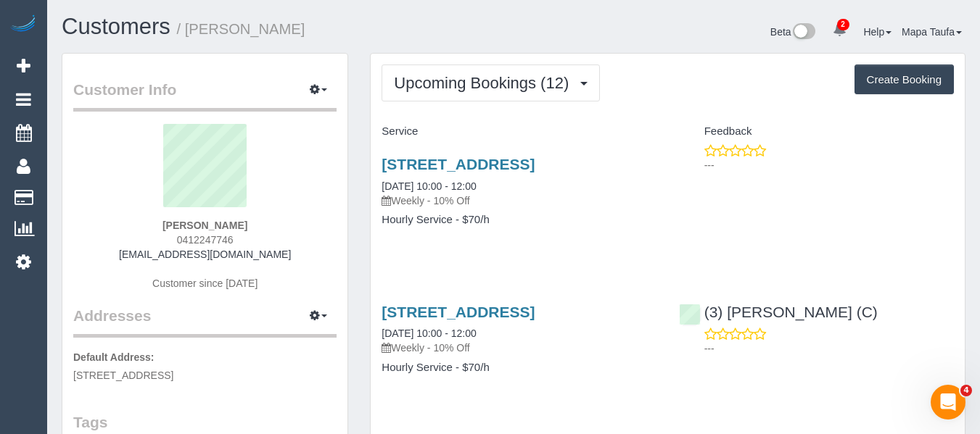
scroll to position [290, 0]
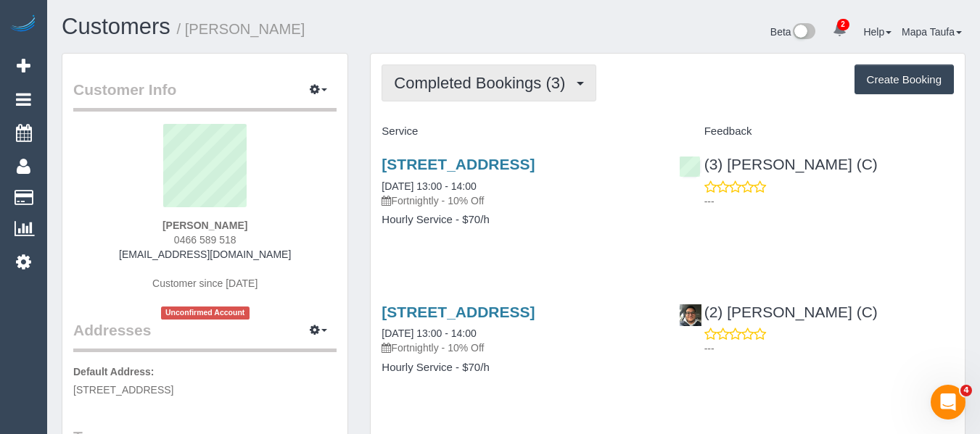
click at [428, 78] on span "Completed Bookings (3)" at bounding box center [483, 83] width 178 height 18
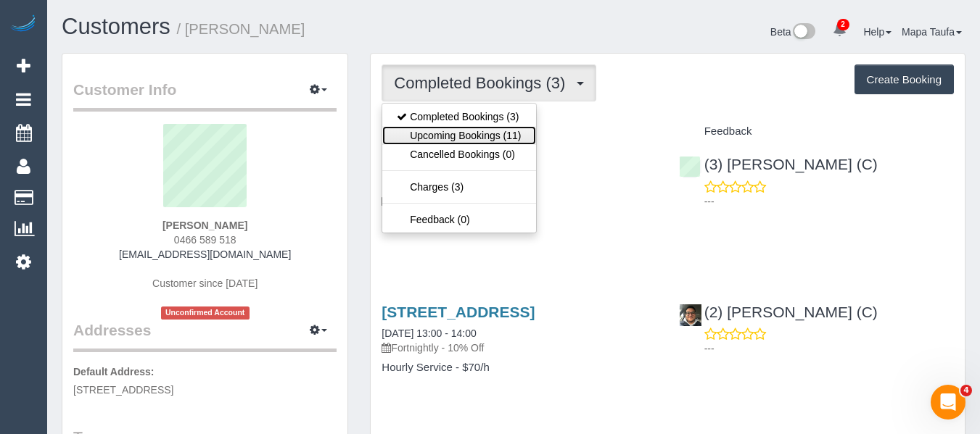
click at [443, 135] on link "Upcoming Bookings (11)" at bounding box center [458, 135] width 153 height 19
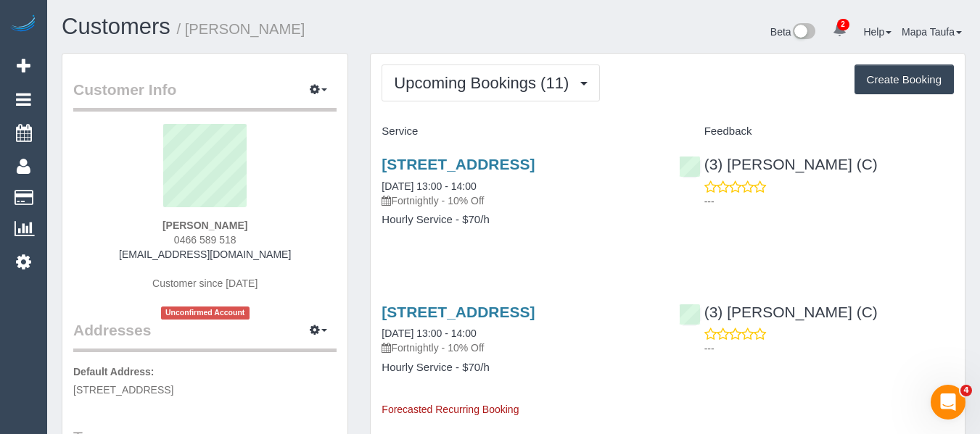
drag, startPoint x: 292, startPoint y: 250, endPoint x: 230, endPoint y: 207, distance: 75.6
click at [146, 259] on div "[PERSON_NAME] 0466 589 518 [EMAIL_ADDRESS][DOMAIN_NAME] Customer since [DATE] U…" at bounding box center [204, 222] width 263 height 196
copy link "[EMAIL_ADDRESS][DOMAIN_NAME]"
click at [316, 195] on sui-profile-pic at bounding box center [204, 171] width 241 height 94
drag, startPoint x: 229, startPoint y: 256, endPoint x: 134, endPoint y: 249, distance: 95.3
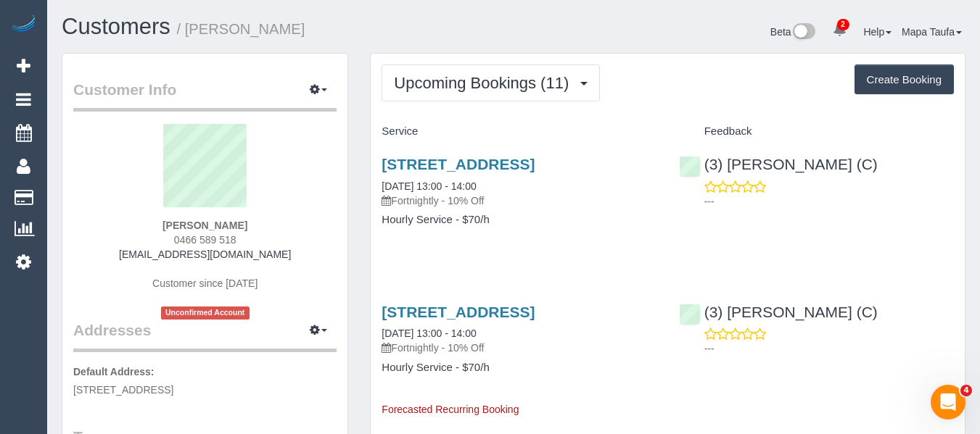
click at [134, 249] on div "Annette Leong 0466 589 518 annetteleong232@gmail.com Customer since 2025 Unconf…" at bounding box center [204, 222] width 263 height 196
copy link "[EMAIL_ADDRESS][DOMAIN_NAME]"
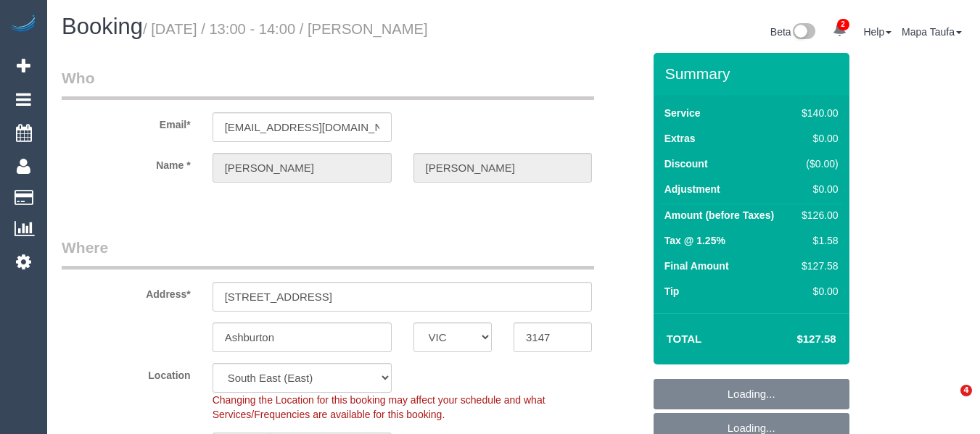
select select "VIC"
select select "number:28"
select select "number:14"
select select "number:18"
select select "number:23"
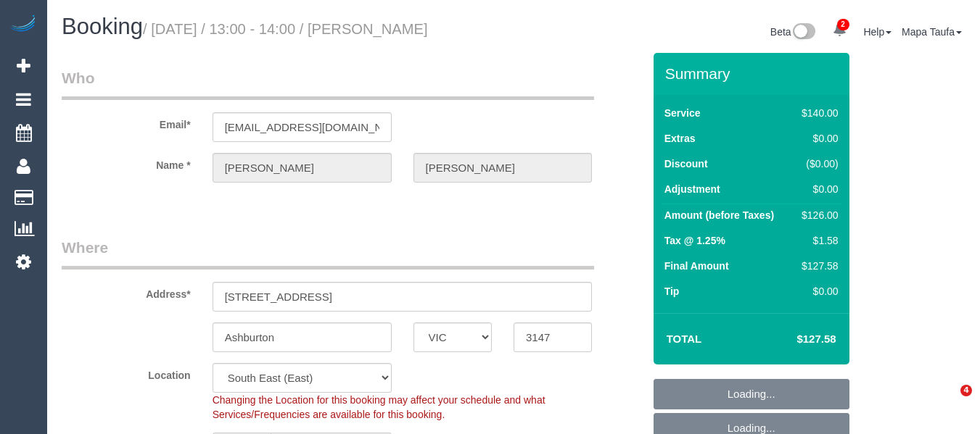
select select "number:34"
select select "number:26"
select select "object:699"
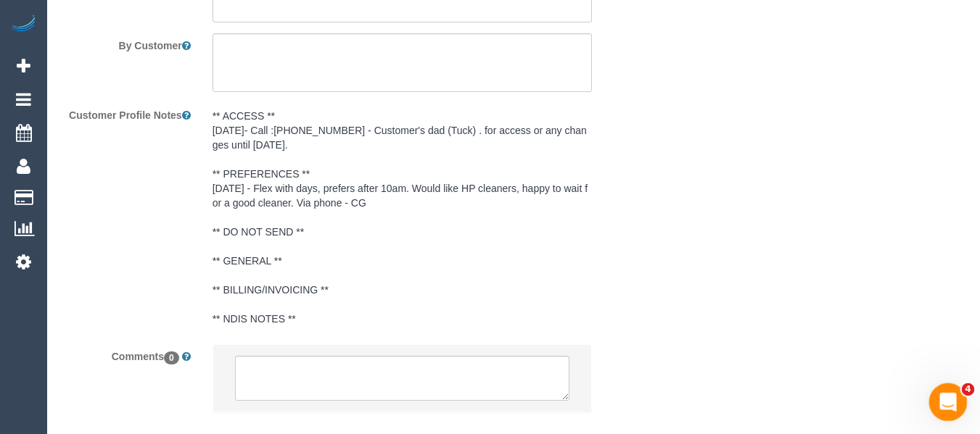
scroll to position [2679, 0]
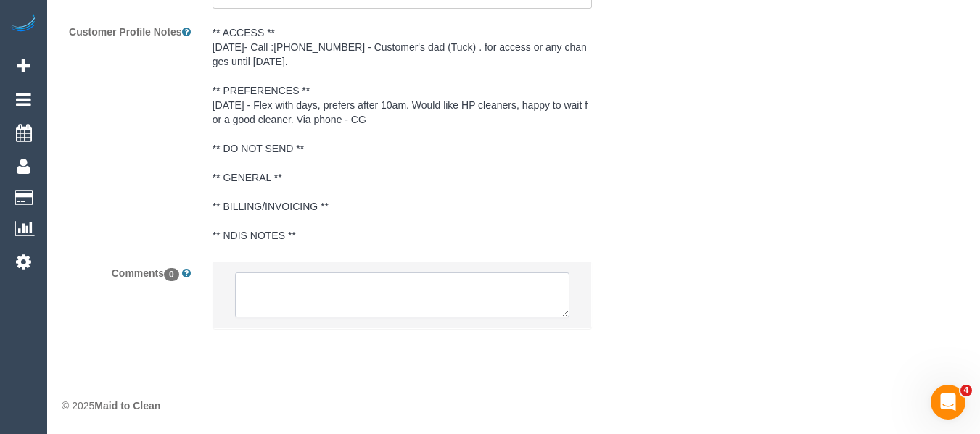
click at [425, 307] on textarea at bounding box center [402, 295] width 335 height 45
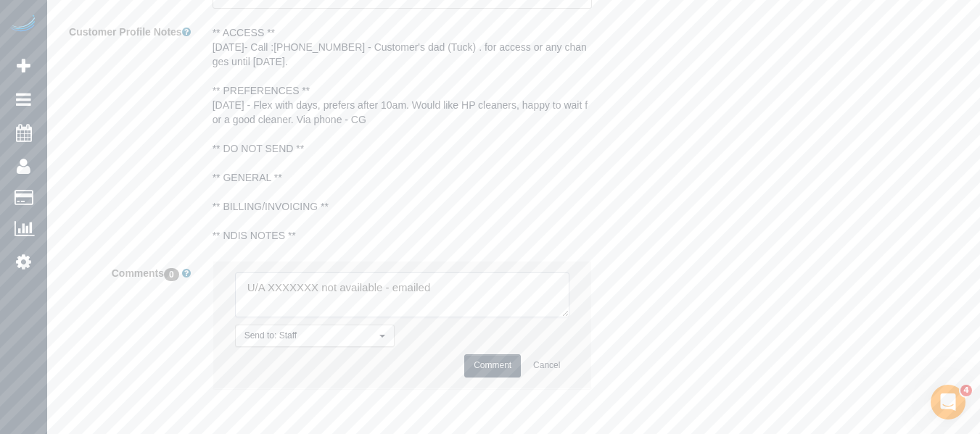
type textarea "U/A XXXXXXX not available - emailed"
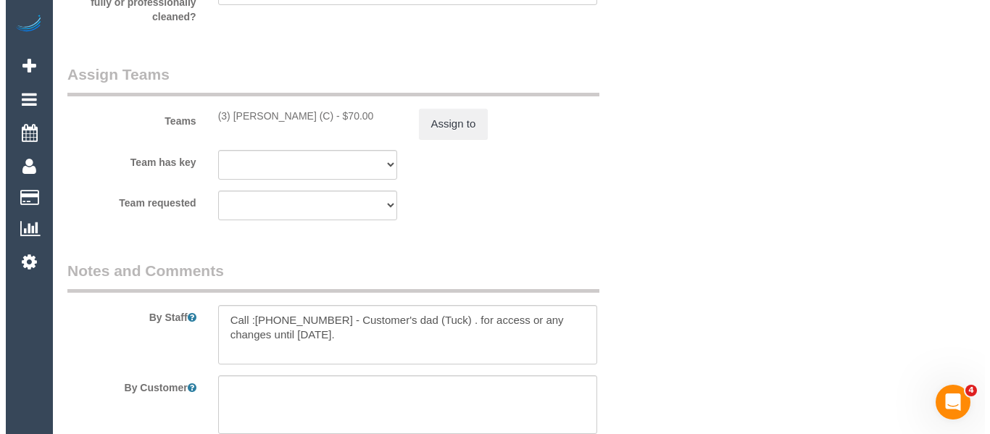
scroll to position [2172, 0]
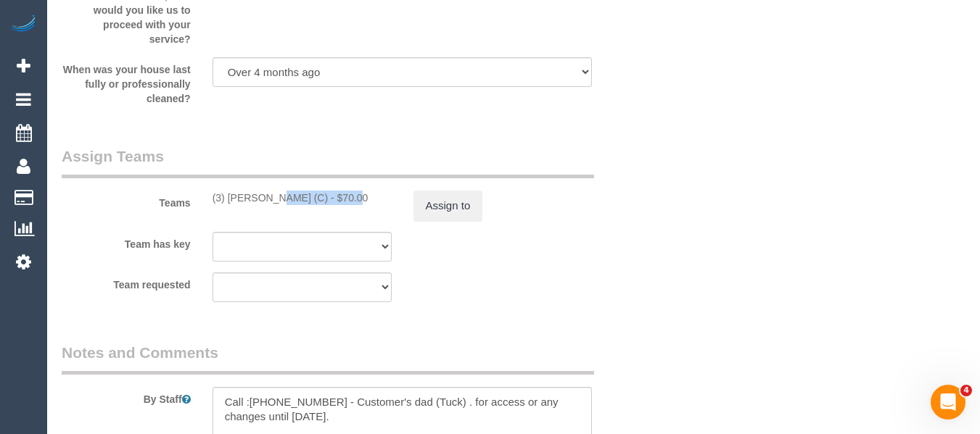
drag, startPoint x: 303, startPoint y: 201, endPoint x: 322, endPoint y: 202, distance: 18.9
click at [231, 202] on div "(3) [PERSON_NAME] (C) - $70.00" at bounding box center [301, 198] width 179 height 15
copy div "njana Thejan (C"
click at [439, 204] on button "Assign to" at bounding box center [448, 206] width 70 height 30
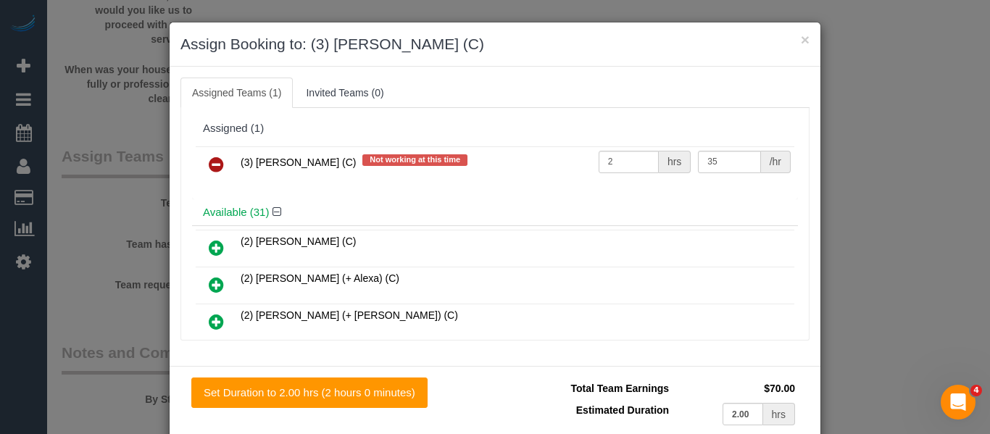
click at [214, 156] on link at bounding box center [216, 165] width 34 height 29
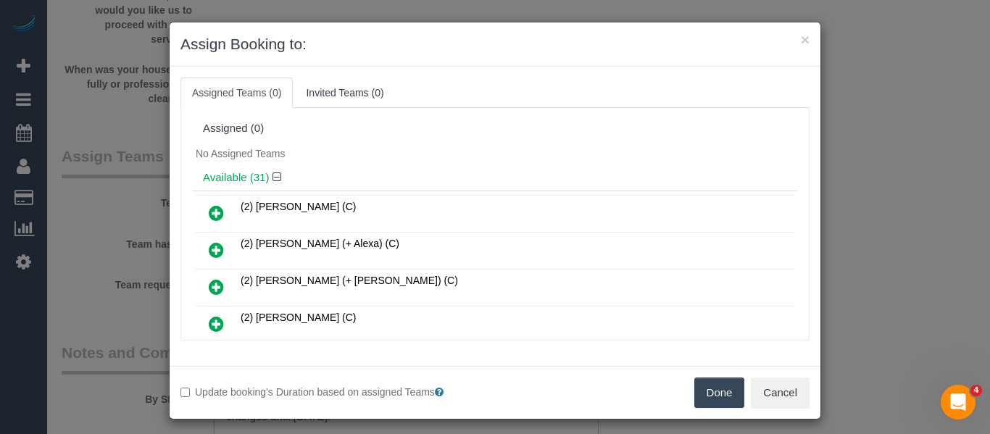
click at [726, 397] on button "Done" at bounding box center [720, 393] width 51 height 30
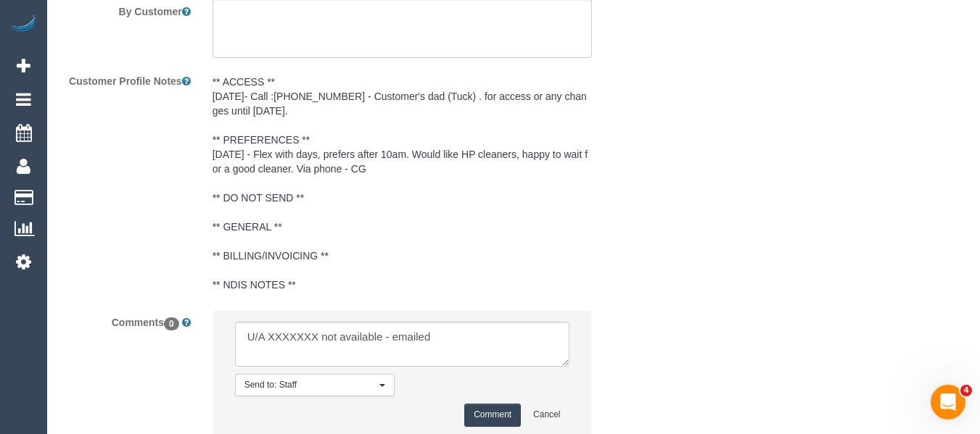
scroll to position [2739, 0]
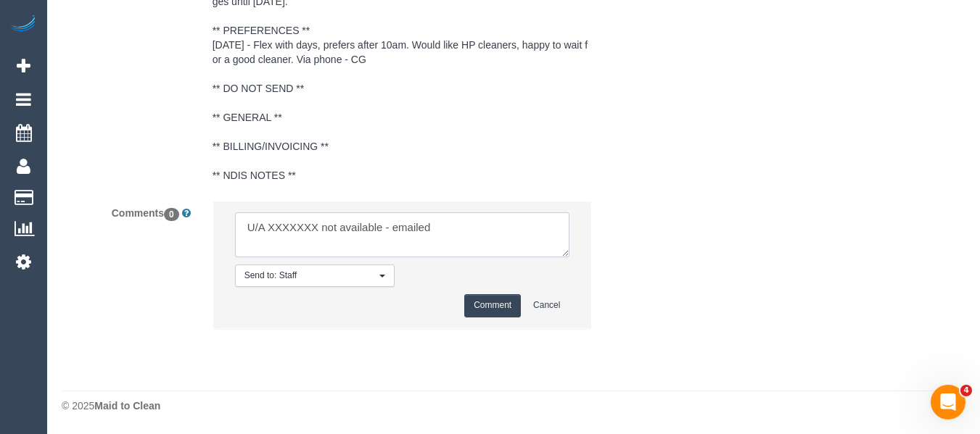
click at [297, 225] on textarea at bounding box center [402, 234] width 335 height 45
paste textarea "njana Thejan (C"
click at [268, 232] on textarea at bounding box center [402, 234] width 335 height 45
type textarea "U/A Anjana Thejan (Cnot available - emailed"
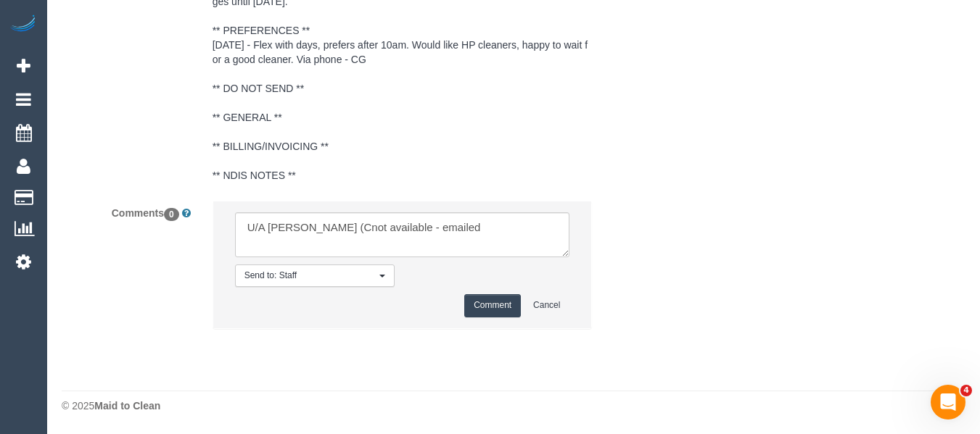
click at [477, 305] on button "Comment" at bounding box center [492, 305] width 57 height 22
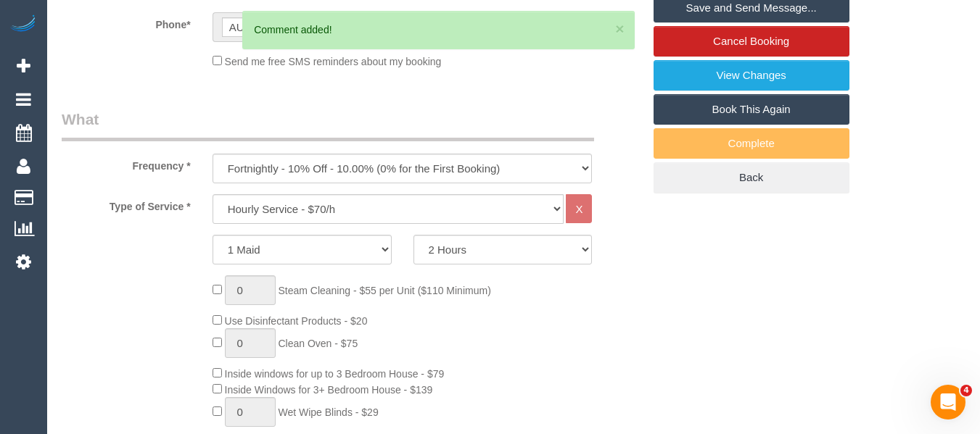
scroll to position [328, 0]
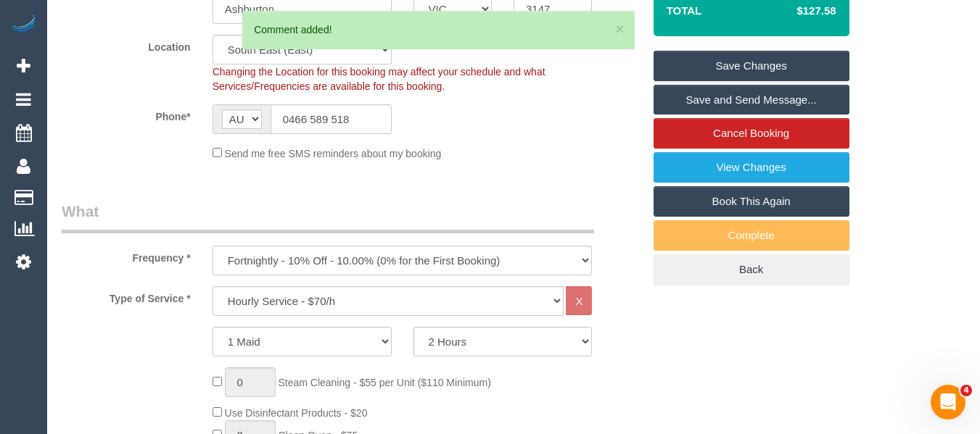
click at [773, 67] on link "Save Changes" at bounding box center [751, 66] width 196 height 30
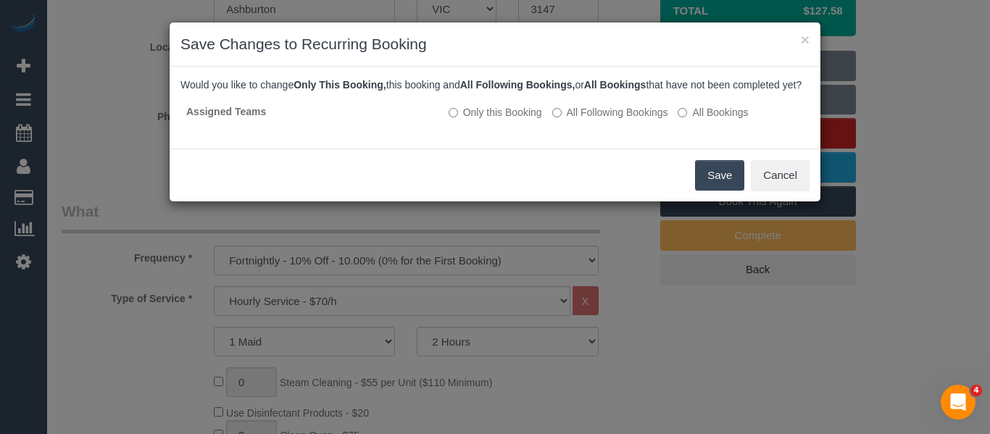
click at [719, 184] on button "Save" at bounding box center [719, 175] width 49 height 30
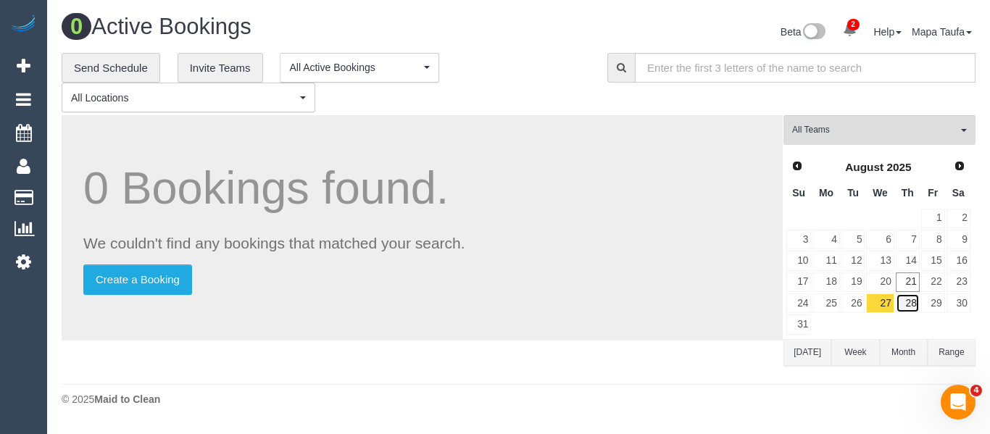
click at [898, 303] on link "28" at bounding box center [908, 304] width 24 height 20
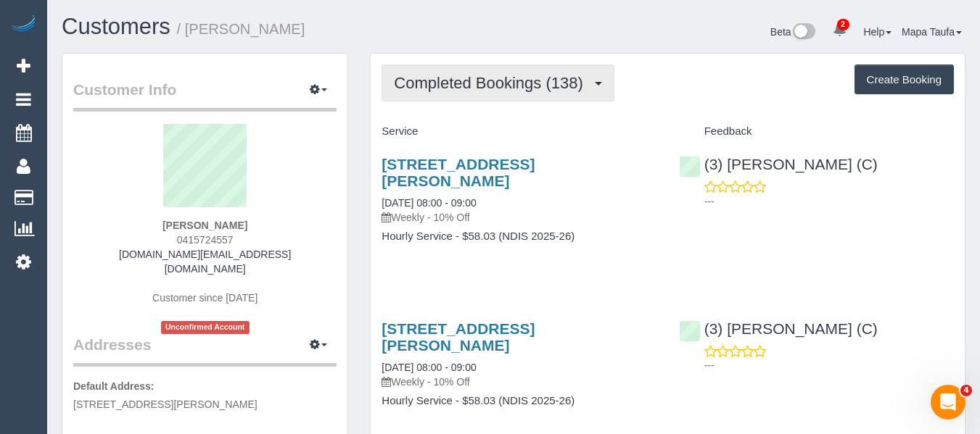
click at [468, 83] on span "Completed Bookings (138)" at bounding box center [492, 83] width 196 height 18
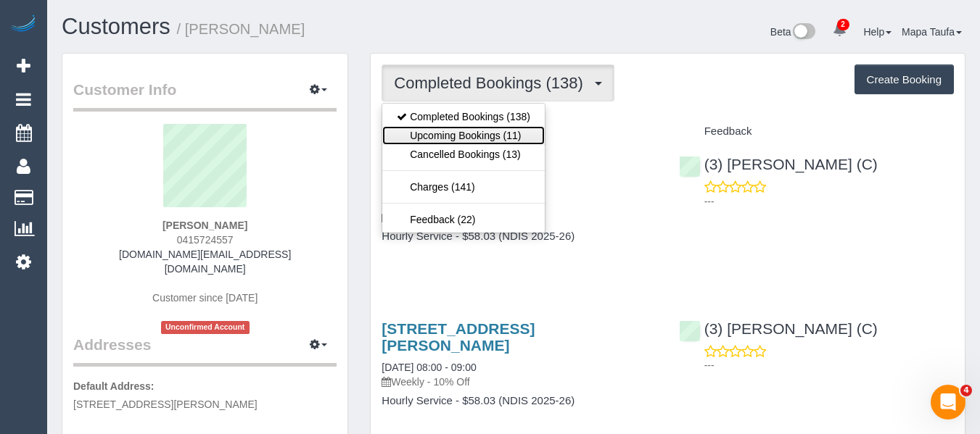
click at [466, 131] on link "Upcoming Bookings (11)" at bounding box center [463, 135] width 162 height 19
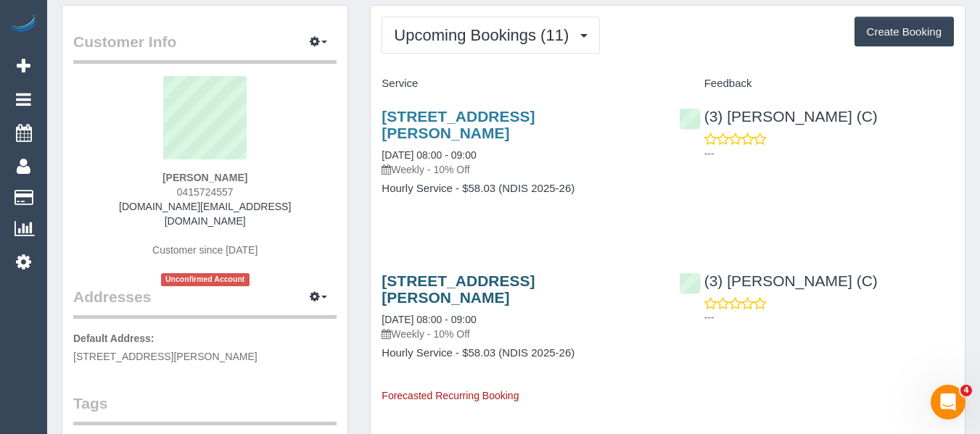
scroll to position [73, 0]
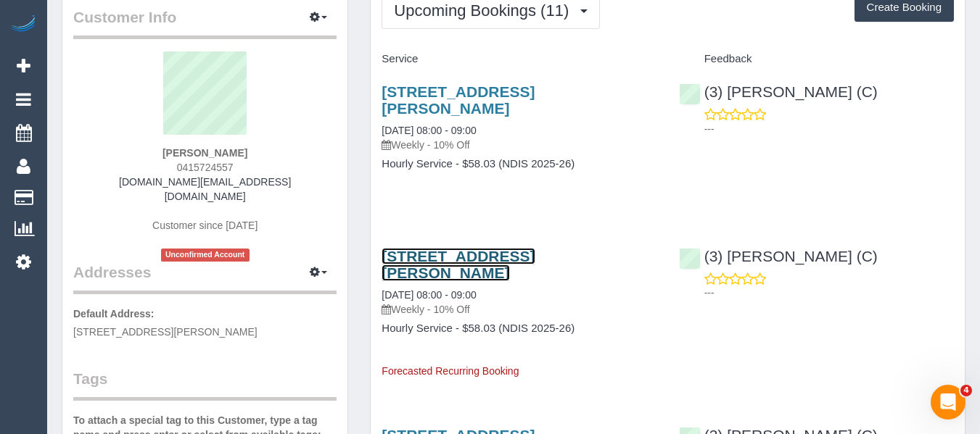
click at [455, 268] on link "[STREET_ADDRESS][PERSON_NAME]" at bounding box center [457, 264] width 153 height 33
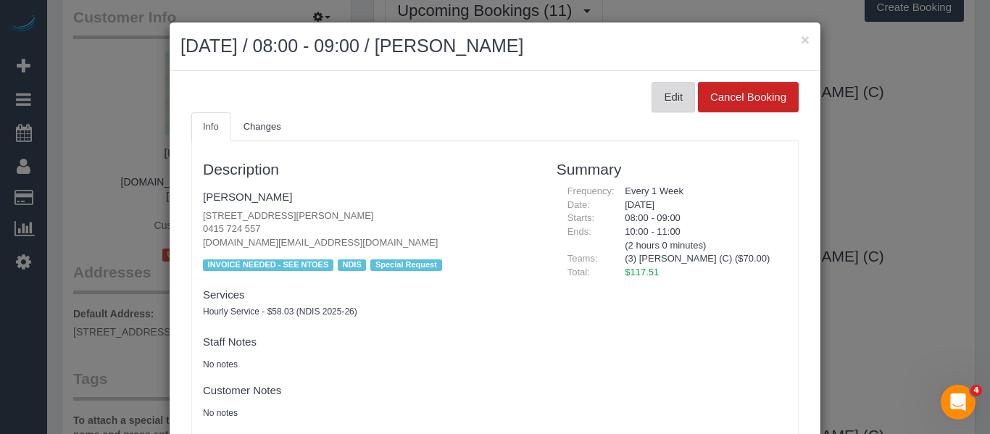
click at [658, 91] on button "Edit" at bounding box center [674, 97] width 44 height 30
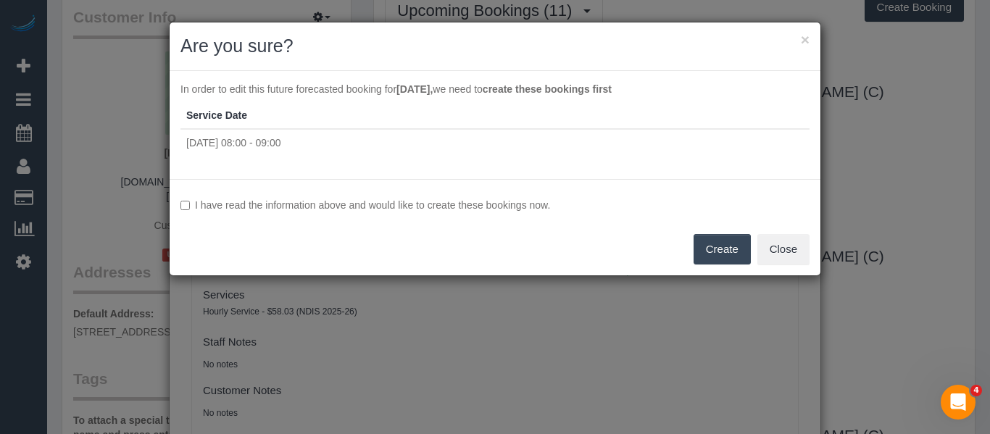
click at [381, 202] on label "I have read the information above and would like to create these bookings now." at bounding box center [495, 205] width 629 height 15
click at [715, 252] on button "Create" at bounding box center [722, 249] width 57 height 30
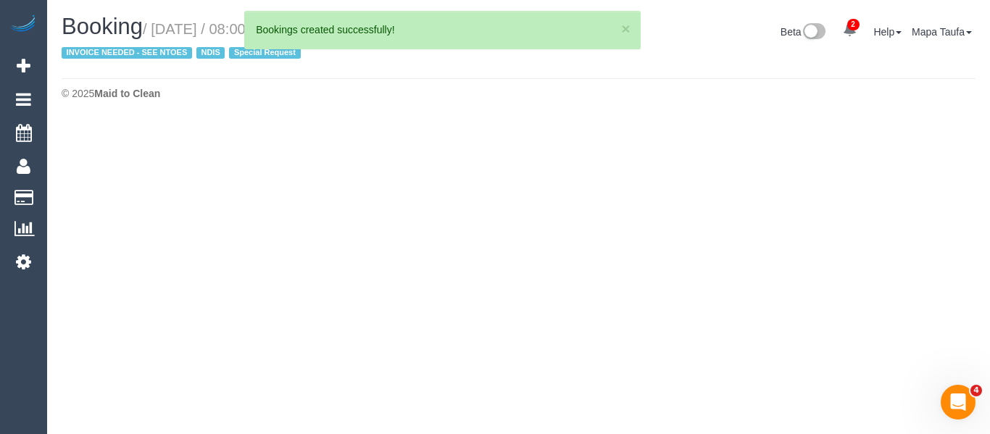
select select "VIC"
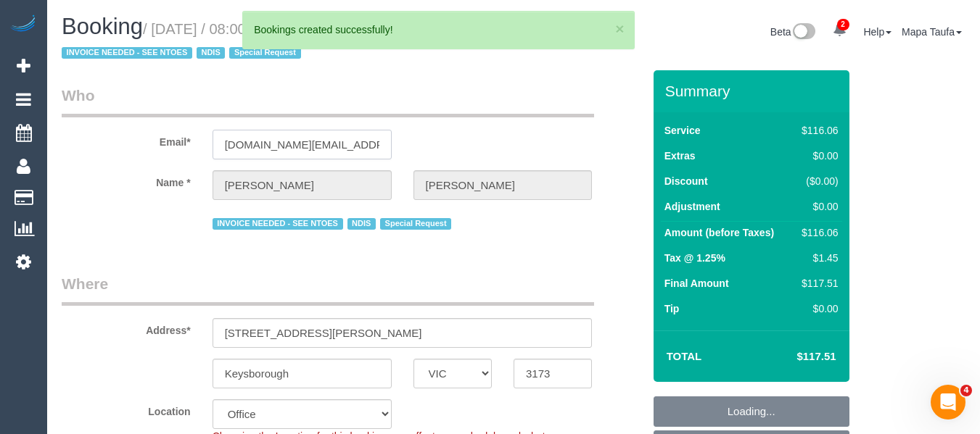
click at [300, 138] on input "[DOMAIN_NAME][EMAIL_ADDRESS][DOMAIN_NAME]" at bounding box center [301, 145] width 179 height 30
select select "string:AU"
select select "object:2350"
click at [300, 138] on input "[DOMAIN_NAME][EMAIL_ADDRESS][DOMAIN_NAME]" at bounding box center [301, 145] width 179 height 30
click at [300, 138] on input "bruneaubernard7.bb@gmail.com" at bounding box center [301, 145] width 179 height 30
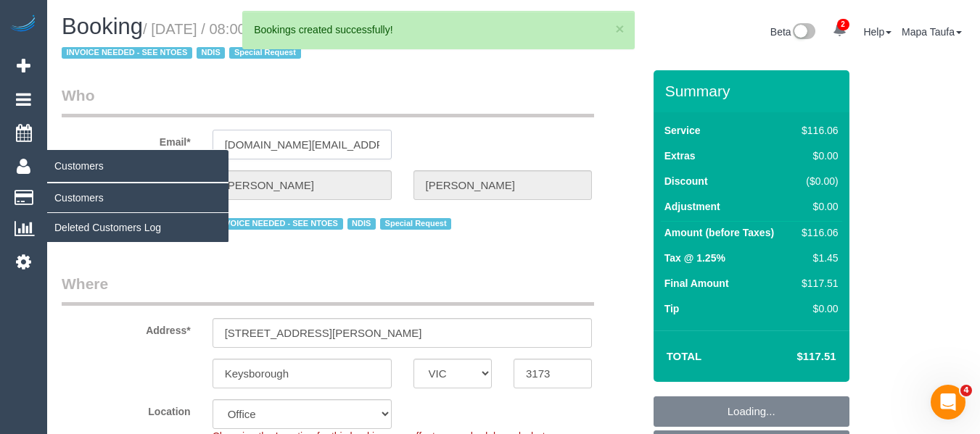
select select "number:28"
select select "number:14"
select select "number:19"
select select "number:22"
select select "number:34"
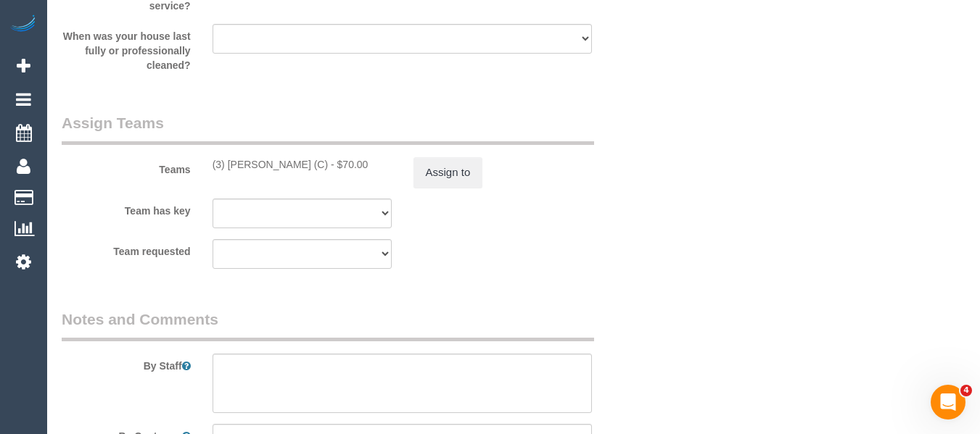
scroll to position [1813, 0]
drag, startPoint x: 299, startPoint y: 167, endPoint x: 306, endPoint y: 173, distance: 9.2
click at [227, 171] on div "(3) [PERSON_NAME] (C) - $70.00" at bounding box center [301, 165] width 179 height 15
click at [451, 173] on button "Assign to" at bounding box center [448, 173] width 70 height 30
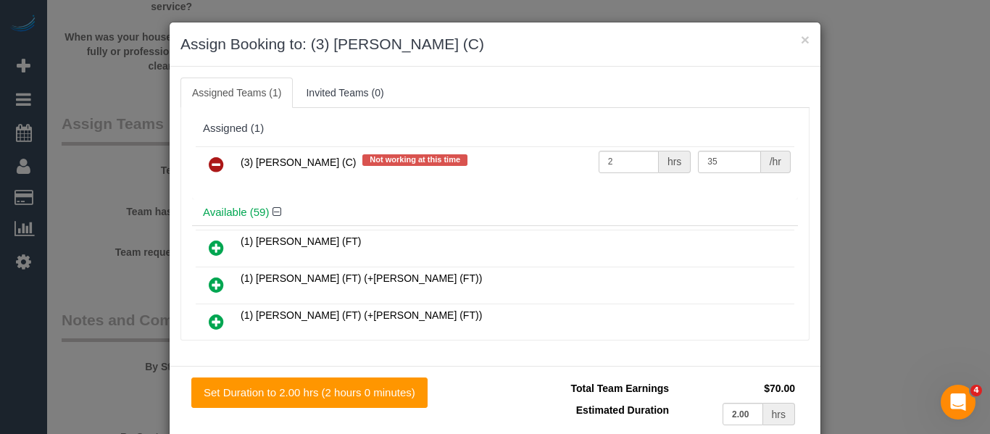
click at [219, 167] on link at bounding box center [216, 165] width 34 height 29
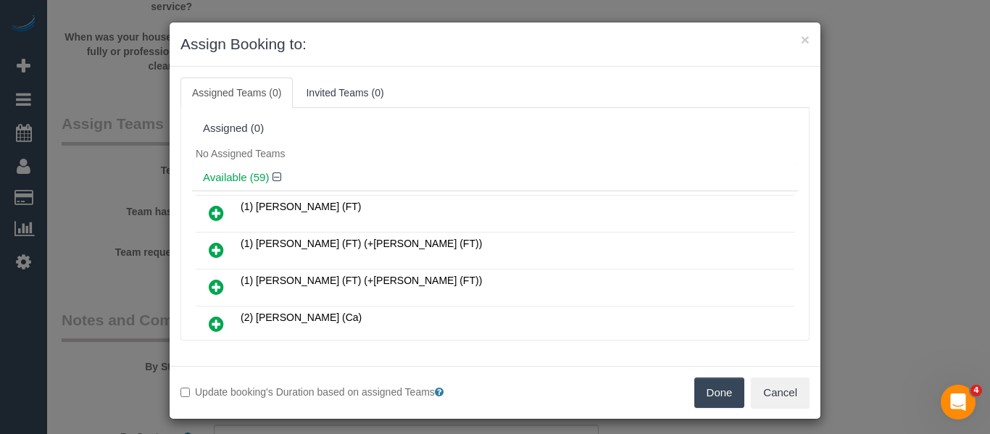
click at [700, 383] on button "Done" at bounding box center [720, 393] width 51 height 30
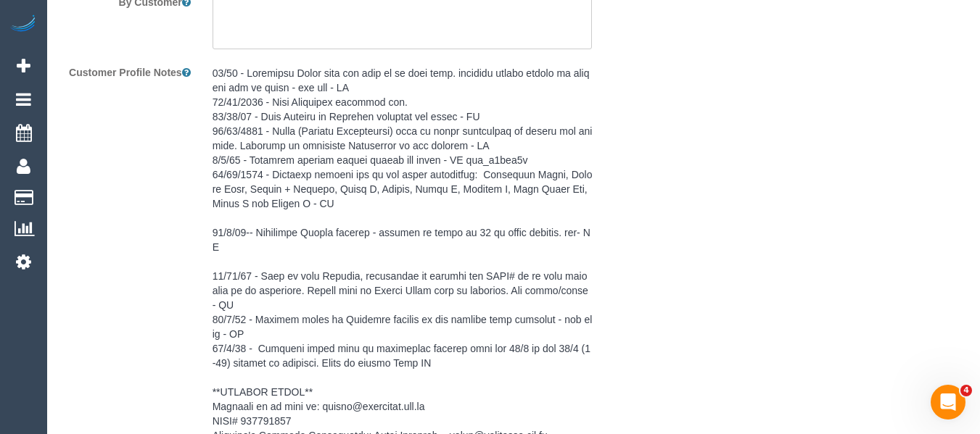
scroll to position [2448, 0]
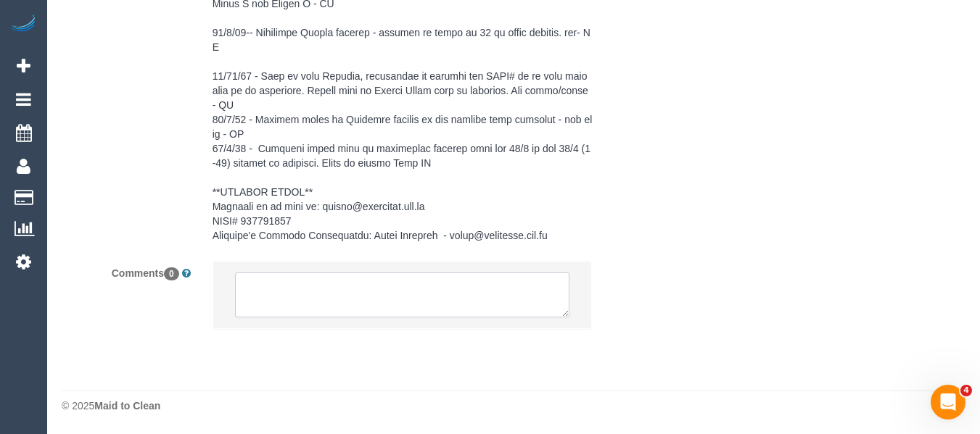
click at [497, 307] on textarea at bounding box center [402, 295] width 335 height 45
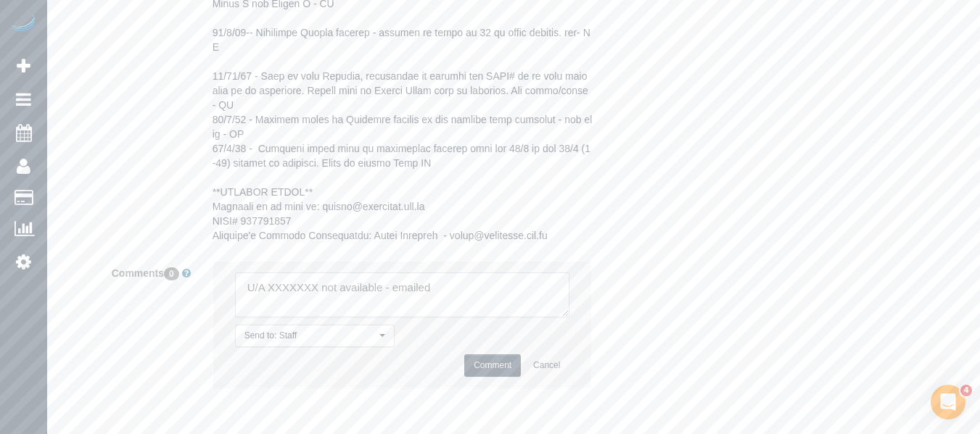
click at [281, 289] on textarea at bounding box center [402, 295] width 335 height 45
paste textarea "Anjana Thejan ("
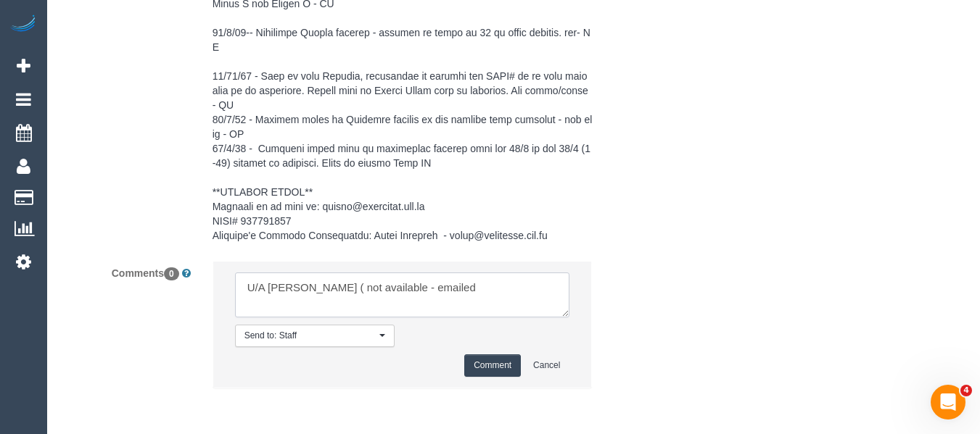
type textarea "U/A Anjana Thejan ( not available - emailed"
click at [492, 368] on button "Comment" at bounding box center [492, 366] width 57 height 22
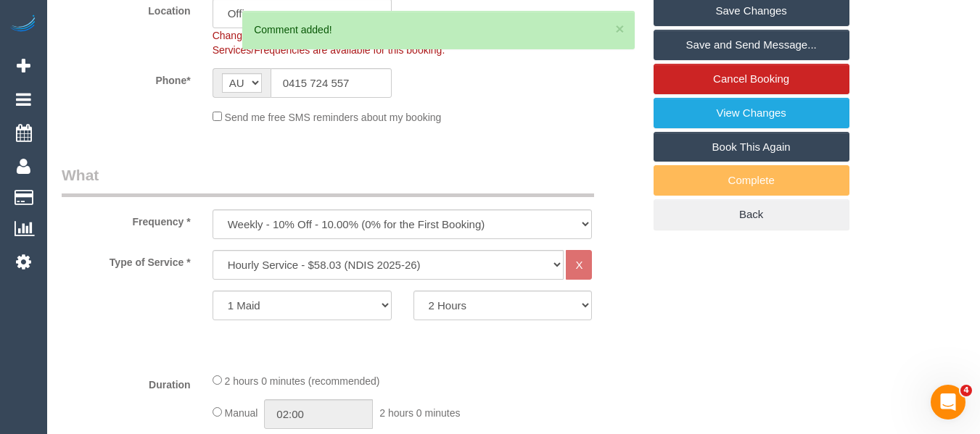
scroll to position [183, 0]
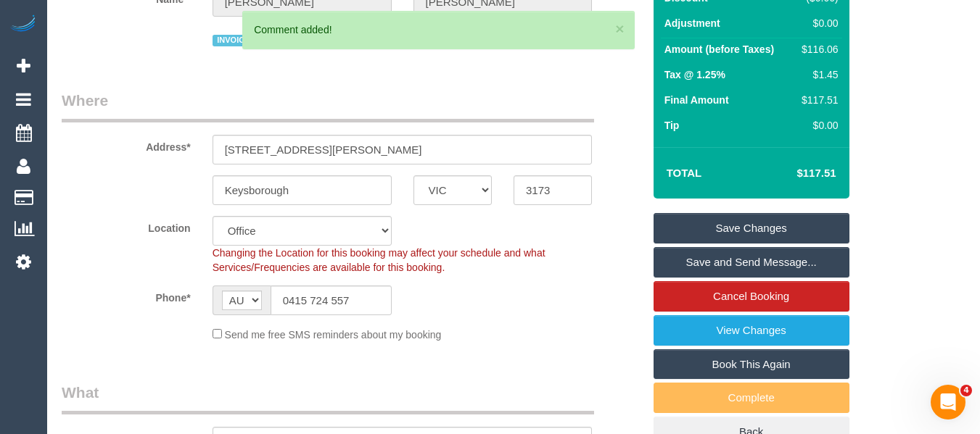
click at [756, 223] on link "Save Changes" at bounding box center [751, 228] width 196 height 30
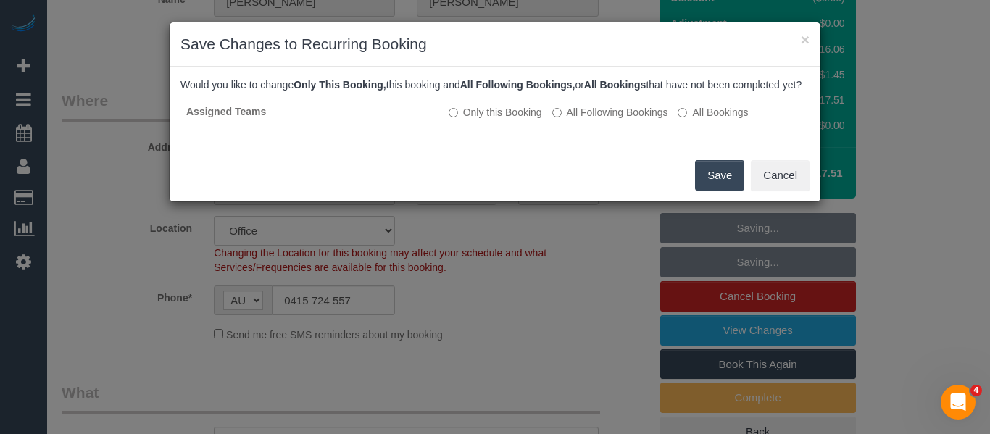
click at [716, 181] on button "Save" at bounding box center [719, 175] width 49 height 30
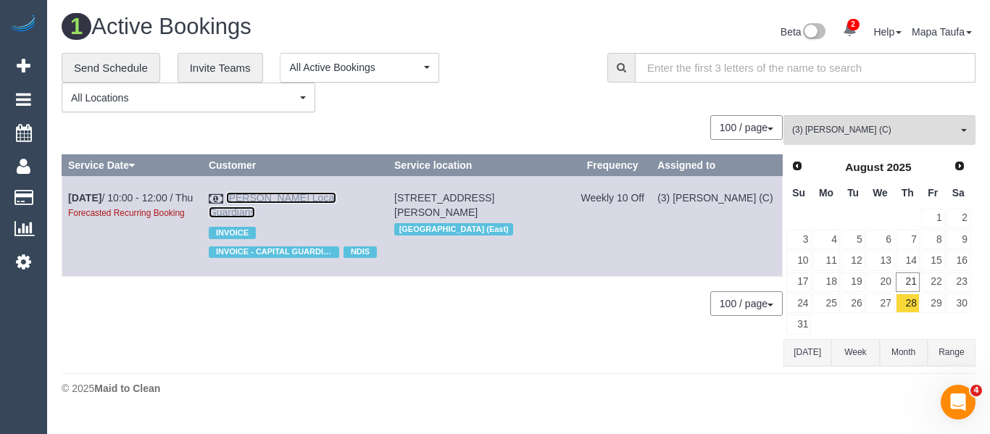
drag, startPoint x: 300, startPoint y: 191, endPoint x: 275, endPoint y: 197, distance: 26.0
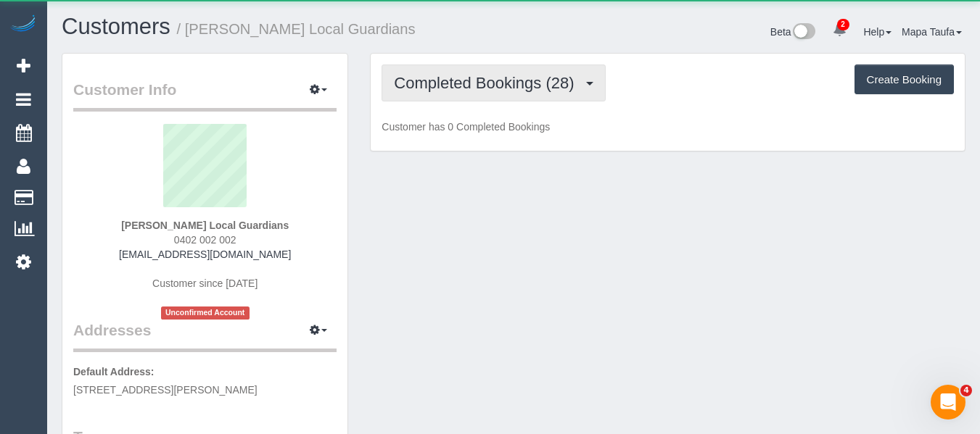
drag, startPoint x: 451, startPoint y: 73, endPoint x: 457, endPoint y: 108, distance: 35.3
click at [451, 75] on button "Completed Bookings (28)" at bounding box center [492, 83] width 223 height 37
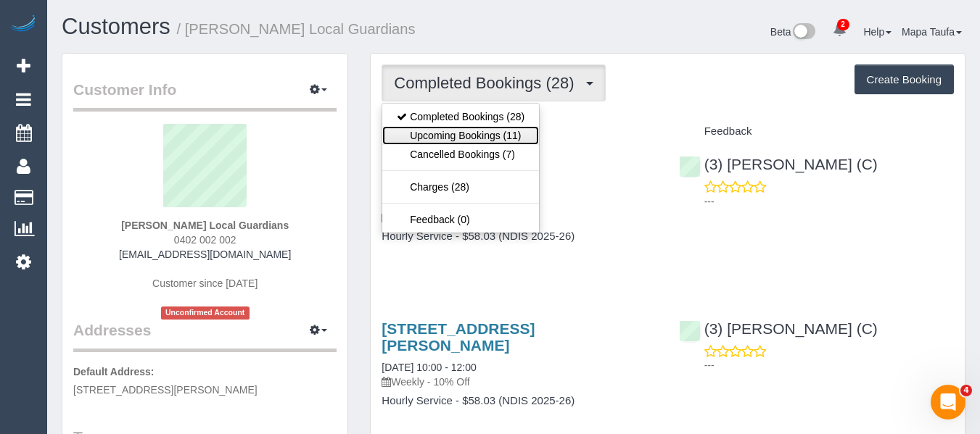
click at [455, 133] on link "Upcoming Bookings (11)" at bounding box center [460, 135] width 157 height 19
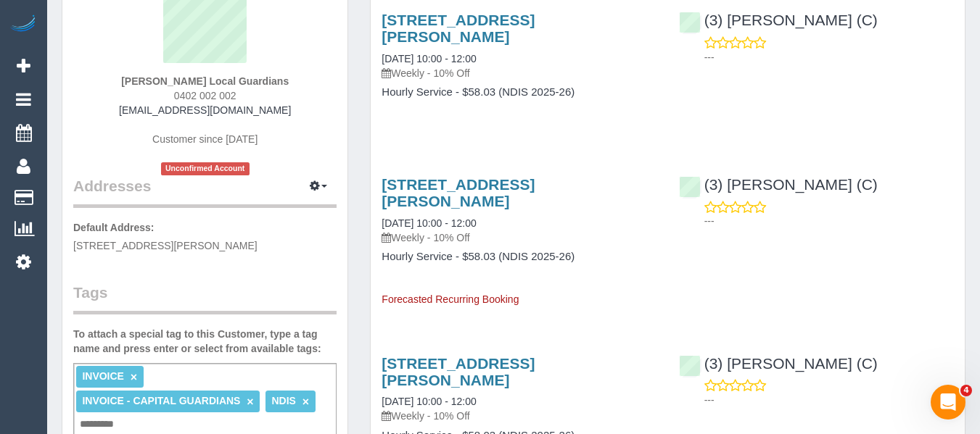
scroll to position [145, 0]
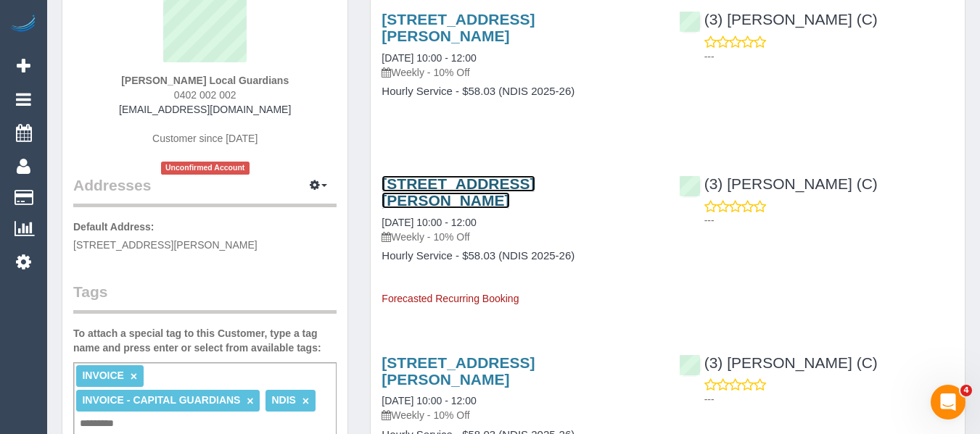
click at [424, 175] on link "[STREET_ADDRESS][PERSON_NAME]" at bounding box center [457, 191] width 153 height 33
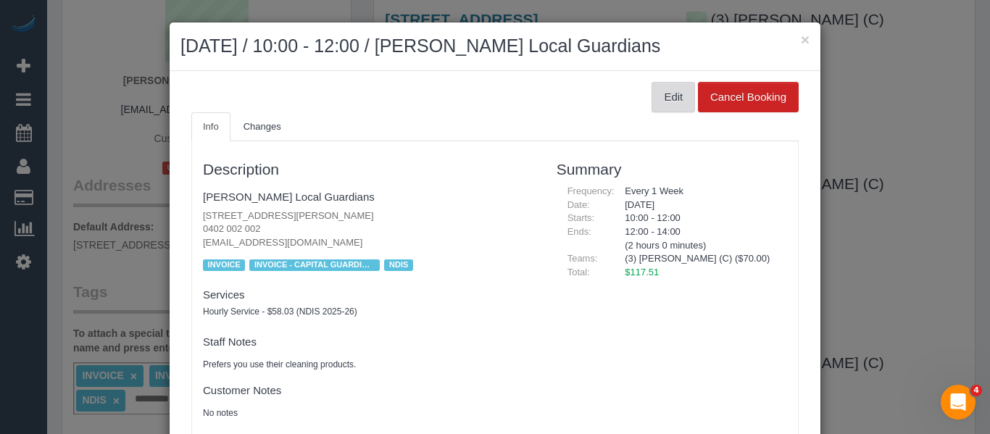
click at [671, 94] on button "Edit" at bounding box center [674, 97] width 44 height 30
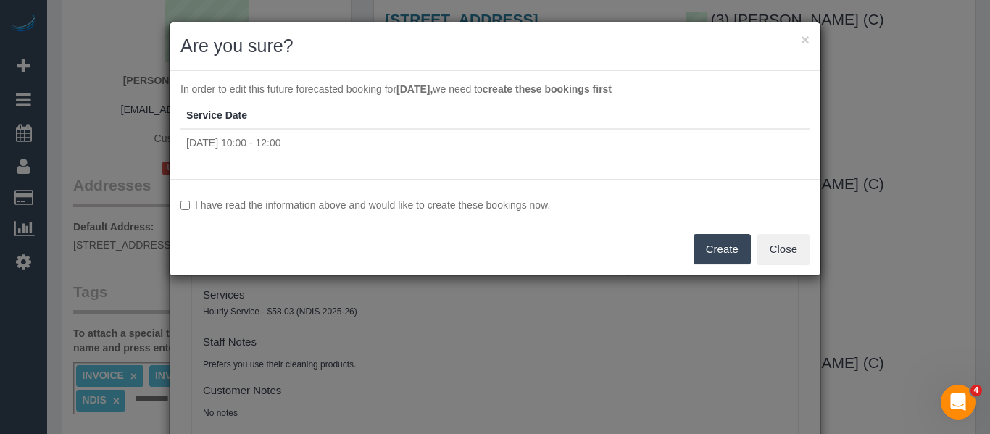
click at [338, 202] on label "I have read the information above and would like to create these bookings now." at bounding box center [495, 205] width 629 height 15
click at [700, 254] on button "Create" at bounding box center [722, 249] width 57 height 30
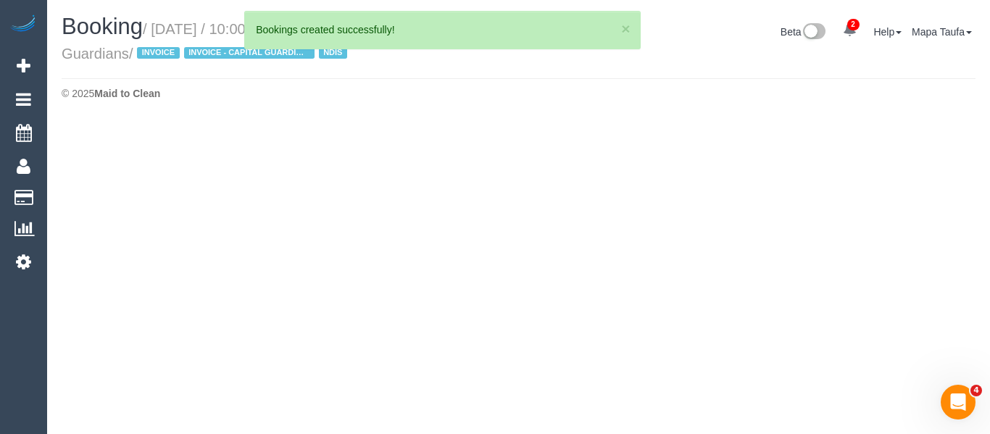
select select "VIC"
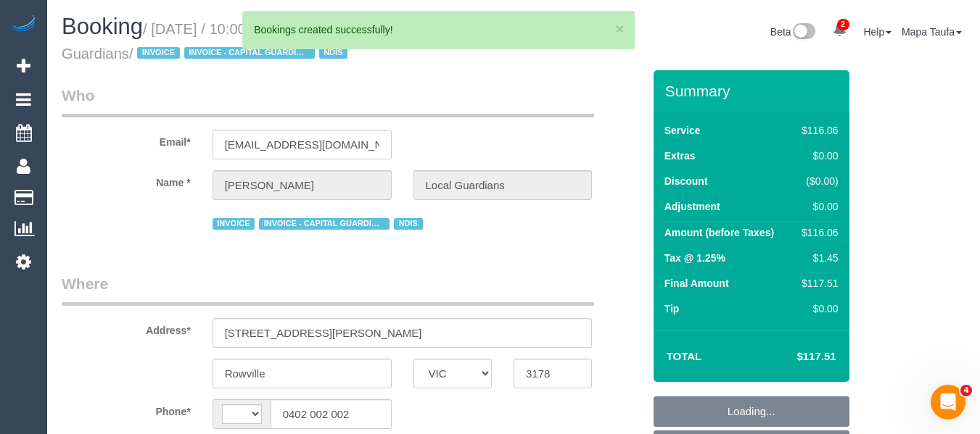
select select "string:AU"
select select "object:2315"
select select "number:28"
select select "number:14"
select select "number:19"
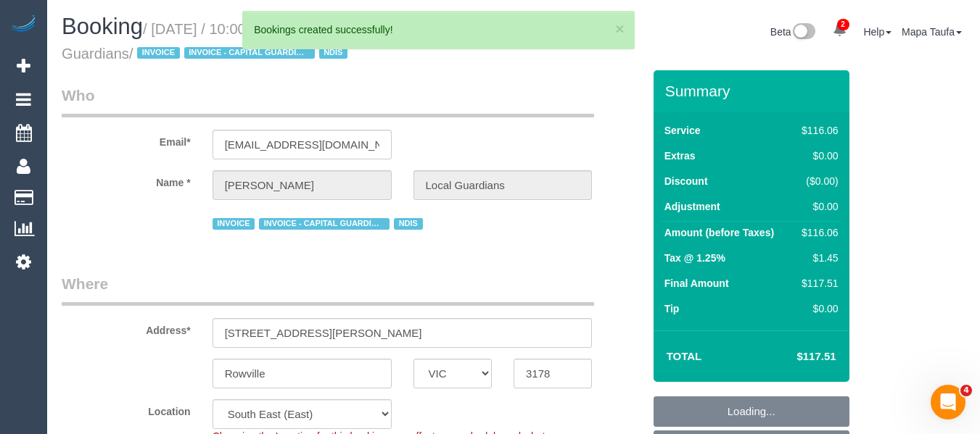
select select "number:25"
select select "number:33"
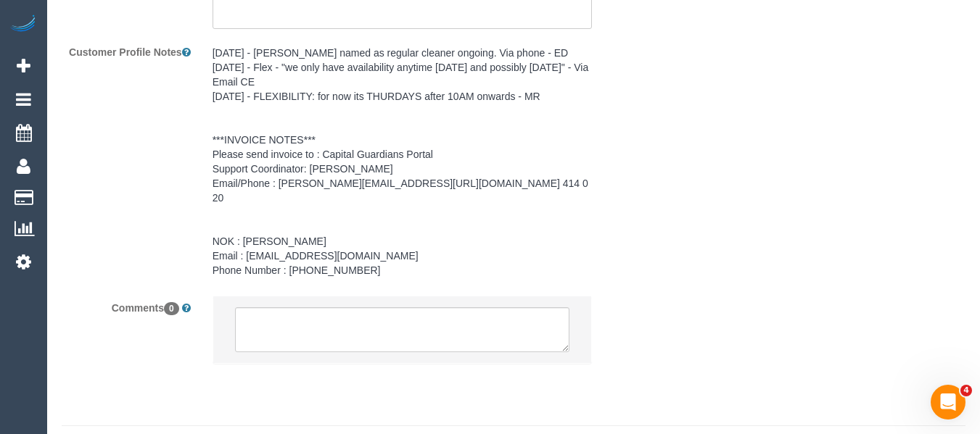
scroll to position [2288, 0]
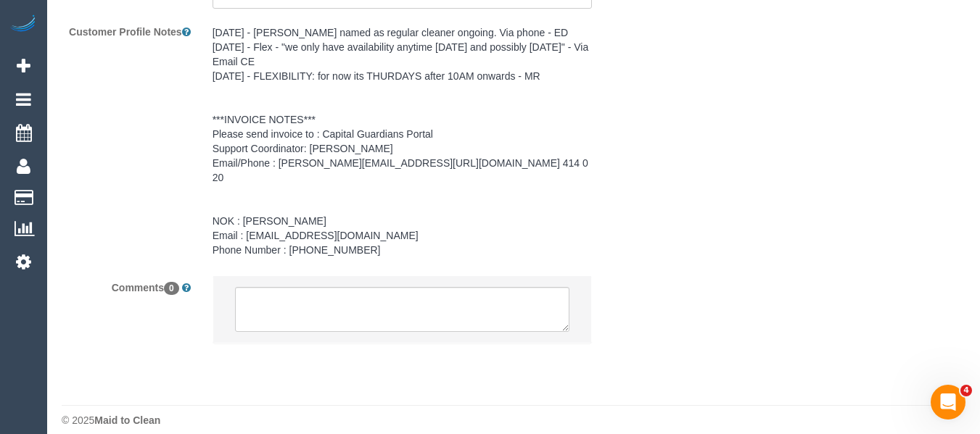
click at [391, 214] on pre "[DATE] - [PERSON_NAME] named as regular cleaner ongoing. Via phone - ED [DATE] …" at bounding box center [402, 141] width 380 height 232
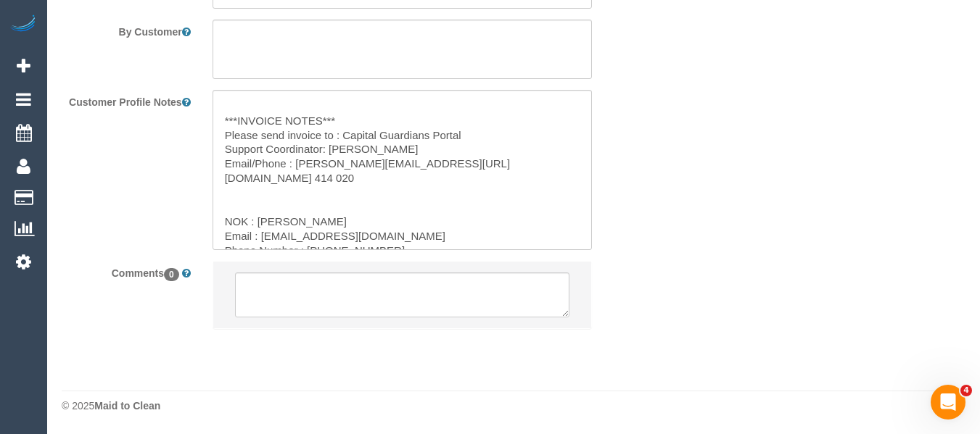
scroll to position [87, 0]
drag, startPoint x: 392, startPoint y: 218, endPoint x: 259, endPoint y: 219, distance: 132.7
click at [259, 219] on textarea "[DATE] - [PERSON_NAME] named as regular cleaner ongoing. Via phone - ED [DATE] …" at bounding box center [402, 170] width 380 height 160
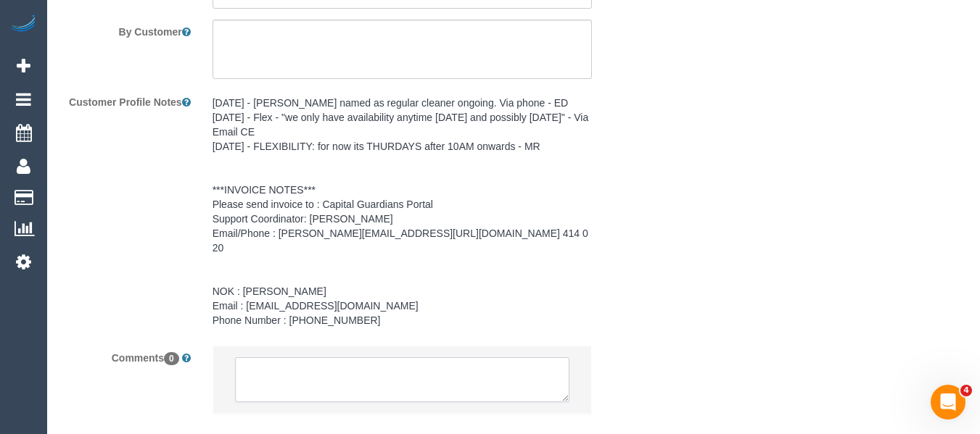
click at [393, 365] on textarea at bounding box center [402, 379] width 335 height 45
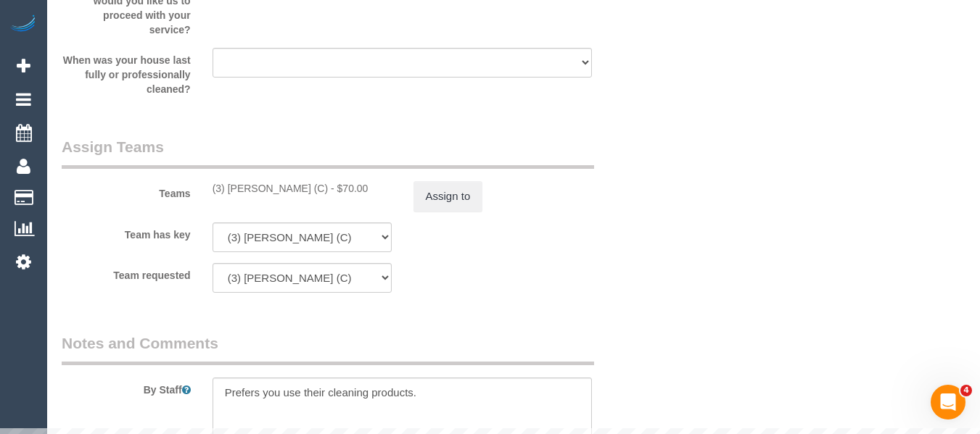
scroll to position [1783, 0]
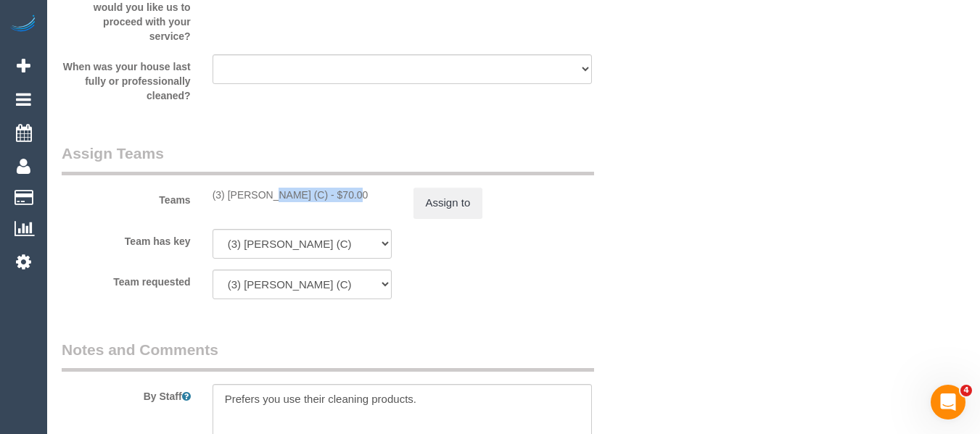
drag, startPoint x: 263, startPoint y: 194, endPoint x: 327, endPoint y: 195, distance: 63.8
click at [225, 195] on div "(3) [PERSON_NAME] (C) - $70.00" at bounding box center [301, 195] width 179 height 15
copy div "[PERSON_NAME] (C"
click at [458, 202] on button "Assign to" at bounding box center [448, 203] width 70 height 30
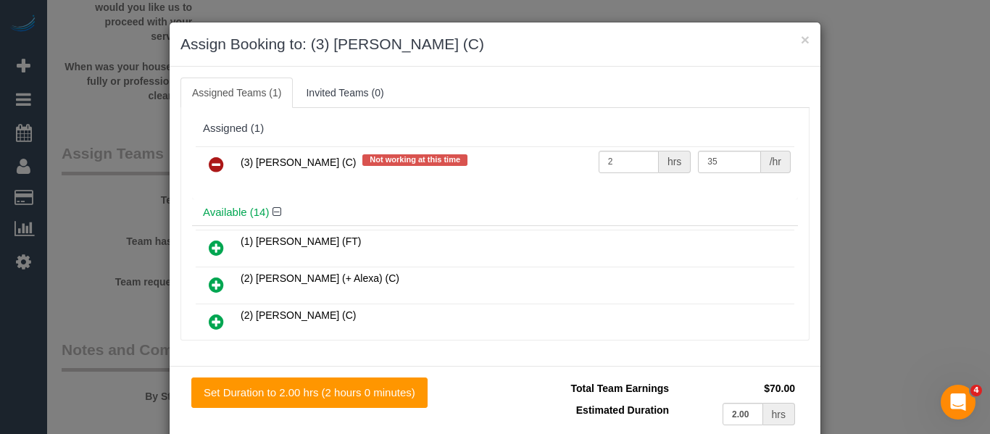
click at [209, 160] on icon at bounding box center [216, 164] width 15 height 17
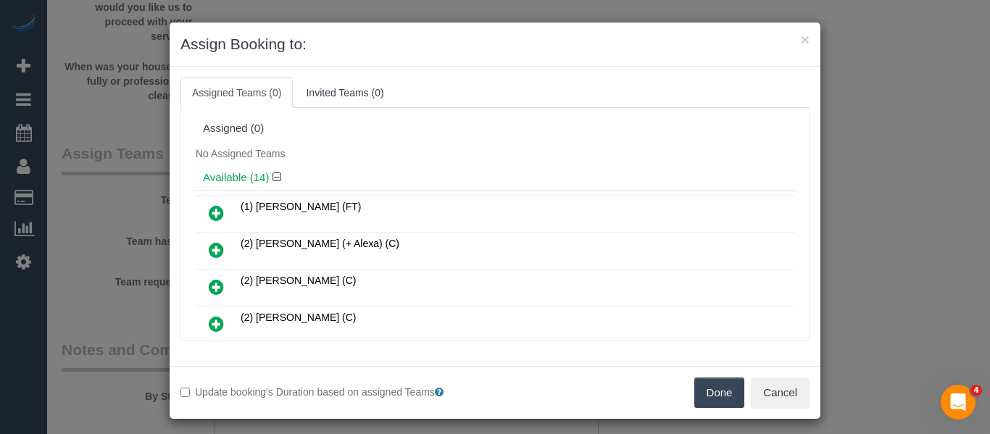
click at [695, 387] on button "Done" at bounding box center [720, 393] width 51 height 30
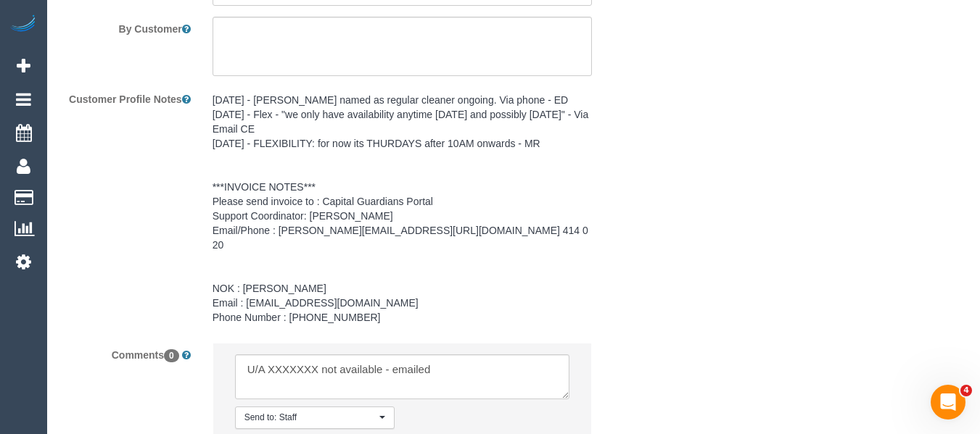
scroll to position [2348, 0]
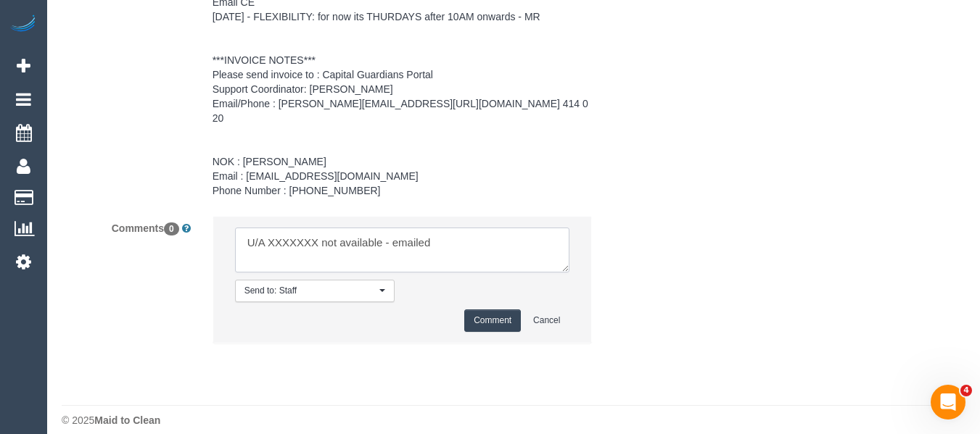
click at [298, 228] on textarea at bounding box center [402, 250] width 335 height 45
paste textarea "[PERSON_NAME] (C"
type textarea "U/A [PERSON_NAME] (C not available - emailed"
click at [484, 310] on button "Comment" at bounding box center [492, 321] width 57 height 22
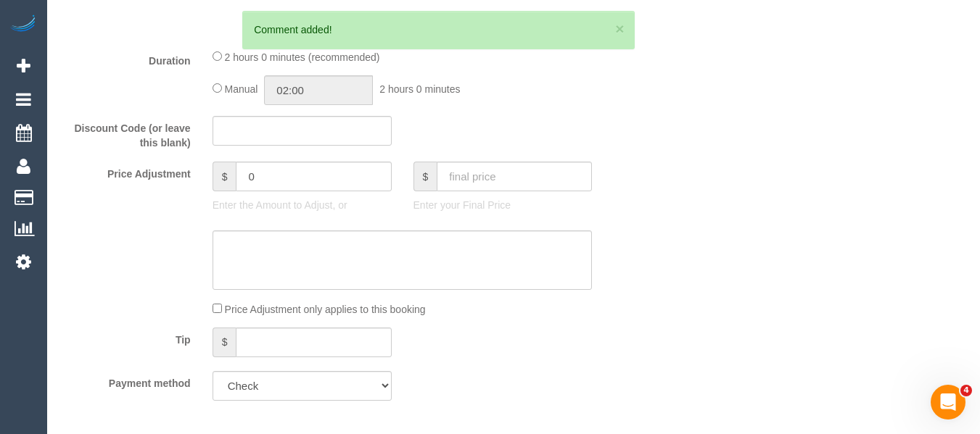
scroll to position [288, 0]
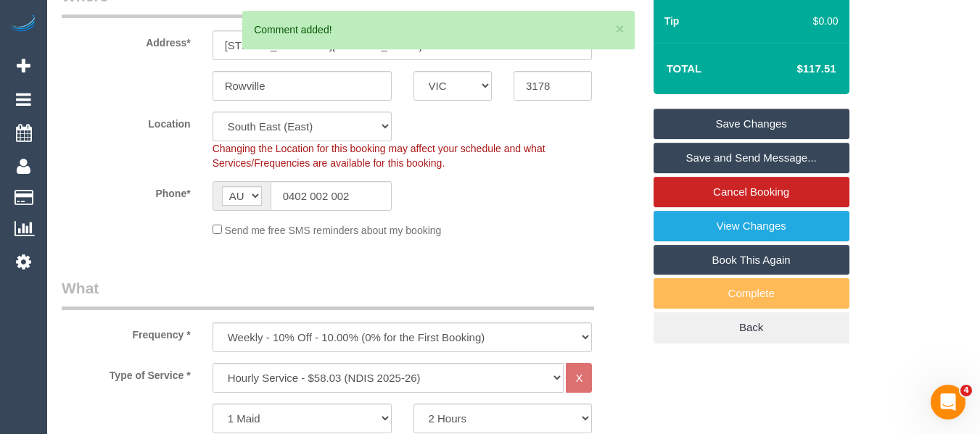
click at [763, 116] on link "Save Changes" at bounding box center [751, 124] width 196 height 30
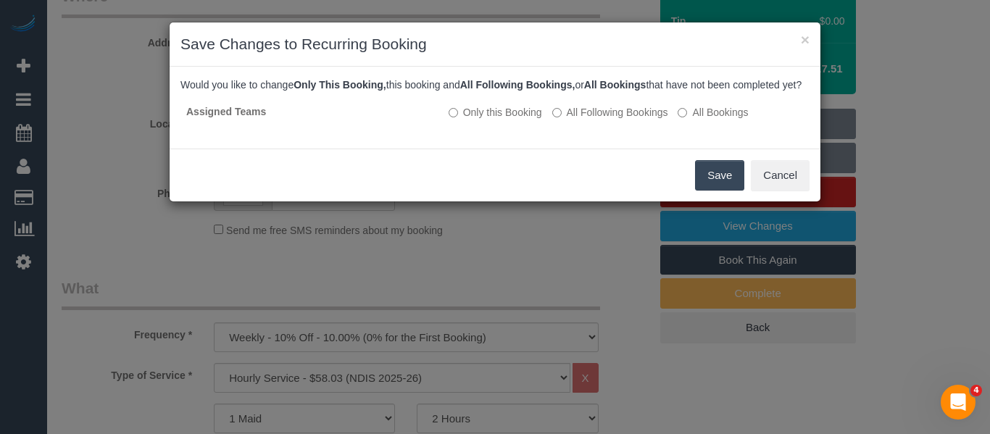
click at [717, 191] on button "Save" at bounding box center [719, 175] width 49 height 30
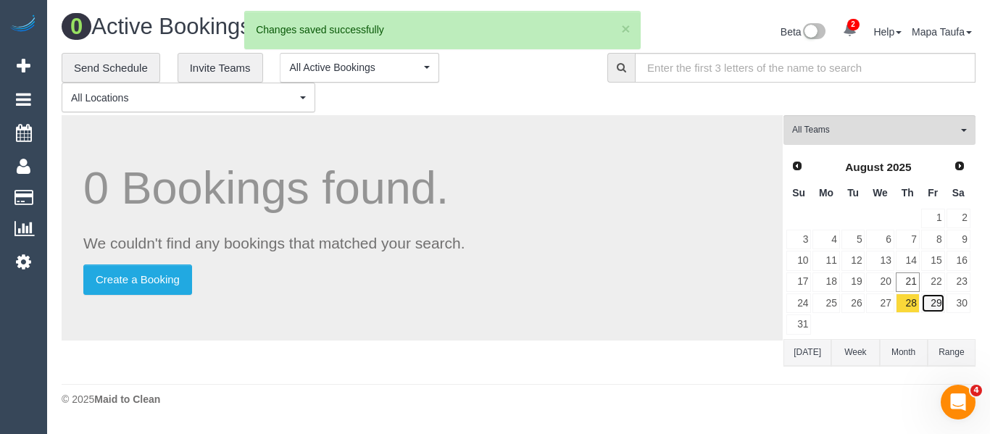
click at [924, 307] on link "29" at bounding box center [934, 304] width 24 height 20
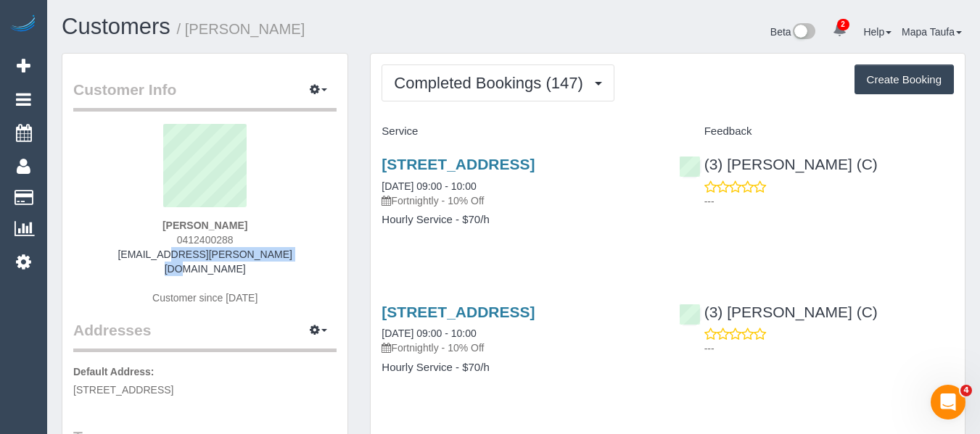
drag, startPoint x: 207, startPoint y: 249, endPoint x: 194, endPoint y: 273, distance: 27.9
click at [136, 262] on div "[PERSON_NAME] 0412400288 [EMAIL_ADDRESS][PERSON_NAME][DOMAIN_NAME] Customer sin…" at bounding box center [204, 222] width 263 height 196
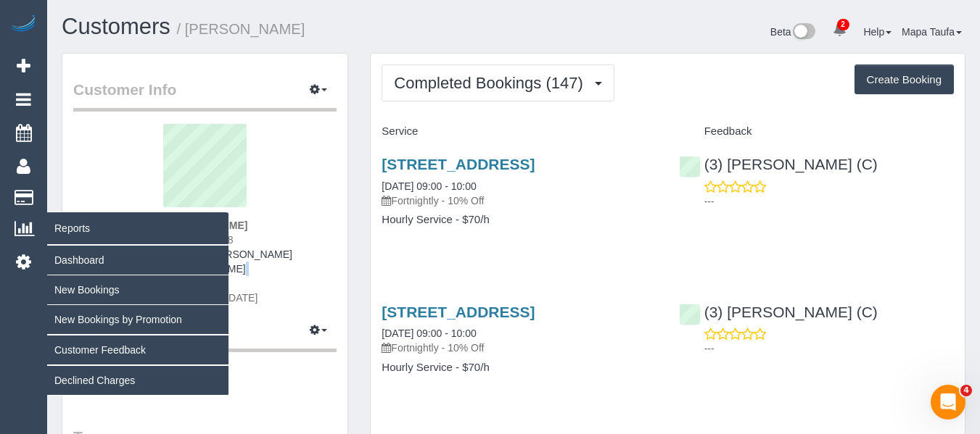
copy div
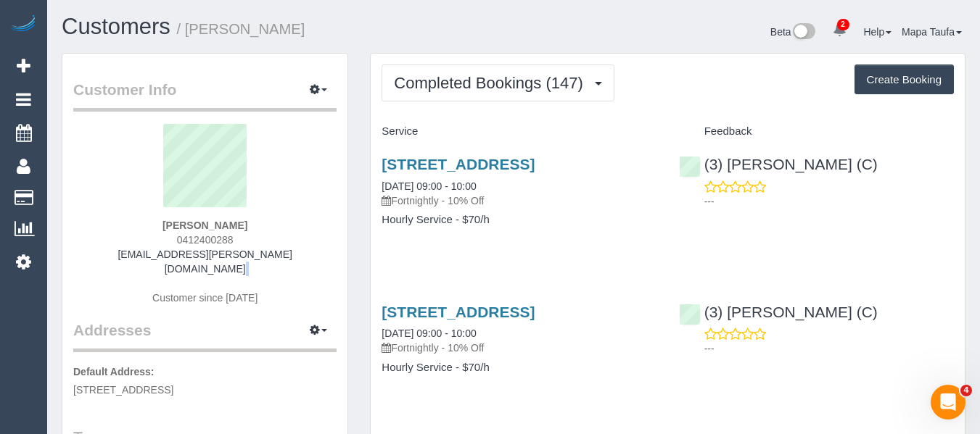
click at [286, 259] on div "[PERSON_NAME] 0412400288 [EMAIL_ADDRESS][PERSON_NAME][DOMAIN_NAME] Customer sin…" at bounding box center [204, 222] width 263 height 196
drag, startPoint x: 215, startPoint y: 255, endPoint x: 107, endPoint y: 257, distance: 108.1
click at [136, 257] on div "[PERSON_NAME] 0412400288 [EMAIL_ADDRESS][PERSON_NAME][DOMAIN_NAME] Customer sin…" at bounding box center [204, 222] width 263 height 196
copy link "[EMAIL_ADDRESS][PERSON_NAME][DOMAIN_NAME]"
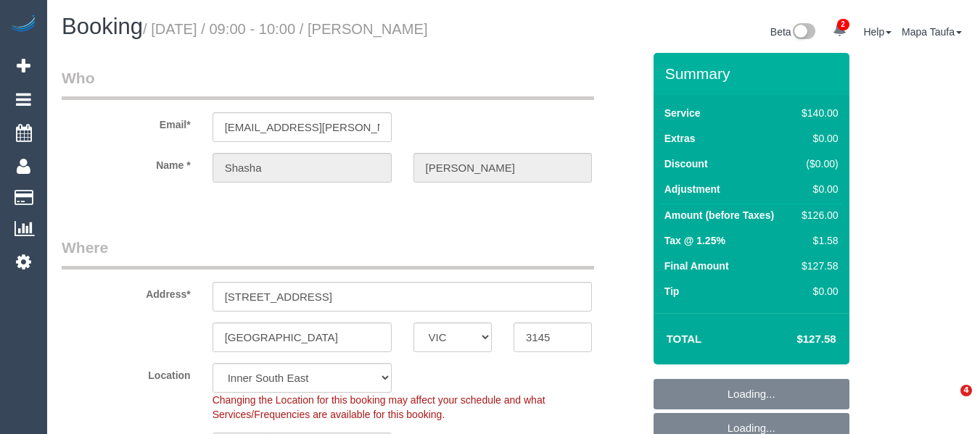
select select "VIC"
select select "number:28"
select select "number:14"
select select "number:19"
select select "number:24"
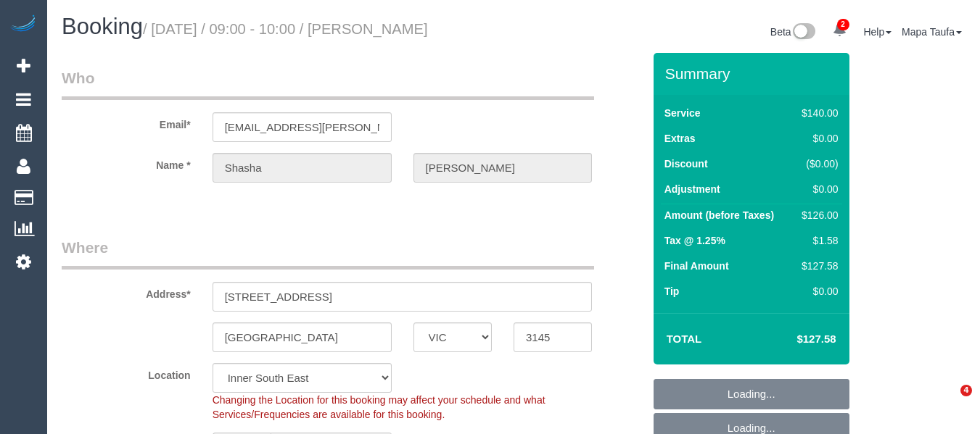
select select "number:34"
select select "number:12"
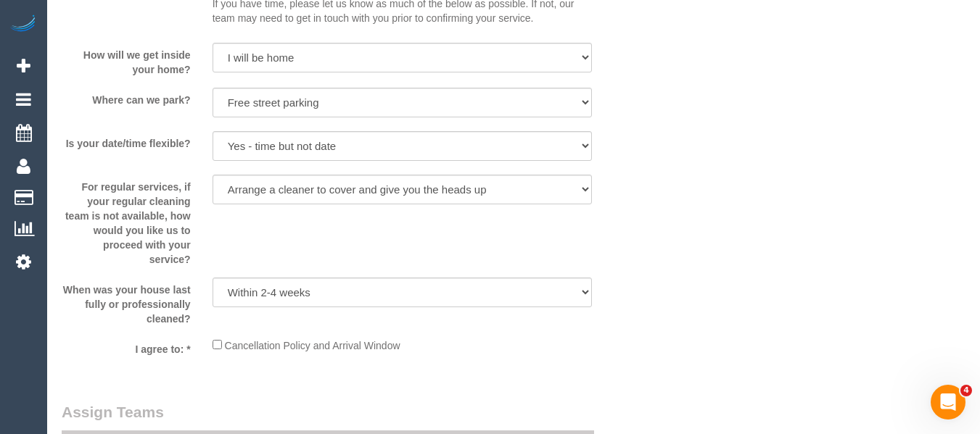
scroll to position [2947, 0]
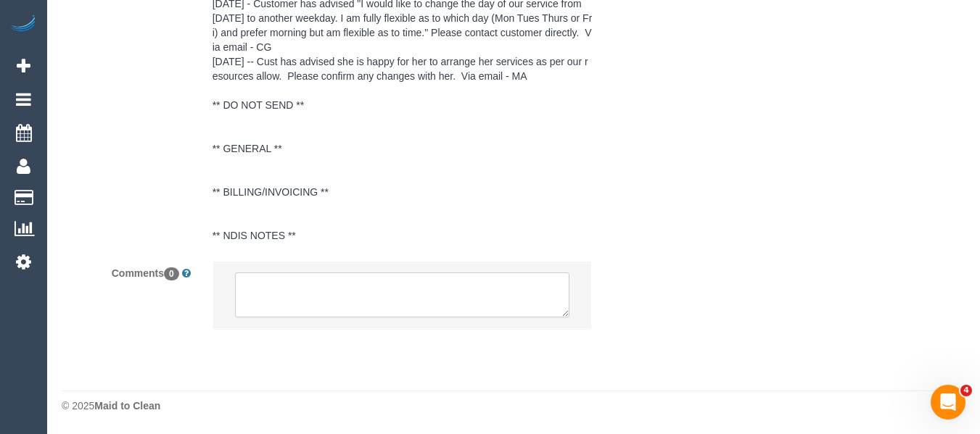
click at [355, 302] on textarea at bounding box center [402, 295] width 335 height 45
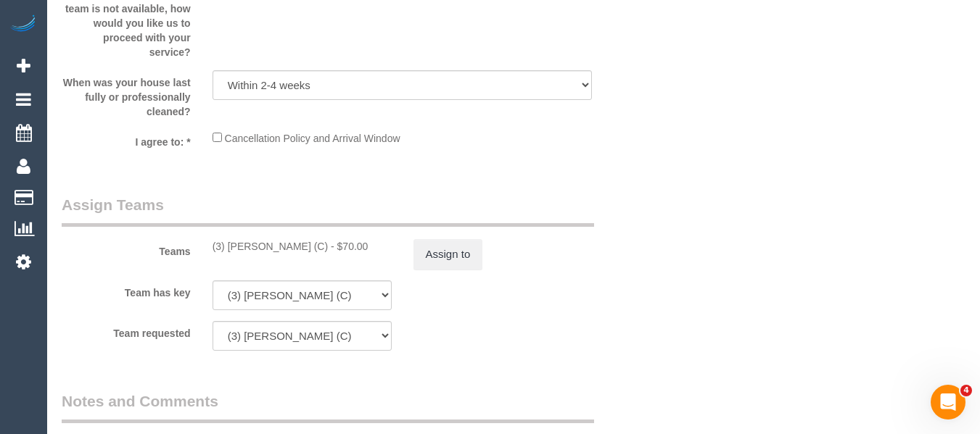
scroll to position [2150, 0]
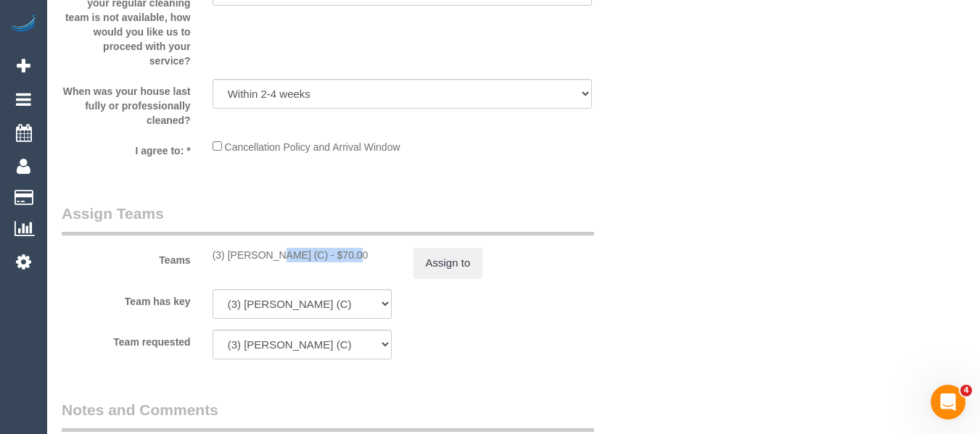
drag, startPoint x: 297, startPoint y: 256, endPoint x: 231, endPoint y: 257, distance: 66.7
click at [229, 257] on div "(3) Anjana Thejan (C) - $70.00" at bounding box center [301, 255] width 179 height 15
copy div "Anjana Thejan (C"
click at [466, 265] on button "Assign to" at bounding box center [448, 263] width 70 height 30
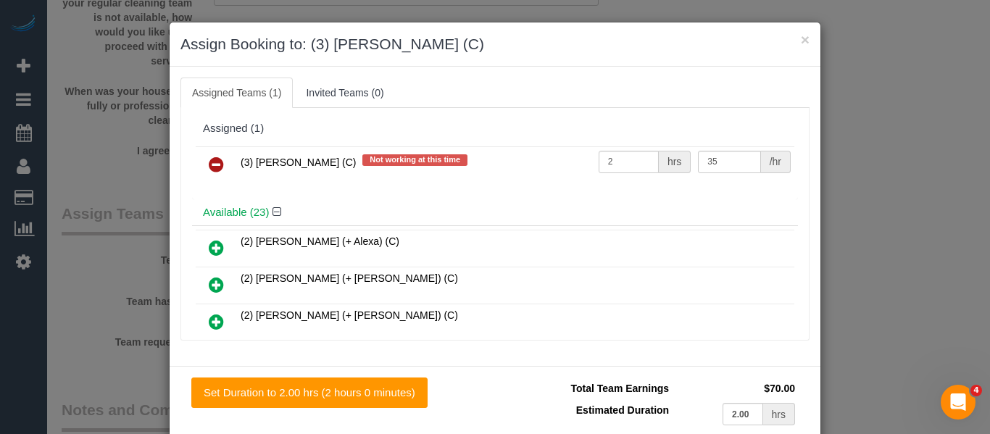
click at [211, 165] on icon at bounding box center [216, 164] width 15 height 17
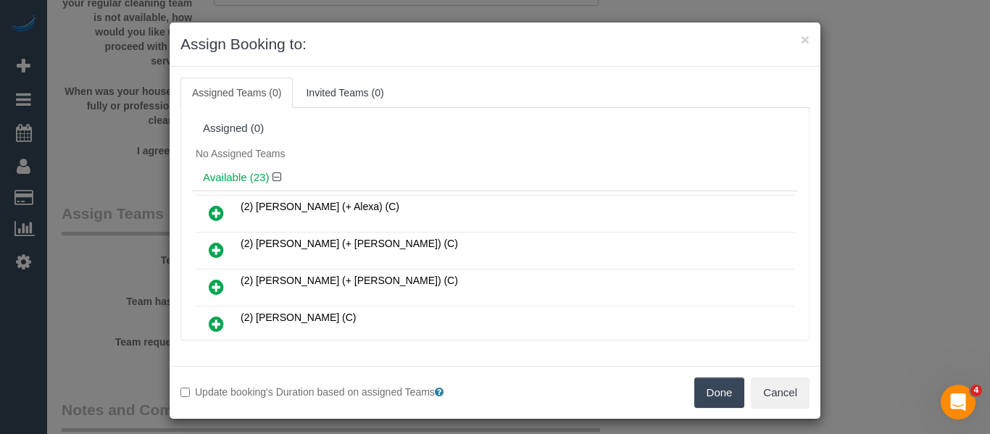
click at [725, 400] on button "Done" at bounding box center [720, 393] width 51 height 30
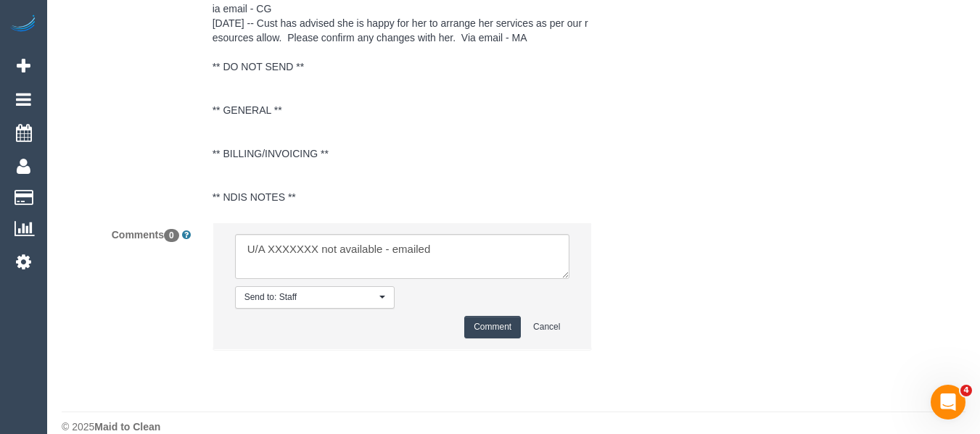
scroll to position [3007, 0]
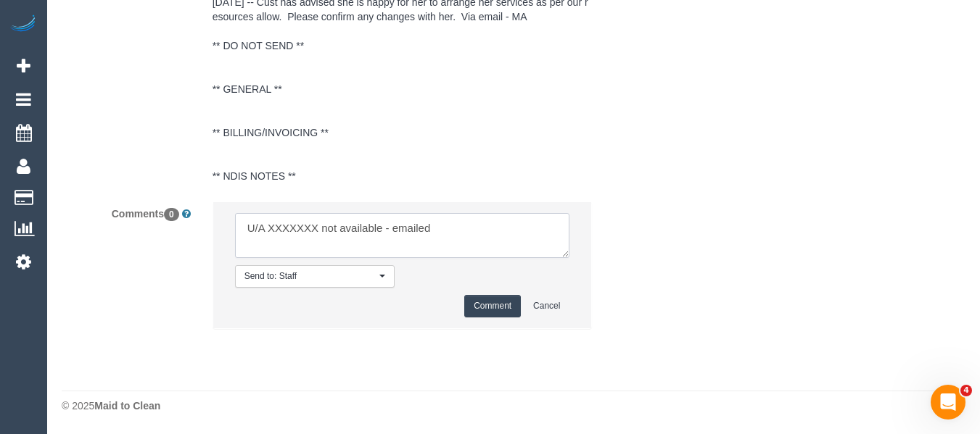
click at [283, 221] on textarea at bounding box center [402, 235] width 335 height 45
paste textarea "Anjana Thejan (C"
type textarea "U/A Anjana Thejan (C not available - emailed"
click at [479, 304] on button "Comment" at bounding box center [492, 306] width 57 height 22
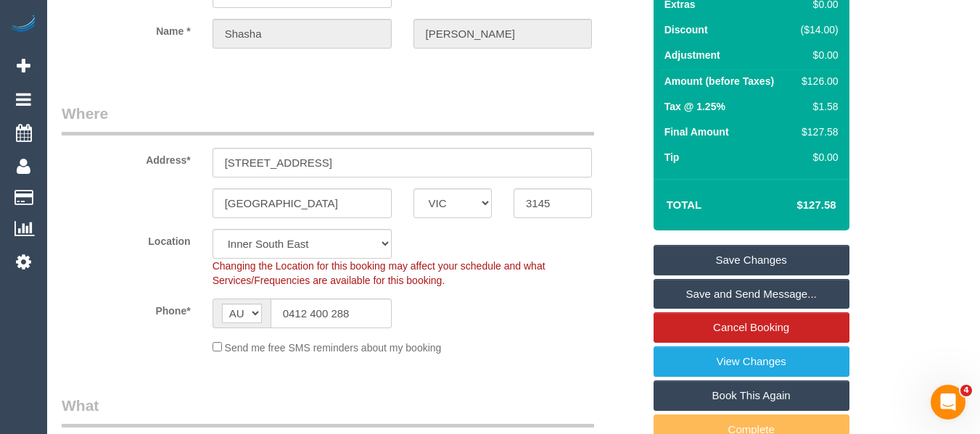
scroll to position [196, 0]
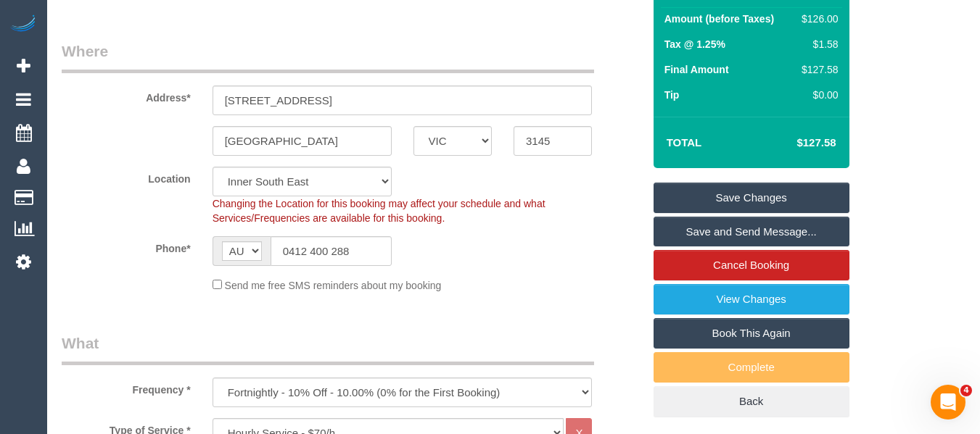
click at [809, 189] on link "Save Changes" at bounding box center [751, 198] width 196 height 30
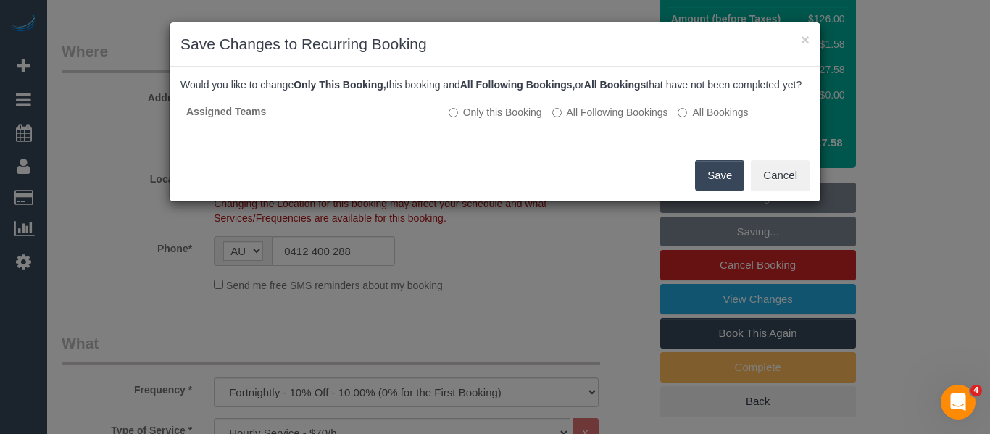
click at [711, 189] on button "Save" at bounding box center [719, 175] width 49 height 30
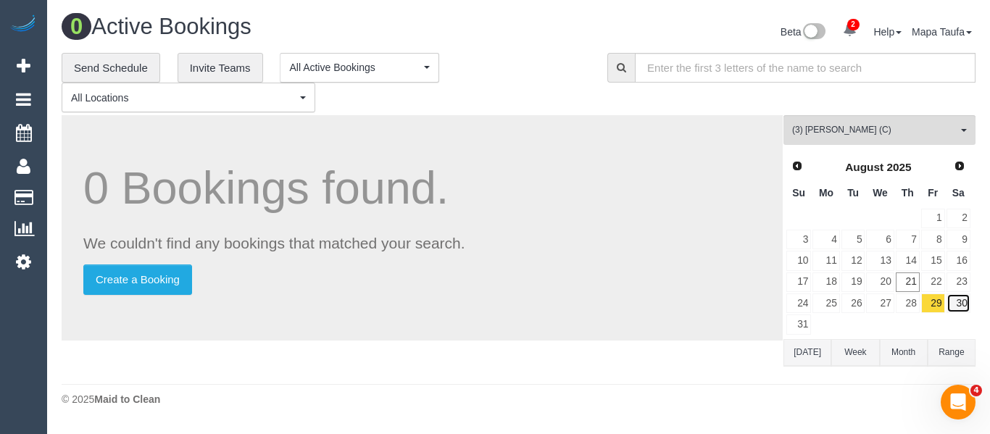
click at [959, 301] on link "30" at bounding box center [959, 304] width 24 height 20
click at [805, 323] on link "31" at bounding box center [799, 325] width 25 height 20
click at [822, 357] on button "[DATE]" at bounding box center [808, 352] width 48 height 27
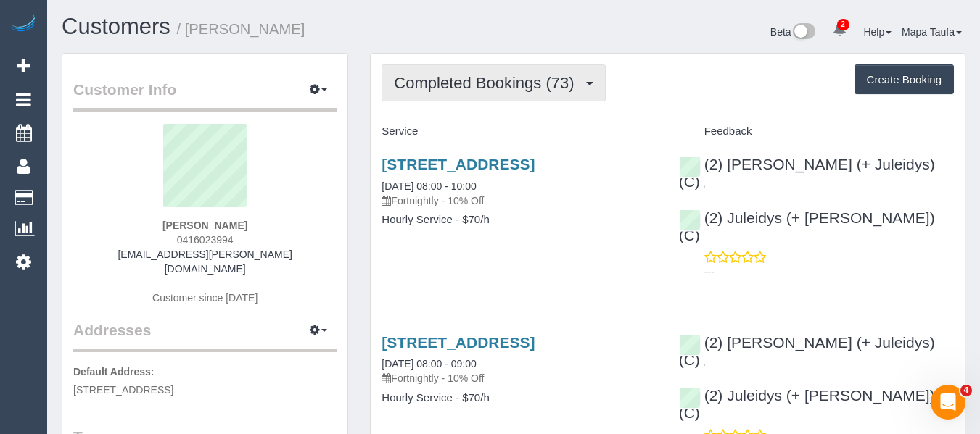
click at [483, 91] on button "Completed Bookings (73)" at bounding box center [492, 83] width 223 height 37
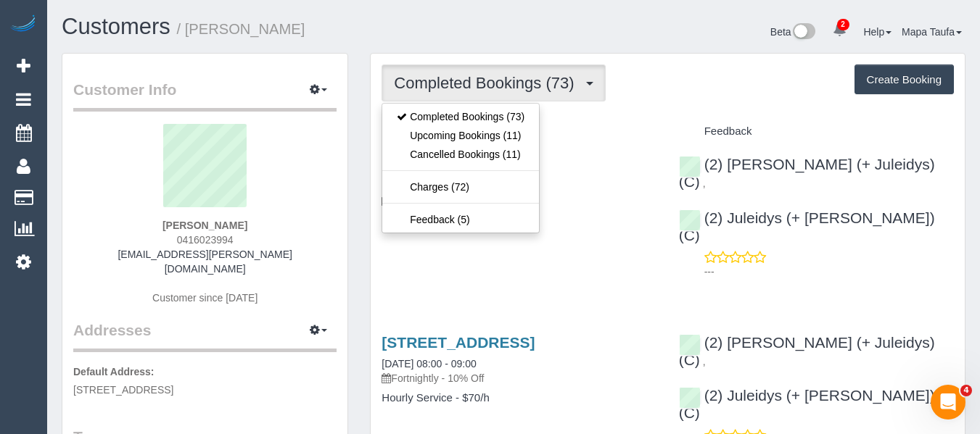
click at [598, 125] on h4 "Service" at bounding box center [518, 131] width 275 height 12
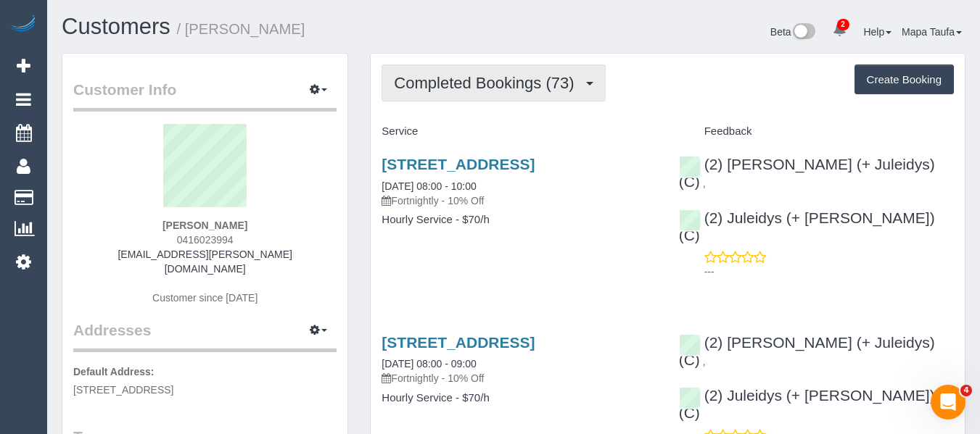
click at [483, 91] on button "Completed Bookings (73)" at bounding box center [492, 83] width 223 height 37
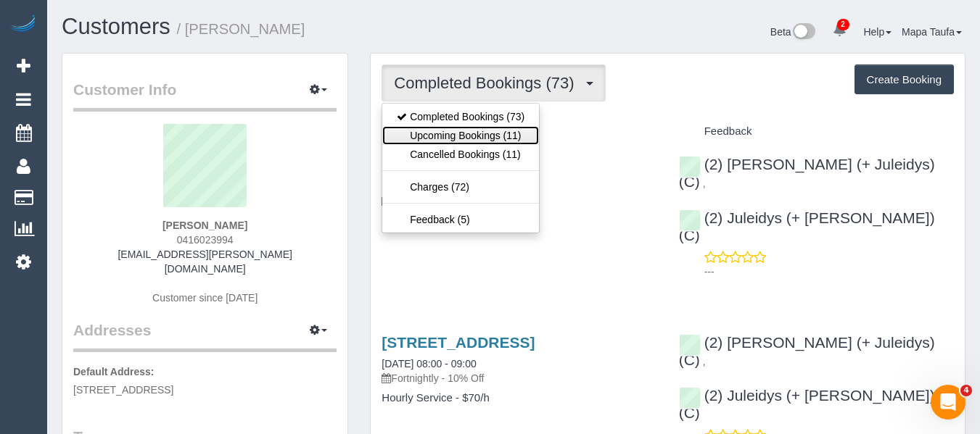
click at [476, 136] on link "Upcoming Bookings (11)" at bounding box center [460, 135] width 157 height 19
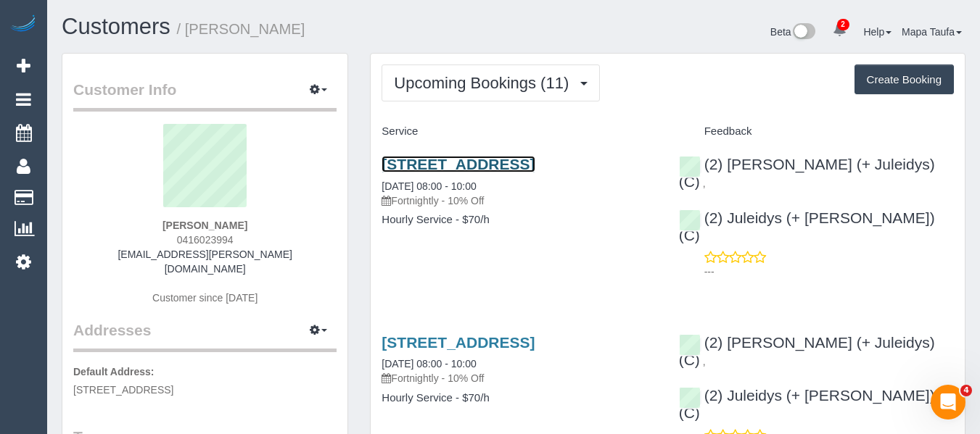
click at [418, 163] on link "417/152 Sturt Street, Melbourne, VIC 3006" at bounding box center [457, 164] width 153 height 17
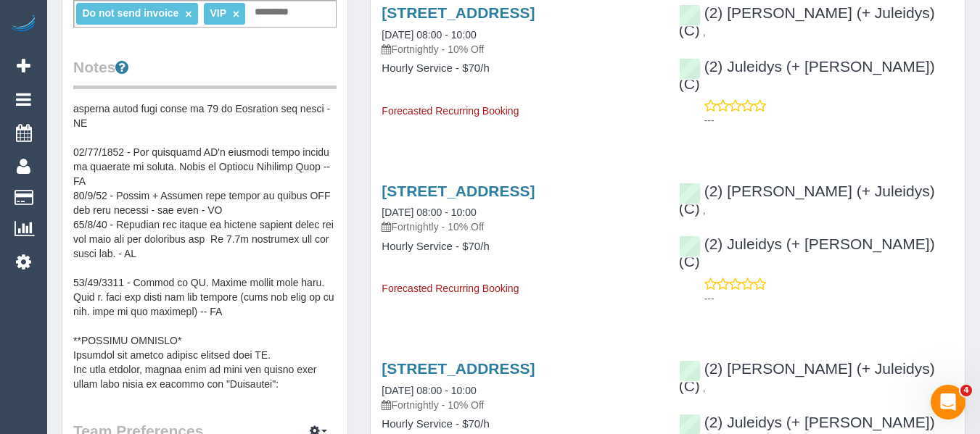
scroll to position [189, 0]
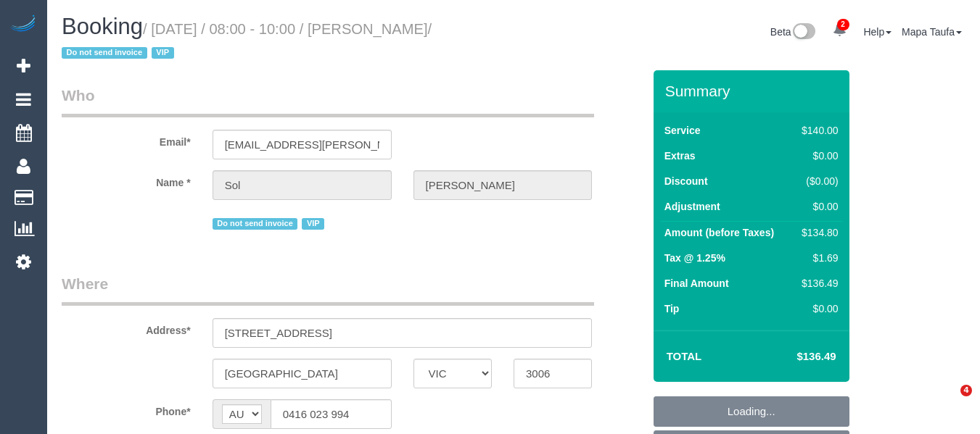
select select "VIC"
select select "number:28"
select select "number:14"
select select "number:20"
select select "number:22"
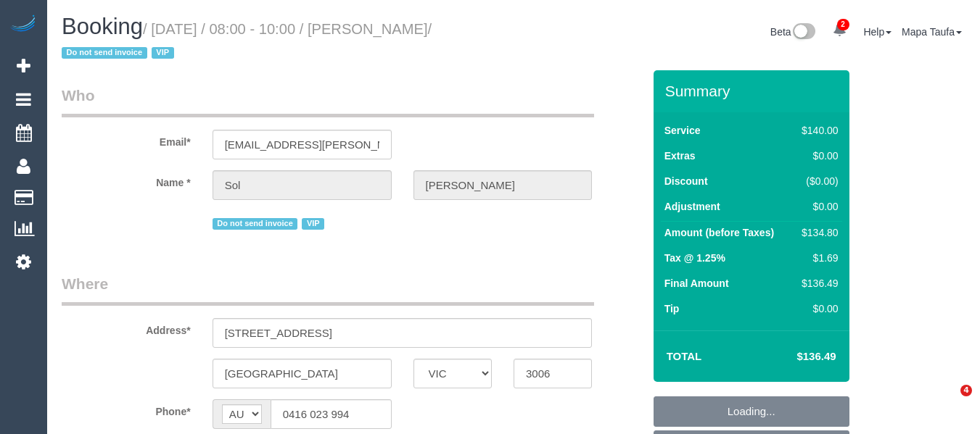
select select "number:33"
select select "object:2172"
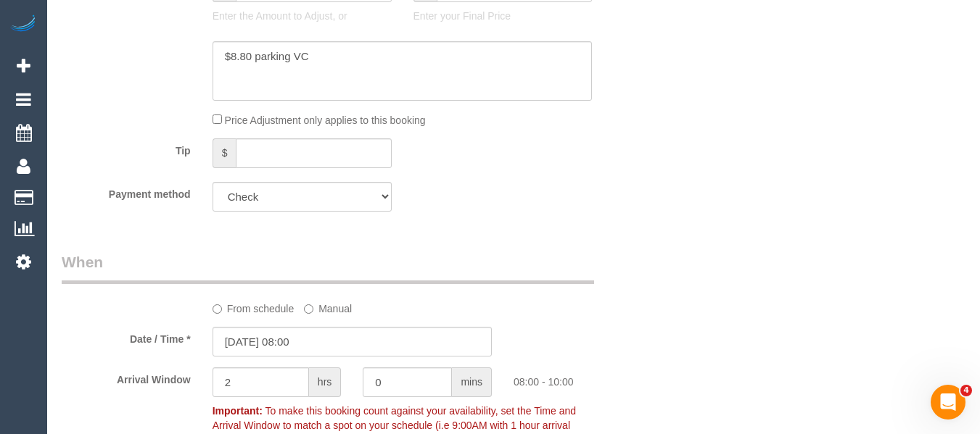
scroll to position [1222, 0]
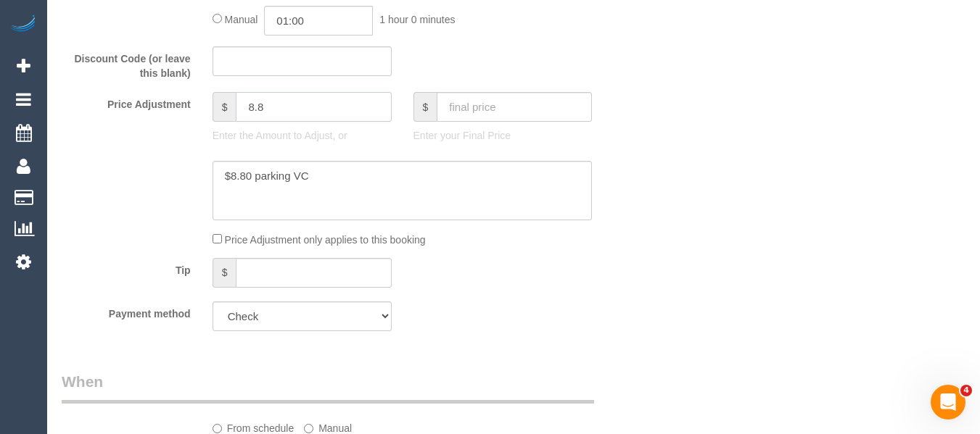
drag, startPoint x: 273, startPoint y: 111, endPoint x: 187, endPoint y: 104, distance: 85.8
click at [189, 104] on div "Price Adjustment $ 8.8 Enter the Amount to Adjust, or $ Enter your Final Price" at bounding box center [352, 121] width 603 height 58
type input "5.42"
drag, startPoint x: 252, startPoint y: 175, endPoint x: 228, endPoint y: 175, distance: 23.9
click at [228, 175] on textarea at bounding box center [402, 190] width 380 height 59
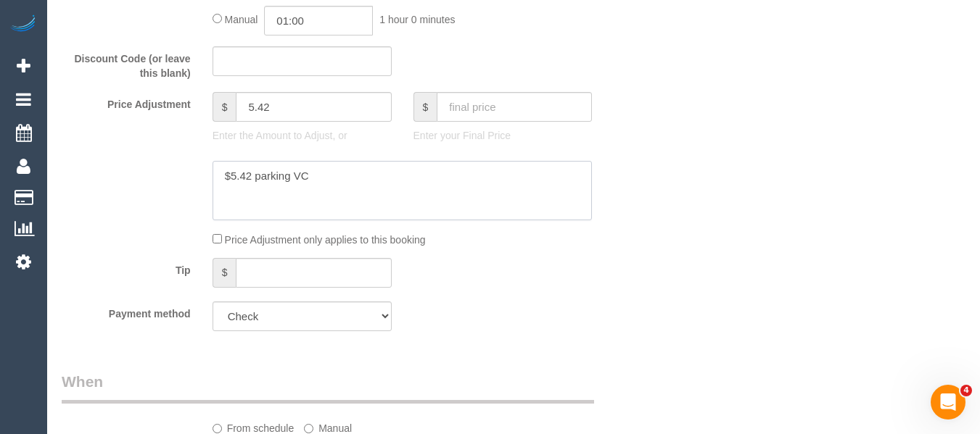
type textarea "$5.42 parking VC"
drag, startPoint x: 792, startPoint y: 273, endPoint x: 762, endPoint y: 273, distance: 30.5
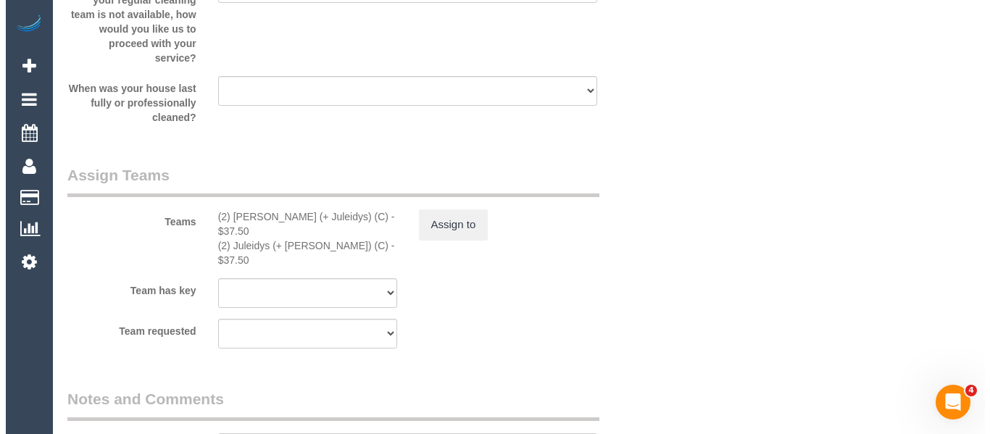
scroll to position [2310, 0]
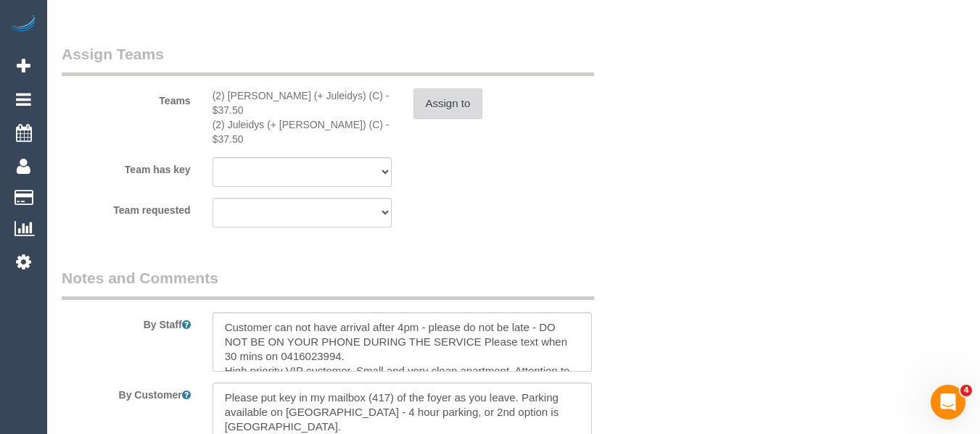
click at [439, 100] on button "Assign to" at bounding box center [448, 103] width 70 height 30
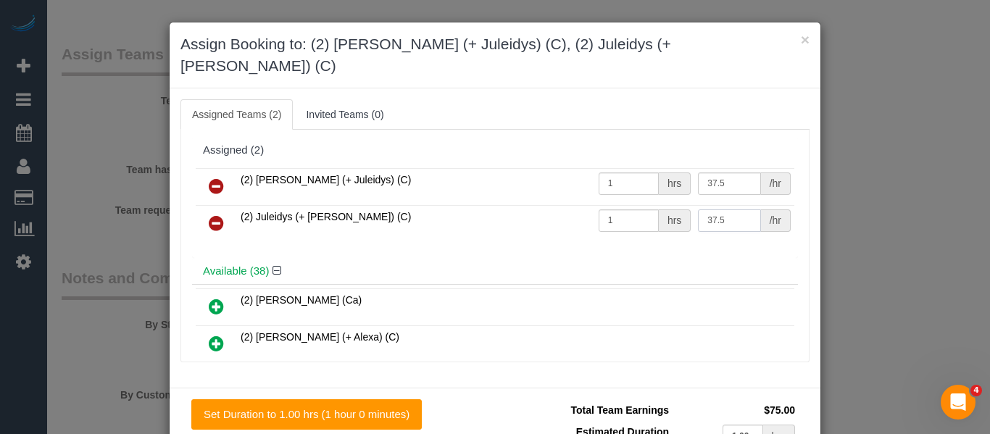
drag, startPoint x: 728, startPoint y: 204, endPoint x: 648, endPoint y: 194, distance: 80.5
click at [648, 205] on tr "(2) Juleidys (+ Cris) (C) 1 hrs 37.5 /hr" at bounding box center [495, 223] width 599 height 37
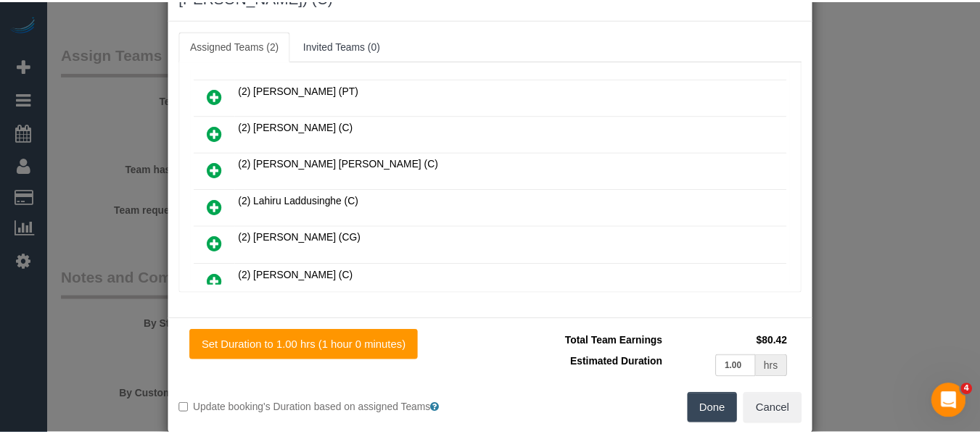
scroll to position [71, 0]
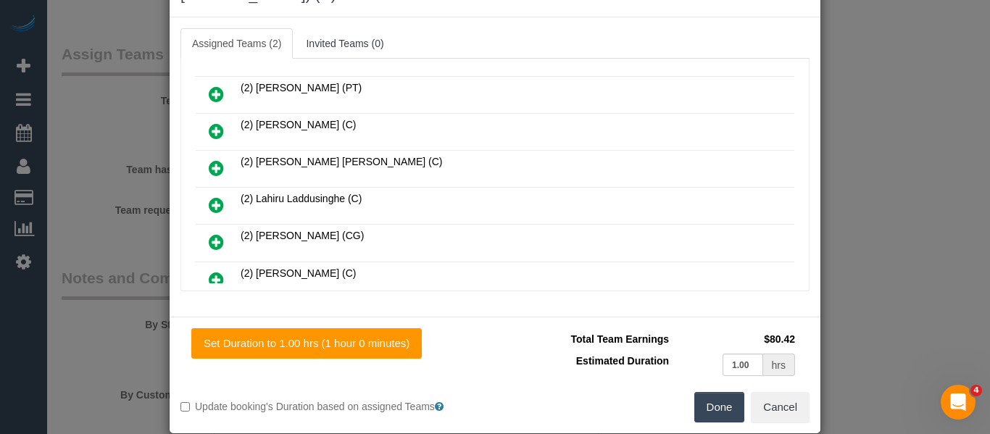
type input "42.92"
click at [711, 392] on button "Done" at bounding box center [720, 407] width 51 height 30
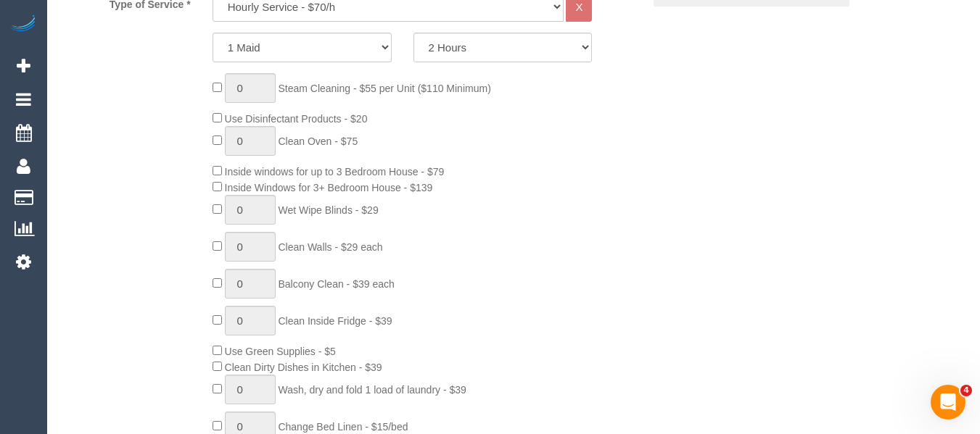
scroll to position [128, 0]
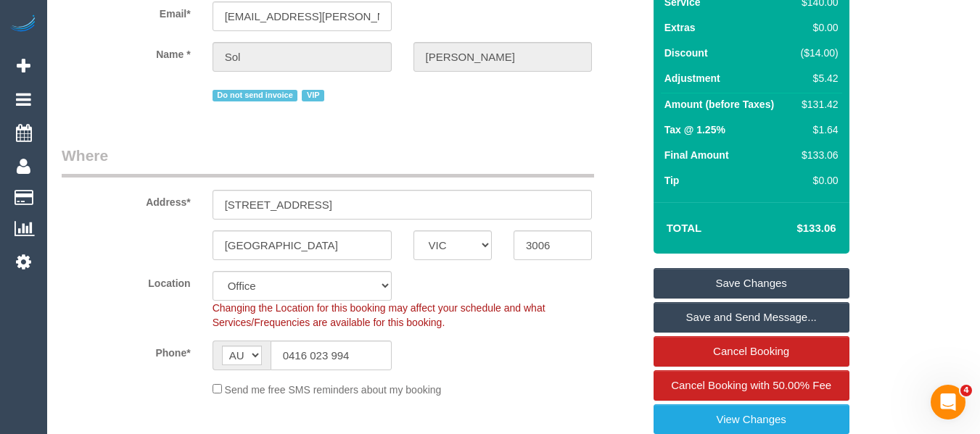
click at [759, 270] on link "Save Changes" at bounding box center [751, 283] width 196 height 30
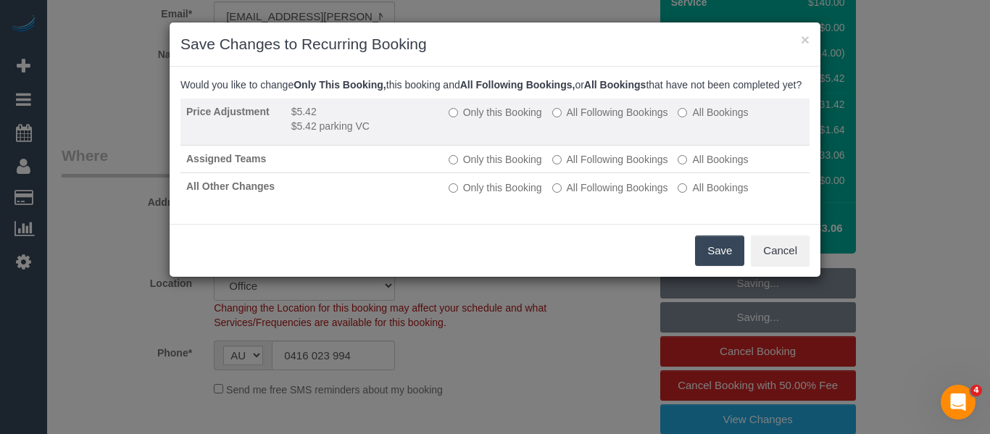
click at [502, 120] on label "Only this Booking" at bounding box center [496, 112] width 94 height 15
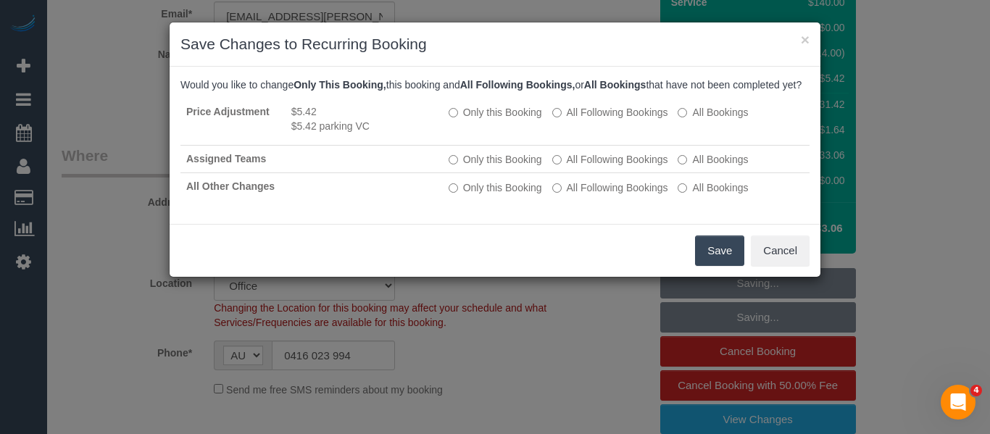
click at [703, 262] on button "Save" at bounding box center [719, 251] width 49 height 30
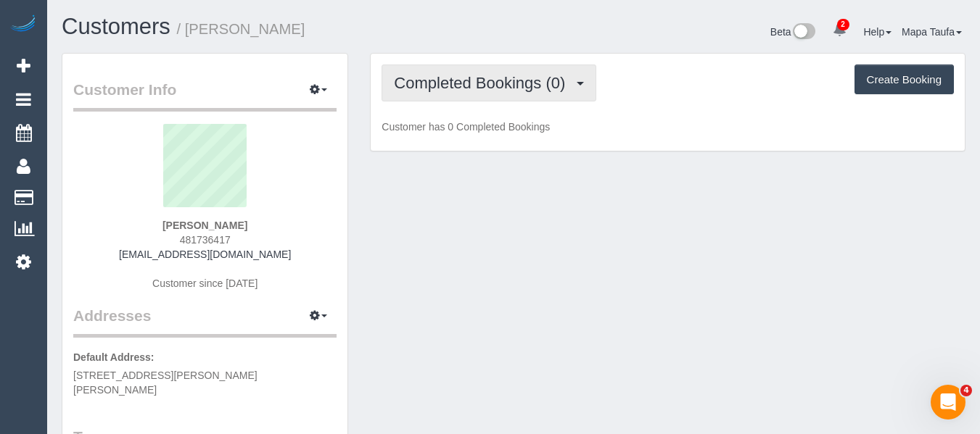
drag, startPoint x: 515, startPoint y: 80, endPoint x: 517, endPoint y: 124, distance: 44.3
click at [515, 83] on span "Completed Bookings (0)" at bounding box center [483, 83] width 178 height 18
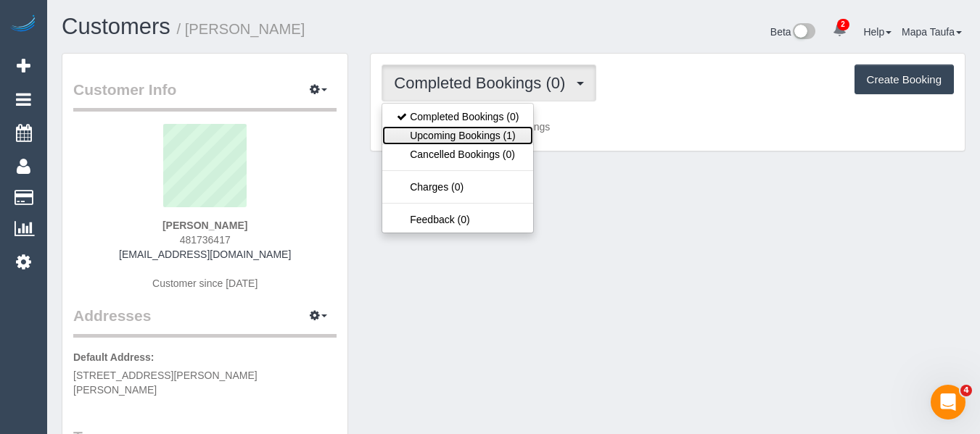
click at [510, 134] on link "Upcoming Bookings (1)" at bounding box center [457, 135] width 151 height 19
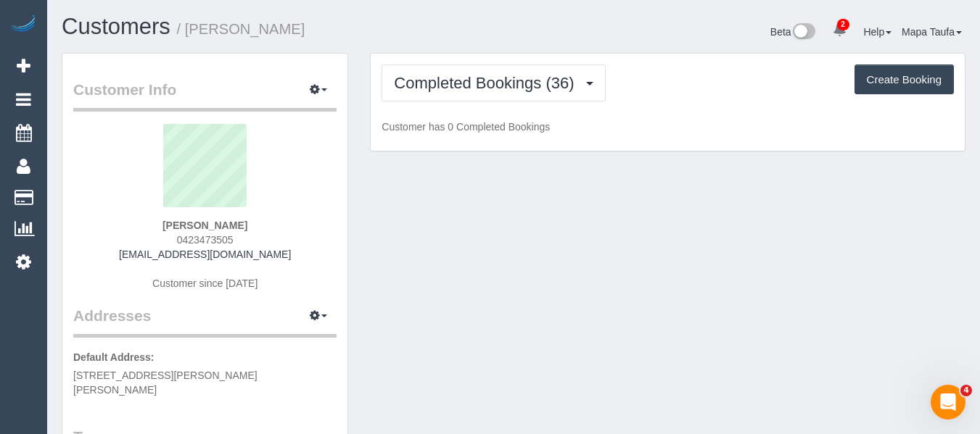
click at [471, 107] on div "Completed Bookings (36) Completed Bookings (36) Upcoming Bookings (13) Cancelle…" at bounding box center [667, 103] width 594 height 98
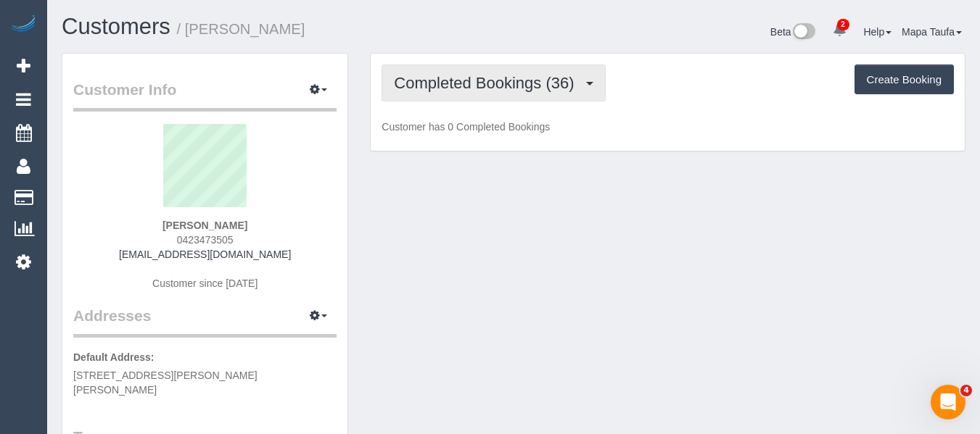
click at [477, 88] on span "Completed Bookings (36)" at bounding box center [487, 83] width 187 height 18
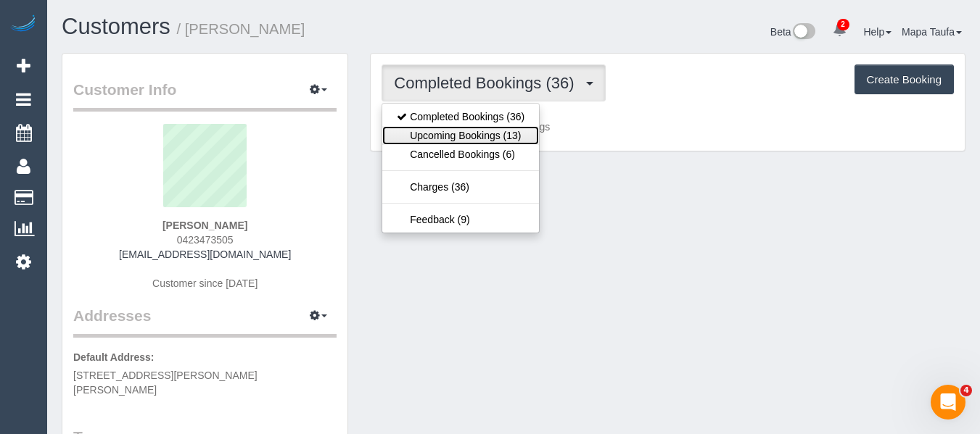
click at [484, 134] on link "Upcoming Bookings (13)" at bounding box center [460, 135] width 157 height 19
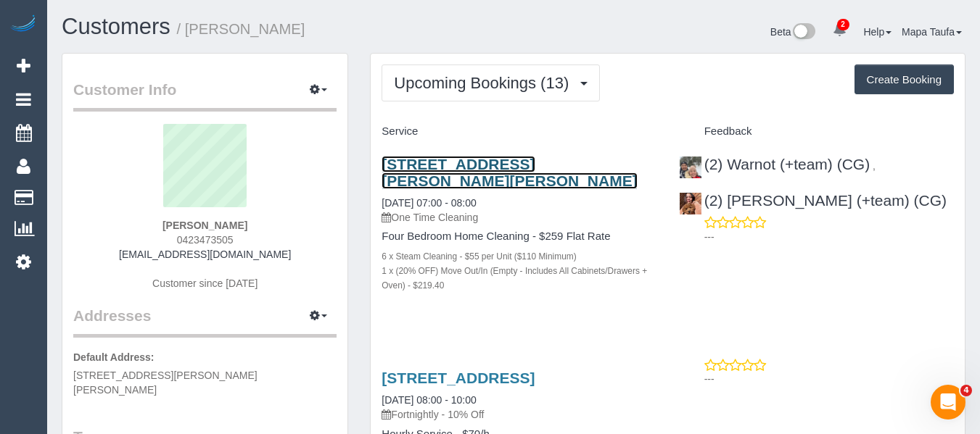
click at [457, 163] on link "[STREET_ADDRESS][PERSON_NAME][PERSON_NAME]" at bounding box center [508, 172] width 255 height 33
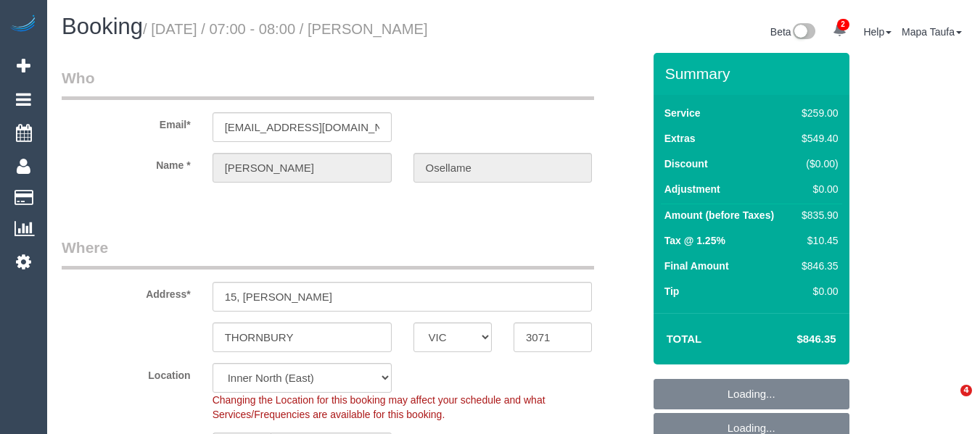
select select "VIC"
select select "number:29"
select select "number:16"
select select "number:18"
select select "number:24"
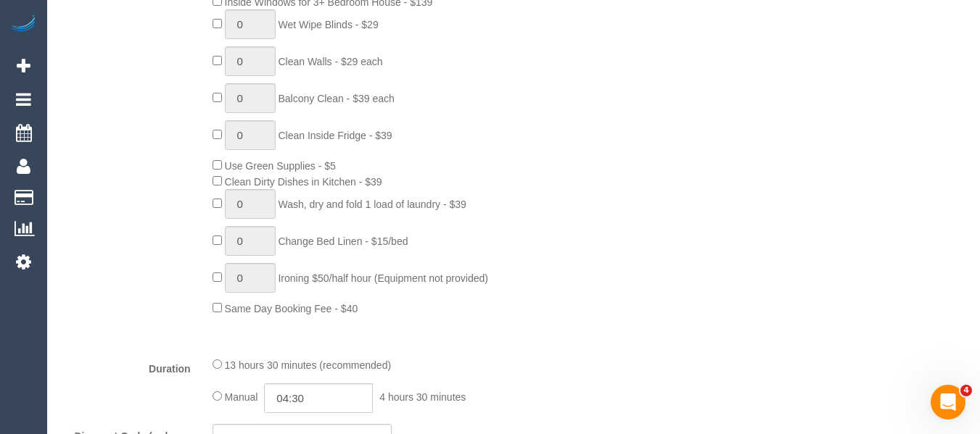
scroll to position [1152, 0]
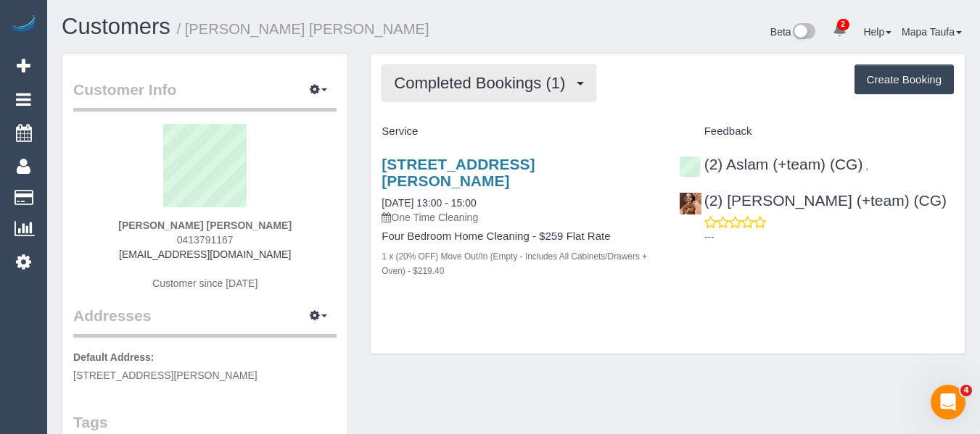
click at [472, 73] on button "Completed Bookings (1)" at bounding box center [488, 83] width 215 height 37
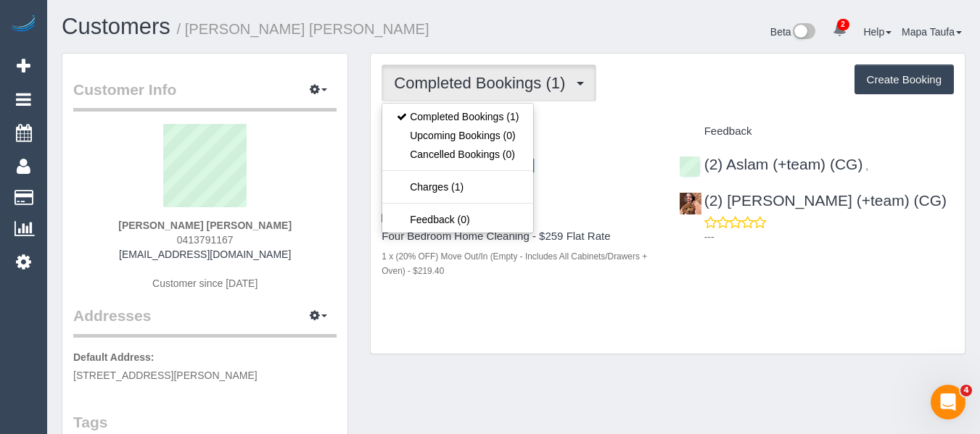
drag, startPoint x: 658, startPoint y: 99, endPoint x: 347, endPoint y: 194, distance: 324.5
click at [658, 99] on div "Completed Bookings (1) Completed Bookings (1) Upcoming Bookings (0) Cancelled B…" at bounding box center [667, 83] width 572 height 37
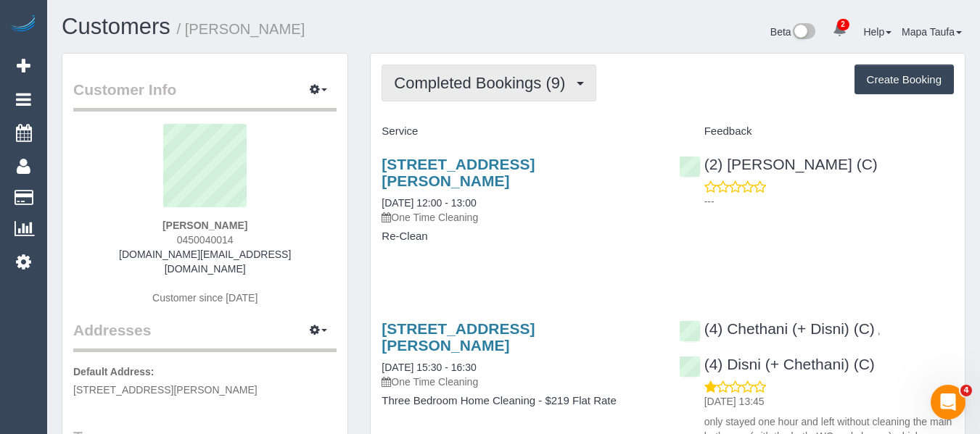
click at [478, 75] on span "Completed Bookings (9)" at bounding box center [483, 83] width 178 height 18
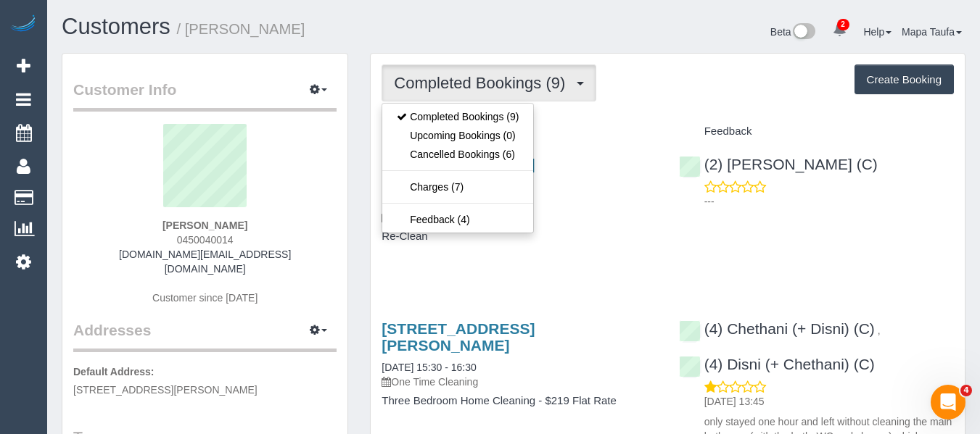
drag, startPoint x: 633, startPoint y: 100, endPoint x: 579, endPoint y: 100, distance: 53.7
click at [632, 100] on div "Completed Bookings (9) Completed Bookings (9) Upcoming Bookings (0) Cancelled B…" at bounding box center [667, 83] width 572 height 37
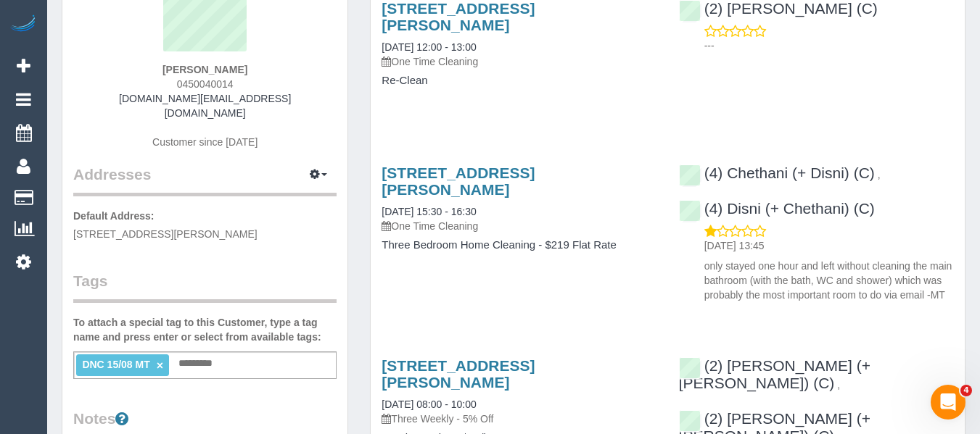
scroll to position [73, 0]
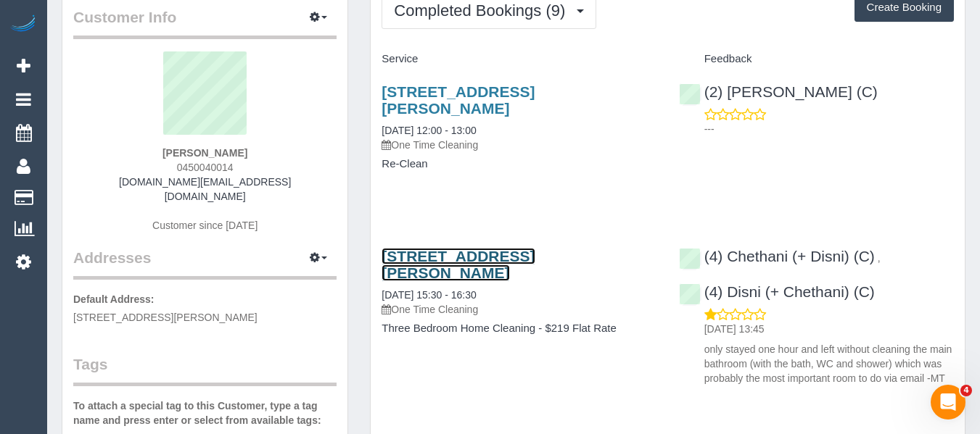
click at [440, 248] on link "26 Vickery St, Bentleigh, VIC 3204" at bounding box center [457, 264] width 153 height 33
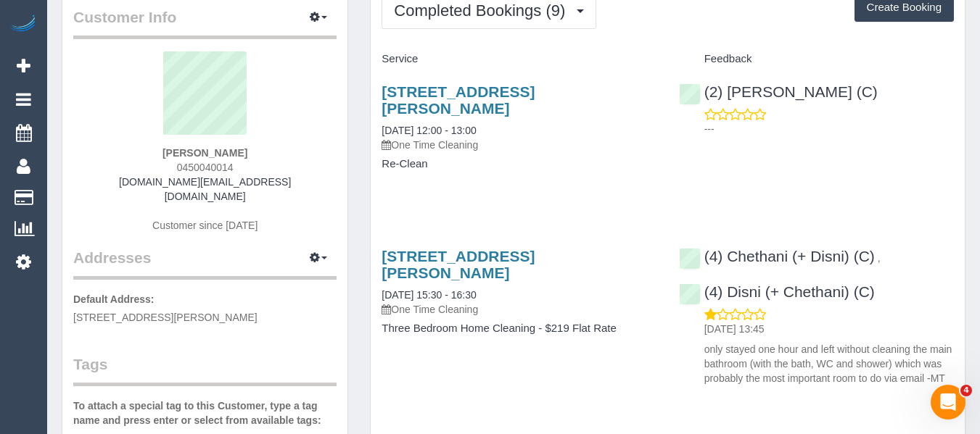
click at [471, 251] on div "26 Vickery St, Bentleigh, VIC 3204 15/08/2025 15:30 - 16:30 One Time Cleaning" at bounding box center [518, 282] width 275 height 69
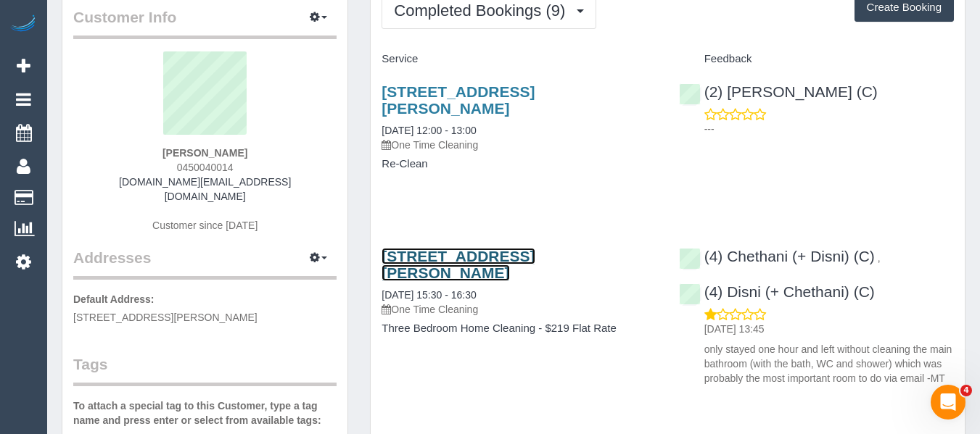
click at [460, 248] on link "26 Vickery St, Bentleigh, VIC 3204" at bounding box center [457, 264] width 153 height 33
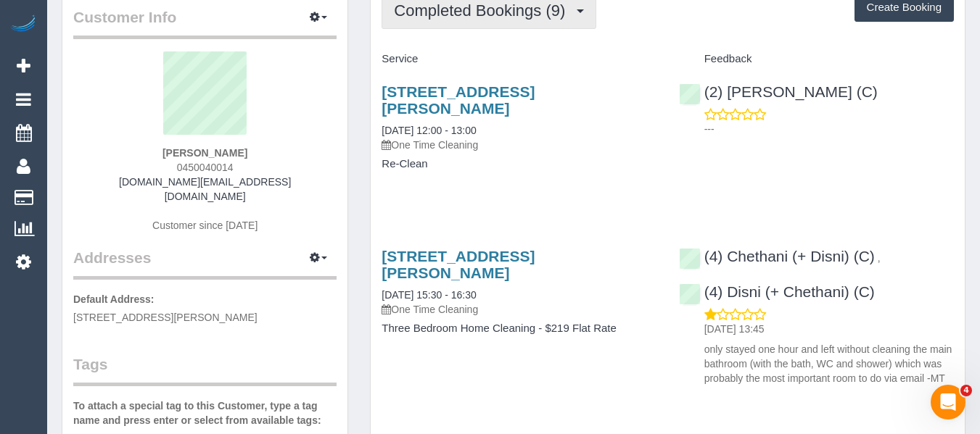
click at [415, 20] on button "Completed Bookings (9)" at bounding box center [488, 10] width 215 height 37
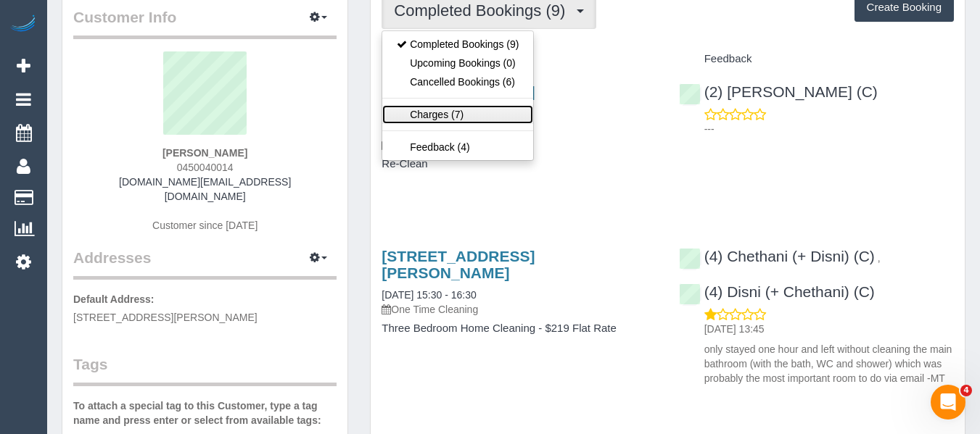
click at [449, 115] on link "Charges (7)" at bounding box center [457, 114] width 151 height 19
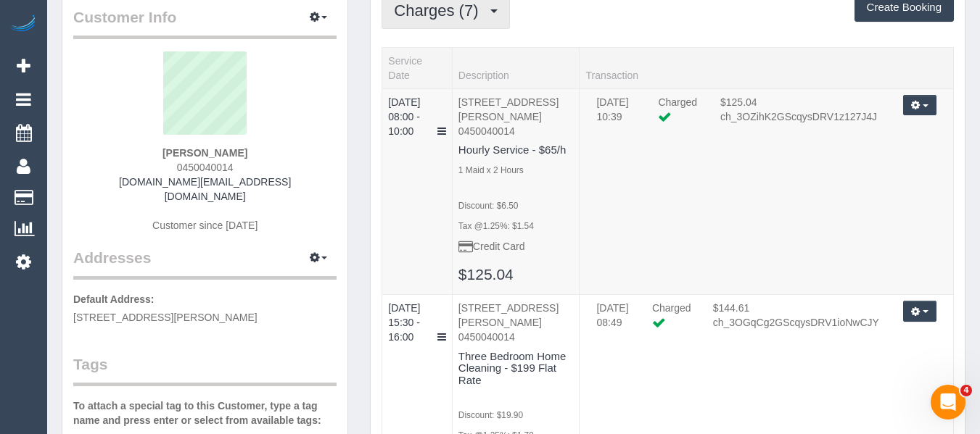
click at [435, 12] on span "Charges (7)" at bounding box center [439, 10] width 91 height 18
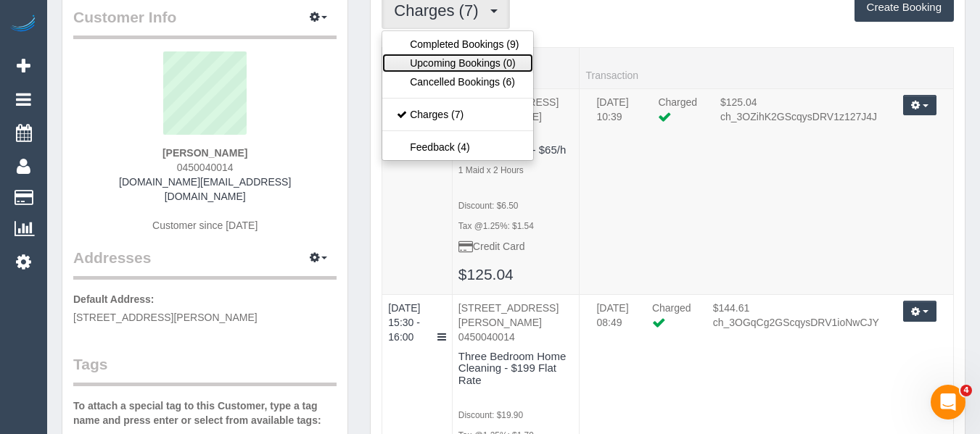
click at [430, 57] on link "Upcoming Bookings (0)" at bounding box center [457, 63] width 151 height 19
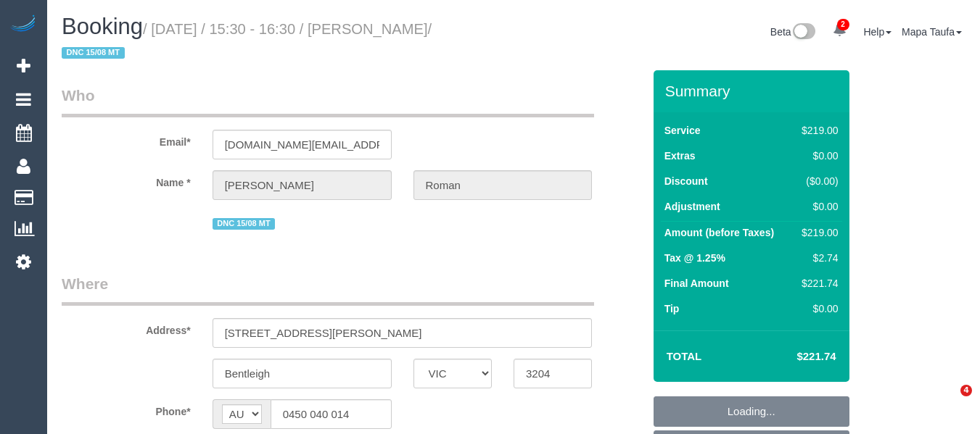
select select "VIC"
select select "object:893"
select select "number:28"
select select "number:14"
select select "number:19"
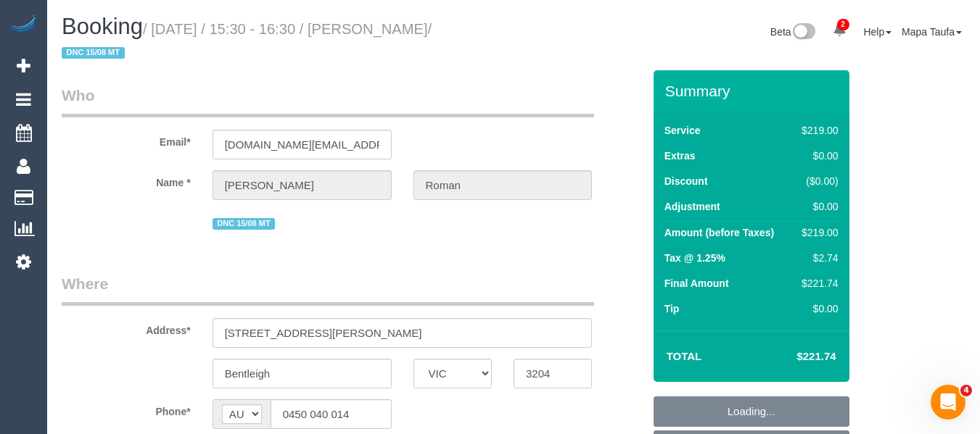
select select "number:25"
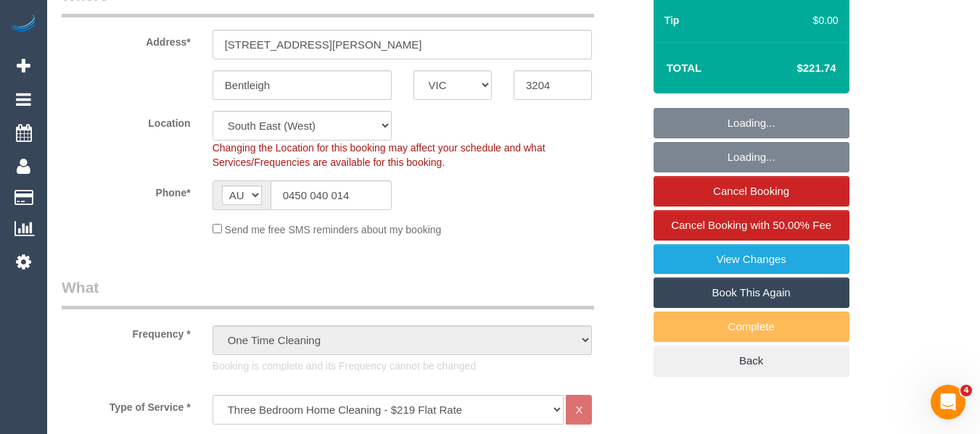
scroll to position [290, 0]
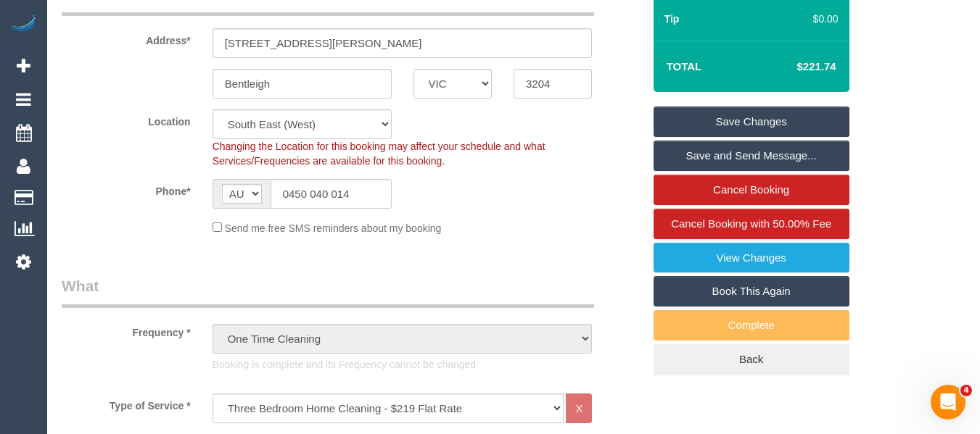
drag, startPoint x: 834, startPoint y: 65, endPoint x: 819, endPoint y: 75, distance: 18.3
click at [802, 69] on h4 "$221.74" at bounding box center [794, 67] width 83 height 12
copy h4 "221.74"
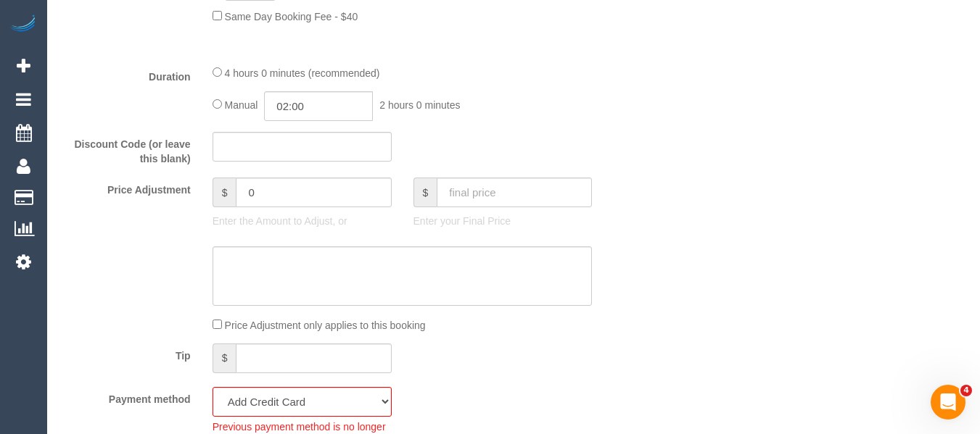
scroll to position [1270, 0]
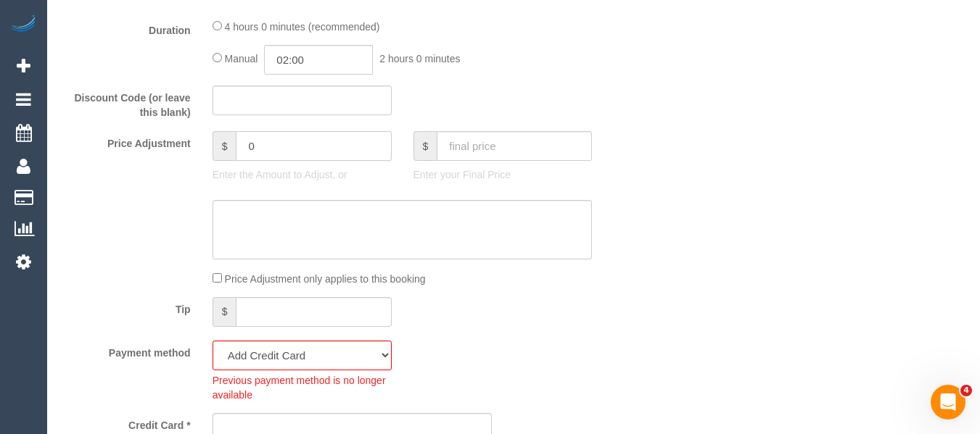
drag, startPoint x: 283, startPoint y: 149, endPoint x: 195, endPoint y: 150, distance: 87.7
click at [196, 150] on div "Price Adjustment $ 0 Enter the Amount to Adjust, or $ Enter your Final Price" at bounding box center [352, 160] width 603 height 58
type input "-22"
click at [279, 232] on textarea at bounding box center [402, 229] width 380 height 59
type textarea "discount as goodwill gesture - MT"
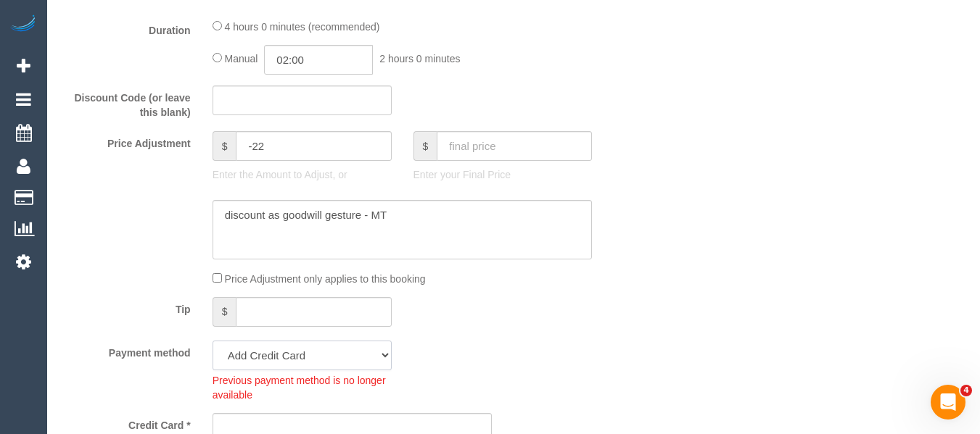
click at [285, 356] on select "Mastercard - 8808 - 04/2029 (Default) Add Credit Card ─────────────── Cash Chec…" at bounding box center [301, 356] width 179 height 30
select select "string:stripe-pm_1RwFJM2GScqysDRVP0fMZyi3"
click at [212, 341] on select "Mastercard - 8808 - 04/2029 (Default) Add Credit Card ─────────────── Cash Chec…" at bounding box center [301, 356] width 179 height 30
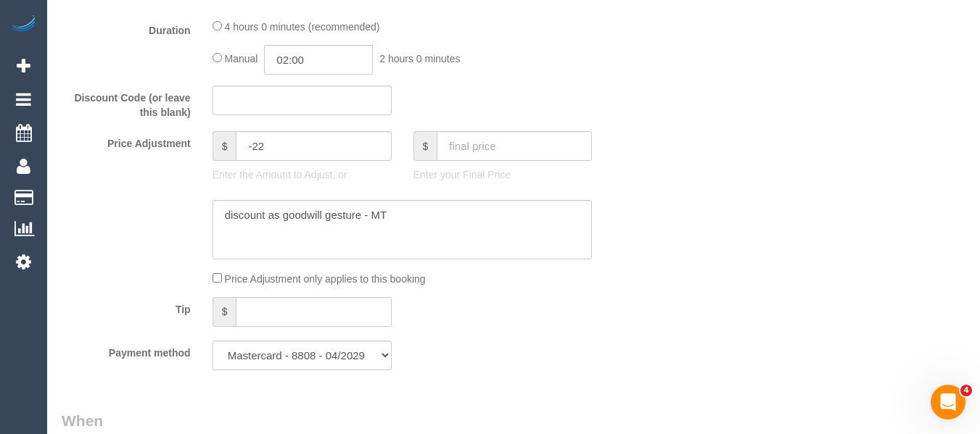
drag, startPoint x: 602, startPoint y: 218, endPoint x: 626, endPoint y: 218, distance: 23.9
click at [610, 219] on div at bounding box center [352, 229] width 603 height 59
drag, startPoint x: 979, startPoint y: 185, endPoint x: 982, endPoint y: 209, distance: 24.2
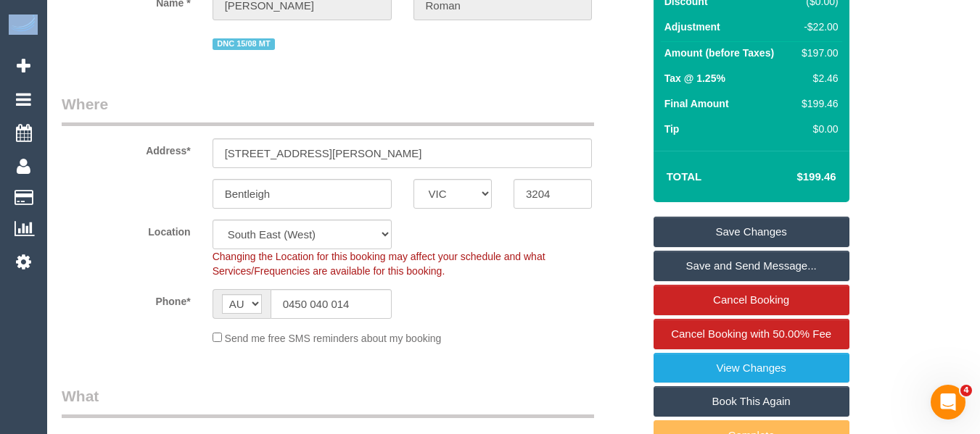
scroll to position [199, 0]
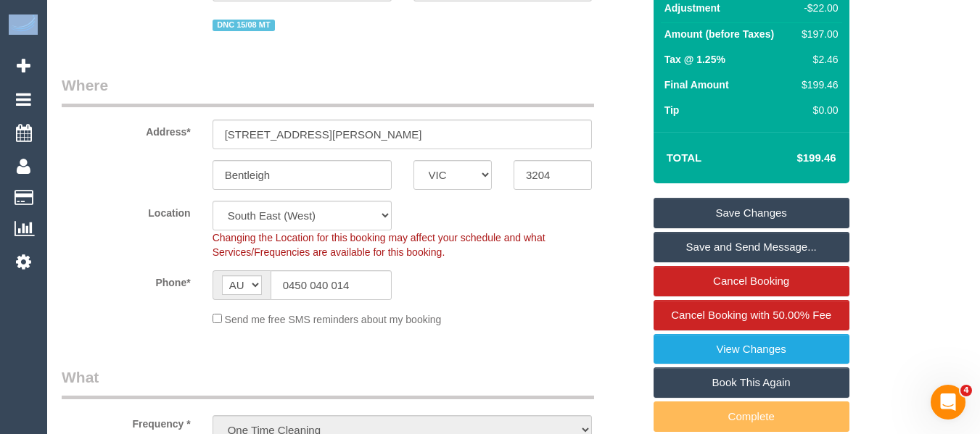
click at [797, 206] on link "Save Changes" at bounding box center [751, 213] width 196 height 30
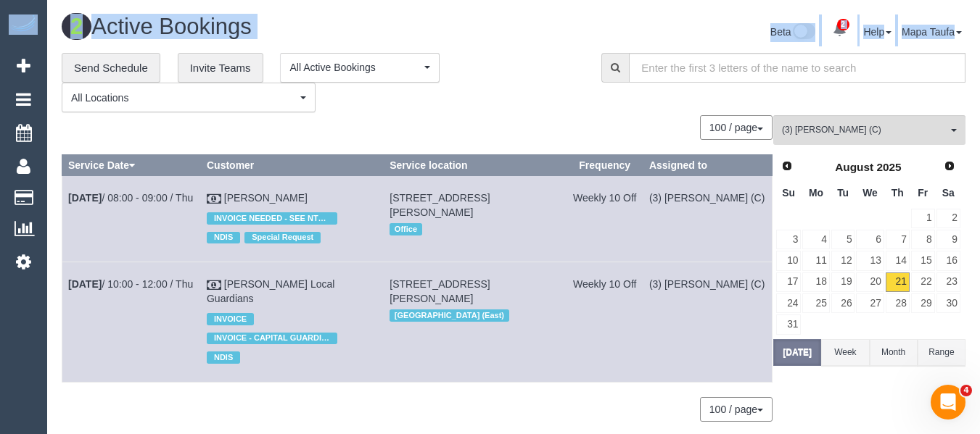
click at [497, 370] on div "0 Bookings found. We couldn't find any bookings that matched your search. Creat…" at bounding box center [417, 275] width 711 height 320
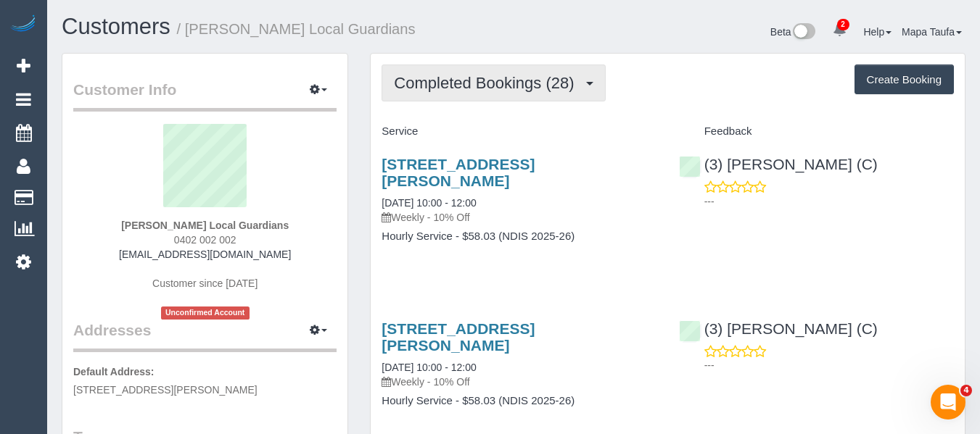
click at [457, 89] on span "Completed Bookings (28)" at bounding box center [487, 83] width 187 height 18
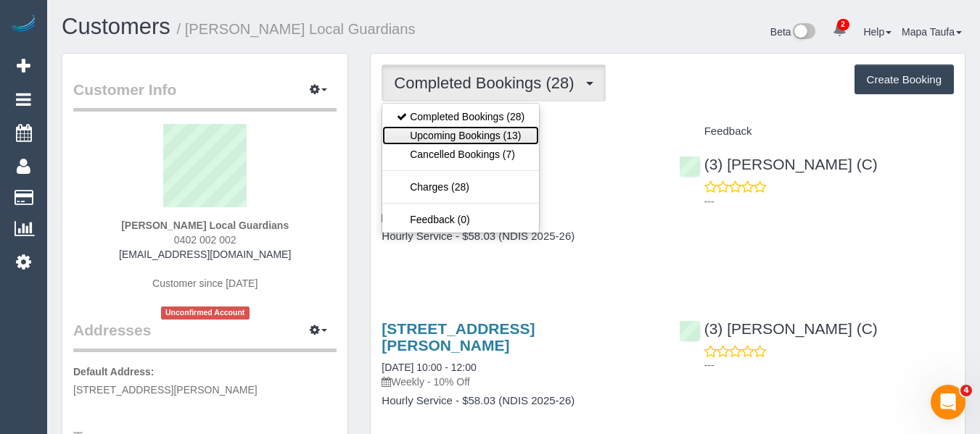
click at [455, 140] on link "Upcoming Bookings (13)" at bounding box center [460, 135] width 157 height 19
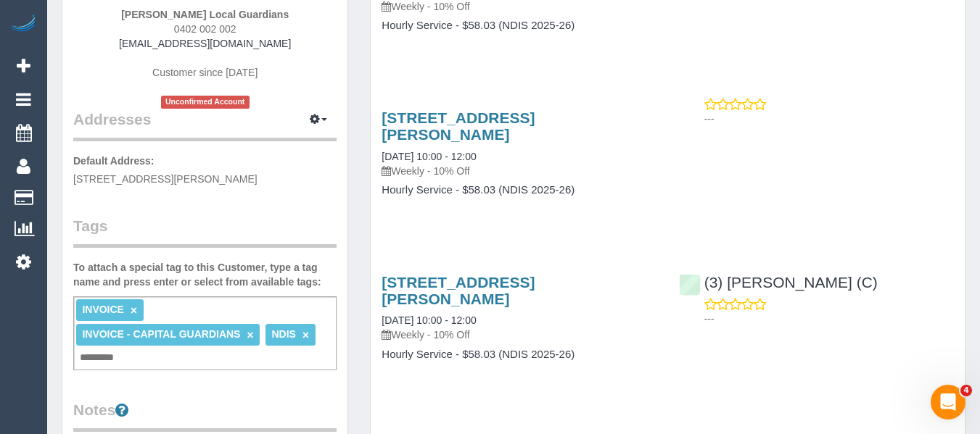
scroll to position [218, 0]
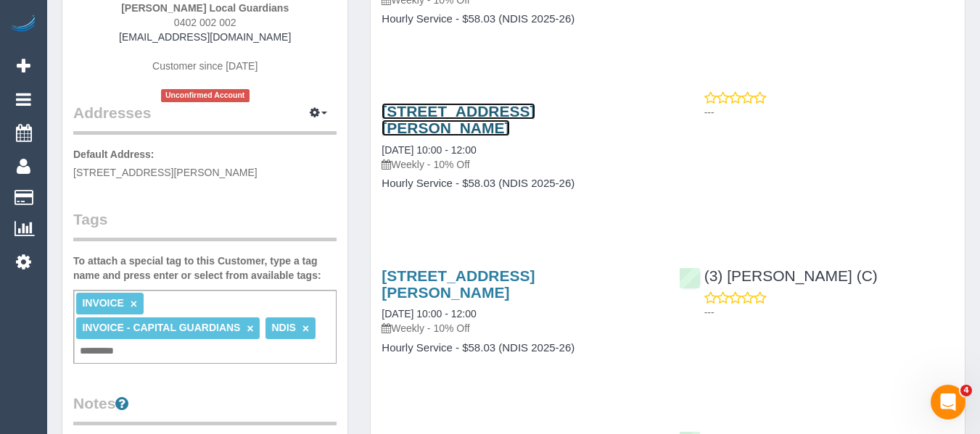
click at [408, 103] on link "[STREET_ADDRESS][PERSON_NAME]" at bounding box center [457, 119] width 153 height 33
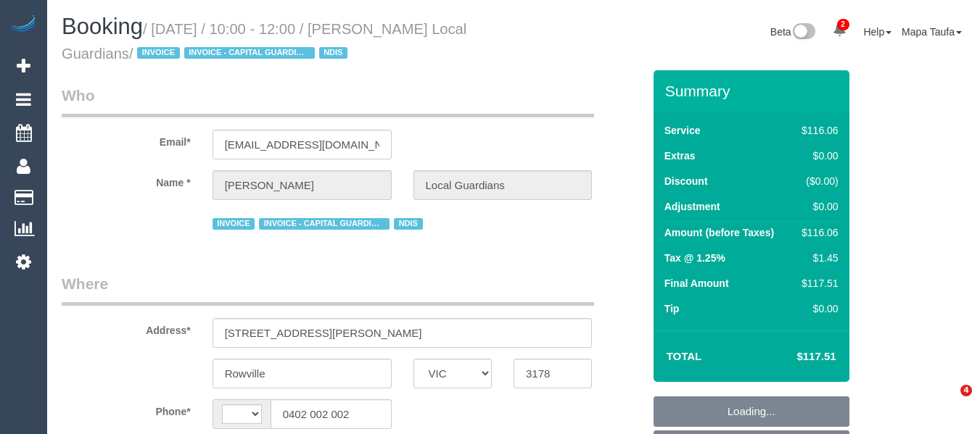
select select "VIC"
select select "string:AU"
select select "number:28"
select select "number:14"
select select "number:19"
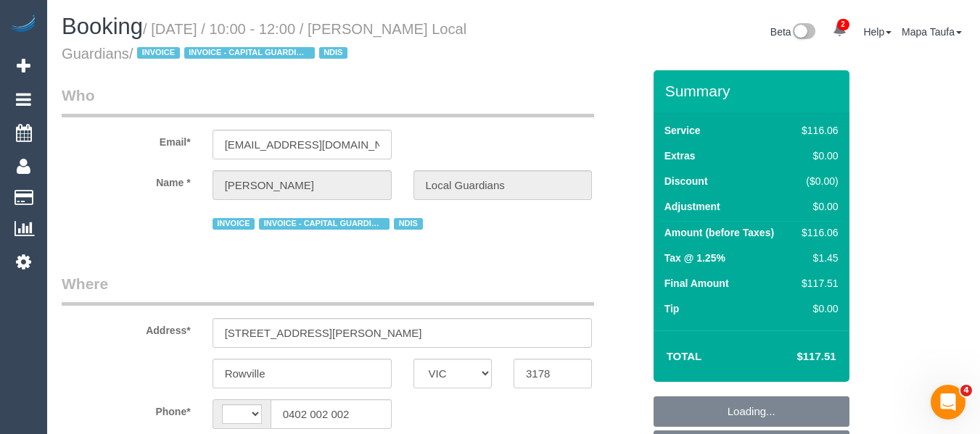
select select "number:25"
select select "number:33"
select select "object:1215"
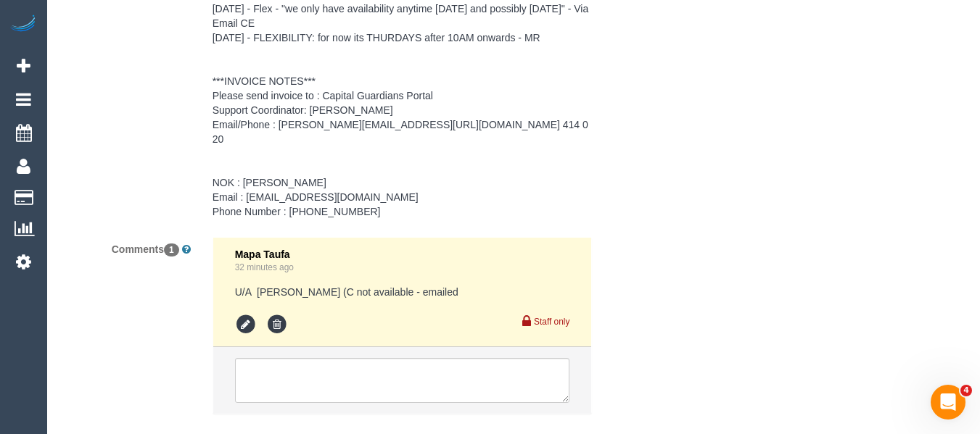
scroll to position [2402, 0]
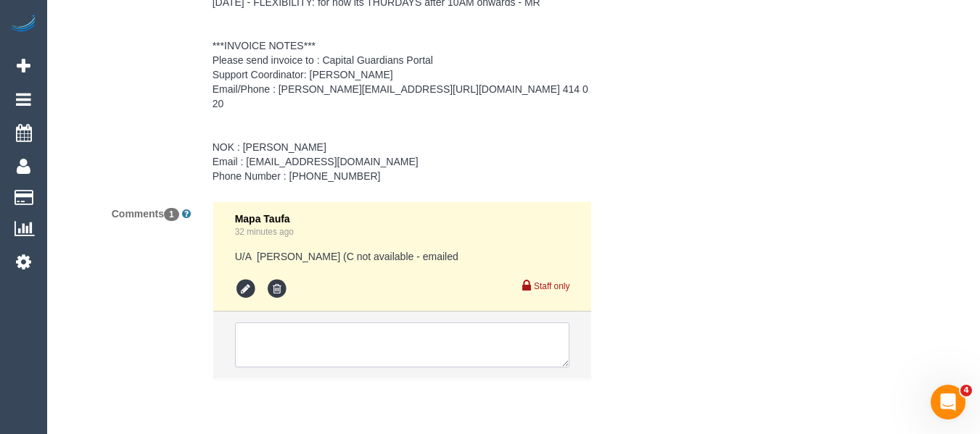
click at [348, 334] on textarea at bounding box center [402, 345] width 335 height 45
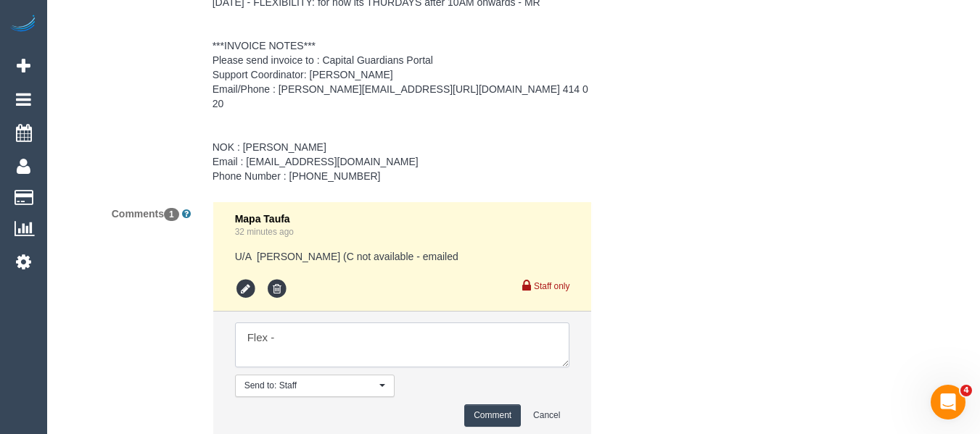
paste textarea "Friday and Saturday could work for us."
type textarea "Flex - Friday and Saturday could work for us."
click at [507, 409] on button "Comment" at bounding box center [492, 416] width 57 height 22
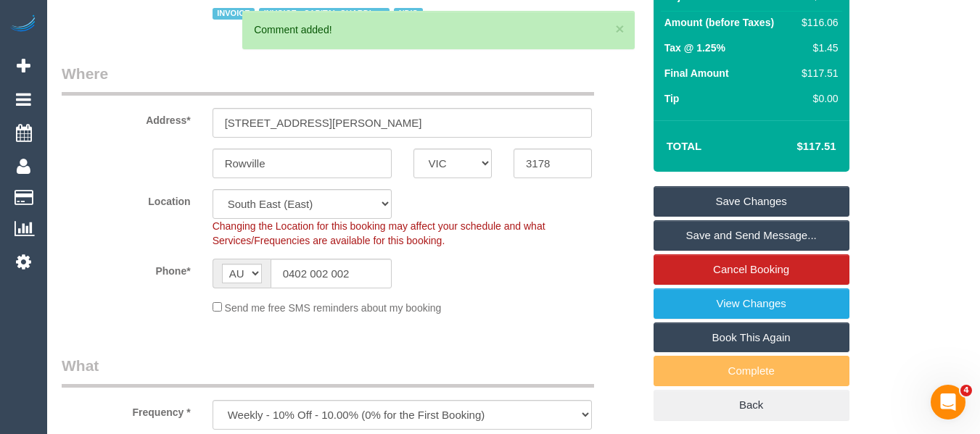
scroll to position [39, 0]
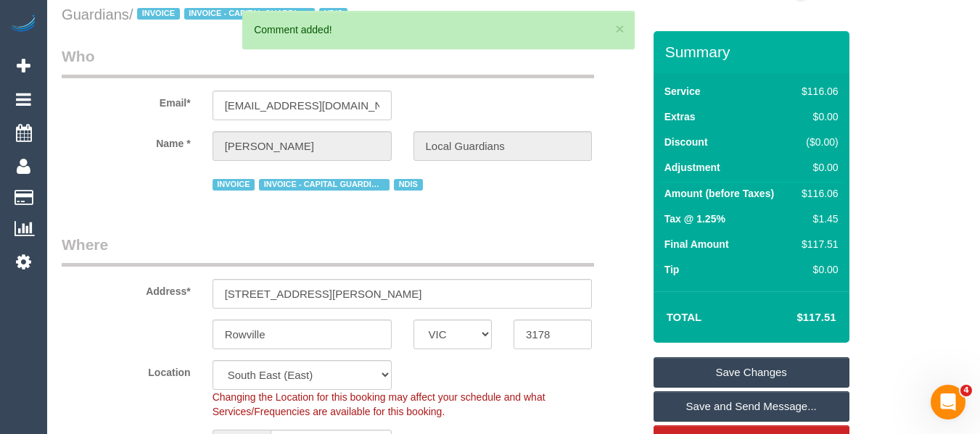
click at [731, 365] on link "Save Changes" at bounding box center [751, 372] width 196 height 30
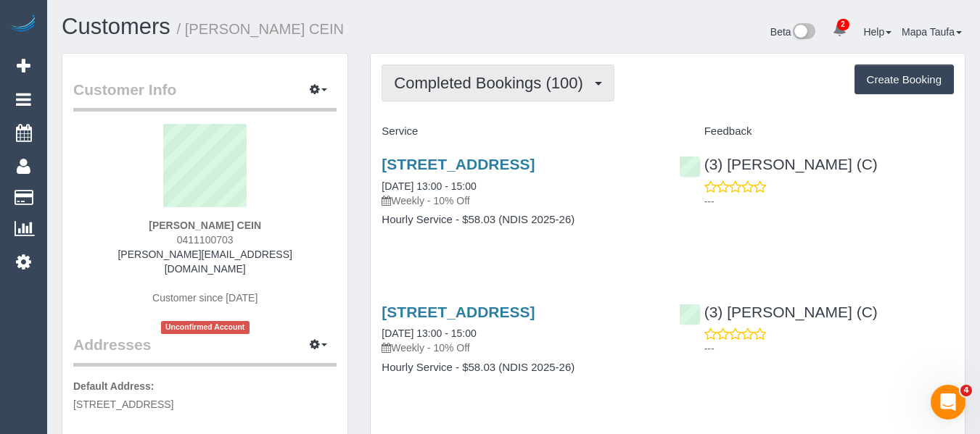
click at [479, 89] on span "Completed Bookings (100)" at bounding box center [492, 83] width 196 height 18
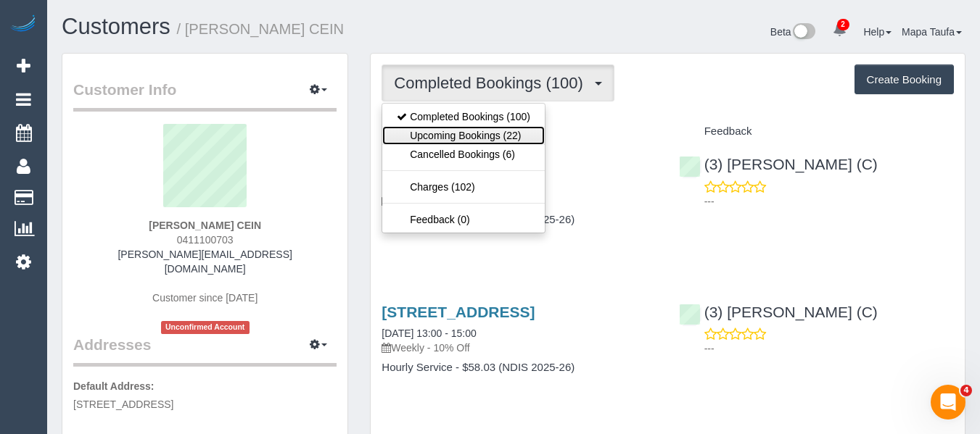
click at [469, 134] on link "Upcoming Bookings (22)" at bounding box center [463, 135] width 162 height 19
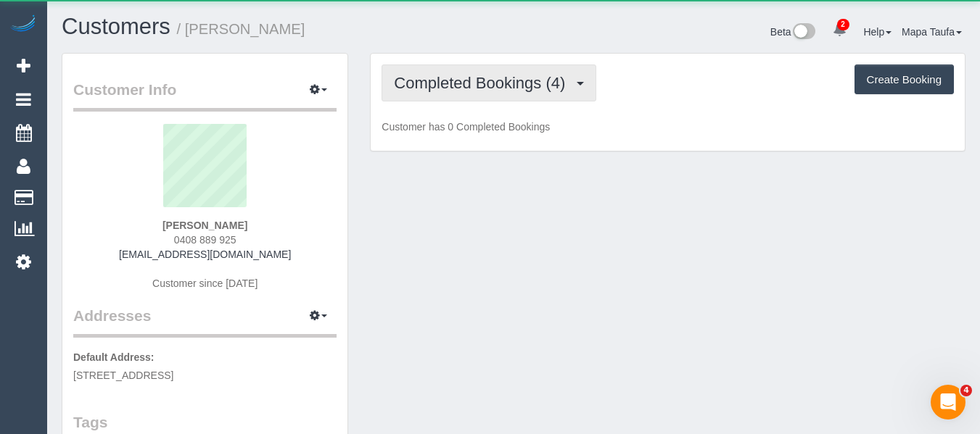
click at [499, 82] on span "Completed Bookings (4)" at bounding box center [483, 83] width 178 height 18
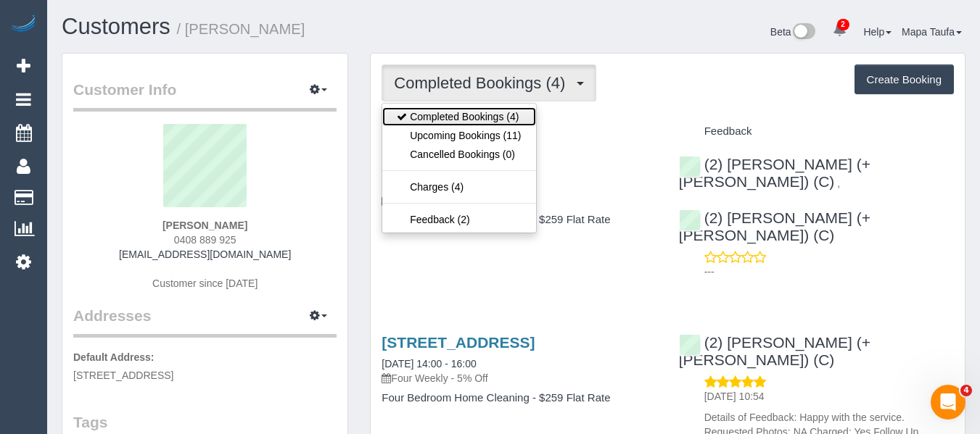
click at [500, 125] on link "Completed Bookings (4)" at bounding box center [458, 116] width 153 height 19
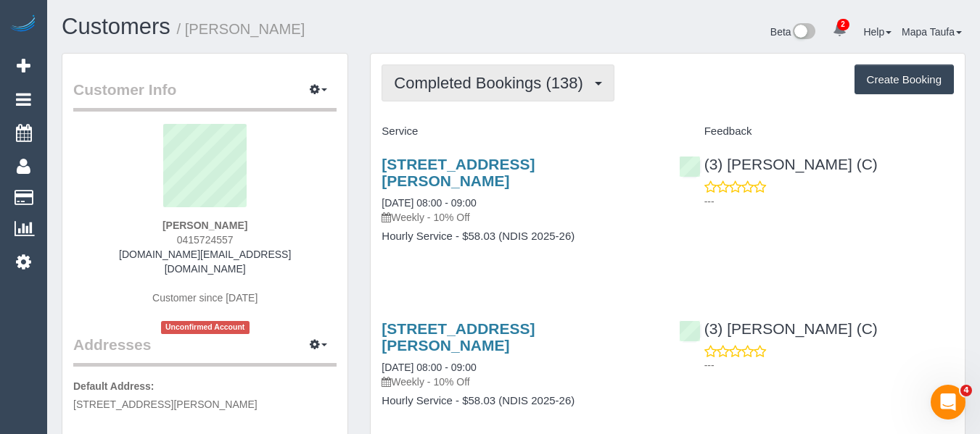
click at [445, 83] on span "Completed Bookings (138)" at bounding box center [492, 83] width 196 height 18
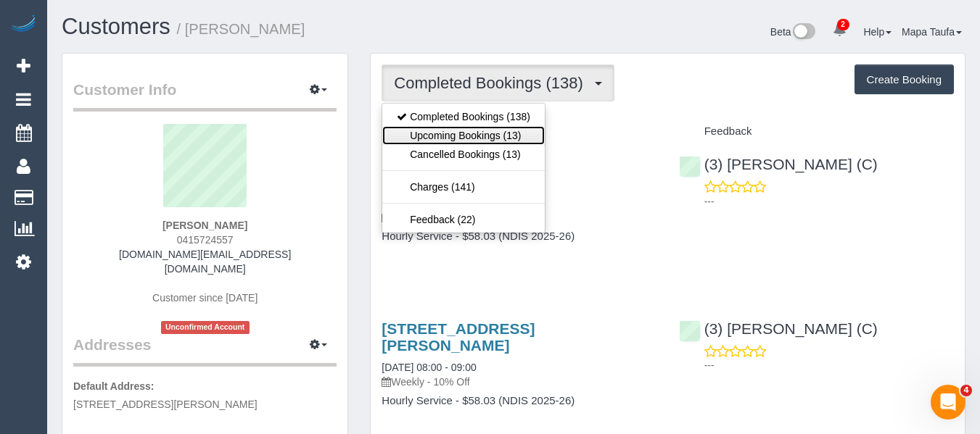
click at [455, 128] on link "Upcoming Bookings (13)" at bounding box center [463, 135] width 162 height 19
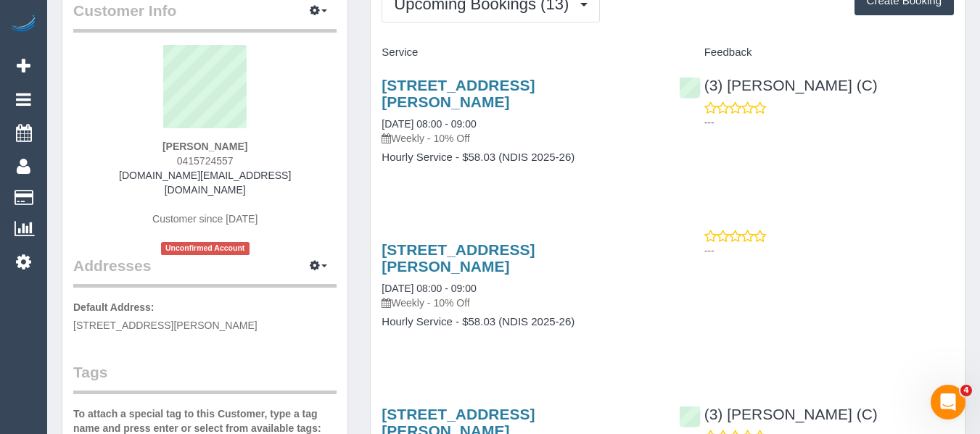
scroll to position [218, 0]
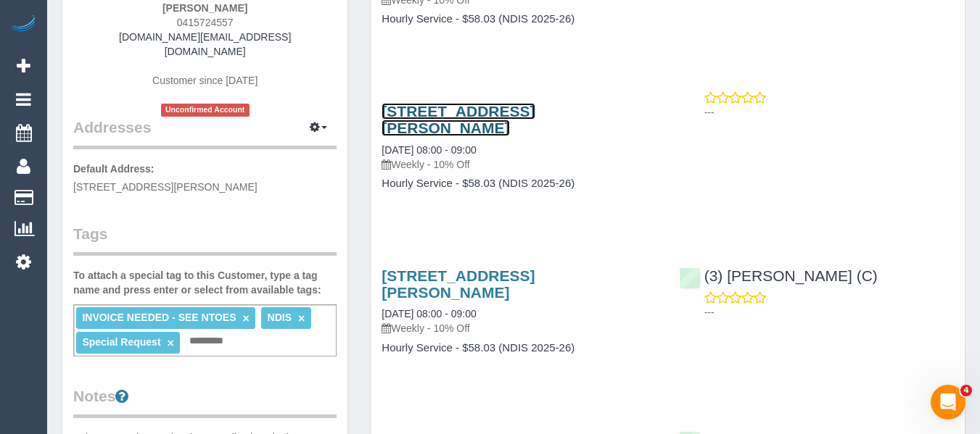
click at [458, 114] on link "2/25-27 Henderson Road, Keysborough, VIC 3173" at bounding box center [457, 119] width 153 height 33
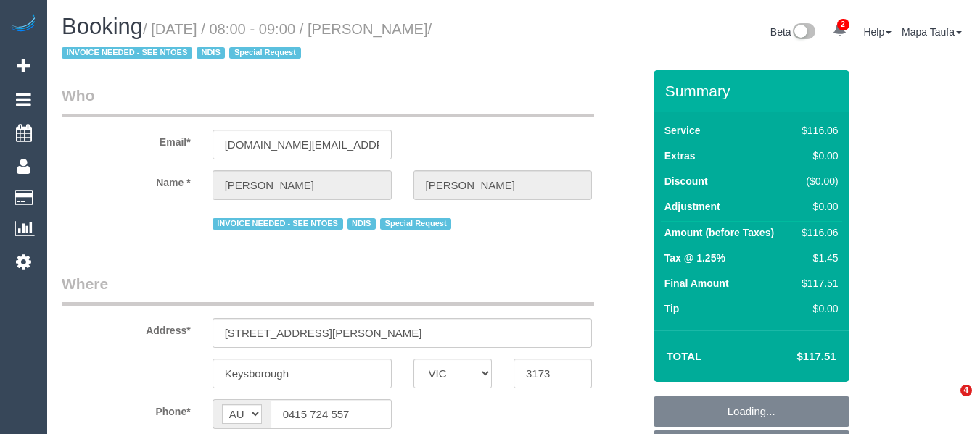
select select "VIC"
select select "object:769"
select select "number:28"
select select "number:14"
select select "number:19"
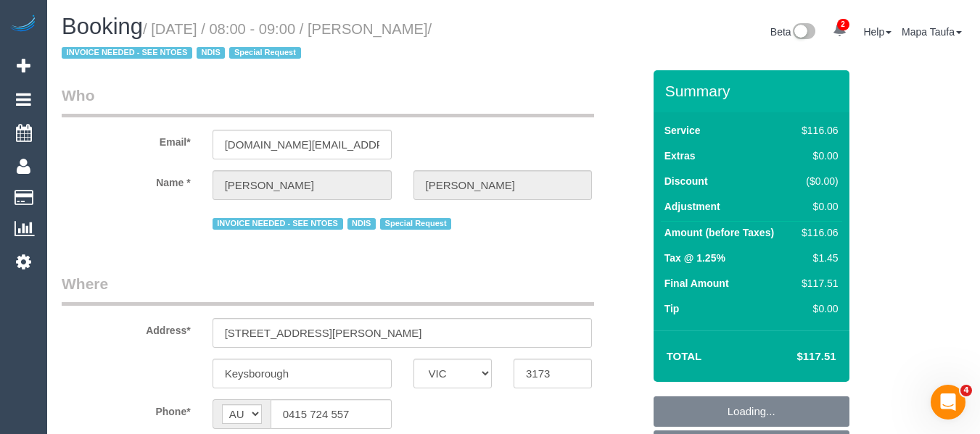
select select "number:22"
select select "number:34"
select select "object:774"
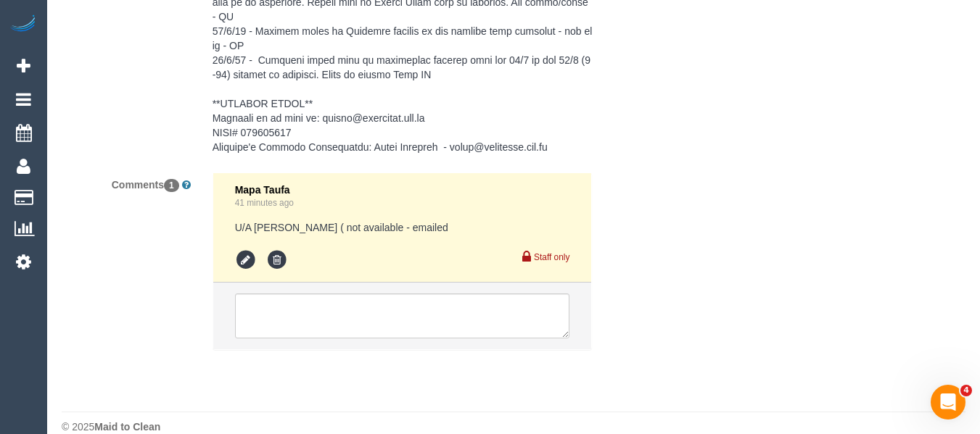
scroll to position [2597, 0]
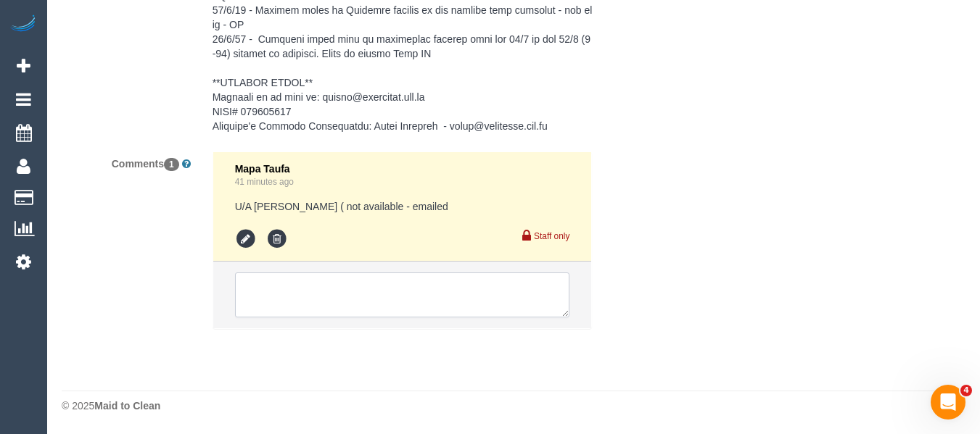
click at [349, 298] on textarea at bounding box center [402, 295] width 335 height 45
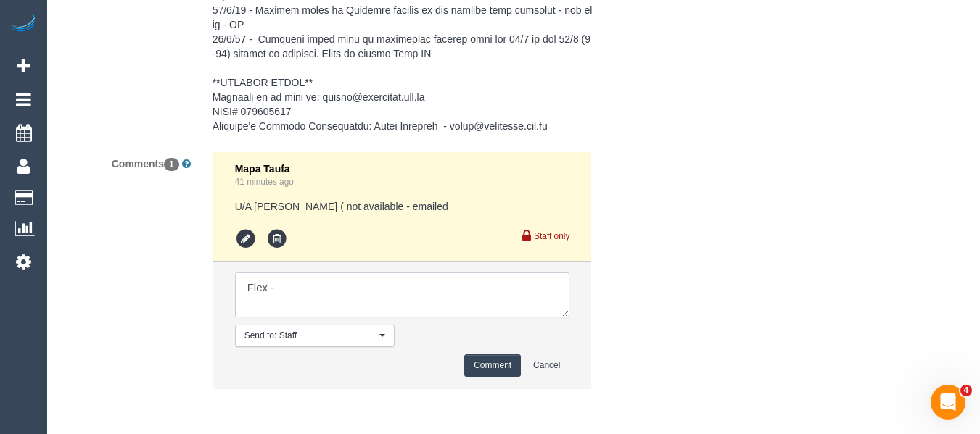
paste textarea "preferably [DATE] morning cleaning services please"
type textarea "Flex - preferably [DATE] morning cleaning services please"
click at [484, 352] on li "Send to: Staff Nothing selected Send to: Staff Send to: Customer Send to: Team …" at bounding box center [402, 325] width 378 height 126
drag, startPoint x: 489, startPoint y: 357, endPoint x: 517, endPoint y: 346, distance: 30.6
click at [490, 357] on button "Comment" at bounding box center [492, 366] width 57 height 22
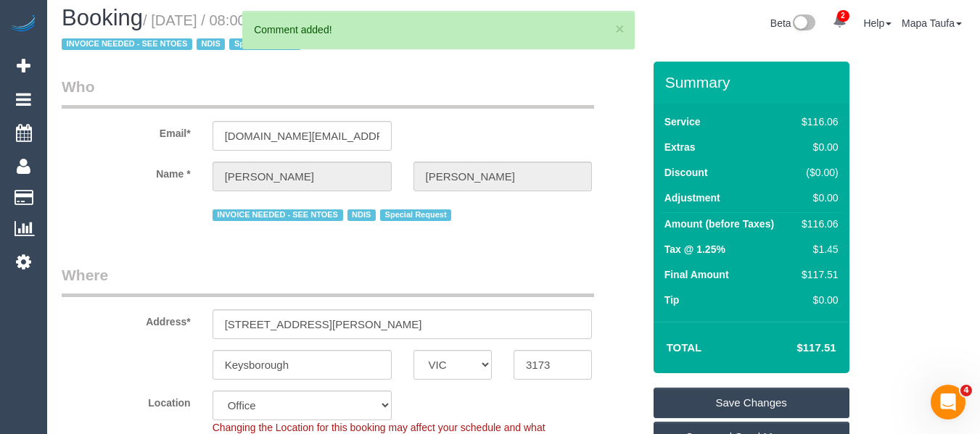
scroll to position [0, 0]
